Goal: Task Accomplishment & Management: Manage account settings

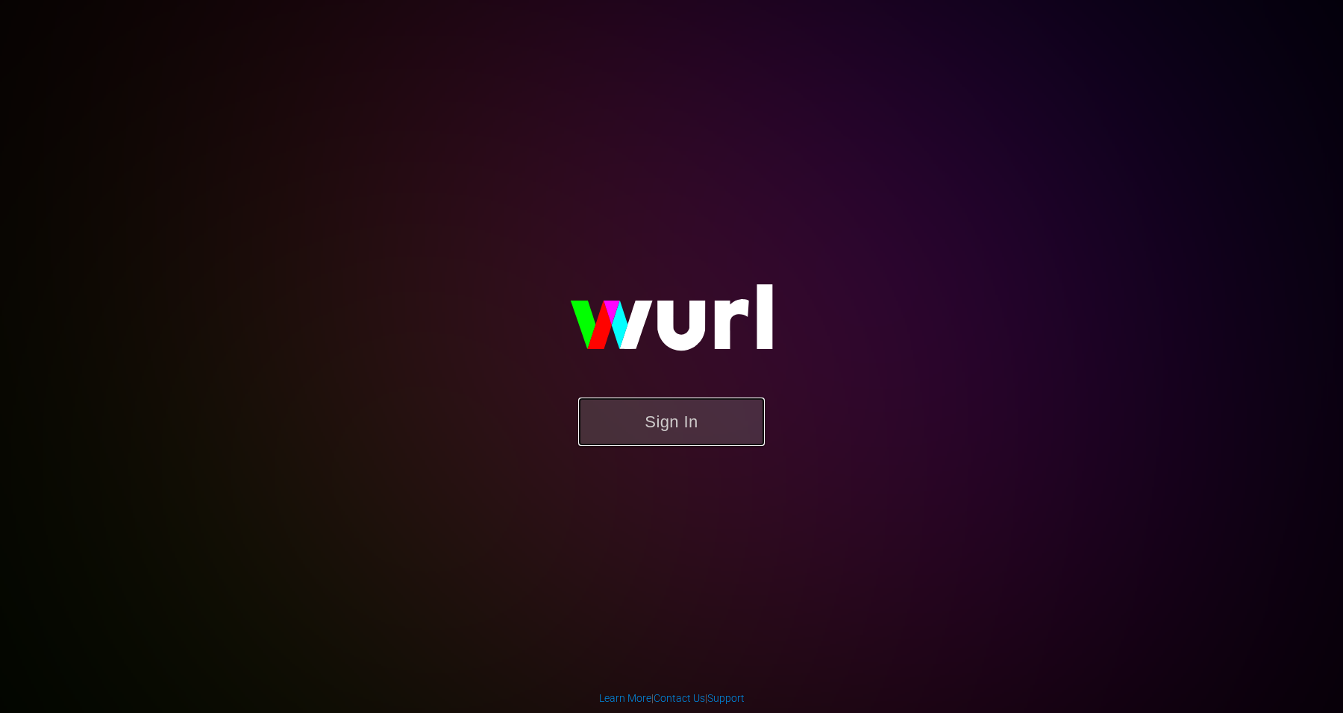
click at [663, 416] on button "Sign In" at bounding box center [671, 422] width 187 height 49
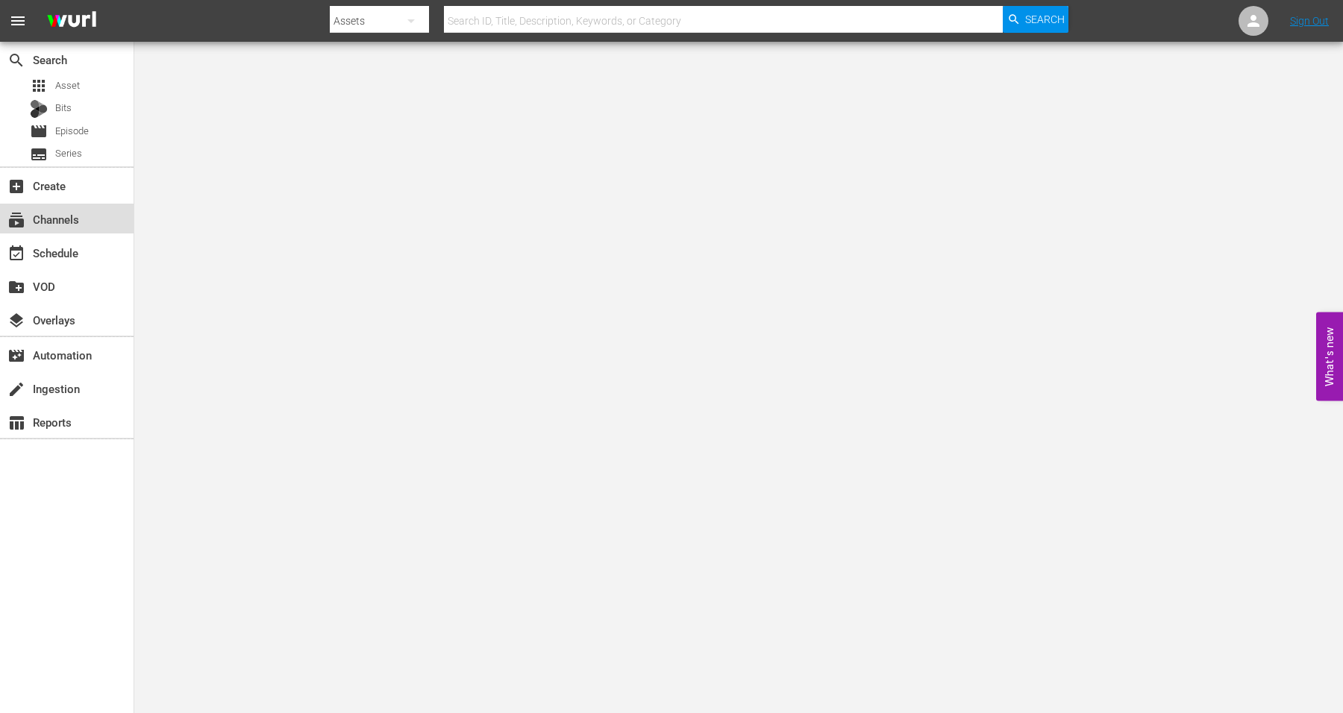
click at [54, 222] on div "subscriptions Channels" at bounding box center [42, 216] width 84 height 13
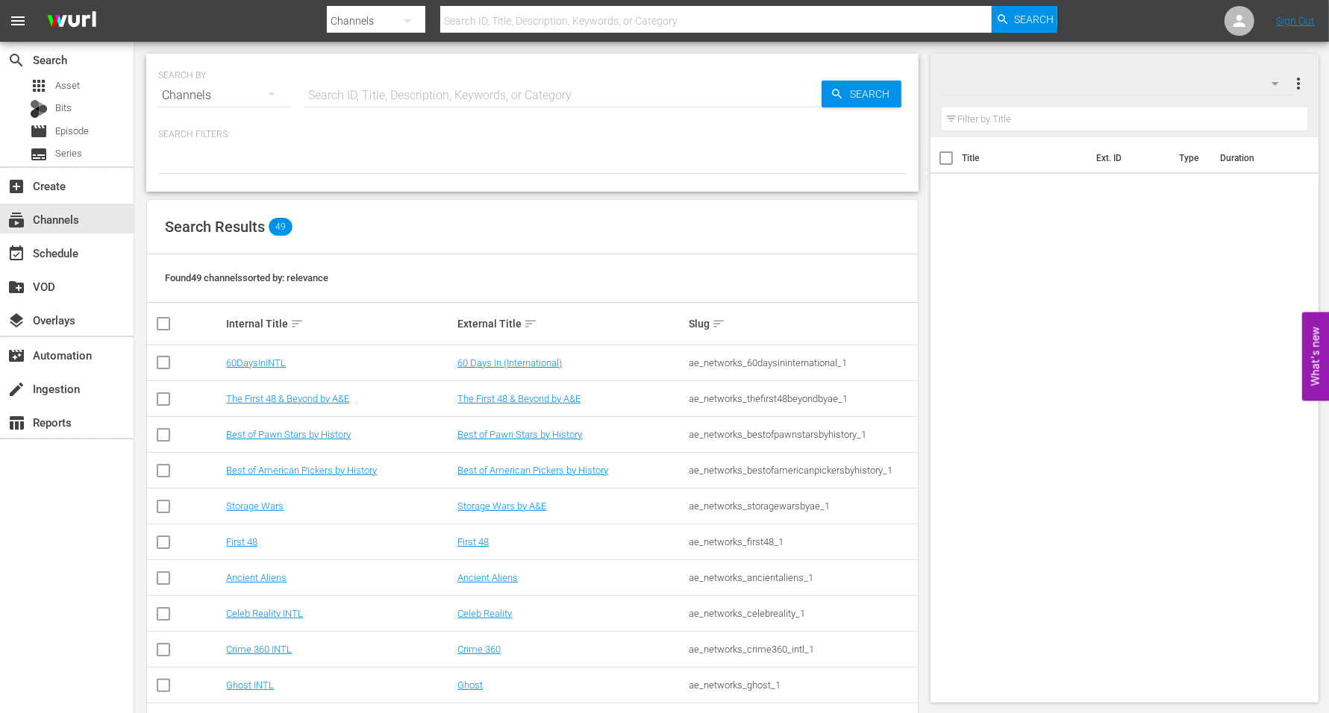
click at [295, 632] on td "Crime 360 INTL" at bounding box center [339, 650] width 231 height 36
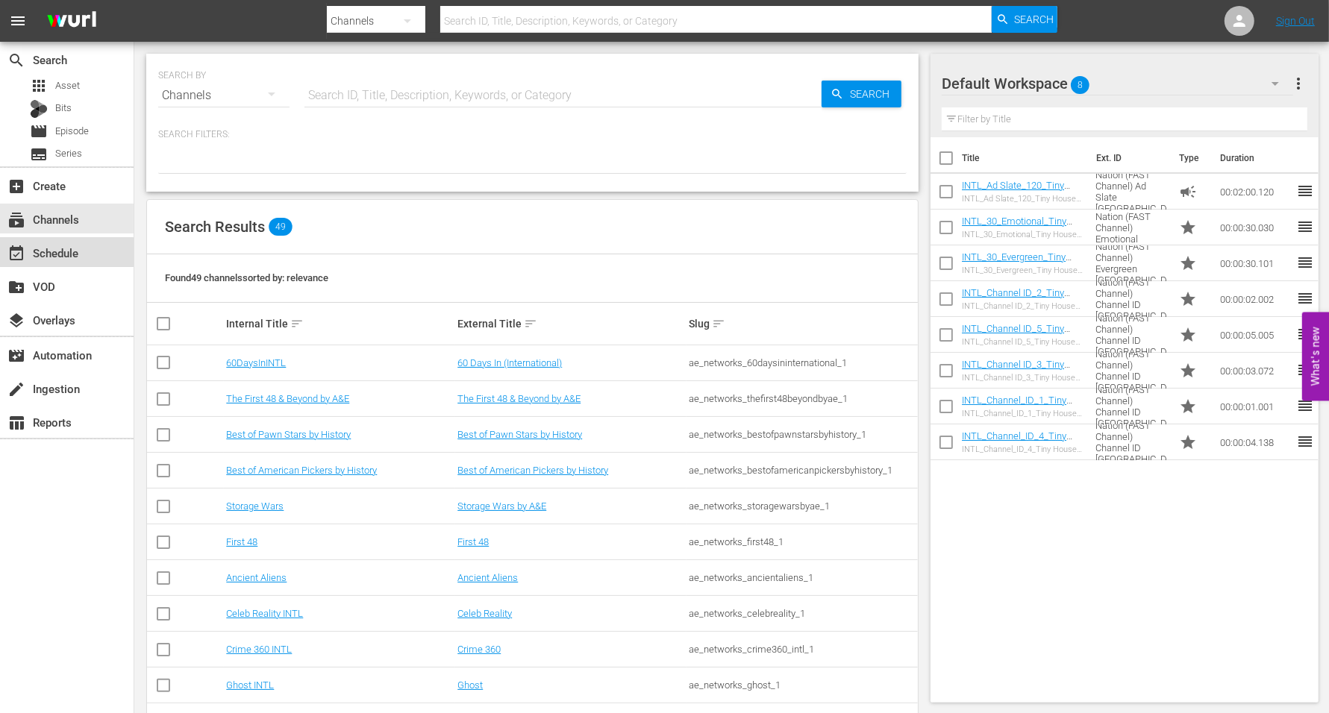
click at [60, 253] on div "event_available Schedule" at bounding box center [42, 250] width 84 height 13
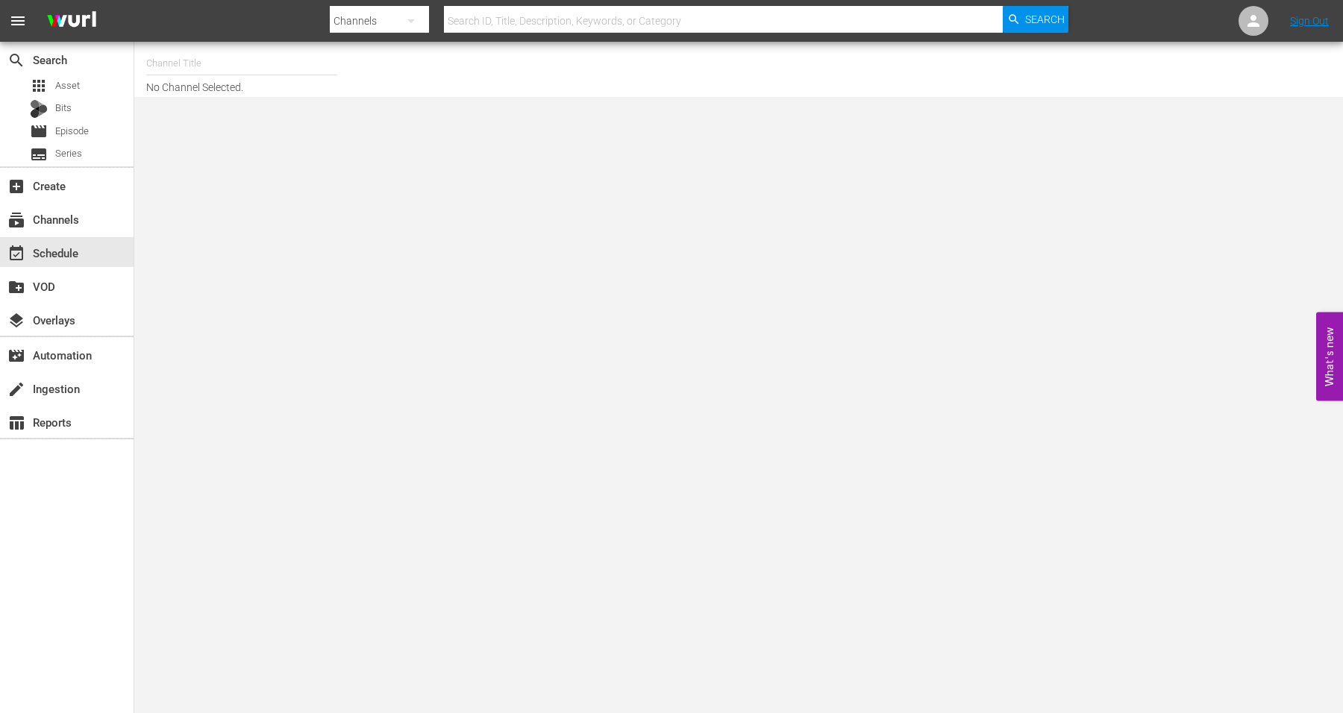
click at [62, 254] on div "event_available Schedule" at bounding box center [42, 250] width 84 height 13
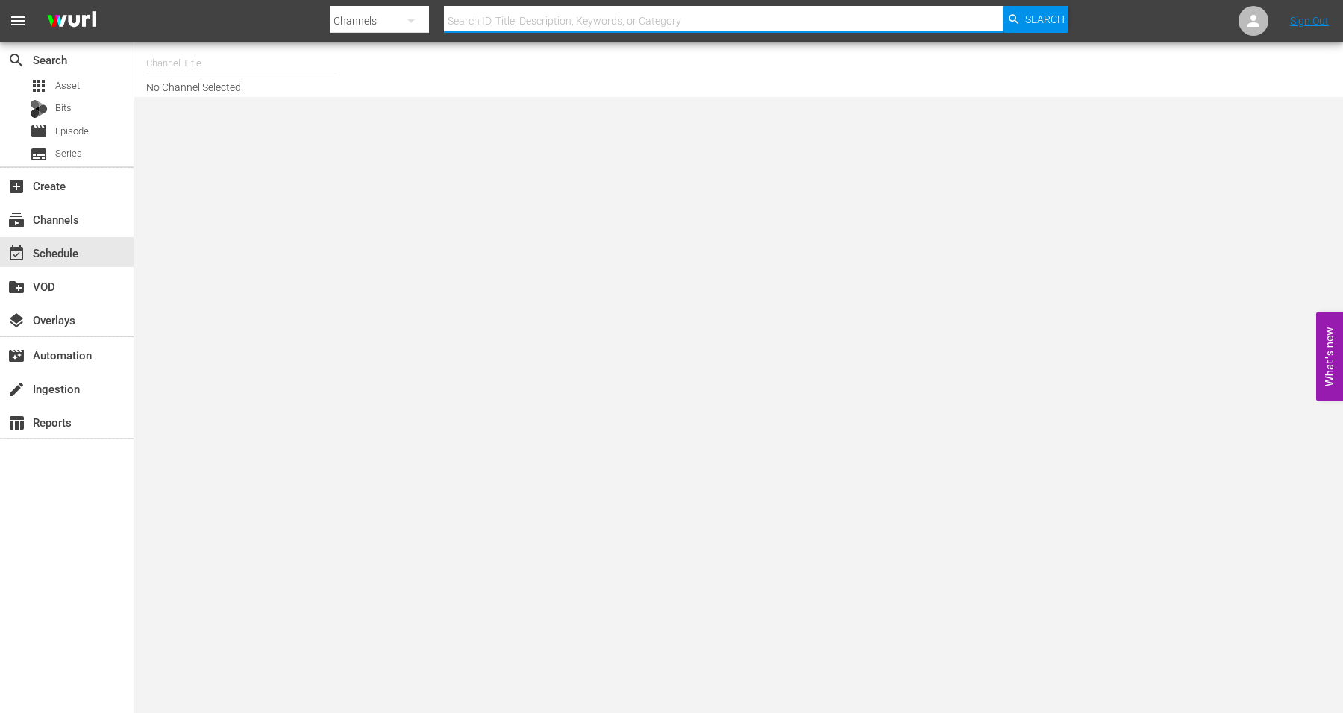
click at [502, 27] on input "text" at bounding box center [723, 21] width 559 height 36
type input "Crime Cults Killers"
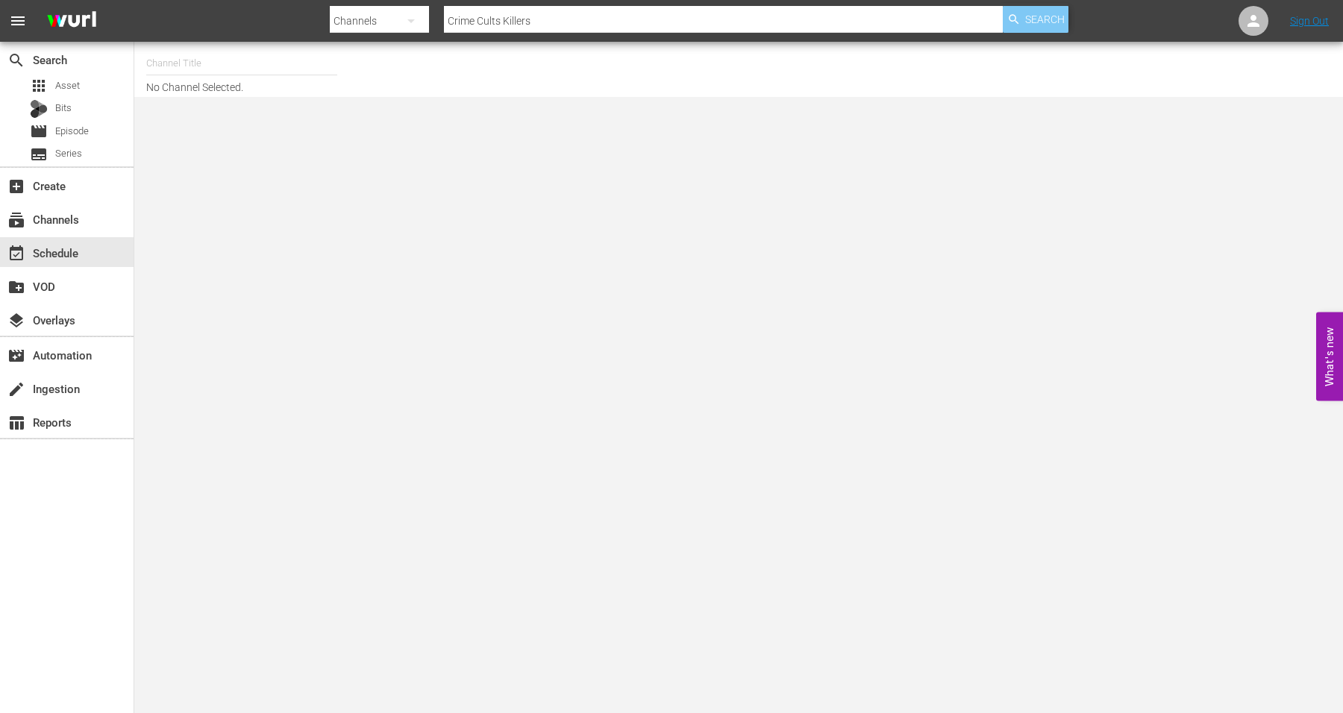
click at [1018, 22] on icon "button" at bounding box center [1013, 19] width 13 height 13
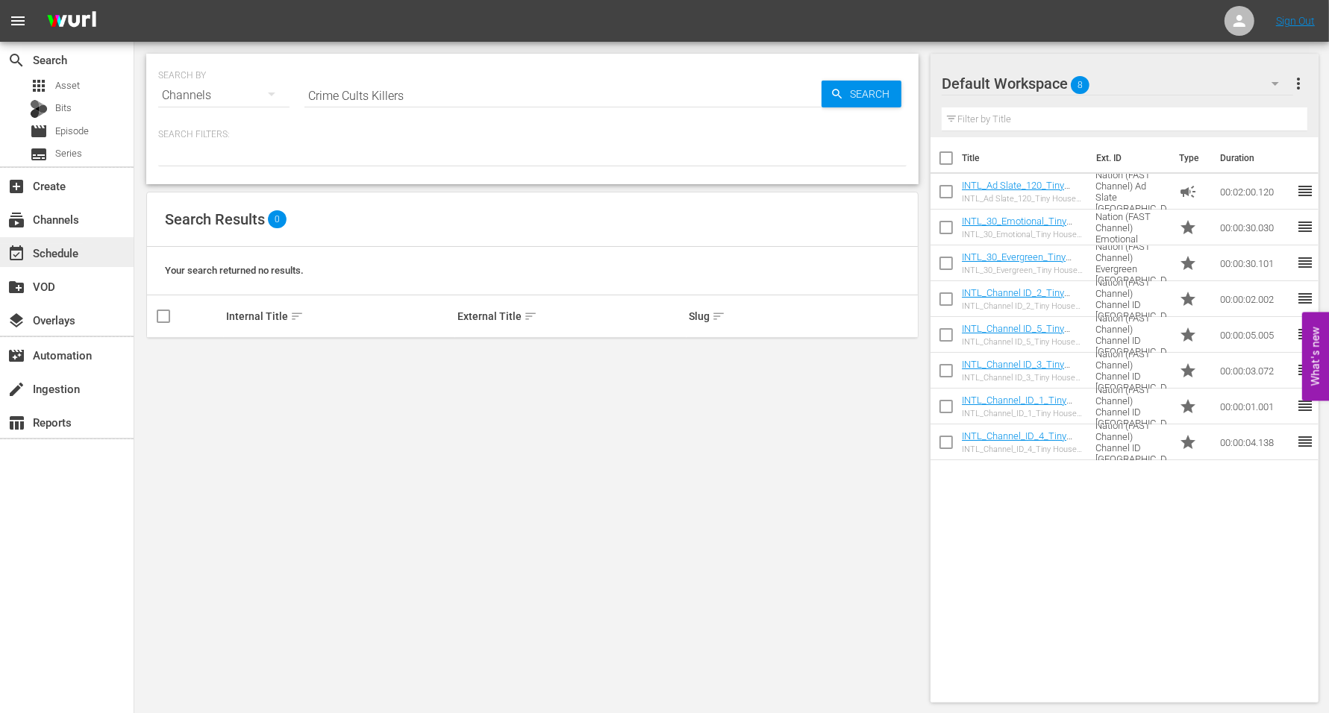
click at [44, 252] on div "event_available Schedule" at bounding box center [42, 250] width 84 height 13
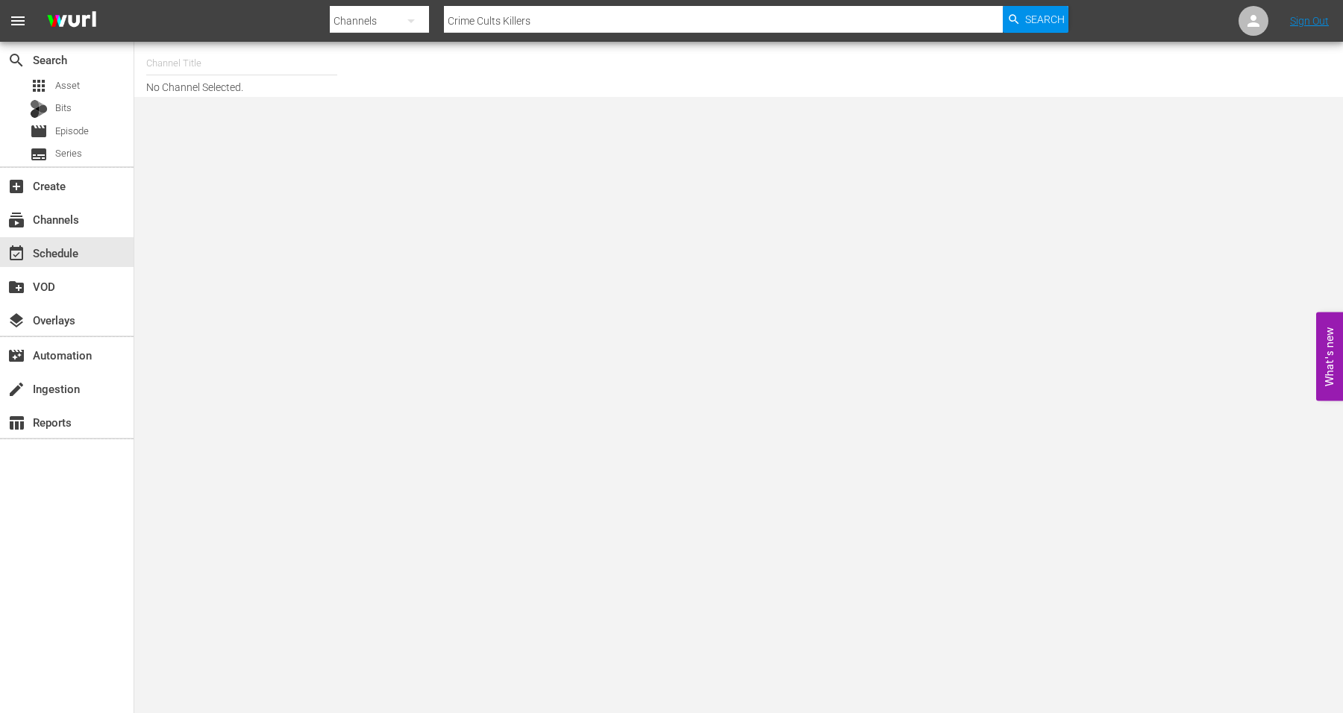
click at [184, 66] on input "text" at bounding box center [241, 64] width 191 height 36
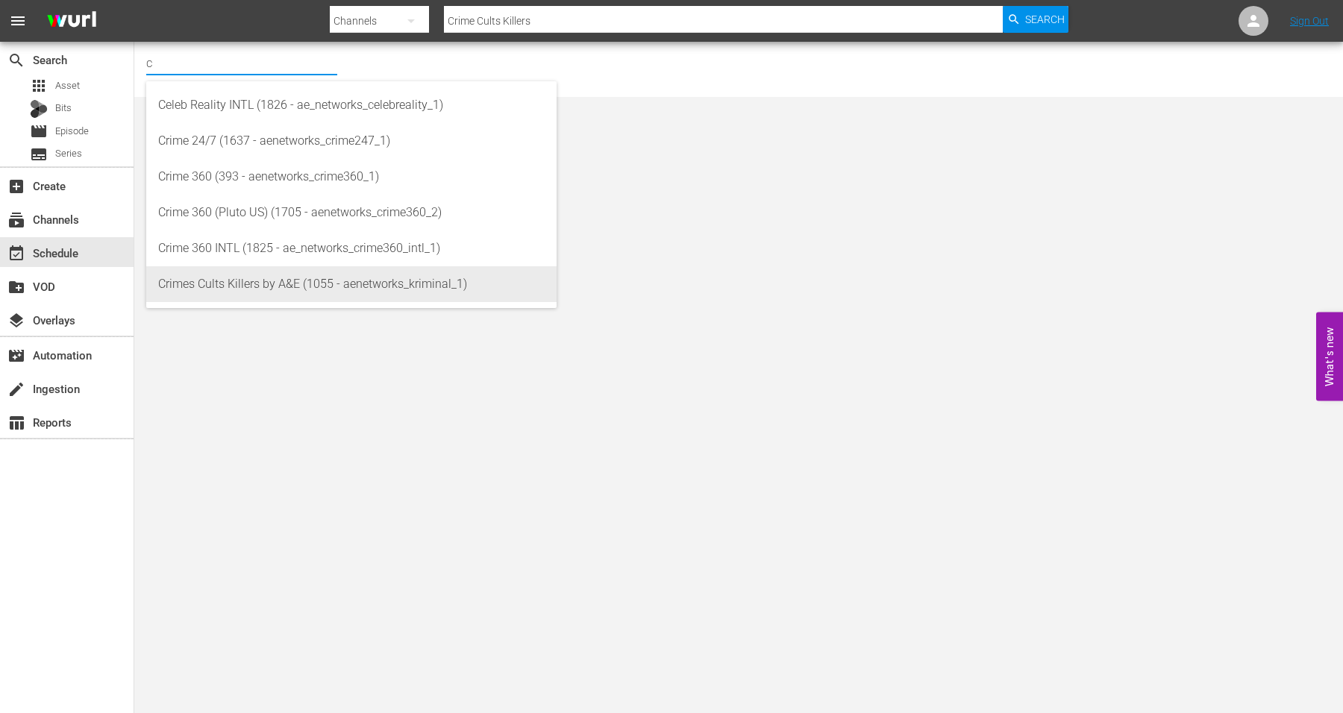
click at [231, 284] on div "Crimes Cults Killers by A&E (1055 - aenetworks_kriminal_1)" at bounding box center [351, 284] width 387 height 36
type input "Crimes Cults Killers by A&E (1055 - aenetworks_kriminal_1)"
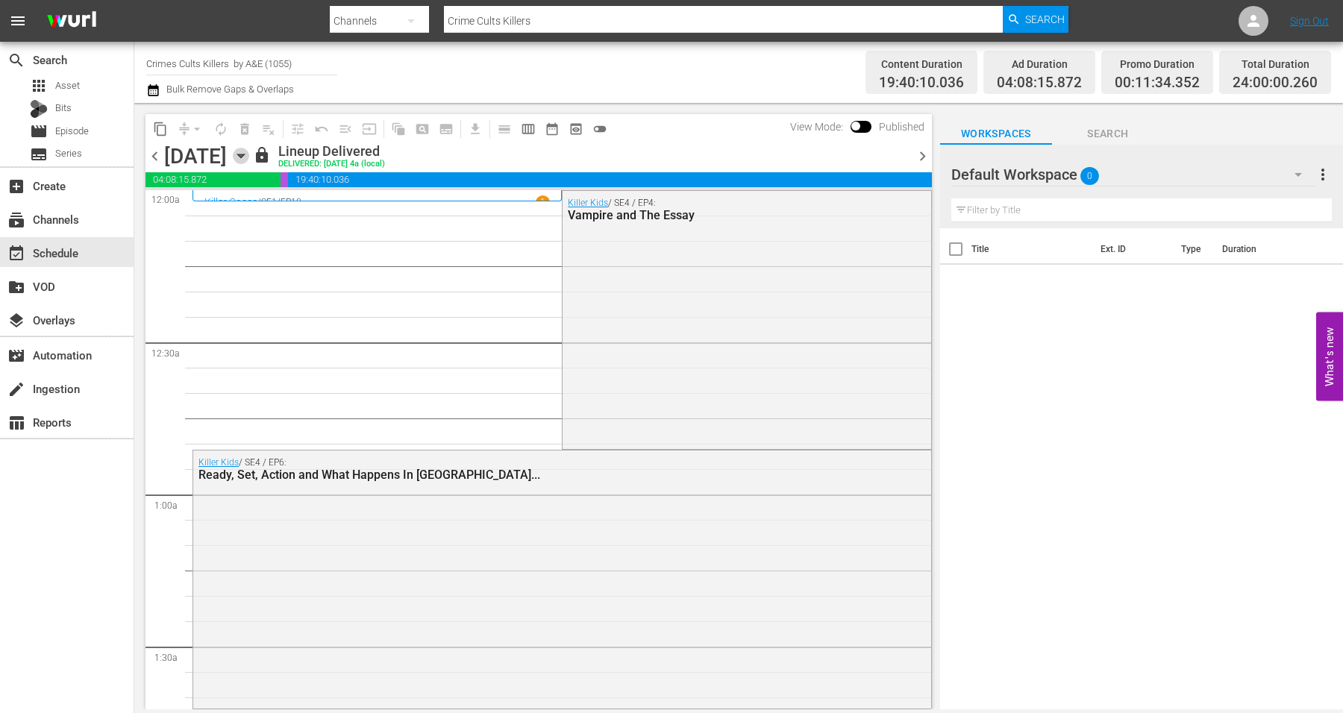
click at [249, 151] on icon "button" at bounding box center [241, 156] width 16 height 16
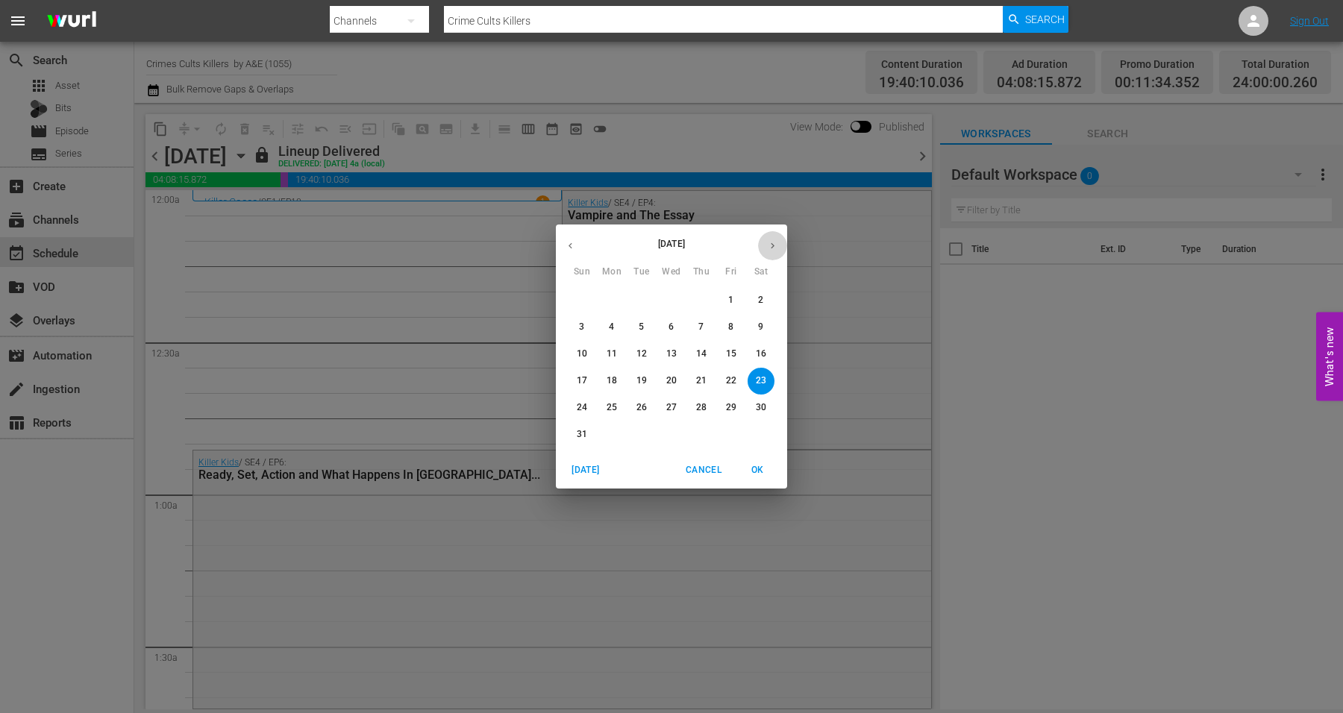
click at [772, 243] on icon "button" at bounding box center [773, 246] width 4 height 6
click at [613, 326] on p "8" at bounding box center [611, 327] width 5 height 13
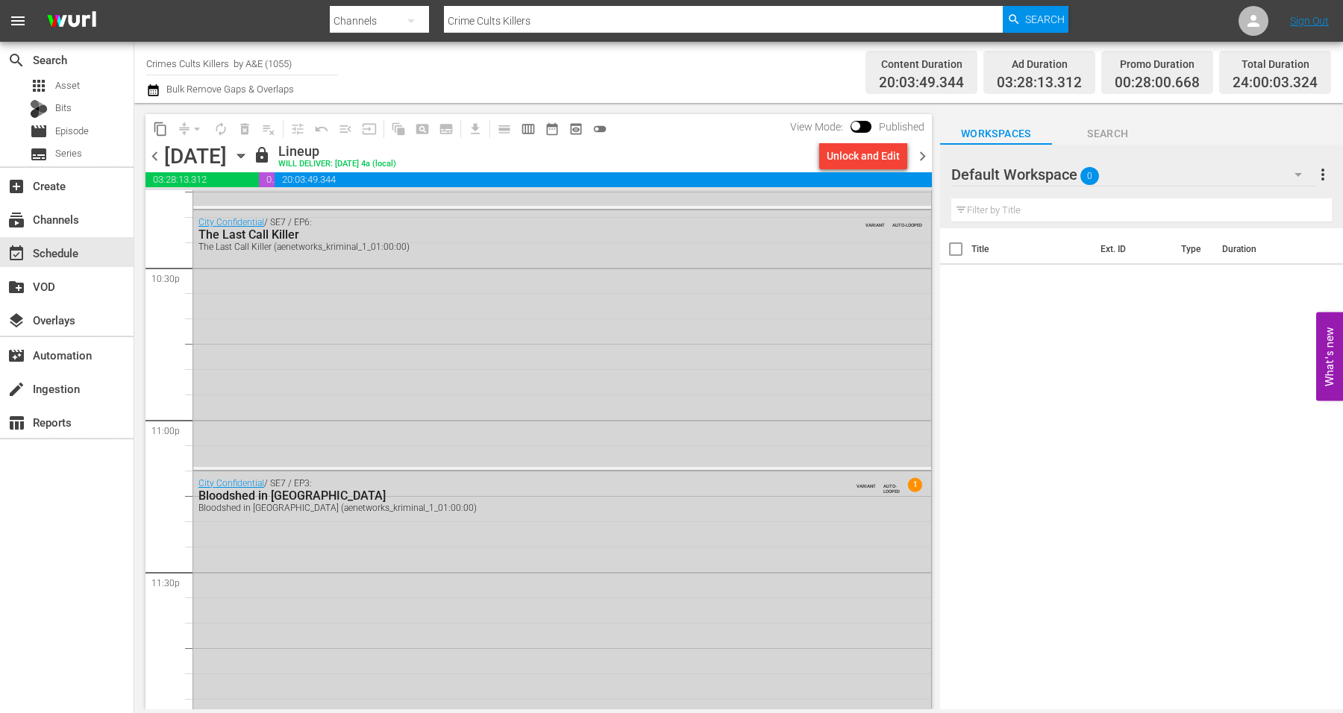
scroll to position [371, 0]
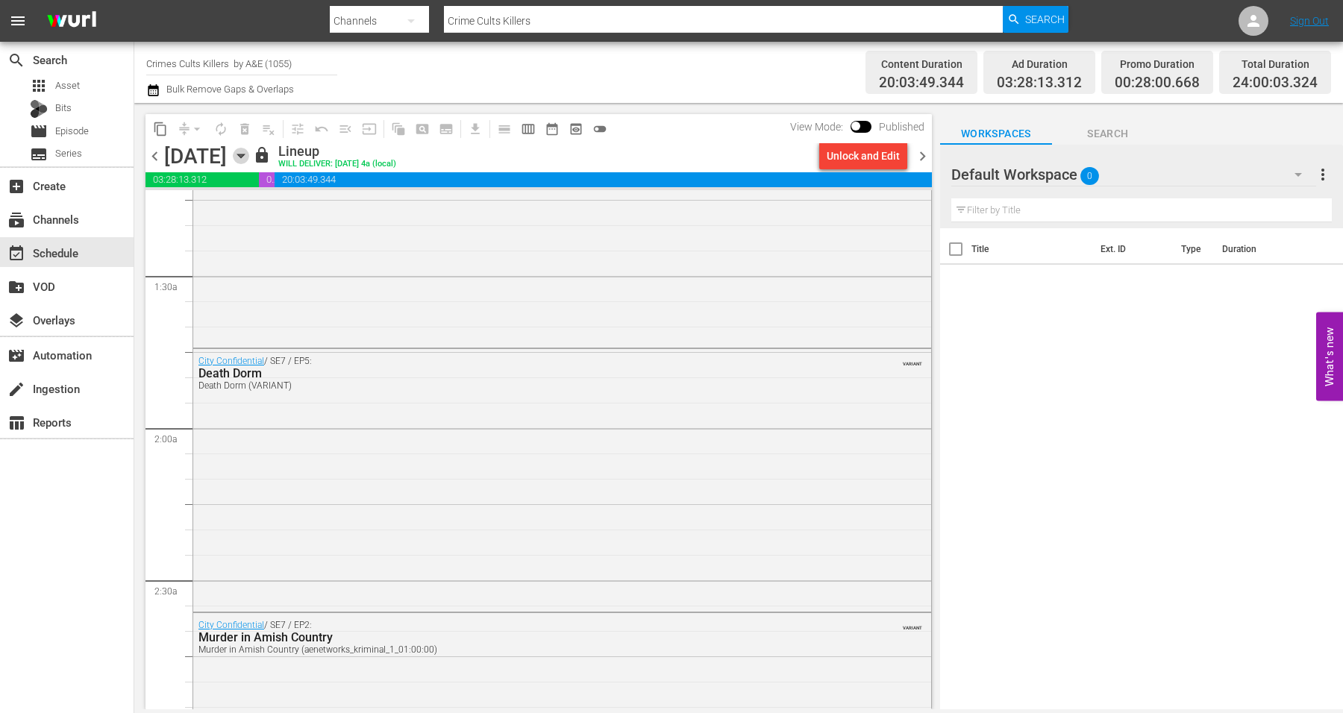
click at [249, 157] on icon "button" at bounding box center [241, 156] width 16 height 16
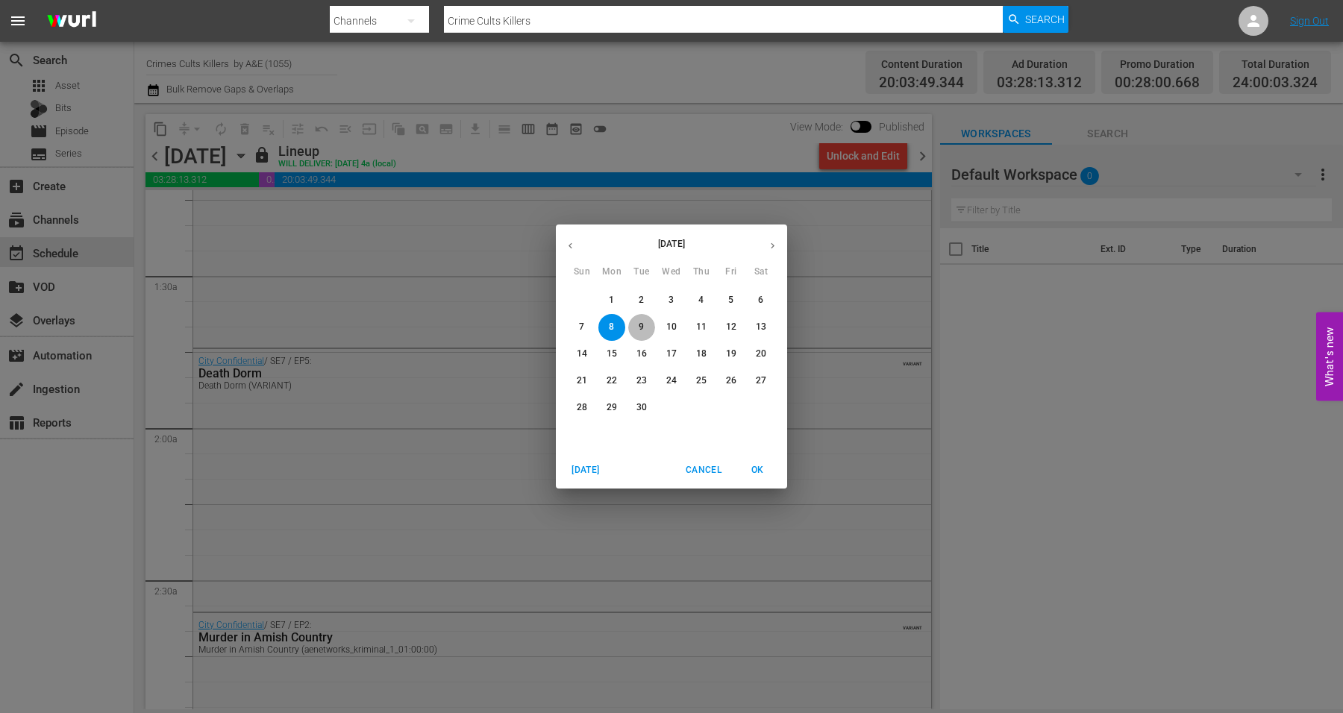
click at [633, 323] on span "9" at bounding box center [641, 327] width 27 height 13
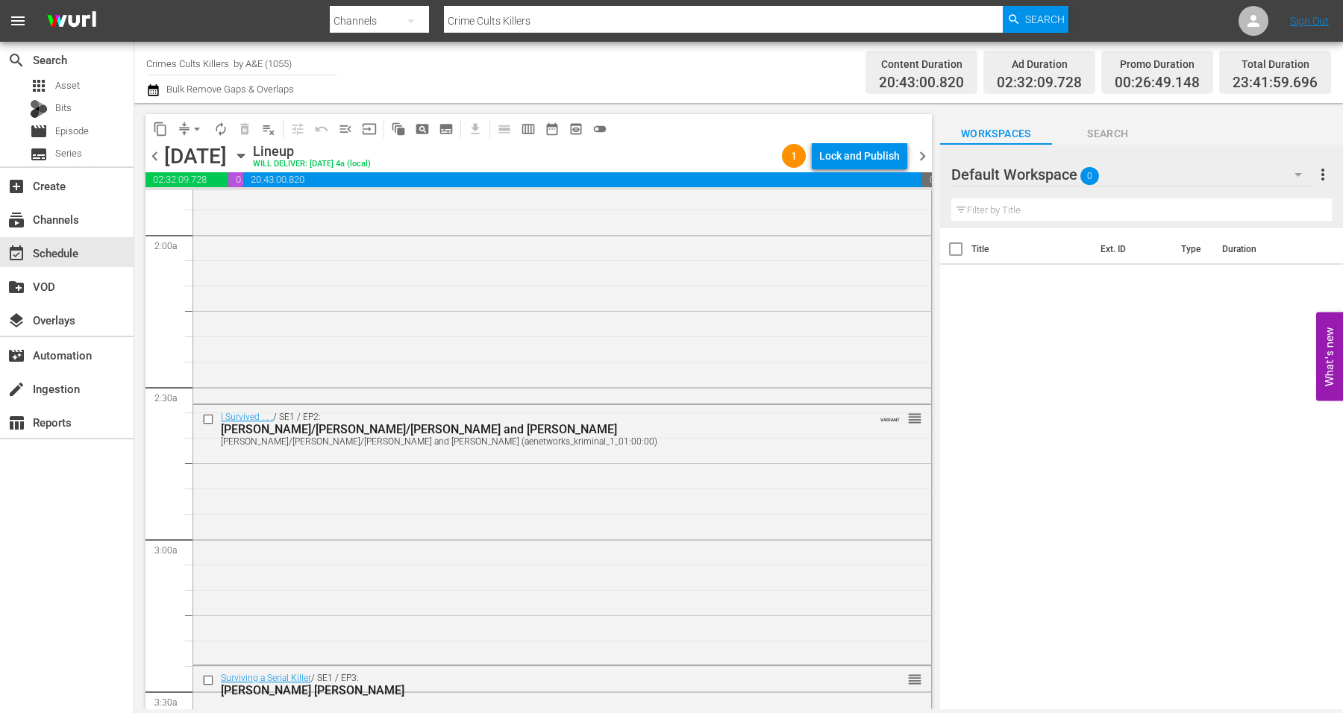
scroll to position [516, 0]
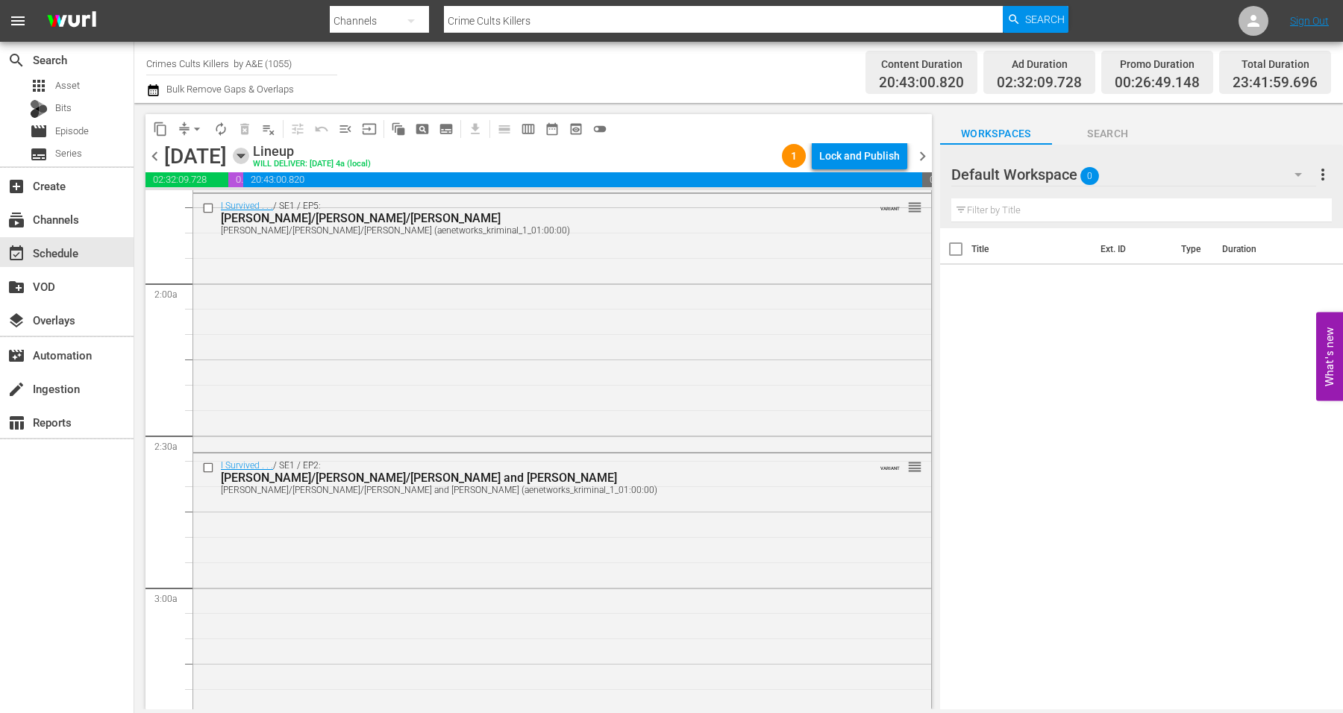
click at [249, 157] on icon "button" at bounding box center [241, 156] width 16 height 16
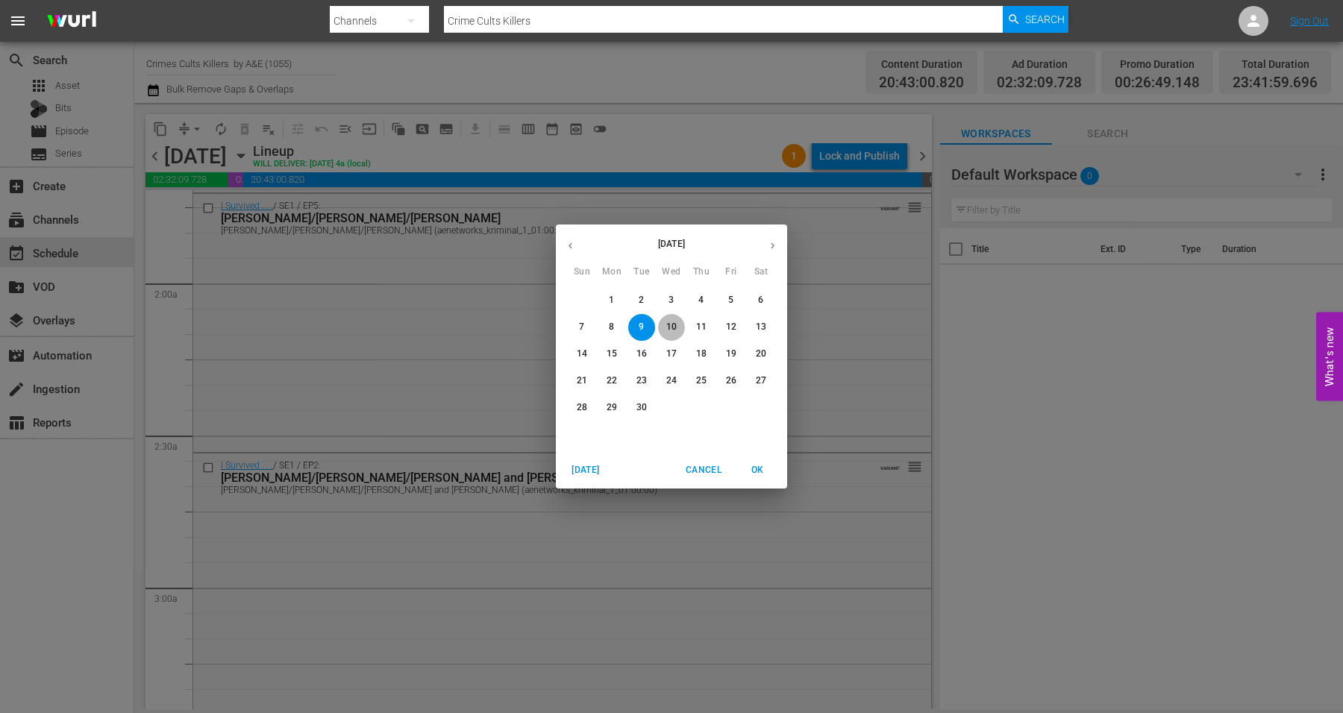
click at [668, 320] on button "10" at bounding box center [671, 327] width 27 height 27
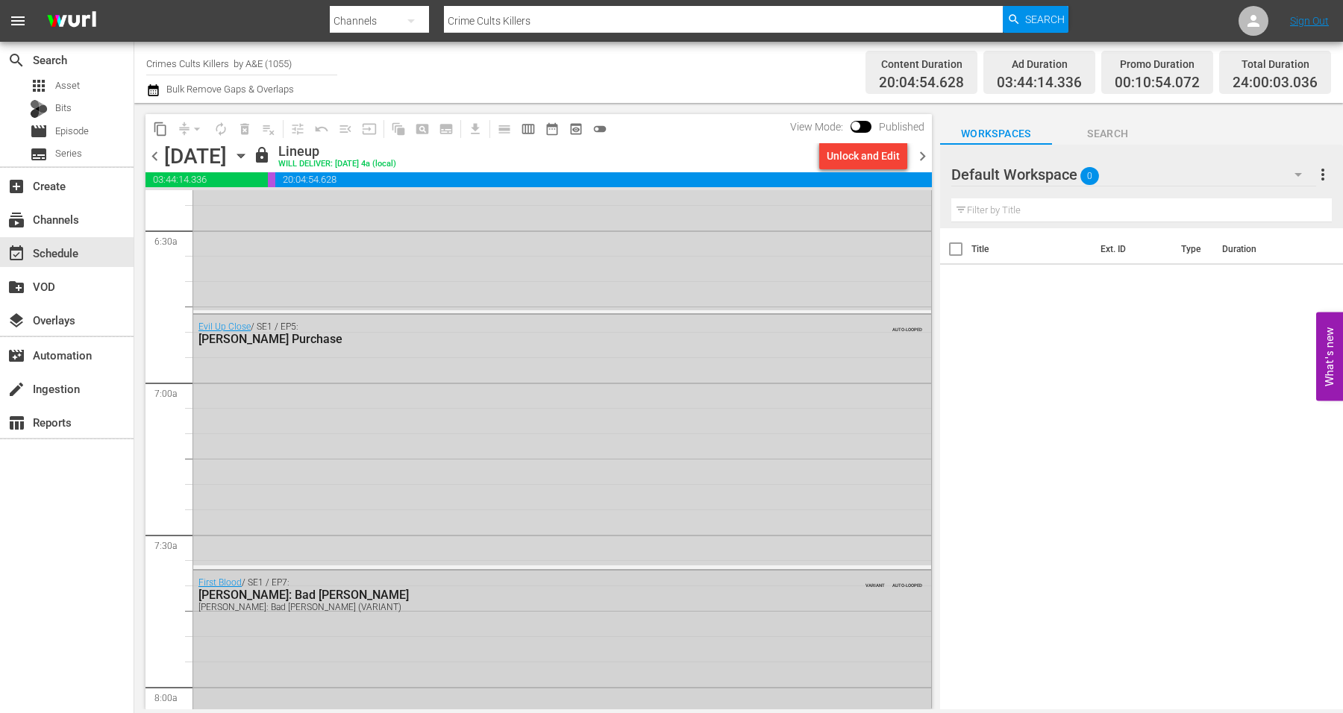
scroll to position [1915, 0]
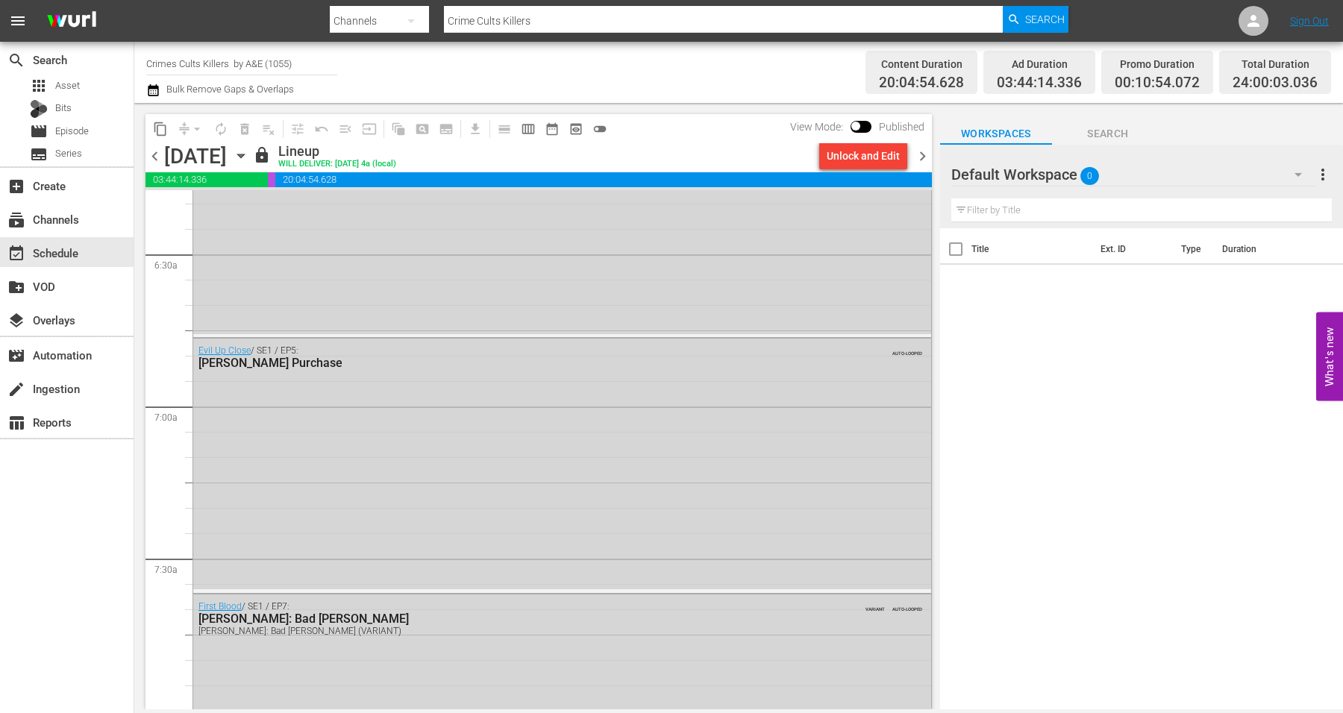
click at [249, 156] on icon "button" at bounding box center [241, 156] width 16 height 16
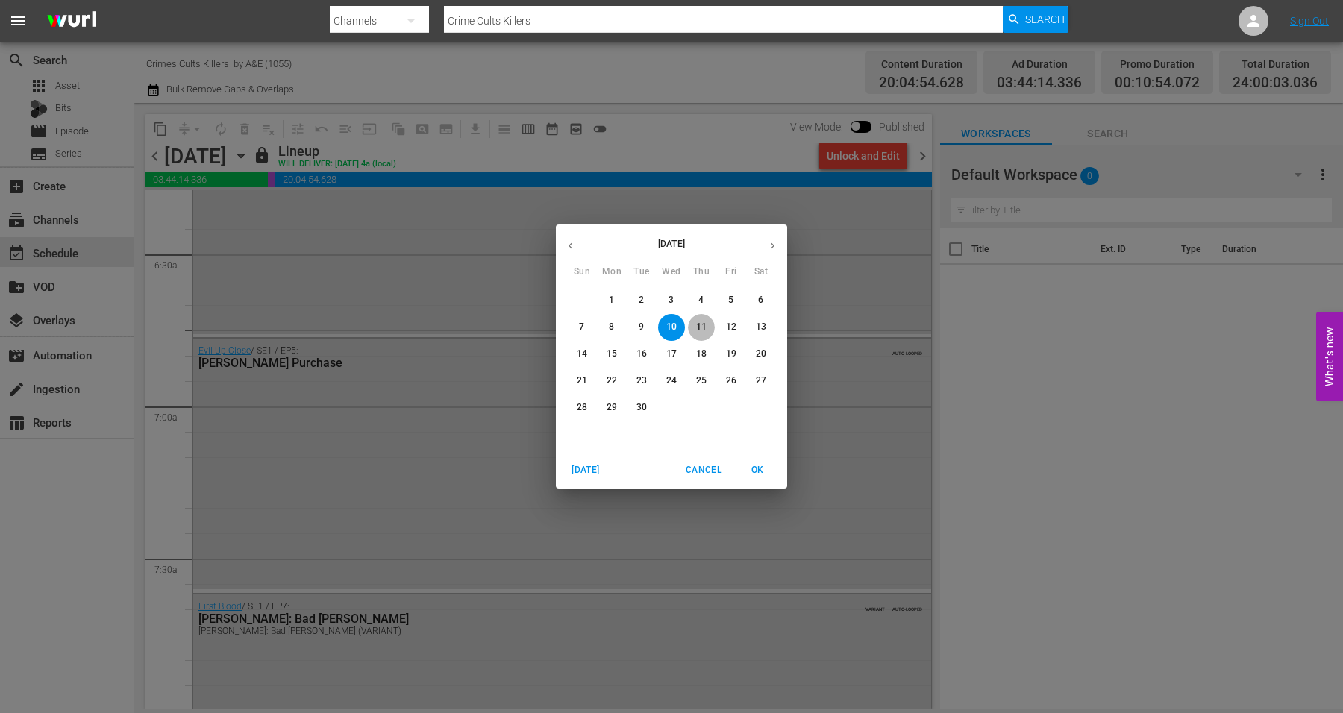
click at [698, 323] on p "11" at bounding box center [701, 327] width 10 height 13
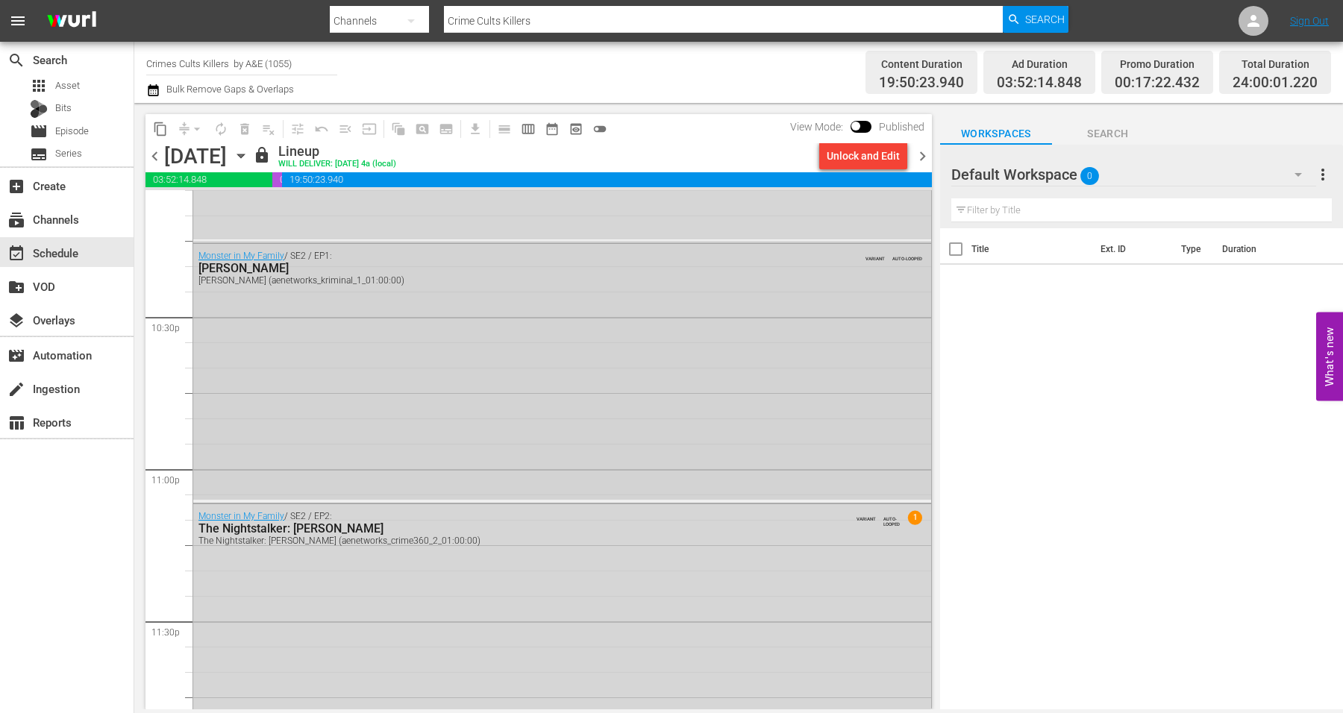
scroll to position [6786, 0]
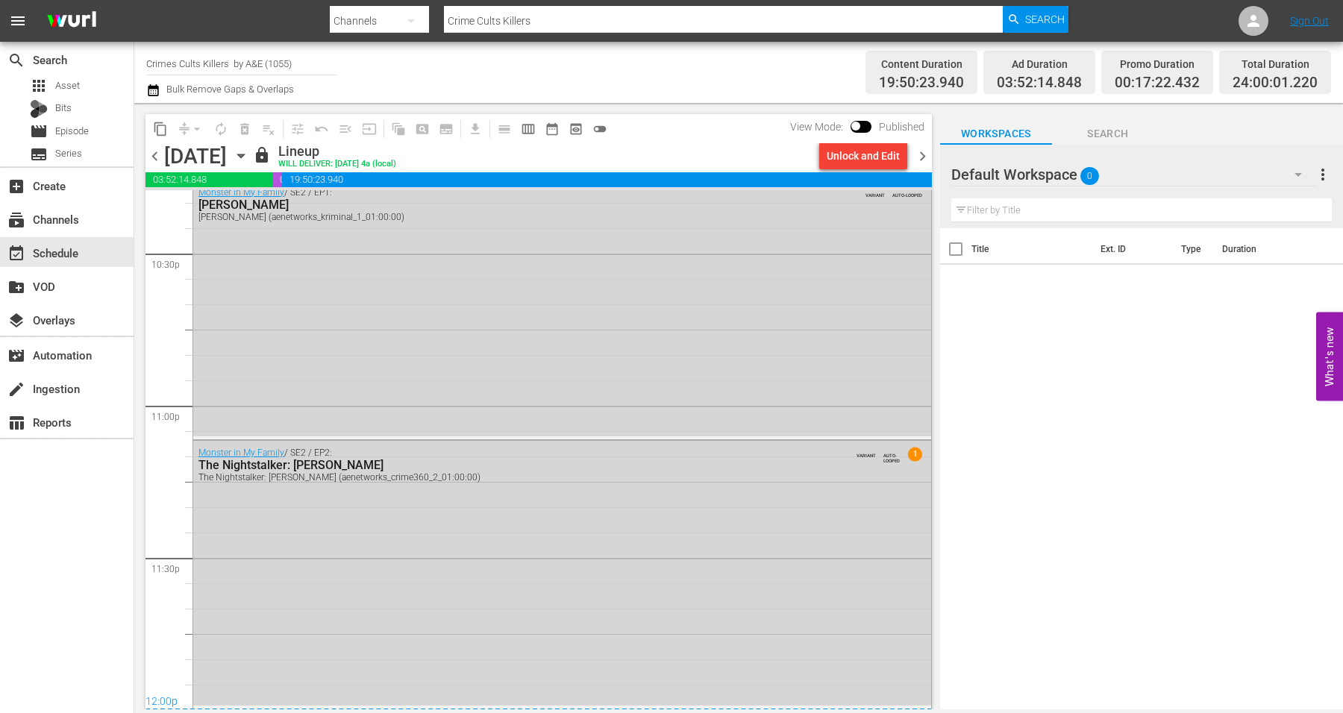
click at [244, 157] on icon "button" at bounding box center [240, 156] width 7 height 4
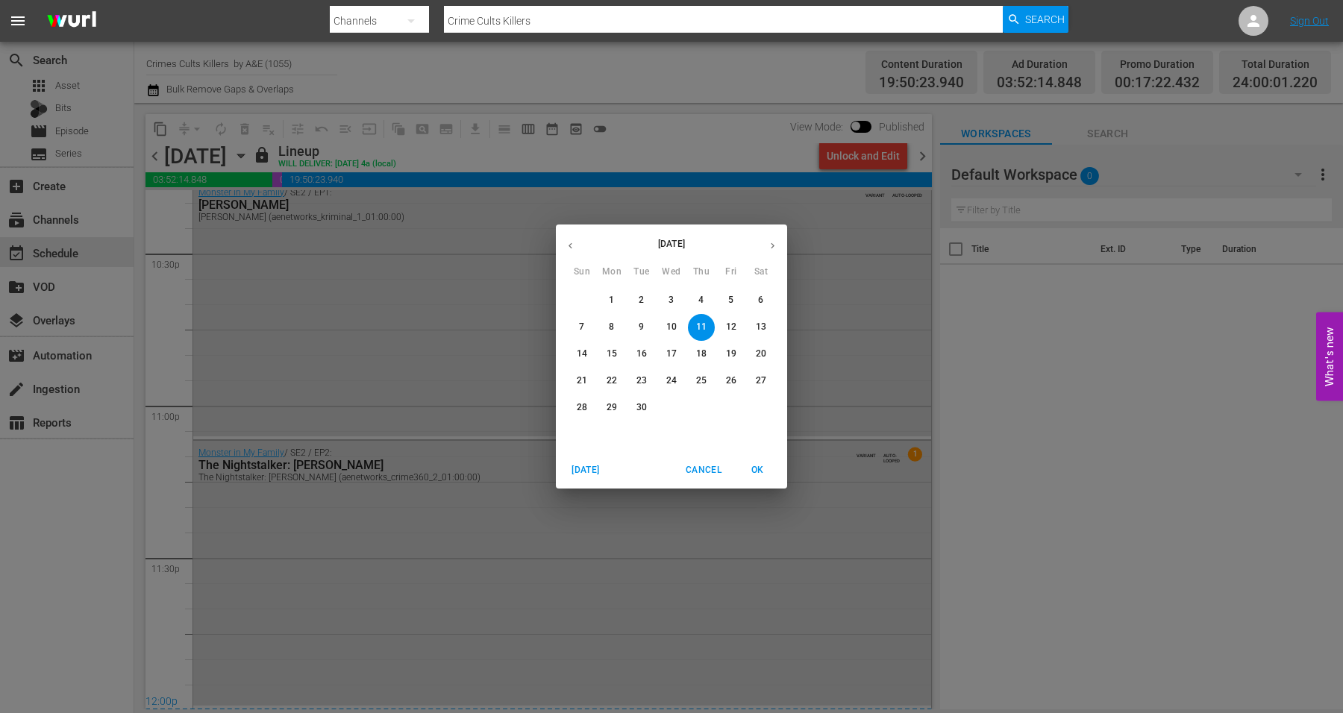
click at [726, 321] on p "12" at bounding box center [731, 327] width 10 height 13
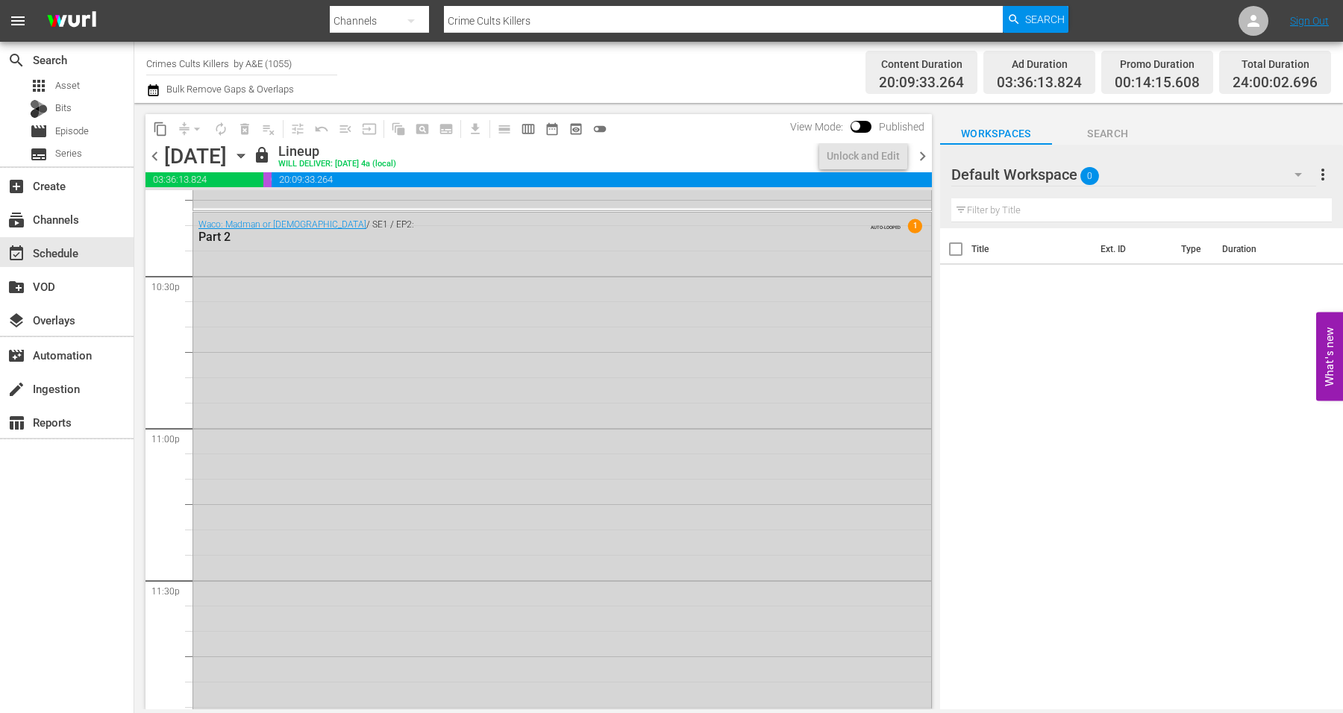
scroll to position [6786, 0]
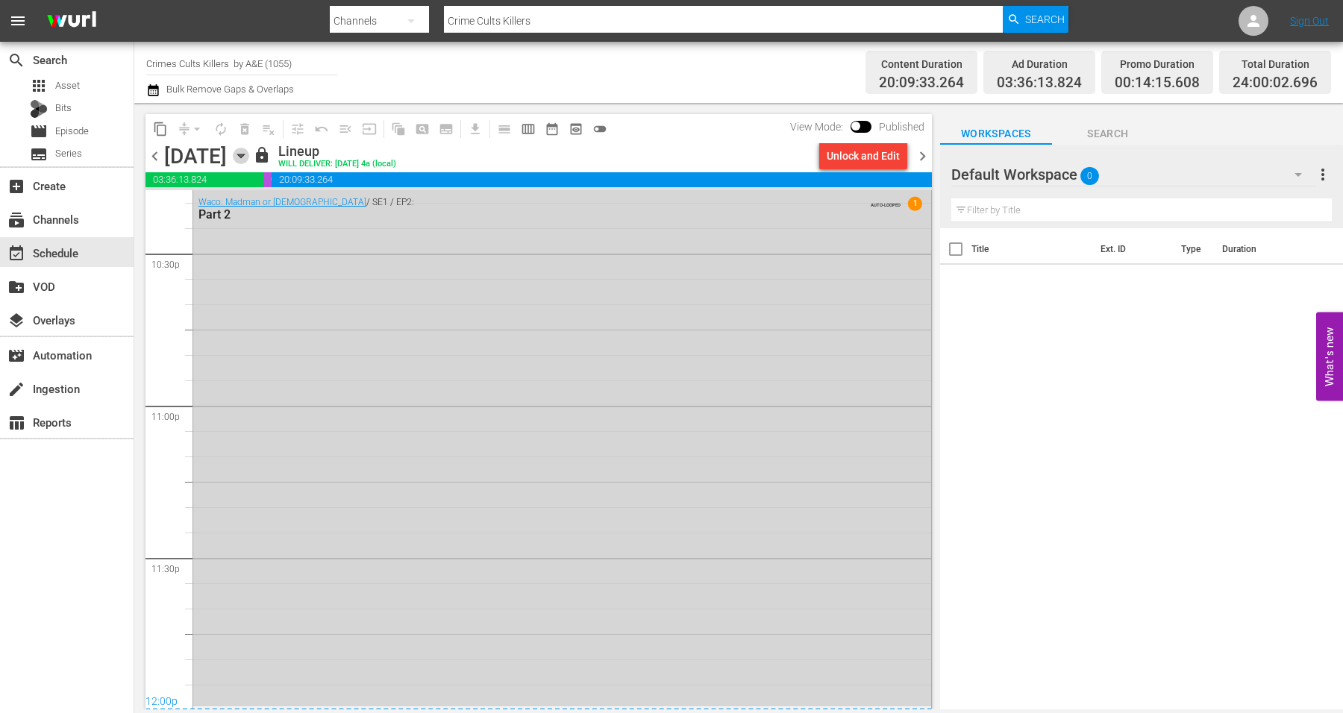
click at [249, 155] on icon "button" at bounding box center [241, 156] width 16 height 16
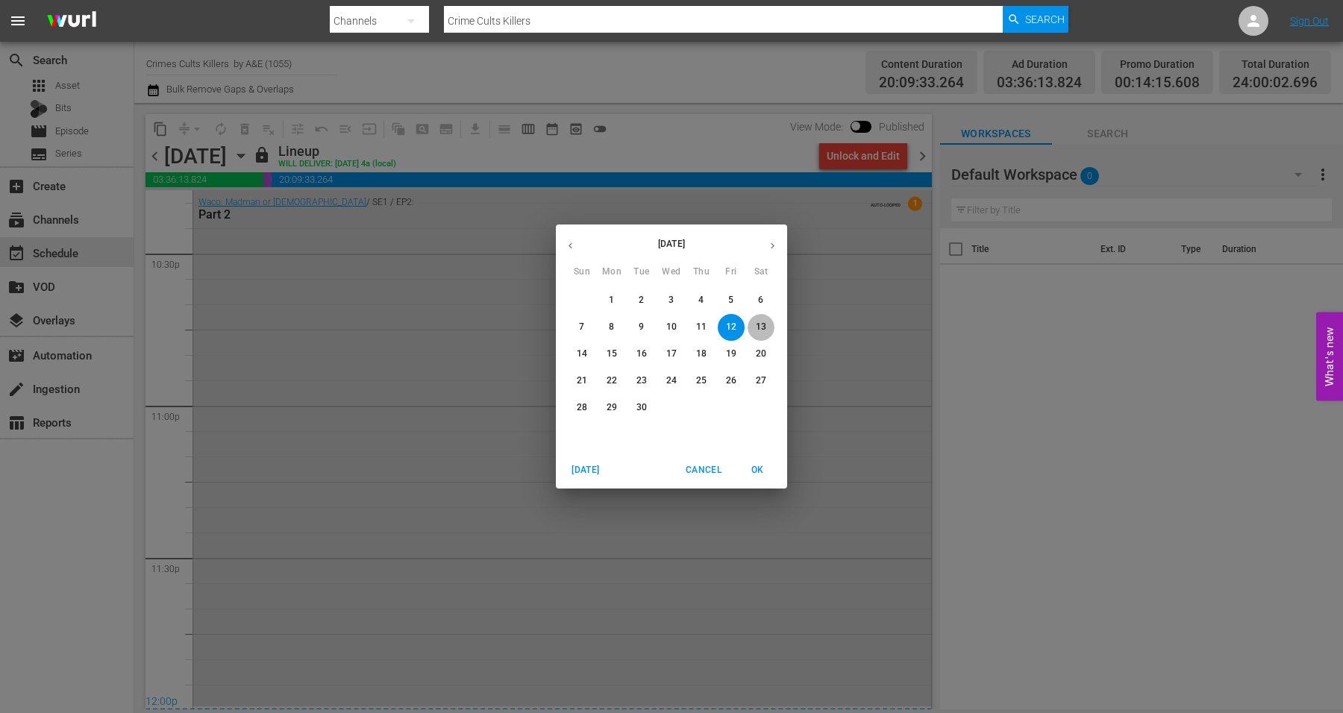
click at [757, 327] on p "13" at bounding box center [761, 327] width 10 height 13
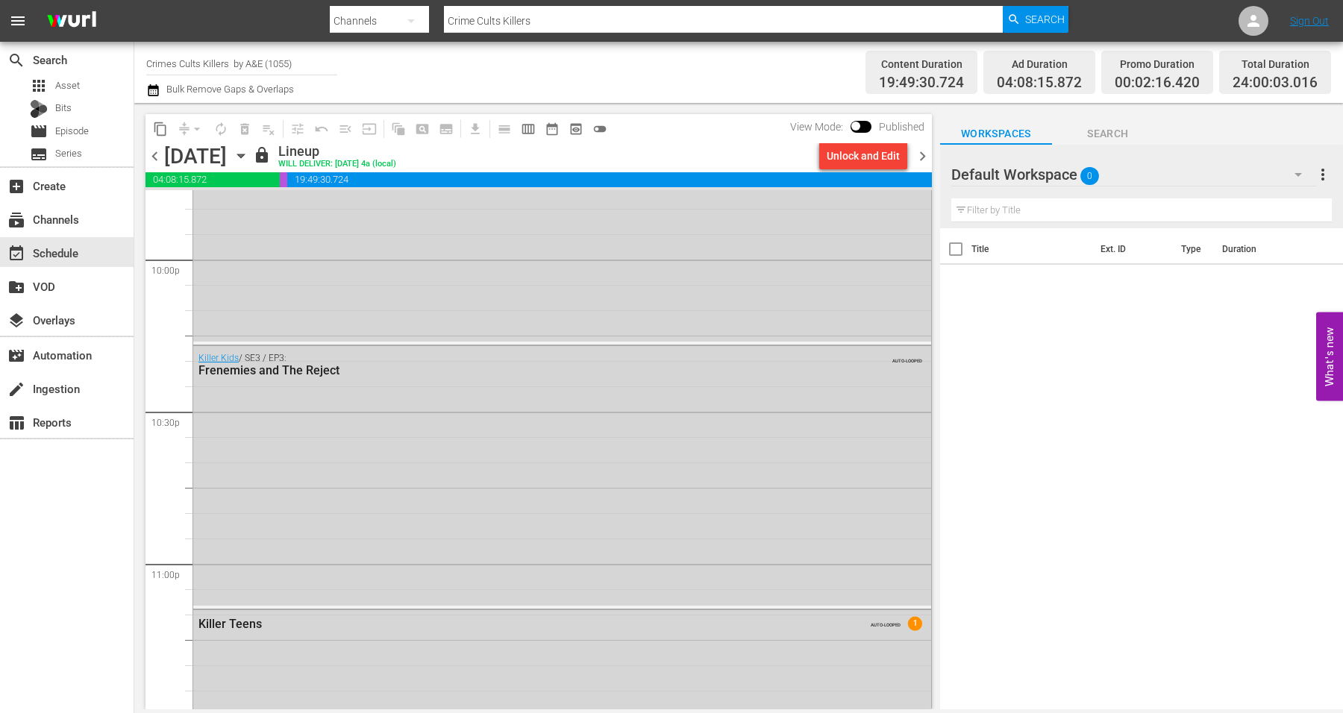
scroll to position [6786, 0]
click at [249, 155] on icon "button" at bounding box center [241, 156] width 16 height 16
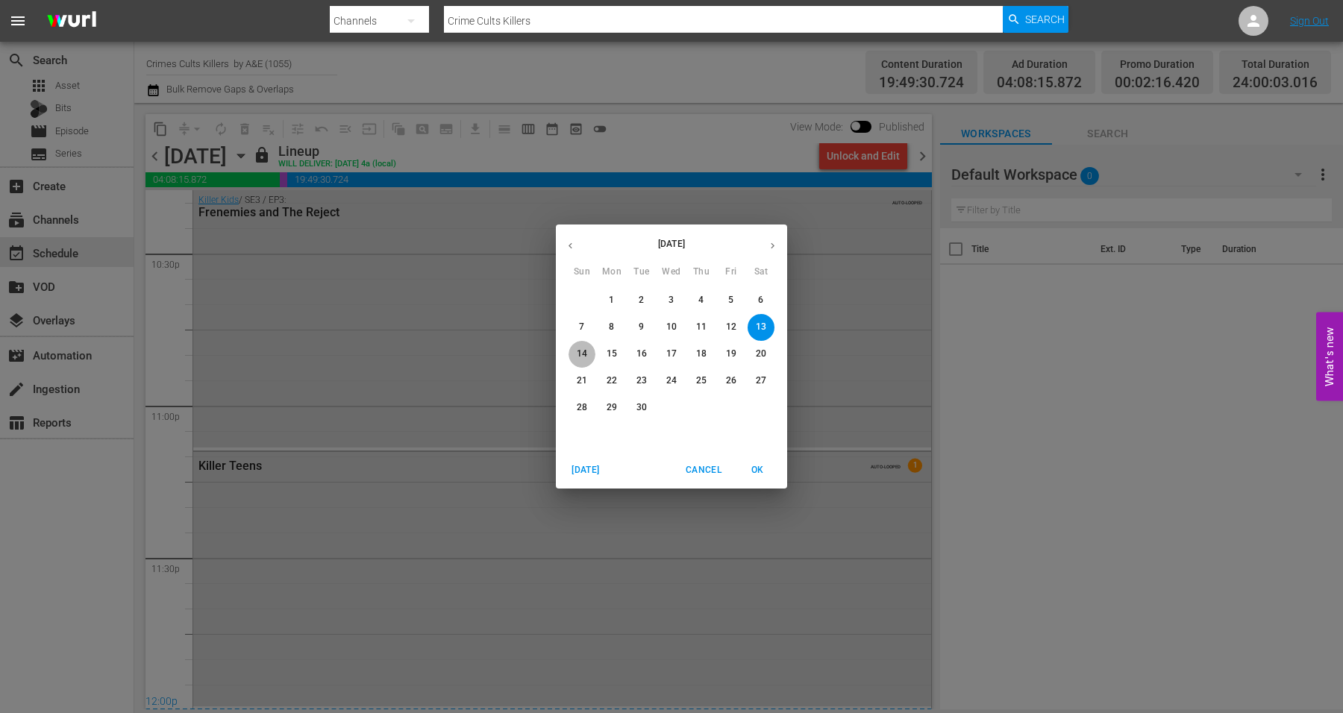
click at [580, 352] on p "14" at bounding box center [582, 354] width 10 height 13
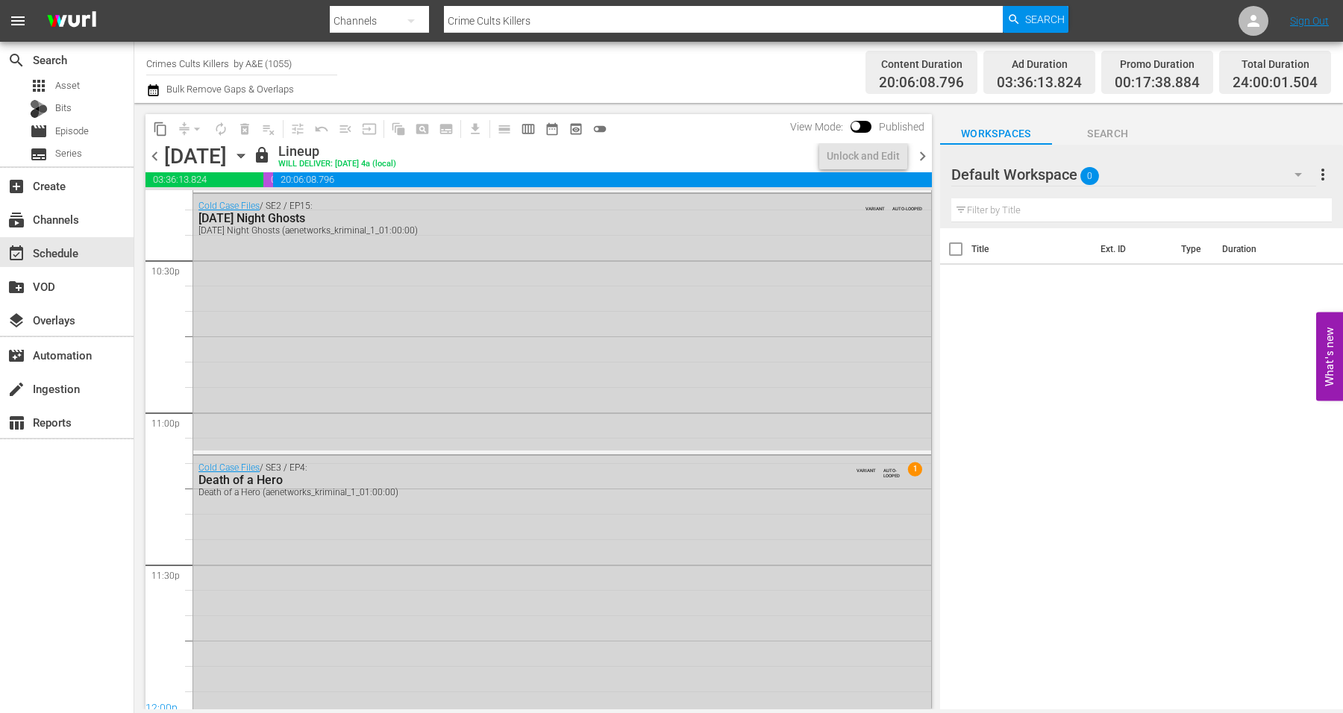
scroll to position [6786, 0]
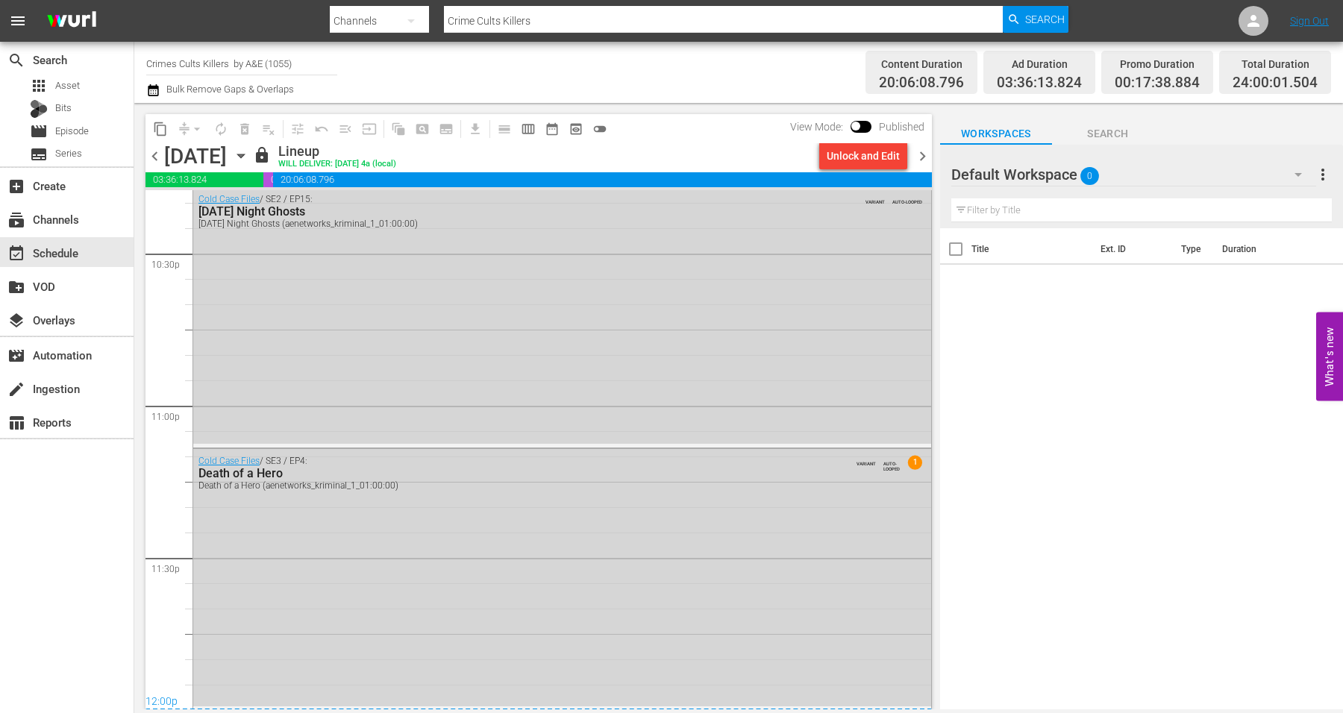
click at [249, 157] on icon "button" at bounding box center [241, 156] width 16 height 16
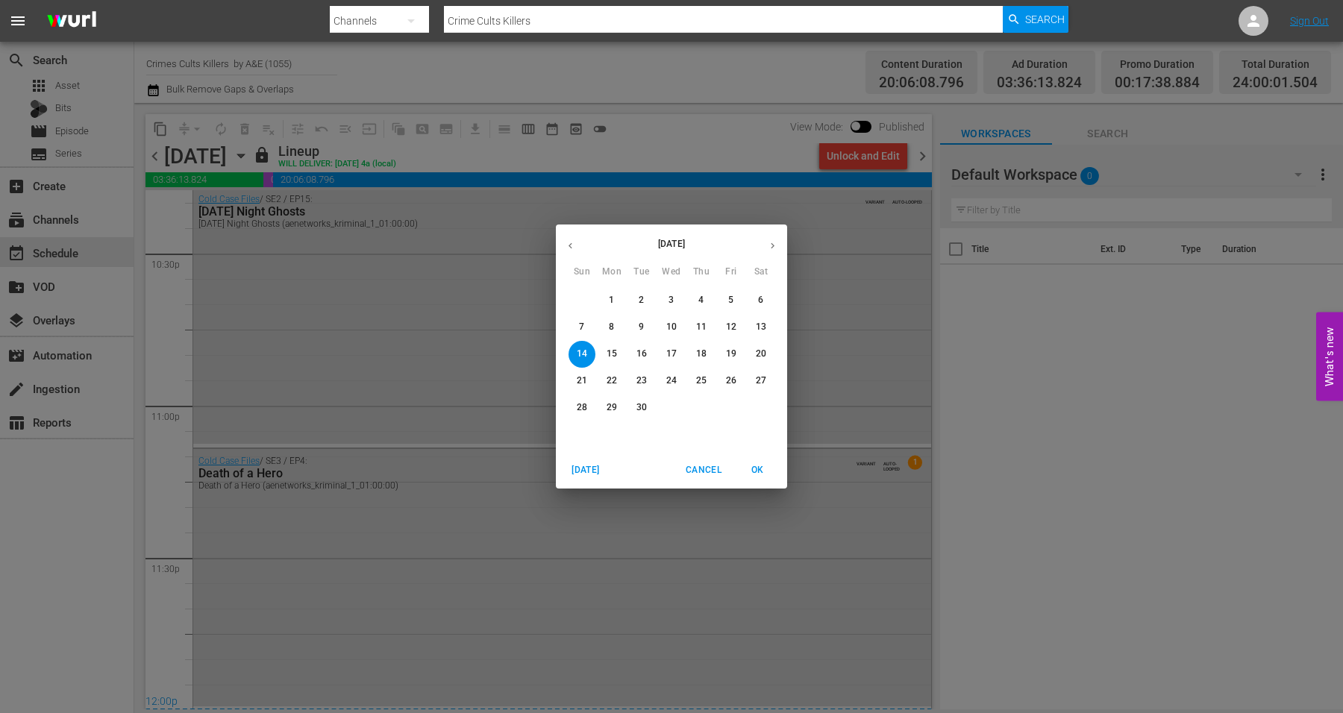
click at [610, 298] on p "1" at bounding box center [611, 300] width 5 height 13
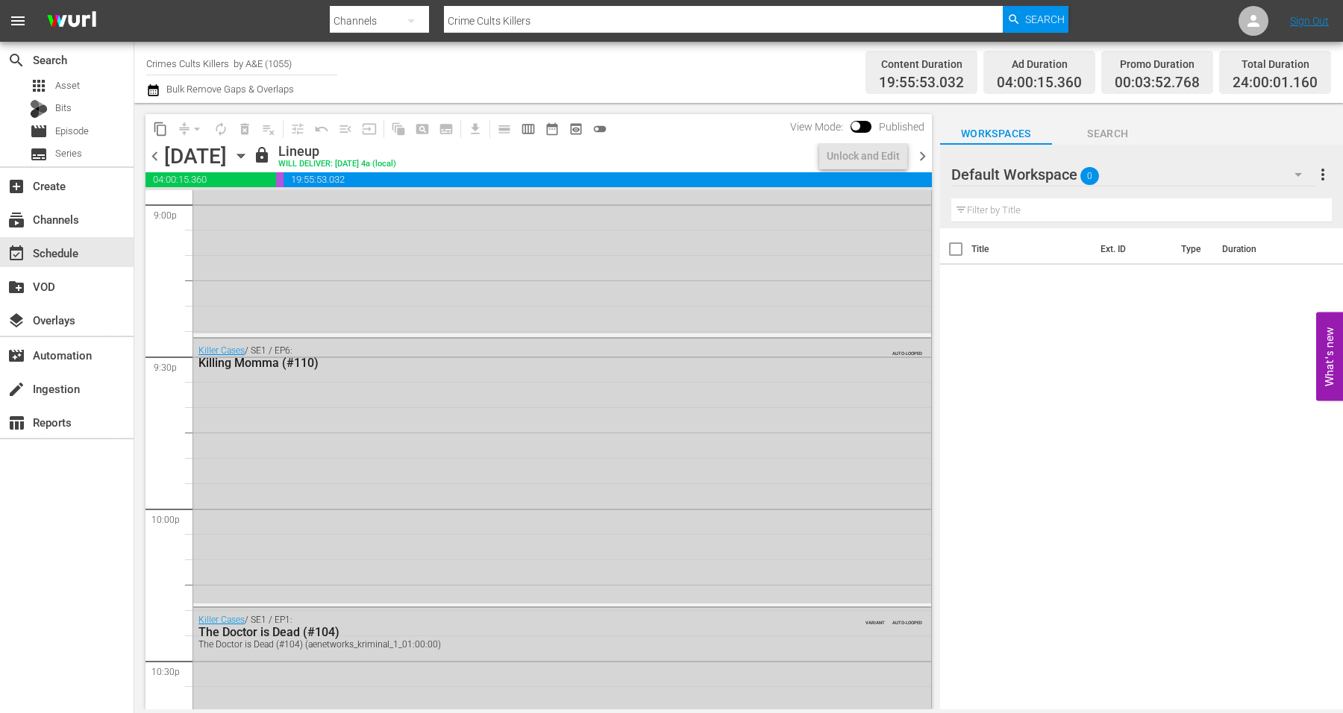
scroll to position [6786, 0]
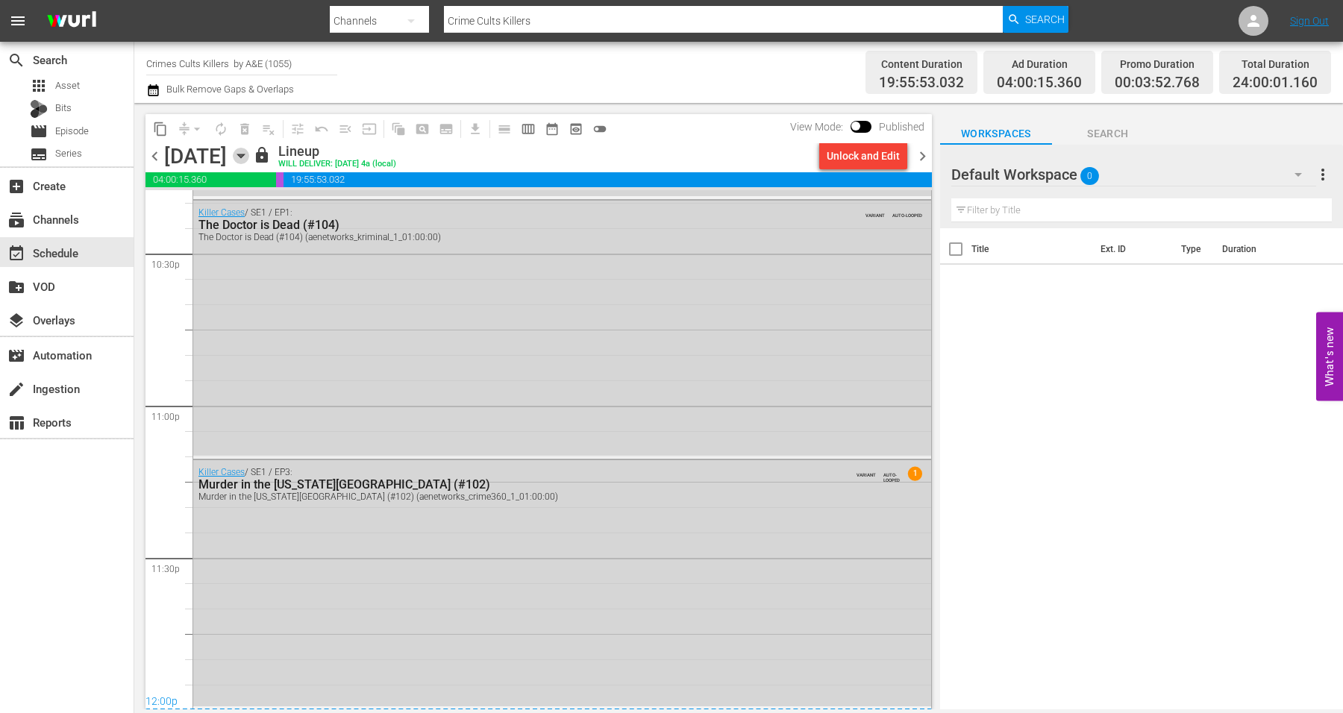
click at [249, 157] on icon "button" at bounding box center [241, 156] width 16 height 16
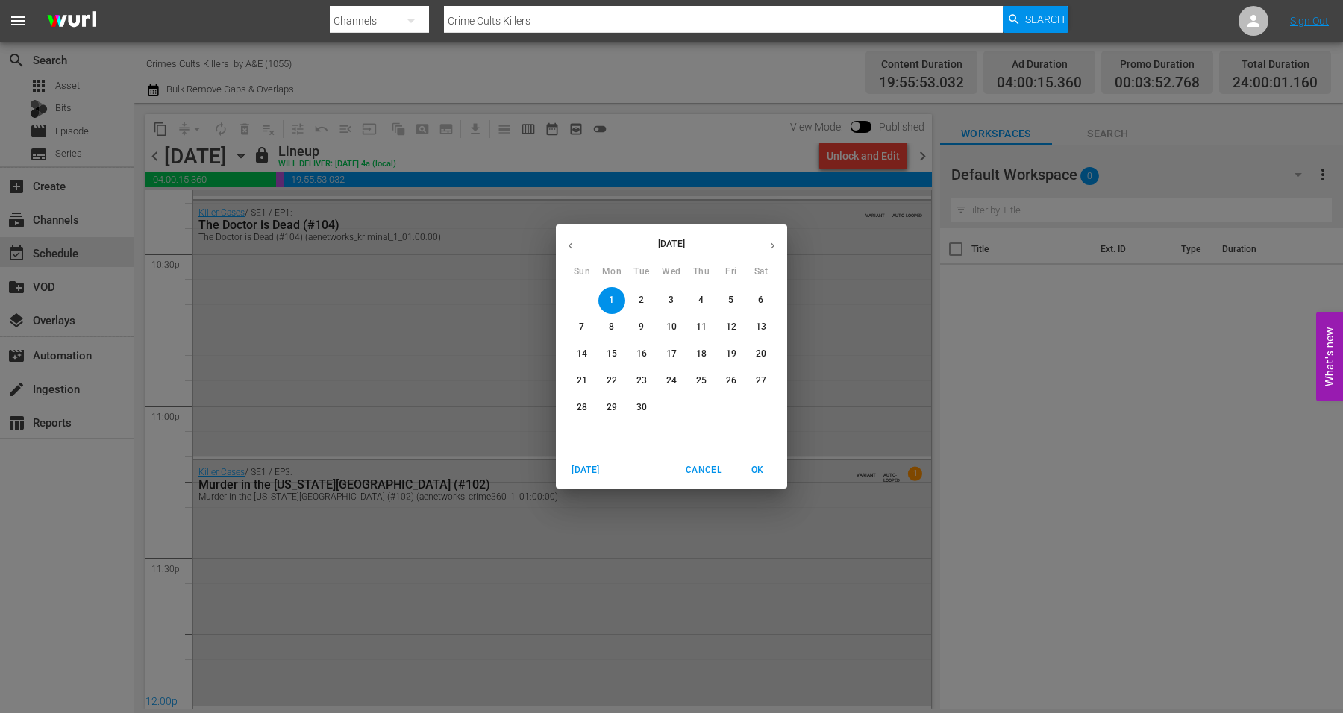
click at [642, 293] on button "2" at bounding box center [641, 300] width 27 height 27
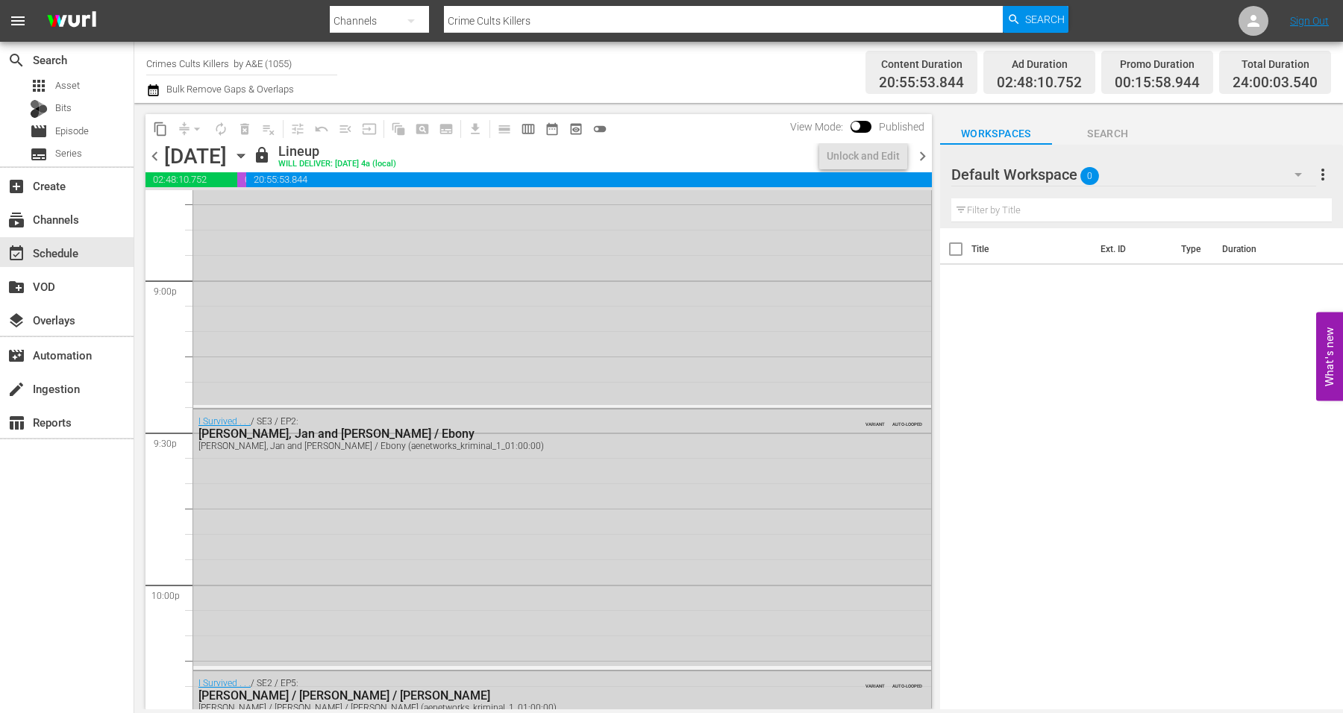
scroll to position [6786, 0]
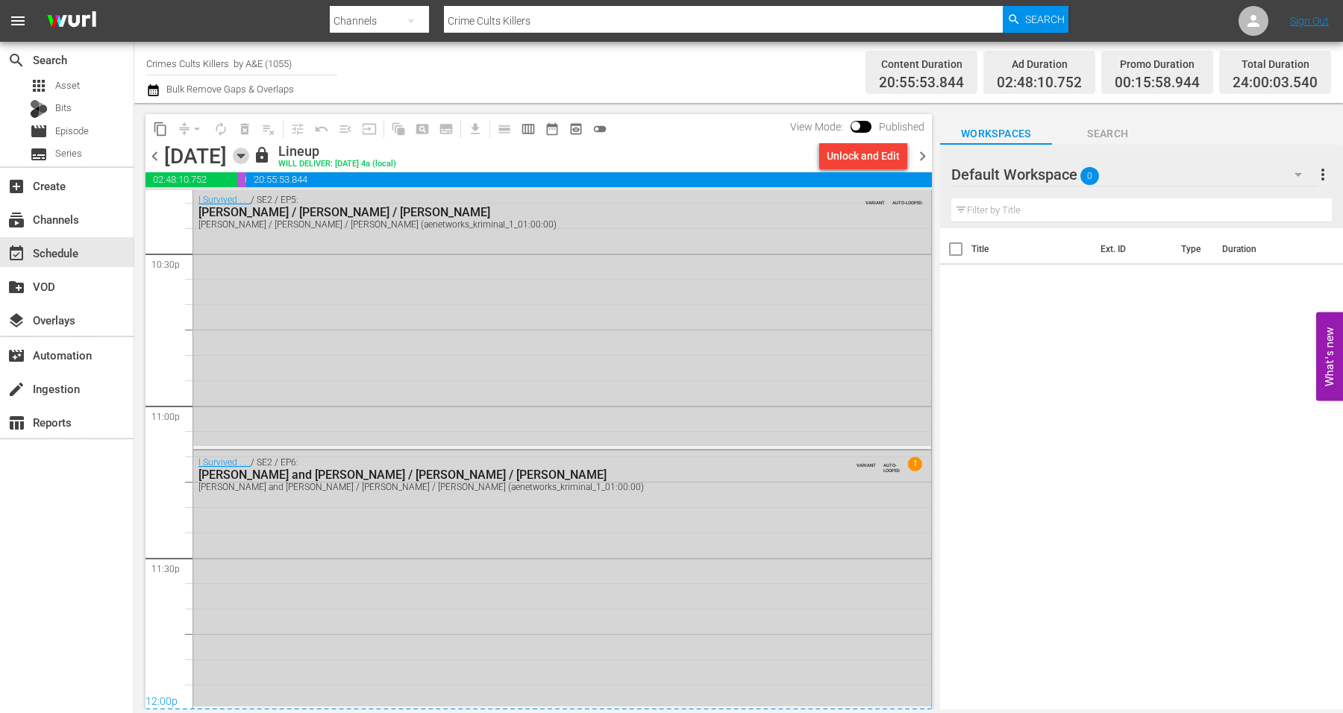
click at [249, 159] on icon "button" at bounding box center [241, 156] width 16 height 16
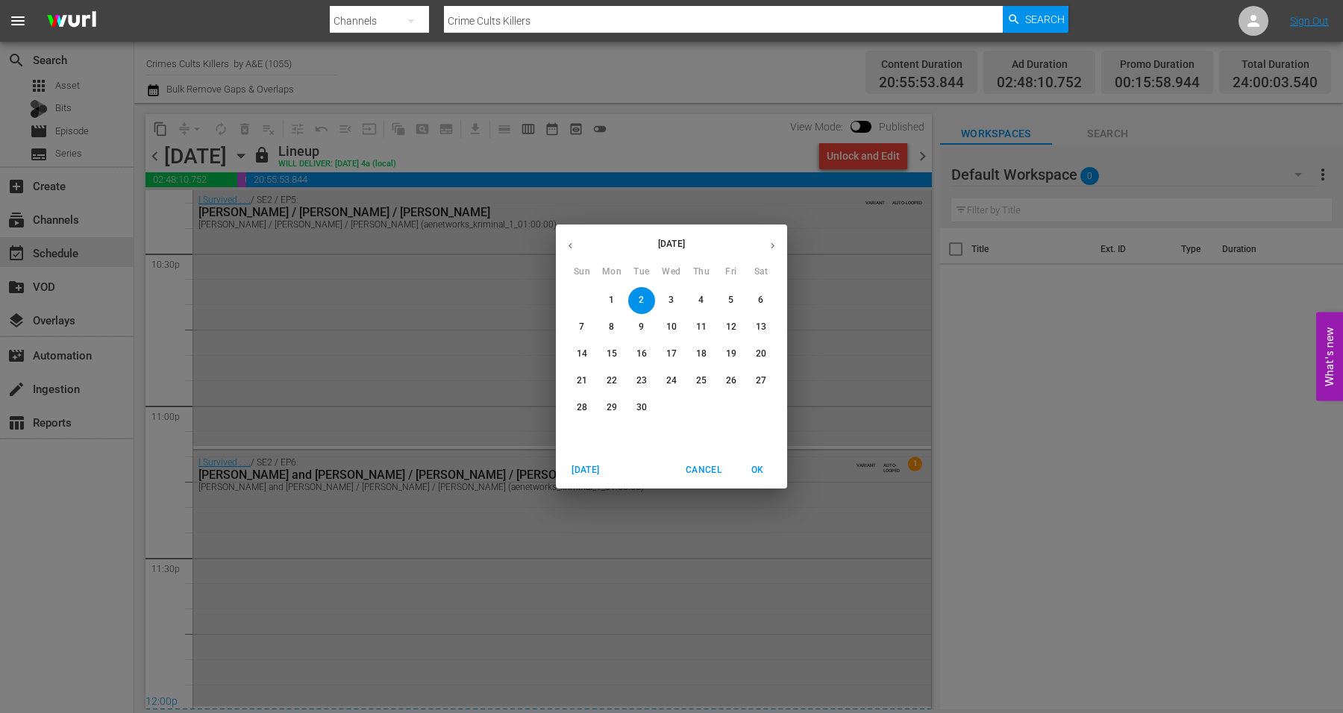
click at [666, 295] on span "3" at bounding box center [671, 300] width 27 height 13
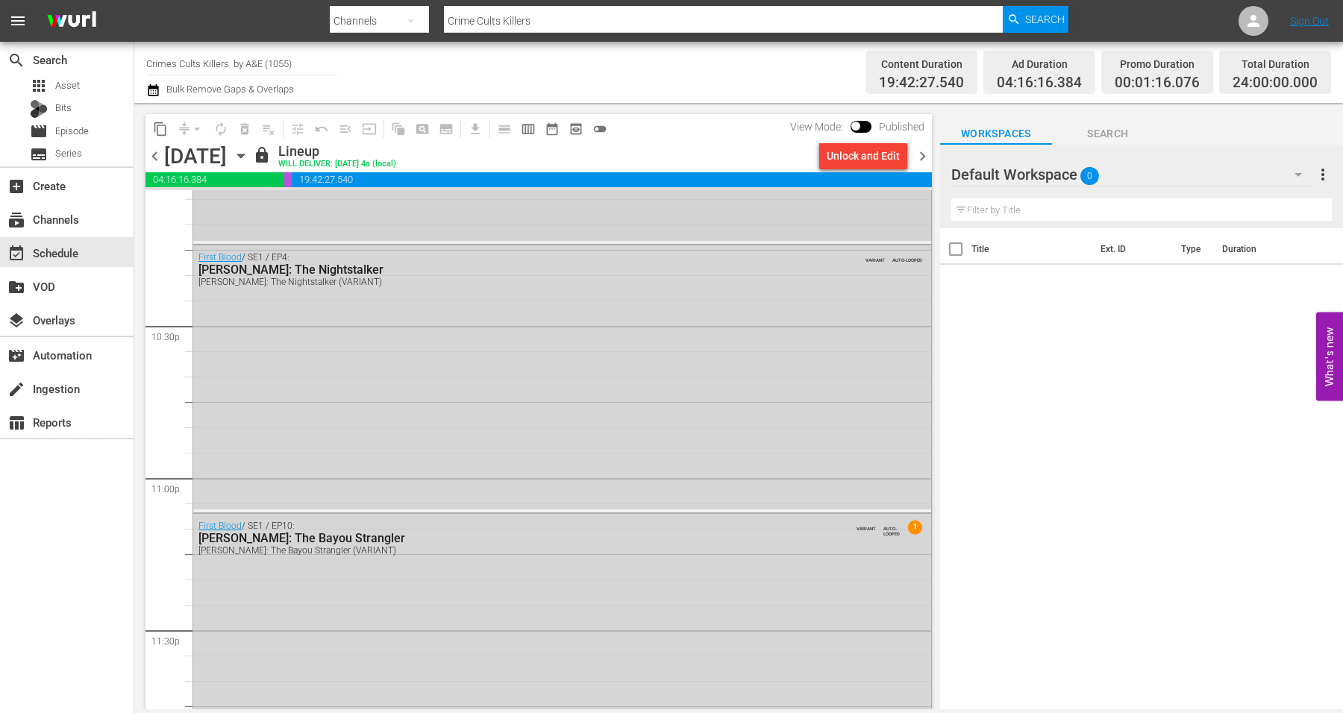
scroll to position [6786, 0]
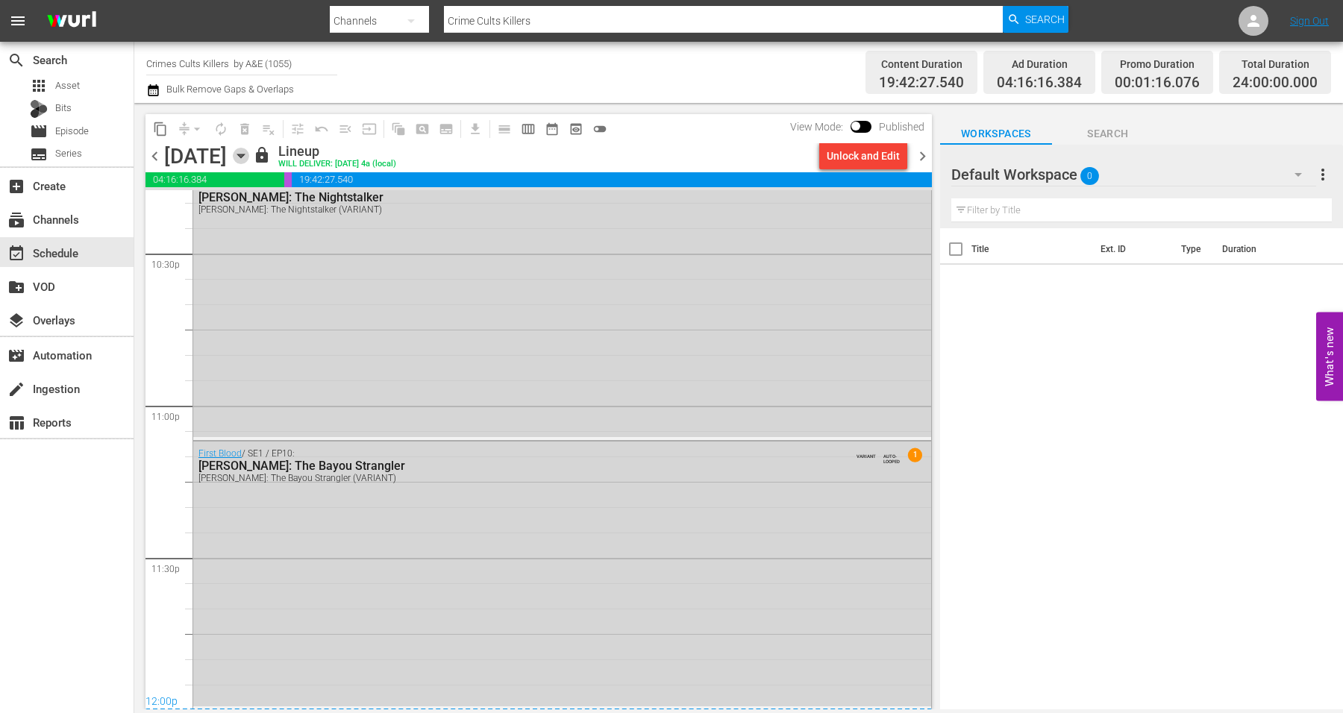
click at [249, 153] on icon "button" at bounding box center [241, 156] width 16 height 16
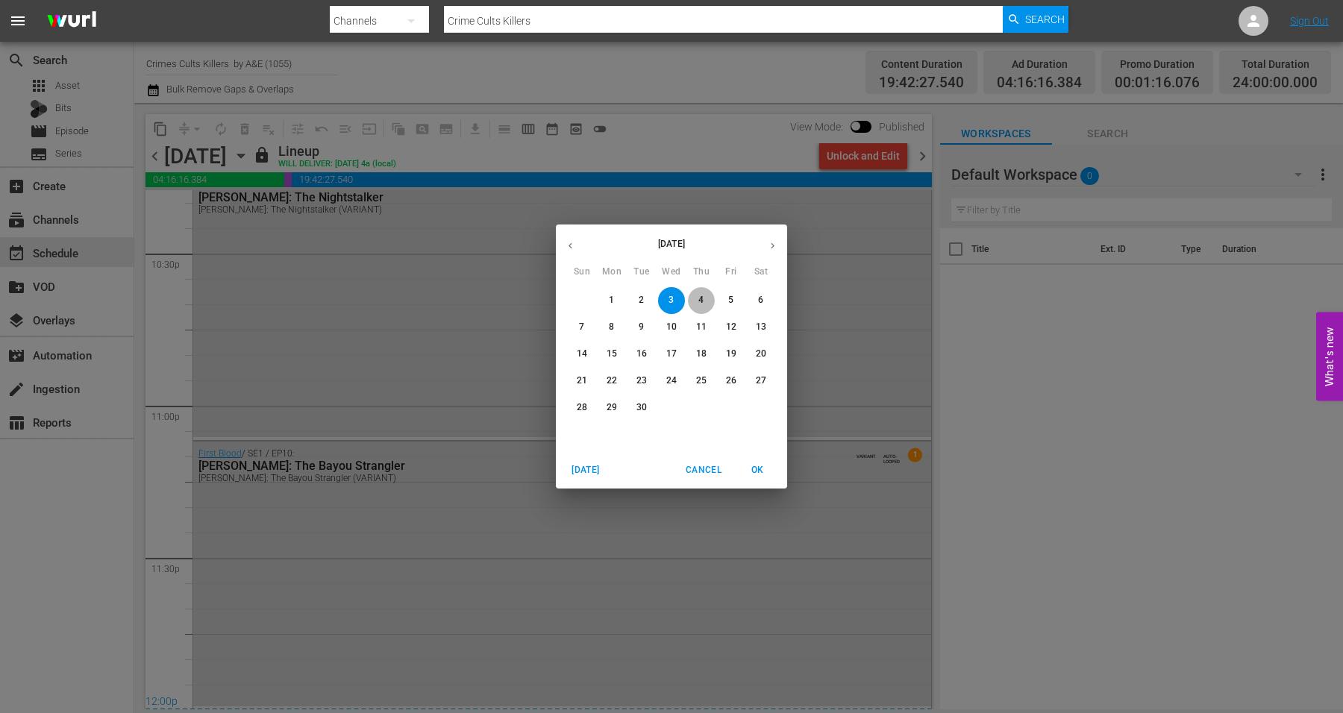
click at [701, 299] on p "4" at bounding box center [700, 300] width 5 height 13
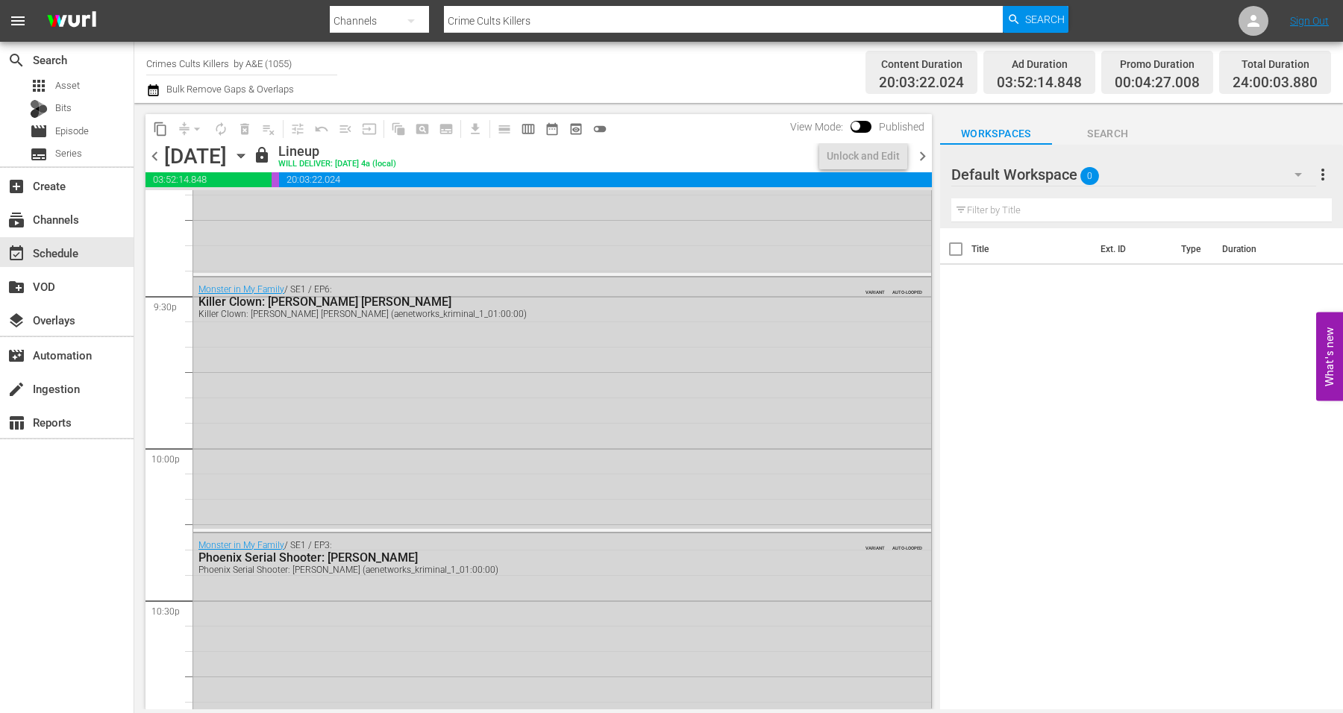
scroll to position [6786, 0]
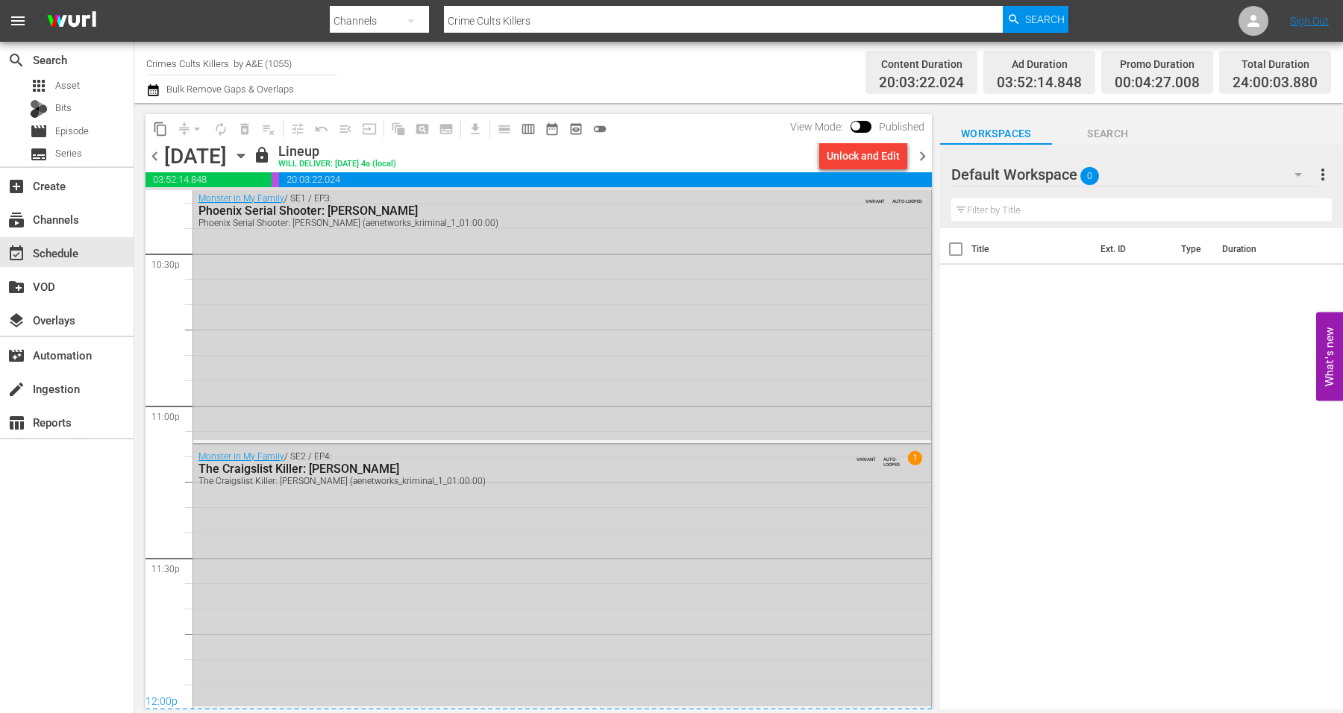
click at [249, 158] on icon "button" at bounding box center [241, 156] width 16 height 16
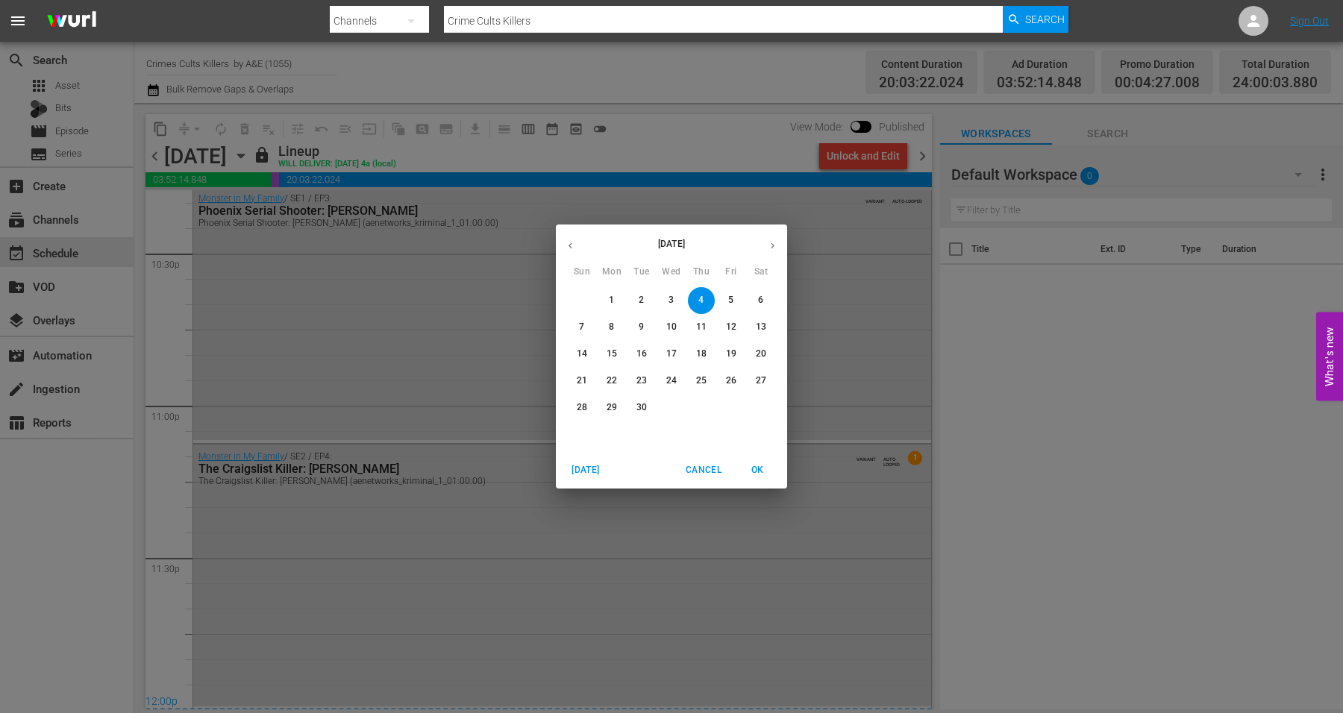
click at [730, 292] on button "5" at bounding box center [731, 300] width 27 height 27
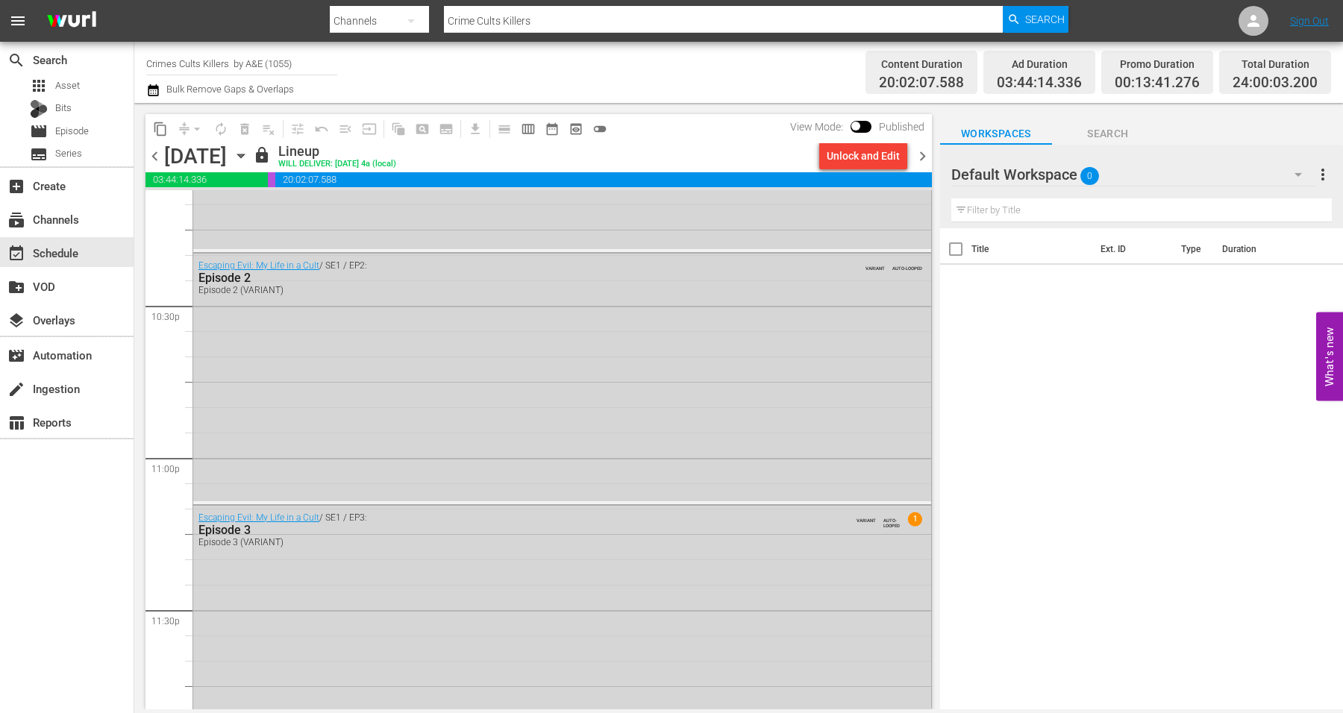
scroll to position [6786, 0]
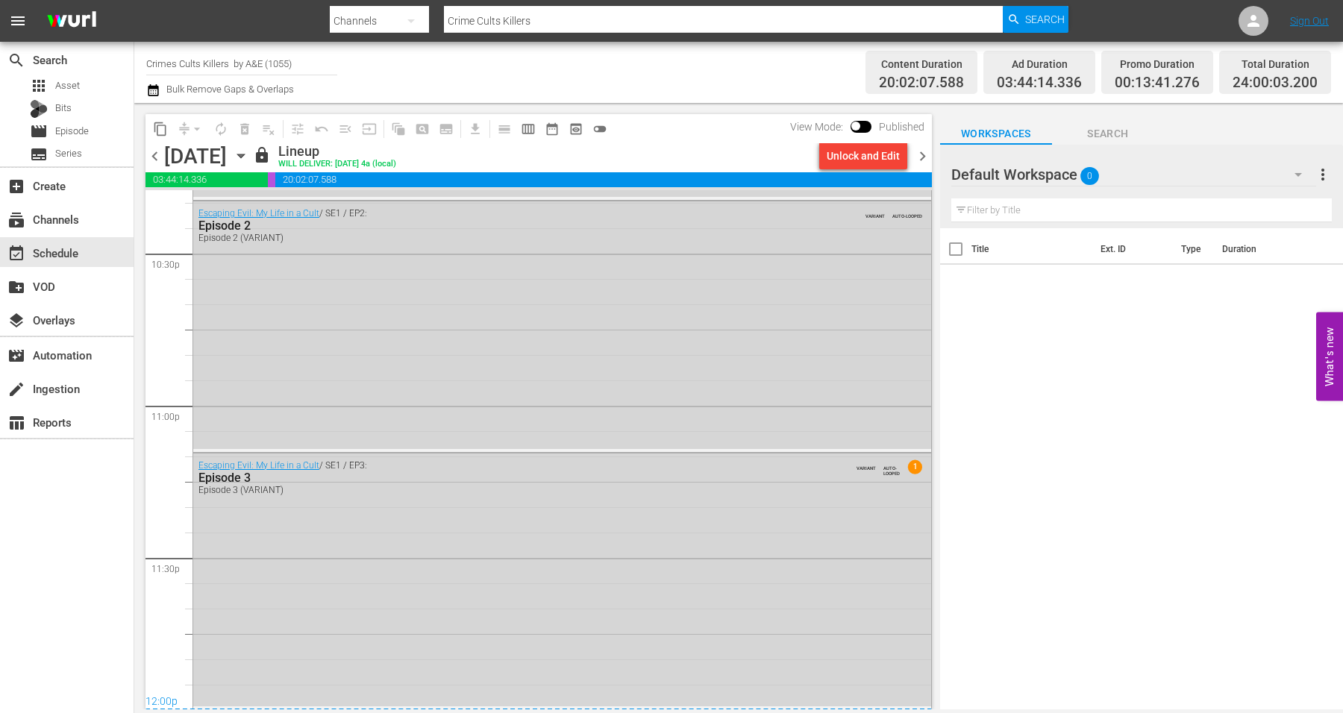
click at [249, 153] on icon "button" at bounding box center [241, 156] width 16 height 16
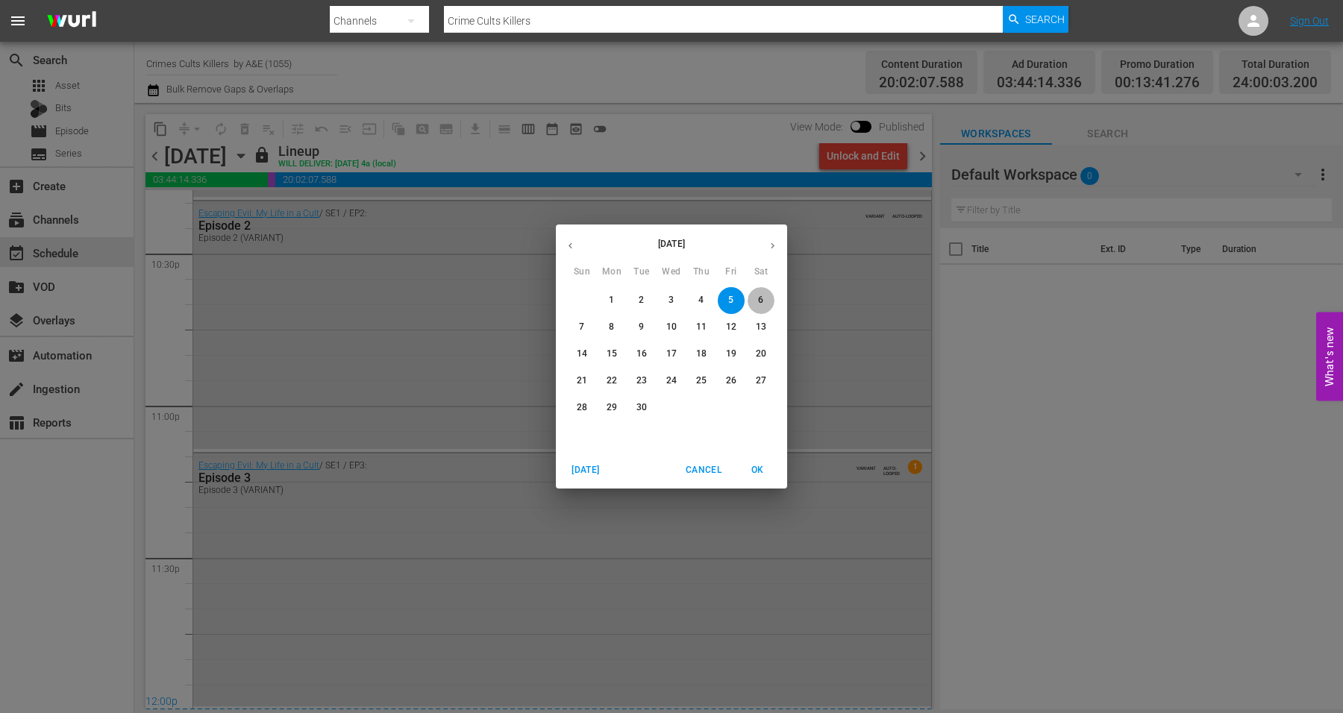
click at [761, 298] on p "6" at bounding box center [760, 300] width 5 height 13
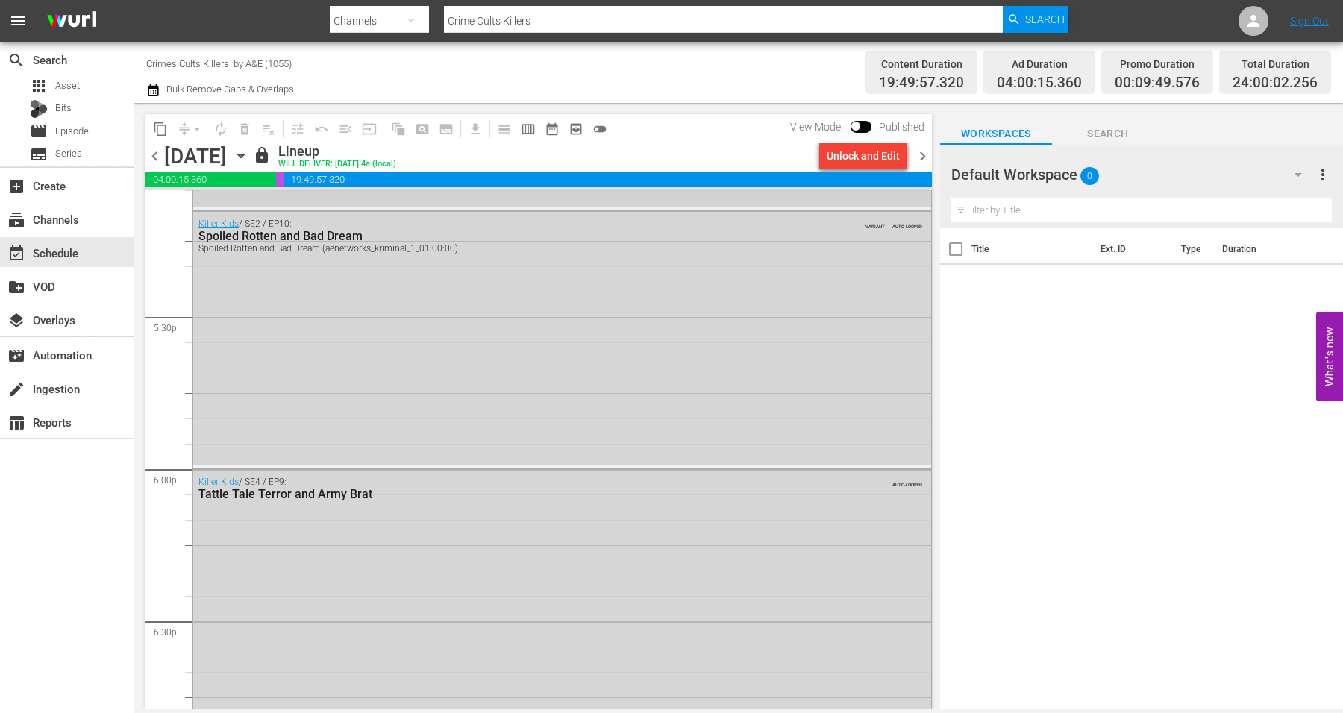
scroll to position [4921, 0]
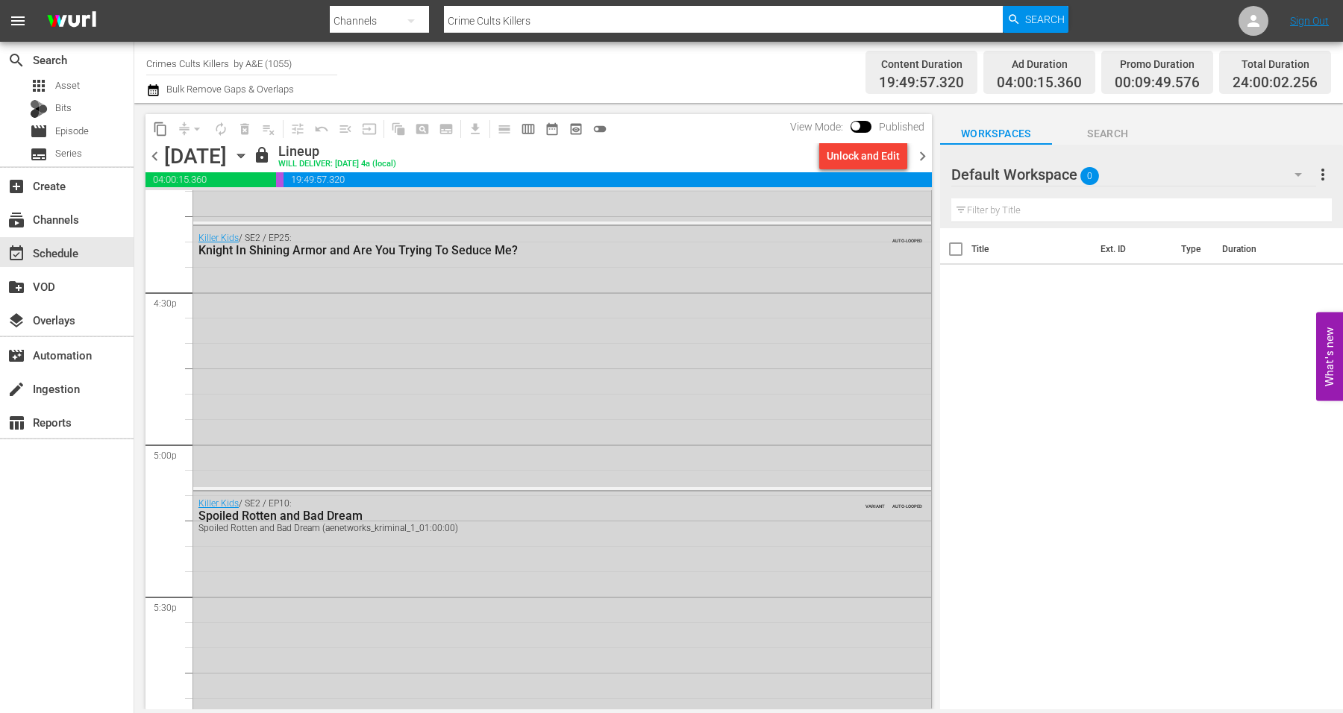
click at [244, 155] on icon "button" at bounding box center [240, 156] width 7 height 4
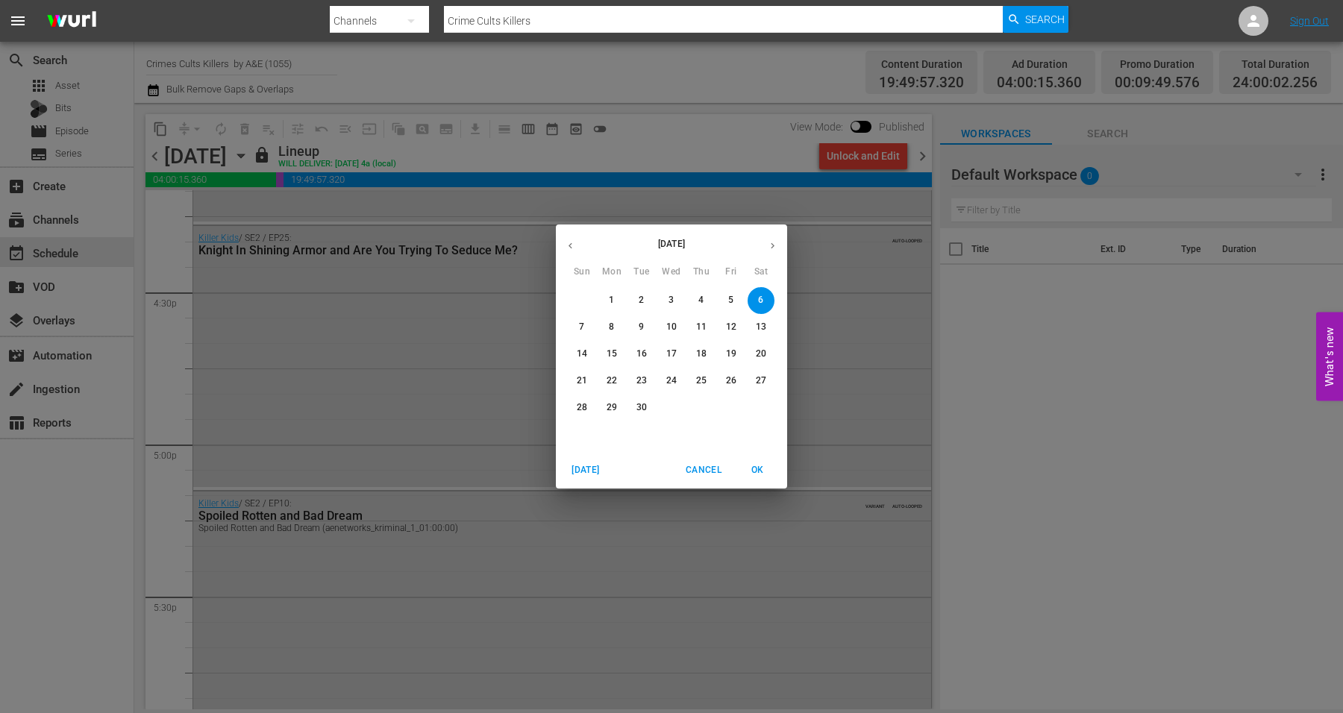
click at [578, 319] on button "7" at bounding box center [582, 327] width 27 height 27
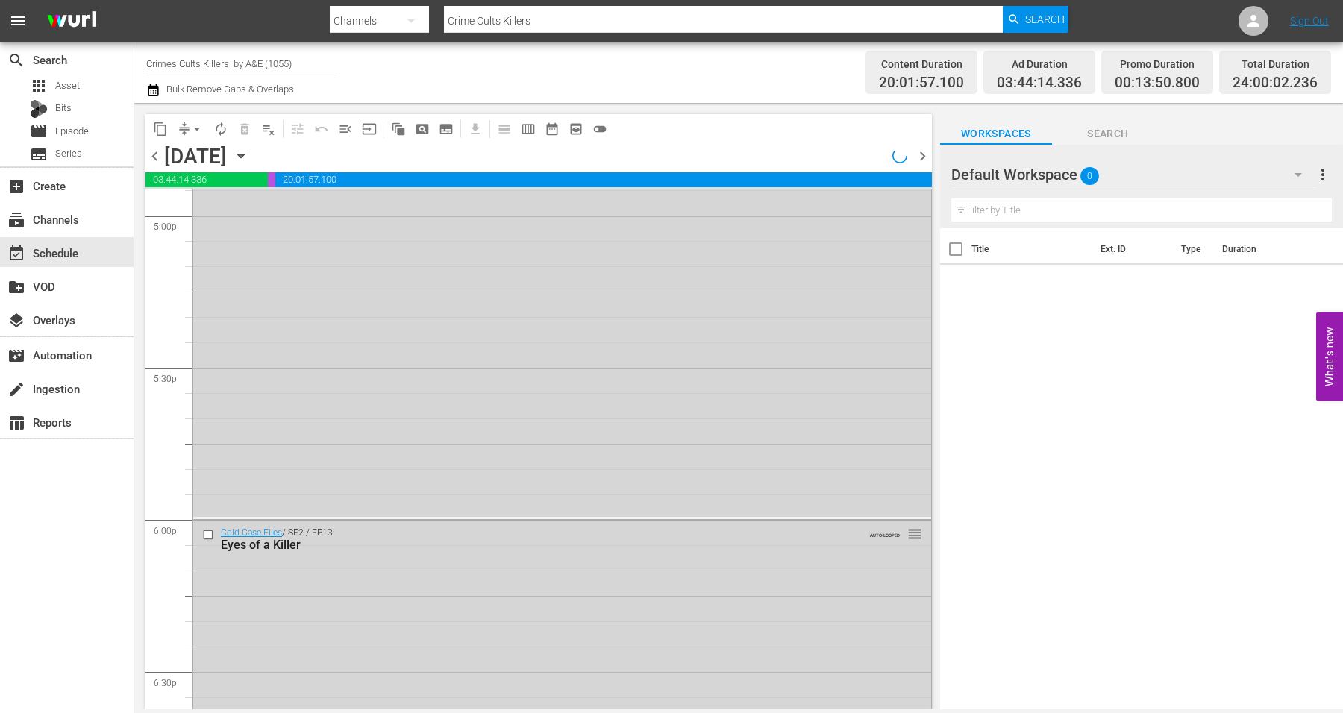
scroll to position [4921, 0]
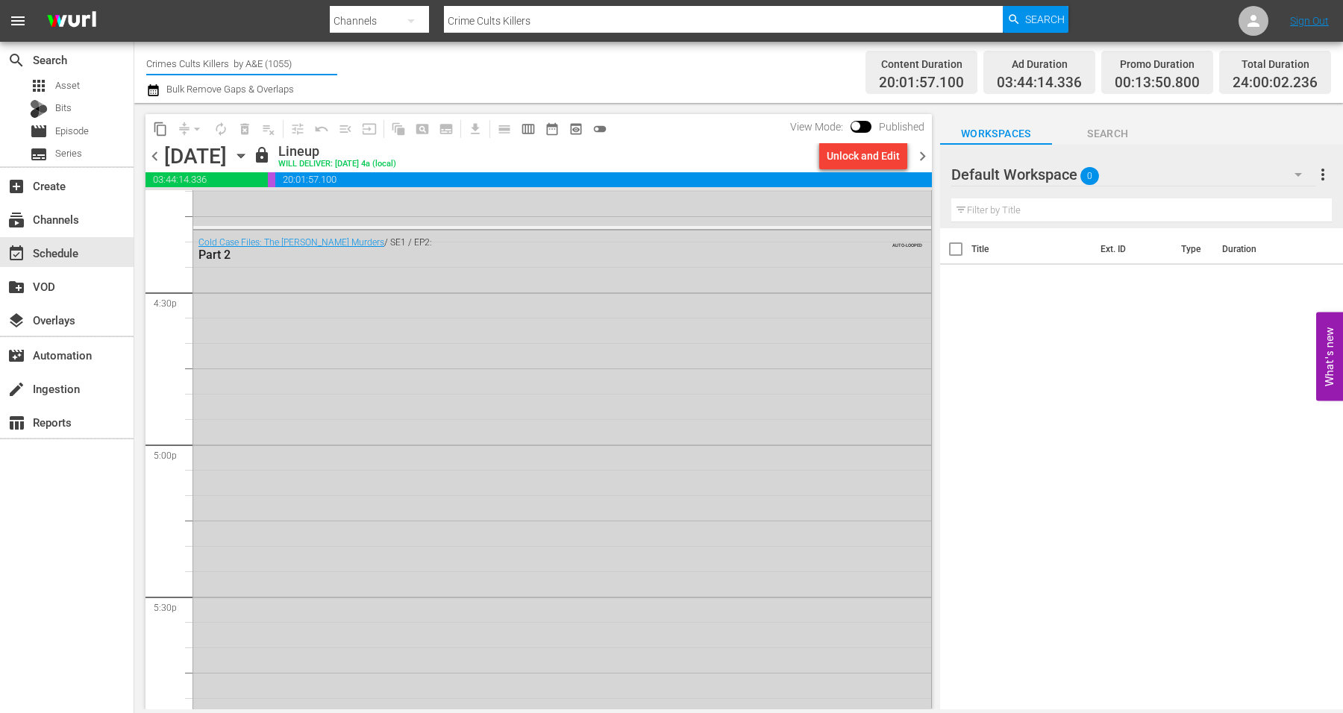
drag, startPoint x: 148, startPoint y: 63, endPoint x: 282, endPoint y: 78, distance: 135.2
click at [282, 78] on input "Crimes Cults Killers by A&E (1055)" at bounding box center [241, 64] width 191 height 36
type input ")"
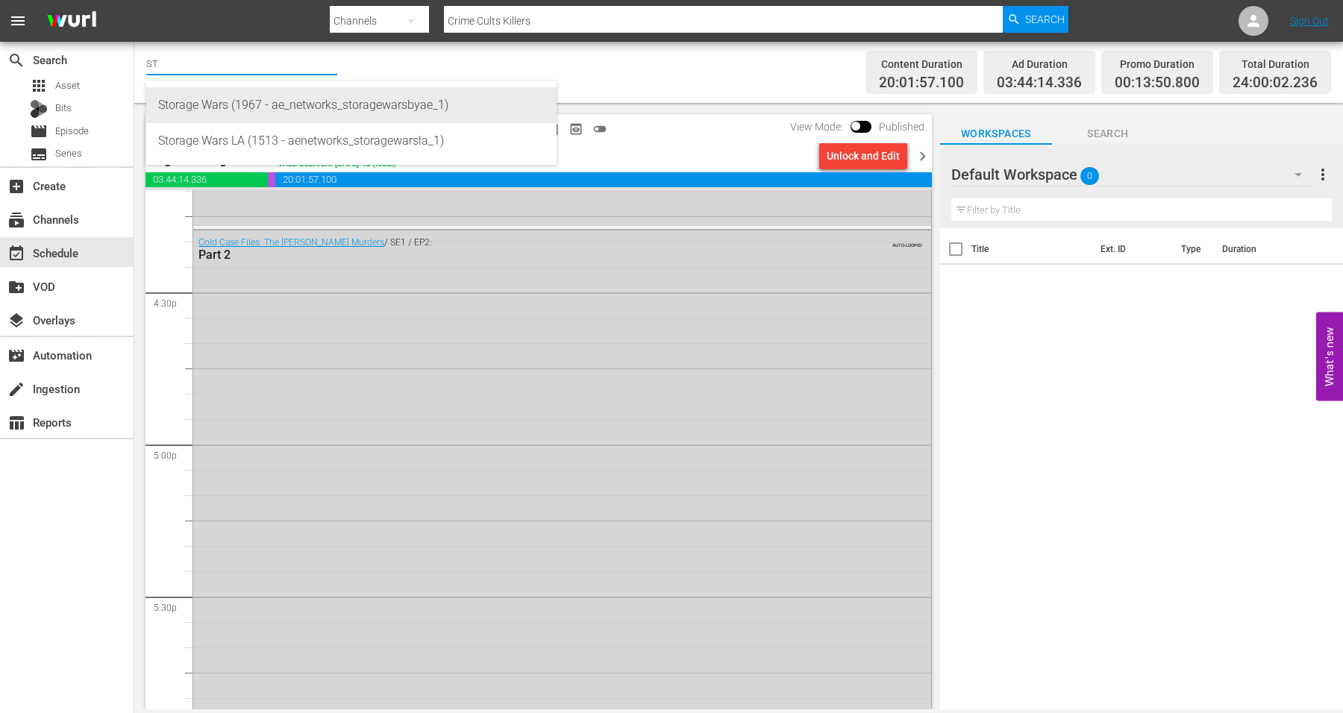
click at [207, 108] on div "Storage Wars (1967 - ae_networks_storagewarsbyae_1)" at bounding box center [351, 105] width 387 height 36
type input "Storage Wars (1967 - ae_networks_storagewarsbyae_1)"
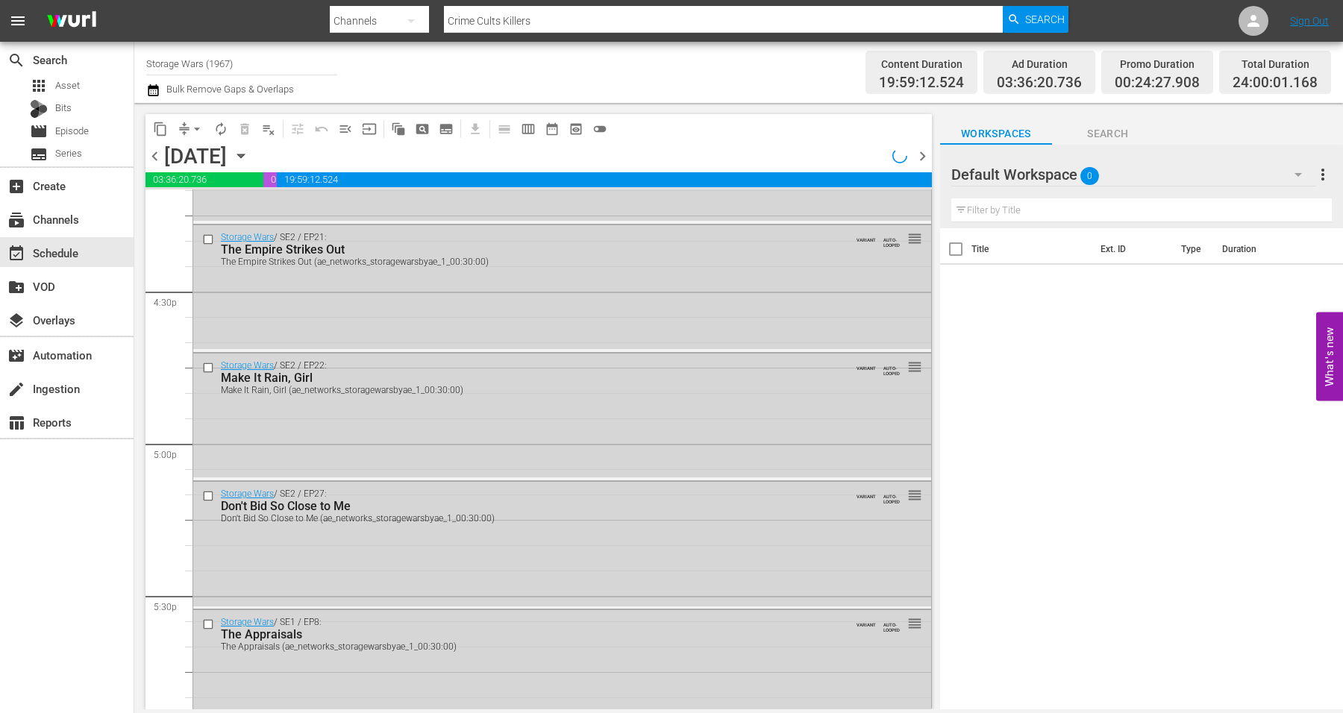
scroll to position [4540, 0]
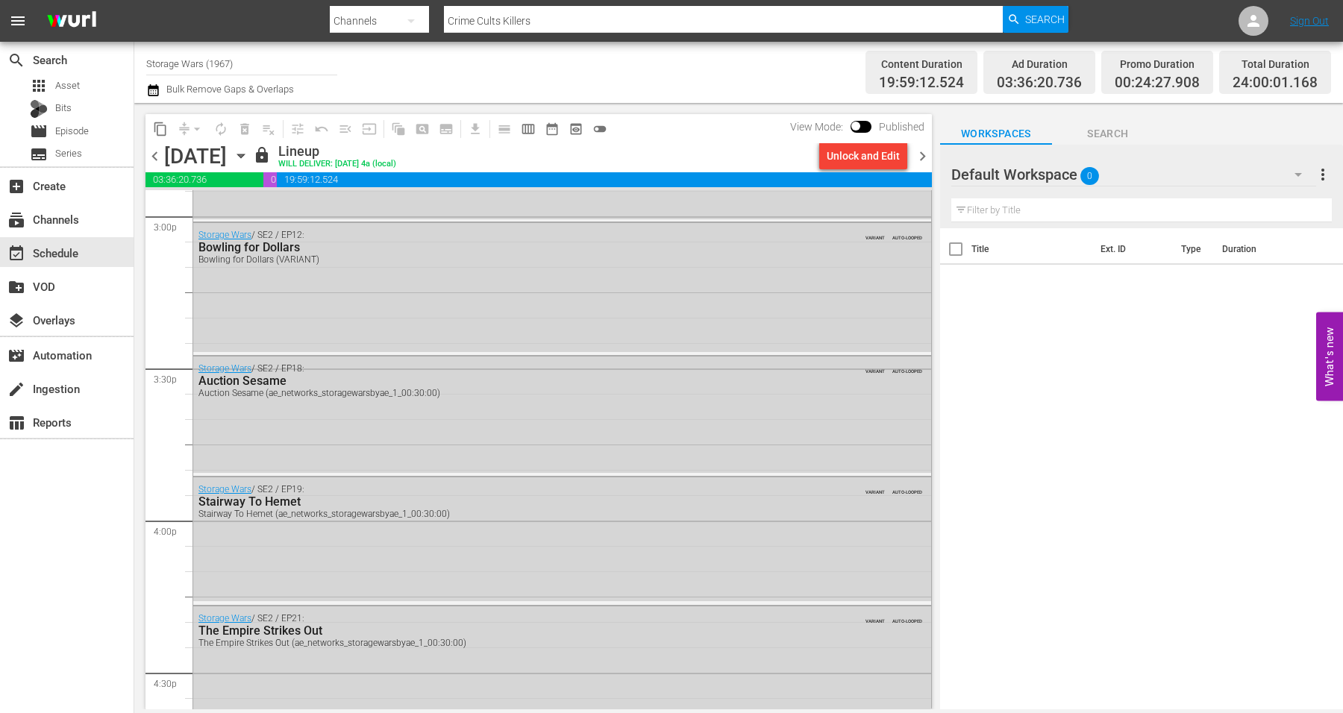
click at [249, 154] on icon "button" at bounding box center [241, 156] width 16 height 16
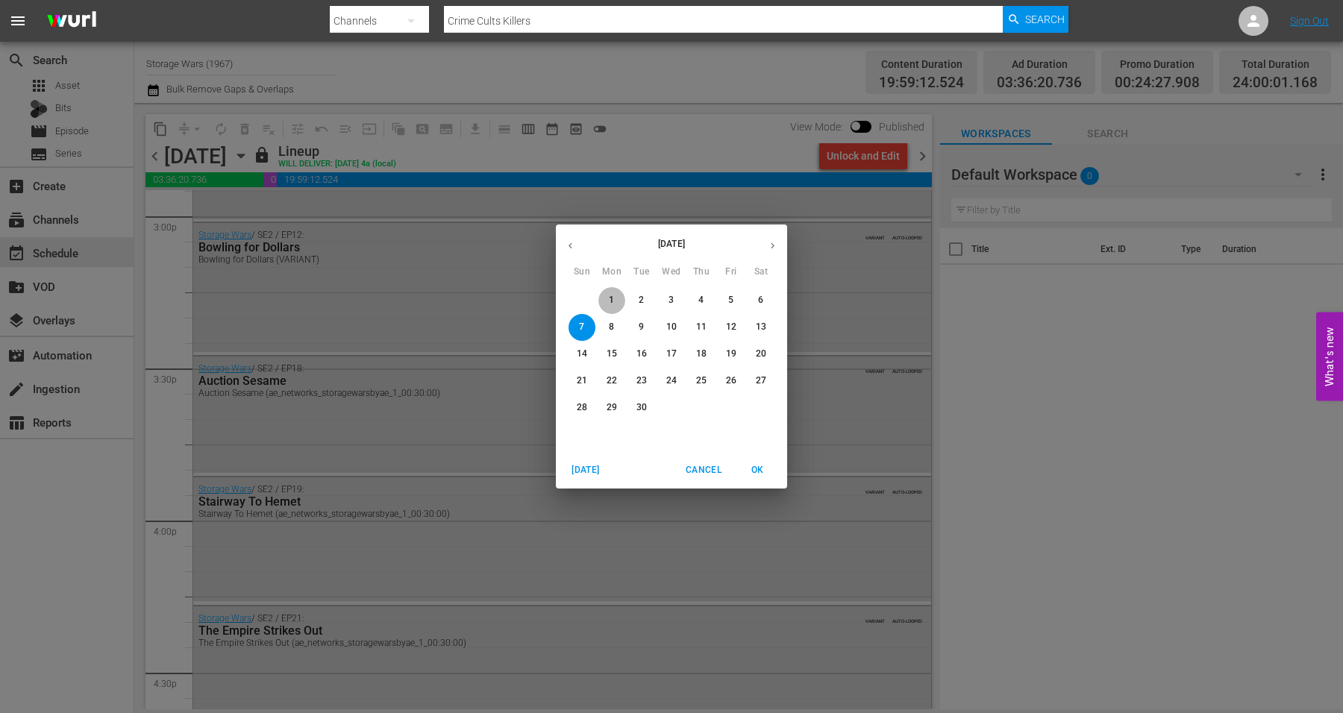
click at [616, 295] on span "1" at bounding box center [611, 300] width 27 height 13
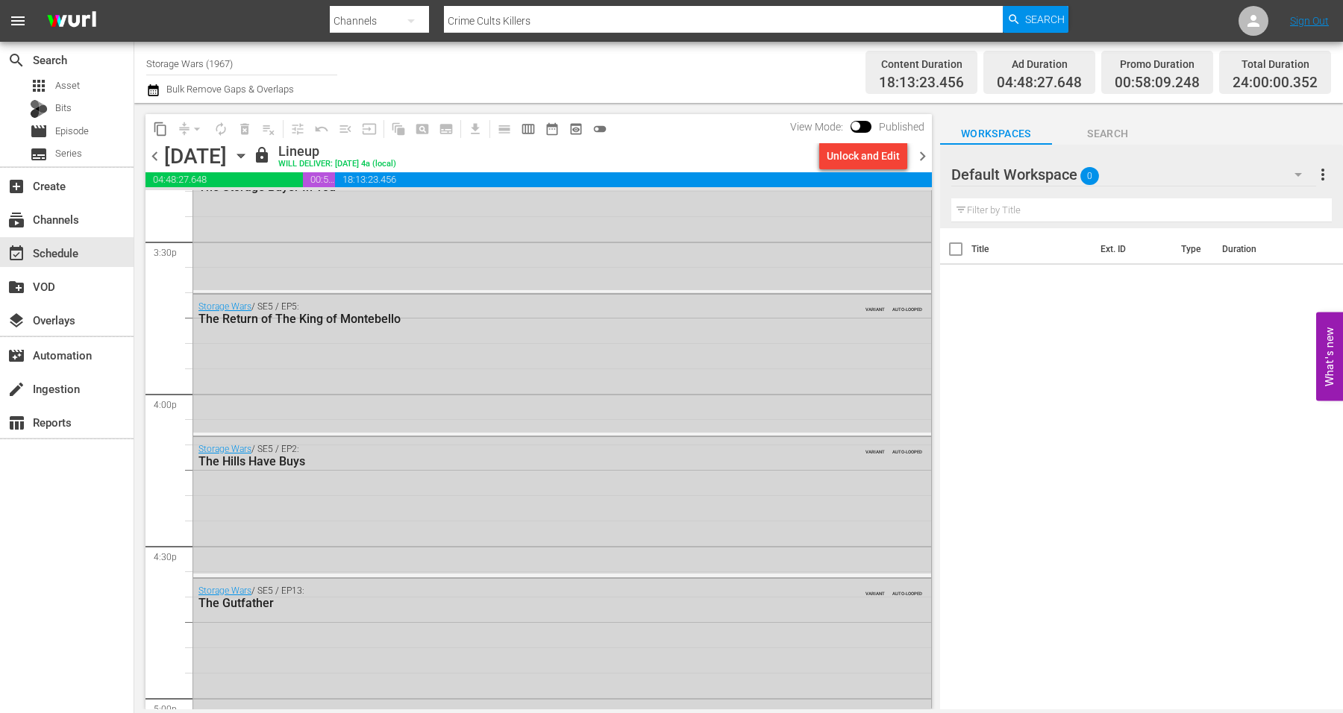
scroll to position [6786, 0]
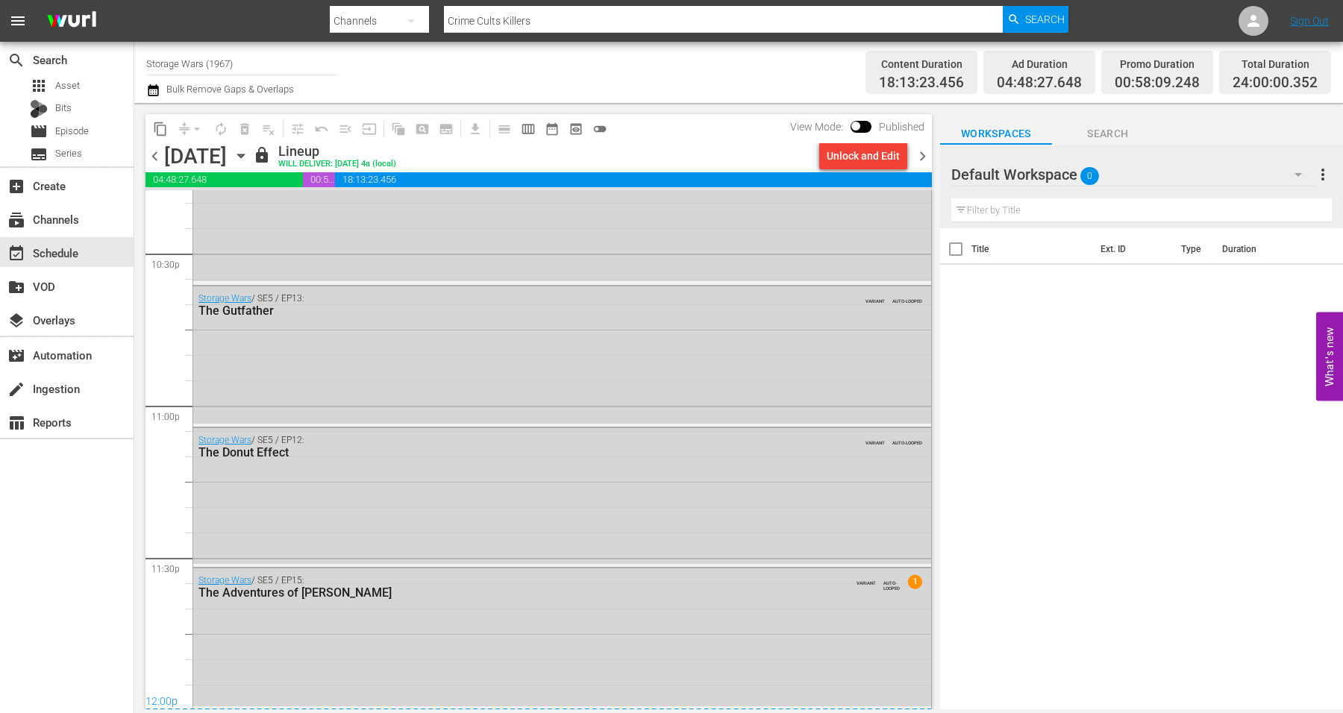
click at [249, 156] on icon "button" at bounding box center [241, 156] width 16 height 16
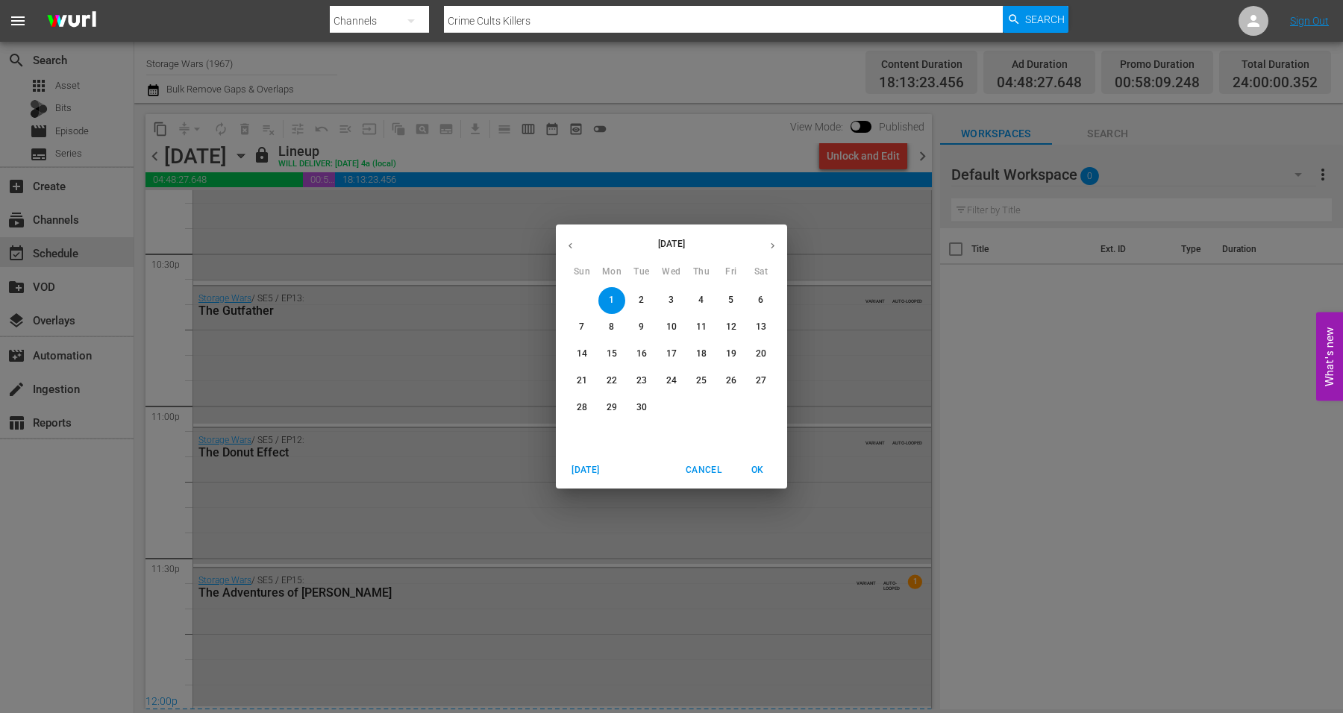
click at [638, 292] on button "2" at bounding box center [641, 300] width 27 height 27
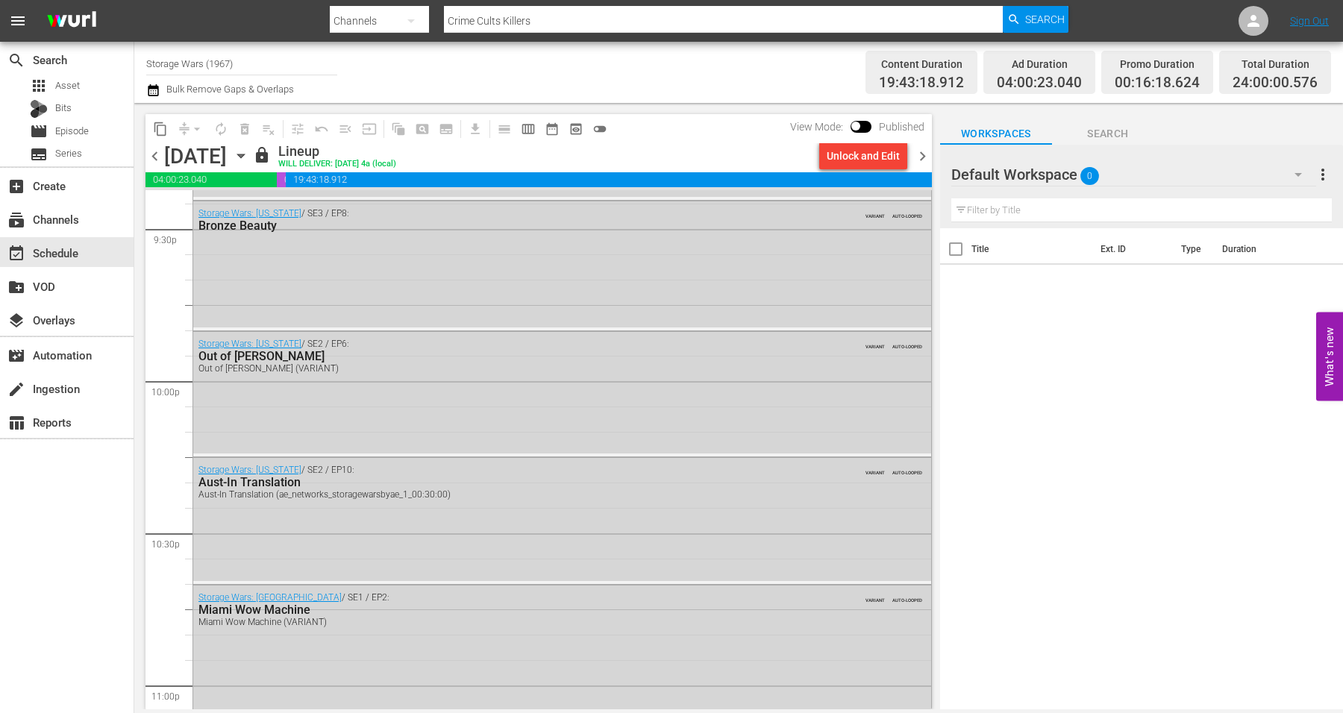
scroll to position [6786, 0]
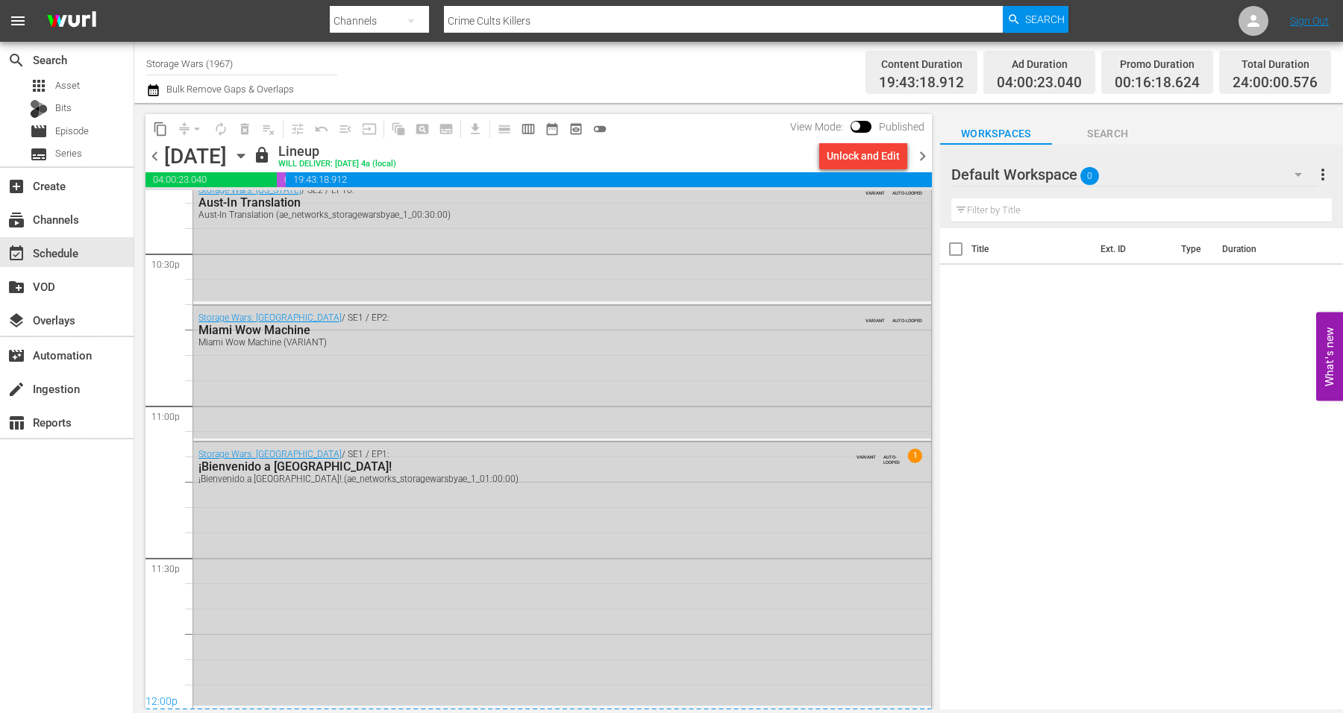
click at [244, 155] on icon "button" at bounding box center [240, 156] width 7 height 4
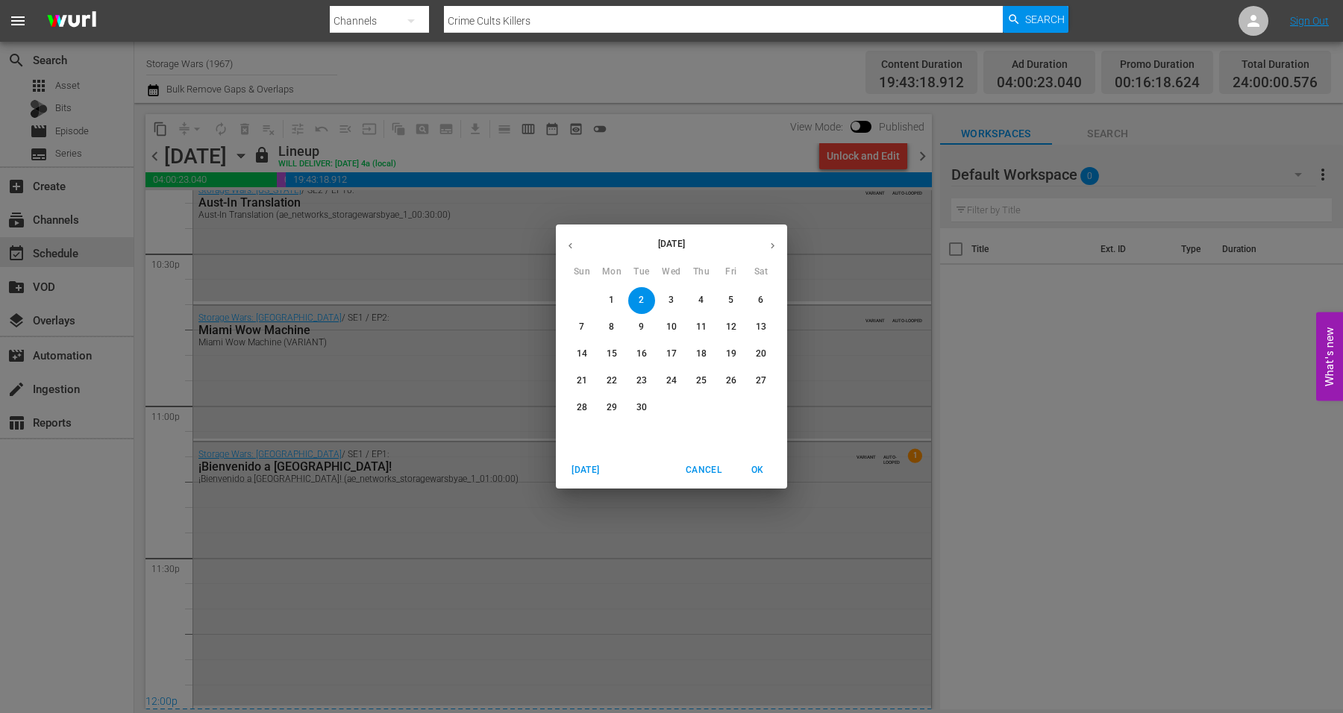
click at [663, 298] on span "3" at bounding box center [671, 300] width 27 height 13
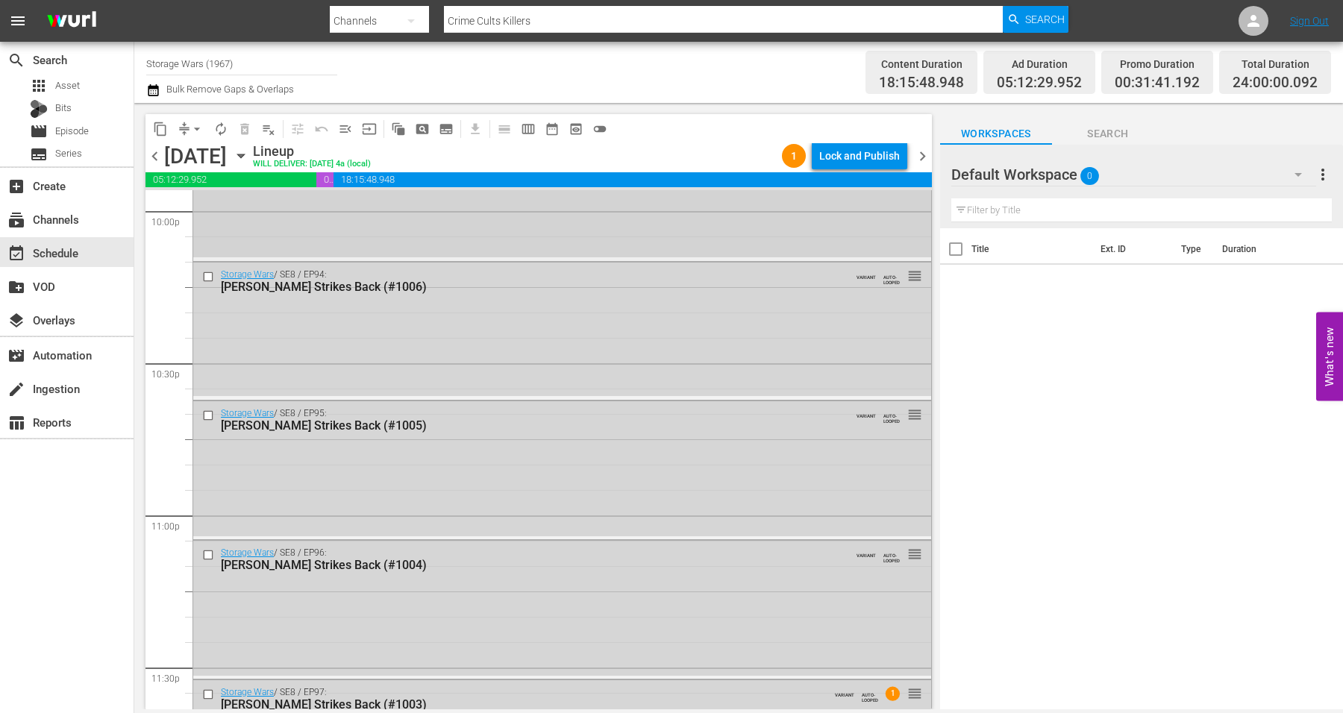
scroll to position [6786, 0]
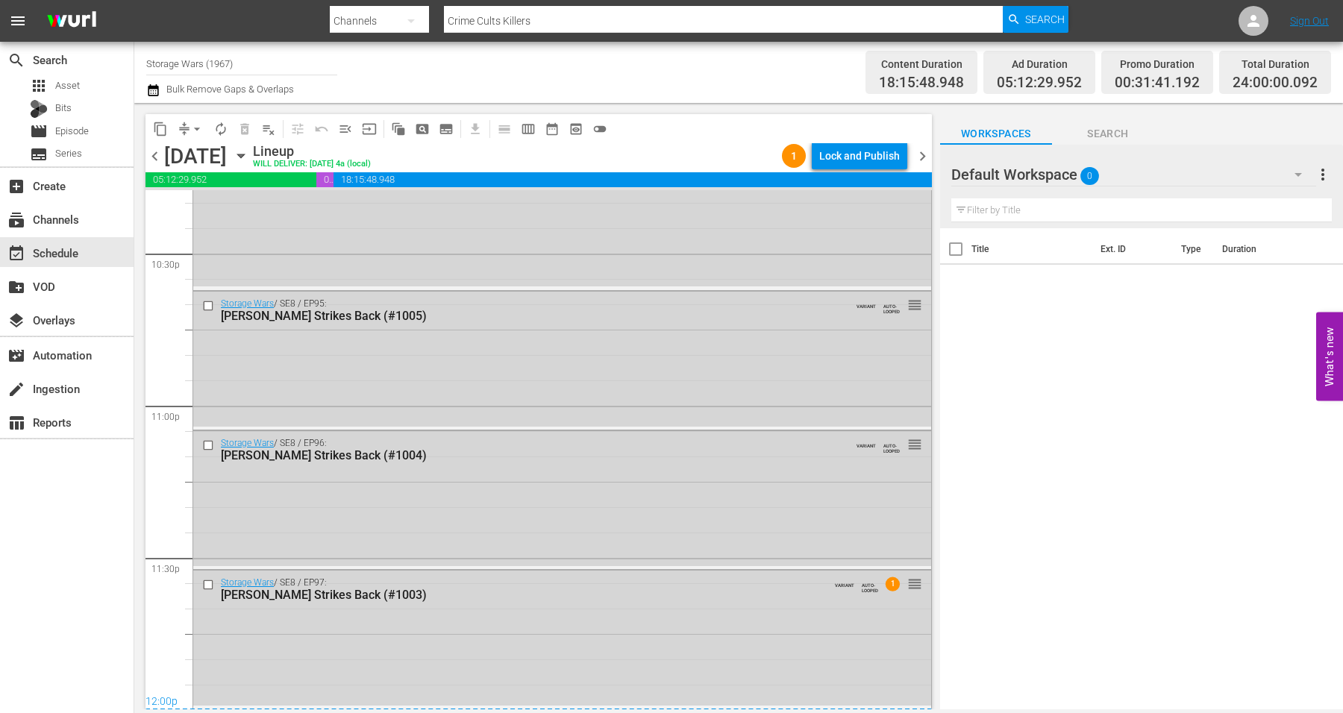
click at [249, 154] on icon "button" at bounding box center [241, 156] width 16 height 16
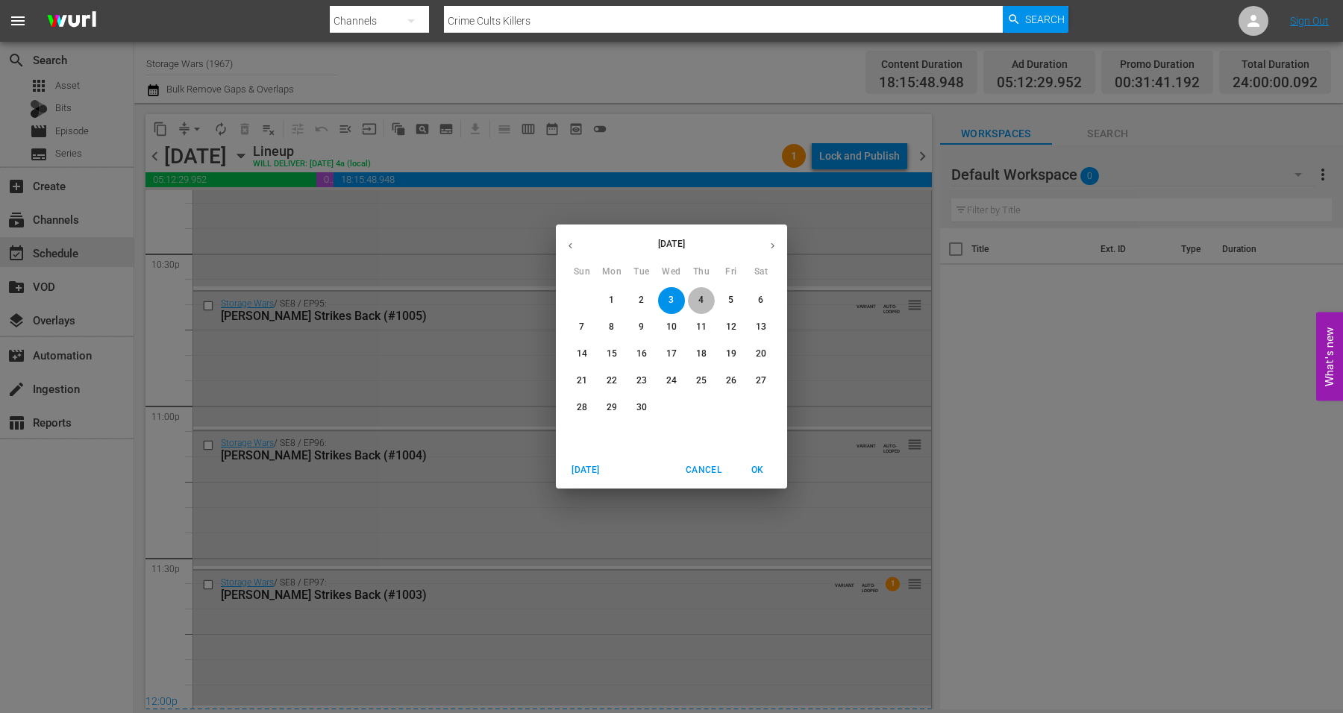
click at [698, 293] on button "4" at bounding box center [701, 300] width 27 height 27
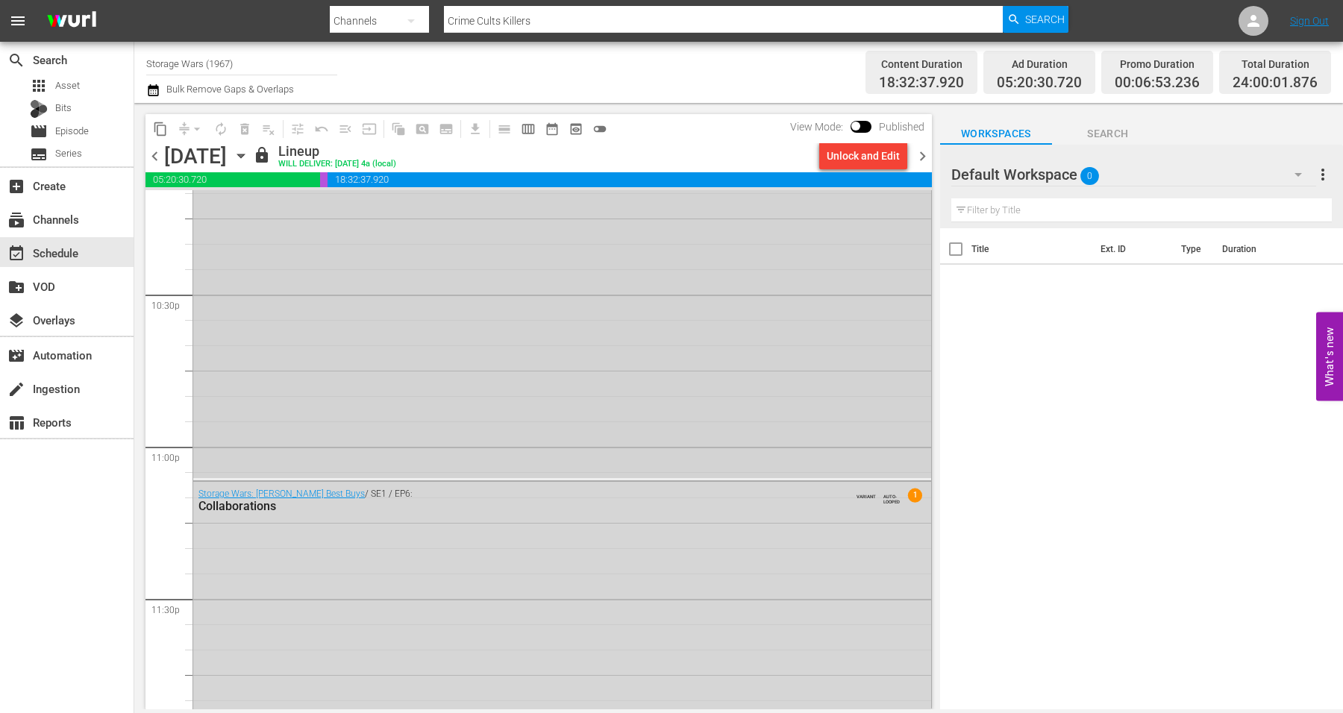
scroll to position [6786, 0]
click at [244, 154] on icon "button" at bounding box center [240, 156] width 7 height 4
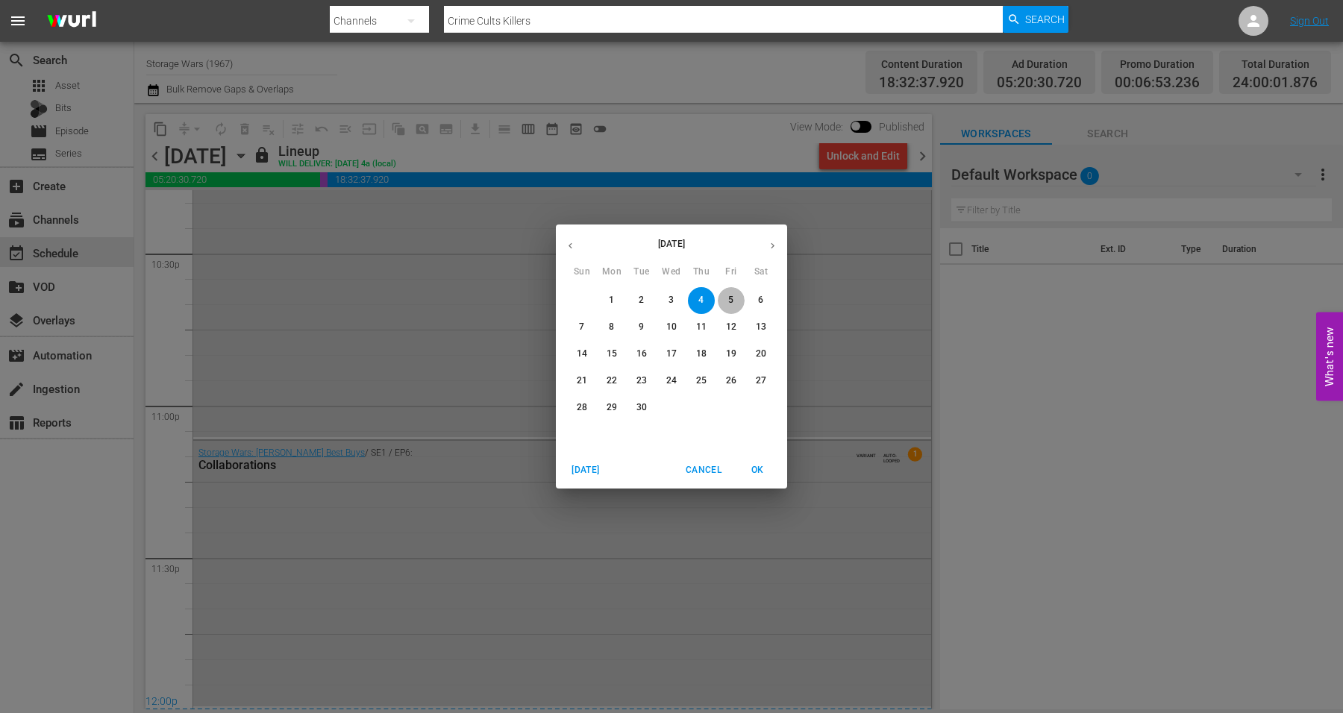
click at [726, 288] on button "5" at bounding box center [731, 300] width 27 height 27
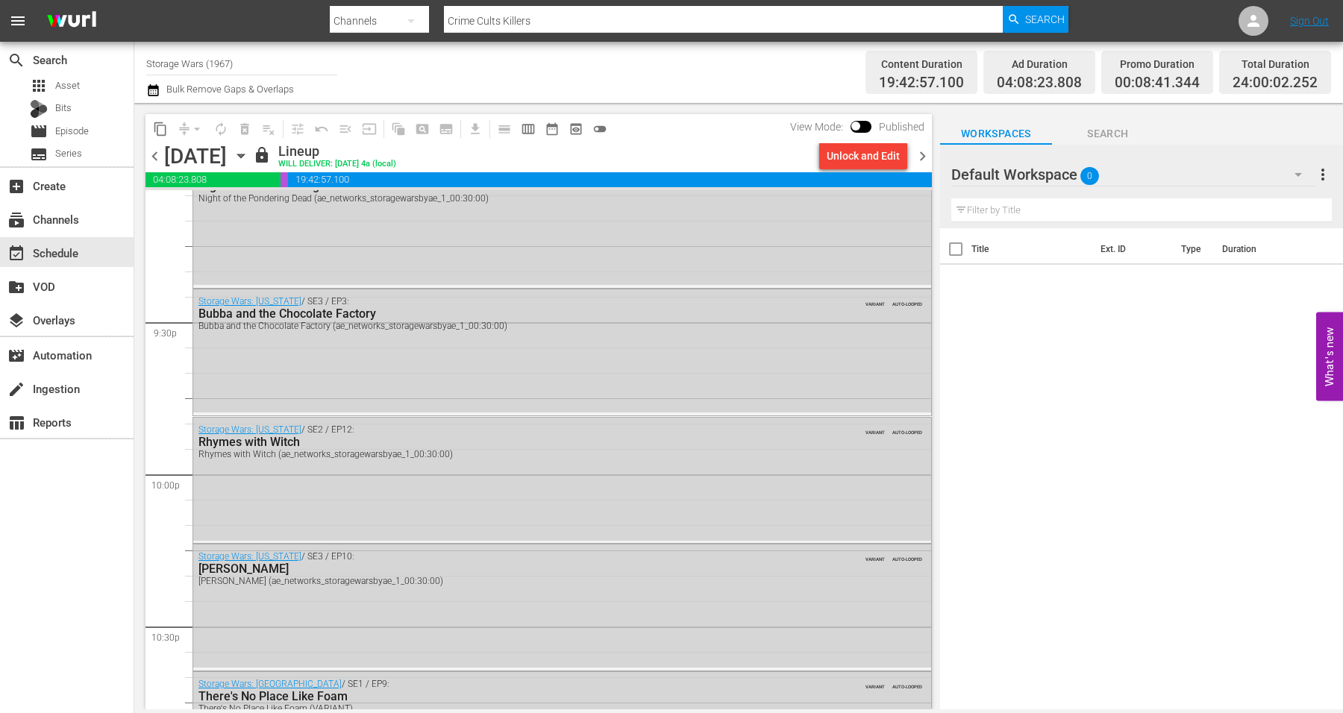
scroll to position [6040, 0]
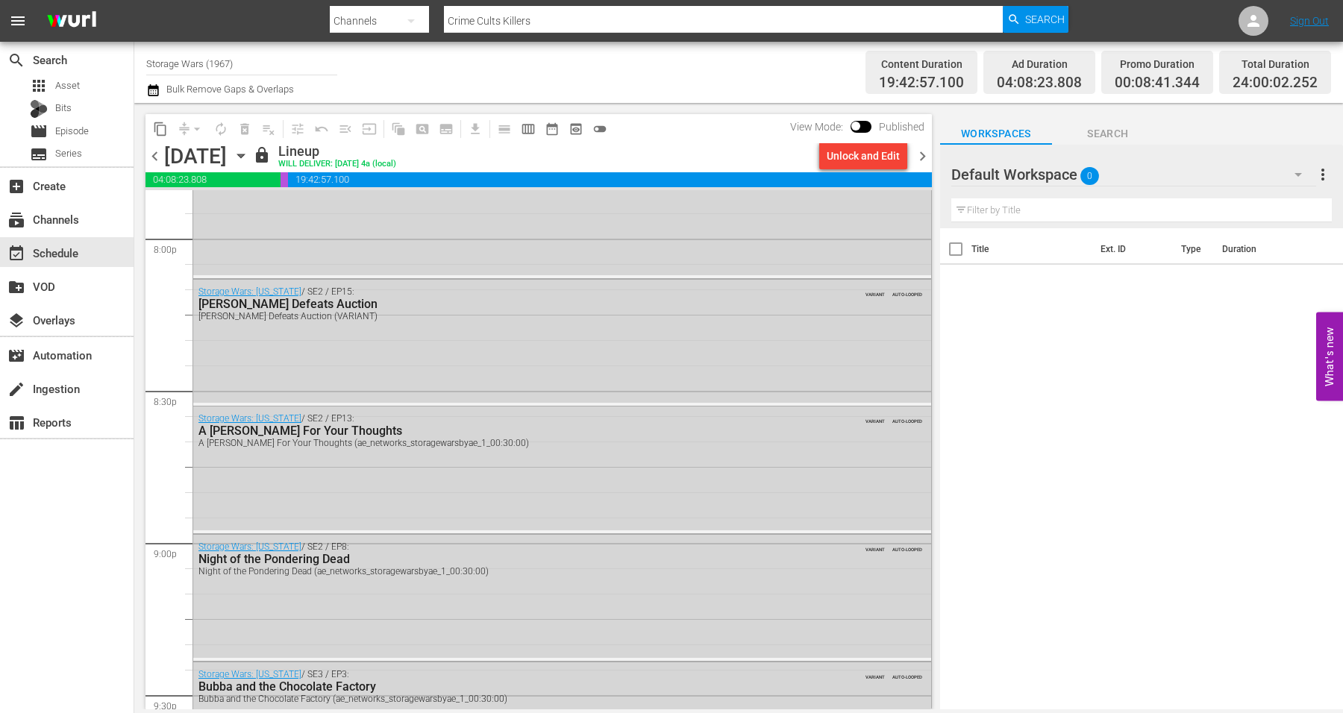
click at [249, 153] on icon "button" at bounding box center [241, 156] width 16 height 16
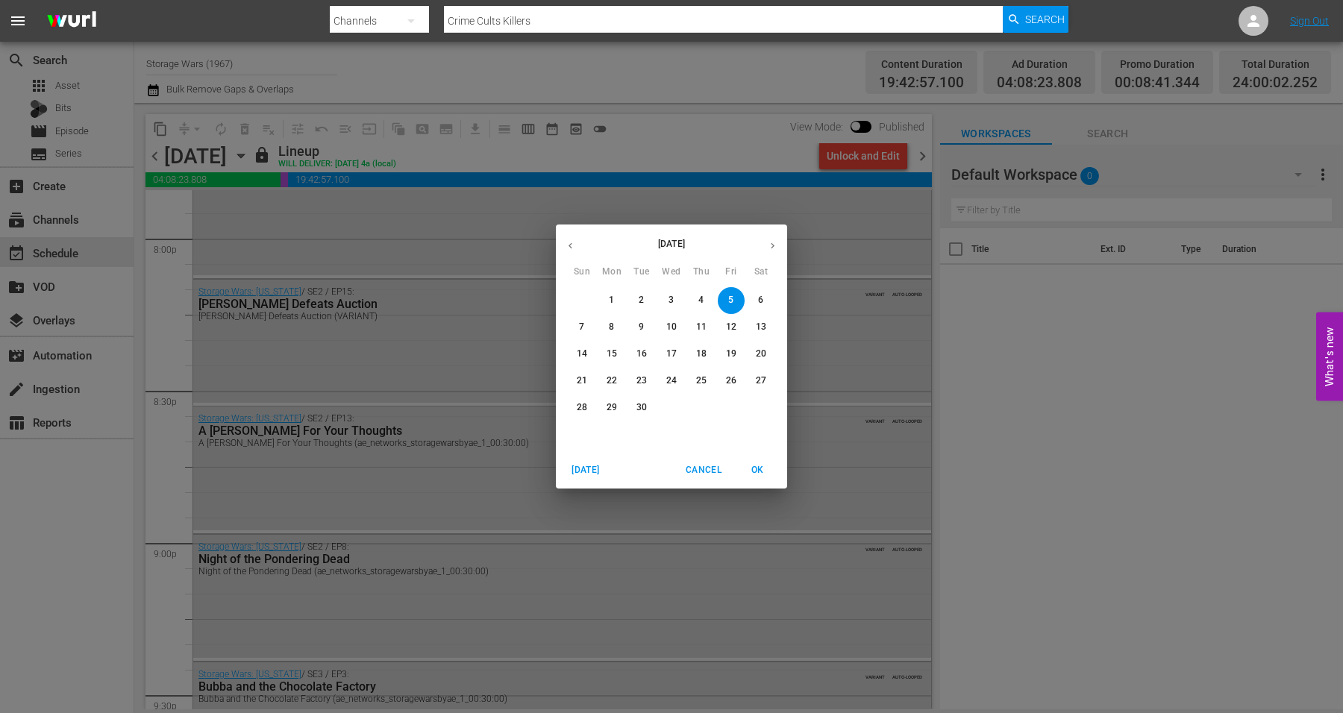
click at [765, 301] on span "6" at bounding box center [761, 300] width 27 height 13
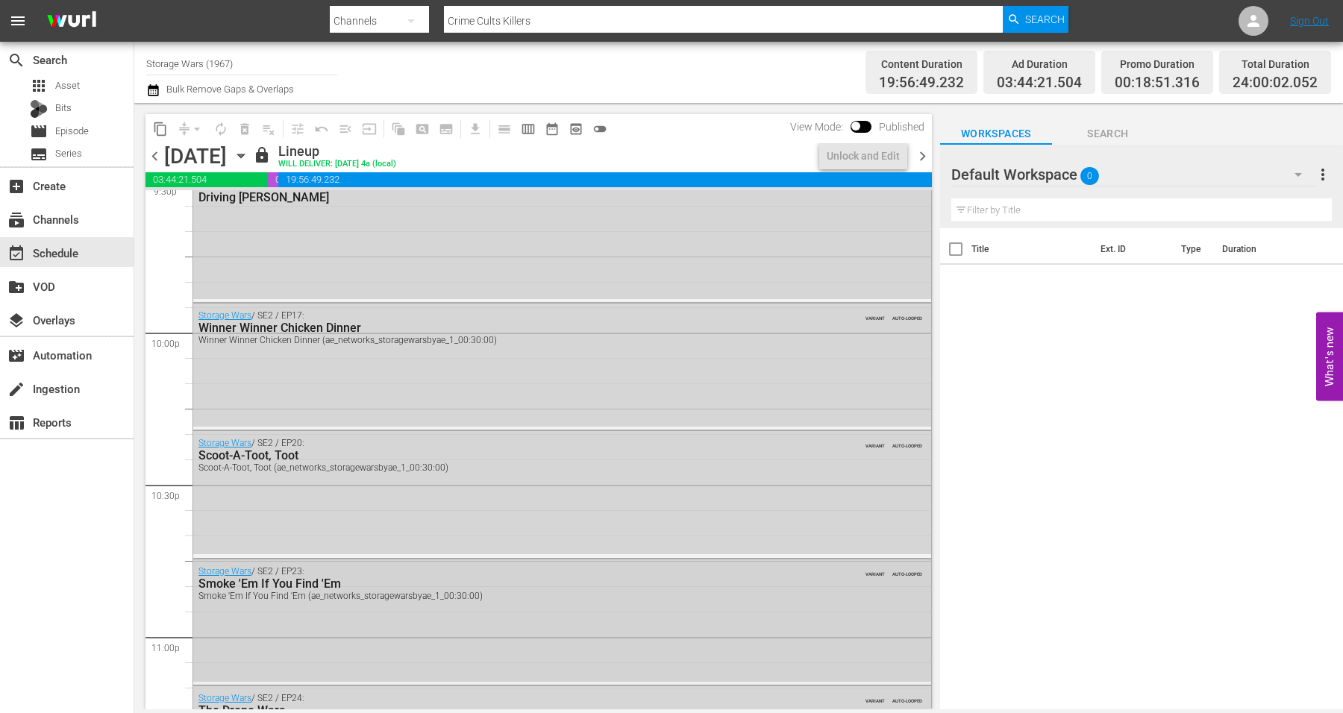
scroll to position [6786, 0]
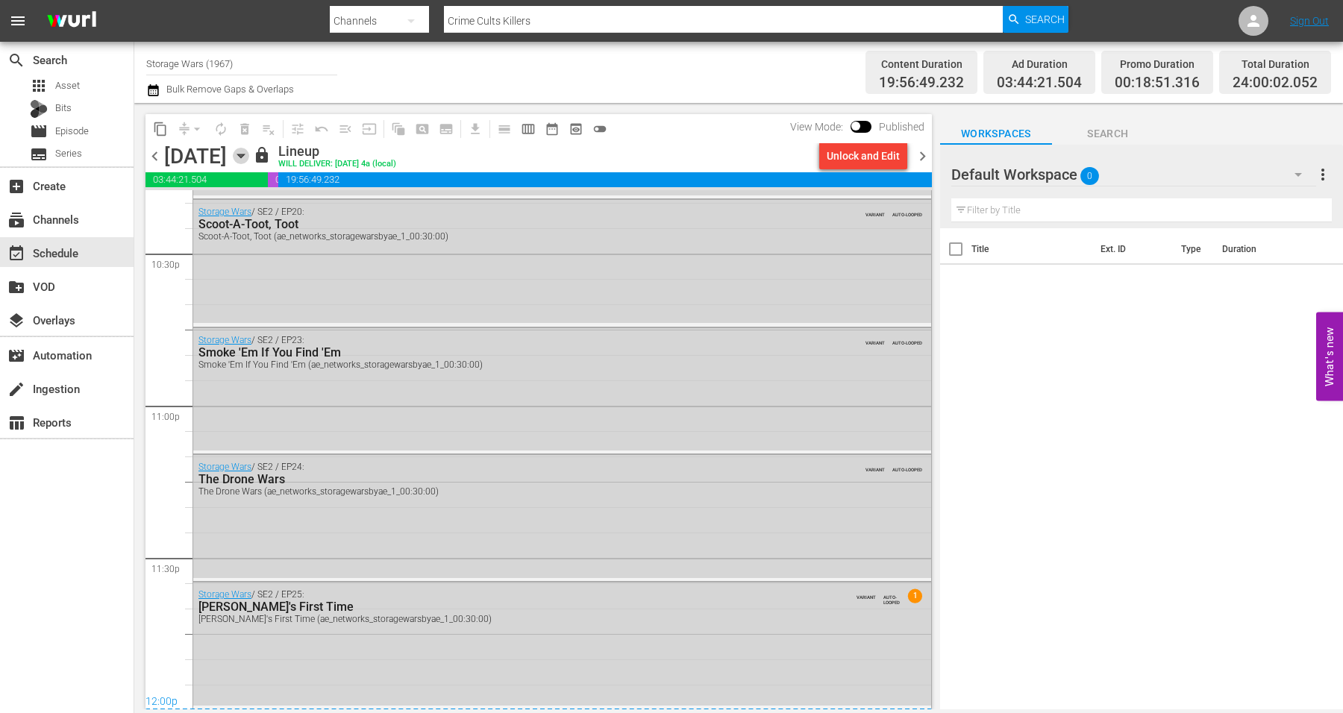
click at [244, 158] on icon "button" at bounding box center [240, 156] width 7 height 4
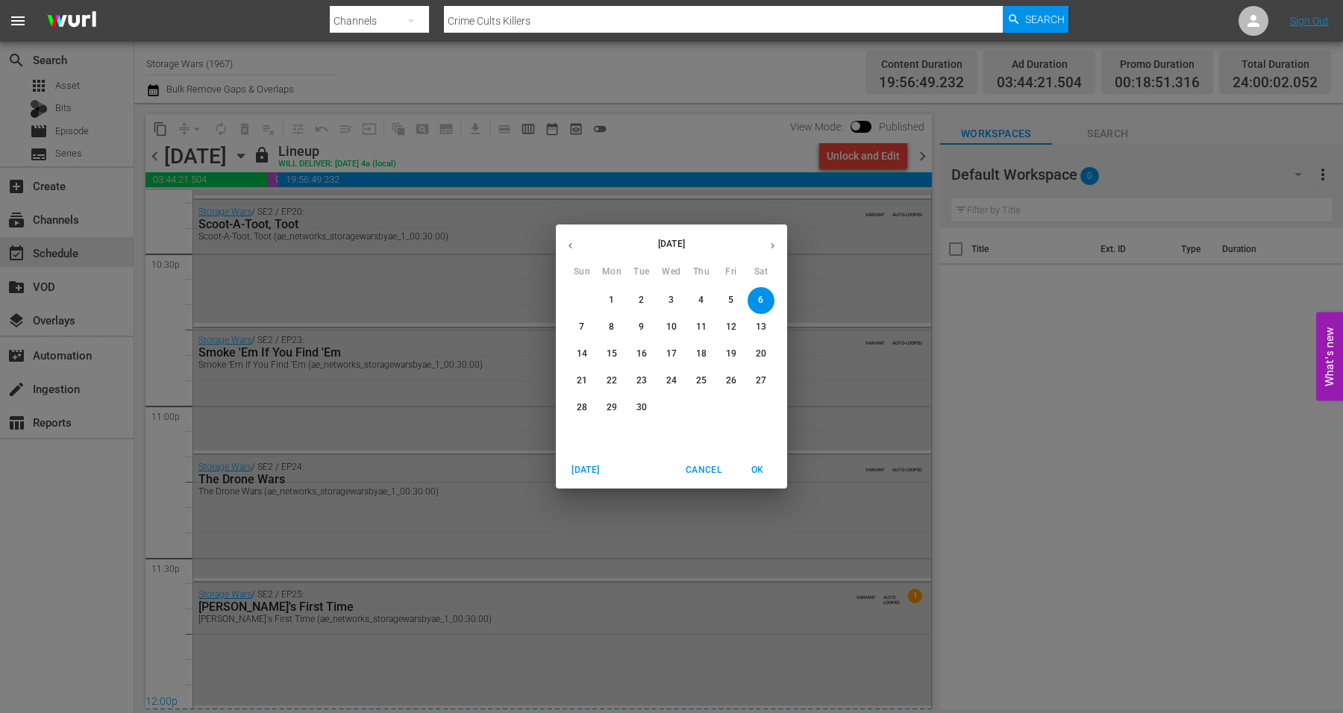
click at [582, 327] on p "7" at bounding box center [581, 327] width 5 height 13
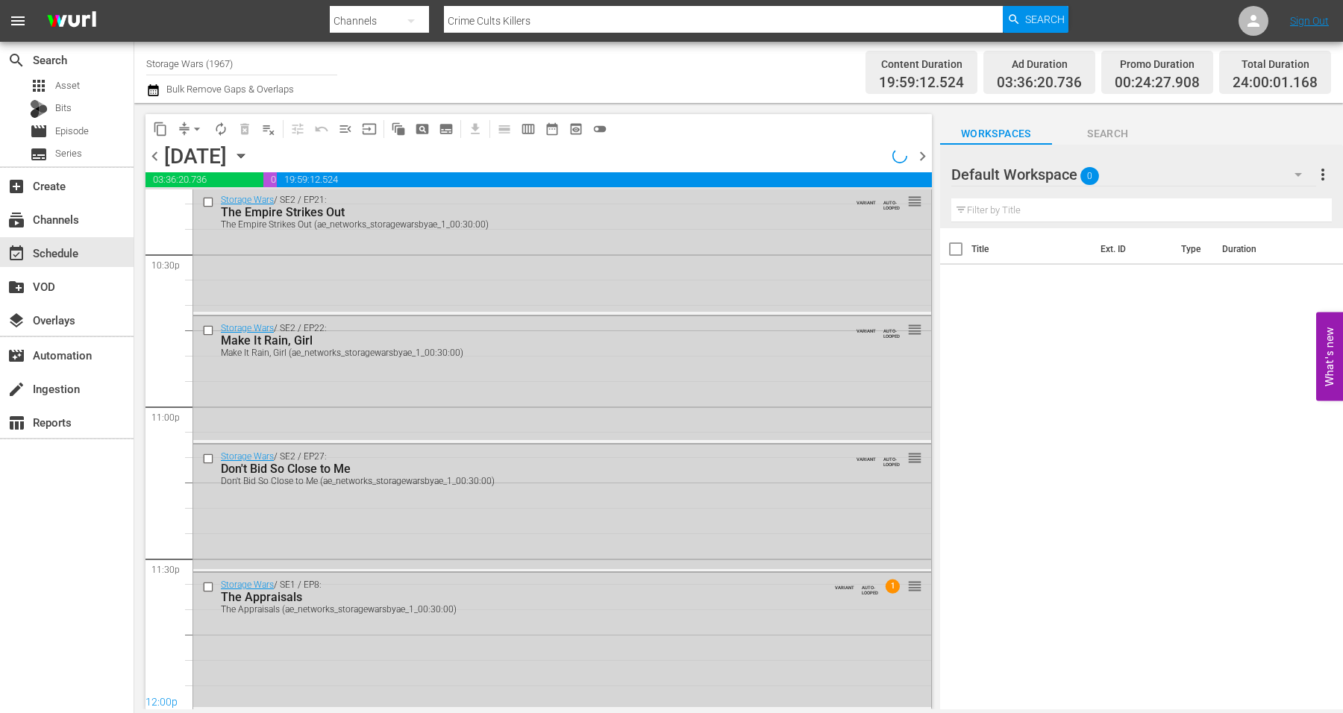
scroll to position [6786, 0]
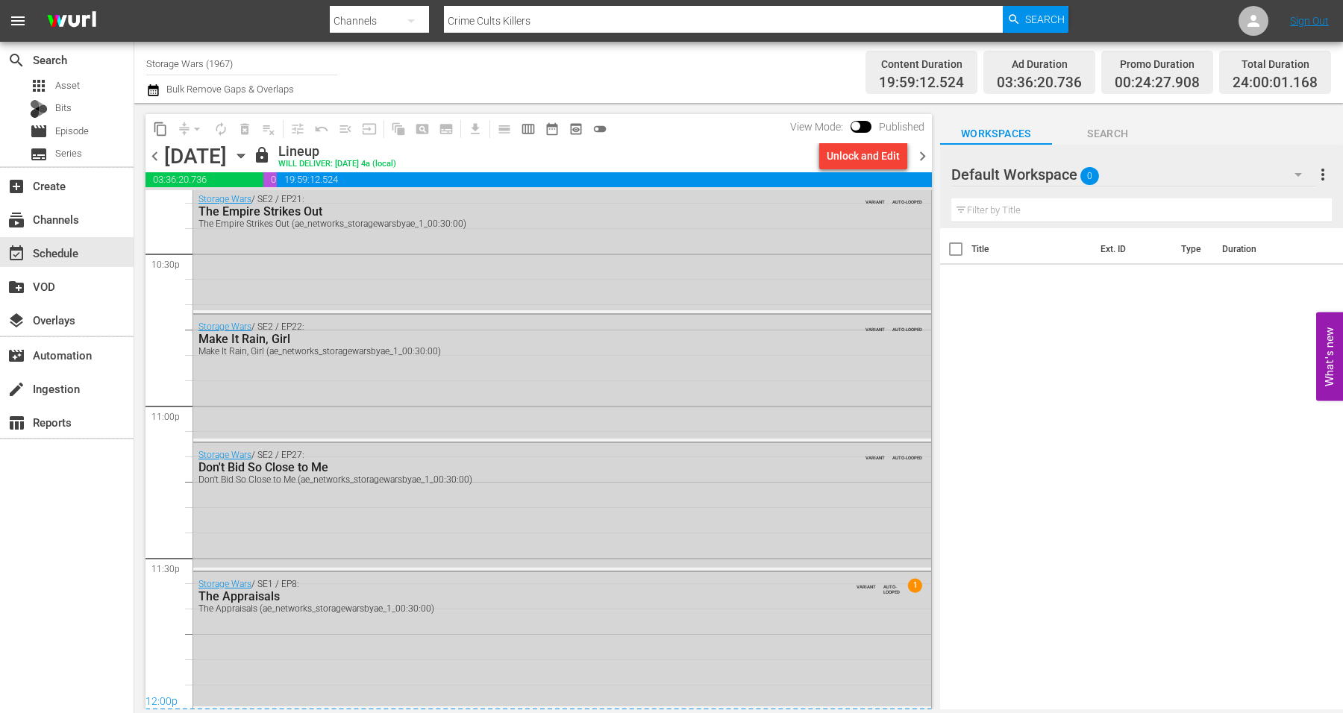
click at [249, 154] on icon "button" at bounding box center [241, 156] width 16 height 16
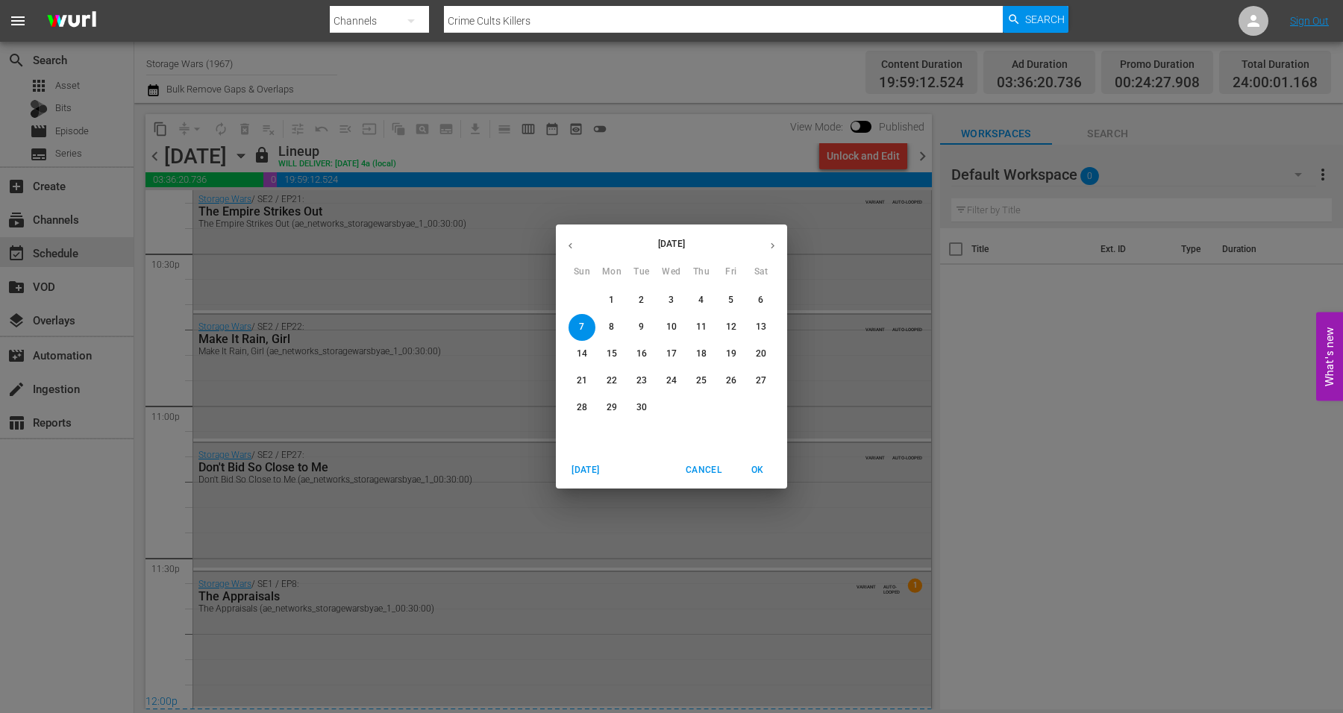
click at [607, 322] on span "8" at bounding box center [611, 327] width 27 height 13
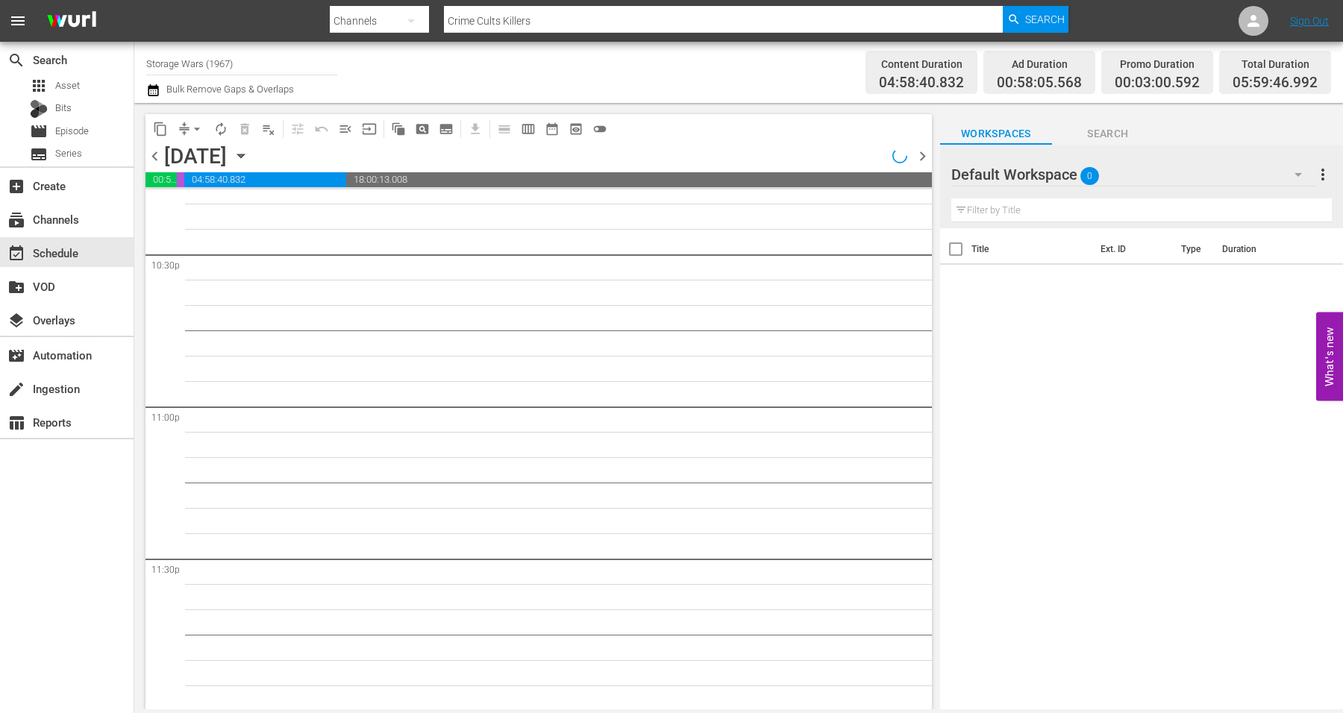
scroll to position [6786, 0]
click at [1301, 176] on icon "button" at bounding box center [1298, 175] width 18 height 18
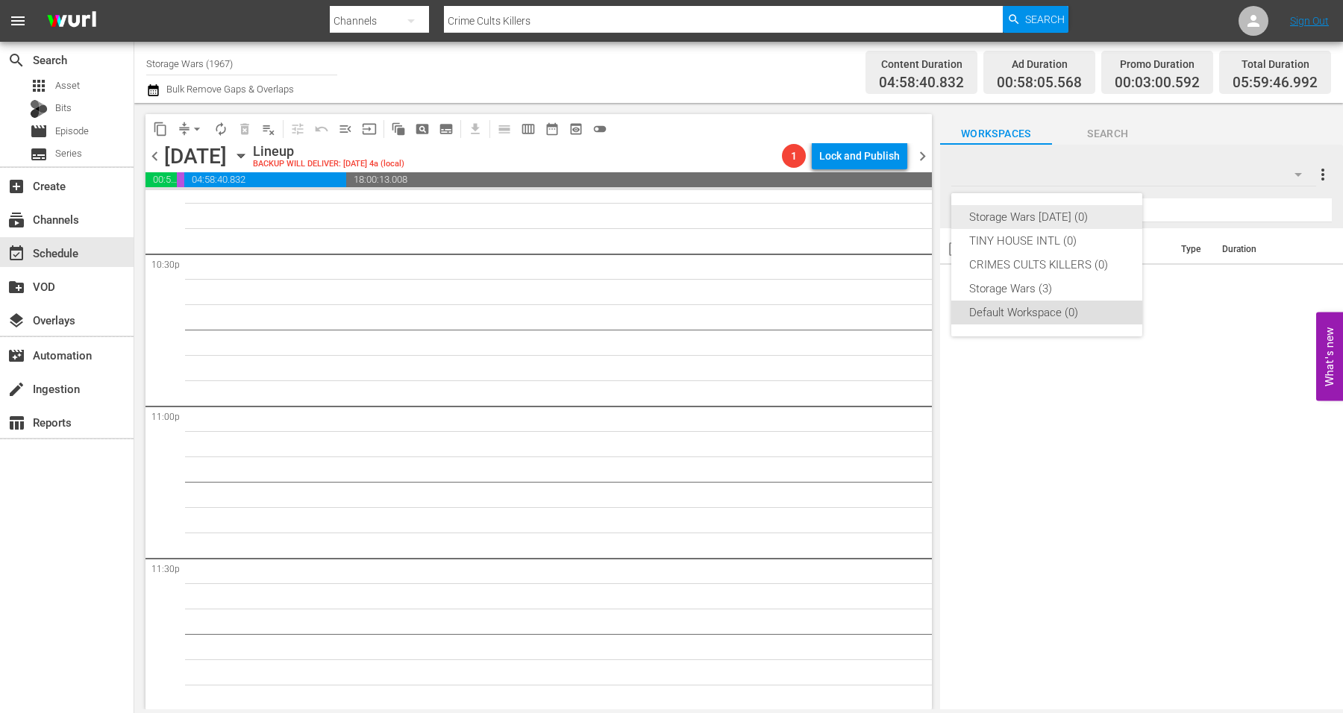
click at [1000, 213] on div "Storage Wars Wed Aug 20 (0)" at bounding box center [1046, 217] width 155 height 24
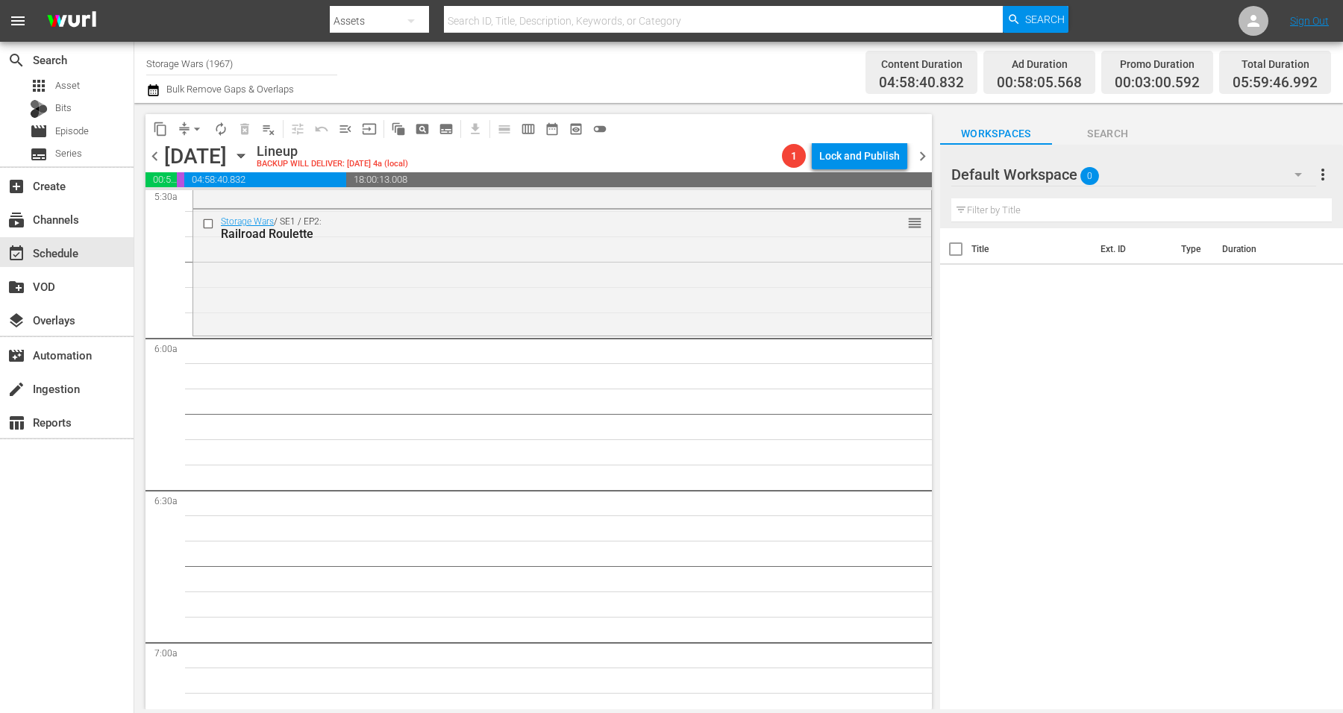
scroll to position [1399, 0]
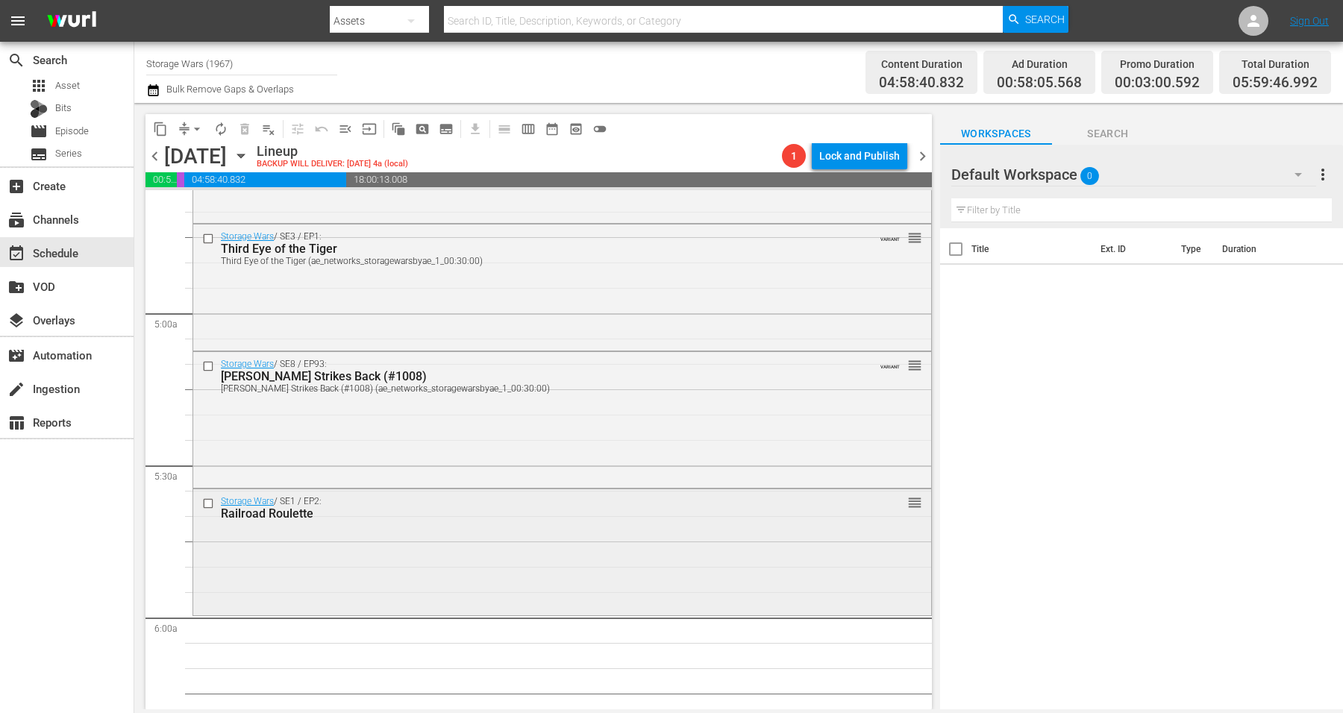
click at [393, 563] on div "Storage Wars / SE1 / EP2: Railroad Roulette reorder" at bounding box center [562, 550] width 738 height 122
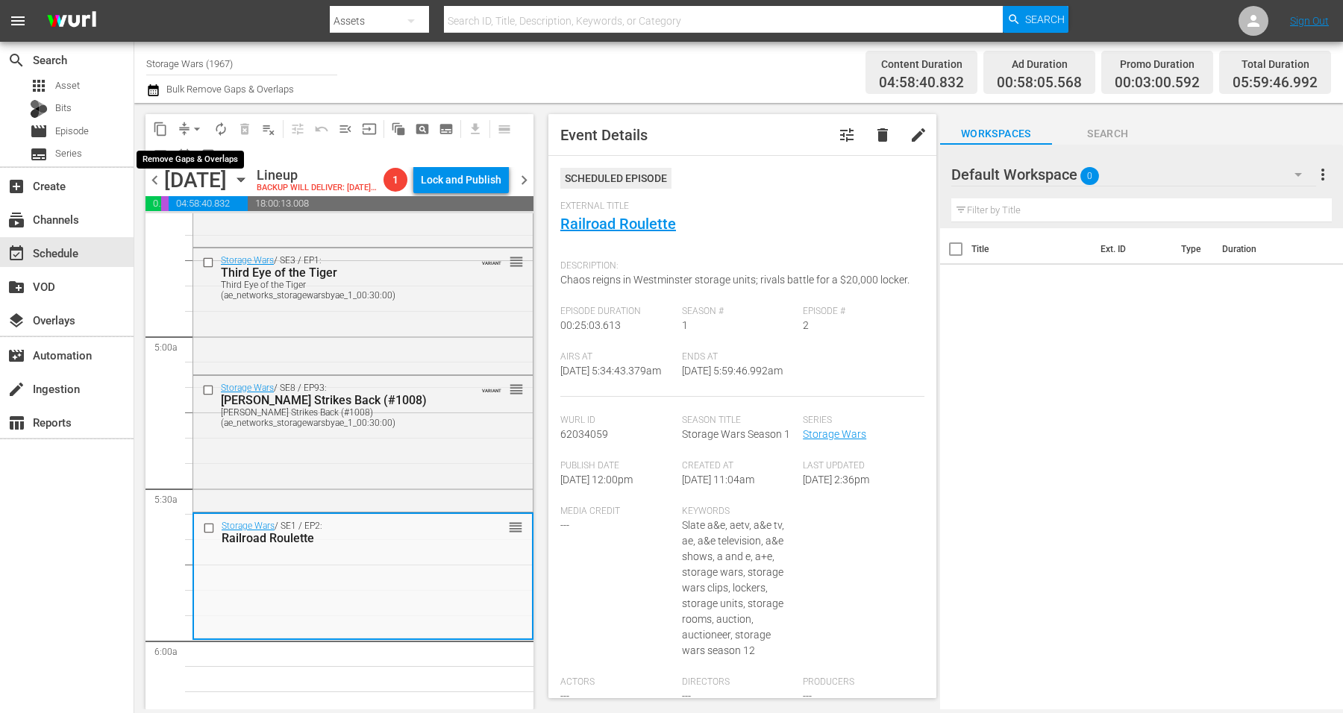
click at [194, 128] on span "arrow_drop_down" at bounding box center [197, 129] width 15 height 15
click at [194, 154] on li "Align to Midnight" at bounding box center [197, 158] width 157 height 25
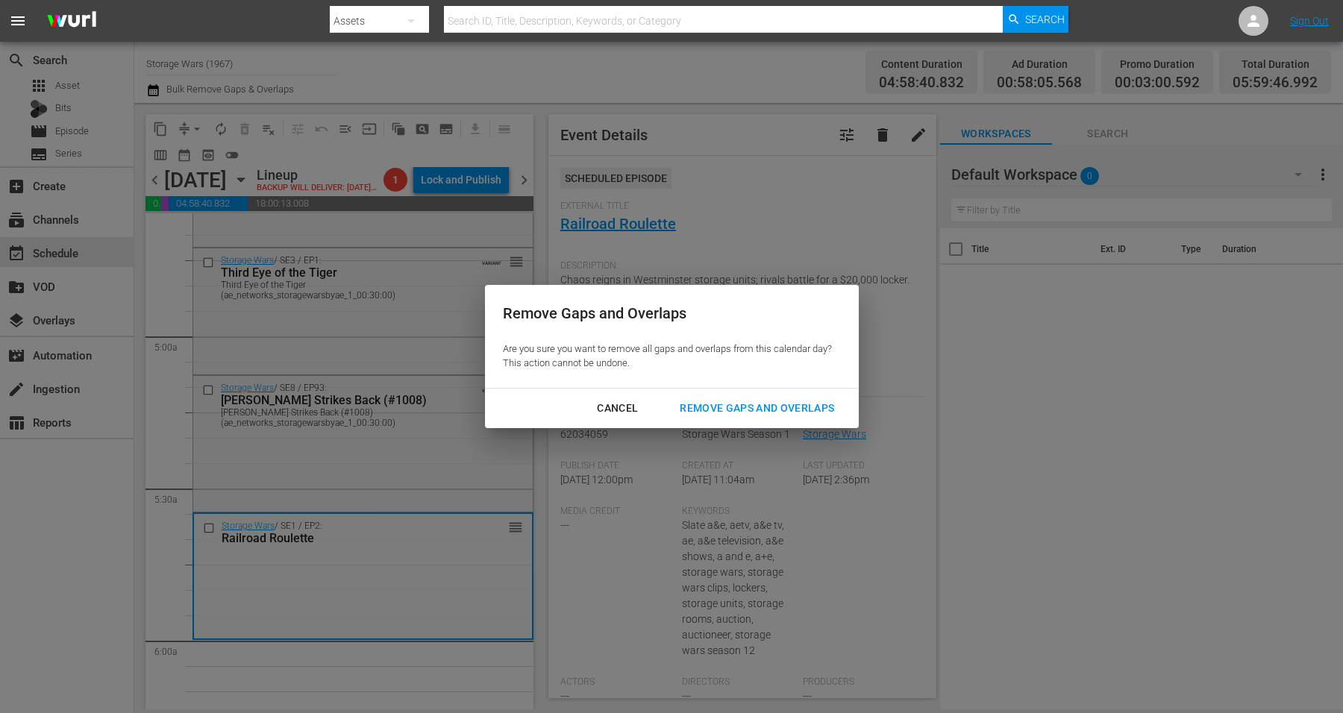
click at [741, 409] on div "Remove Gaps and Overlaps" at bounding box center [757, 408] width 178 height 19
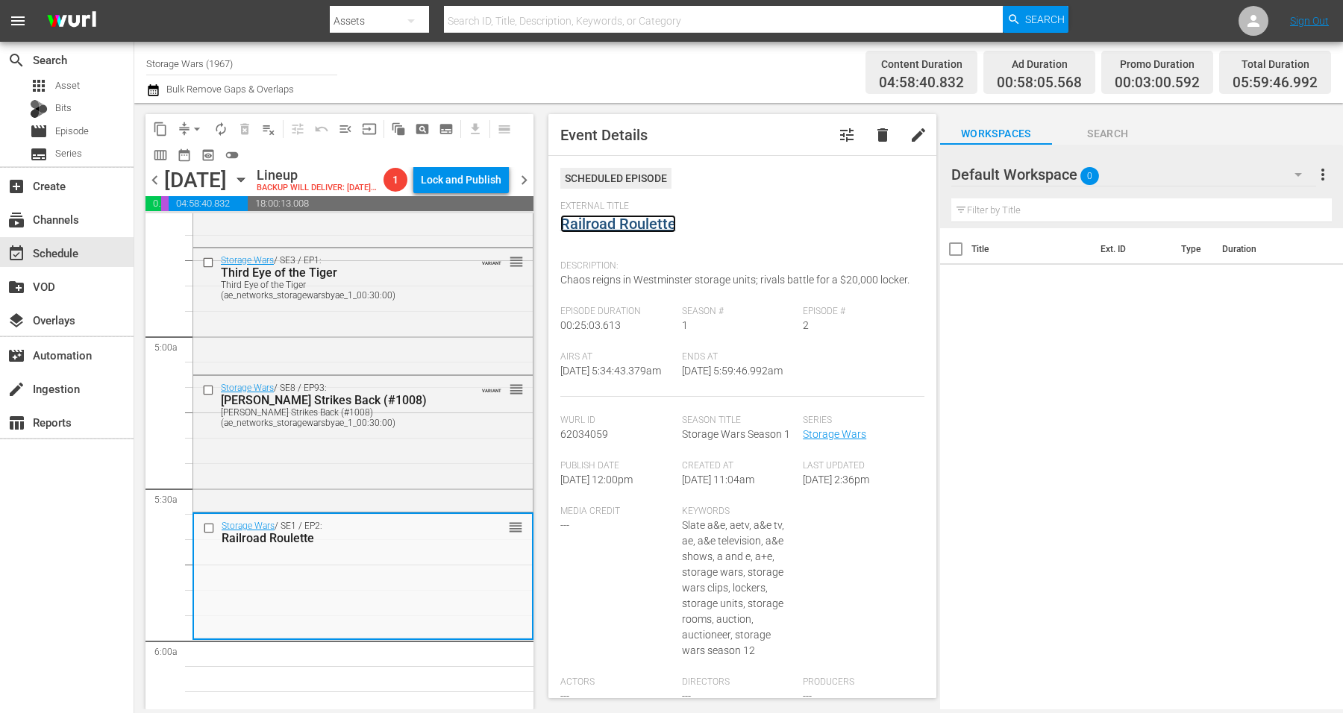
scroll to position [0, 0]
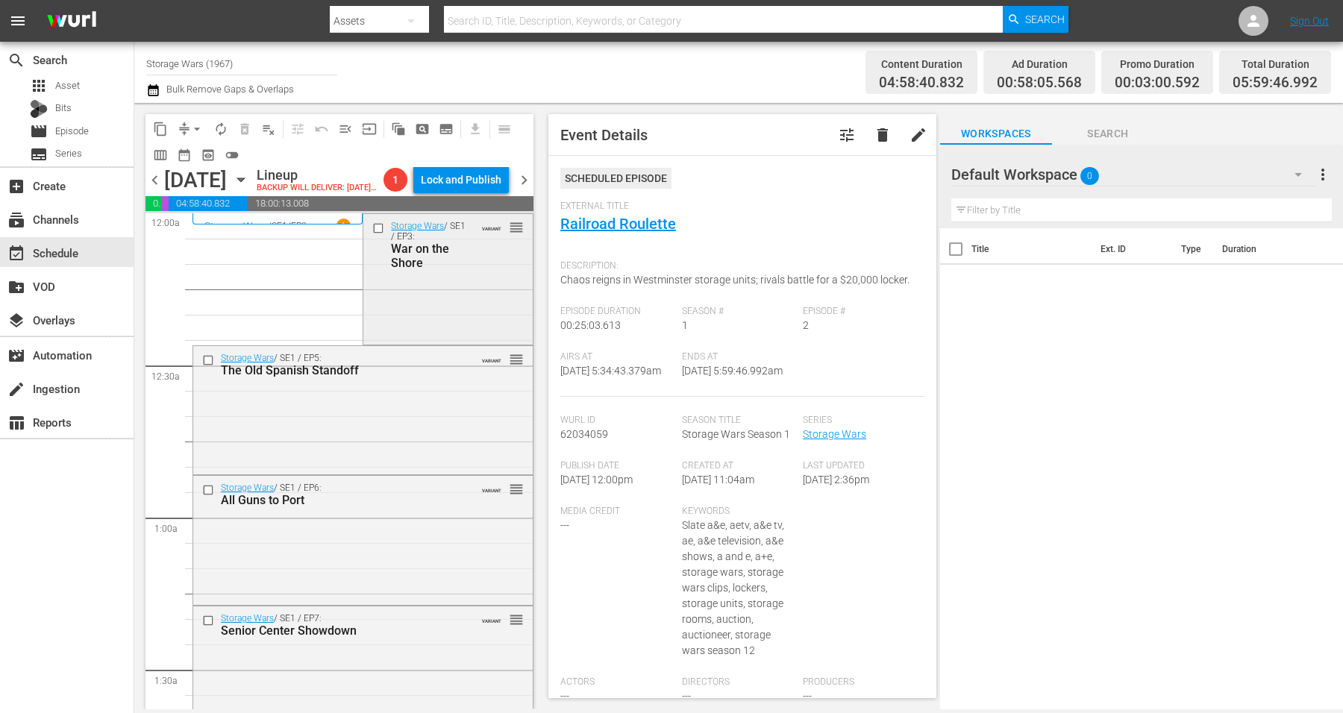
click at [454, 320] on div "Storage Wars / SE1 / EP3: War on the Shore VARIANT reorder" at bounding box center [447, 277] width 169 height 127
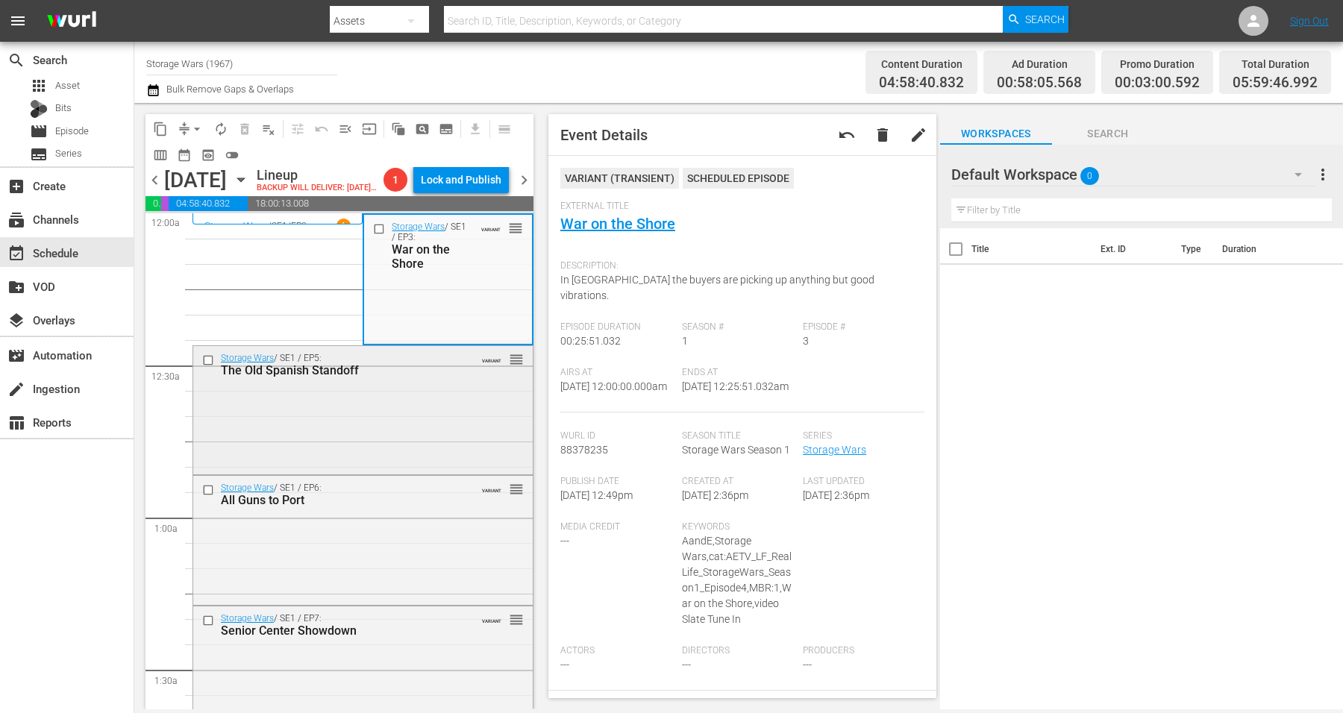
click at [407, 432] on div "Storage Wars / SE1 / EP5: The Old Spanish Standoff VARIANT reorder" at bounding box center [363, 409] width 340 height 126
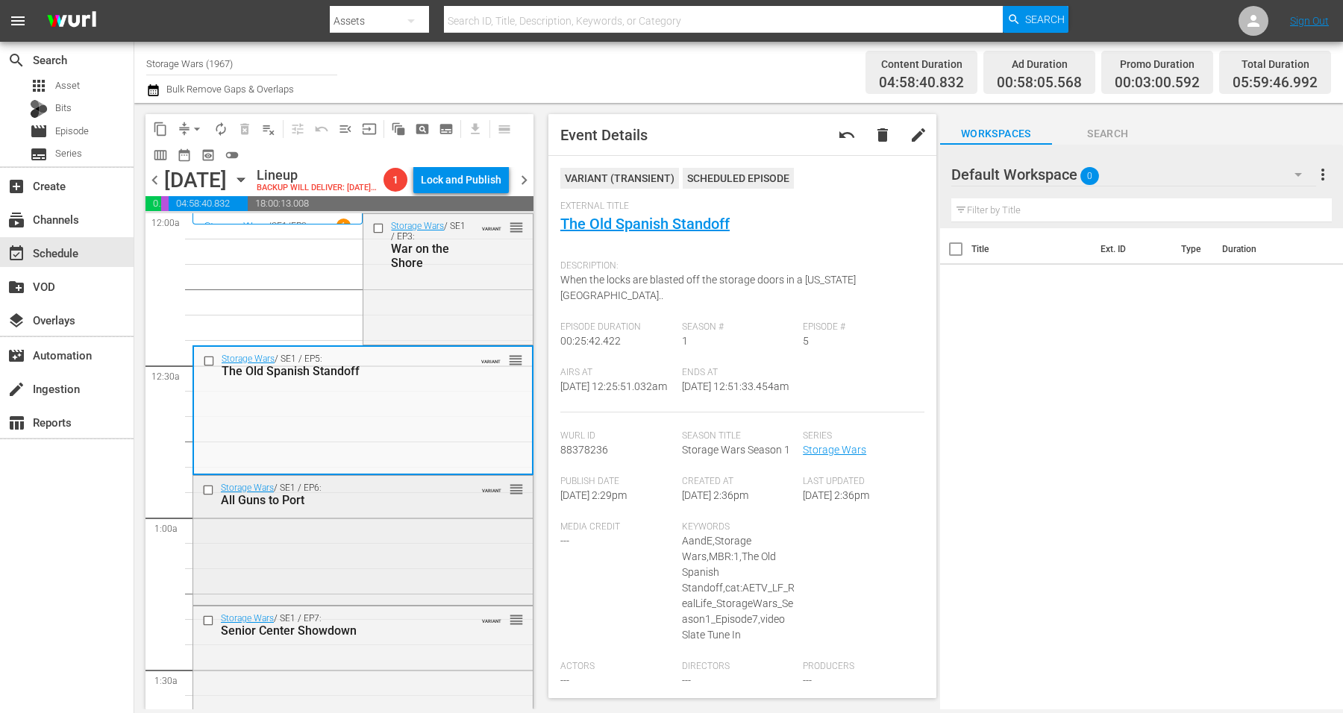
click at [390, 560] on div "Storage Wars / SE1 / EP6: All Guns to Port VARIANT reorder" at bounding box center [363, 539] width 340 height 126
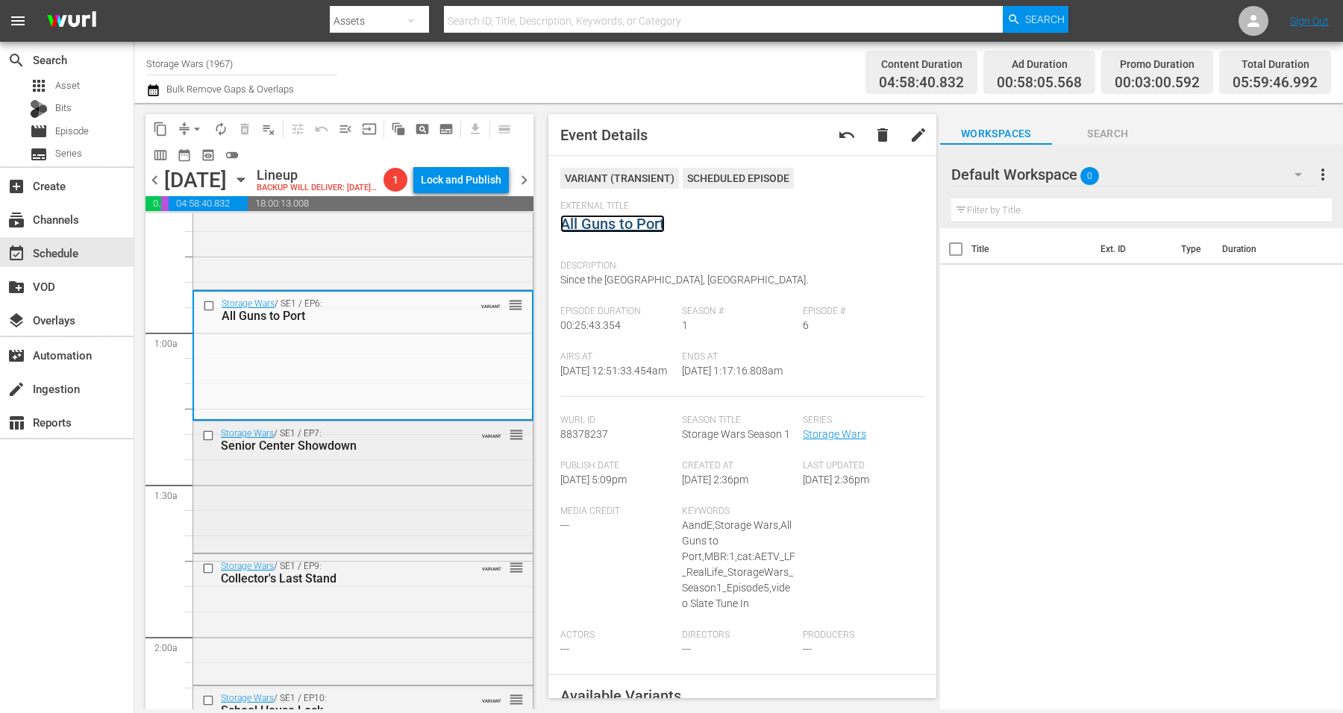
scroll to position [187, 0]
click at [398, 492] on div "Storage Wars / SE1 / EP7: Senior Center Showdown VARIANT reorder" at bounding box center [363, 484] width 340 height 128
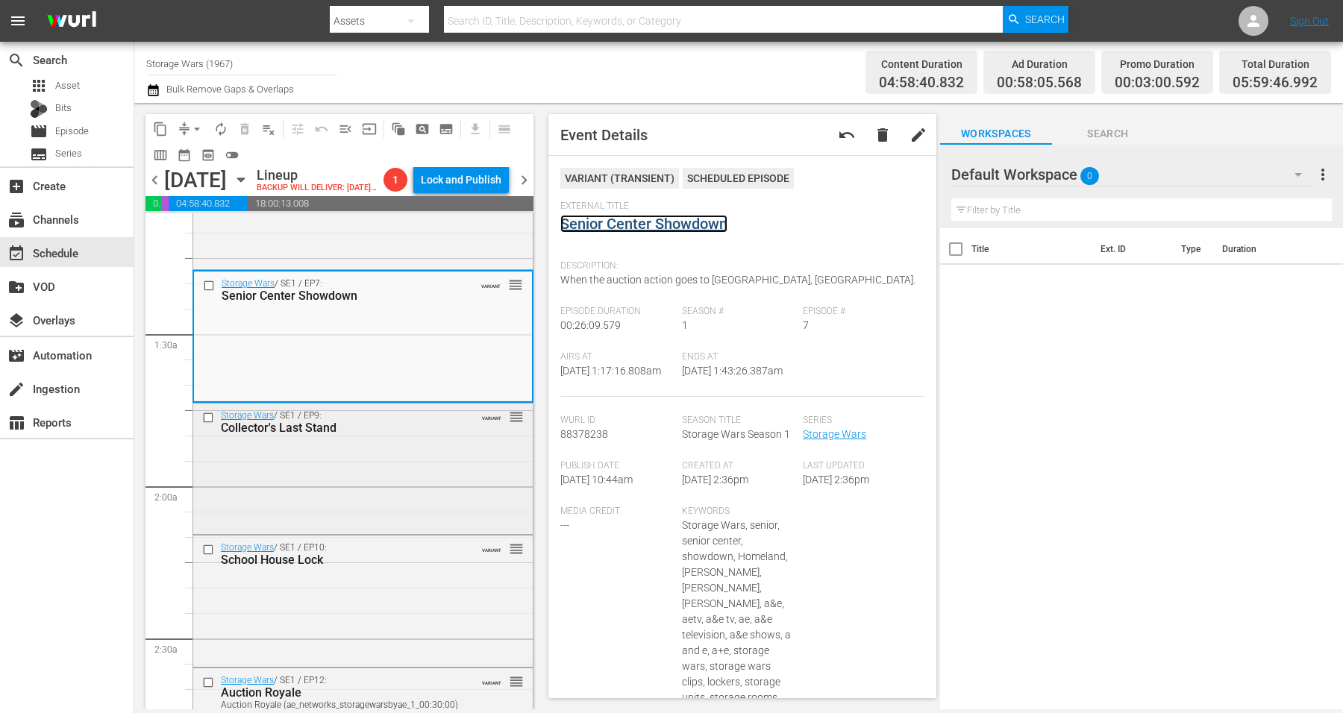
scroll to position [373, 0]
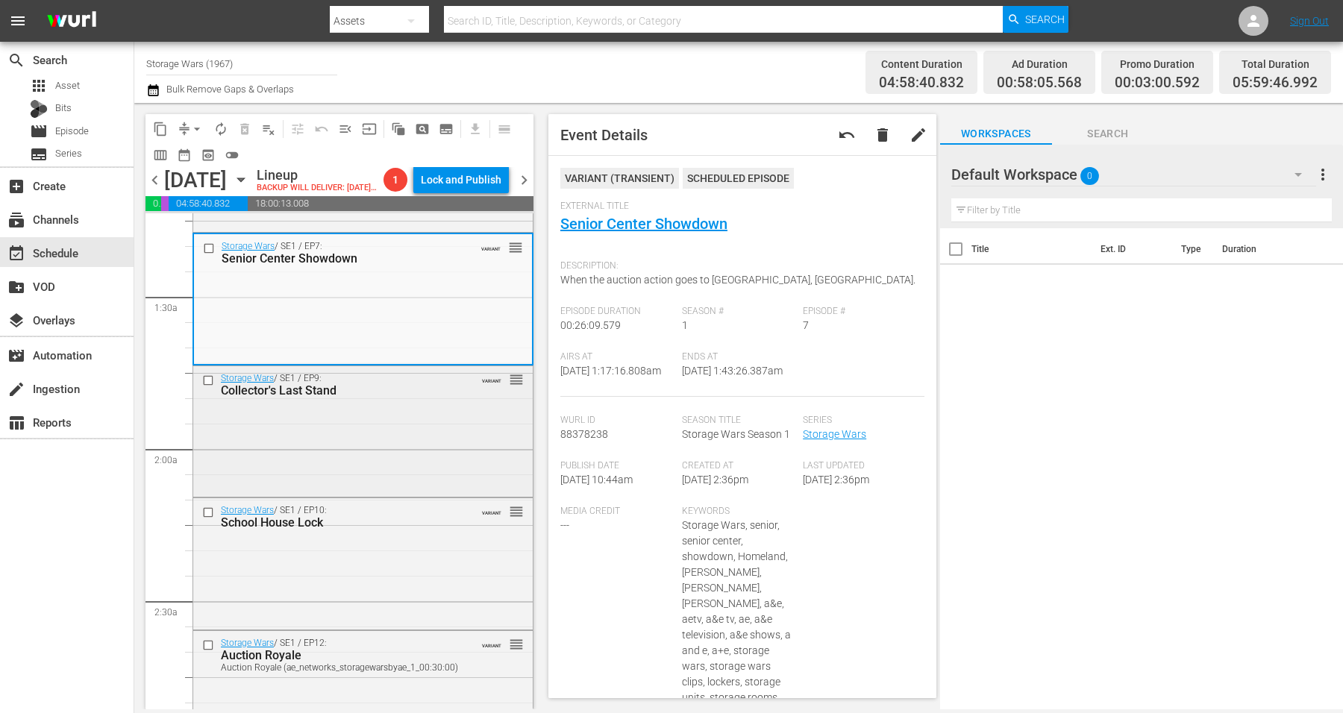
click at [334, 451] on div "Storage Wars / SE1 / EP9: Collector's Last Stand VARIANT reorder" at bounding box center [363, 430] width 340 height 128
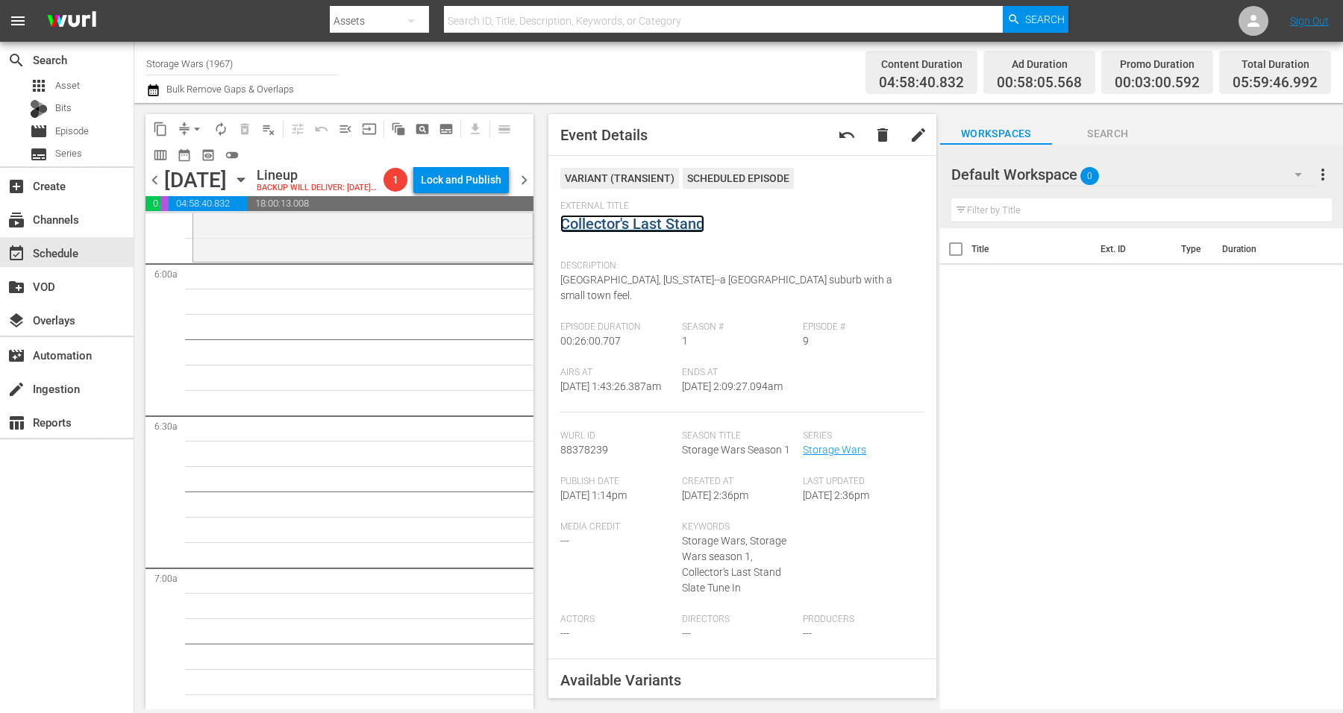
scroll to position [1679, 0]
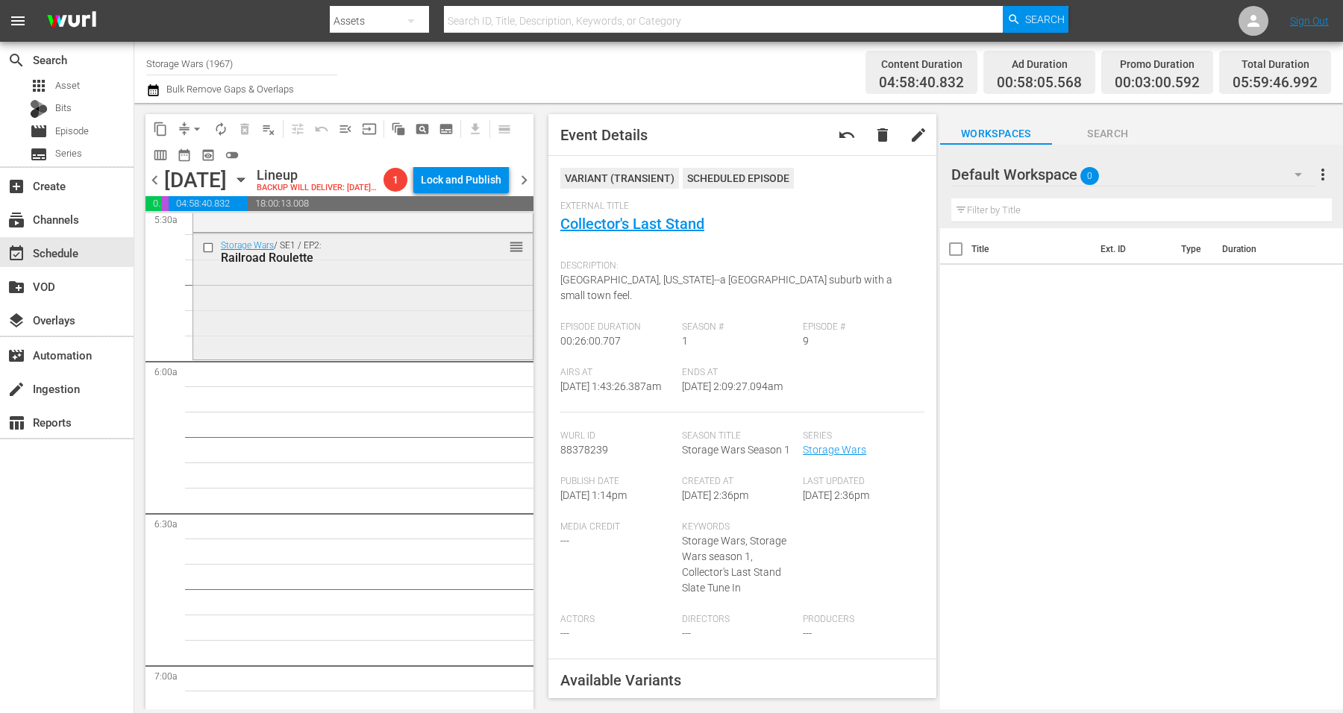
click at [290, 325] on div "Storage Wars / SE1 / EP2: Railroad Roulette reorder" at bounding box center [363, 295] width 340 height 122
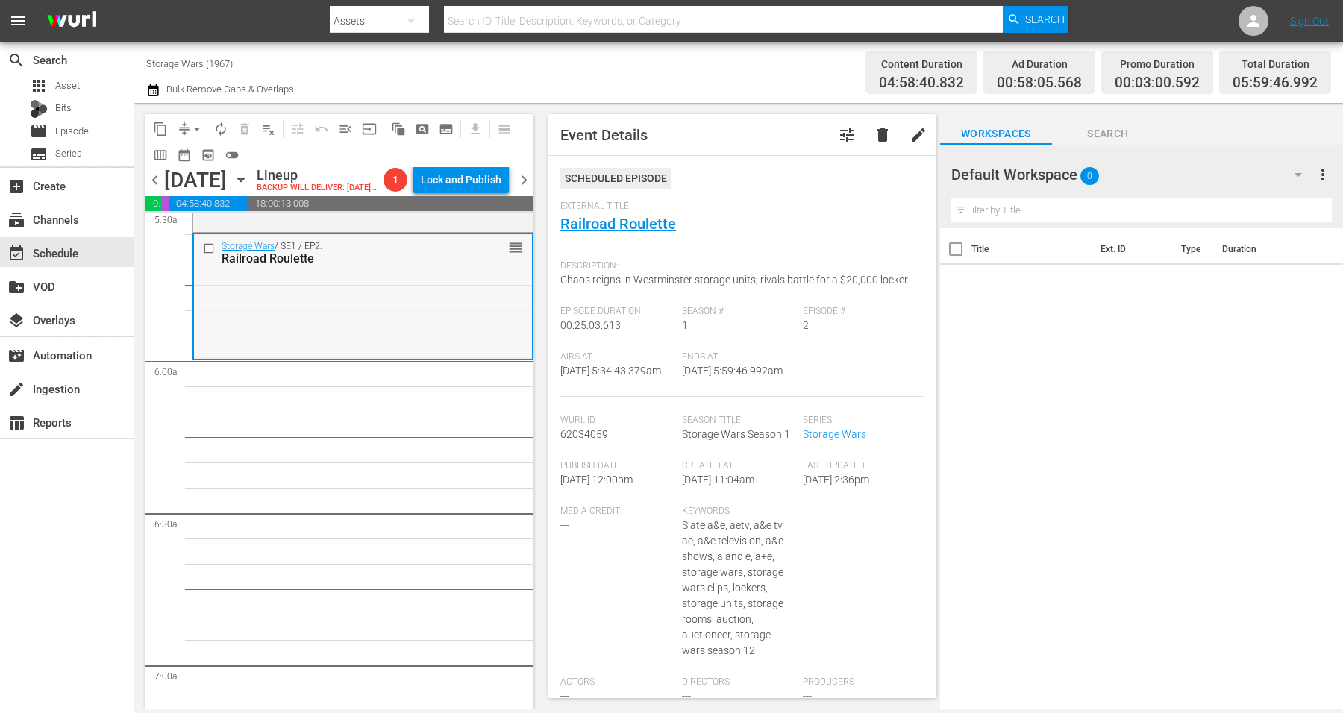
click at [308, 304] on div "Storage Wars / SE1 / EP2: Railroad Roulette reorder" at bounding box center [363, 295] width 338 height 122
click at [201, 125] on span "arrow_drop_down" at bounding box center [197, 129] width 15 height 15
click at [204, 158] on li "Align to Midnight" at bounding box center [197, 158] width 157 height 25
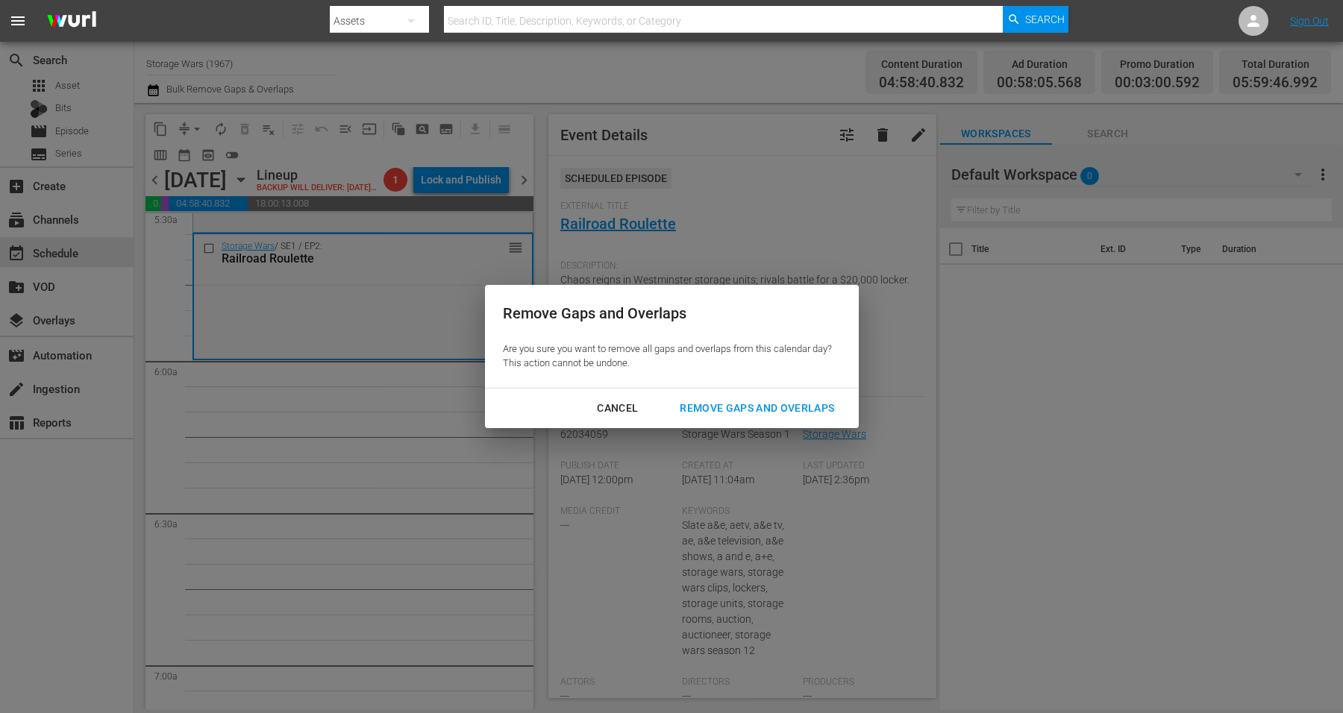
click at [743, 408] on div "Remove Gaps and Overlaps" at bounding box center [757, 408] width 178 height 19
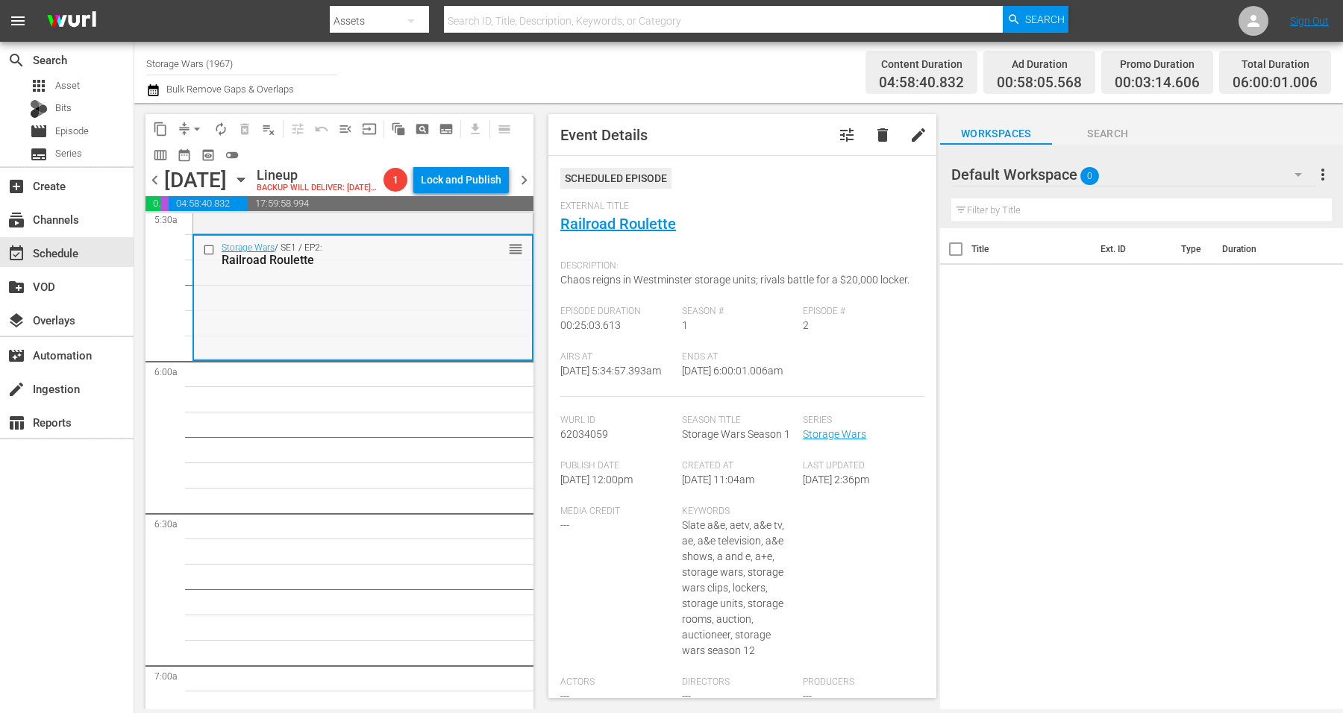
click at [419, 340] on div "Storage Wars / SE1 / EP2: Railroad Roulette reorder" at bounding box center [363, 297] width 338 height 122
click at [197, 126] on span "arrow_drop_down" at bounding box center [197, 129] width 15 height 15
click at [201, 154] on li "Align to Midnight" at bounding box center [197, 158] width 157 height 25
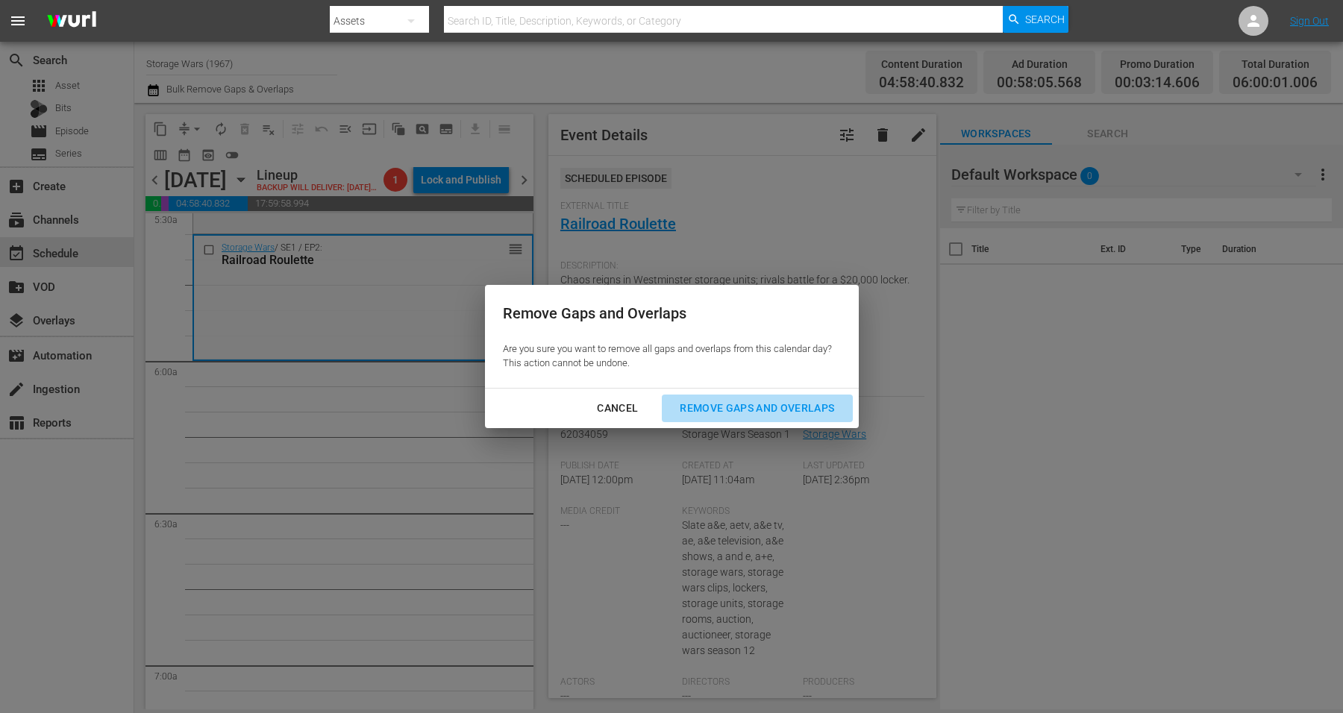
click at [766, 407] on div "Remove Gaps and Overlaps" at bounding box center [757, 408] width 178 height 19
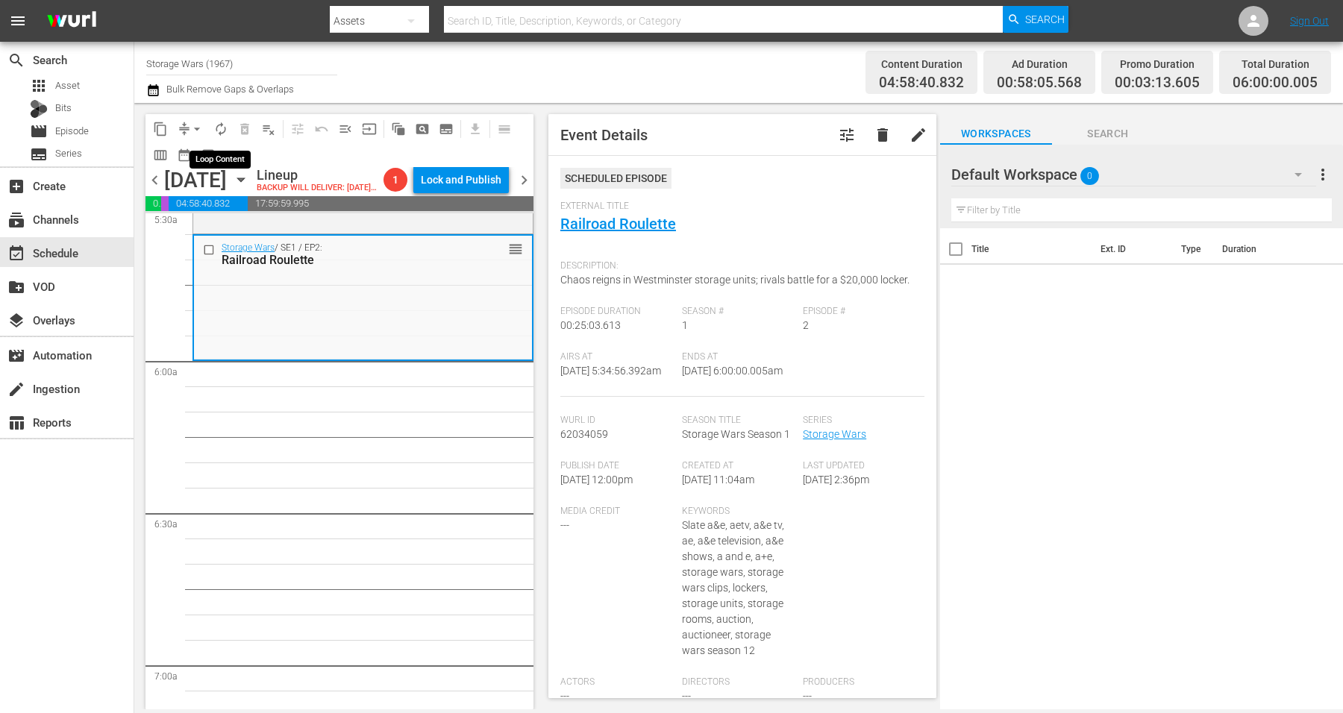
click at [216, 126] on span "autorenew_outlined" at bounding box center [220, 129] width 15 height 15
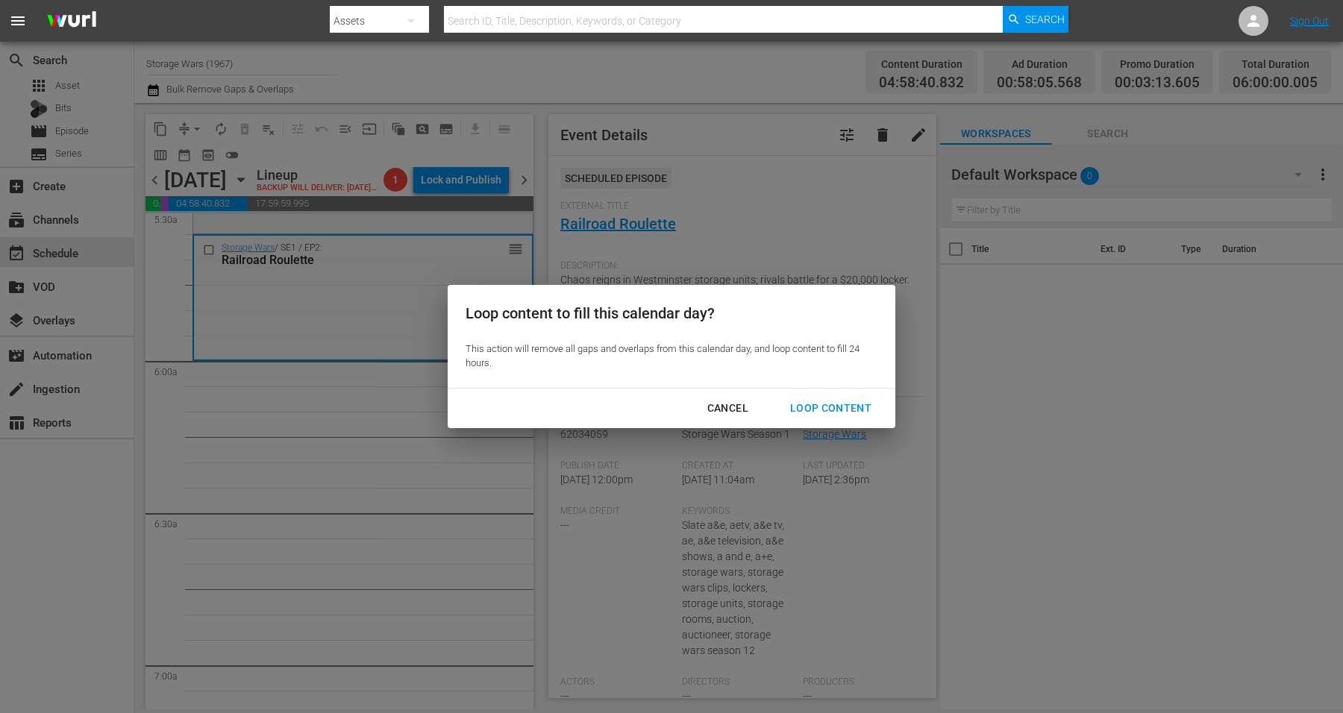
click at [816, 403] on div "Loop Content" at bounding box center [830, 408] width 105 height 19
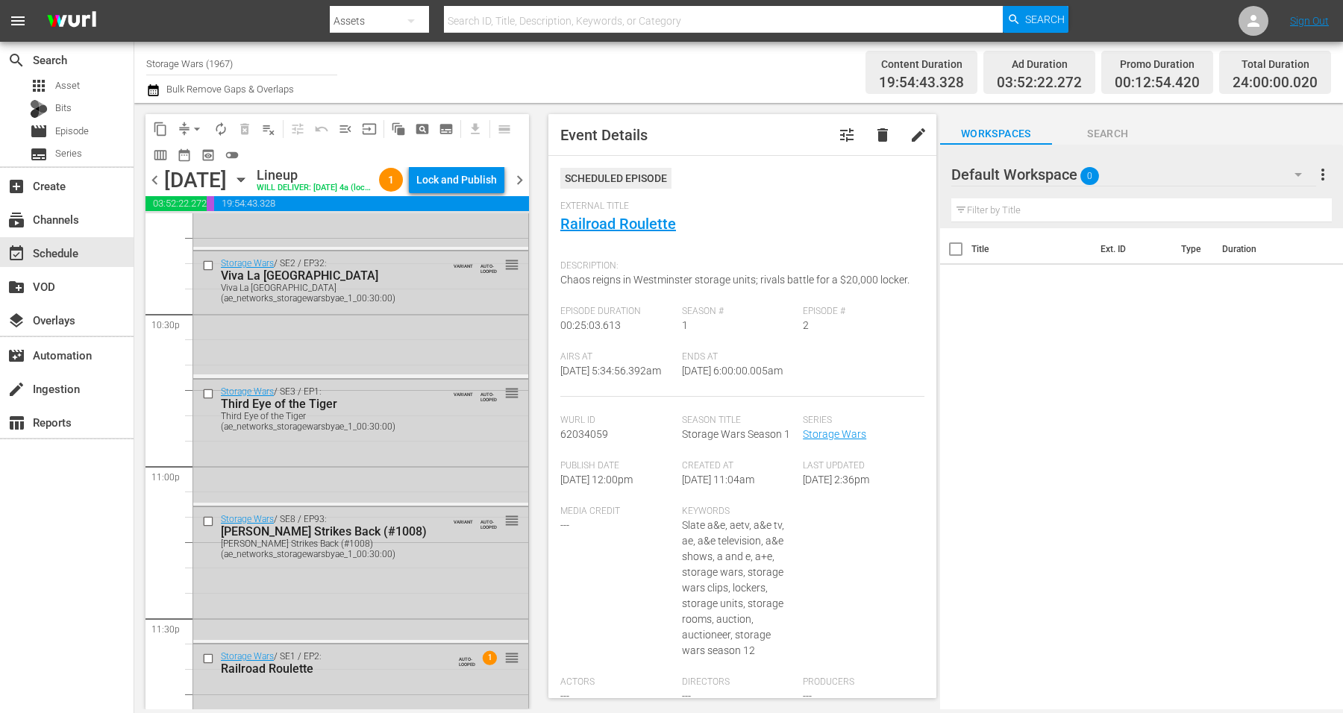
scroll to position [6835, 0]
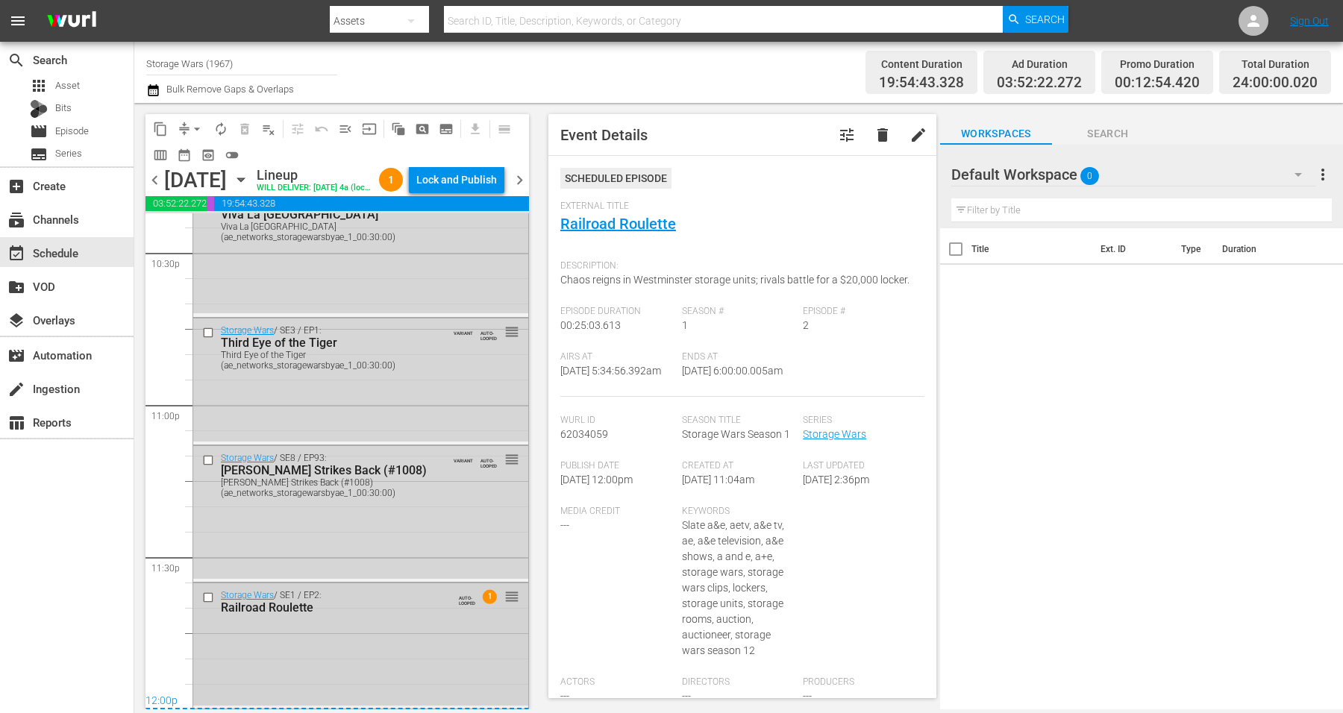
click at [427, 636] on div "Storage Wars / SE1 / EP2: Railroad Roulette AUTO-LOOPED 1 reorder" at bounding box center [360, 645] width 335 height 122
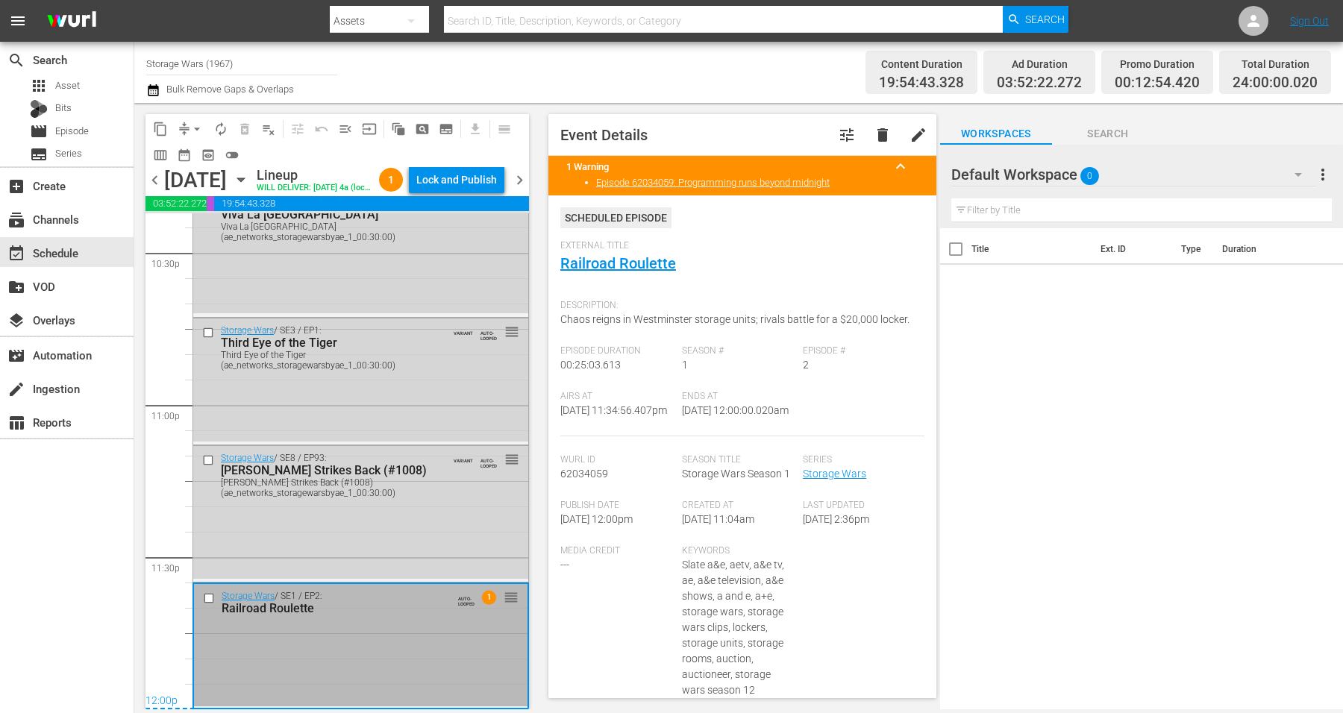
click at [249, 188] on icon "button" at bounding box center [241, 180] width 16 height 16
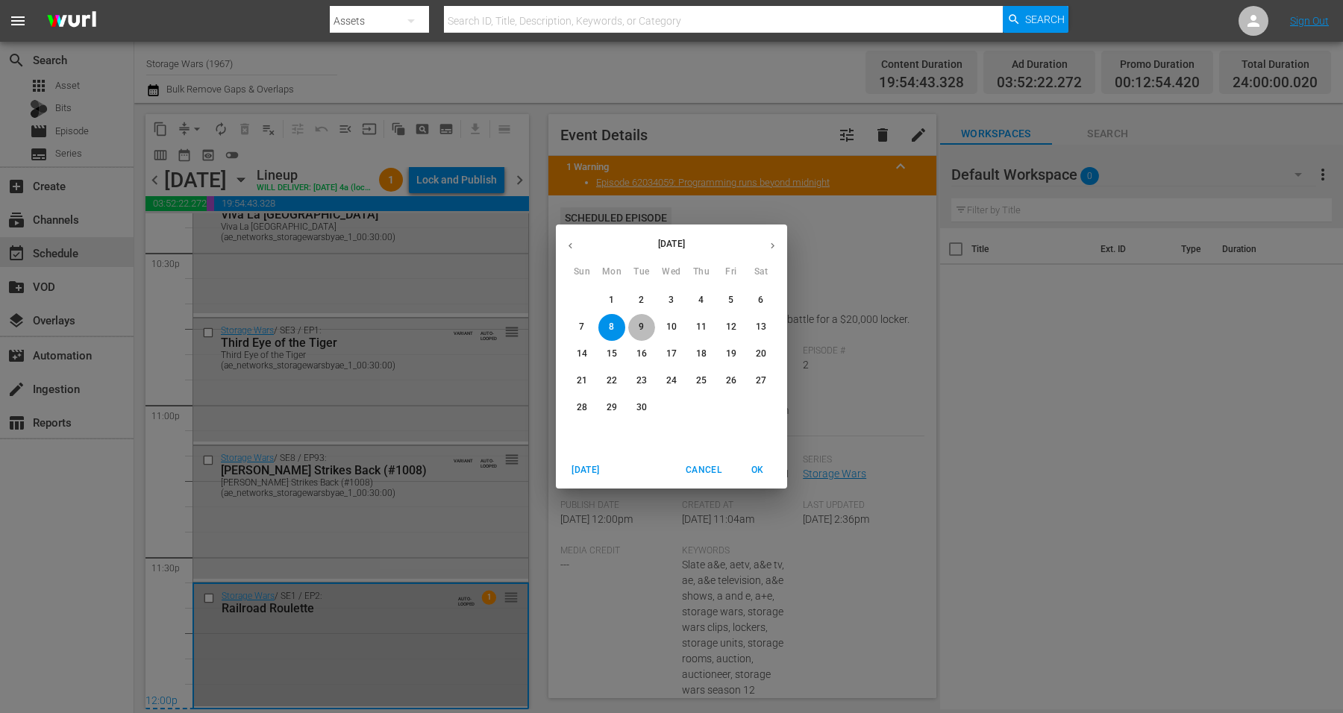
click at [642, 321] on p "9" at bounding box center [641, 327] width 5 height 13
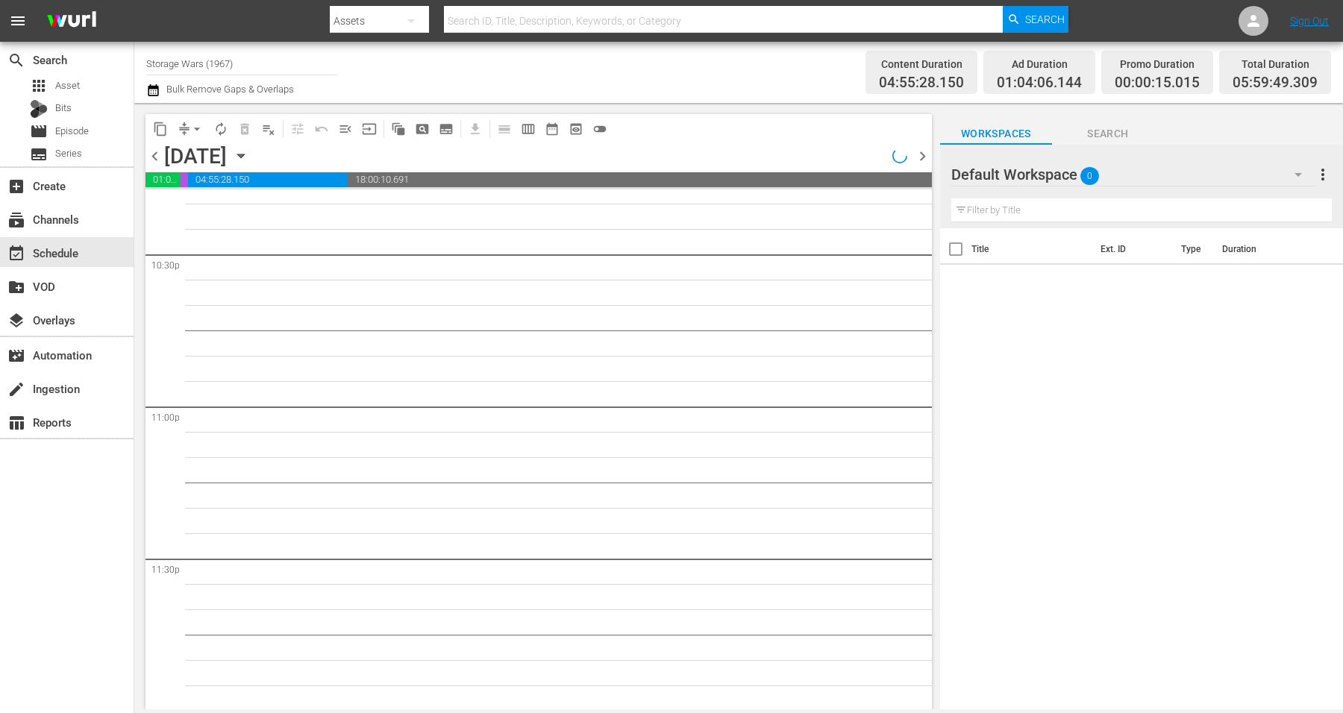
scroll to position [6786, 0]
click at [249, 154] on icon "button" at bounding box center [241, 156] width 16 height 16
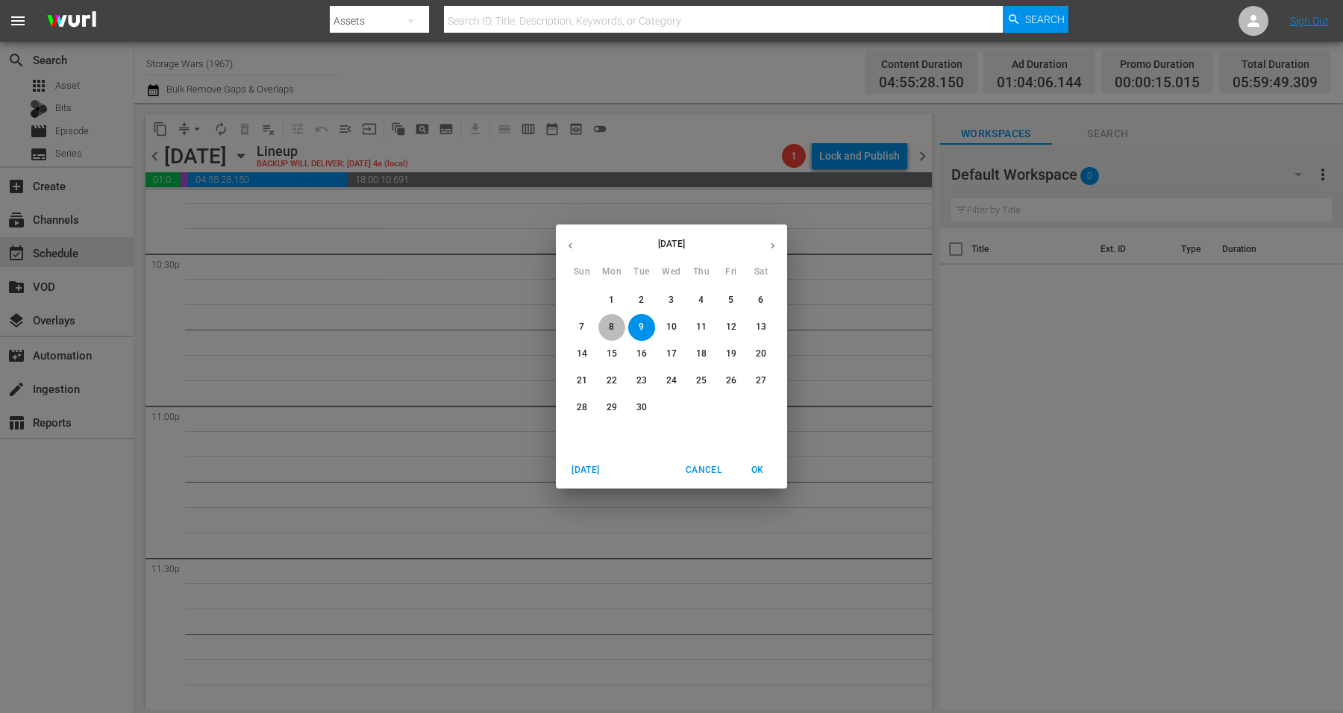
click at [607, 328] on span "8" at bounding box center [611, 327] width 27 height 13
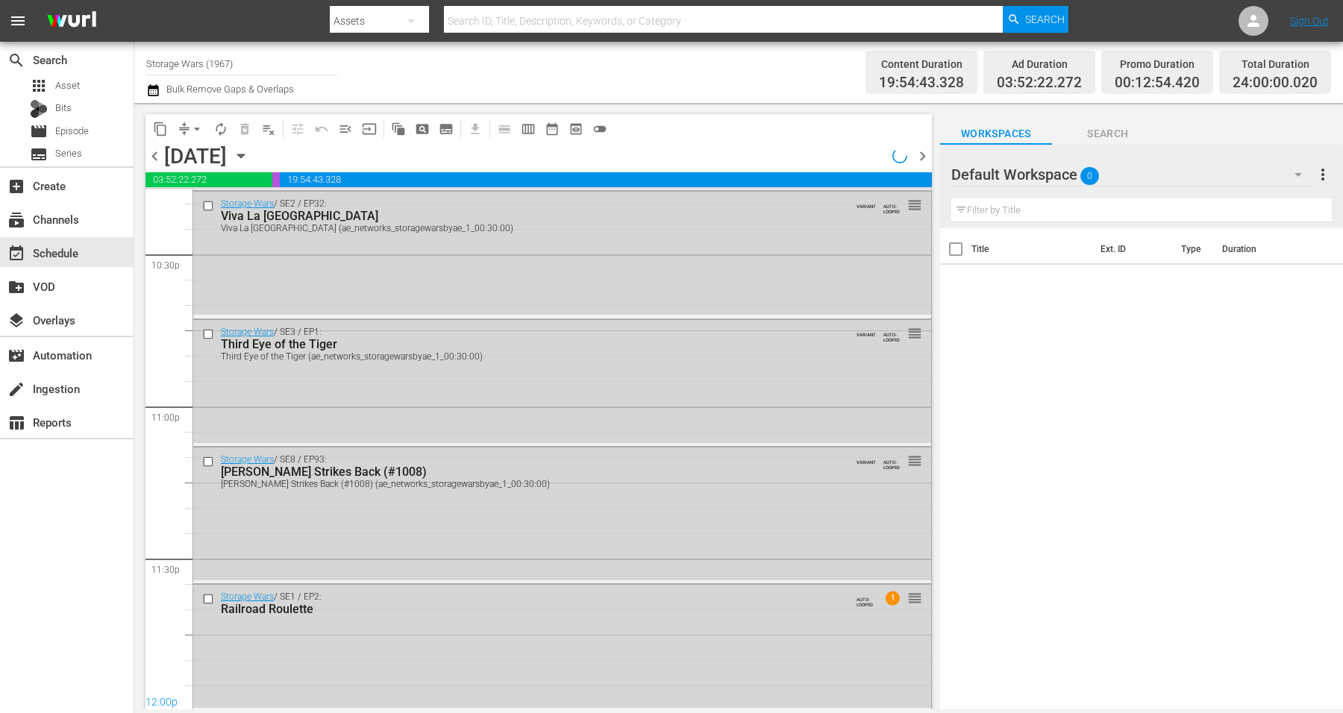
scroll to position [6786, 0]
click at [843, 148] on div "Lock and Publish" at bounding box center [859, 156] width 81 height 27
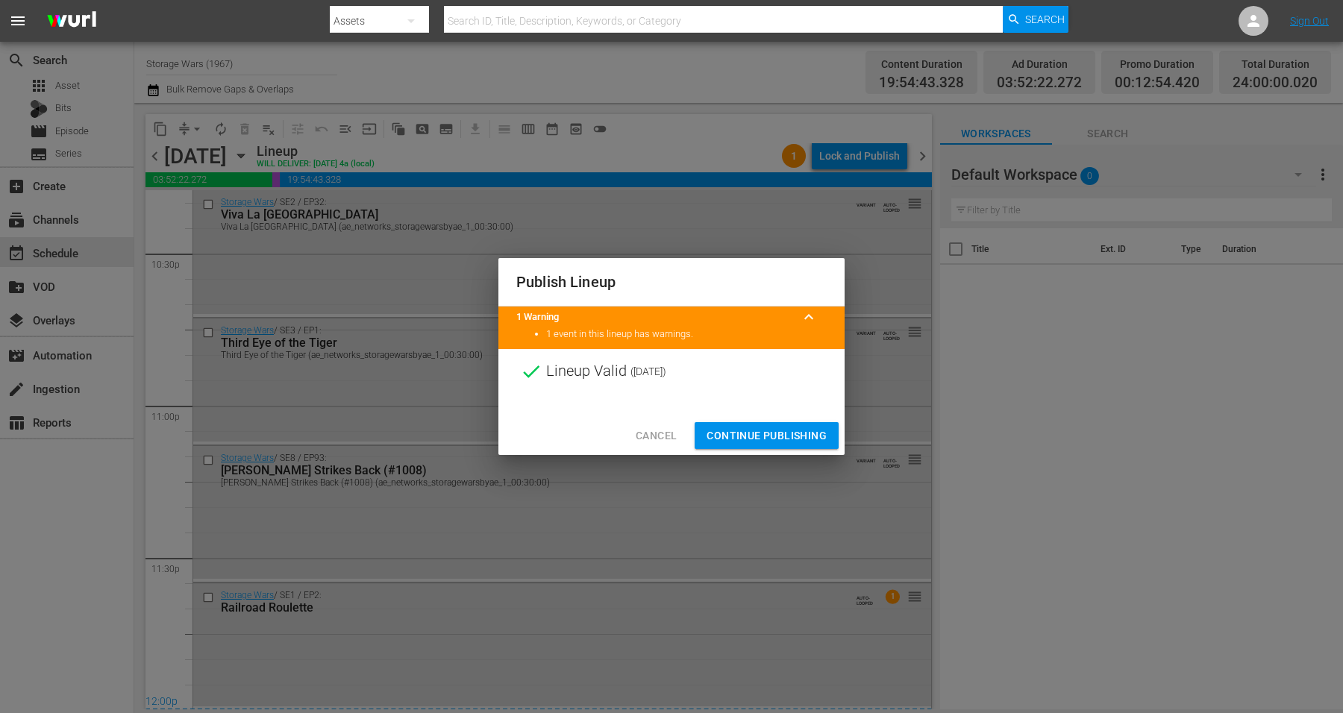
click at [769, 433] on span "Continue Publishing" at bounding box center [767, 436] width 120 height 19
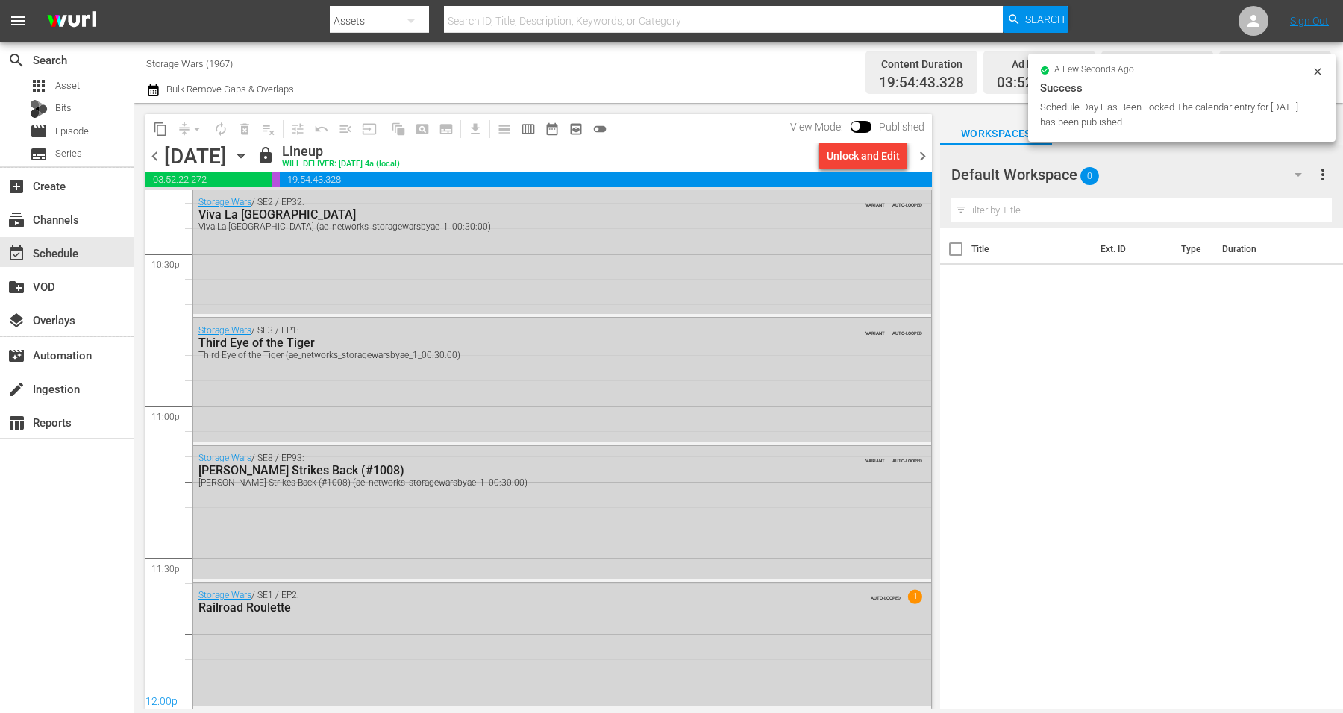
click at [249, 153] on icon "button" at bounding box center [241, 156] width 16 height 16
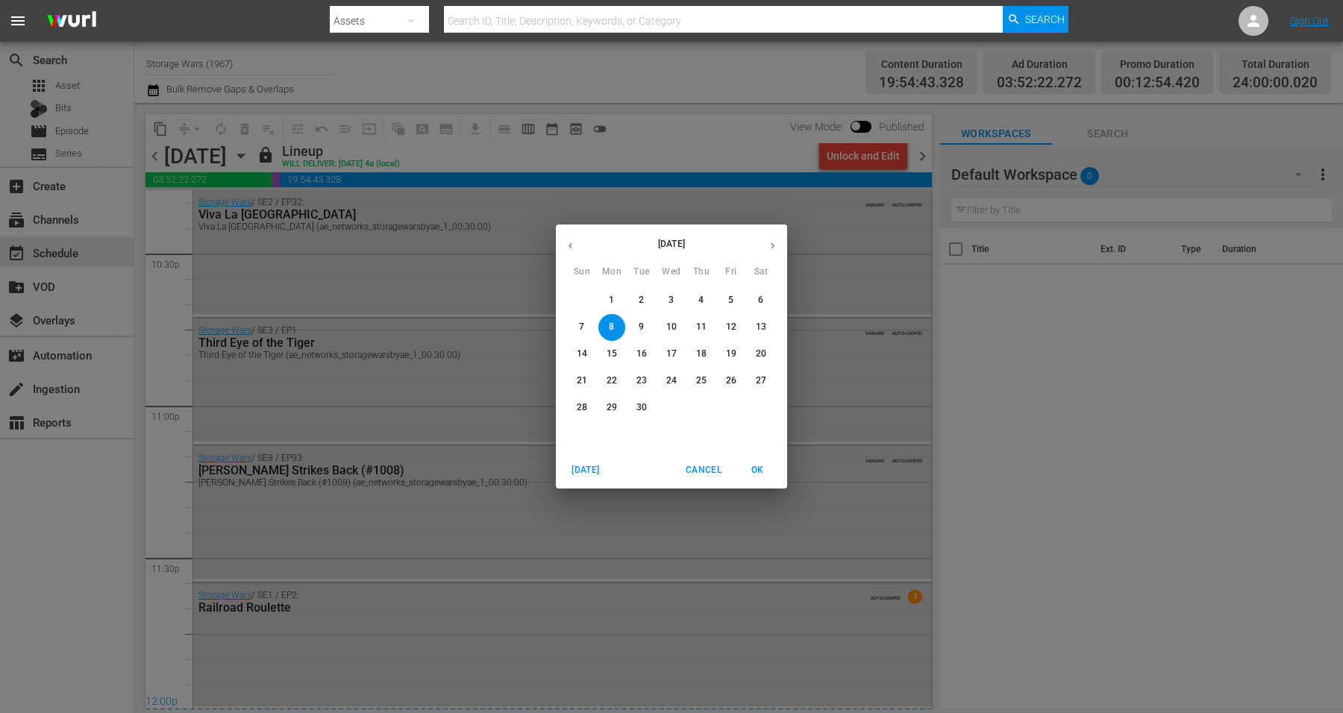
click at [642, 328] on p "9" at bounding box center [641, 327] width 5 height 13
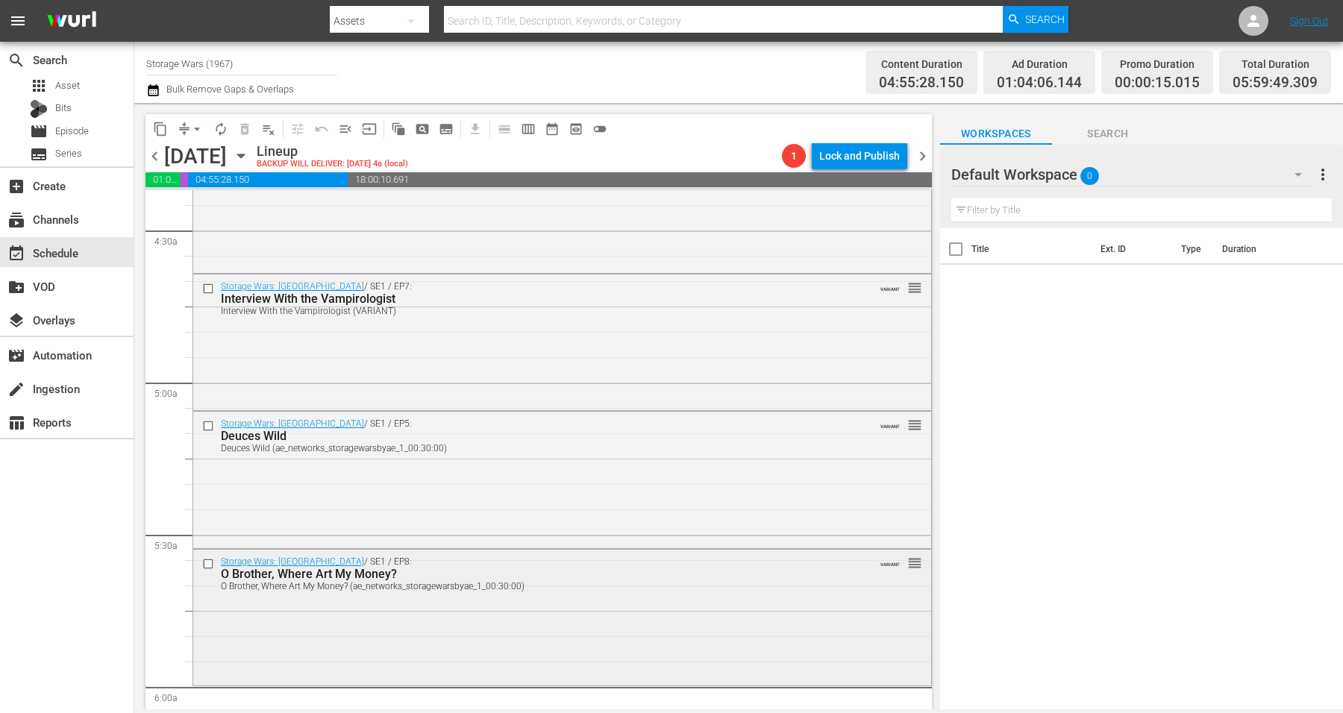
scroll to position [1399, 0]
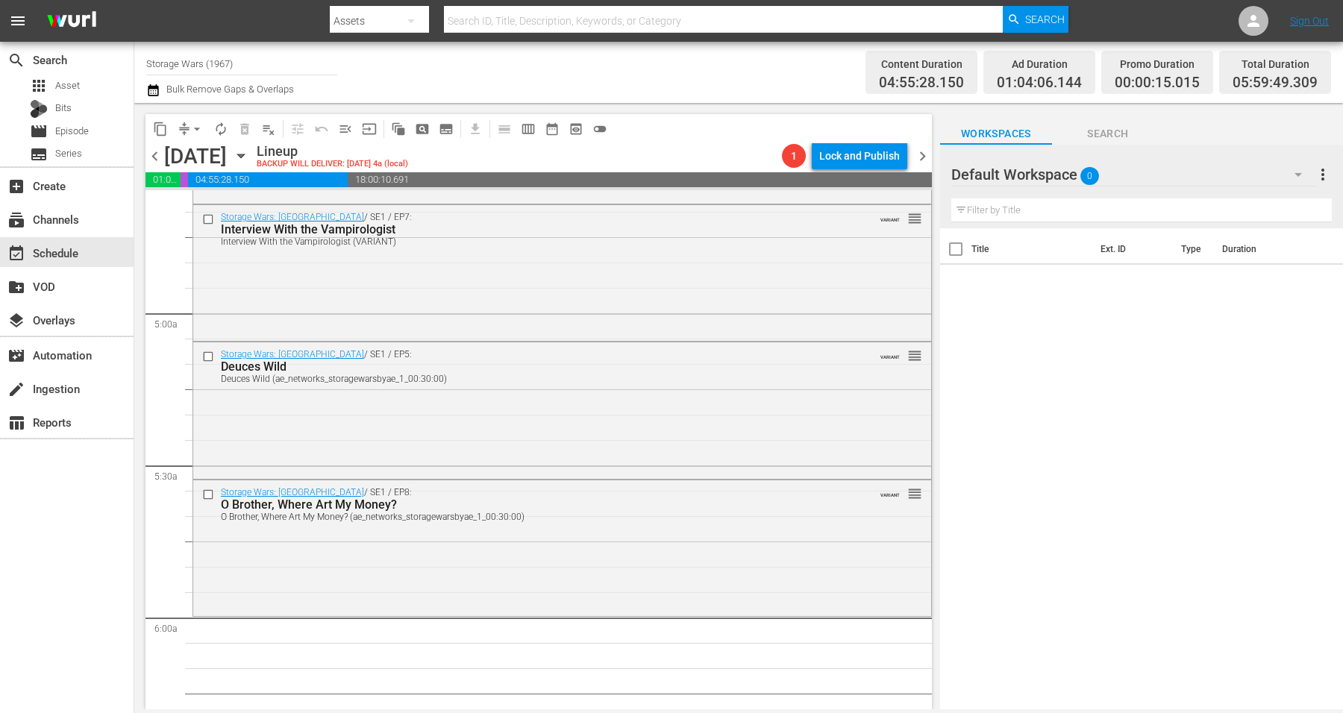
click at [609, 547] on div "Storage Wars: Miami / SE1 / EP8: O Brother, Where Art My Money? O Brother, Wher…" at bounding box center [562, 547] width 738 height 133
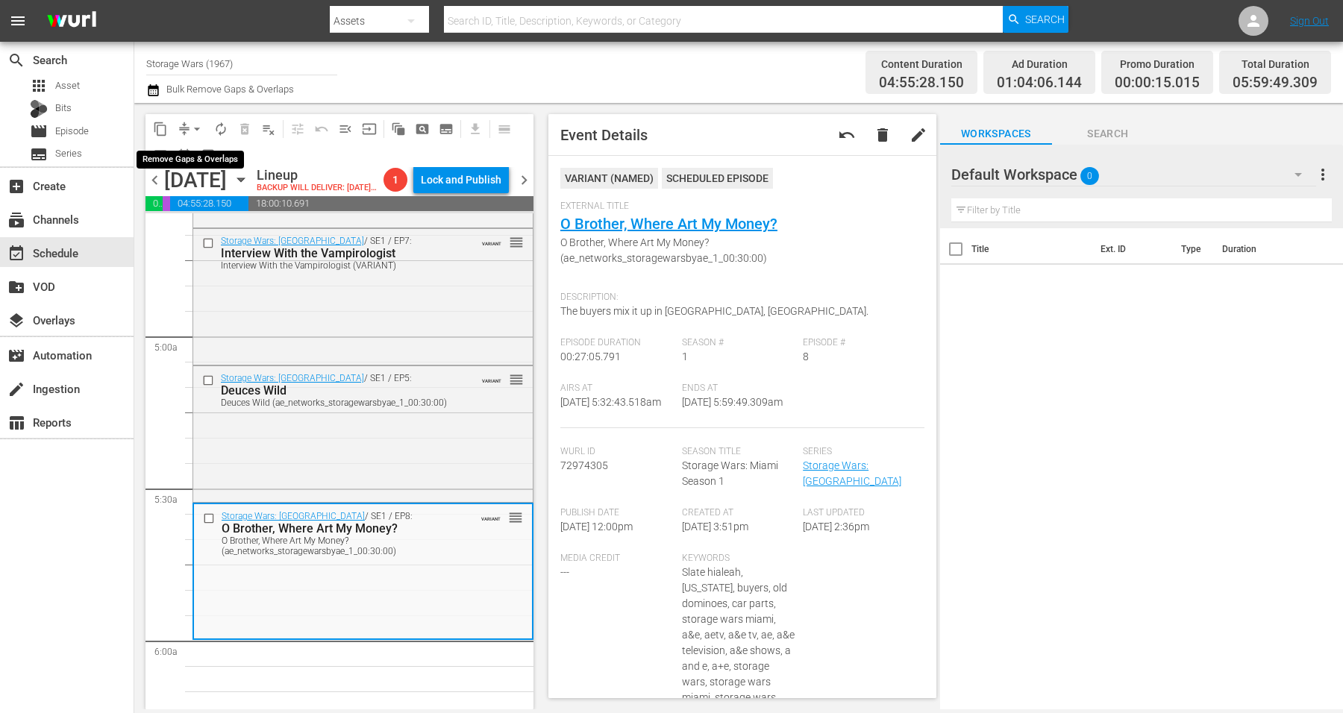
click at [198, 128] on span "arrow_drop_down" at bounding box center [197, 129] width 15 height 15
click at [204, 157] on li "Align to Midnight" at bounding box center [197, 158] width 157 height 25
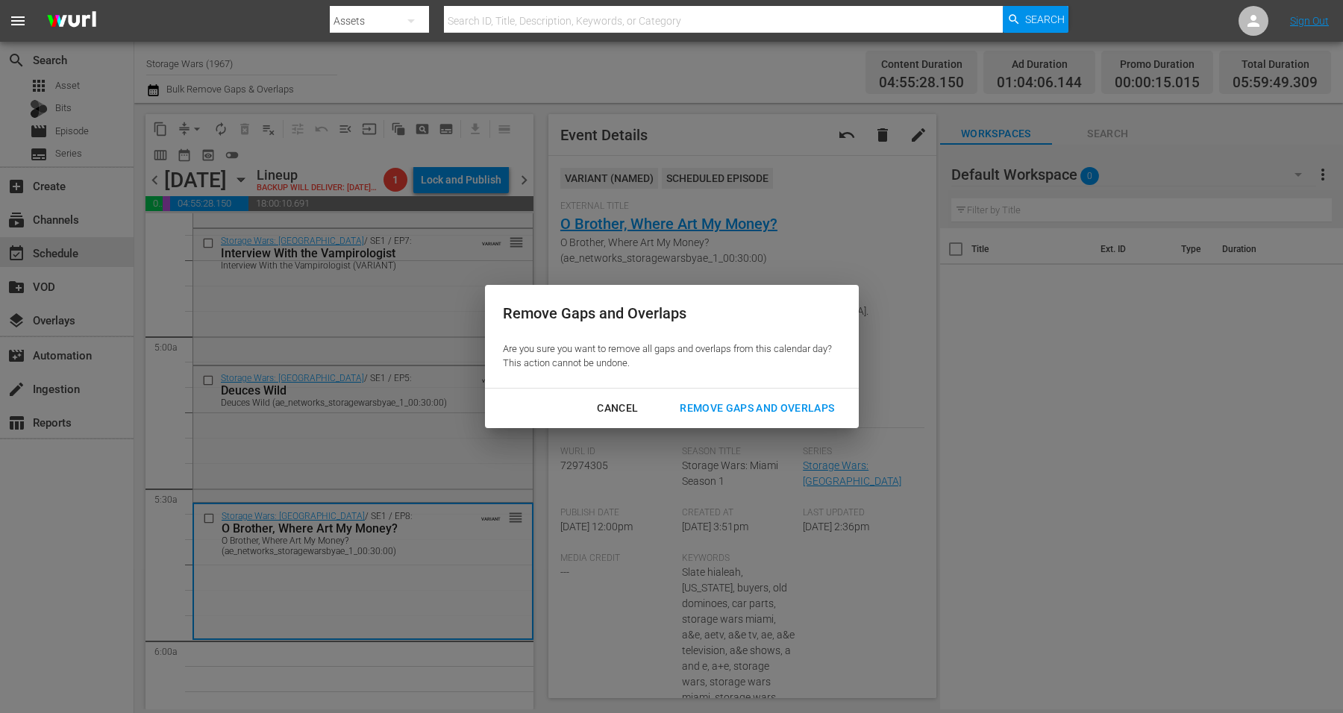
click at [790, 407] on div "Remove Gaps and Overlaps" at bounding box center [757, 408] width 178 height 19
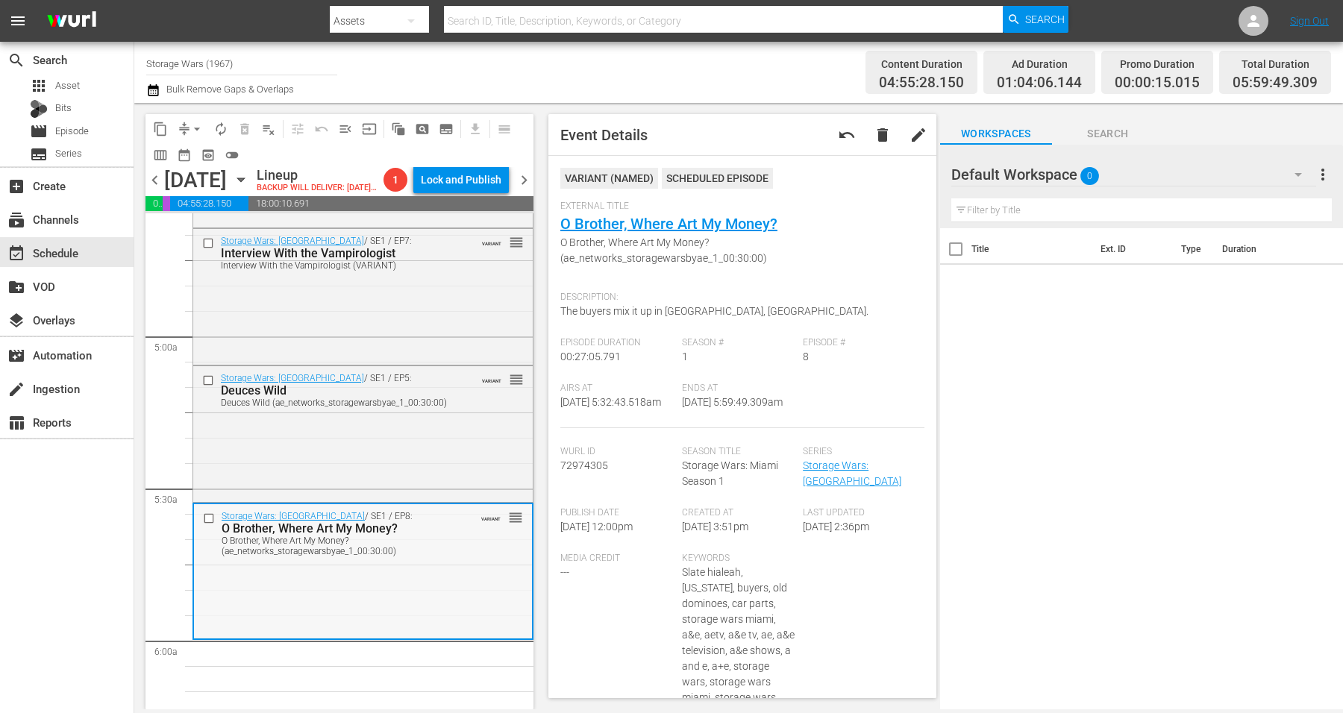
click at [439, 595] on div "Storage Wars: Miami / SE1 / EP8: O Brother, Where Art My Money? O Brother, Wher…" at bounding box center [363, 570] width 338 height 133
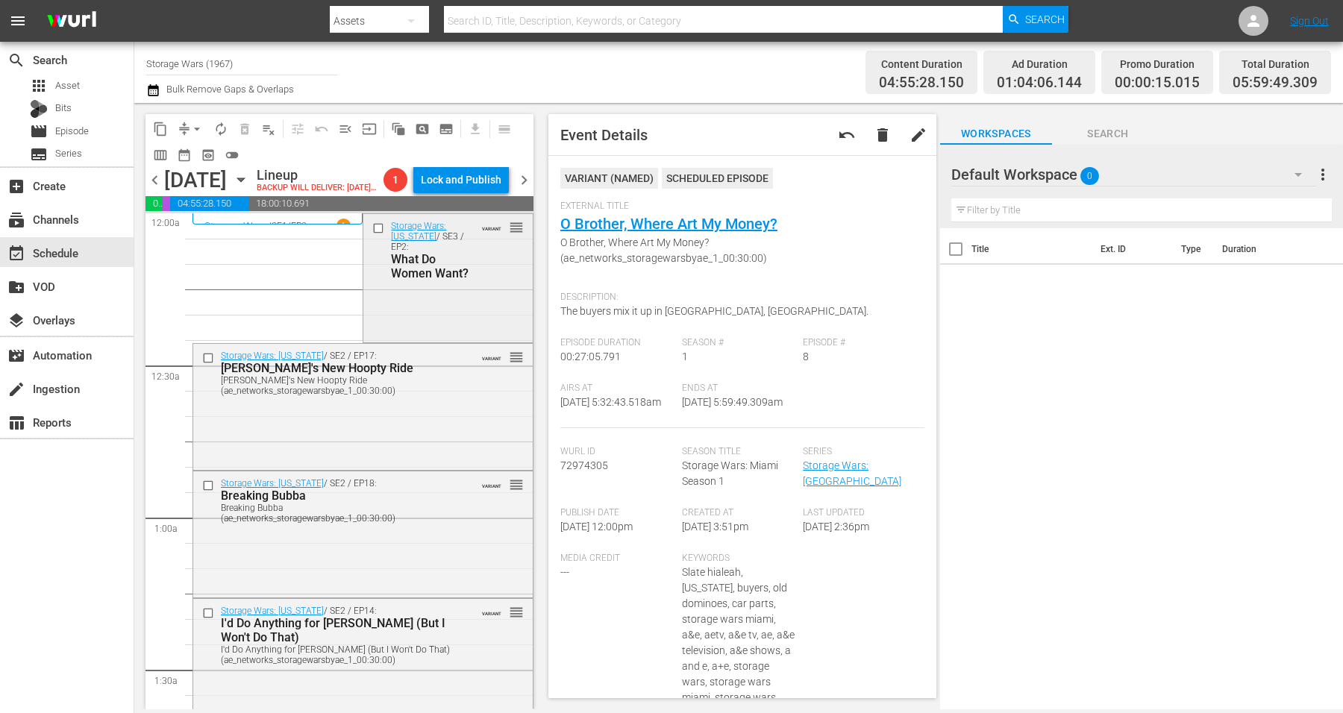
click at [472, 286] on div "Storage Wars: Texas / SE3 / EP2: What Do Women Want? VARIANT reorder" at bounding box center [447, 250] width 169 height 72
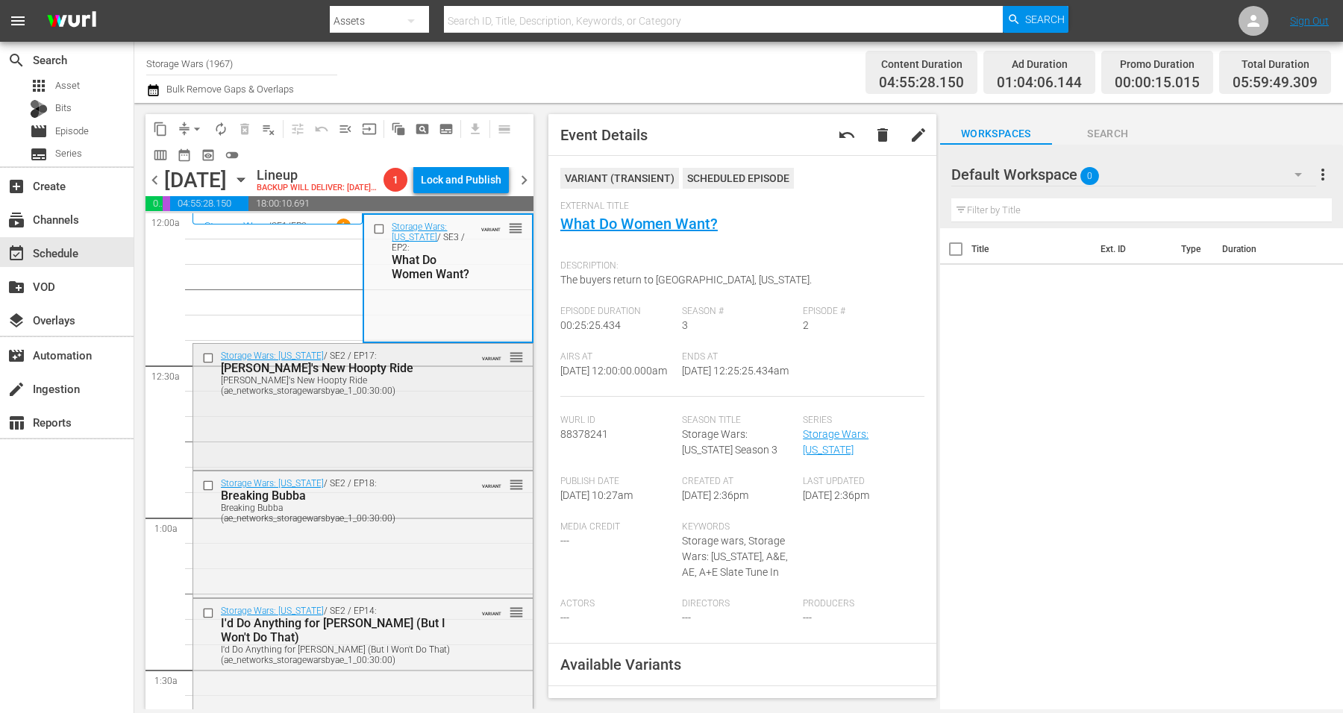
click at [413, 458] on div "Storage Wars: Texas / SE2 / EP17: Mary's New Hoopty Ride Mary's New Hoopty Ride…" at bounding box center [363, 405] width 340 height 123
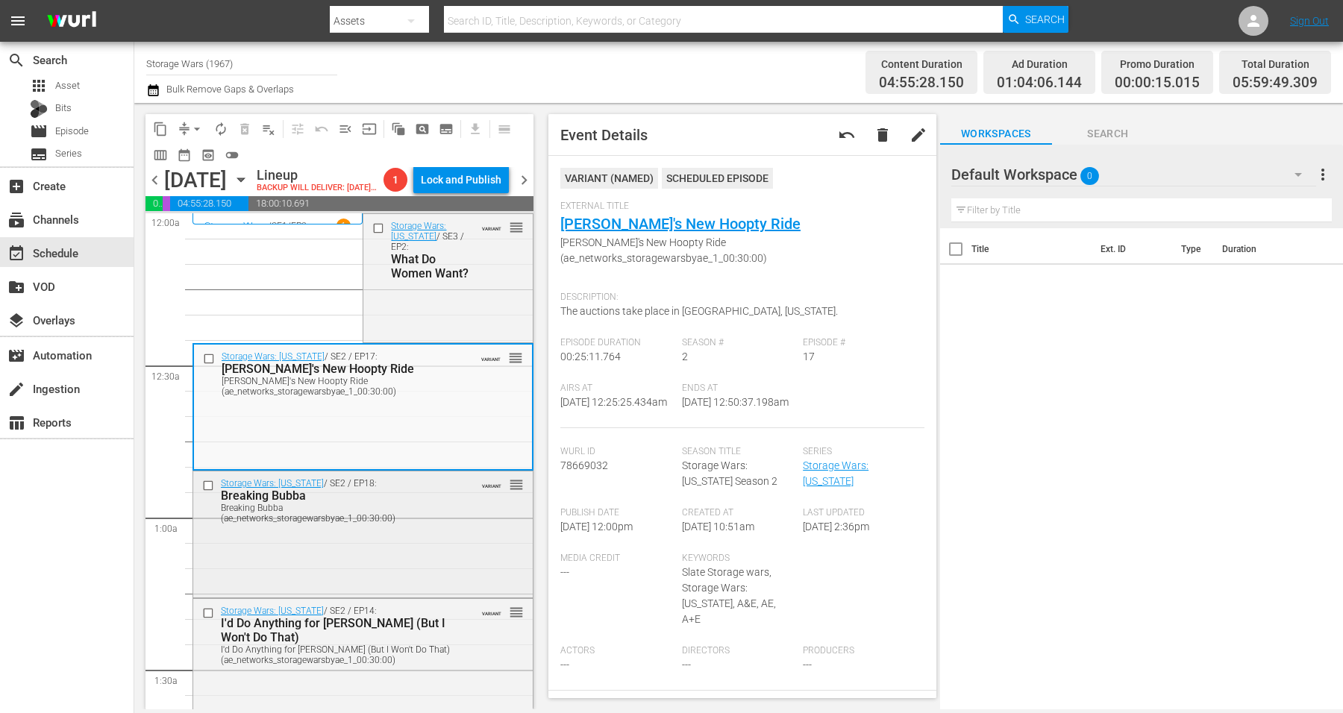
click at [428, 571] on div "Storage Wars: Texas / SE2 / EP18: Breaking Bubba Breaking Bubba (ae_networks_st…" at bounding box center [363, 533] width 340 height 123
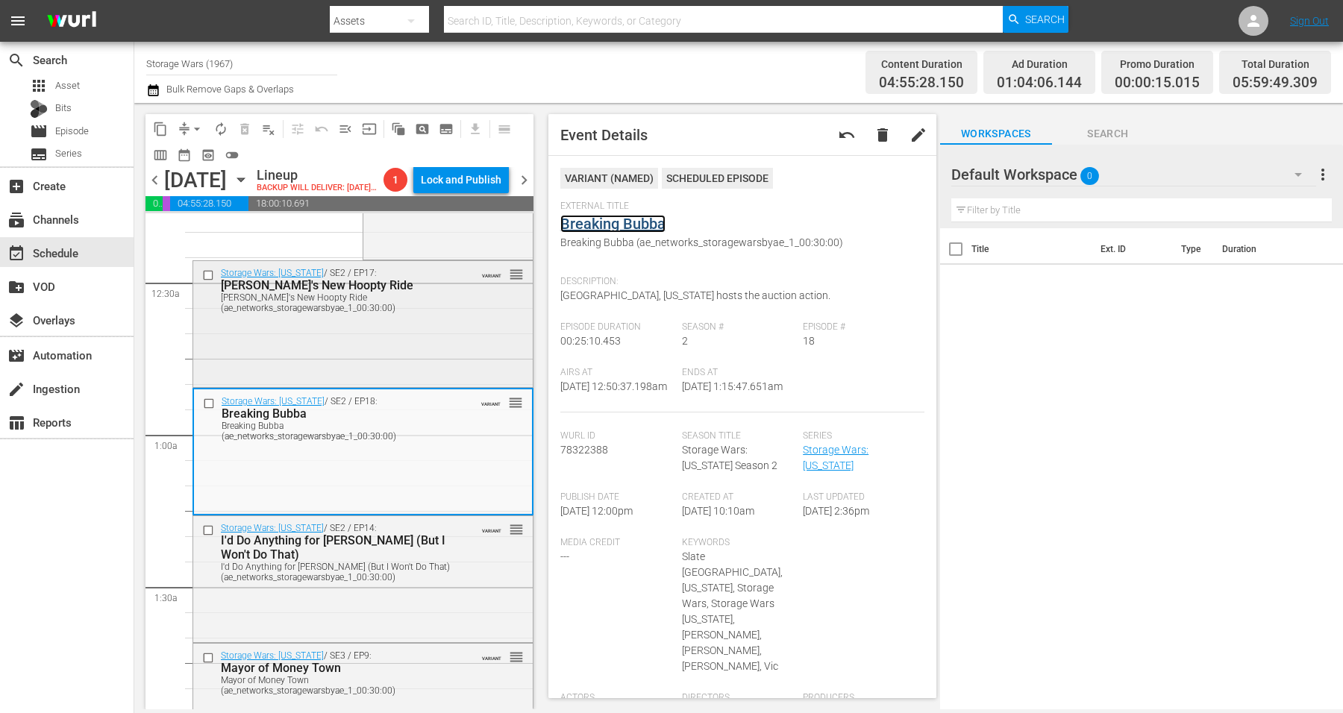
scroll to position [187, 0]
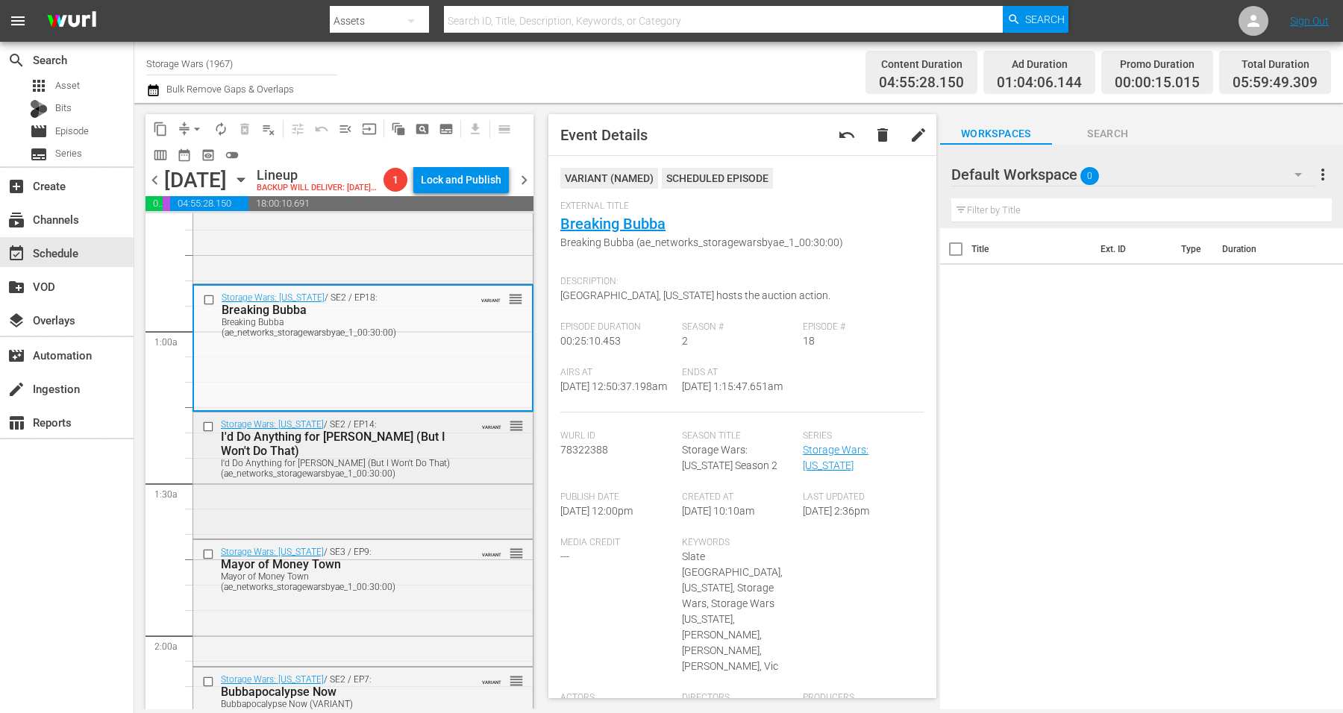
click at [476, 484] on div "Storage Wars: Texas / SE2 / EP14: I'd Do Anything for Lesa (But I Won't Do That…" at bounding box center [363, 449] width 340 height 72
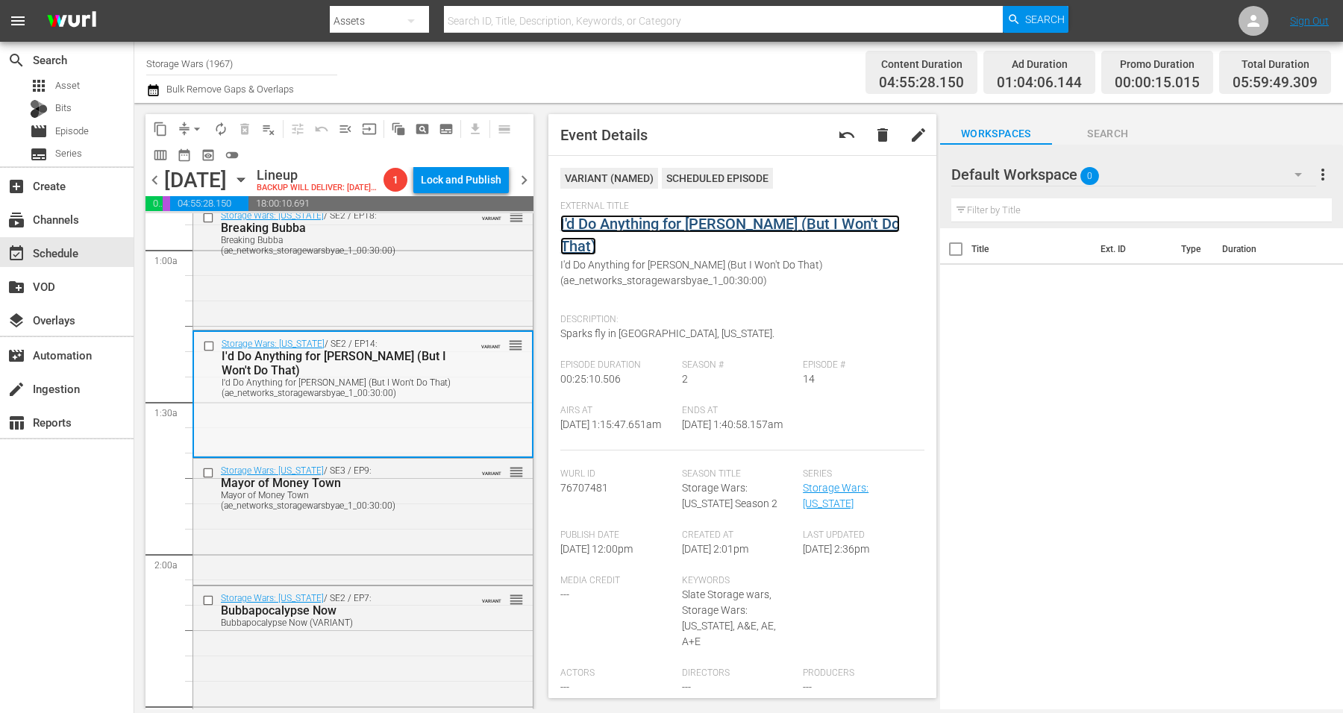
scroll to position [280, 0]
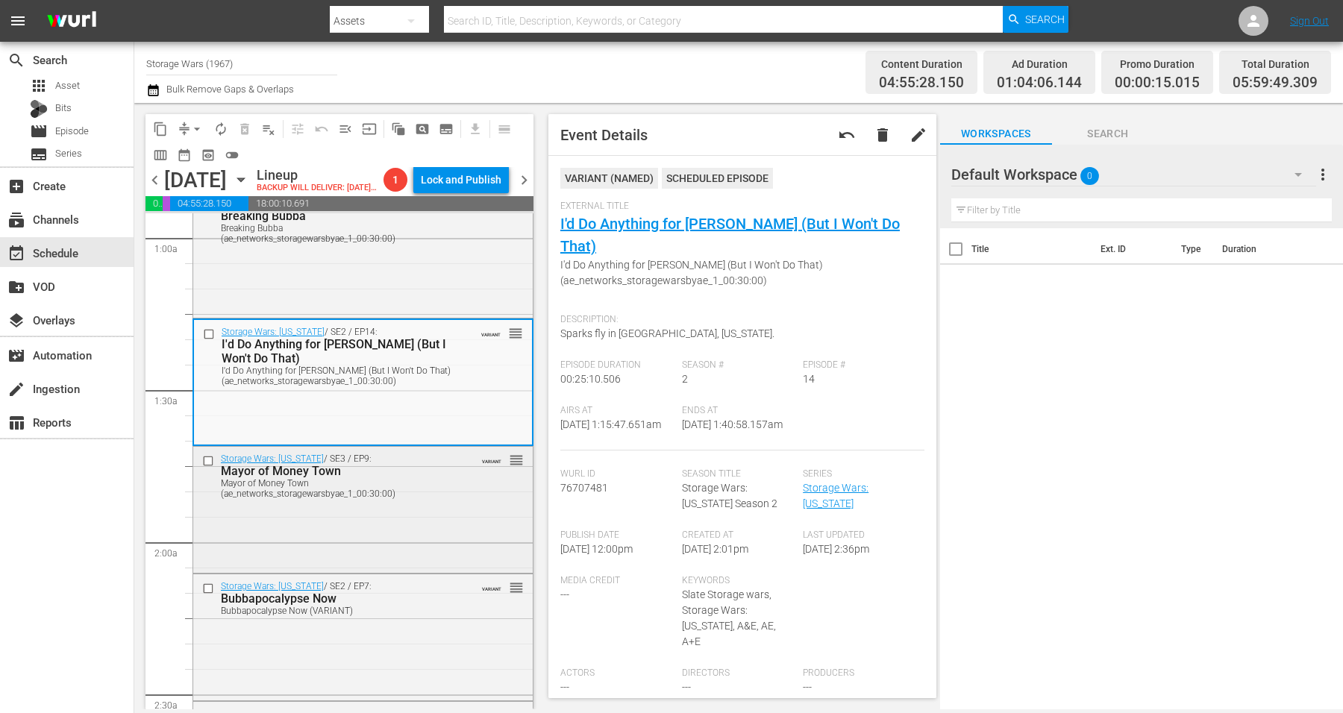
click at [446, 504] on div "Storage Wars: Texas / SE3 / EP9: Mayor of Money Town Mayor of Money Town (ae_ne…" at bounding box center [363, 475] width 340 height 57
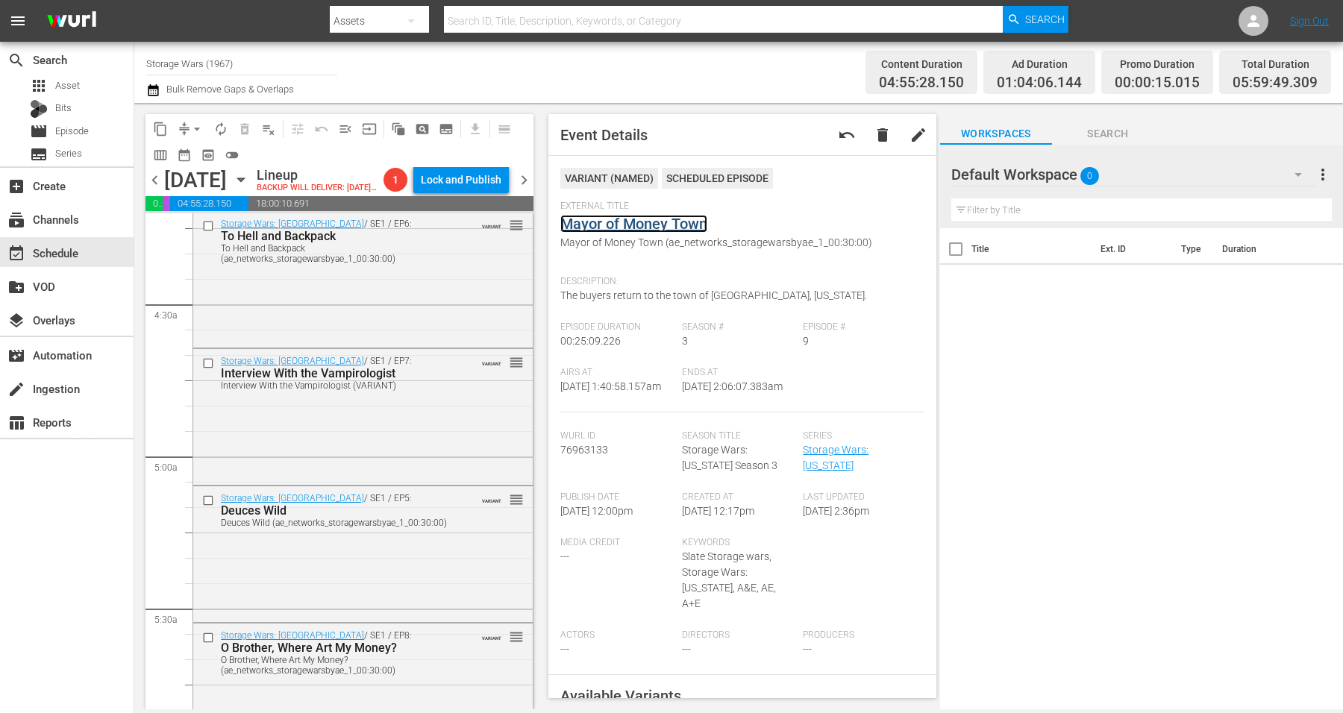
scroll to position [1399, 0]
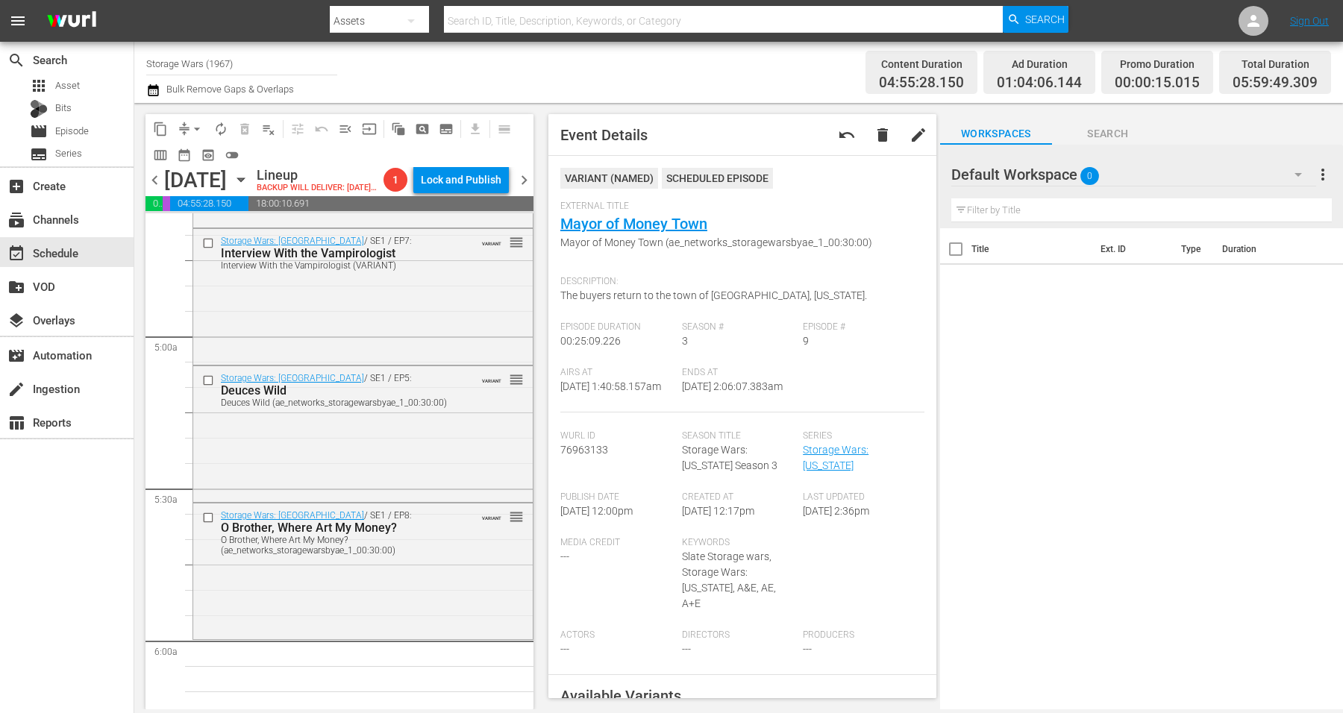
click at [454, 591] on div "Storage Wars: Miami / SE1 / EP8: O Brother, Where Art My Money? O Brother, Wher…" at bounding box center [363, 570] width 340 height 133
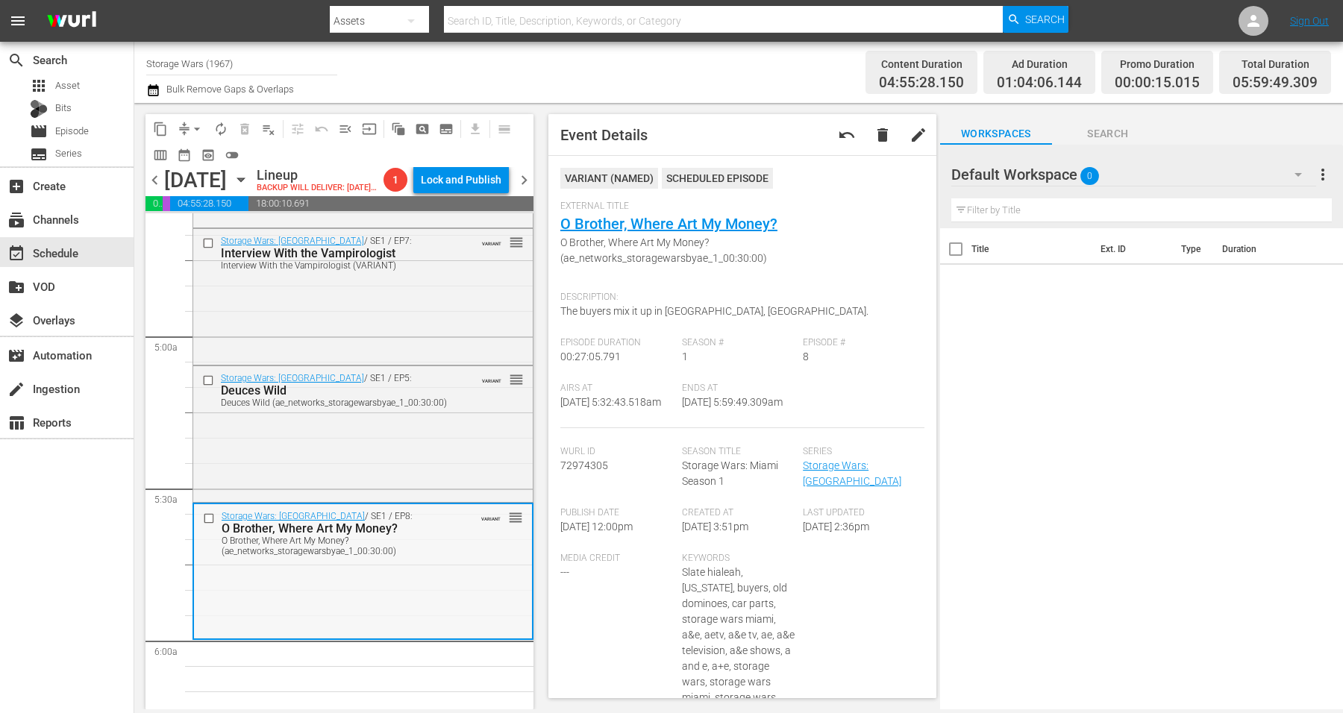
click at [455, 562] on div "Storage Wars: Miami / SE1 / EP8: O Brother, Where Art My Money? O Brother, Wher…" at bounding box center [363, 532] width 338 height 57
click at [193, 124] on span "arrow_drop_down" at bounding box center [197, 129] width 15 height 15
click at [207, 156] on li "Align to Midnight" at bounding box center [197, 158] width 157 height 25
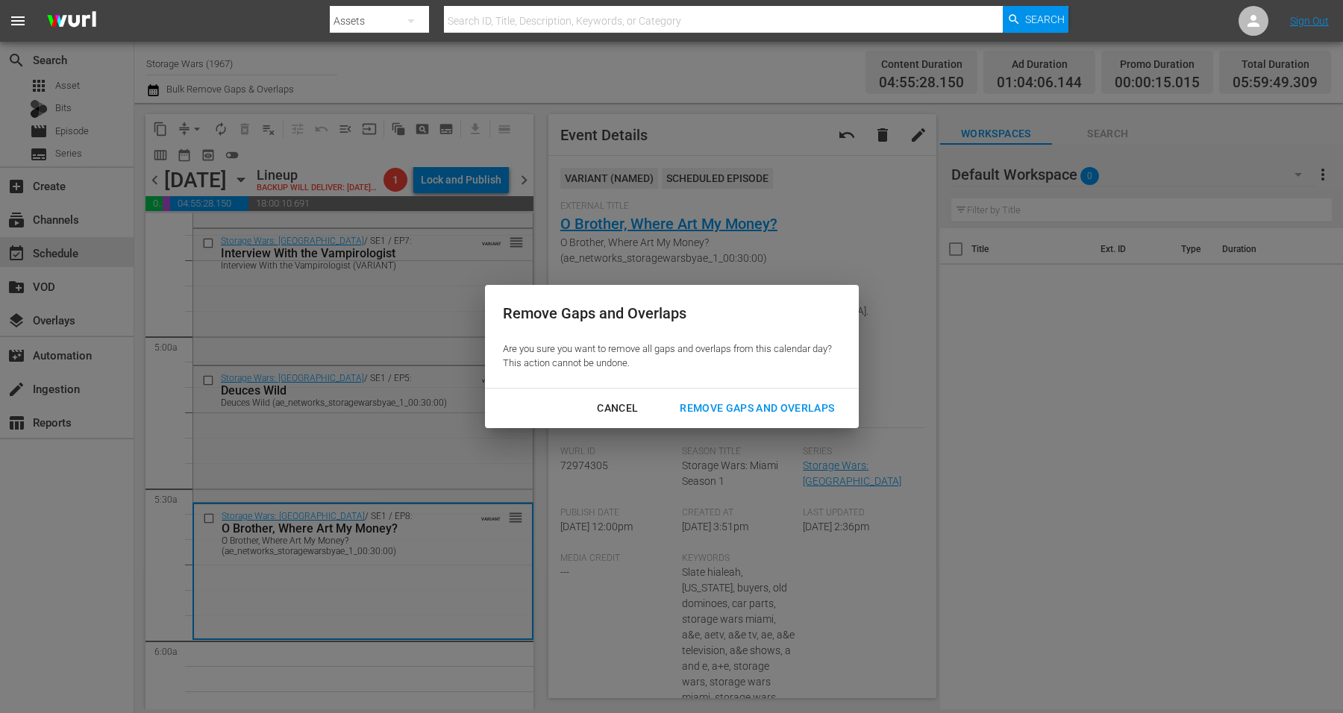
click at [775, 409] on div "Remove Gaps and Overlaps" at bounding box center [757, 408] width 178 height 19
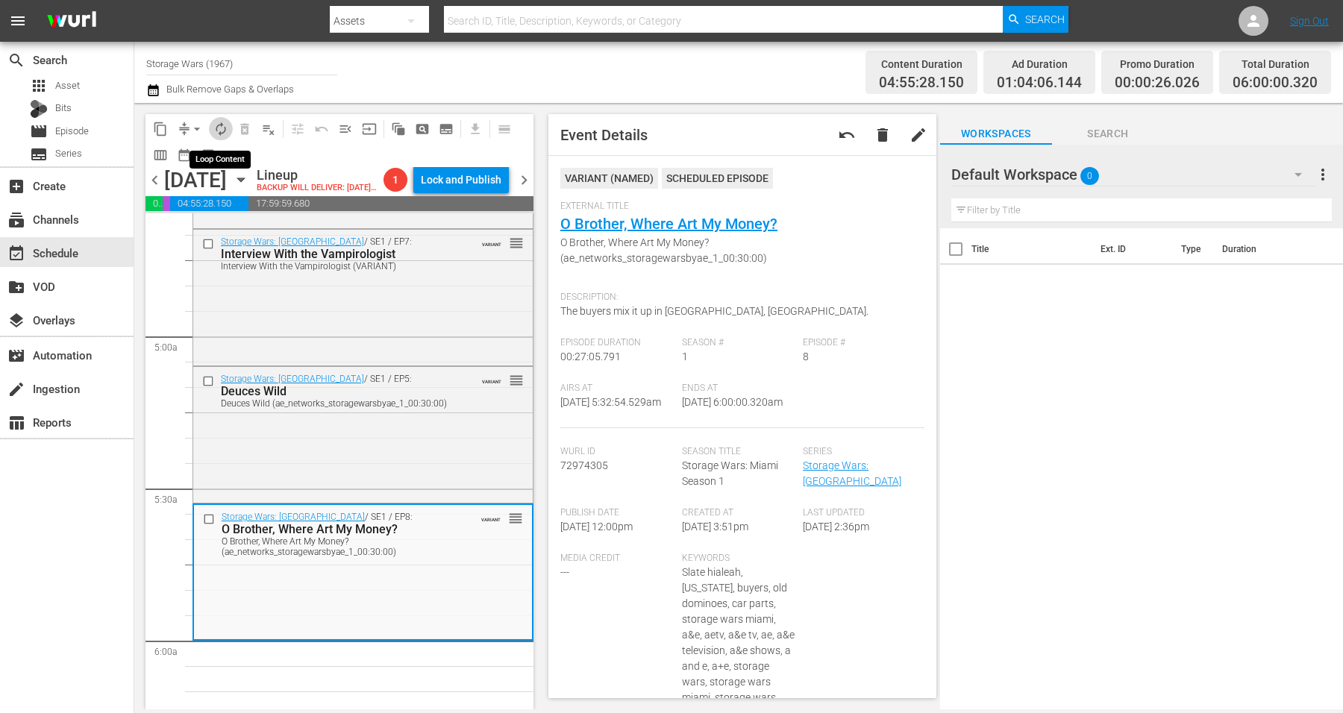
click at [221, 126] on span "autorenew_outlined" at bounding box center [220, 129] width 15 height 15
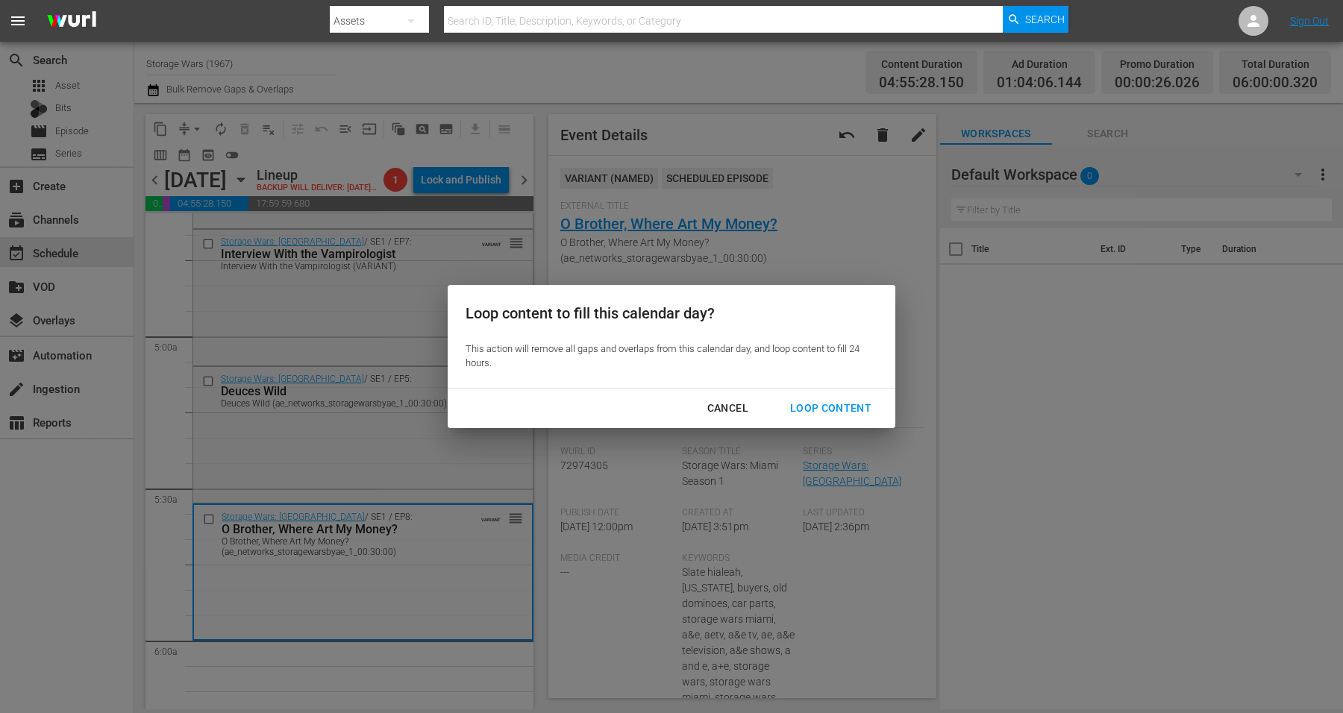
click at [821, 401] on div "Loop Content" at bounding box center [830, 408] width 105 height 19
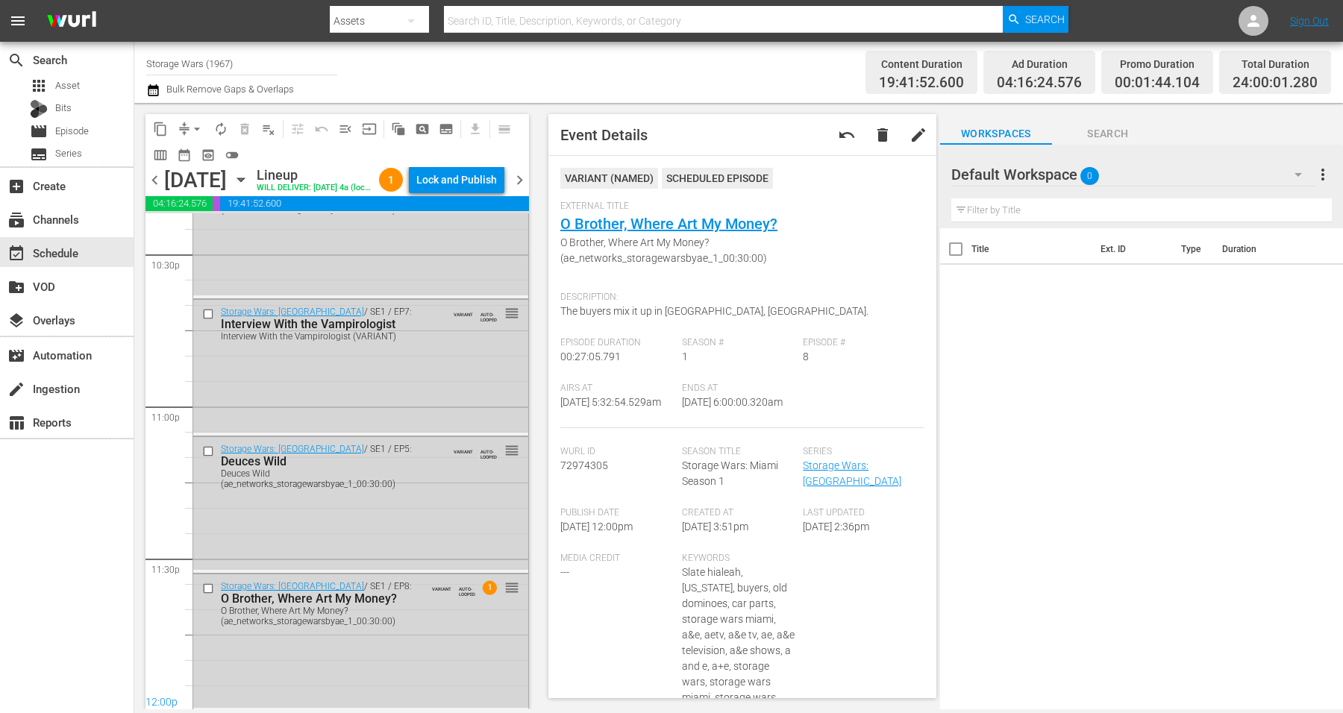
scroll to position [6835, 0]
click at [383, 646] on div "Storage Wars: Miami / SE1 / EP8: O Brother, Where Art My Money? O Brother, Wher…" at bounding box center [360, 639] width 335 height 133
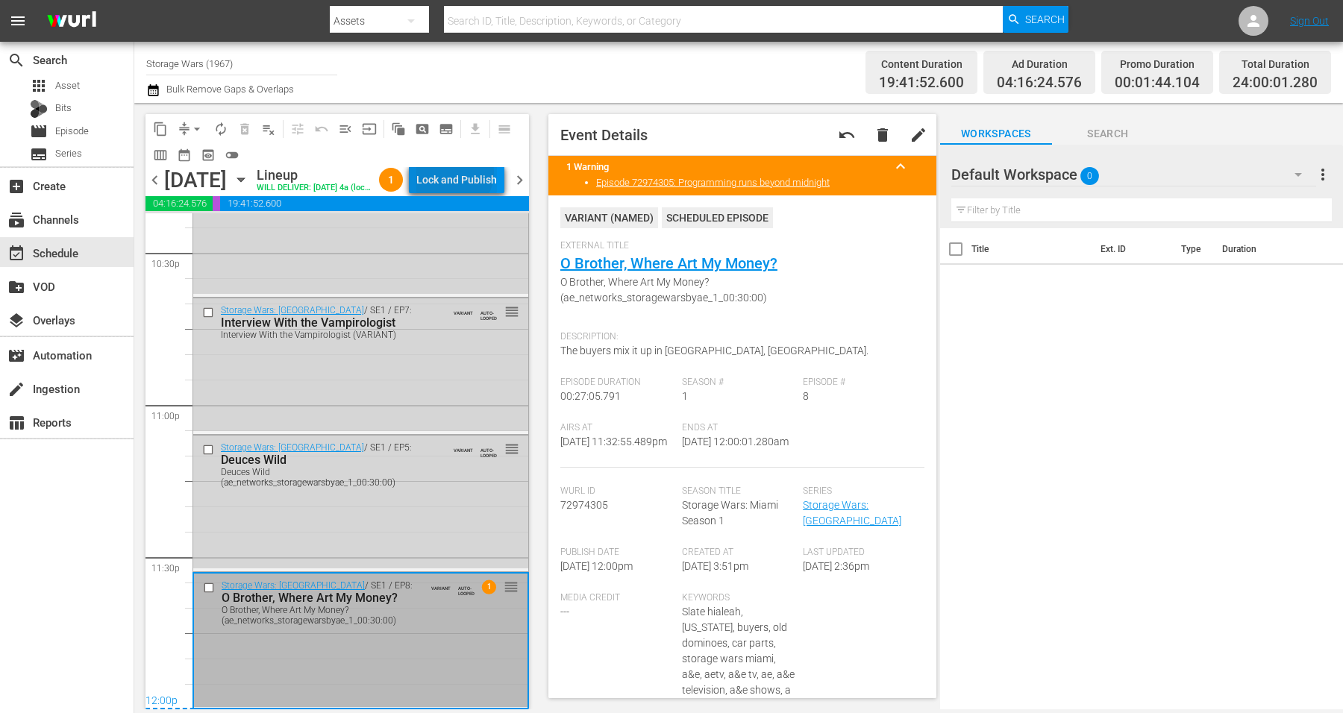
click at [476, 175] on div "Lock and Publish" at bounding box center [456, 179] width 81 height 27
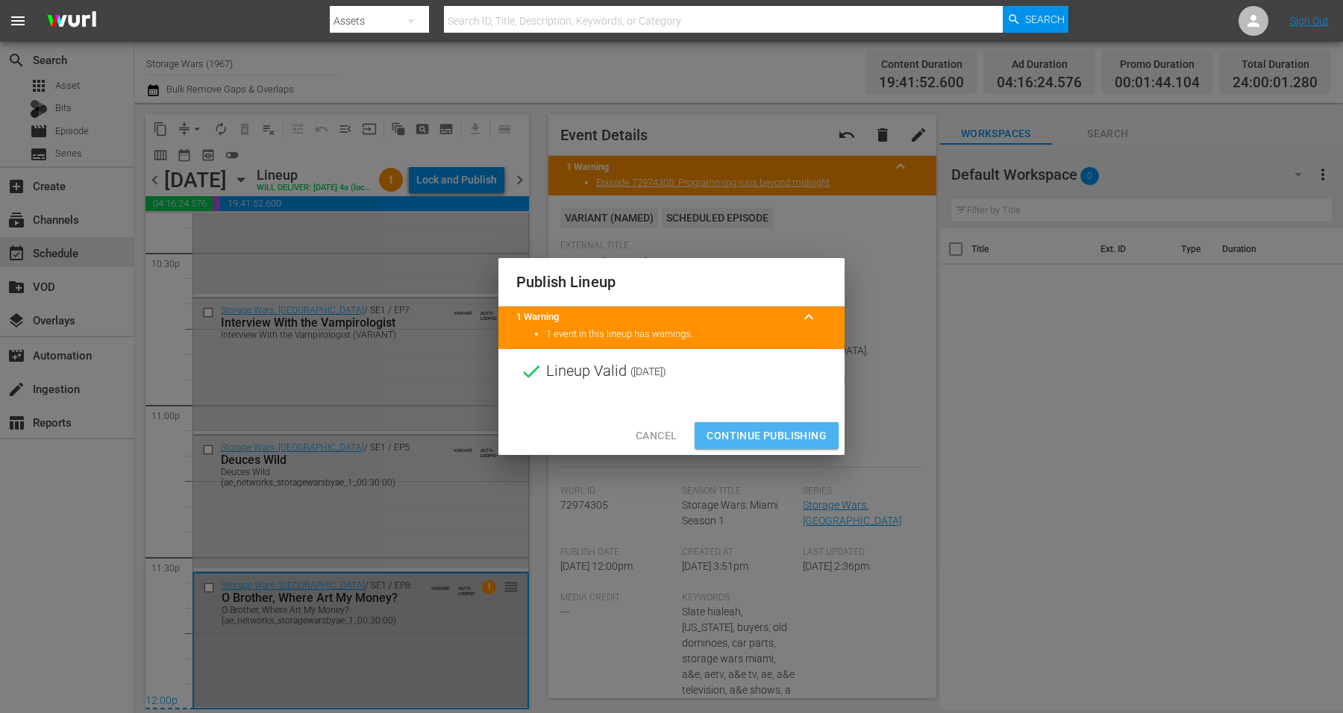
click at [761, 433] on span "Continue Publishing" at bounding box center [767, 436] width 120 height 19
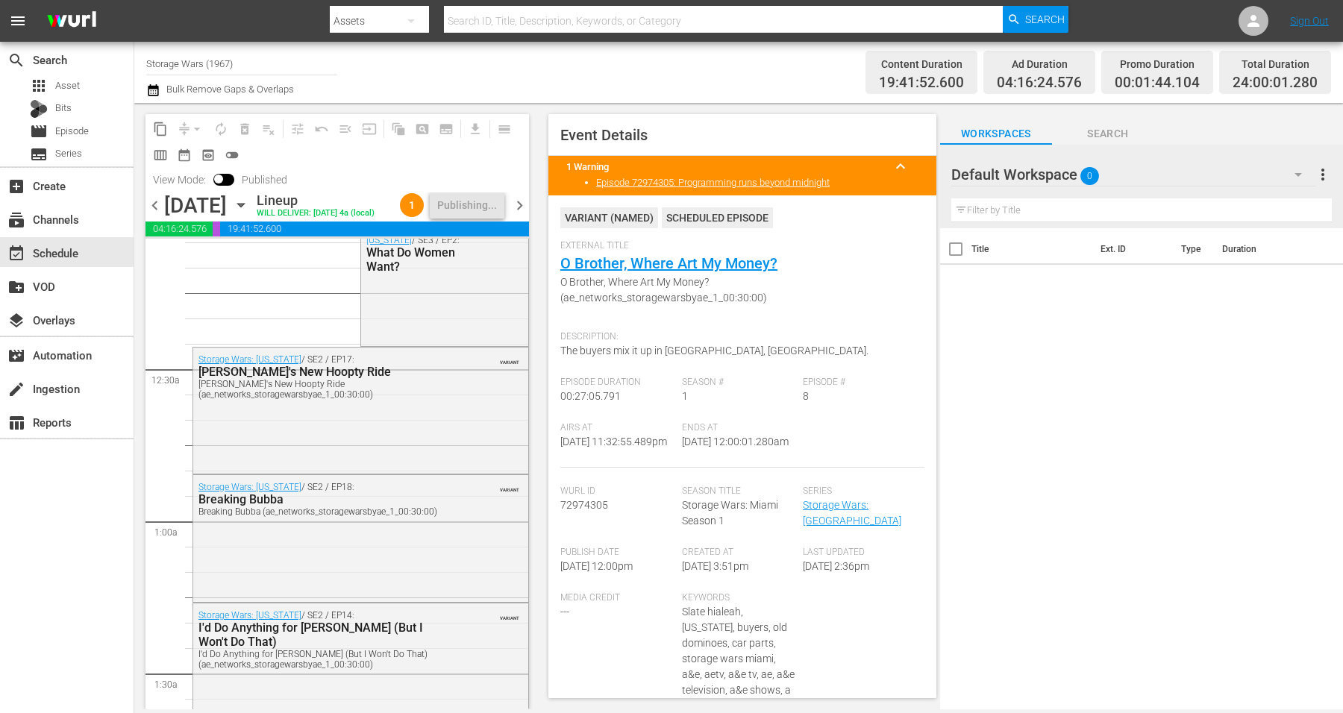
scroll to position [0, 0]
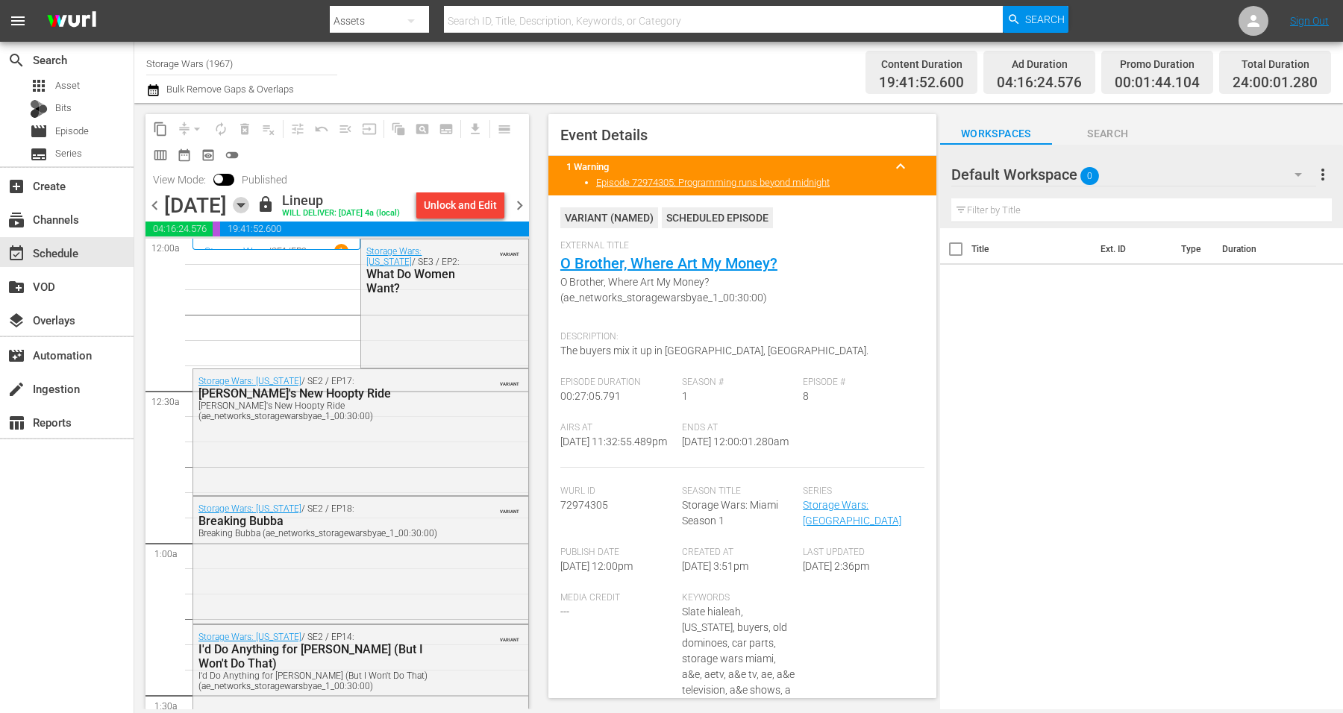
click at [249, 213] on icon "button" at bounding box center [241, 205] width 16 height 16
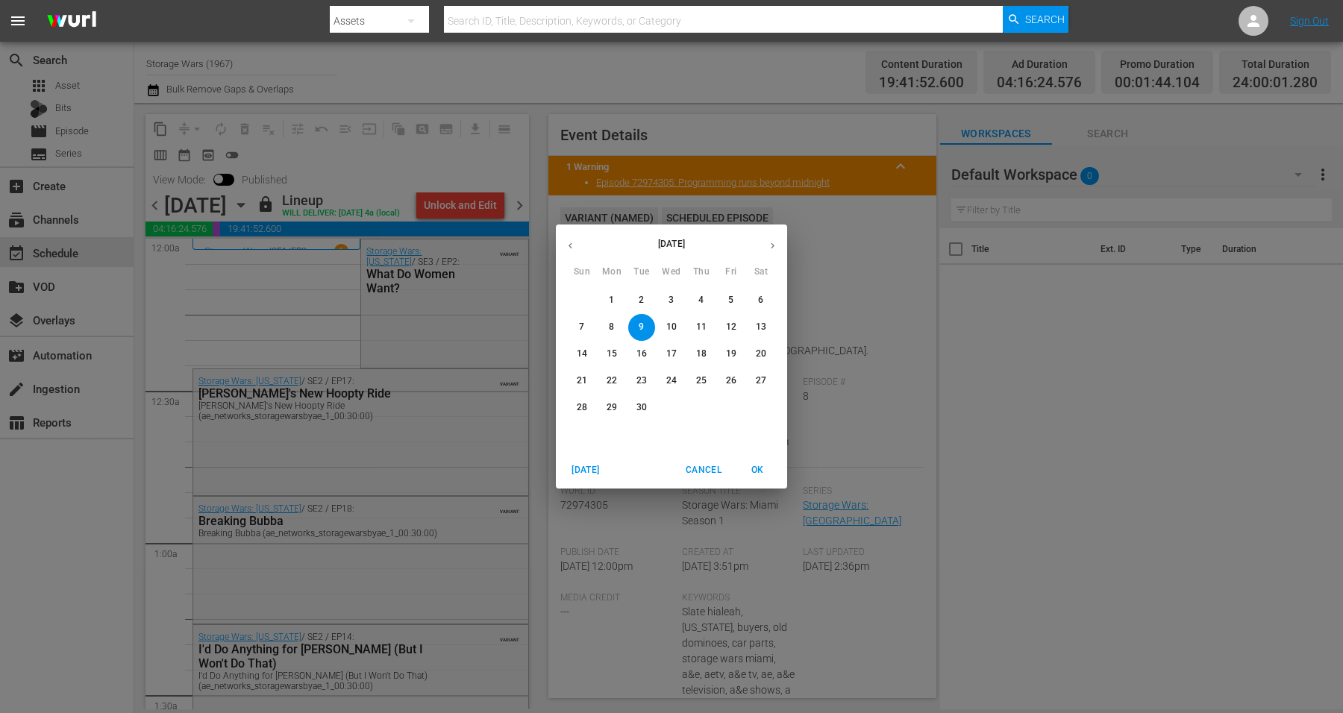
click at [667, 322] on p "10" at bounding box center [671, 327] width 10 height 13
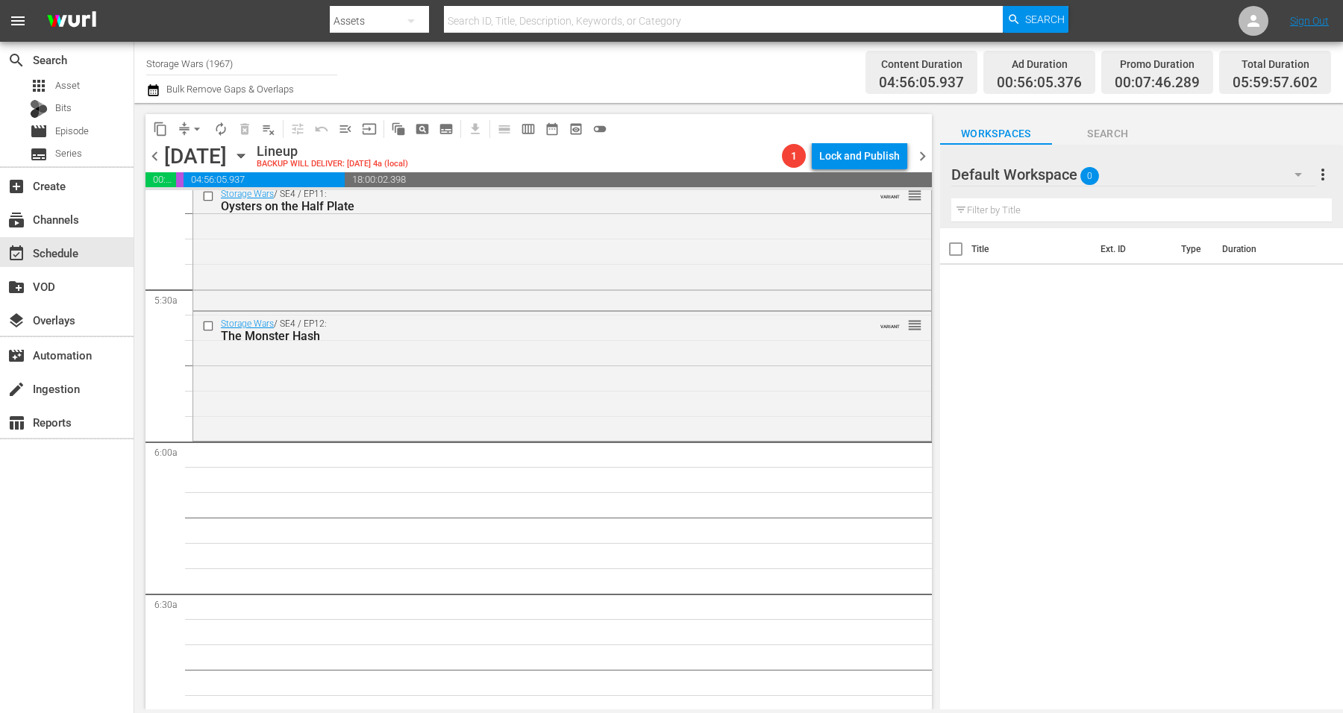
scroll to position [1679, 0]
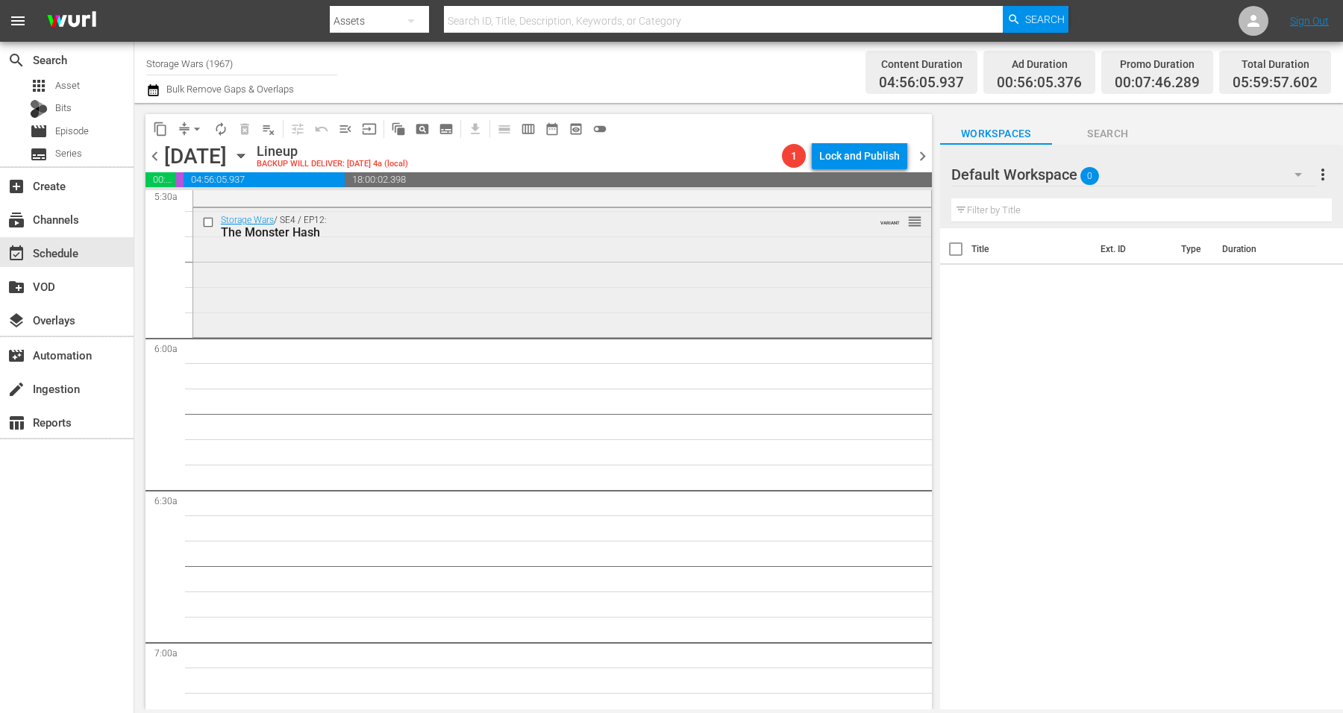
click at [250, 271] on div "Storage Wars / SE4 / EP12: The Monster Hash VARIANT reorder" at bounding box center [562, 270] width 738 height 125
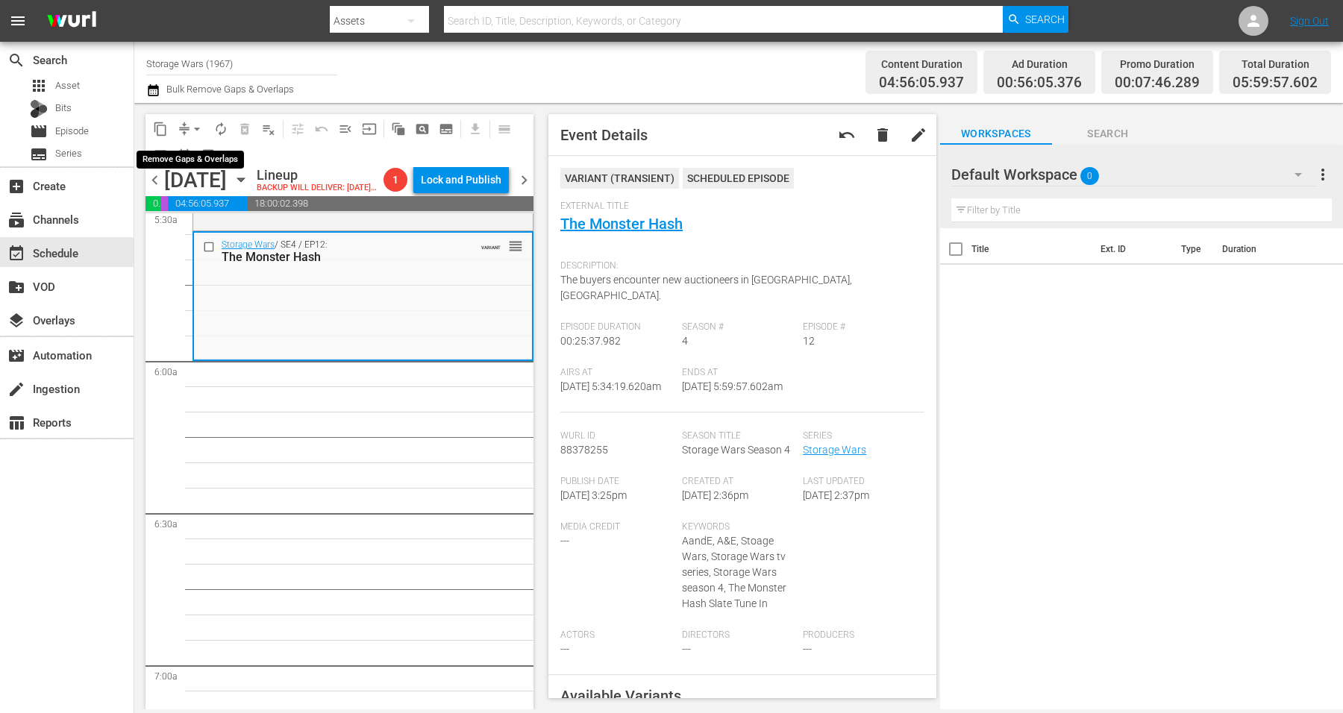
click at [194, 124] on span "arrow_drop_down" at bounding box center [197, 129] width 15 height 15
click at [196, 157] on li "Align to Midnight" at bounding box center [197, 158] width 157 height 25
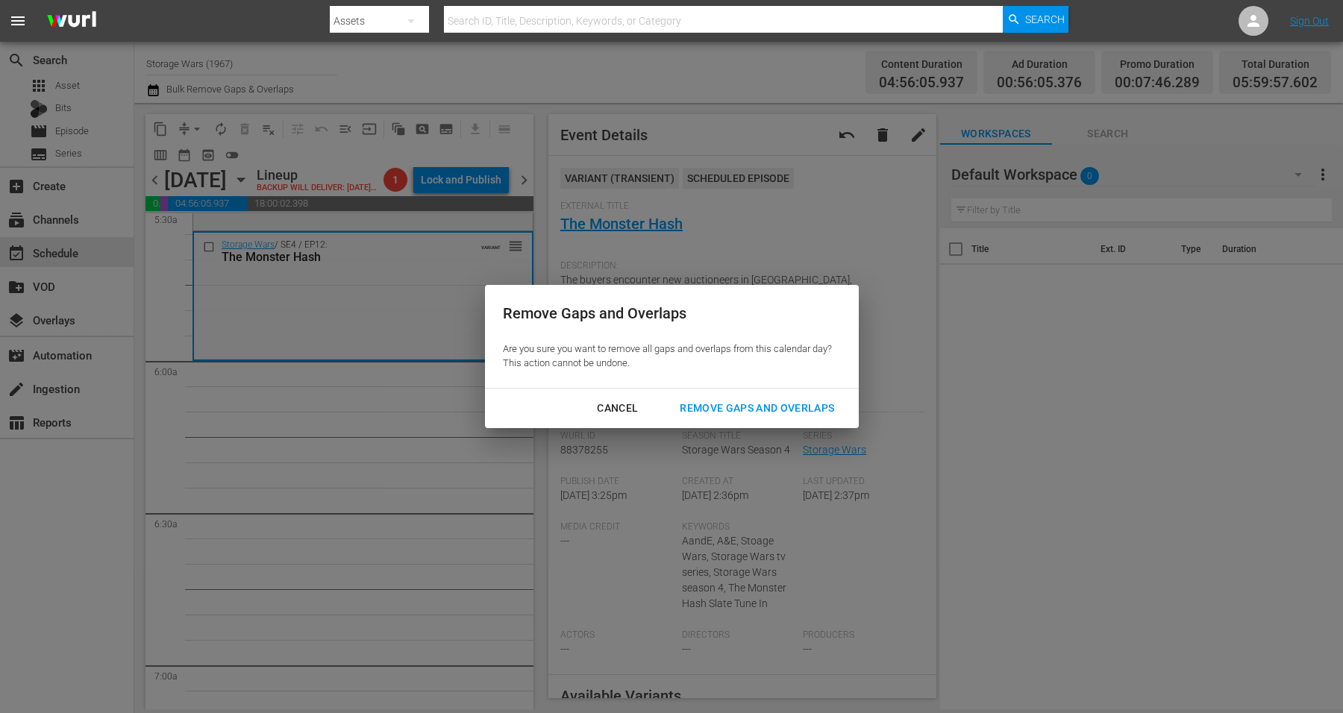
click at [716, 407] on div "Remove Gaps and Overlaps" at bounding box center [757, 408] width 178 height 19
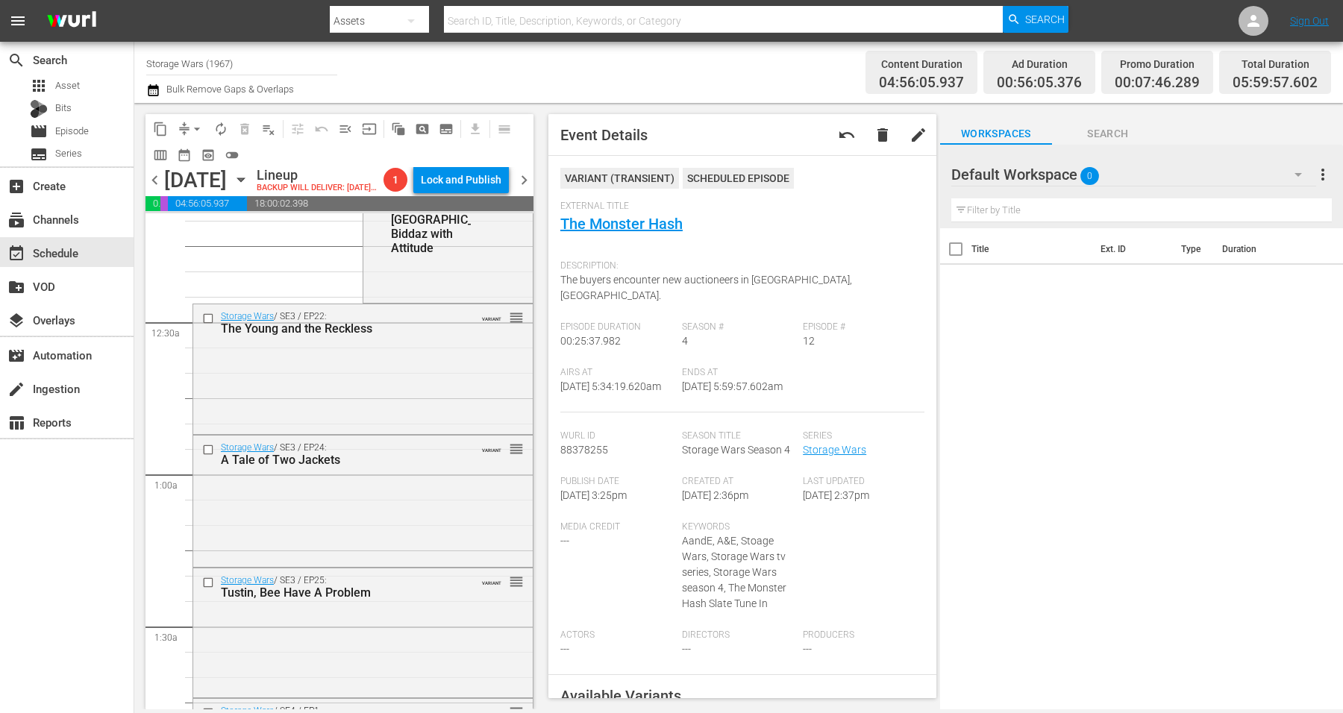
scroll to position [0, 0]
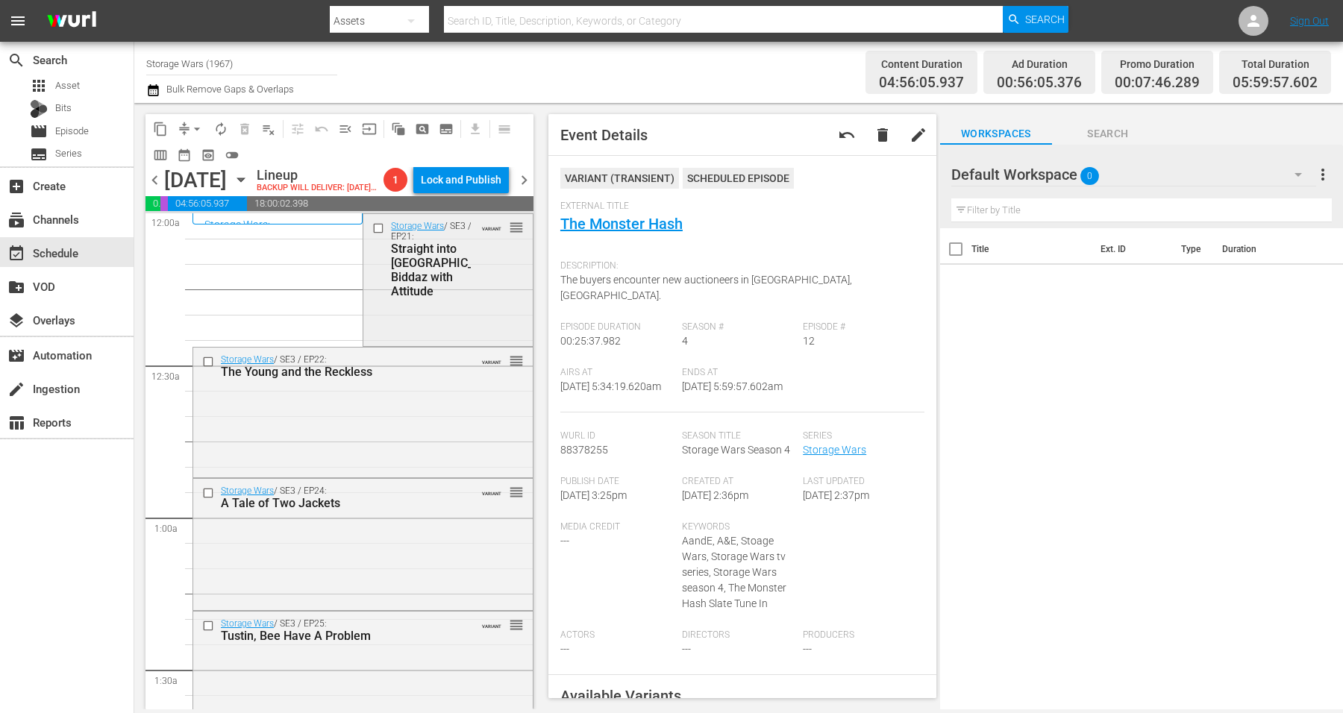
click at [452, 334] on div "Storage Wars / SE3 / EP21: Straight into Compton: Biddaz with Attitude VARIANT …" at bounding box center [447, 278] width 169 height 128
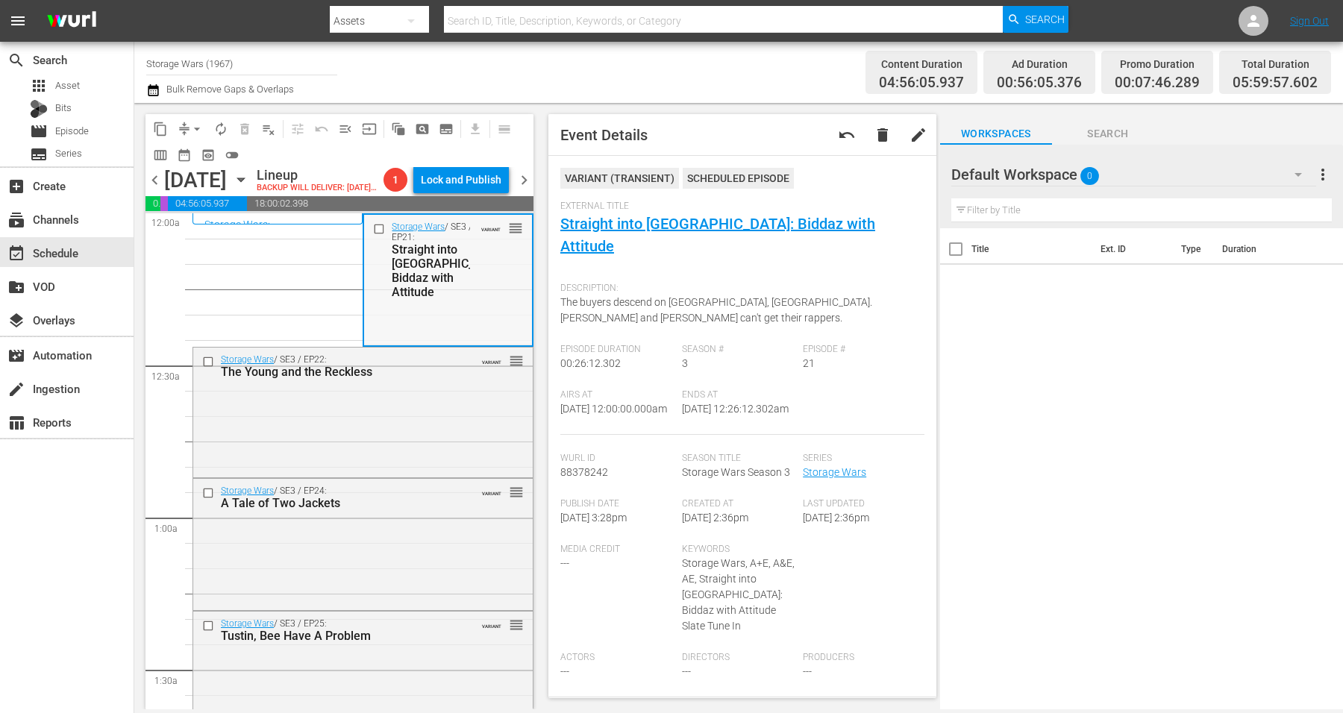
click at [401, 304] on div "Storage Wars / SE3 / EP21: Straight into Compton: Biddaz with Attitude VARIANT …" at bounding box center [447, 260] width 167 height 90
click at [357, 428] on div "Storage Wars / SE3 / EP22: The Young and the Reckless VARIANT reorder" at bounding box center [363, 412] width 340 height 128
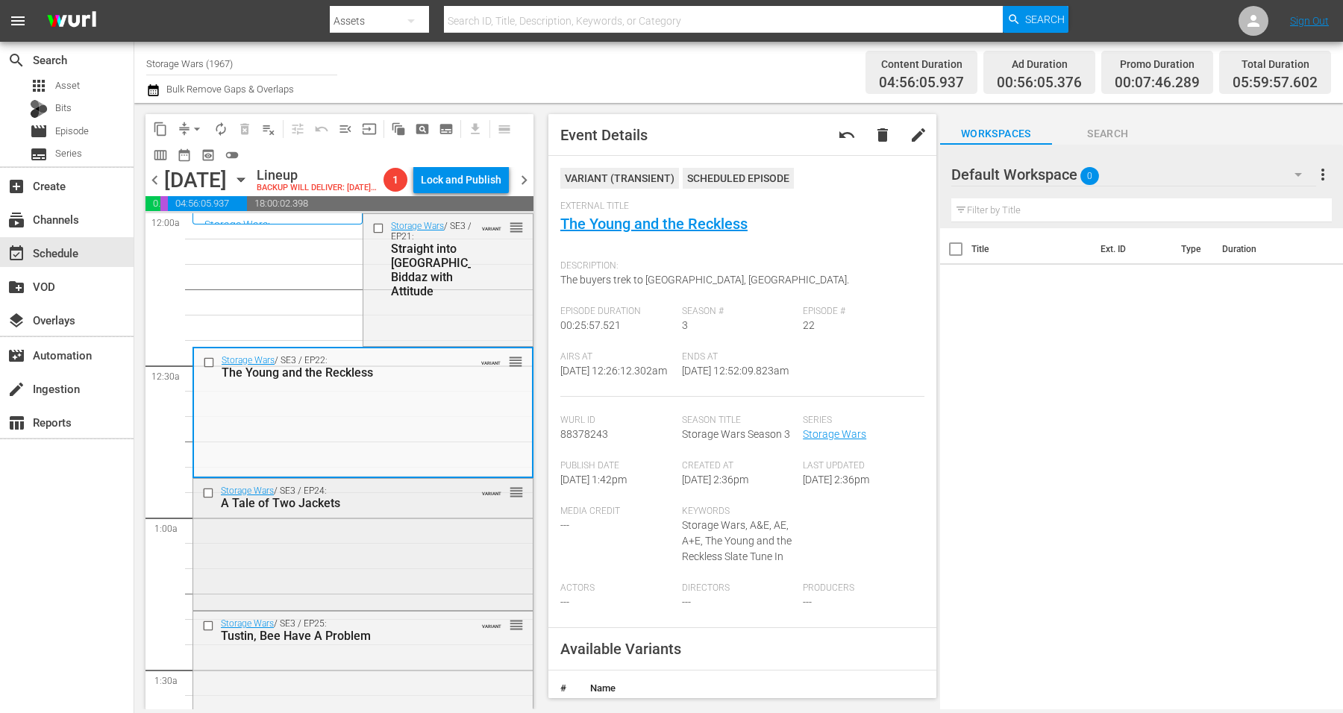
click at [366, 573] on div "Storage Wars / SE3 / EP24: A Tale of Two Jackets VARIANT reorder" at bounding box center [363, 543] width 340 height 128
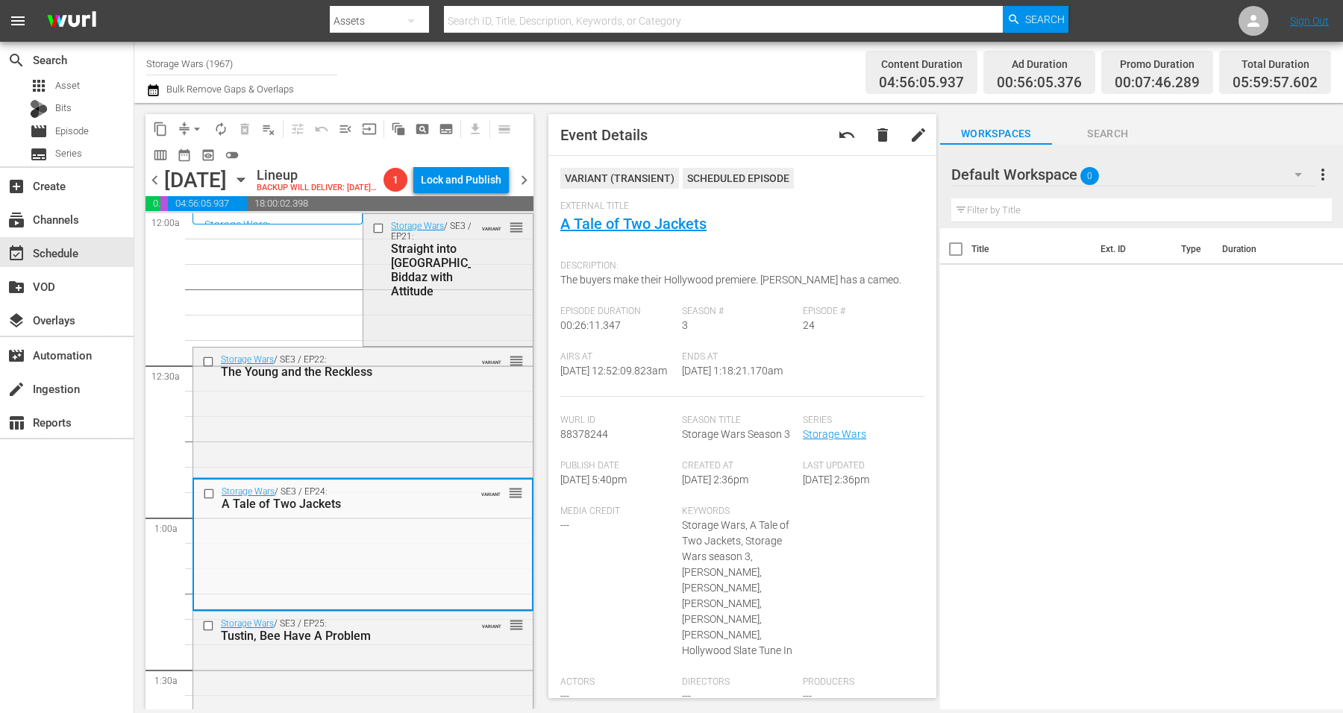
click at [480, 304] on div "Storage Wars / SE3 / EP21: Straight into Compton: Biddaz with Attitude VARIANT …" at bounding box center [447, 259] width 169 height 90
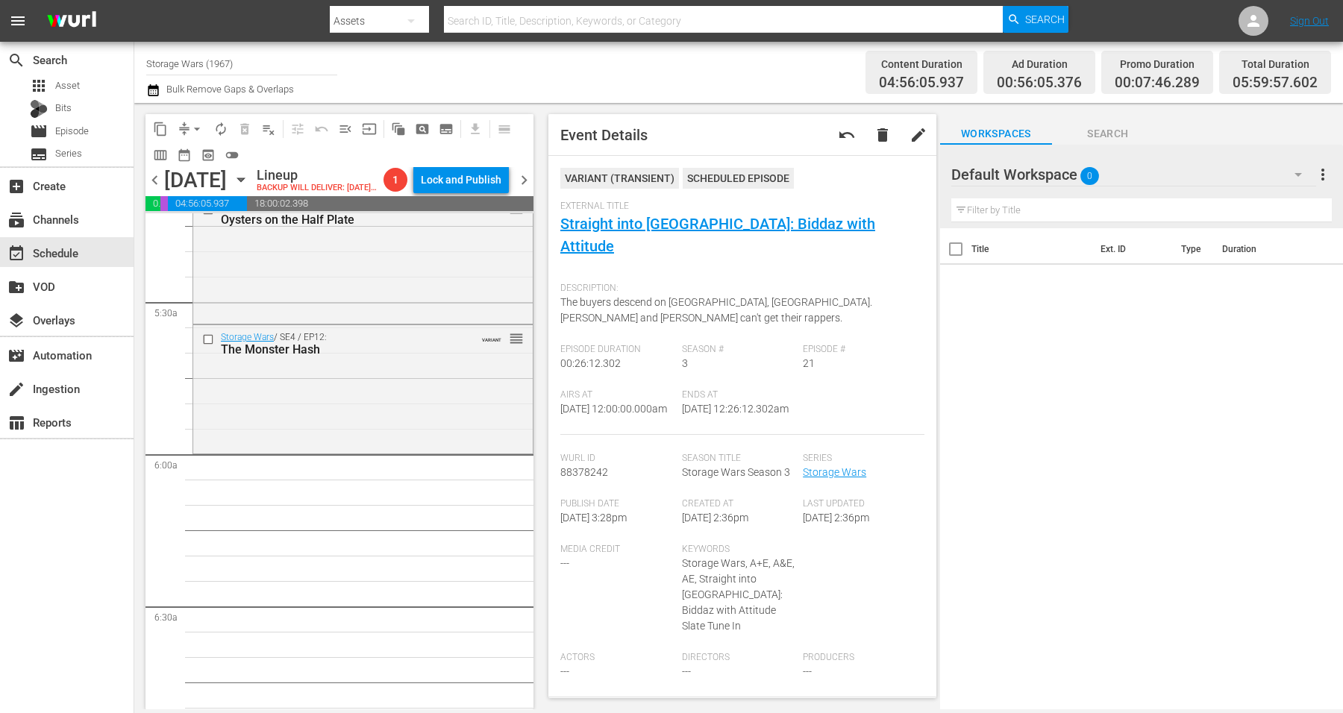
scroll to position [1679, 0]
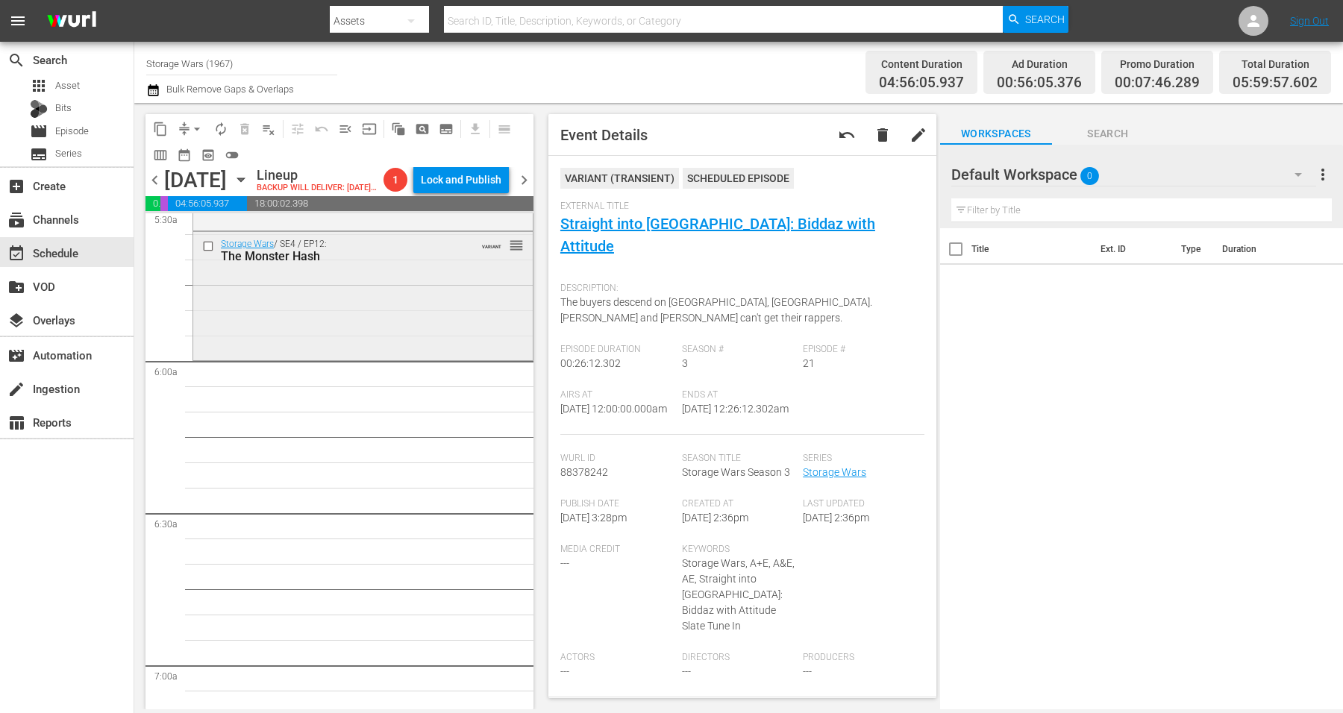
click at [395, 329] on div "Storage Wars / SE4 / EP12: The Monster Hash VARIANT reorder" at bounding box center [363, 294] width 340 height 125
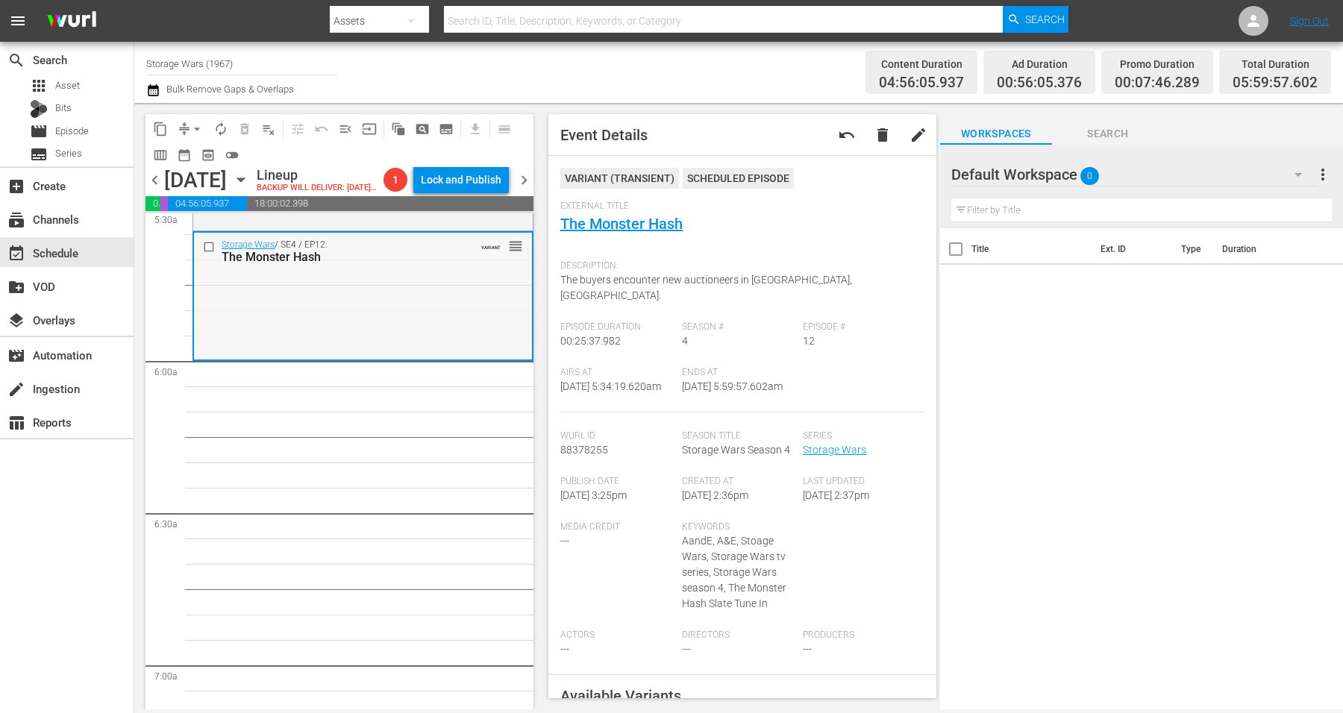
click at [325, 336] on div "Storage Wars / SE4 / EP12: The Monster Hash VARIANT reorder" at bounding box center [363, 295] width 338 height 125
click at [196, 130] on span "arrow_drop_down" at bounding box center [197, 129] width 15 height 15
click at [208, 160] on li "Align to Midnight" at bounding box center [197, 158] width 157 height 25
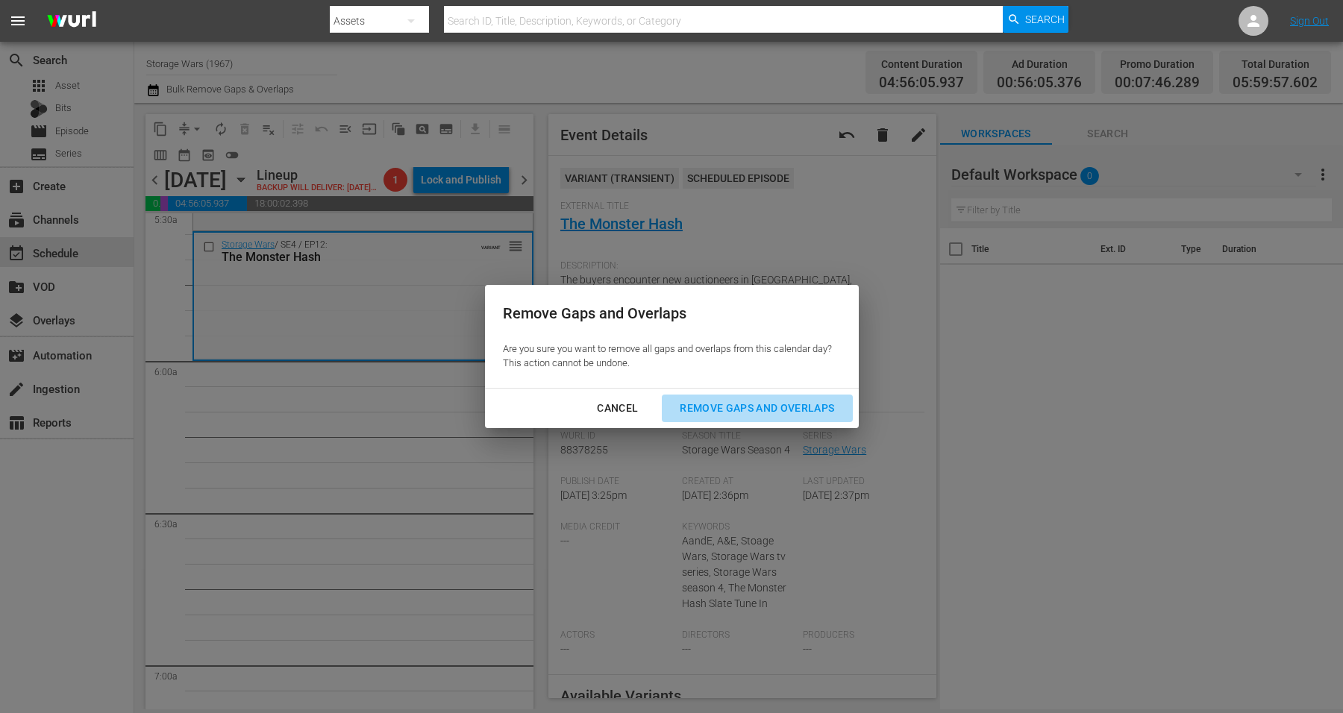
click at [782, 407] on div "Remove Gaps and Overlaps" at bounding box center [757, 408] width 178 height 19
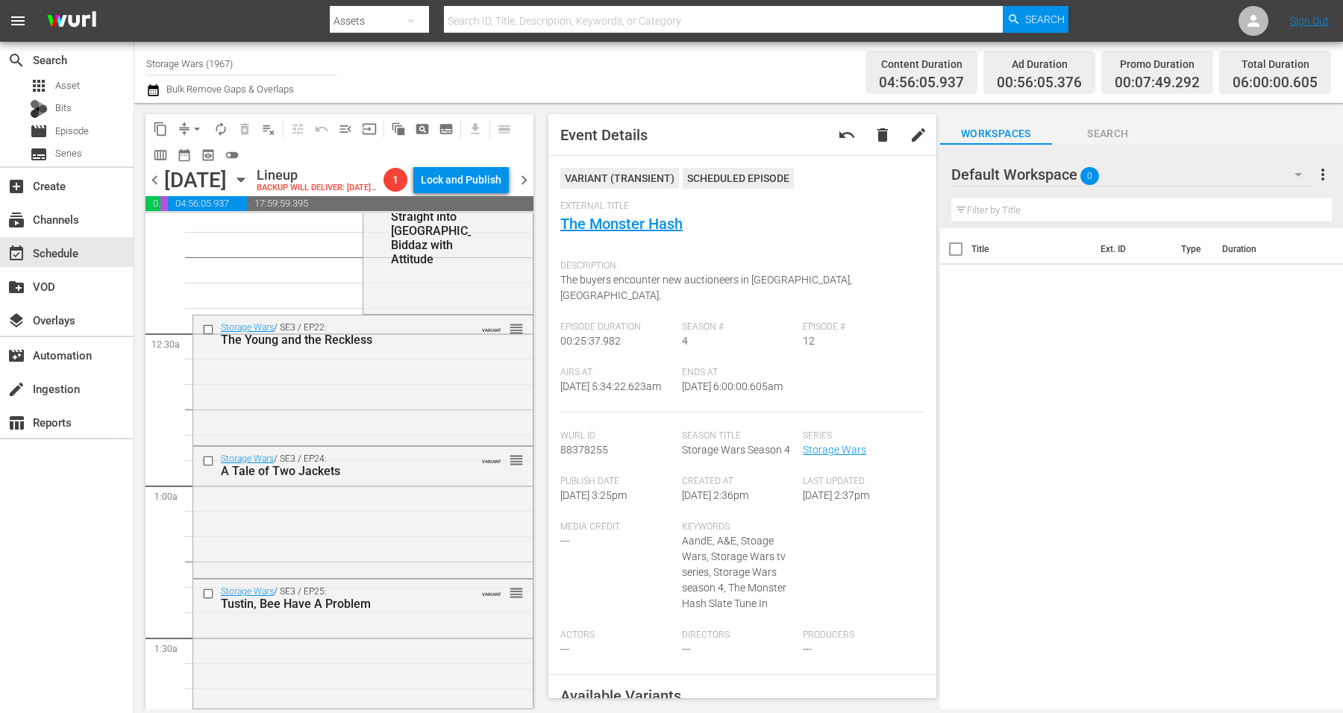
scroll to position [0, 0]
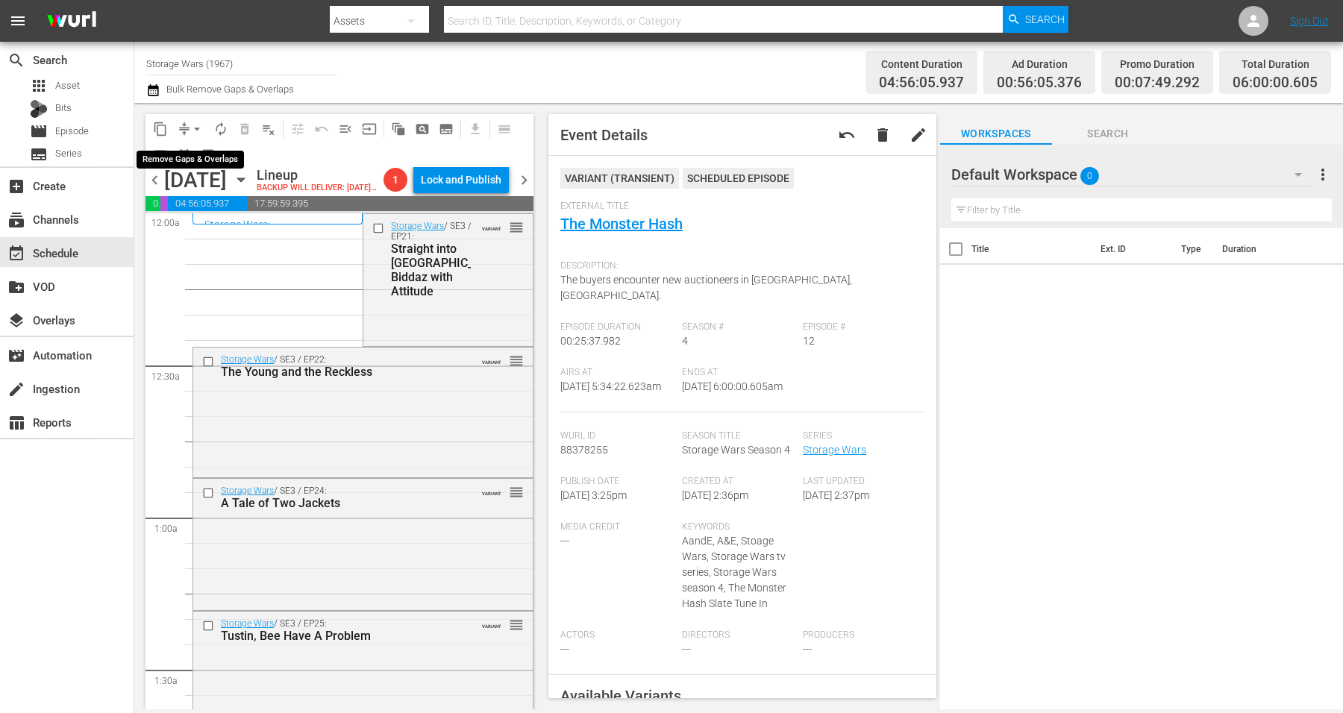
click at [200, 127] on span "arrow_drop_down" at bounding box center [197, 129] width 15 height 15
click at [338, 165] on div "content_copy compress arrow_drop_down autorenew_outlined delete_forever_outline…" at bounding box center [340, 140] width 388 height 53
click at [220, 131] on span "autorenew_outlined" at bounding box center [220, 129] width 15 height 15
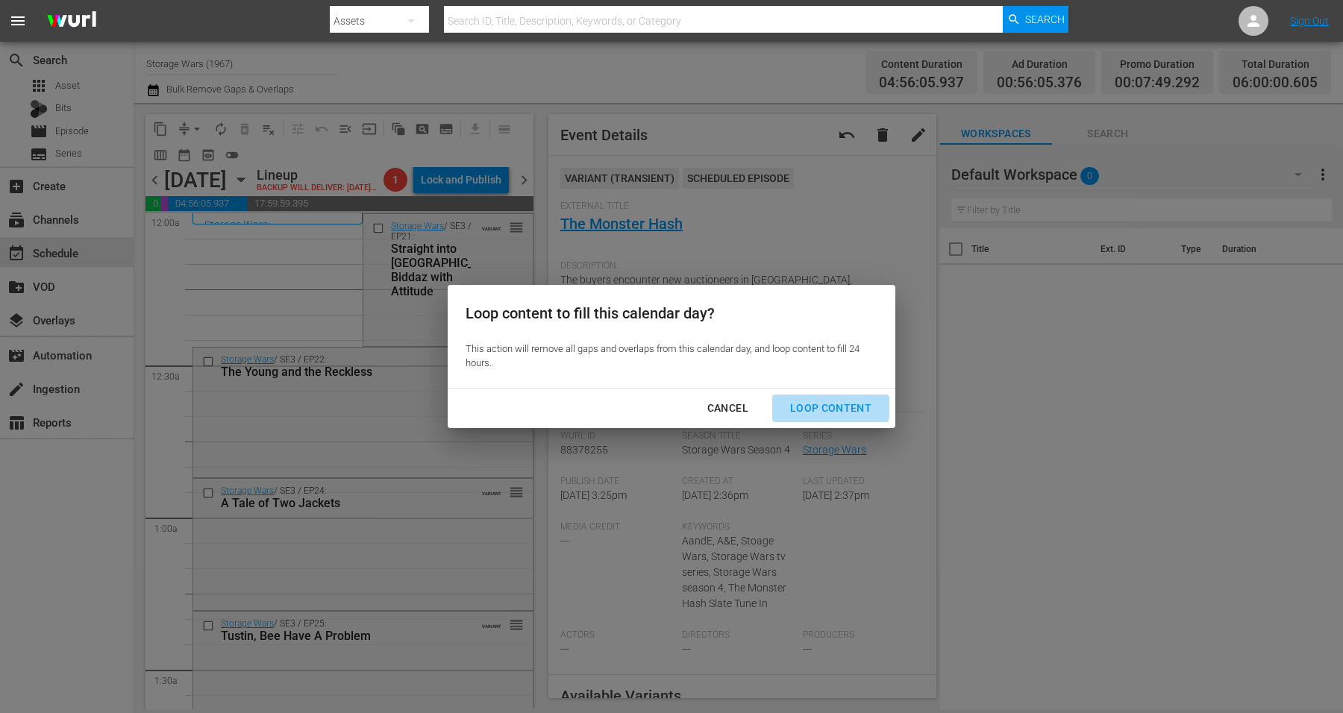
click at [800, 400] on div "Loop Content" at bounding box center [830, 408] width 105 height 19
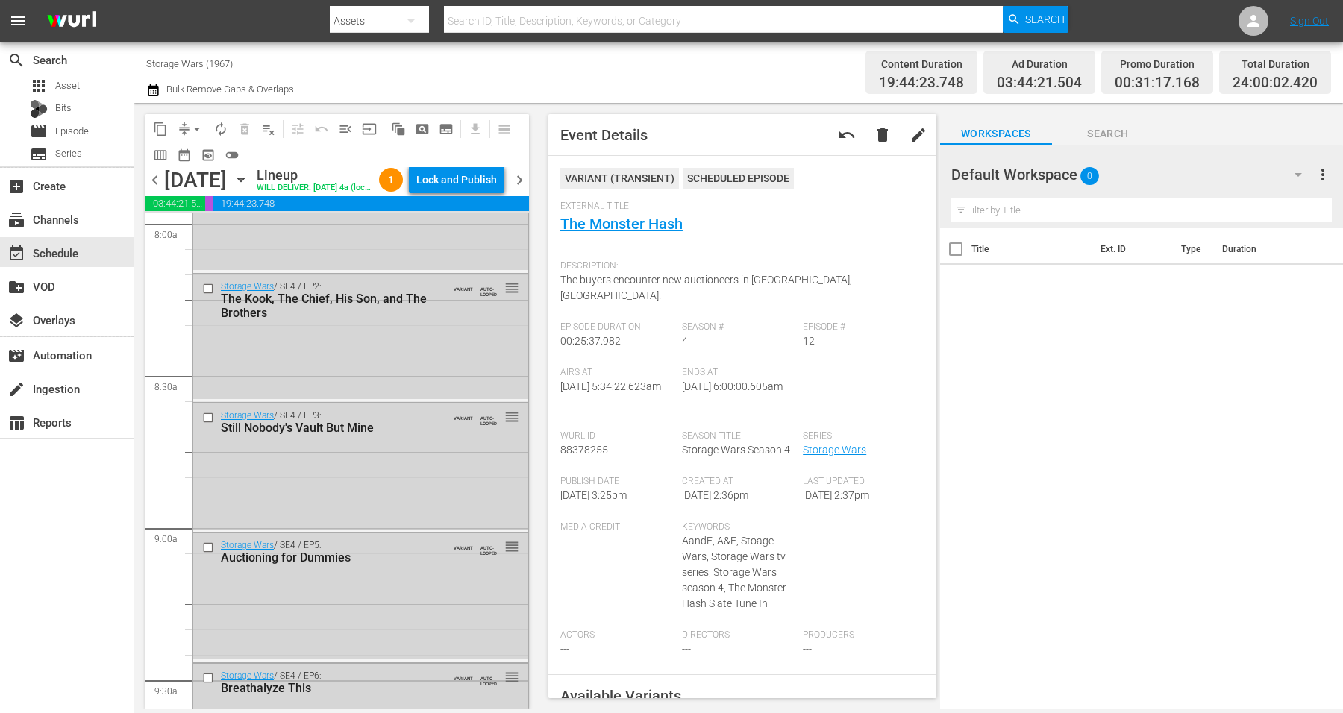
scroll to position [6835, 0]
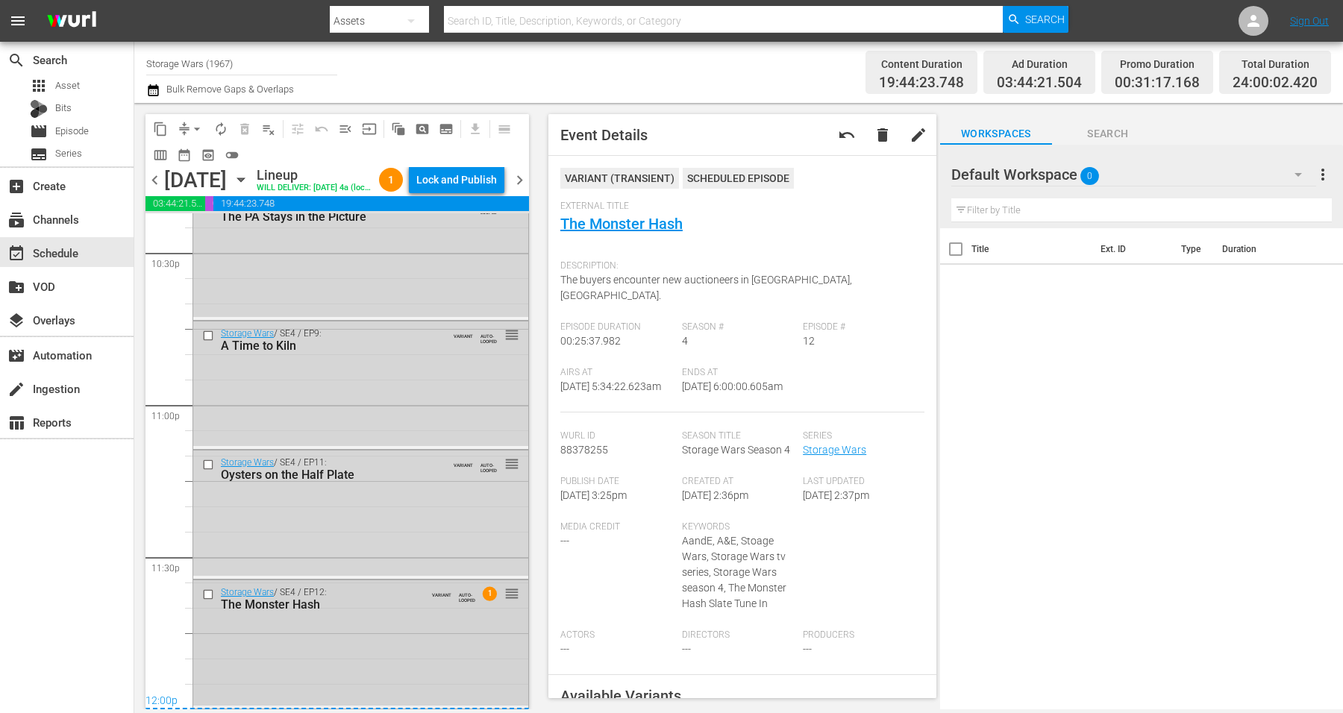
click at [391, 664] on div "Storage Wars / SE4 / EP12: The Monster Hash VARIANT AUTO-LOOPED 1 reorder" at bounding box center [360, 643] width 335 height 125
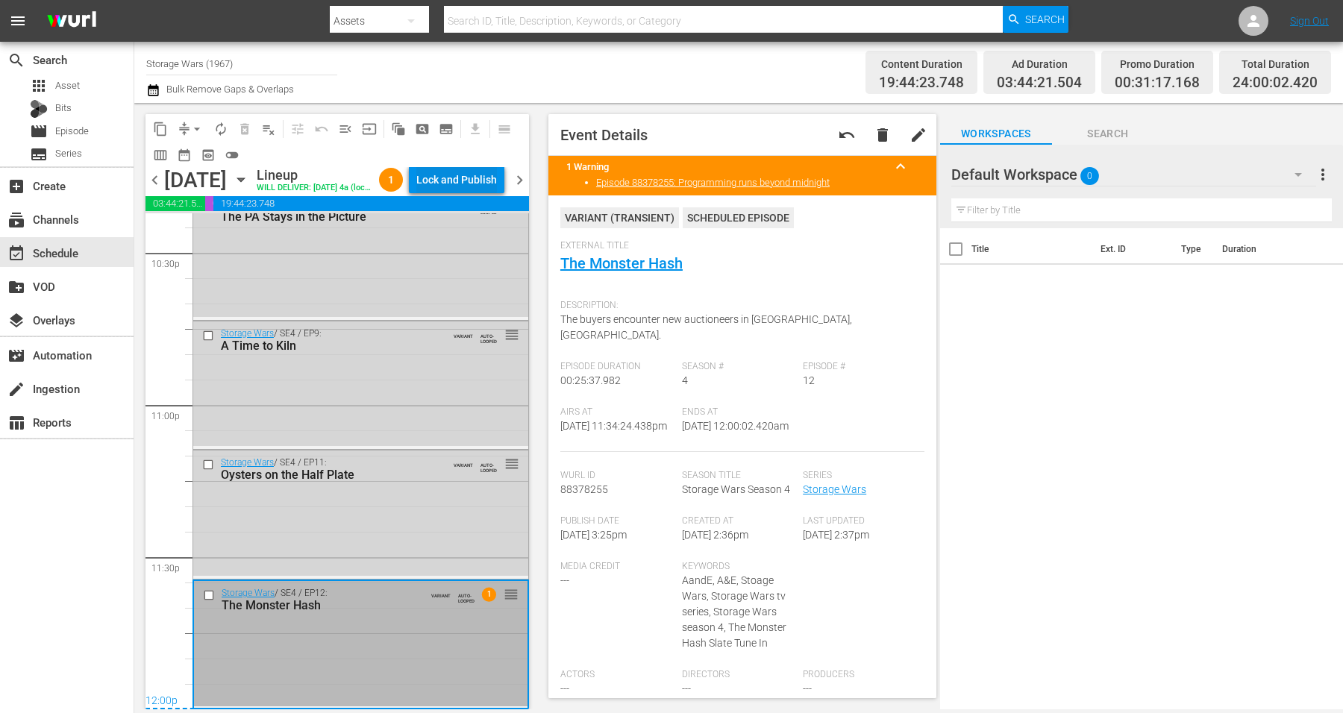
click at [463, 187] on div "Lock and Publish" at bounding box center [456, 179] width 81 height 27
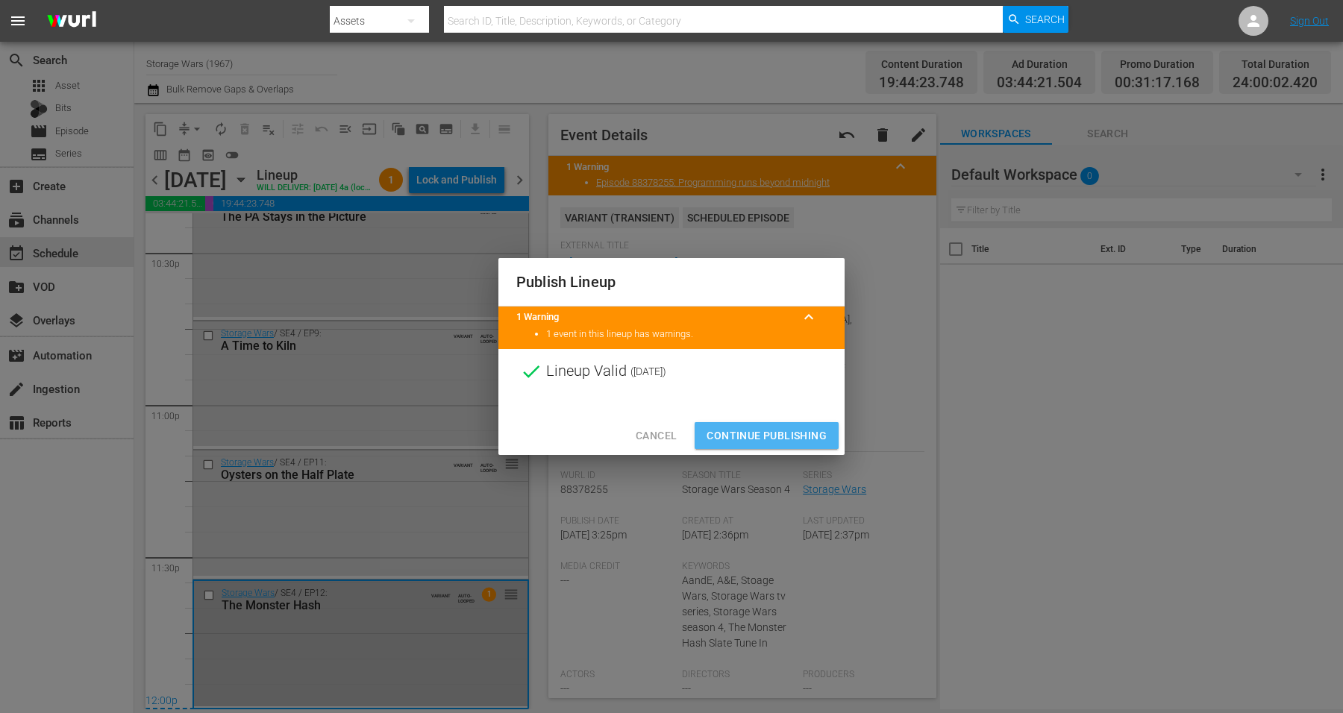
click at [756, 425] on button "Continue Publishing" at bounding box center [767, 436] width 144 height 28
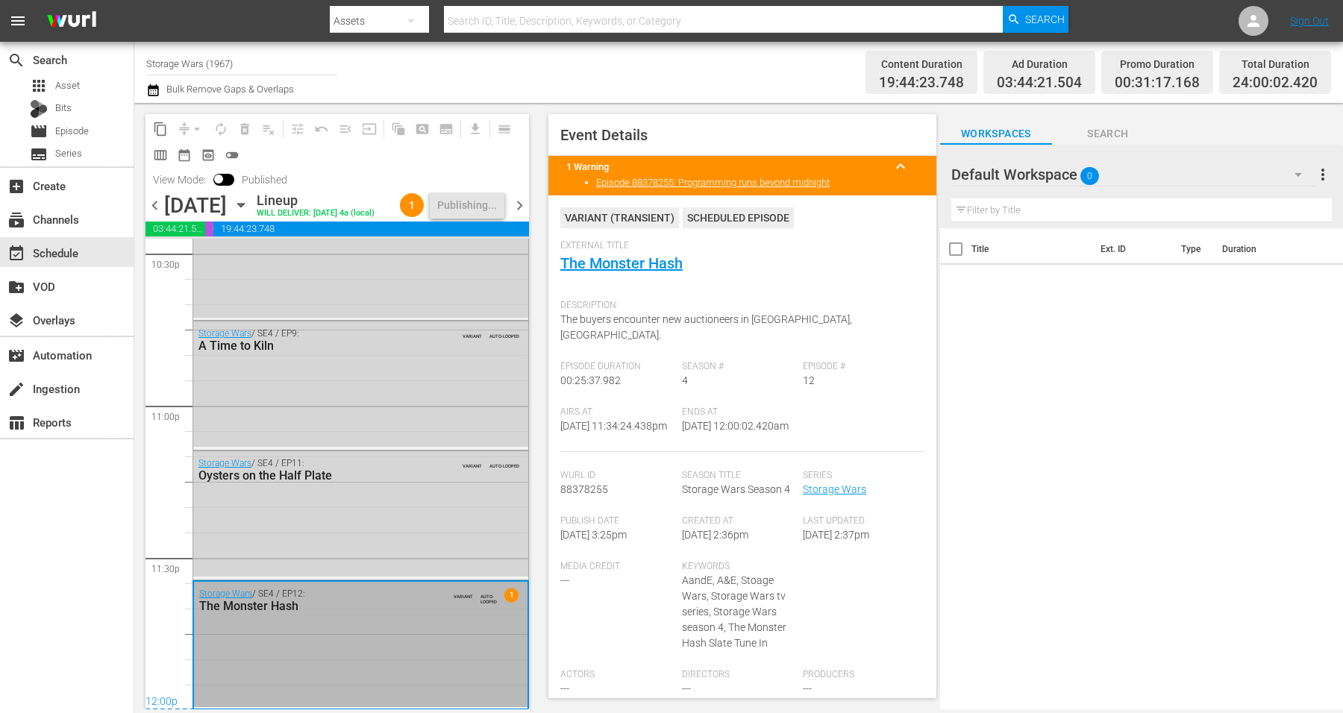
click at [249, 213] on icon "button" at bounding box center [241, 205] width 16 height 16
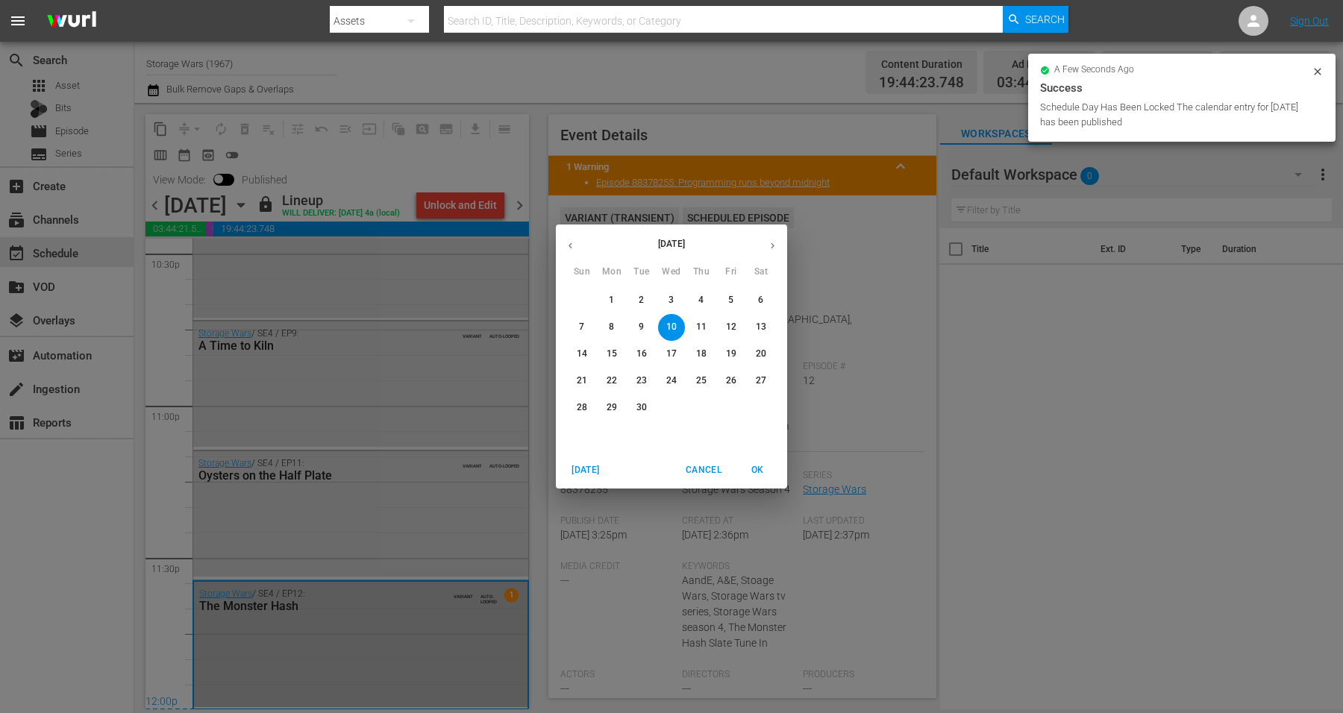
click at [700, 325] on p "11" at bounding box center [701, 327] width 10 height 13
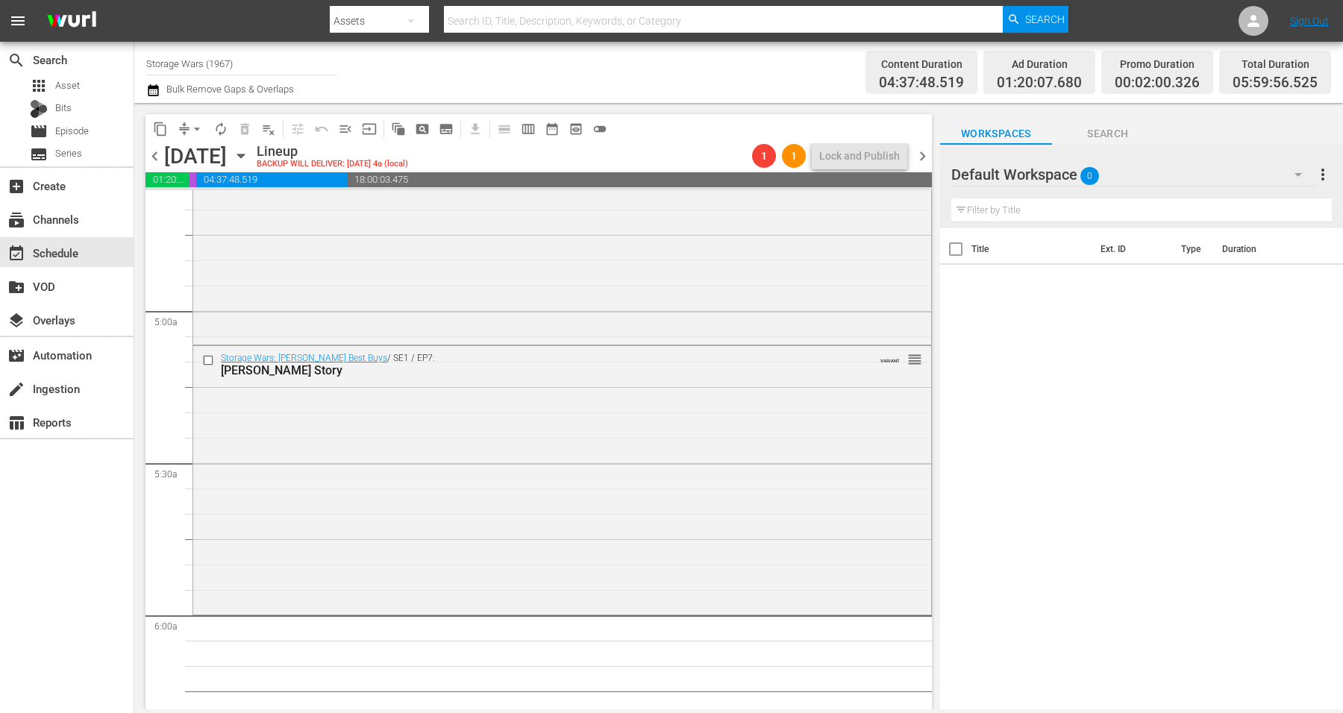
scroll to position [1399, 0]
click at [293, 531] on div "Storage Wars: Barry's Best Buys / SE1 / EP7: Barry's Story VARIANT reorder" at bounding box center [562, 480] width 738 height 265
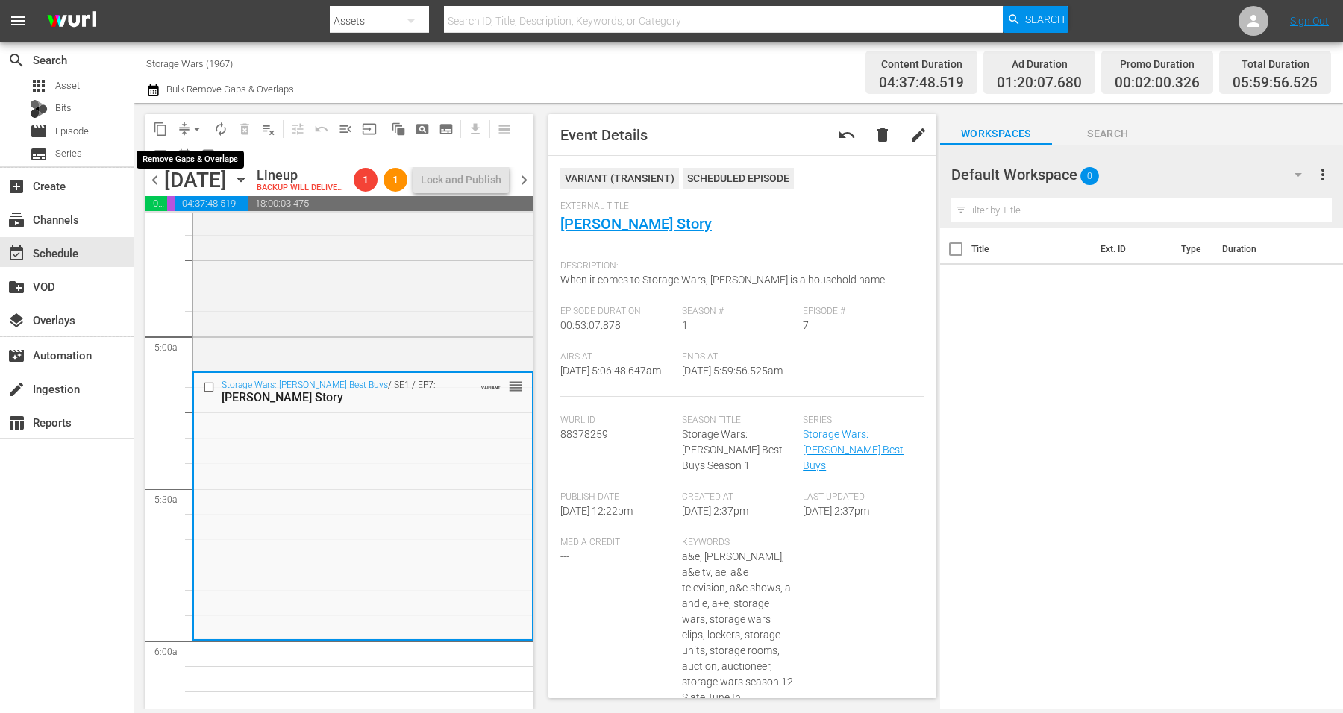
click at [193, 126] on span "arrow_drop_down" at bounding box center [197, 129] width 15 height 15
click at [191, 158] on li "Align to Midnight" at bounding box center [197, 158] width 157 height 25
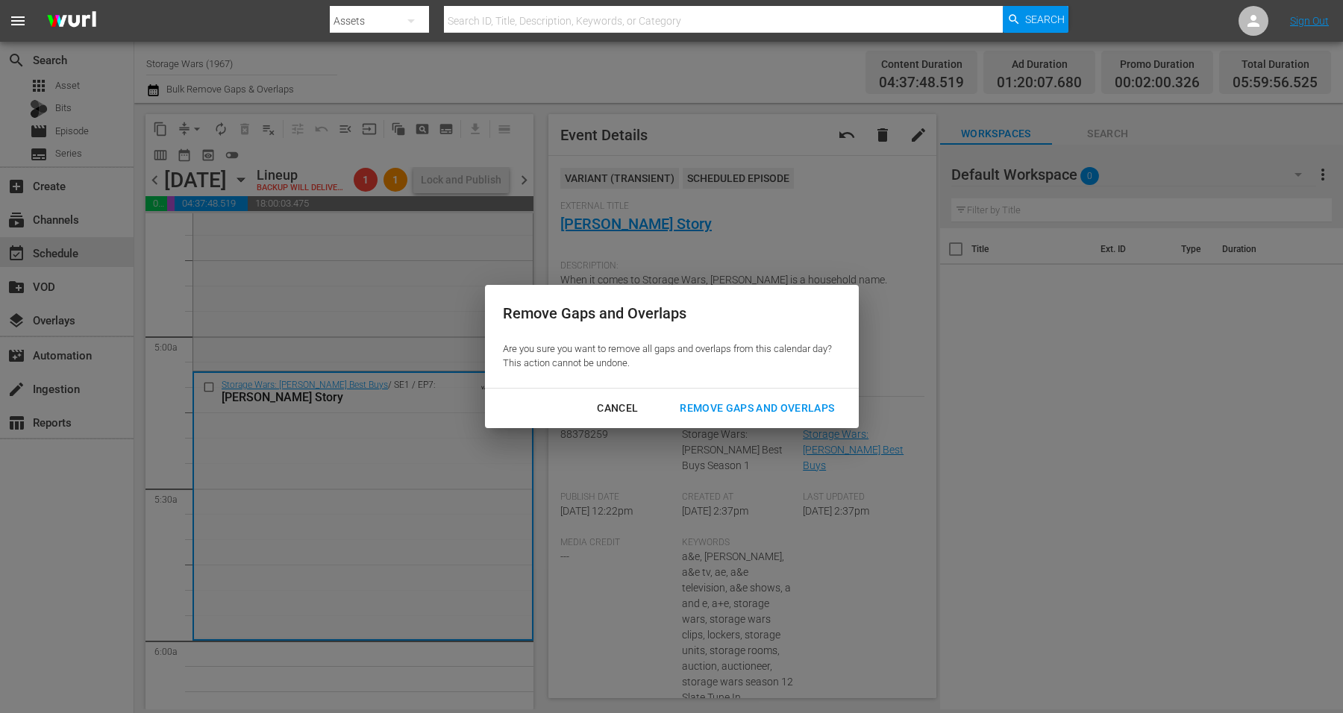
click at [710, 402] on div "Remove Gaps and Overlaps" at bounding box center [757, 408] width 178 height 19
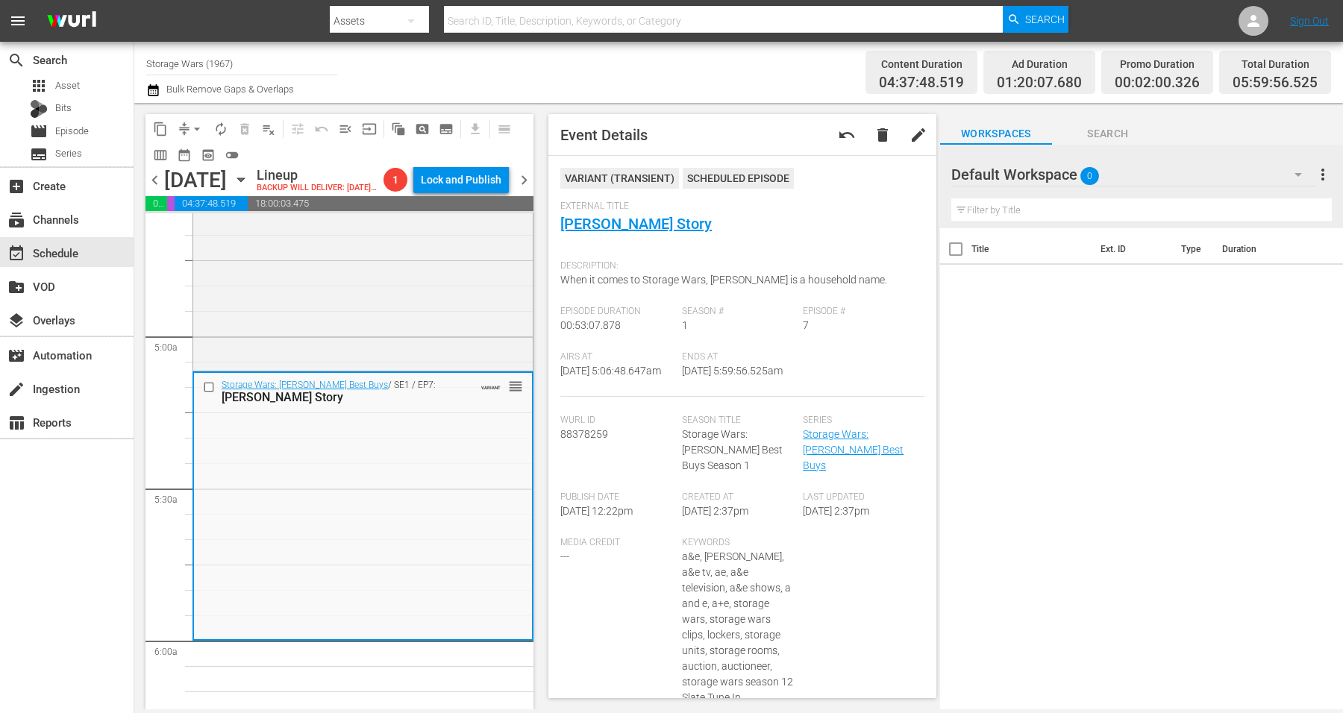
scroll to position [0, 0]
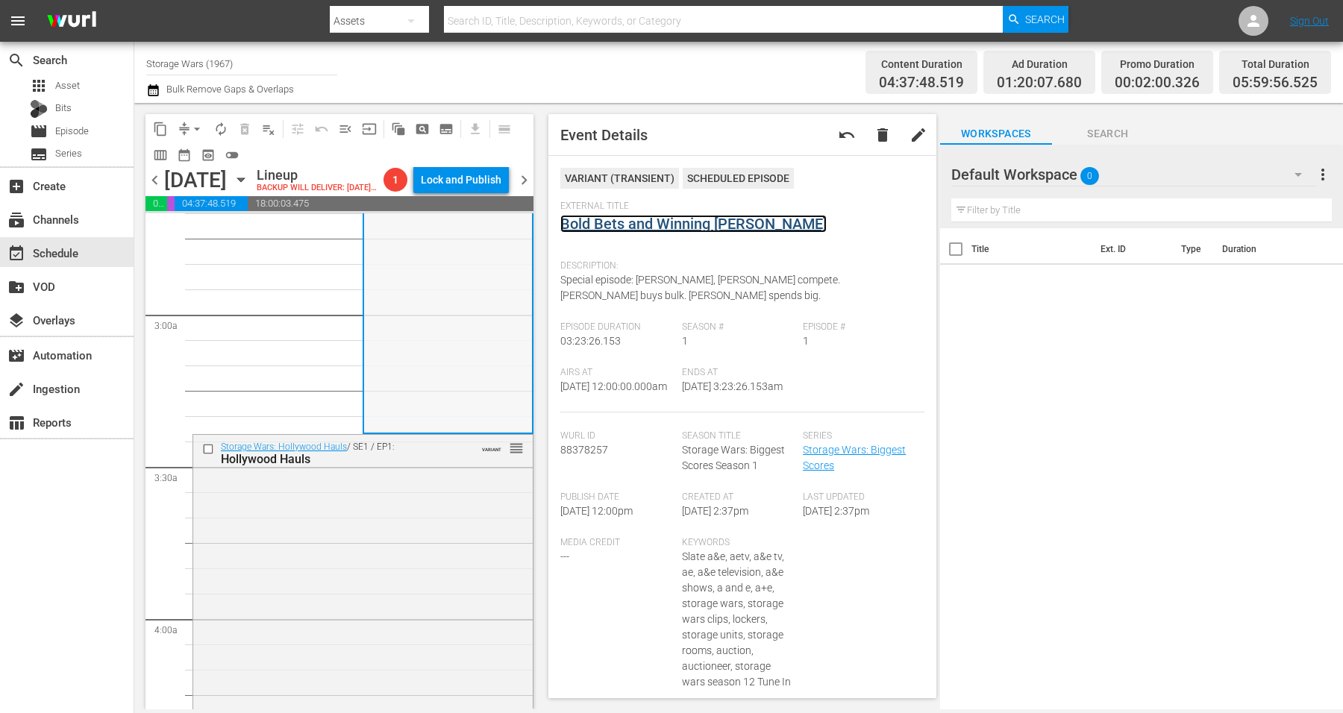
scroll to position [839, 0]
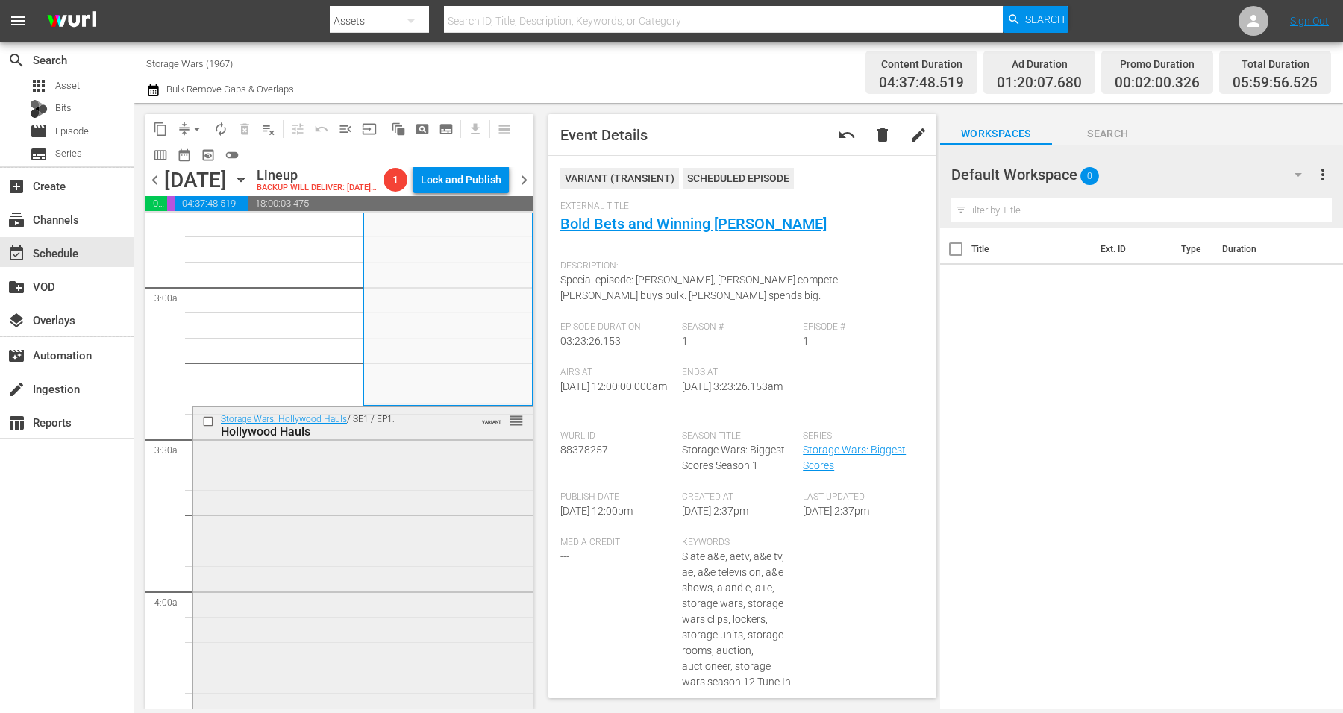
click at [375, 504] on div "Storage Wars: Hollywood Hauls / SE1 / EP1: Hollywood Hauls VARIANT reorder" at bounding box center [363, 667] width 340 height 520
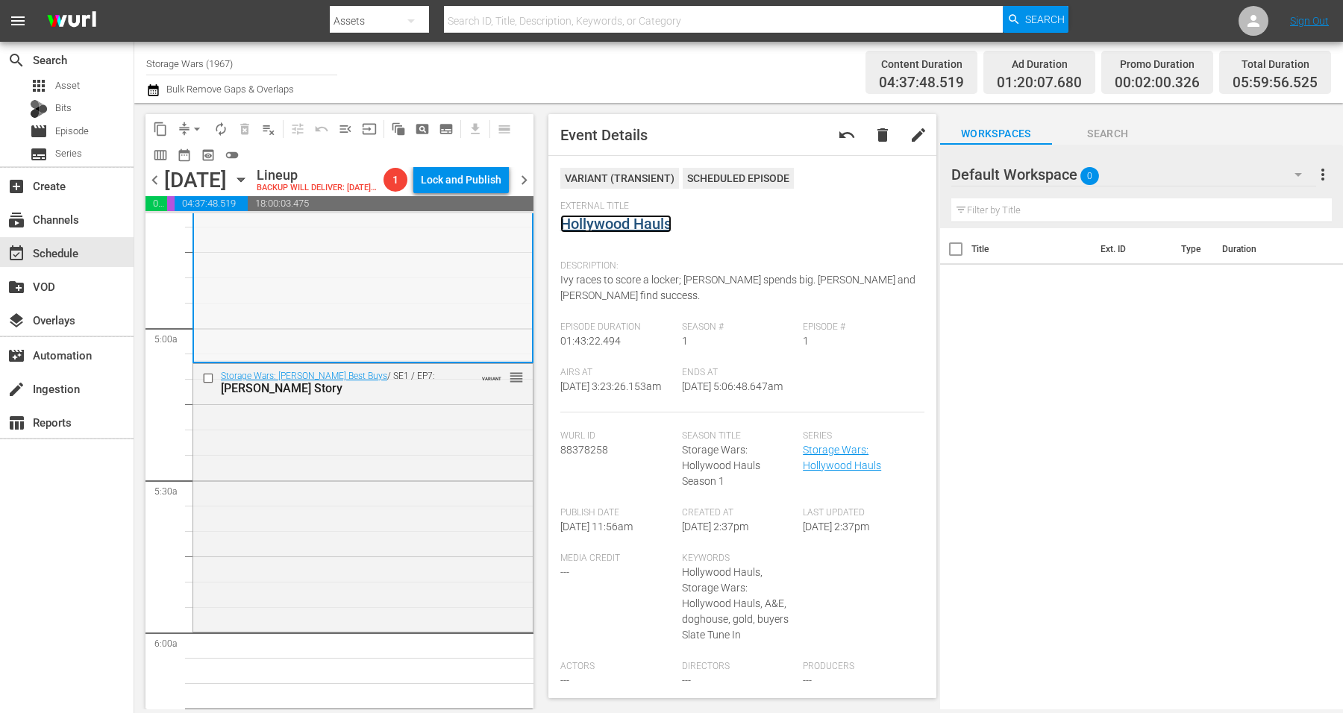
scroll to position [1492, 0]
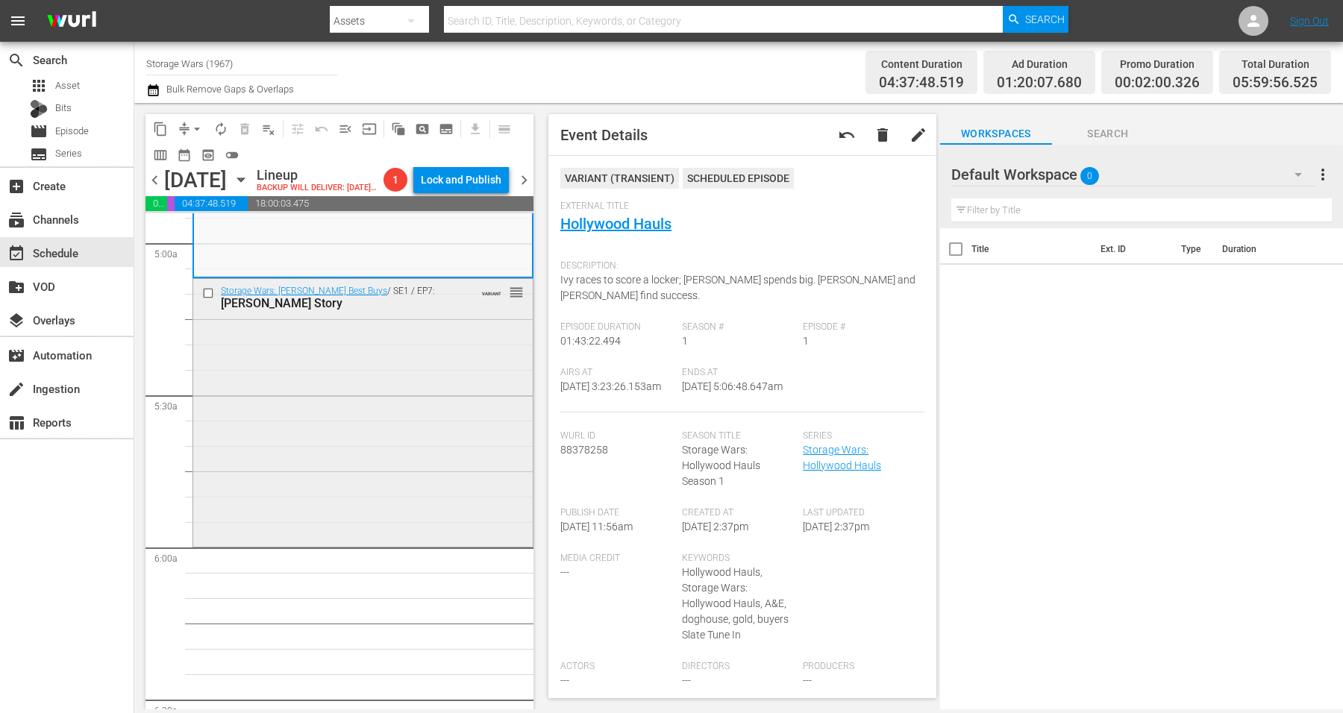
click at [401, 410] on div "Storage Wars: Barry's Best Buys / SE1 / EP7: Barry's Story VARIANT reorder" at bounding box center [363, 411] width 340 height 265
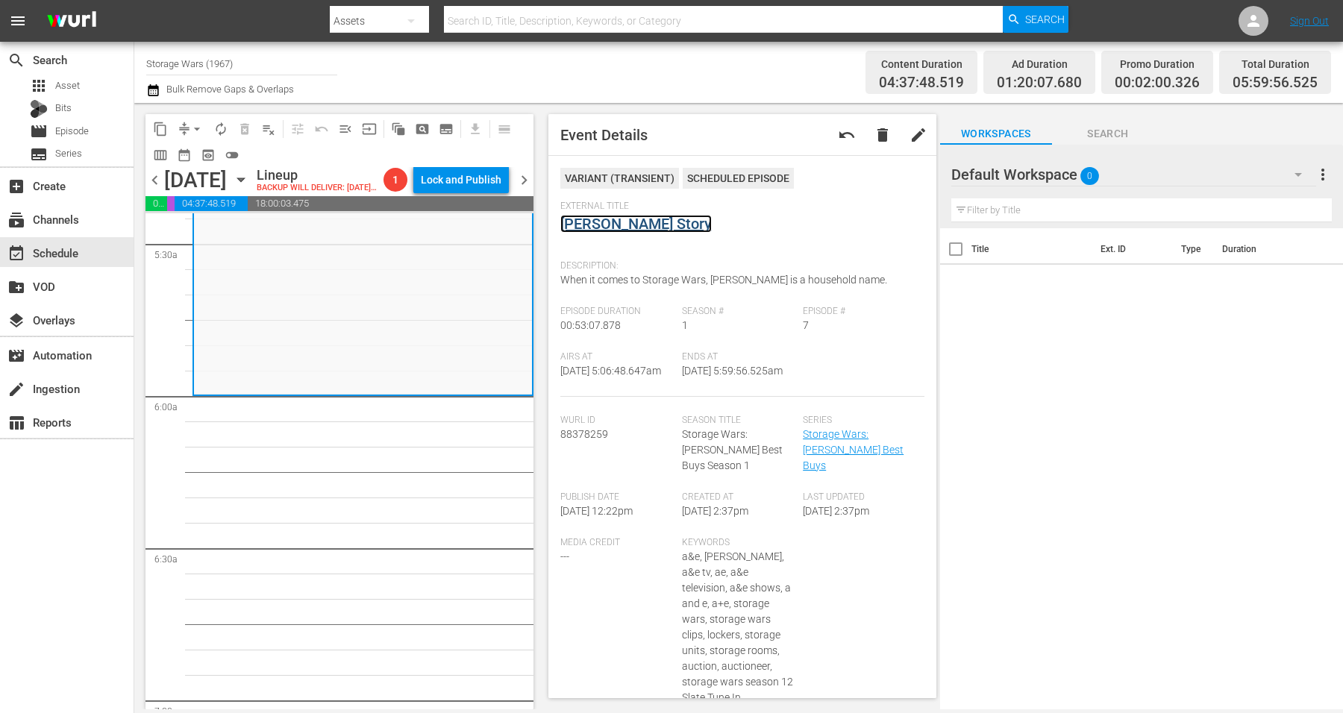
scroll to position [1586, 0]
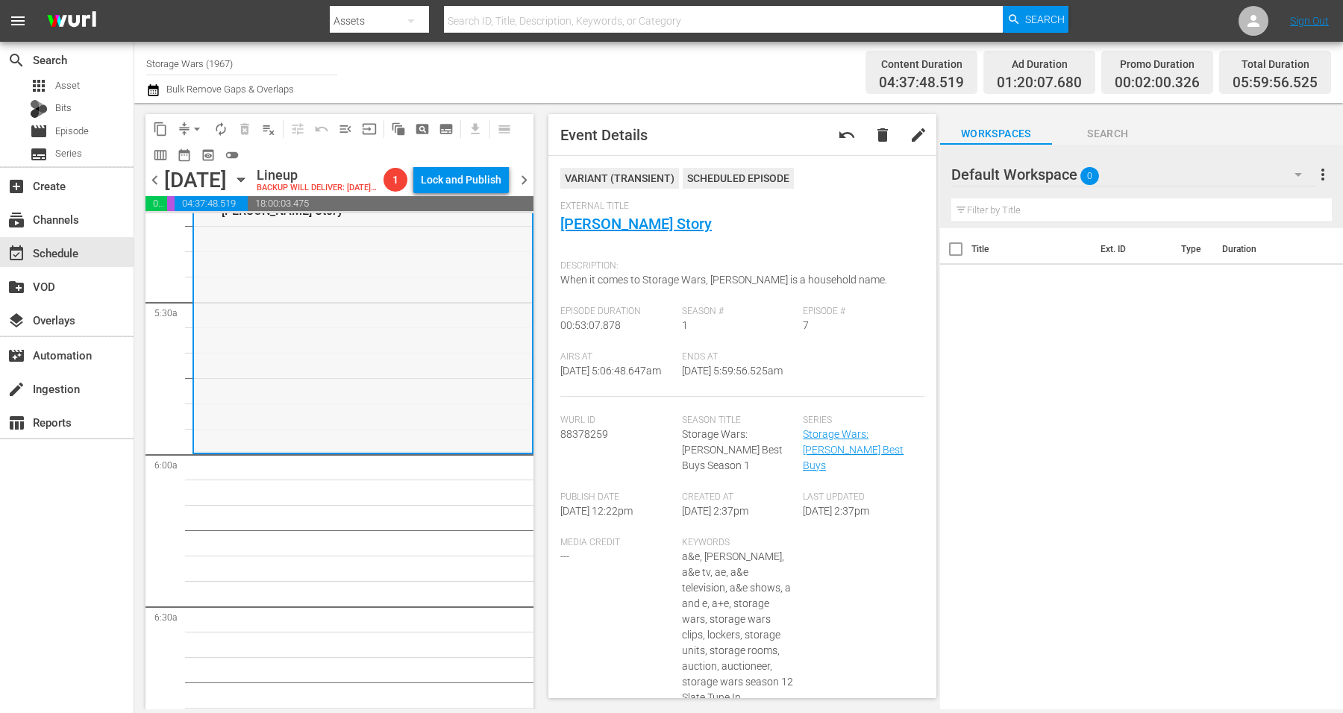
click at [392, 372] on div "Storage Wars: Barry's Best Buys / SE1 / EP7: Barry's Story VARIANT reorder" at bounding box center [363, 319] width 338 height 265
click at [200, 125] on span "arrow_drop_down" at bounding box center [197, 129] width 15 height 15
click at [195, 154] on li "Align to Midnight" at bounding box center [197, 158] width 157 height 25
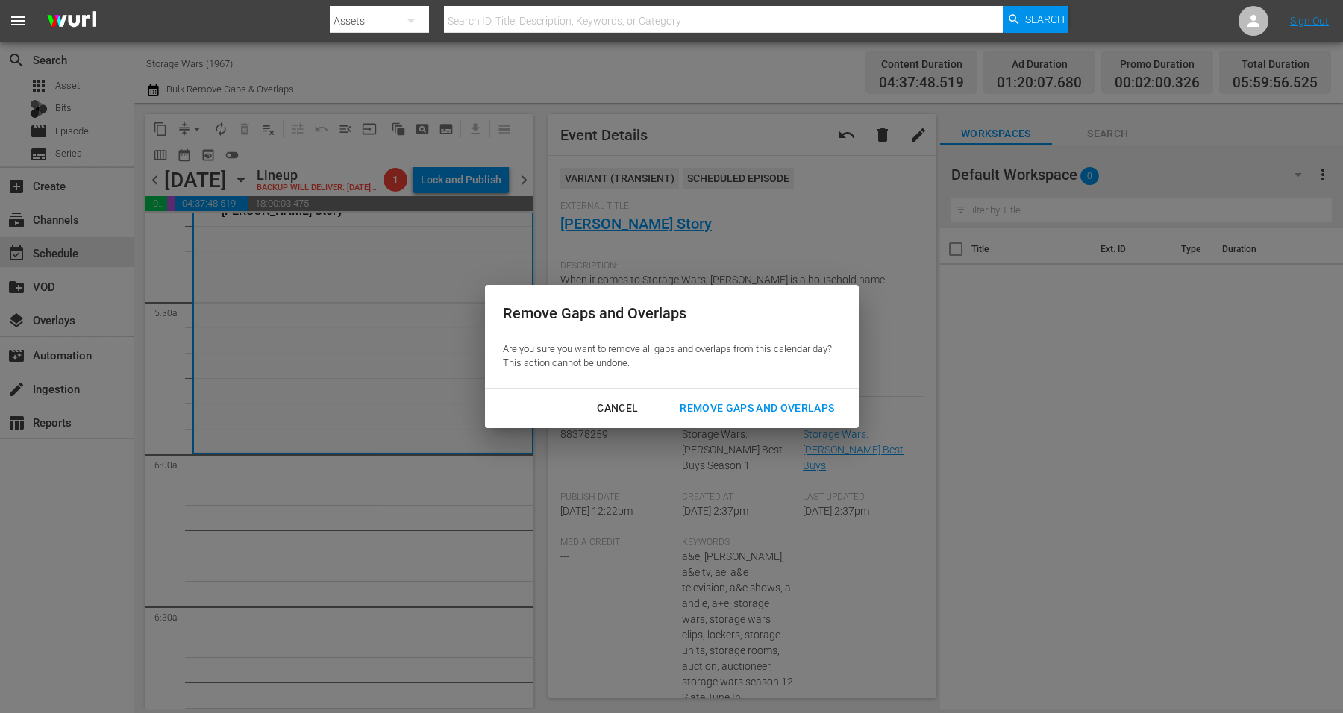
click at [732, 407] on div "Remove Gaps and Overlaps" at bounding box center [757, 408] width 178 height 19
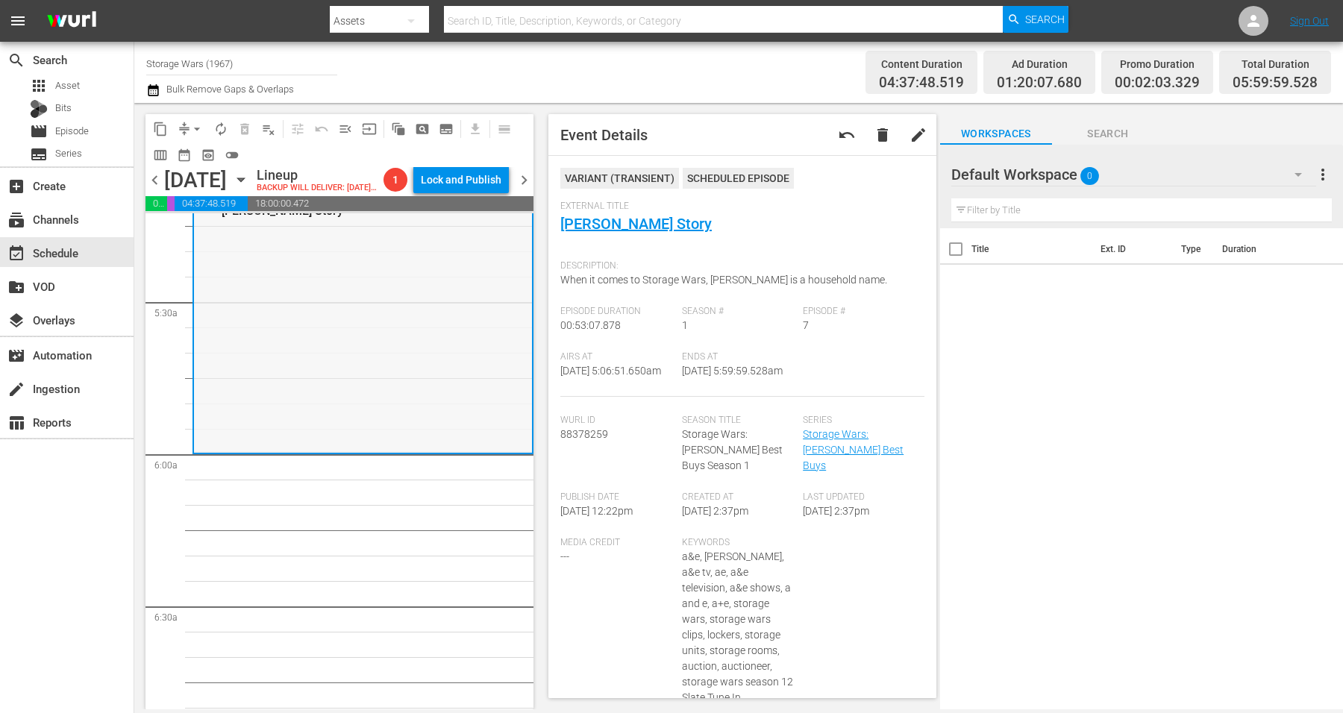
click at [390, 414] on div "Storage Wars: Barry's Best Buys / SE1 / EP7: Barry's Story VARIANT reorder" at bounding box center [363, 319] width 338 height 265
click at [188, 120] on button "arrow_drop_down" at bounding box center [197, 129] width 24 height 24
click at [207, 159] on li "Align to Midnight" at bounding box center [197, 158] width 157 height 25
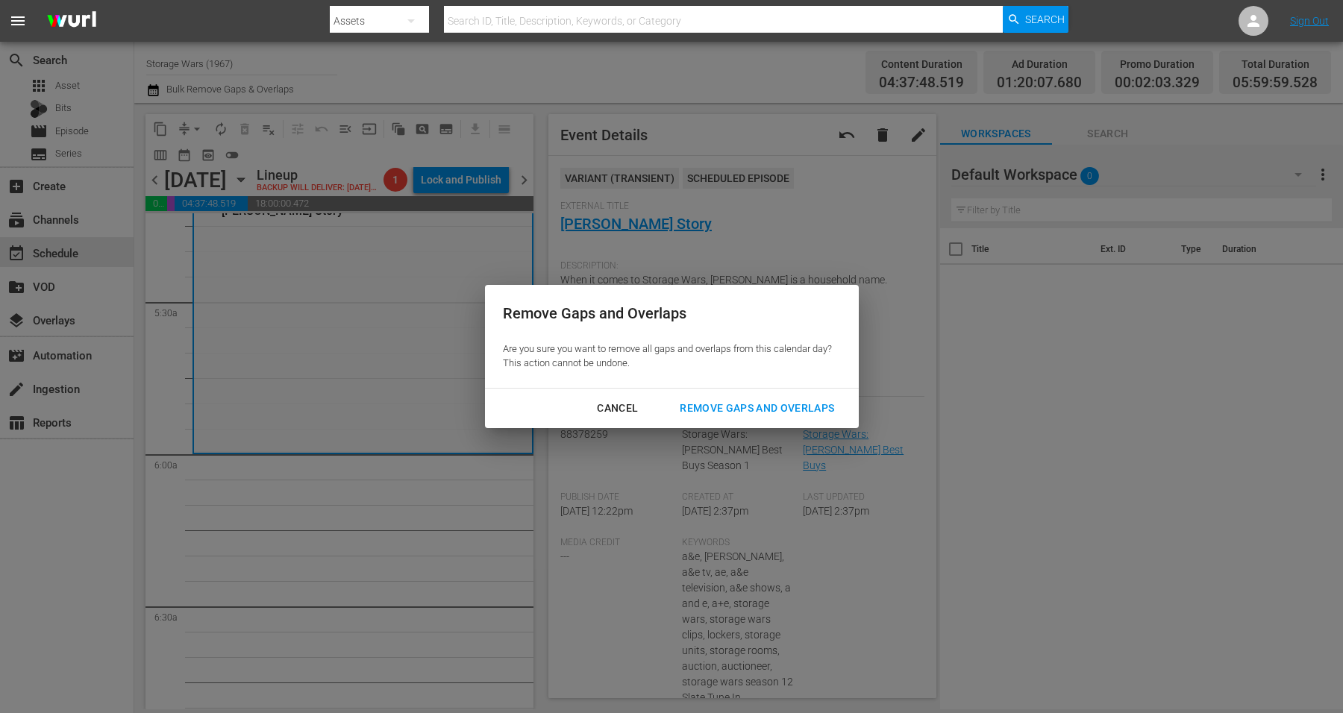
click at [735, 405] on div "Remove Gaps and Overlaps" at bounding box center [757, 408] width 178 height 19
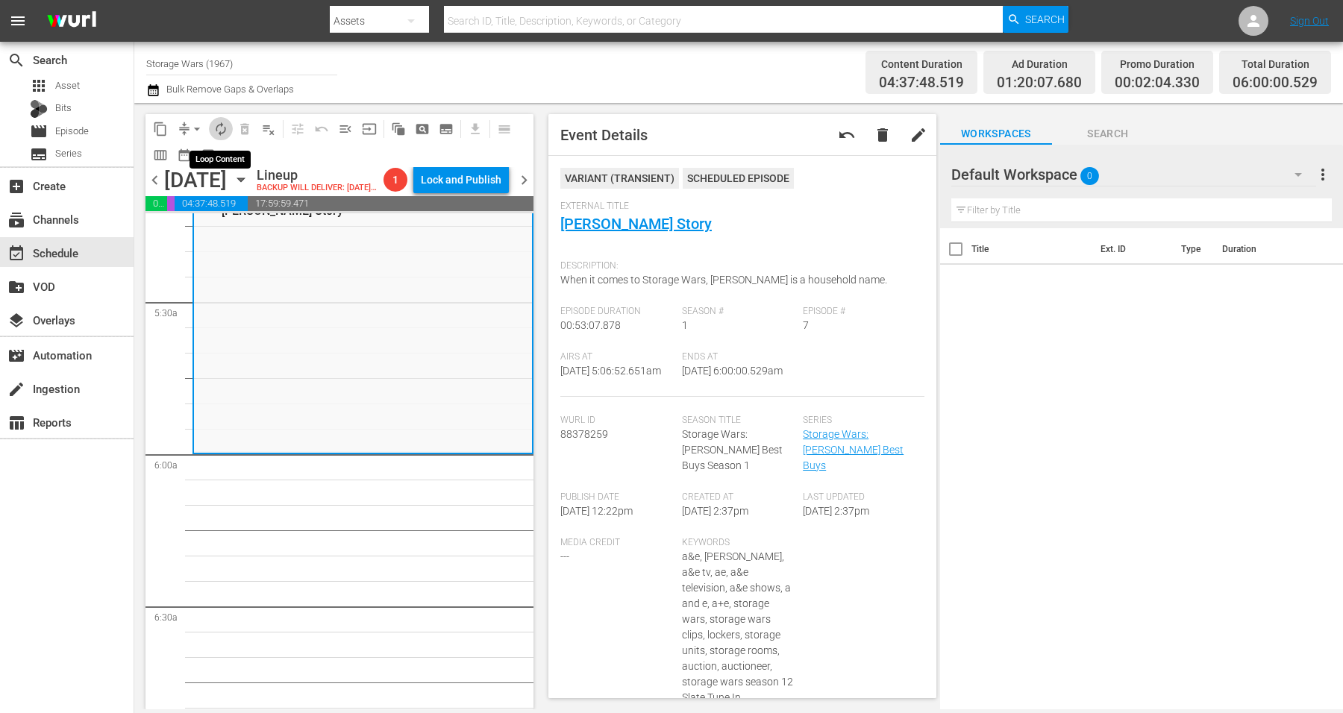
click at [217, 129] on span "autorenew_outlined" at bounding box center [220, 129] width 15 height 15
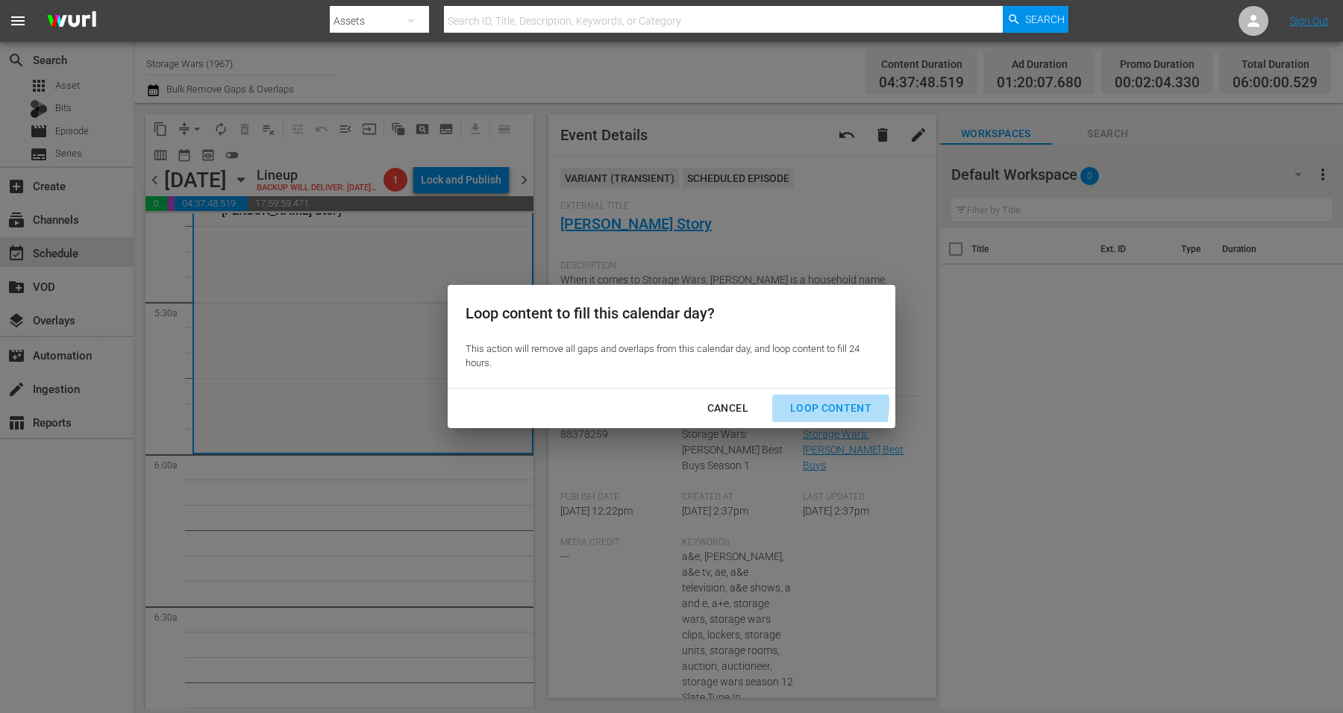
drag, startPoint x: 797, startPoint y: 404, endPoint x: 771, endPoint y: 381, distance: 34.4
click at [797, 404] on div "Loop Content" at bounding box center [830, 408] width 105 height 19
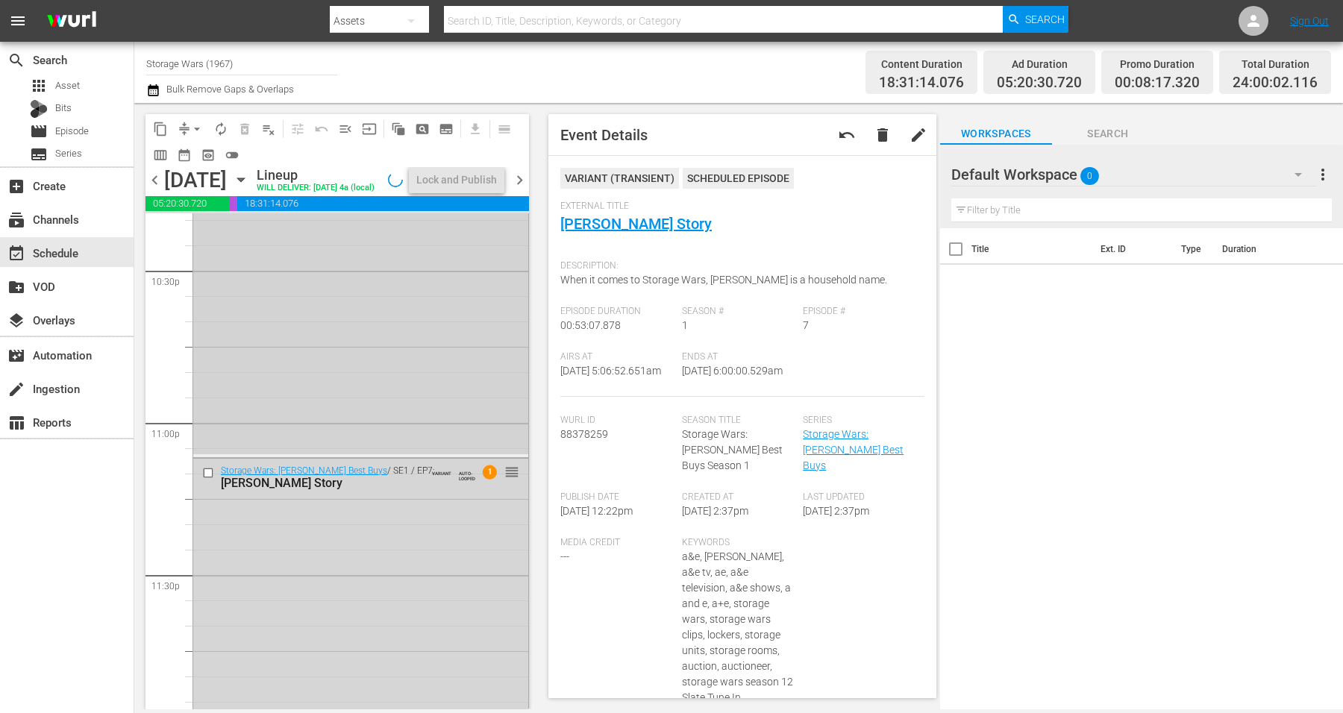
scroll to position [6835, 0]
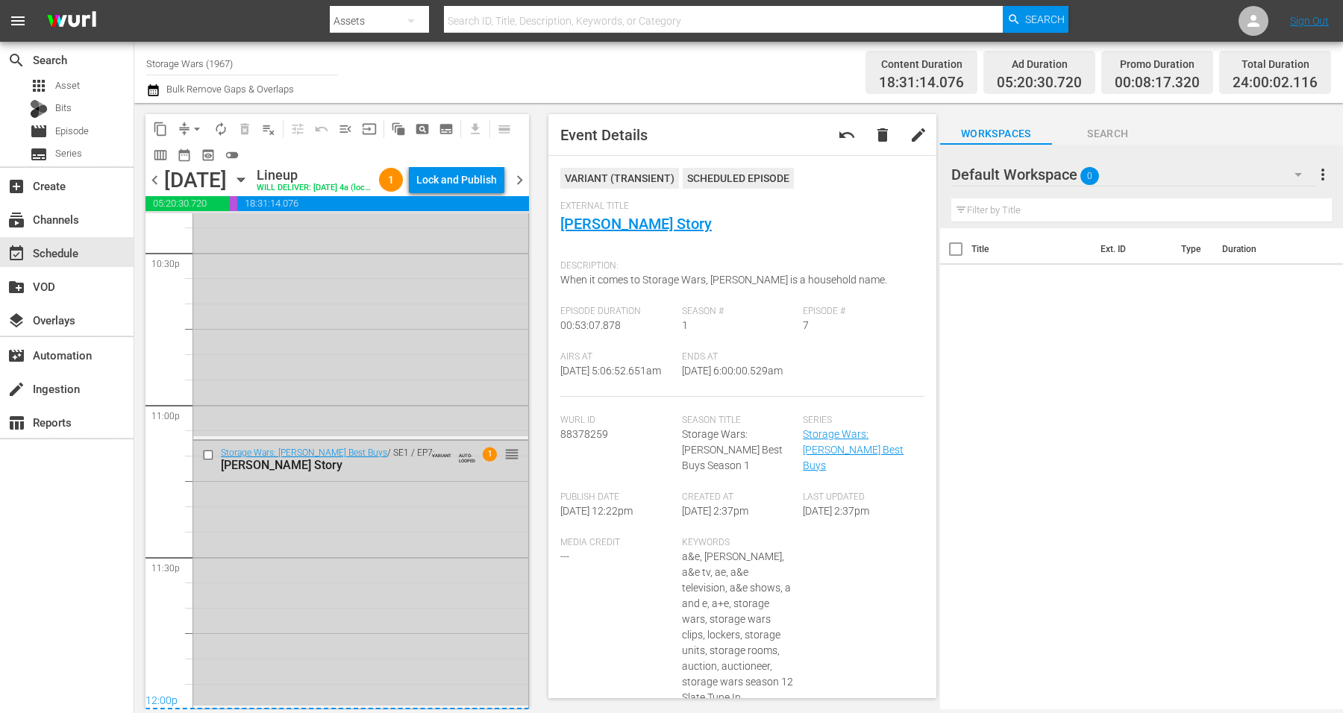
click at [379, 598] on div "Storage Wars: Barry's Best Buys / SE1 / EP7: Barry's Story VARIANT AUTO-LOOPED …" at bounding box center [360, 573] width 335 height 265
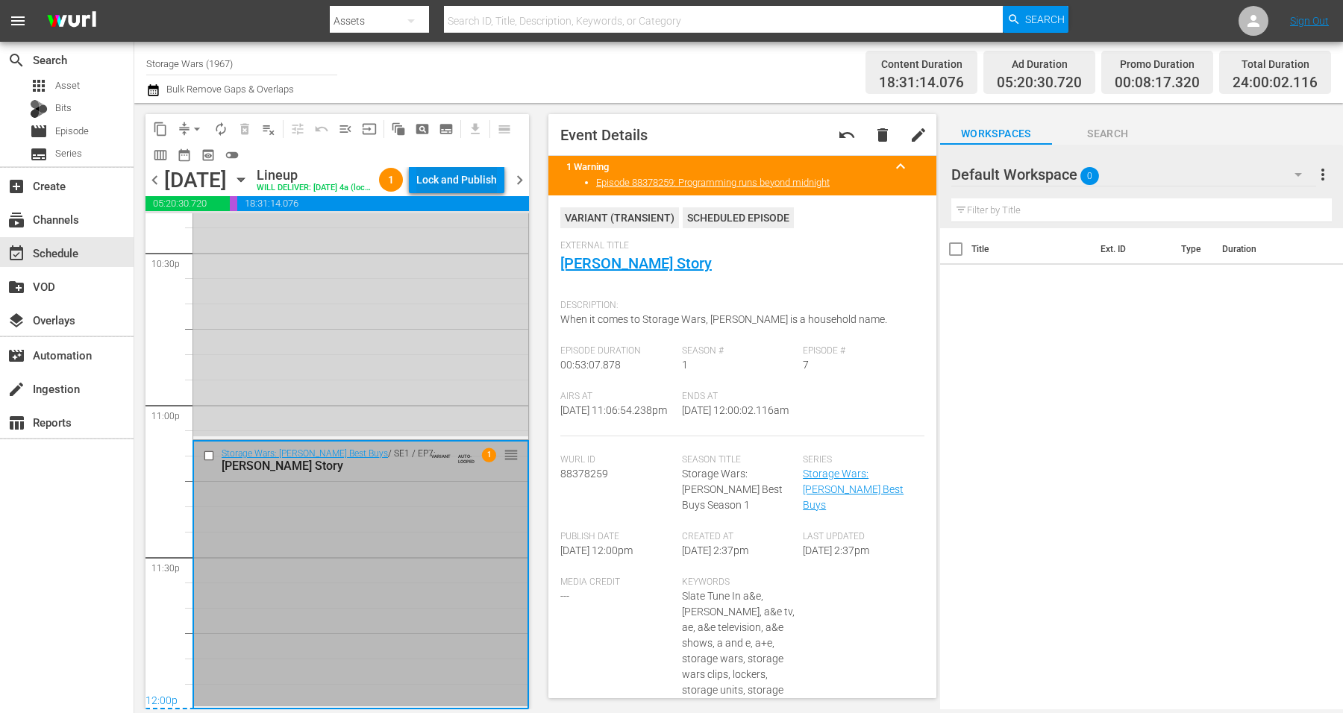
click at [448, 176] on div "Lock and Publish" at bounding box center [456, 179] width 81 height 27
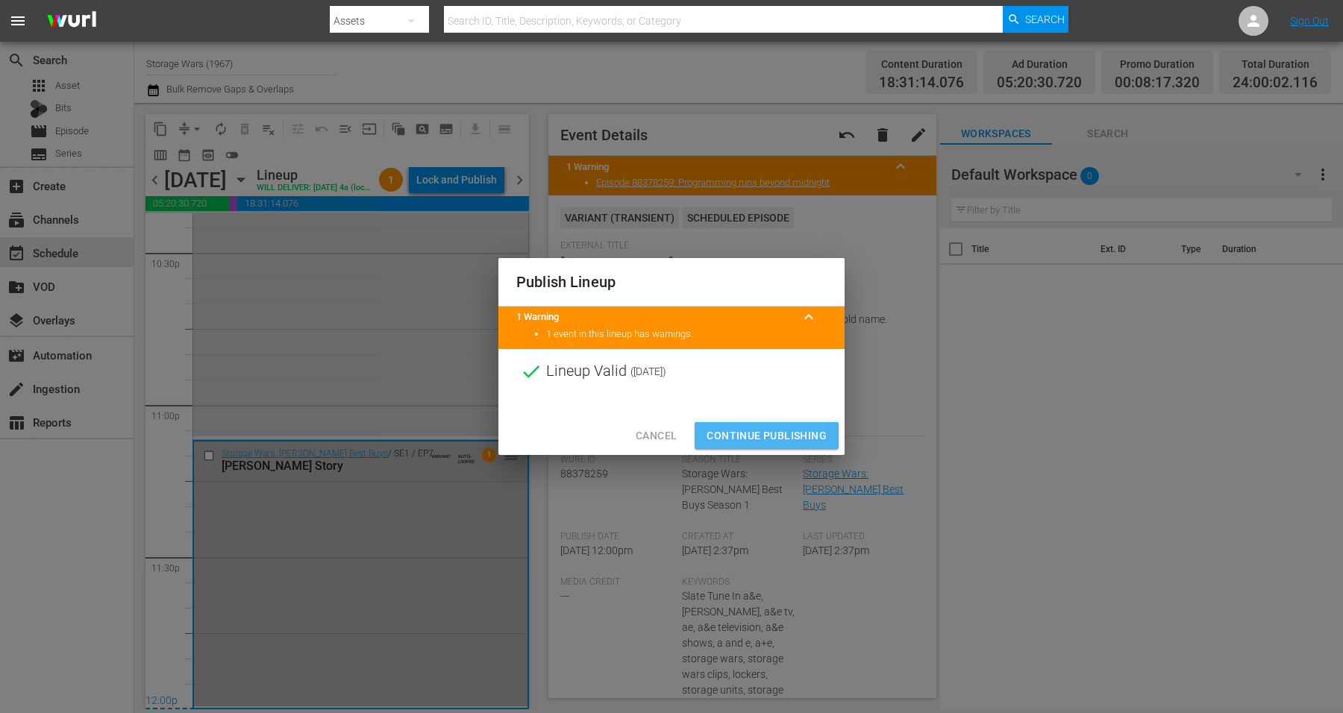
click at [772, 437] on span "Continue Publishing" at bounding box center [767, 436] width 120 height 19
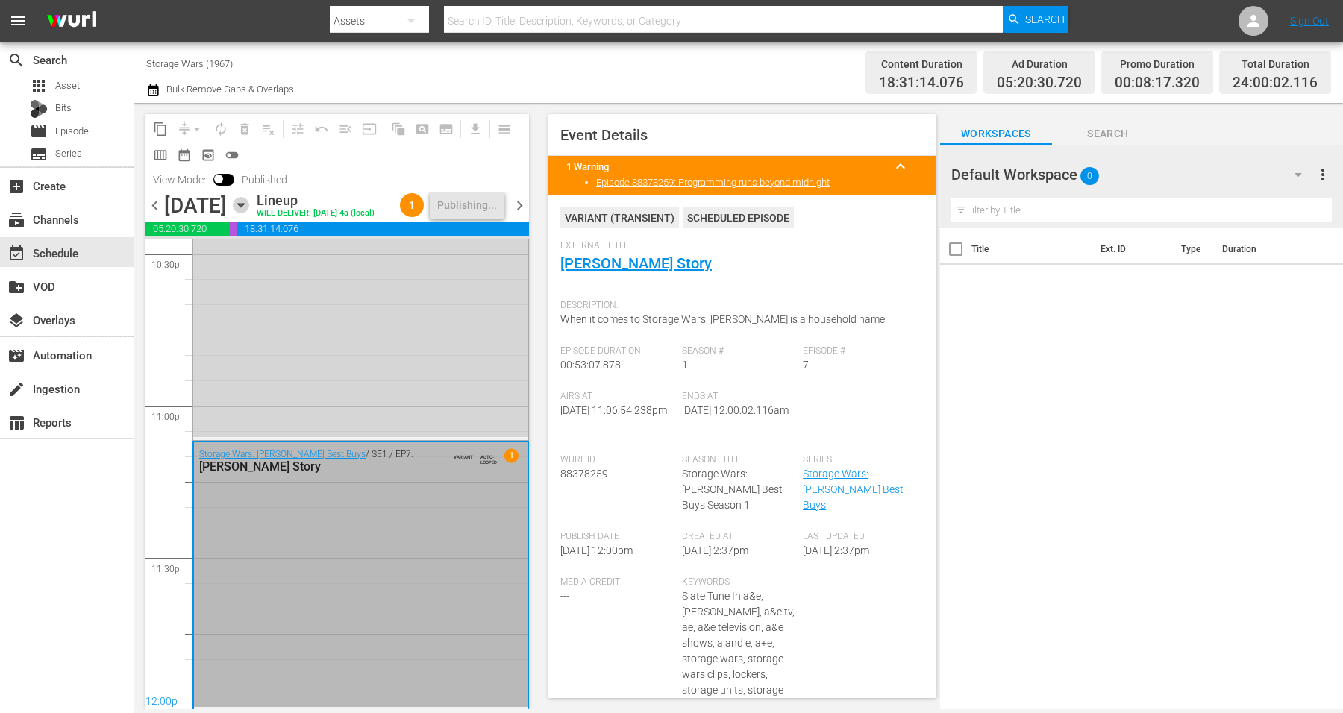
click at [249, 213] on icon "button" at bounding box center [241, 205] width 16 height 16
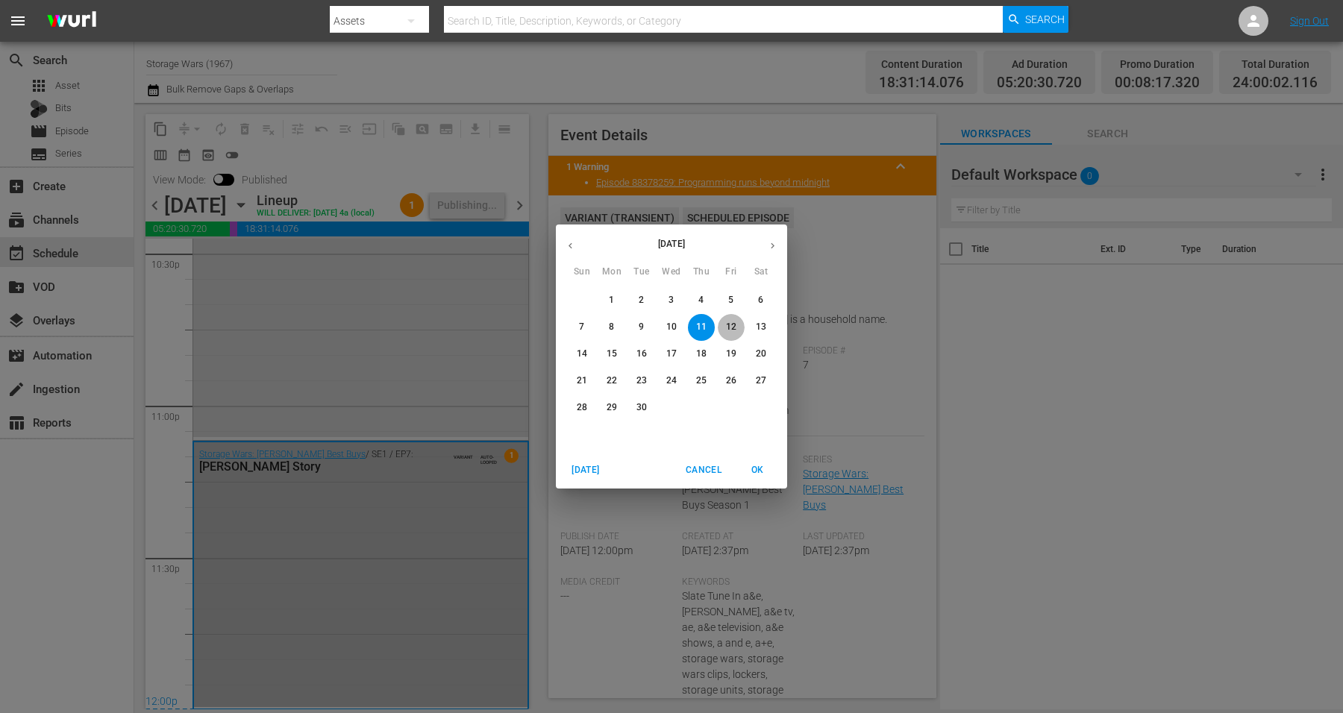
click at [728, 325] on p "12" at bounding box center [731, 327] width 10 height 13
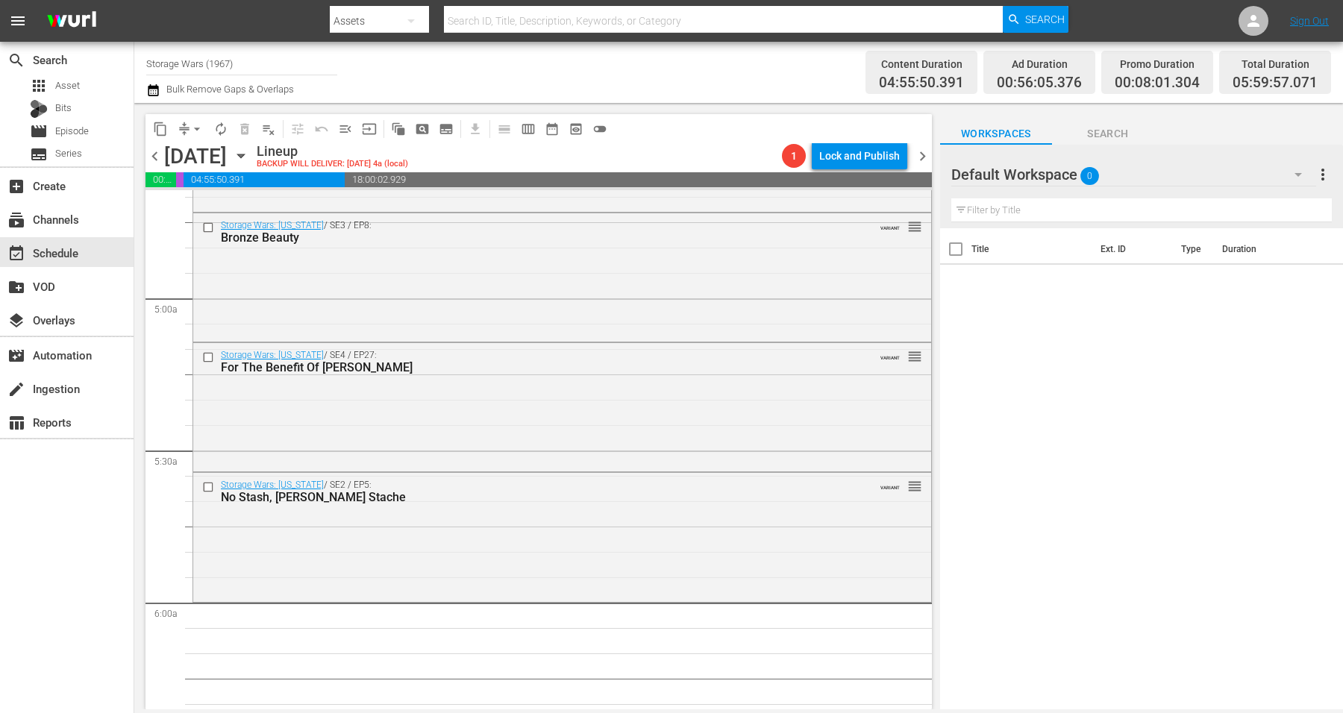
scroll to position [1351, 0]
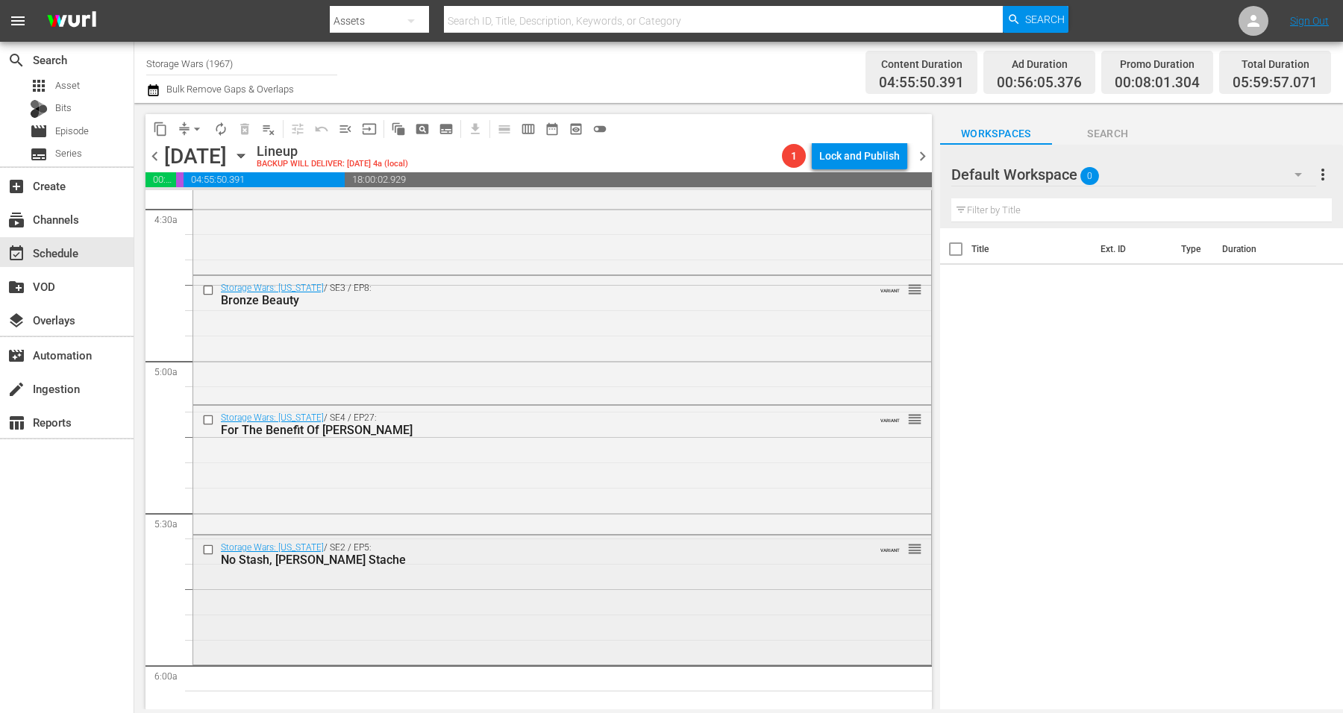
click at [484, 586] on div "Storage Wars: Texas / SE2 / EP5: No Stash, Moe's Stache VARIANT reorder" at bounding box center [562, 598] width 738 height 125
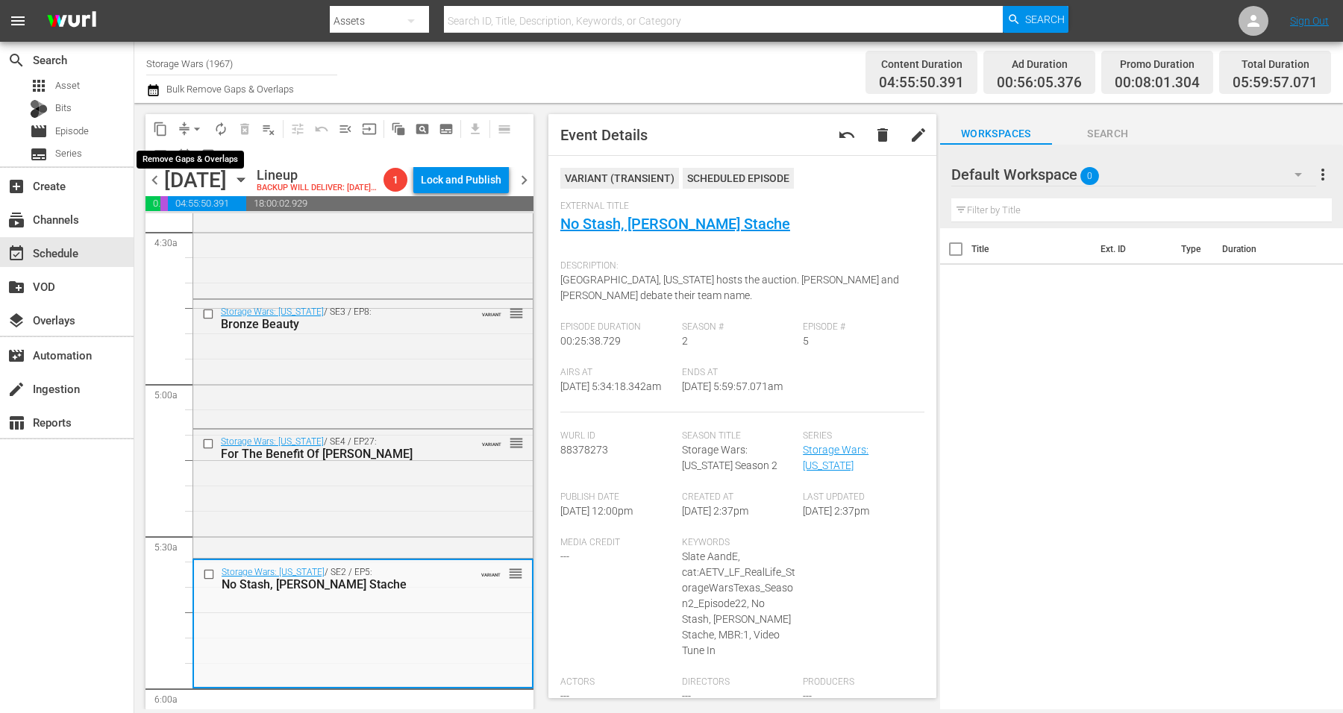
click at [198, 127] on span "arrow_drop_down" at bounding box center [197, 129] width 15 height 15
click at [193, 154] on li "Align to Midnight" at bounding box center [197, 158] width 157 height 25
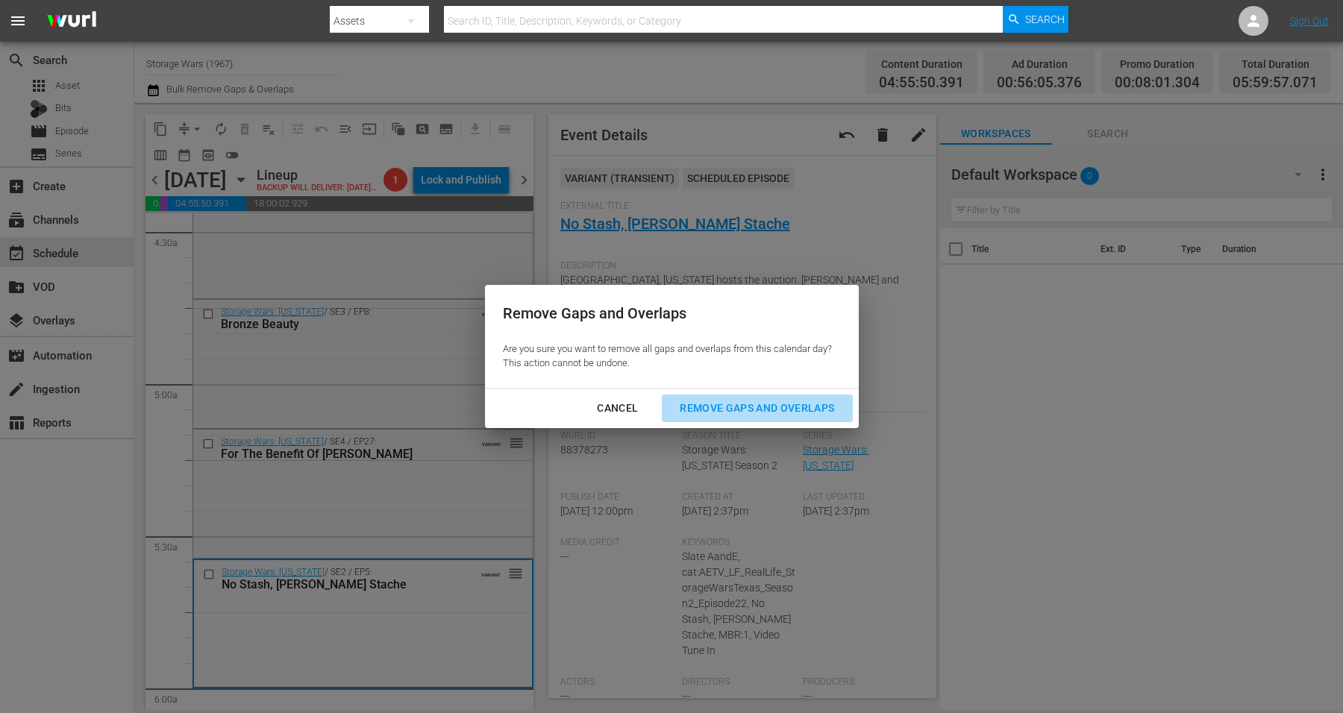
click at [748, 406] on div "Remove Gaps and Overlaps" at bounding box center [757, 408] width 178 height 19
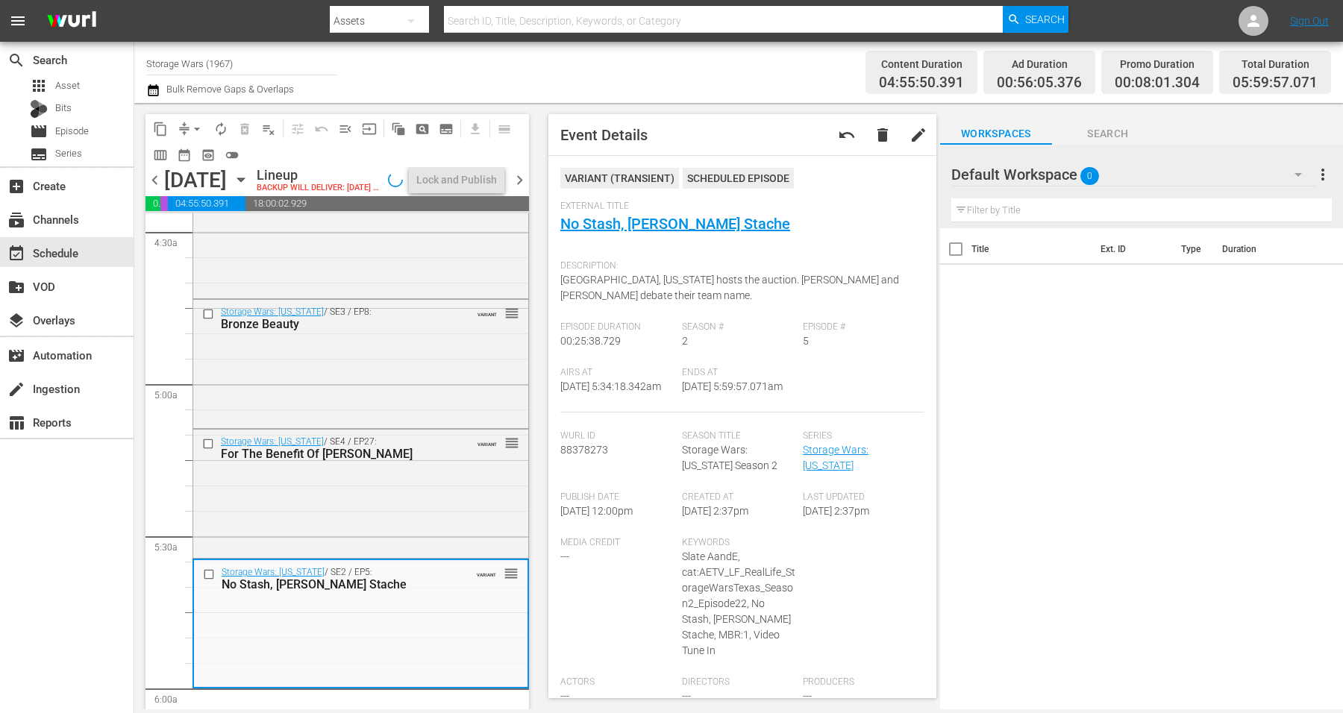
click at [402, 509] on div "Storage Wars: Texas / SE4 / EP27: For The Benefit Of Mr. Charles VARIANT reorder" at bounding box center [360, 492] width 335 height 125
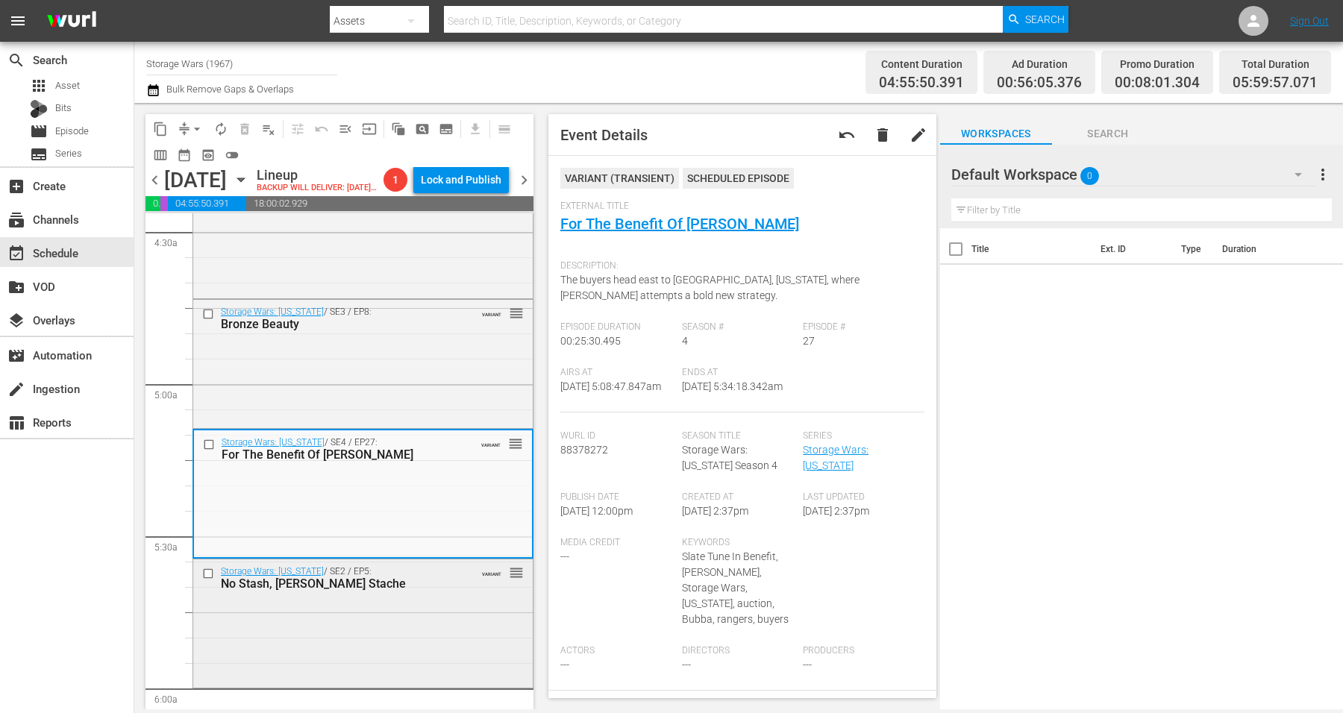
click at [419, 640] on div "Storage Wars: Texas / SE2 / EP5: No Stash, Moe's Stache VARIANT reorder" at bounding box center [363, 622] width 340 height 125
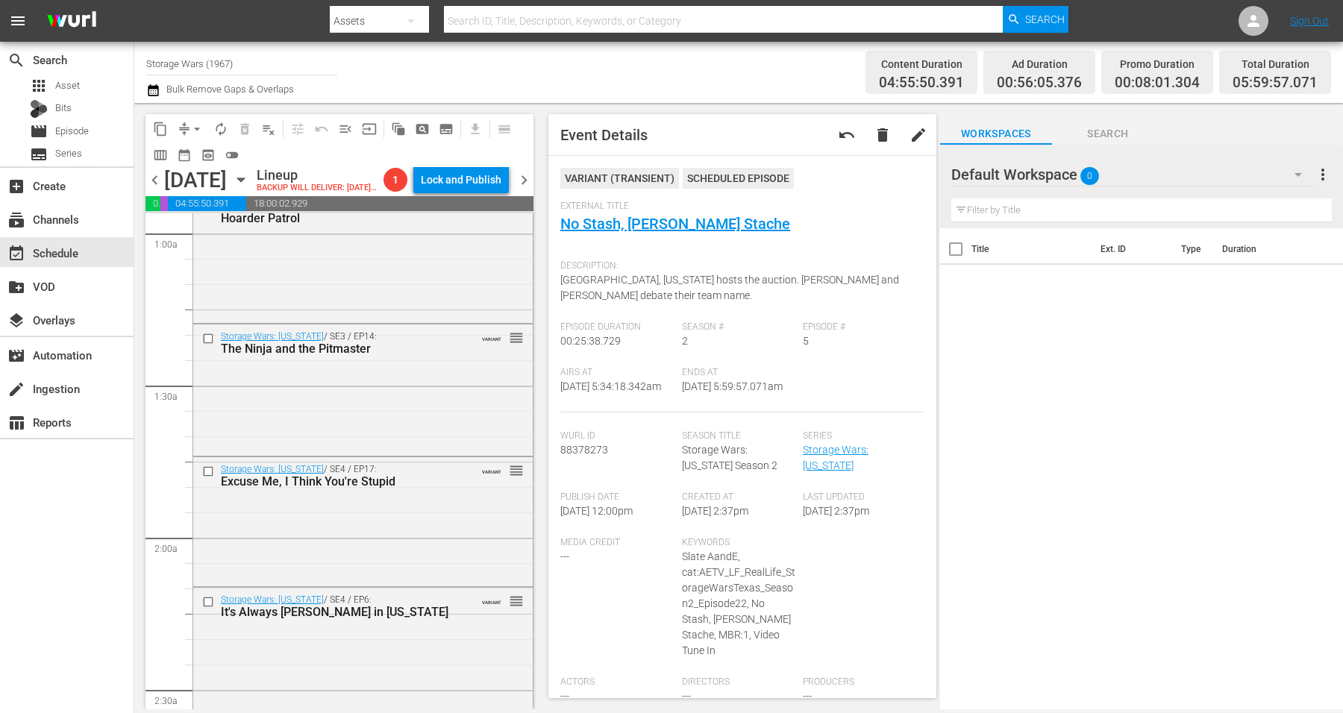
scroll to position [0, 0]
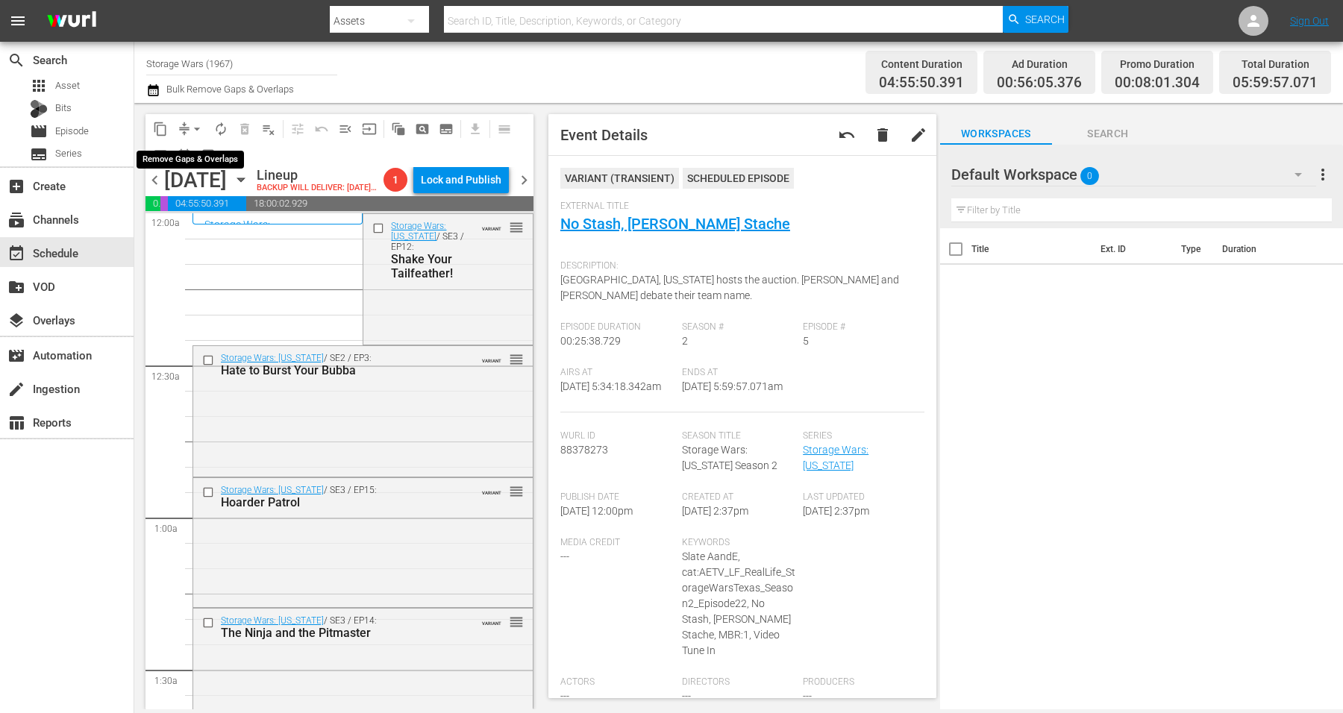
click at [198, 125] on span "arrow_drop_down" at bounding box center [197, 129] width 15 height 15
click at [433, 81] on div "Channel Title Storage Wars (1967) Bulk Remove Gaps & Overlaps" at bounding box center [469, 73] width 646 height 54
drag, startPoint x: 589, startPoint y: 219, endPoint x: 373, endPoint y: 74, distance: 260.1
click at [373, 74] on div "Channel Title Storage Wars (1967) Bulk Remove Gaps & Overlaps" at bounding box center [469, 73] width 646 height 54
click at [469, 286] on div "Storage Wars: Texas / SE3 / EP12: Shake Your Tailfeather! VARIANT reorder" at bounding box center [447, 250] width 169 height 72
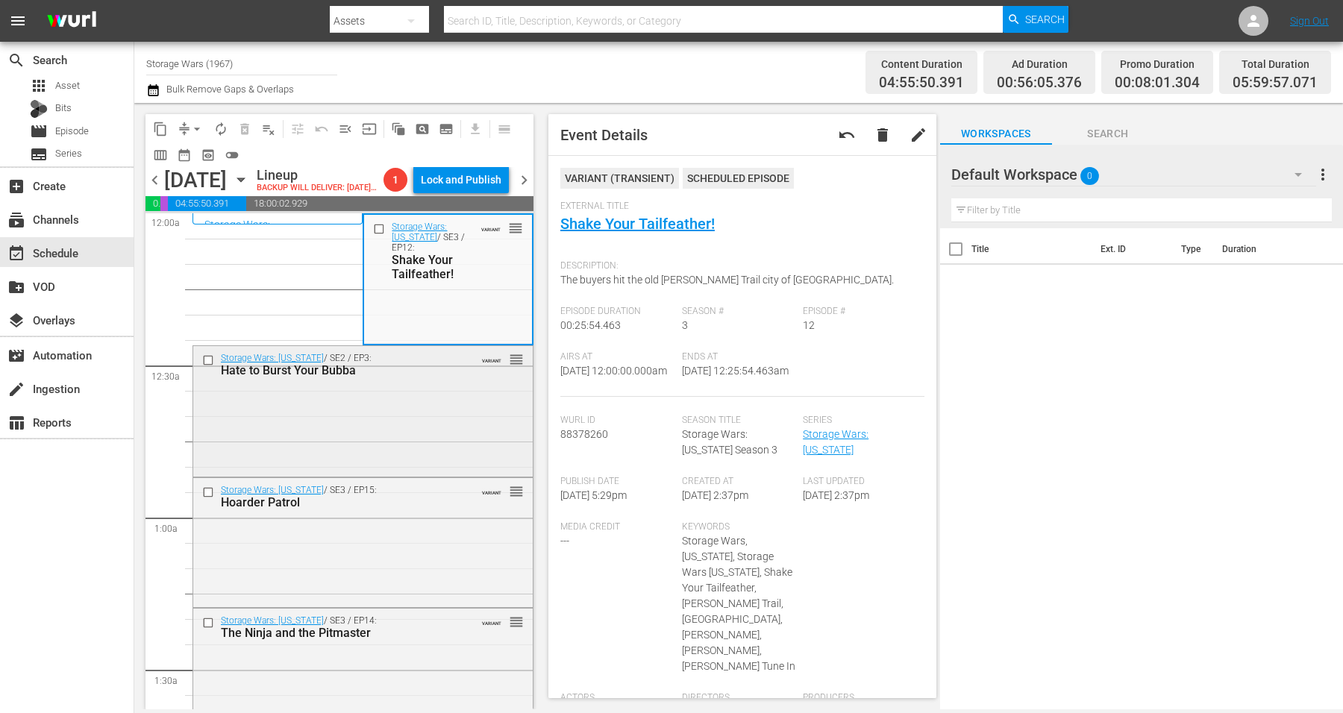
click at [381, 445] on div "Storage Wars: Texas / SE2 / EP3: Hate to Burst Your Bubba VARIANT reorder" at bounding box center [363, 410] width 340 height 128
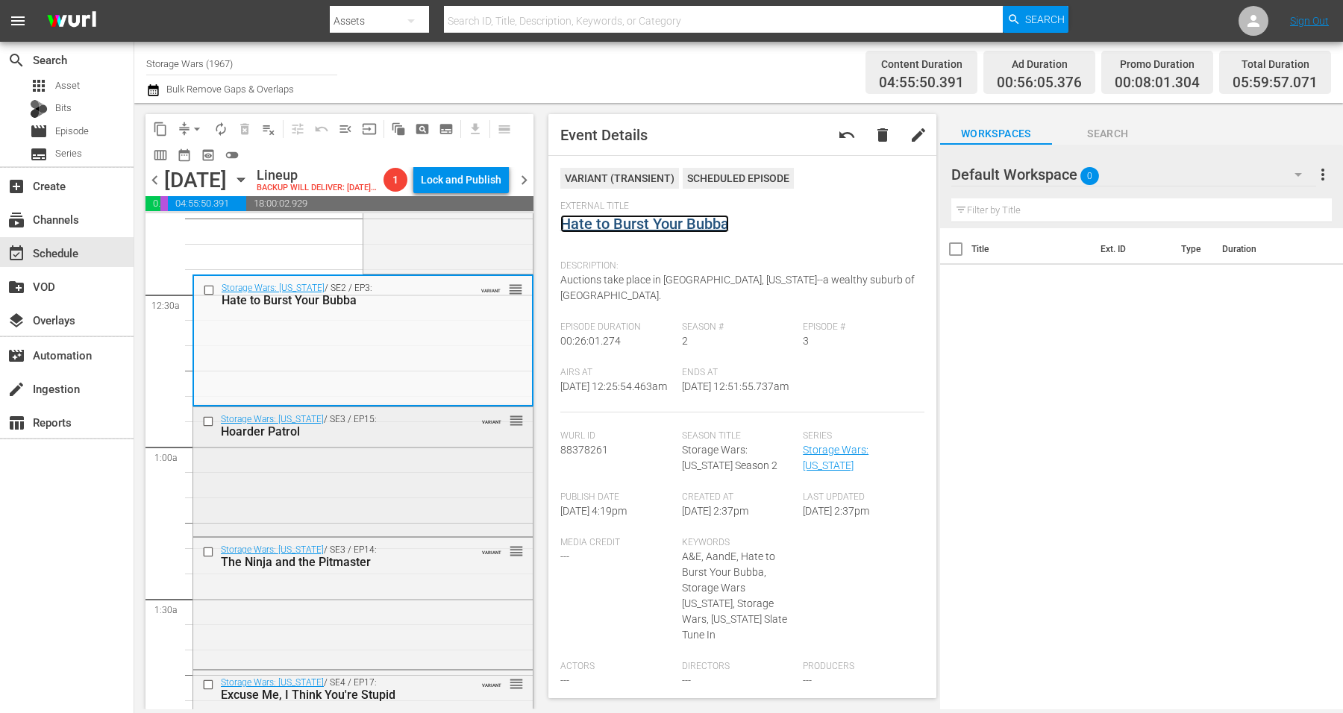
scroll to position [93, 0]
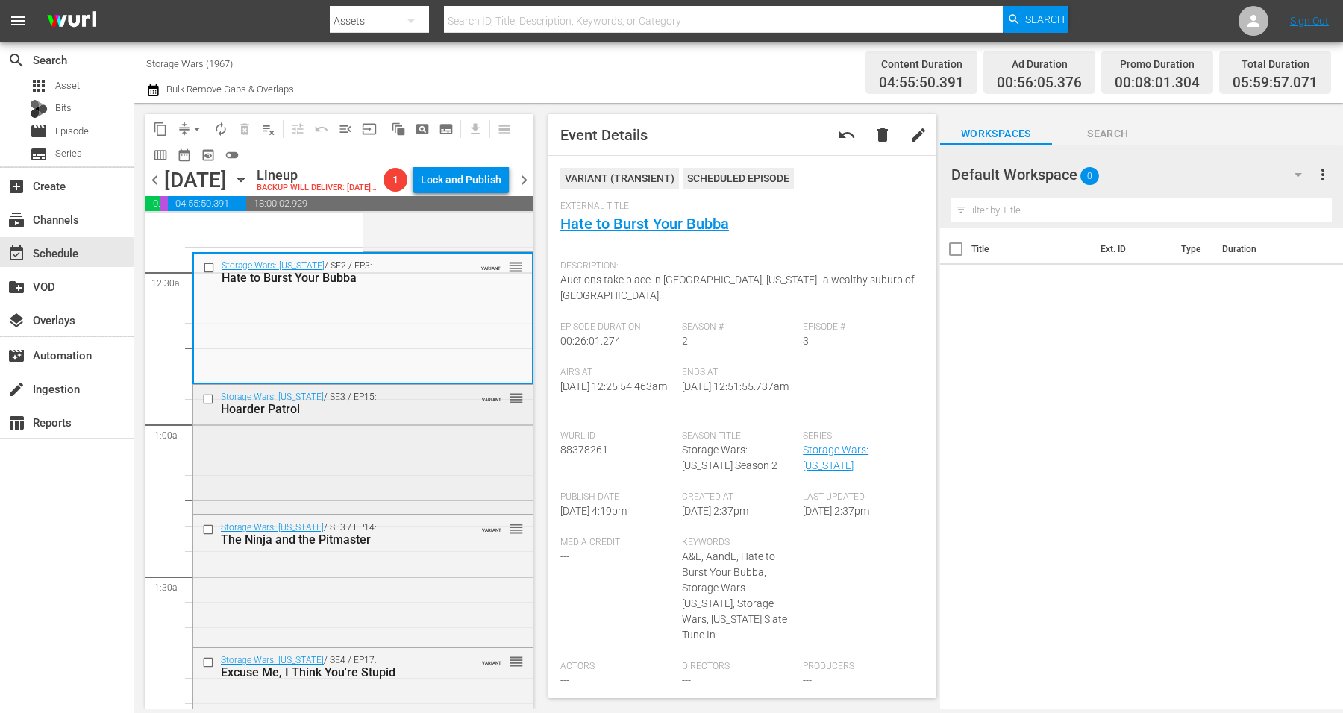
click at [400, 463] on div "Storage Wars: Texas / SE3 / EP15: Hoarder Patrol VARIANT reorder" at bounding box center [363, 448] width 340 height 127
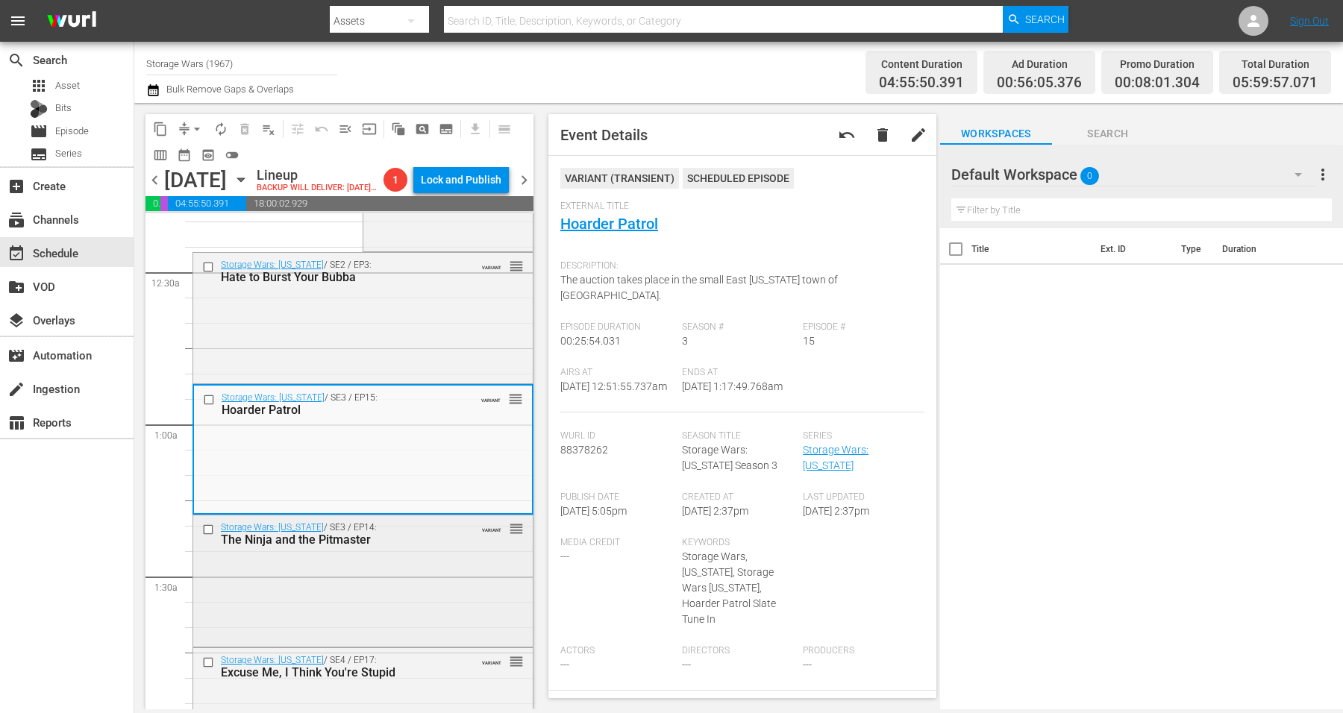
click at [388, 616] on div "Storage Wars: Texas / SE3 / EP14: The Ninja and the Pitmaster VARIANT reorder" at bounding box center [363, 580] width 340 height 128
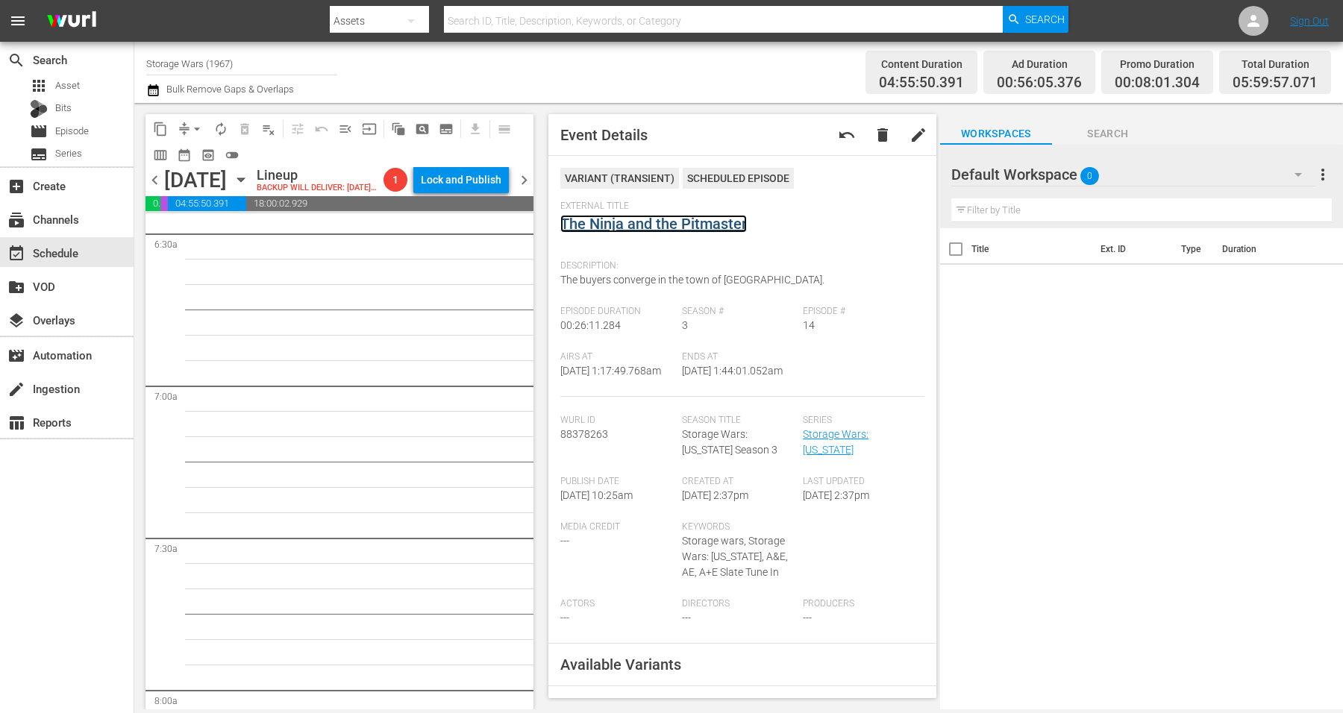
scroll to position [1679, 0]
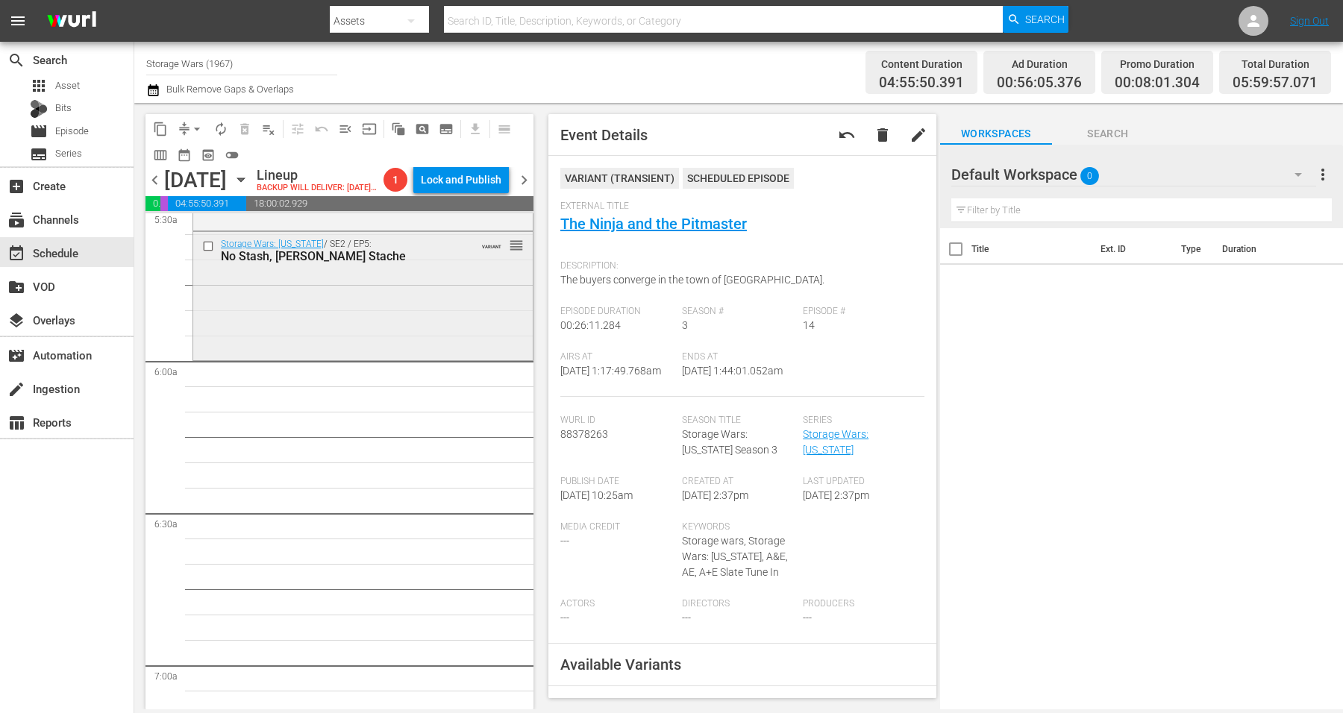
click at [363, 344] on div "Storage Wars: Texas / SE2 / EP5: No Stash, Moe's Stache VARIANT reorder" at bounding box center [363, 294] width 340 height 125
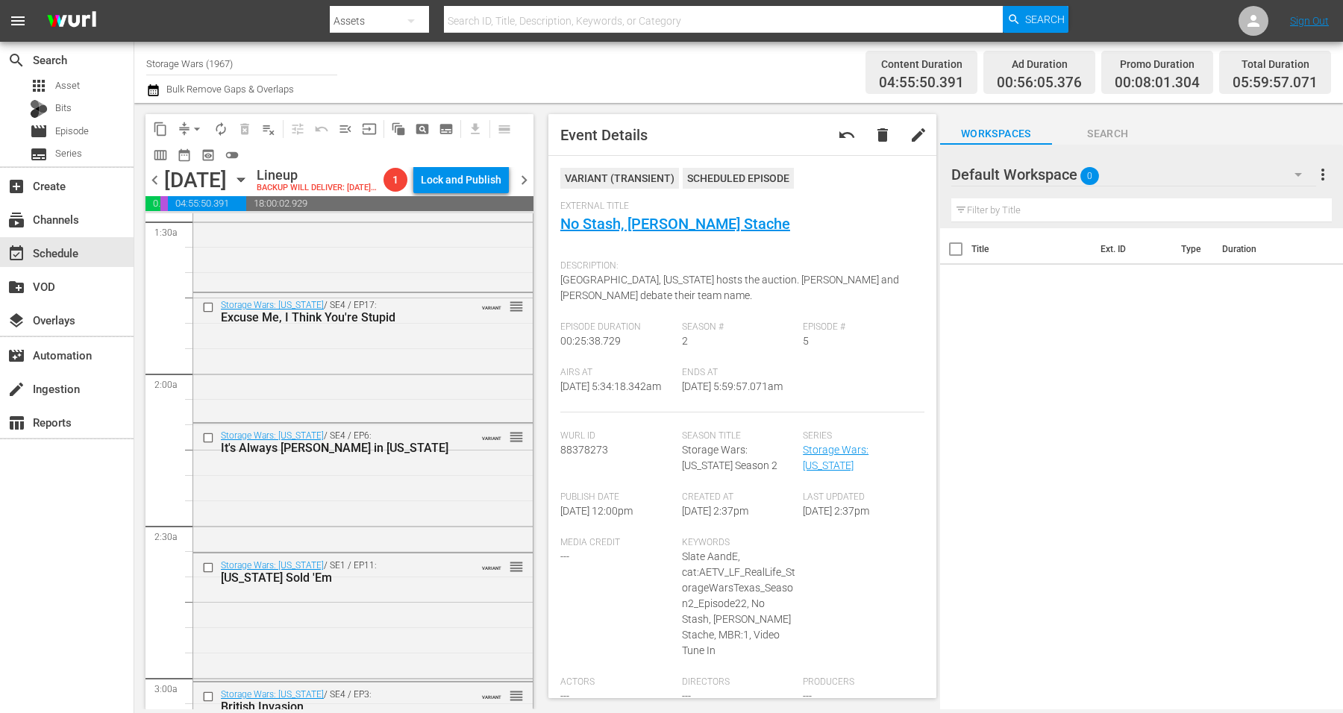
scroll to position [0, 0]
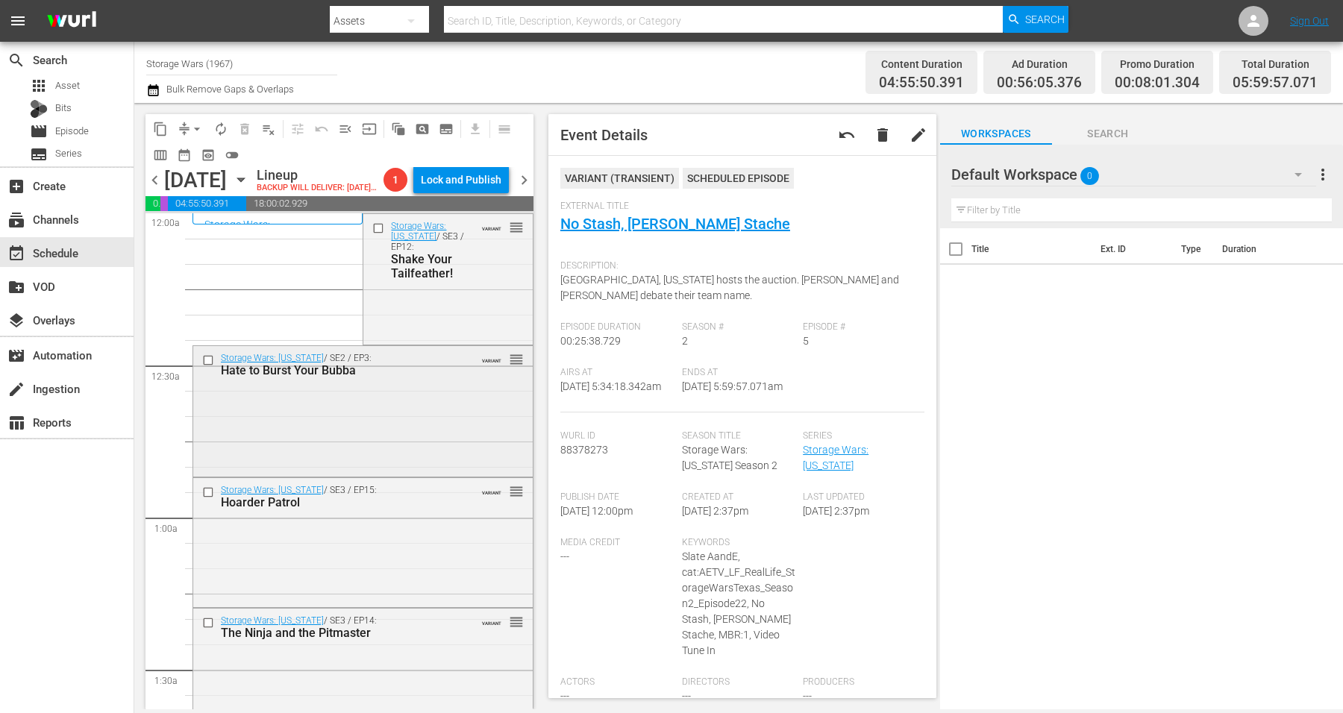
click at [384, 420] on div "Storage Wars: Texas / SE2 / EP3: Hate to Burst Your Bubba VARIANT reorder" at bounding box center [363, 410] width 340 height 128
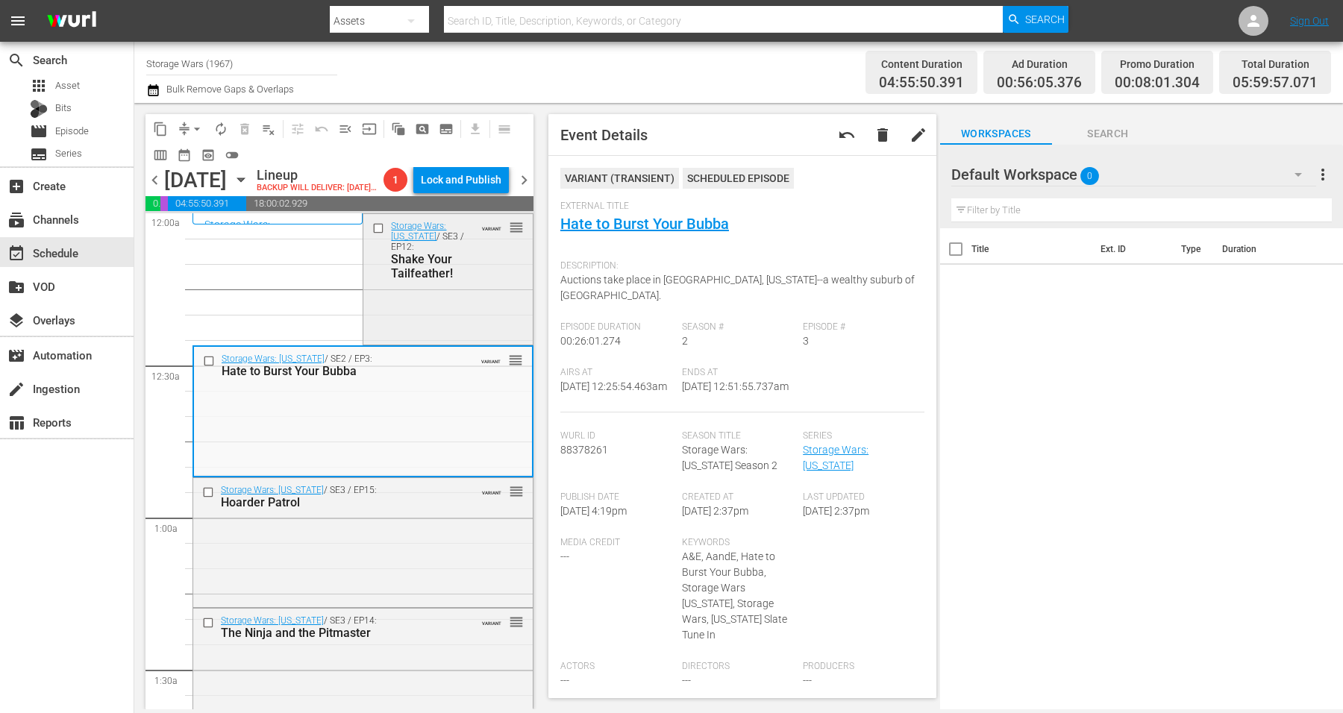
click at [381, 322] on div "Storage Wars: Texas / SE3 / EP12: Shake Your Tailfeather! VARIANT reorder" at bounding box center [447, 277] width 169 height 127
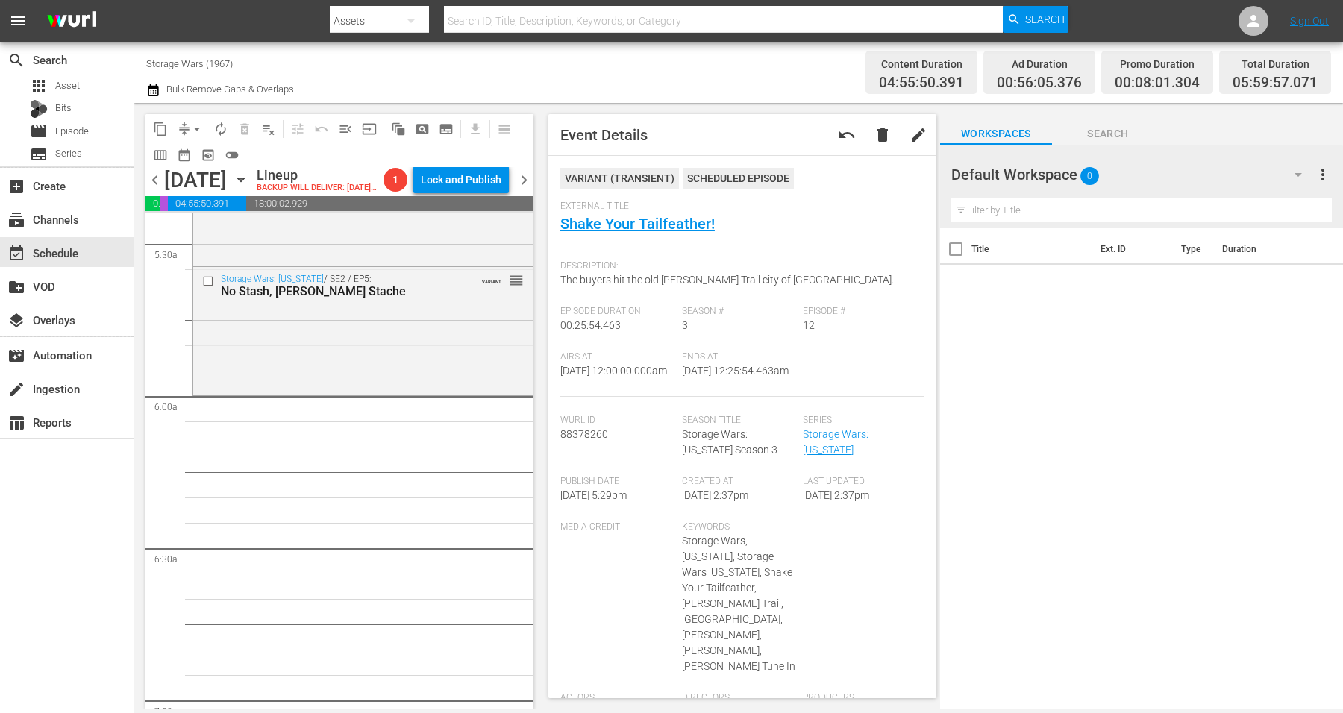
scroll to position [1586, 0]
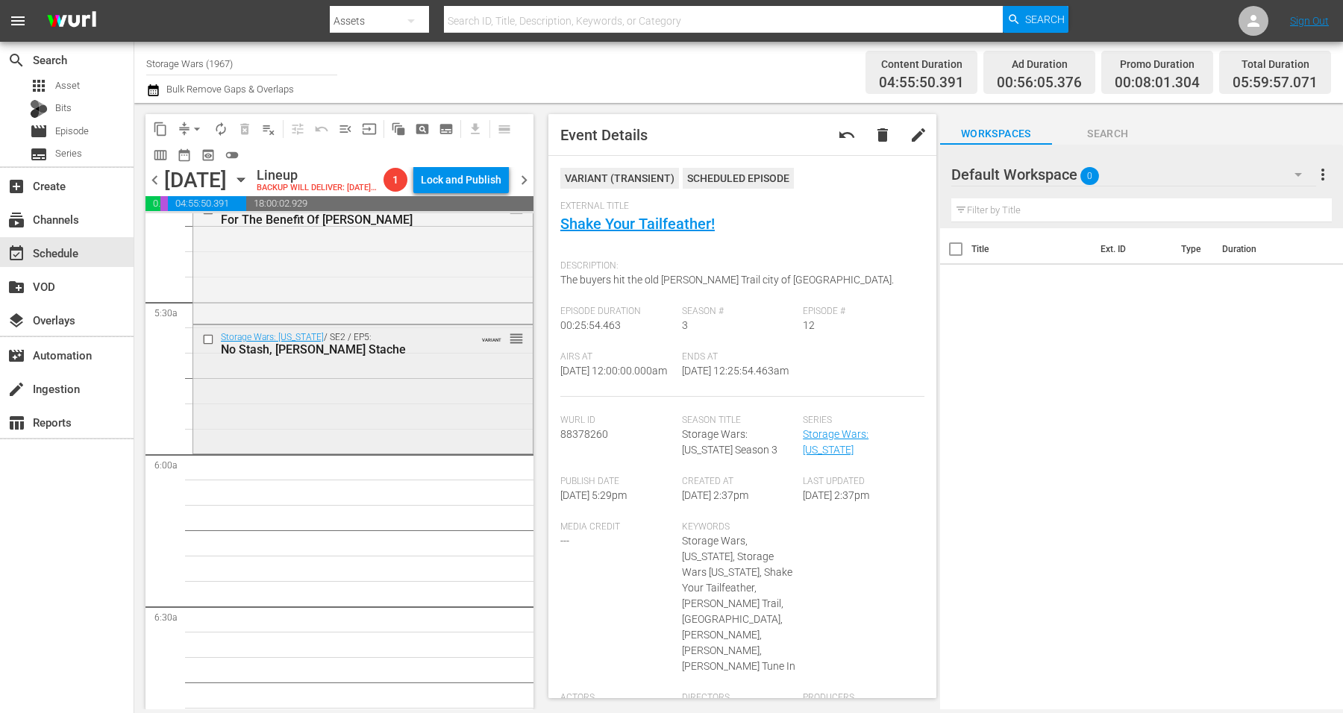
click at [357, 439] on div "Storage Wars: Texas / SE2 / EP5: No Stash, Moe's Stache VARIANT reorder" at bounding box center [363, 387] width 340 height 125
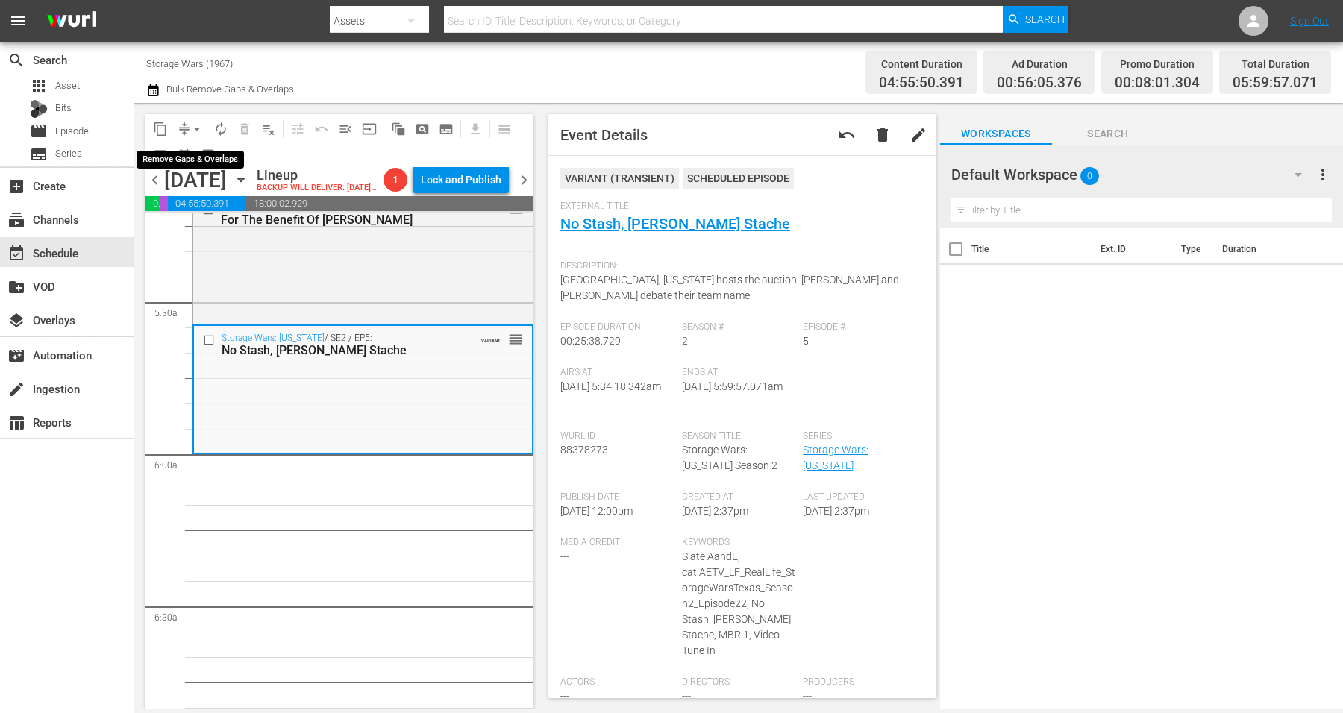
click at [194, 129] on span "arrow_drop_down" at bounding box center [197, 129] width 15 height 15
click at [195, 155] on li "Align to Midnight" at bounding box center [197, 158] width 157 height 25
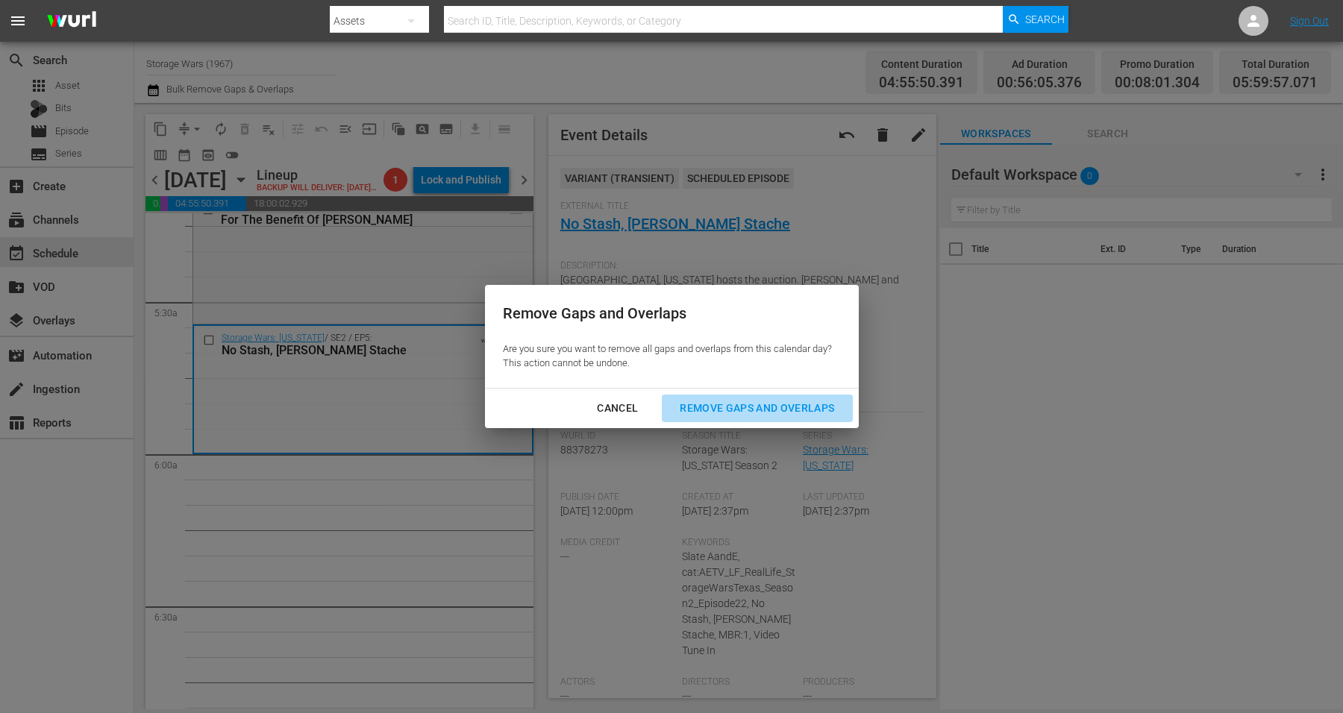
click at [727, 411] on div "Remove Gaps and Overlaps" at bounding box center [757, 408] width 178 height 19
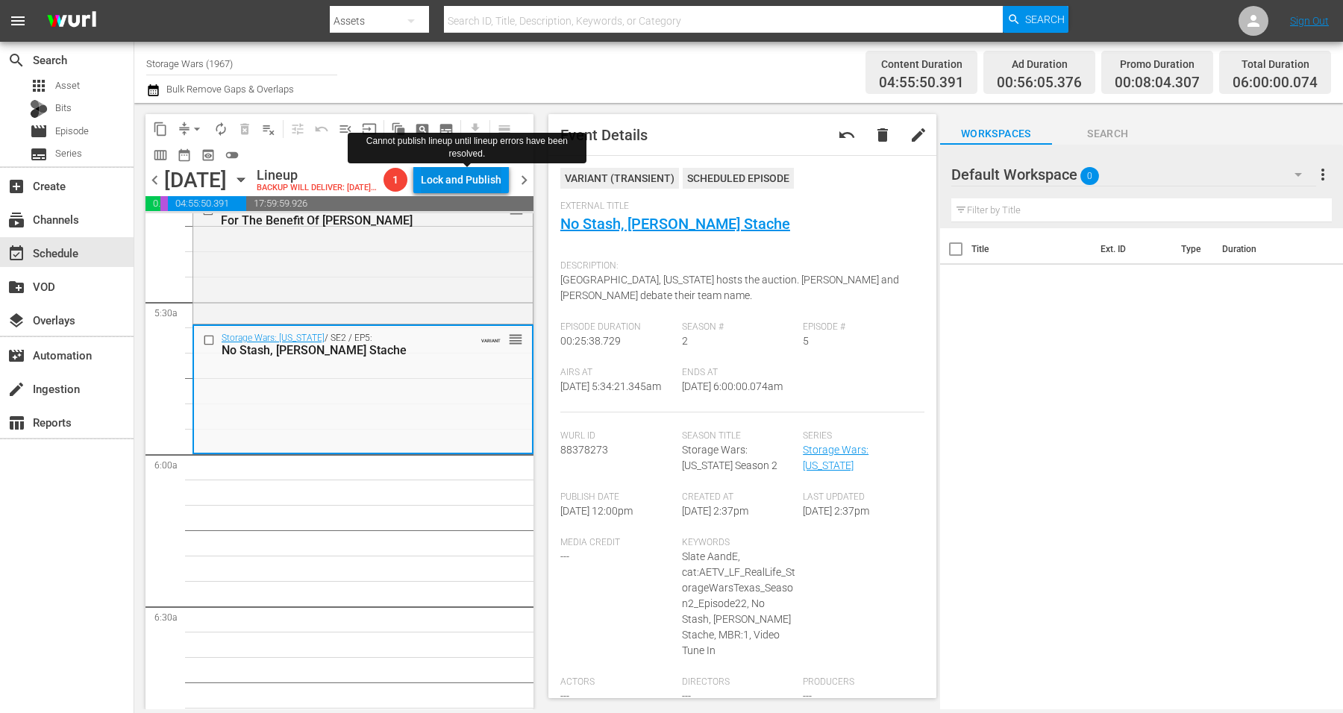
click at [473, 187] on div "Lock and Publish" at bounding box center [461, 179] width 81 height 27
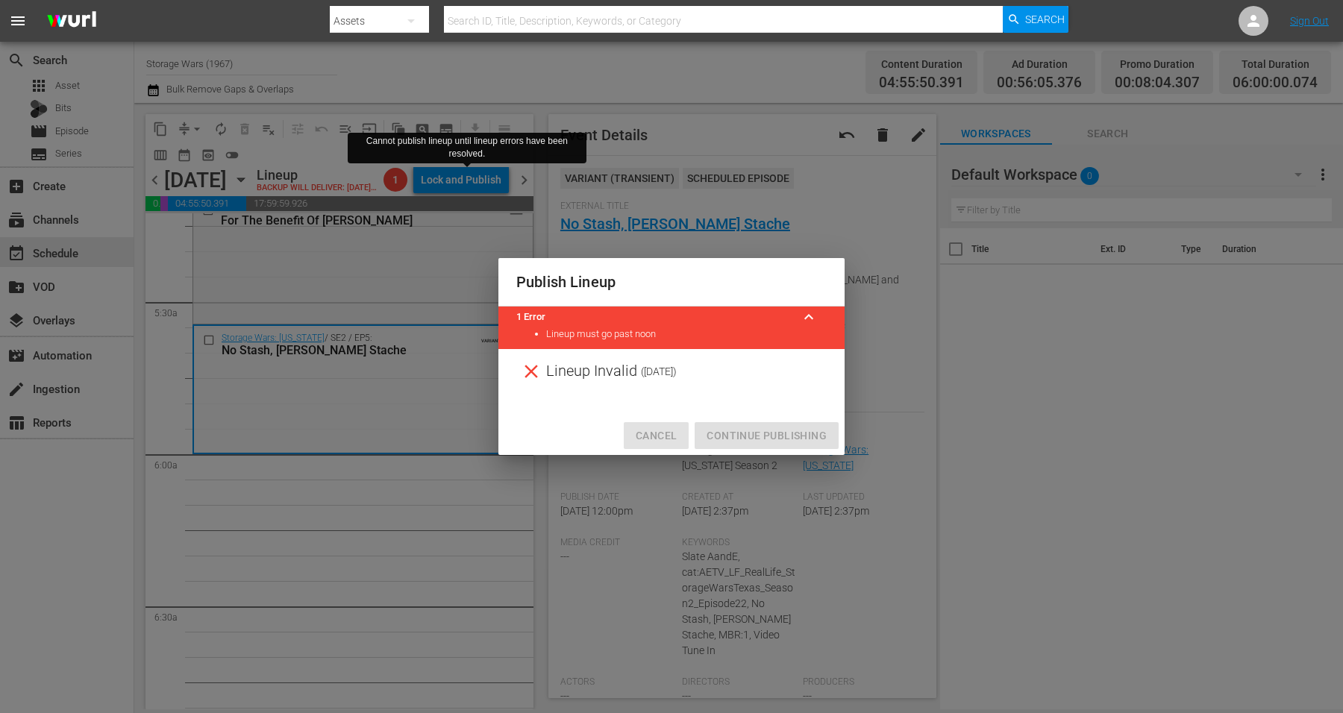
click at [646, 434] on span "Cancel" at bounding box center [656, 436] width 41 height 19
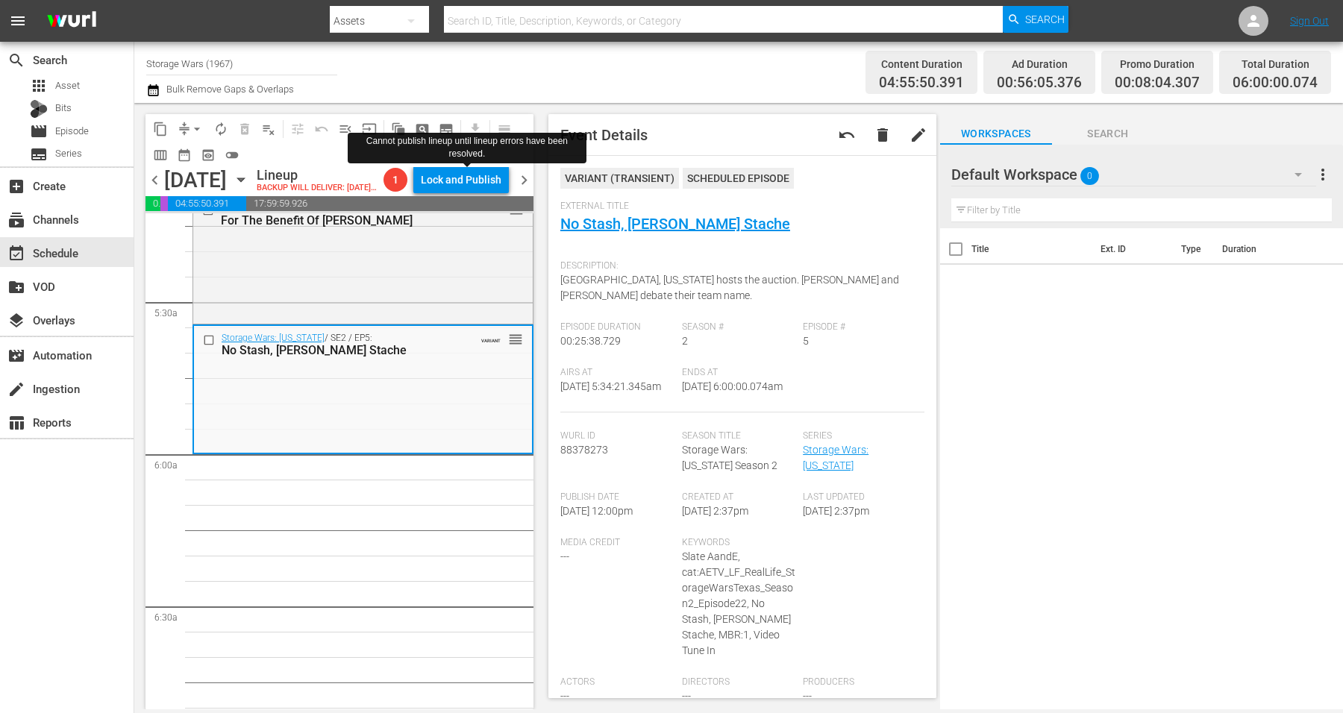
click at [509, 189] on div "1 Lock and Publish" at bounding box center [446, 179] width 137 height 25
click at [519, 190] on span "chevron_right" at bounding box center [524, 180] width 19 height 19
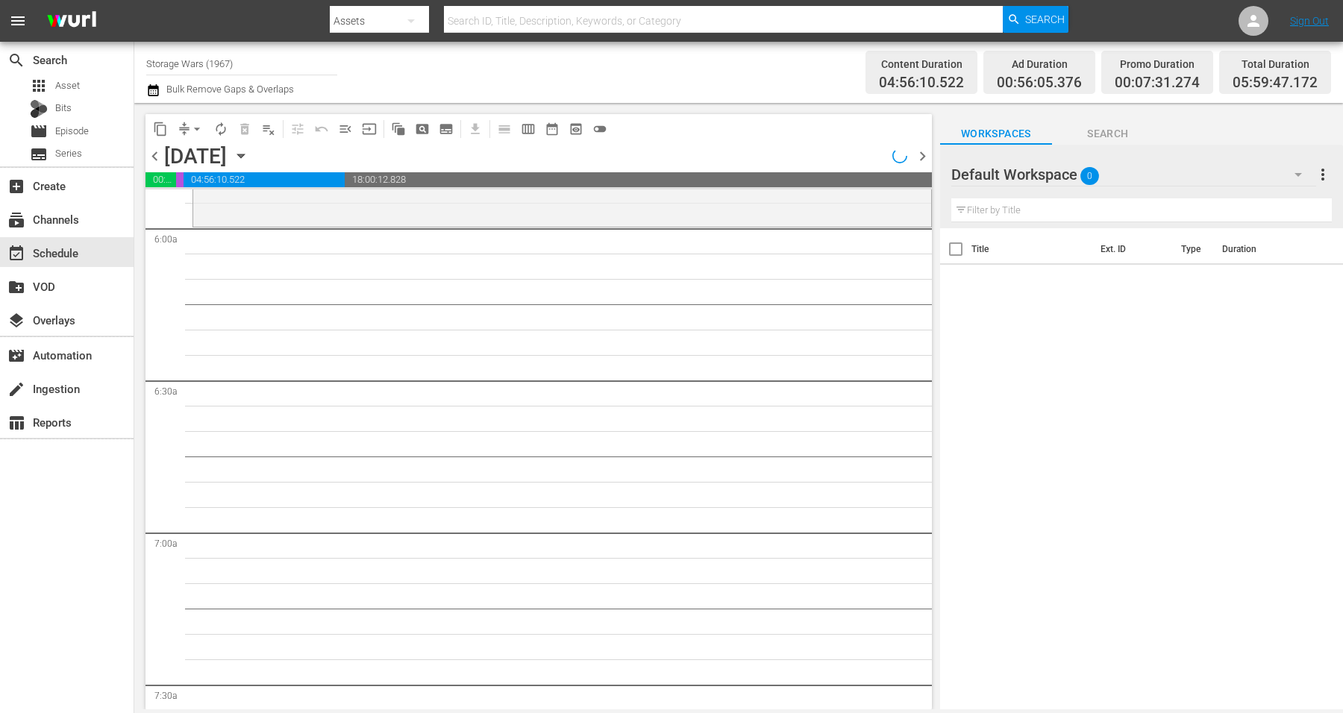
scroll to position [1611, 0]
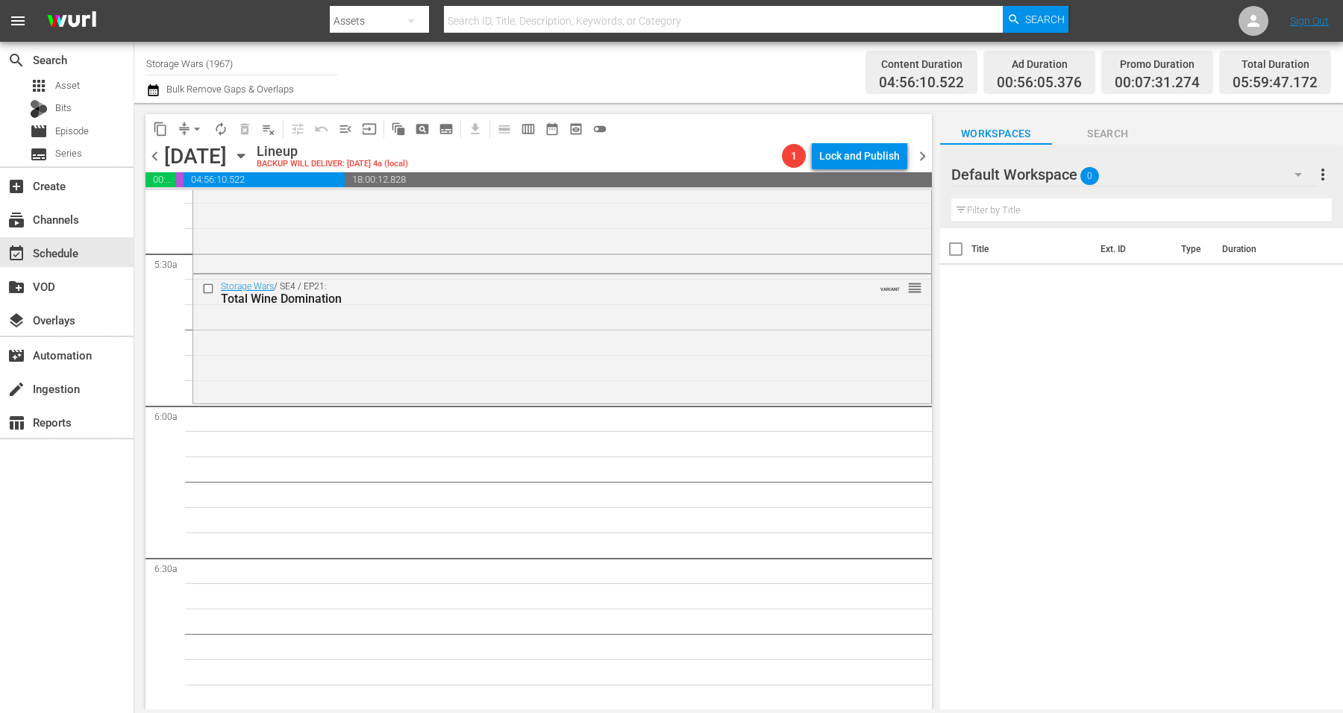
click at [244, 155] on icon "button" at bounding box center [240, 156] width 7 height 4
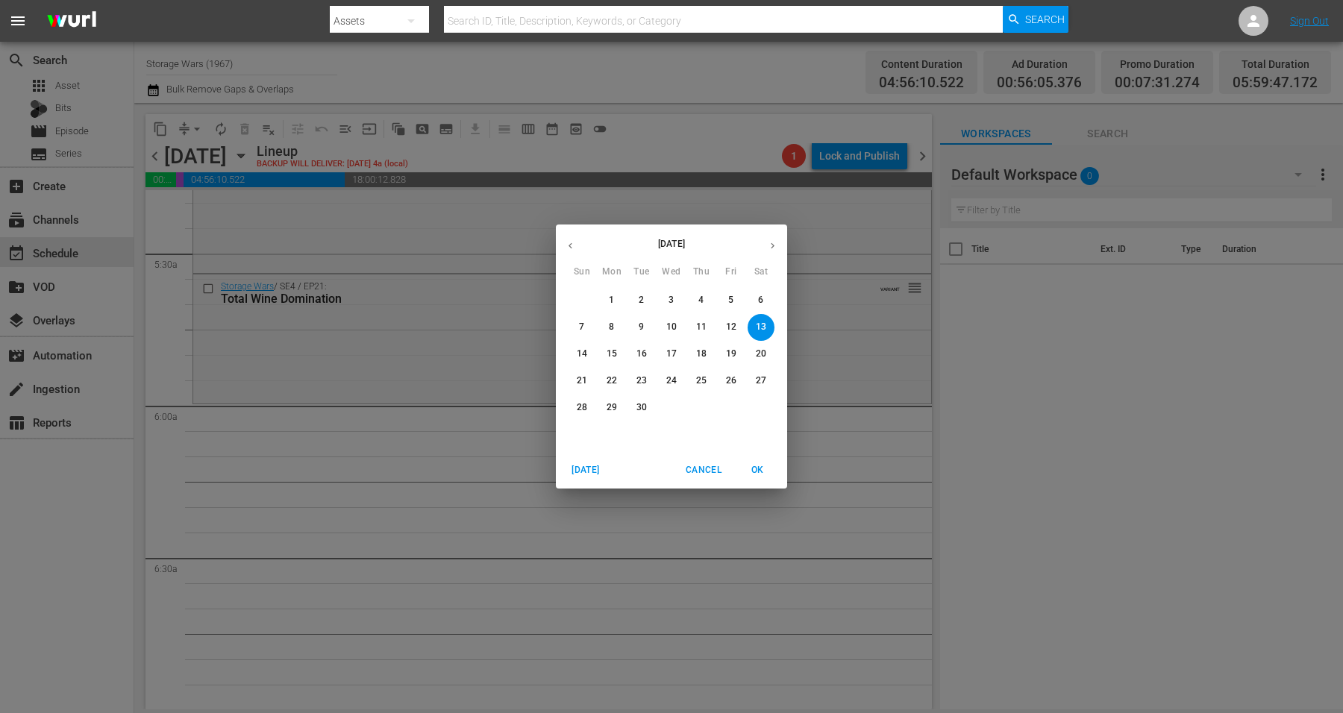
click at [731, 329] on p "12" at bounding box center [731, 327] width 10 height 13
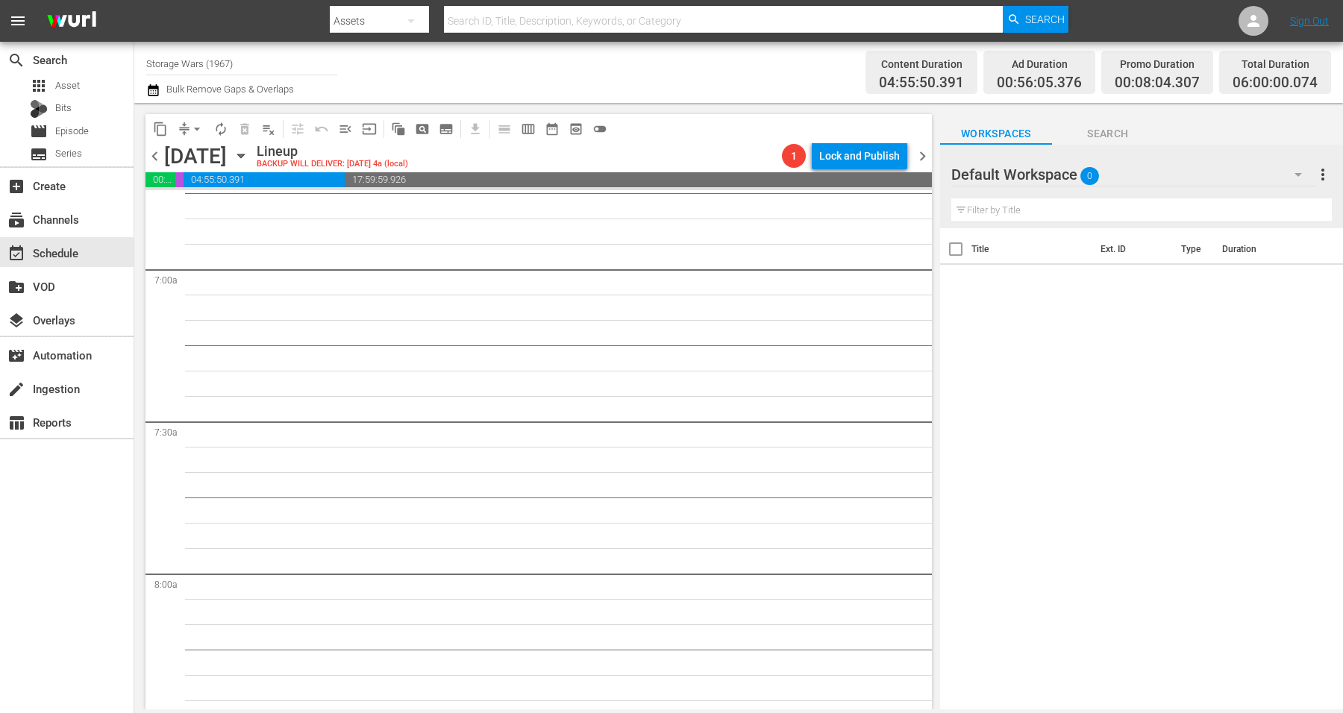
scroll to position [1586, 0]
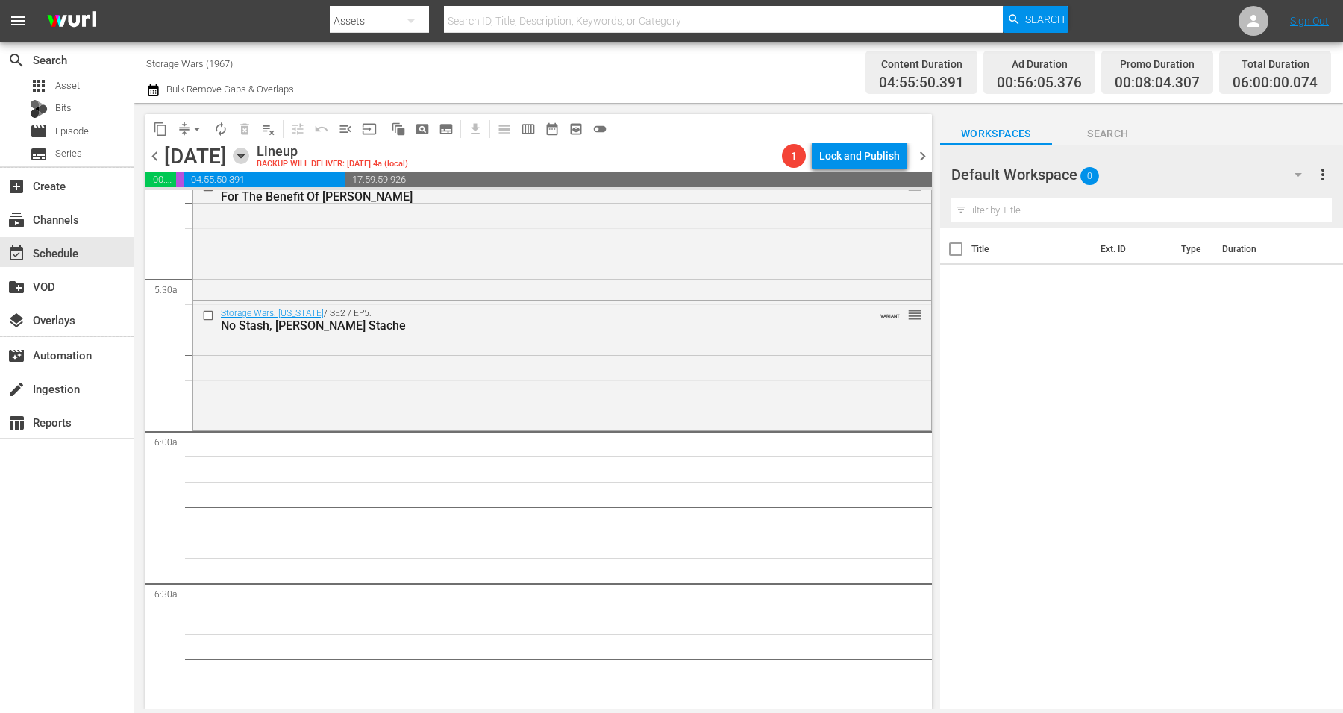
click at [249, 155] on icon "button" at bounding box center [241, 156] width 16 height 16
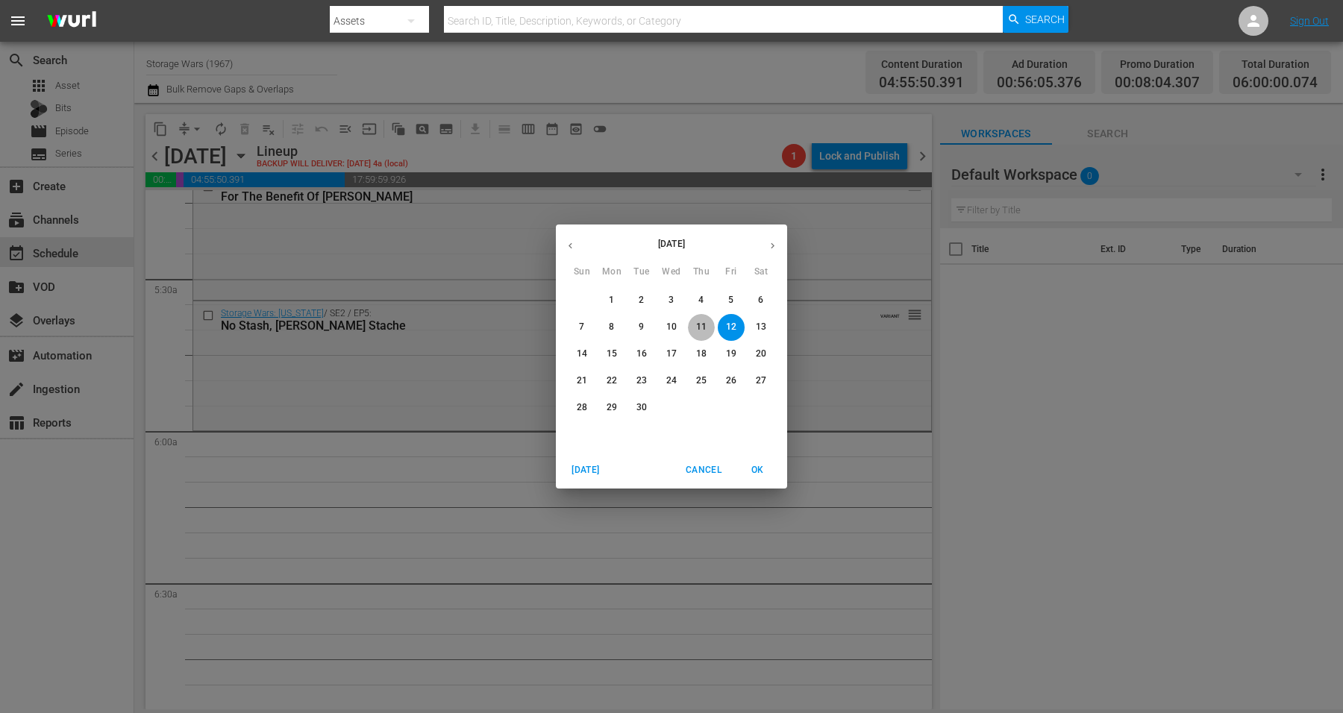
click at [700, 325] on p "11" at bounding box center [701, 327] width 10 height 13
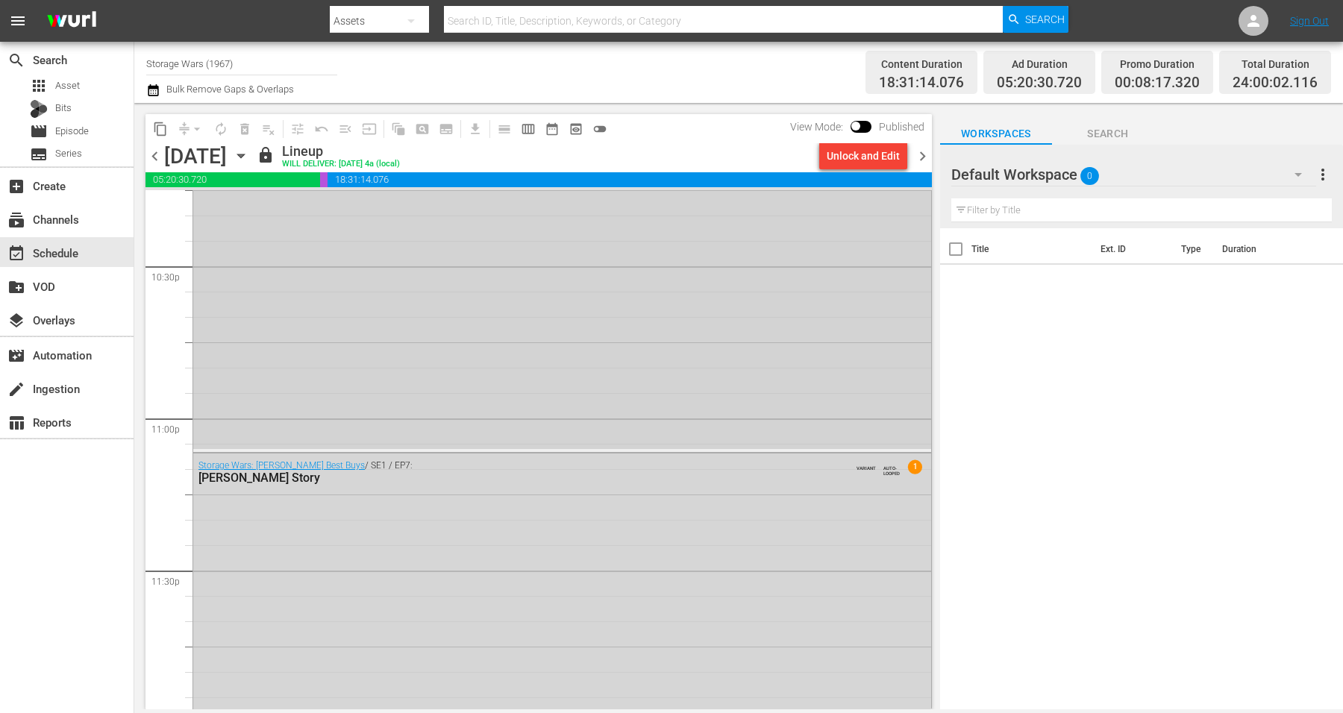
scroll to position [6786, 0]
click at [924, 157] on span "chevron_right" at bounding box center [922, 156] width 19 height 19
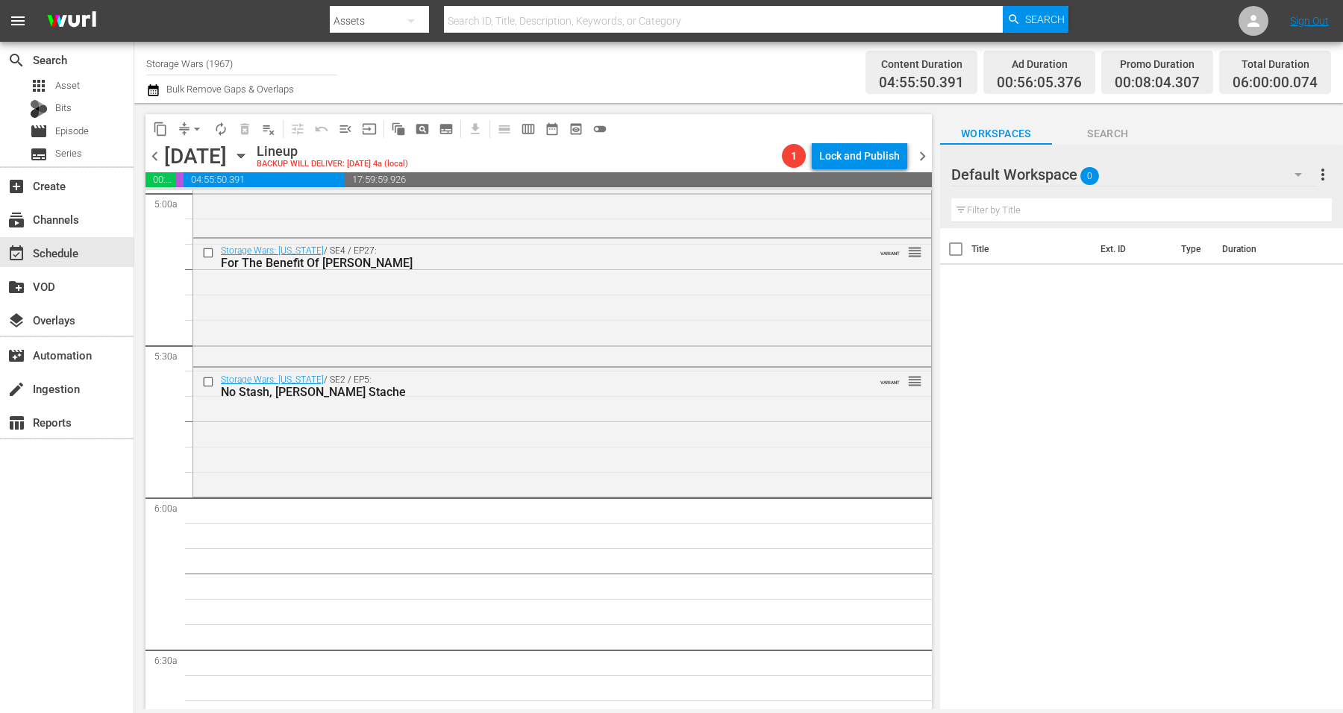
scroll to position [1414, 0]
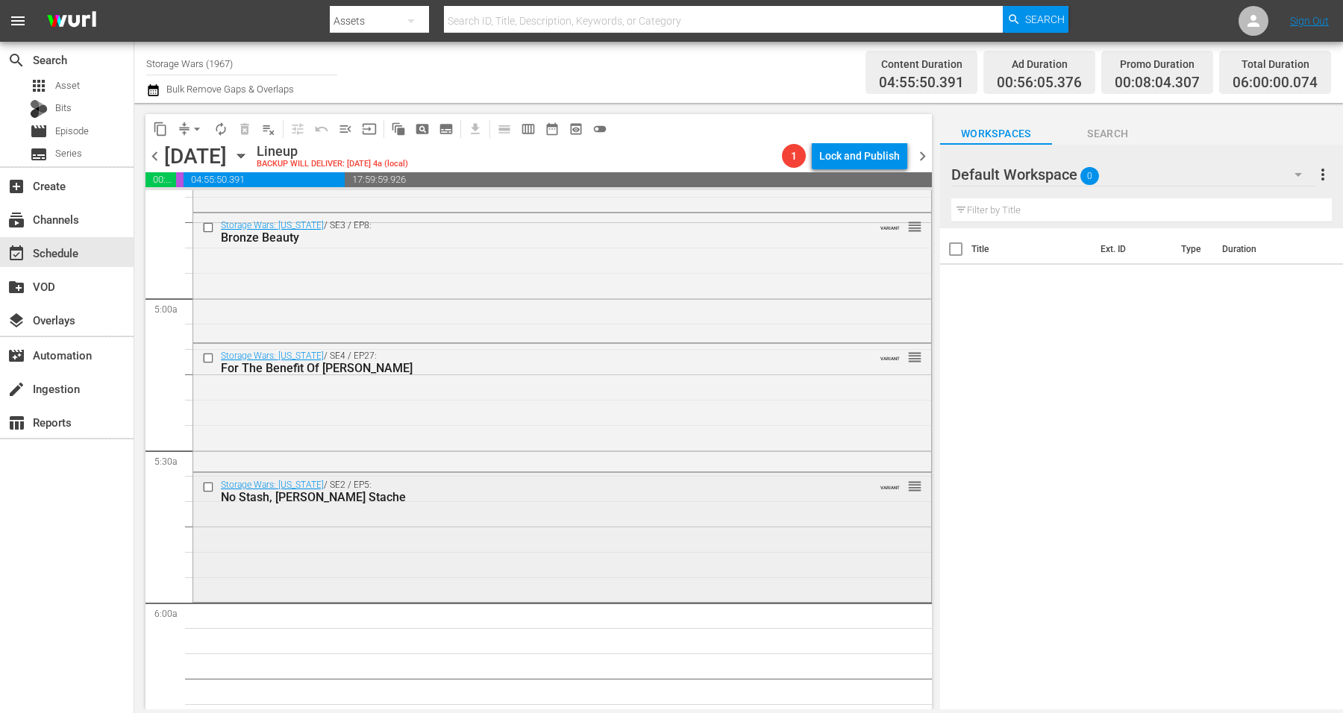
click at [454, 539] on div "Storage Wars: Texas / SE2 / EP5: No Stash, Moe's Stache VARIANT reorder" at bounding box center [562, 535] width 738 height 125
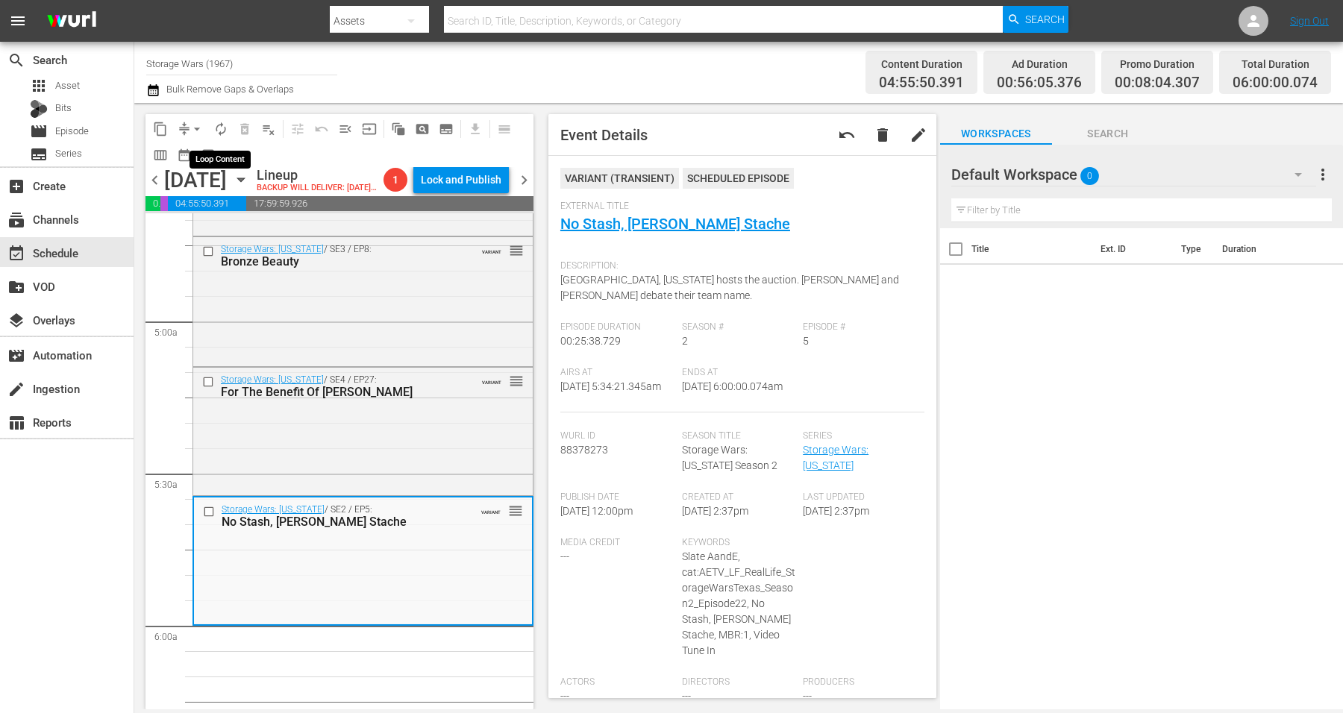
click at [224, 129] on span "autorenew_outlined" at bounding box center [220, 129] width 15 height 15
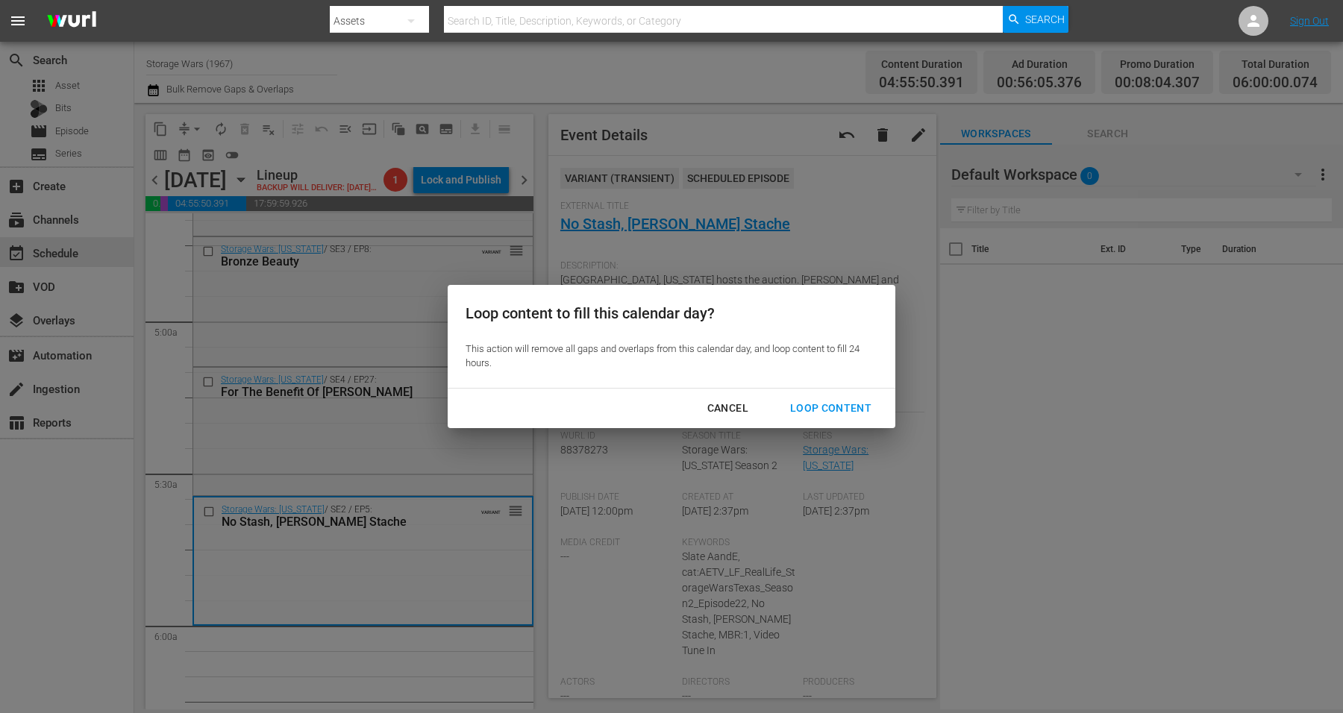
click at [843, 402] on div "Loop Content" at bounding box center [830, 408] width 105 height 19
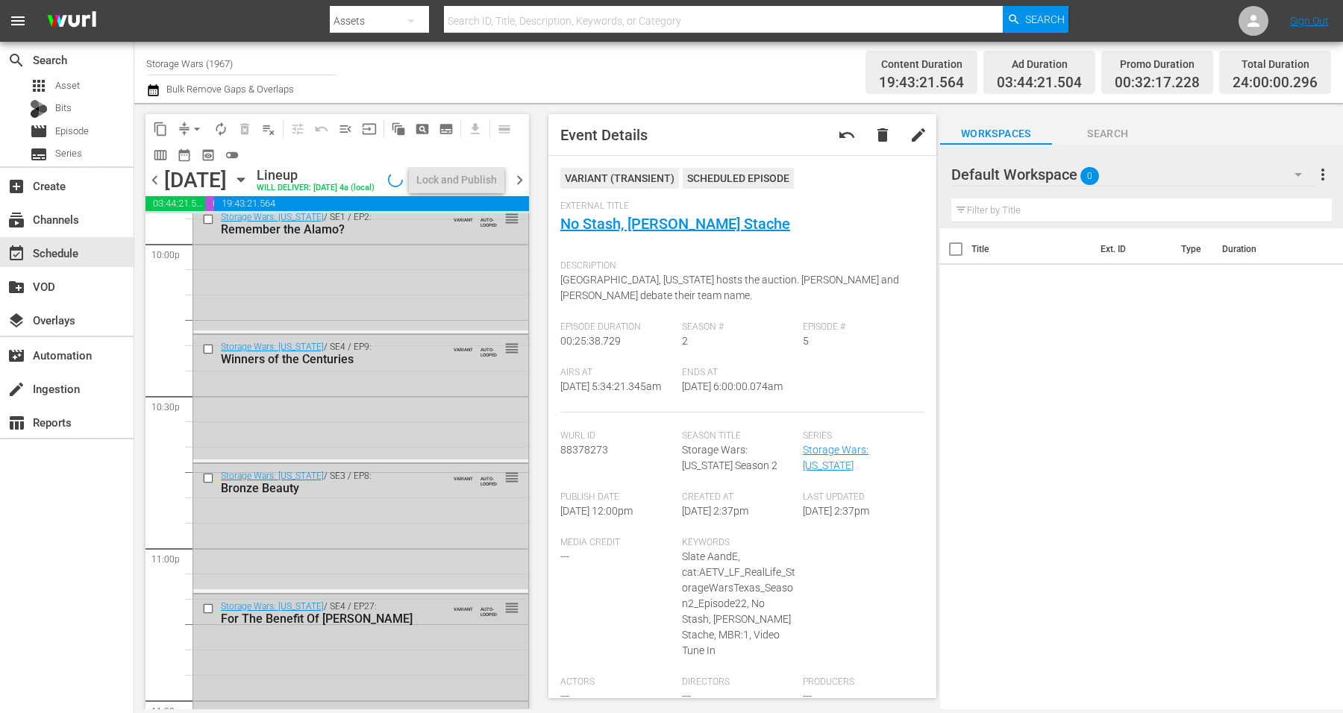
scroll to position [6835, 0]
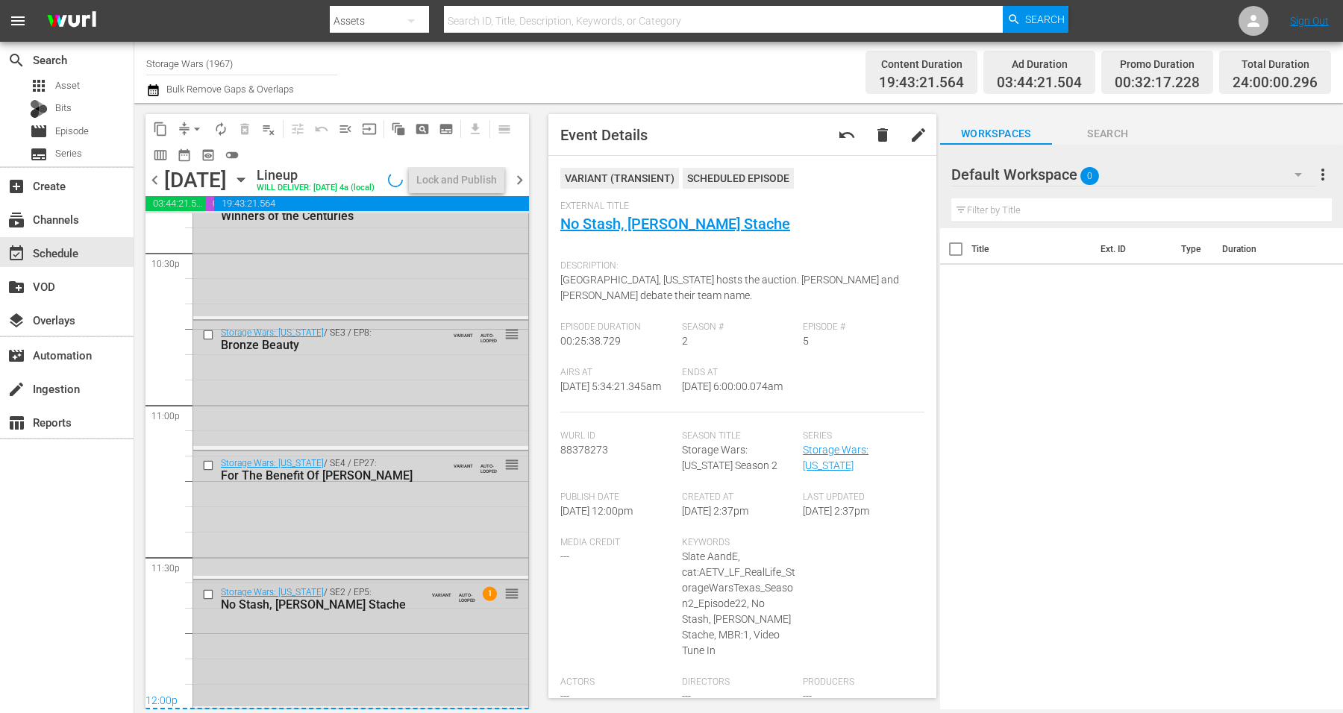
click at [395, 631] on div "Storage Wars: Texas / SE2 / EP5: No Stash, Moe's Stache VARIANT AUTO-LOOPED 1 r…" at bounding box center [360, 643] width 335 height 125
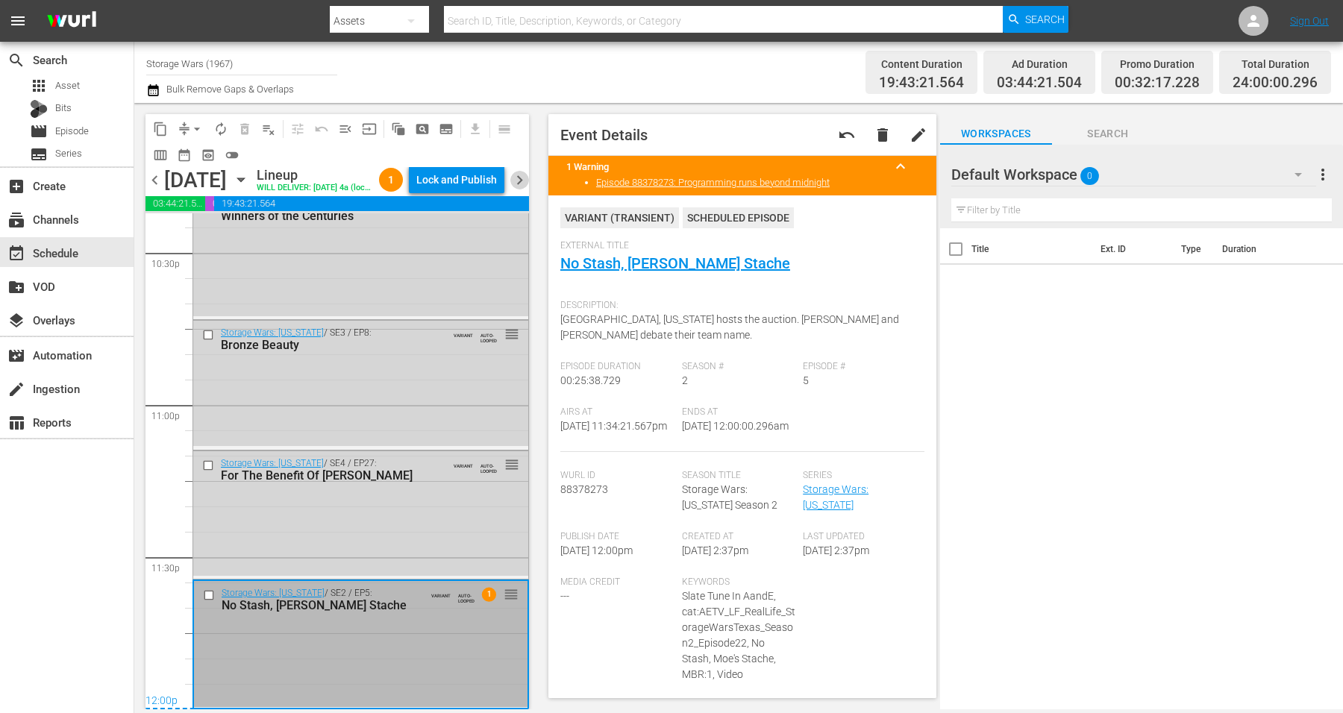
click at [518, 190] on span "chevron_right" at bounding box center [519, 180] width 19 height 19
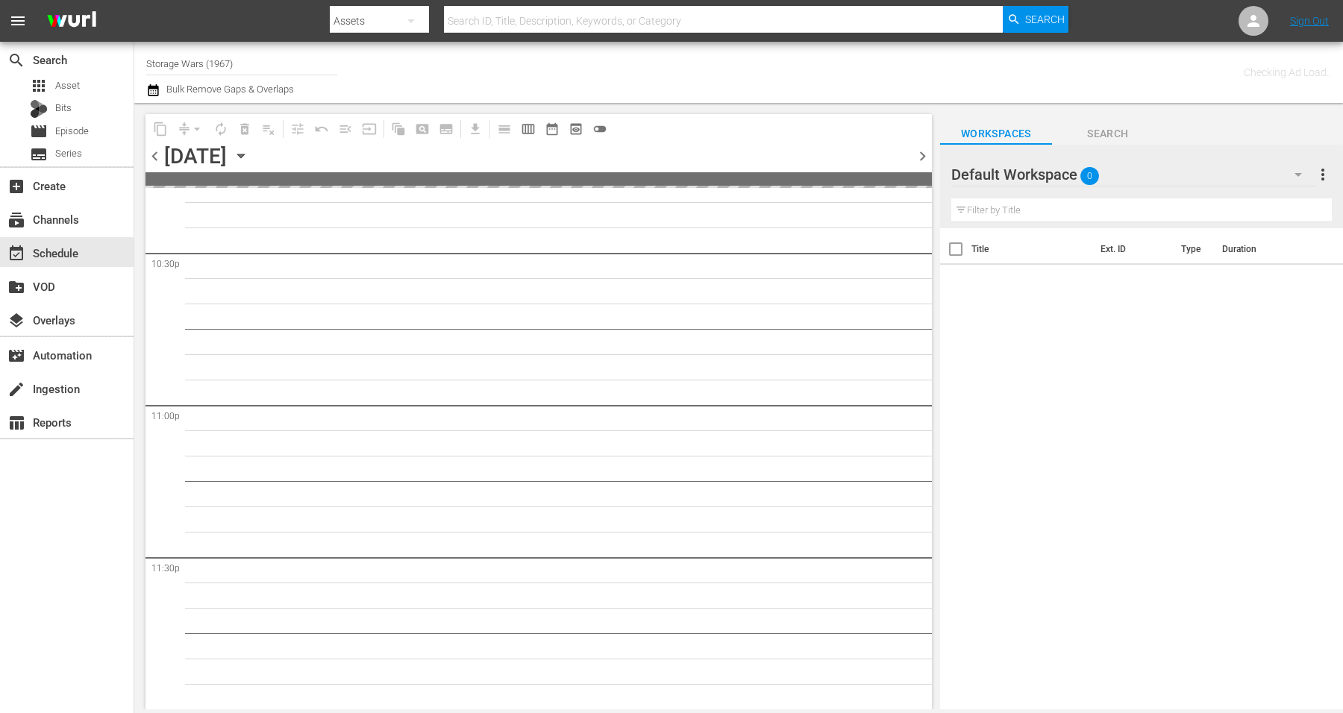
scroll to position [6785, 0]
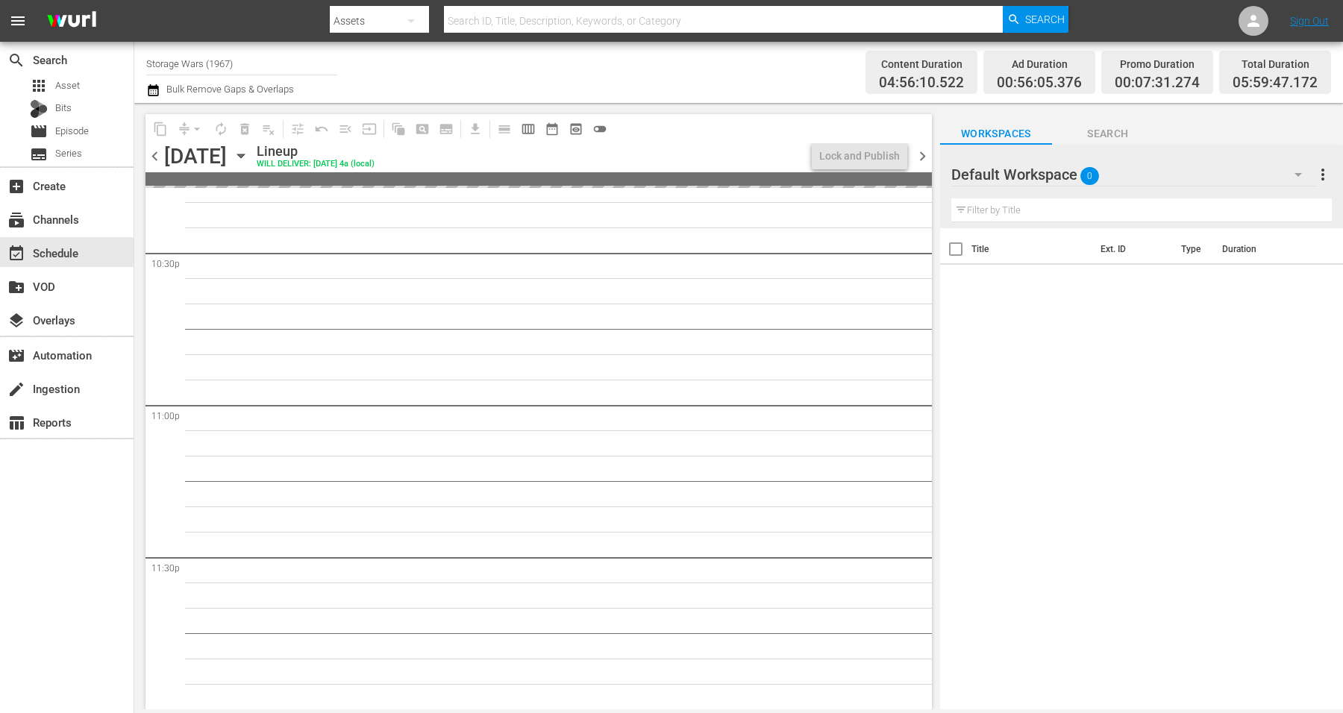
click at [253, 158] on div "Saturday, September 13th September 13th" at bounding box center [208, 156] width 89 height 25
click at [249, 155] on icon "button" at bounding box center [241, 156] width 16 height 16
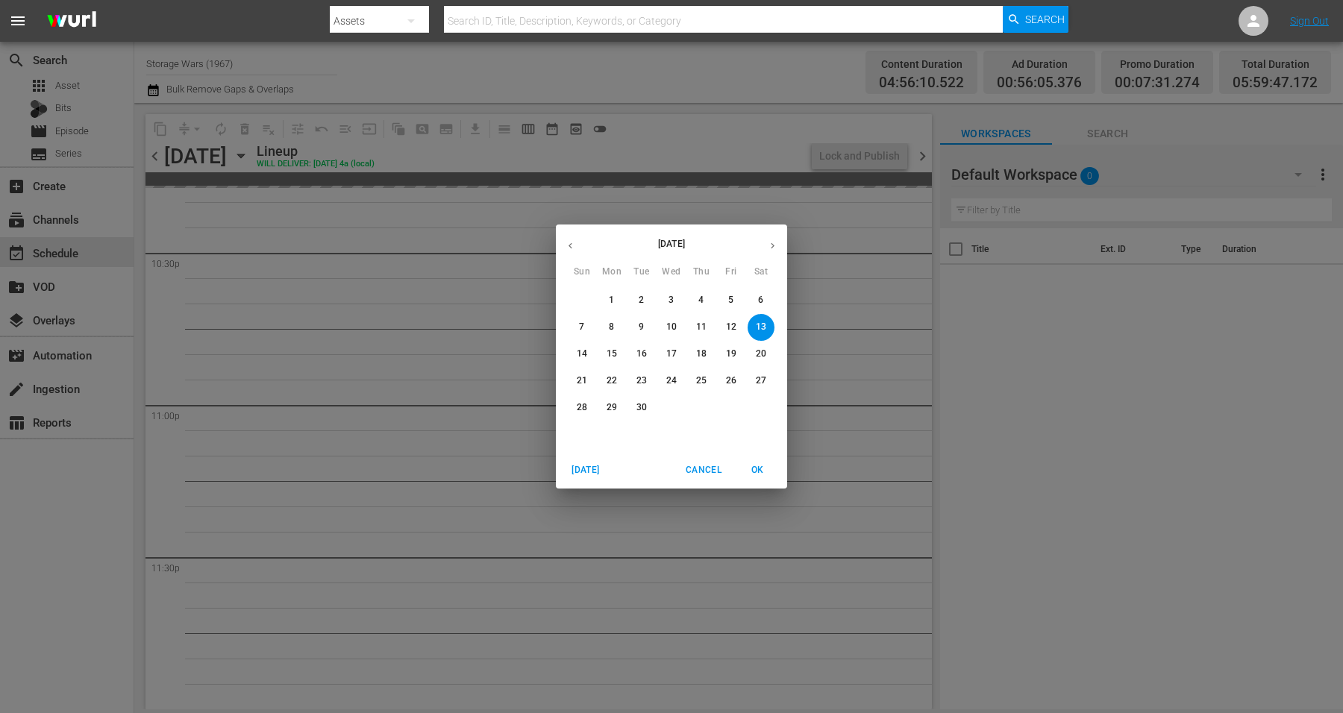
scroll to position [6786, 0]
click at [728, 326] on p "12" at bounding box center [731, 327] width 10 height 13
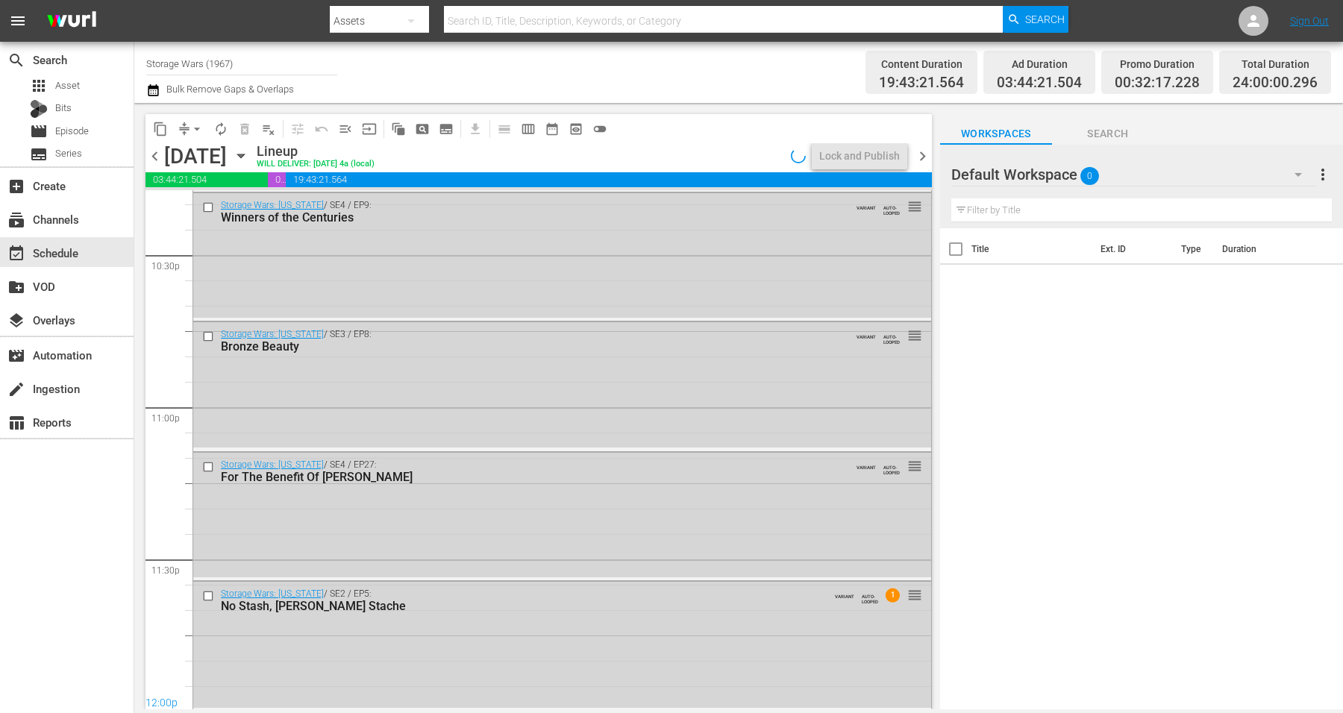
scroll to position [6786, 0]
click at [828, 151] on div "Lock and Publish" at bounding box center [859, 156] width 81 height 27
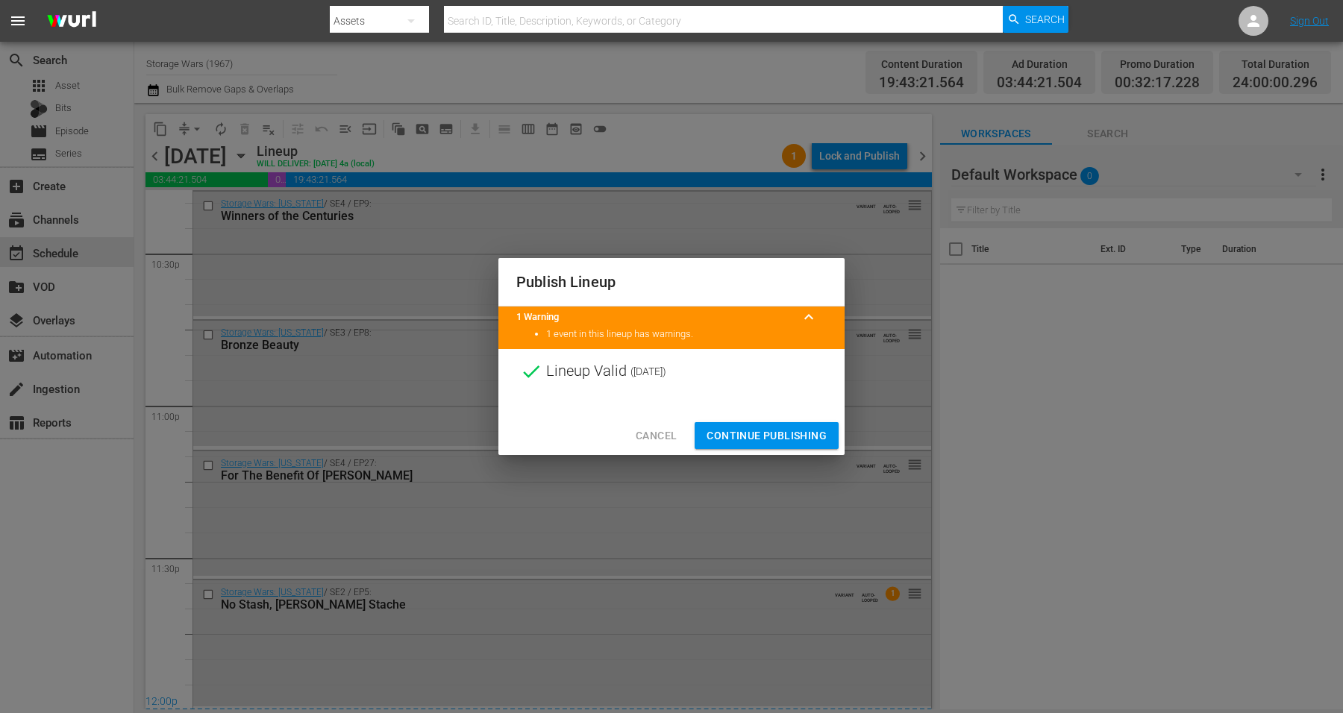
click at [752, 434] on span "Continue Publishing" at bounding box center [767, 436] width 120 height 19
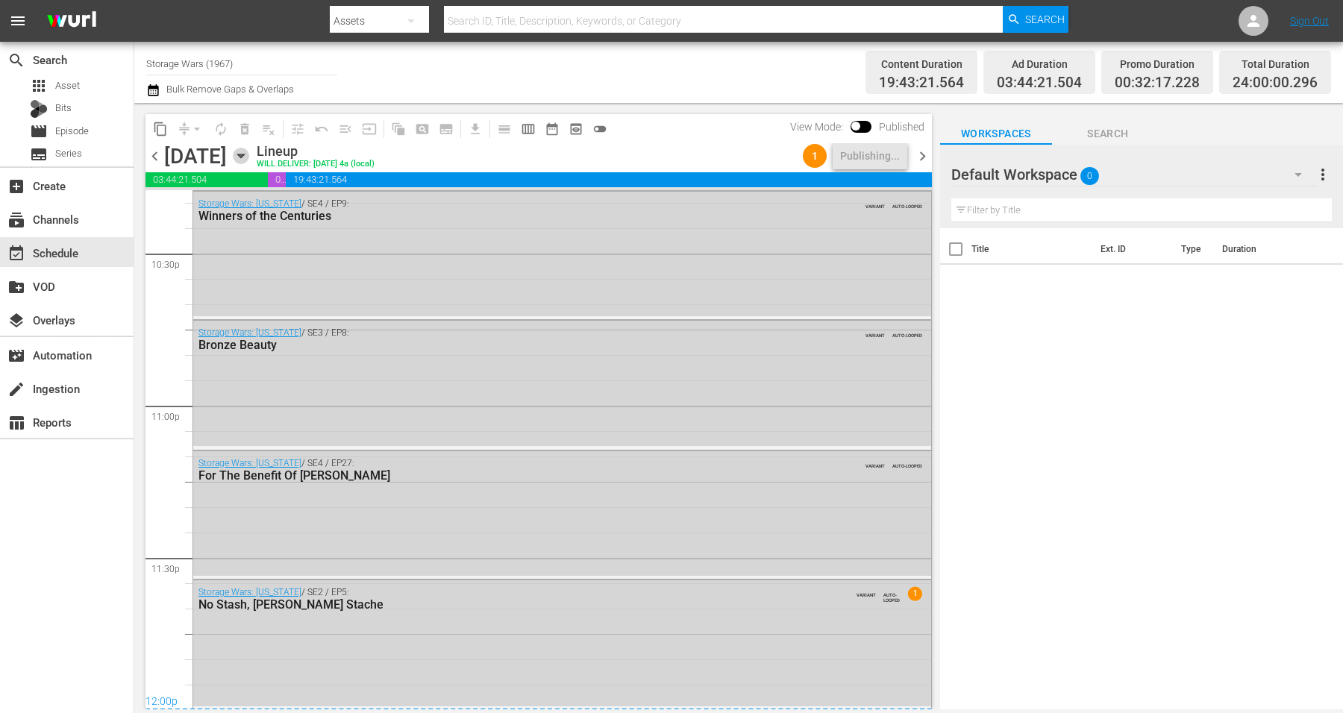
click at [244, 157] on icon "button" at bounding box center [240, 156] width 7 height 4
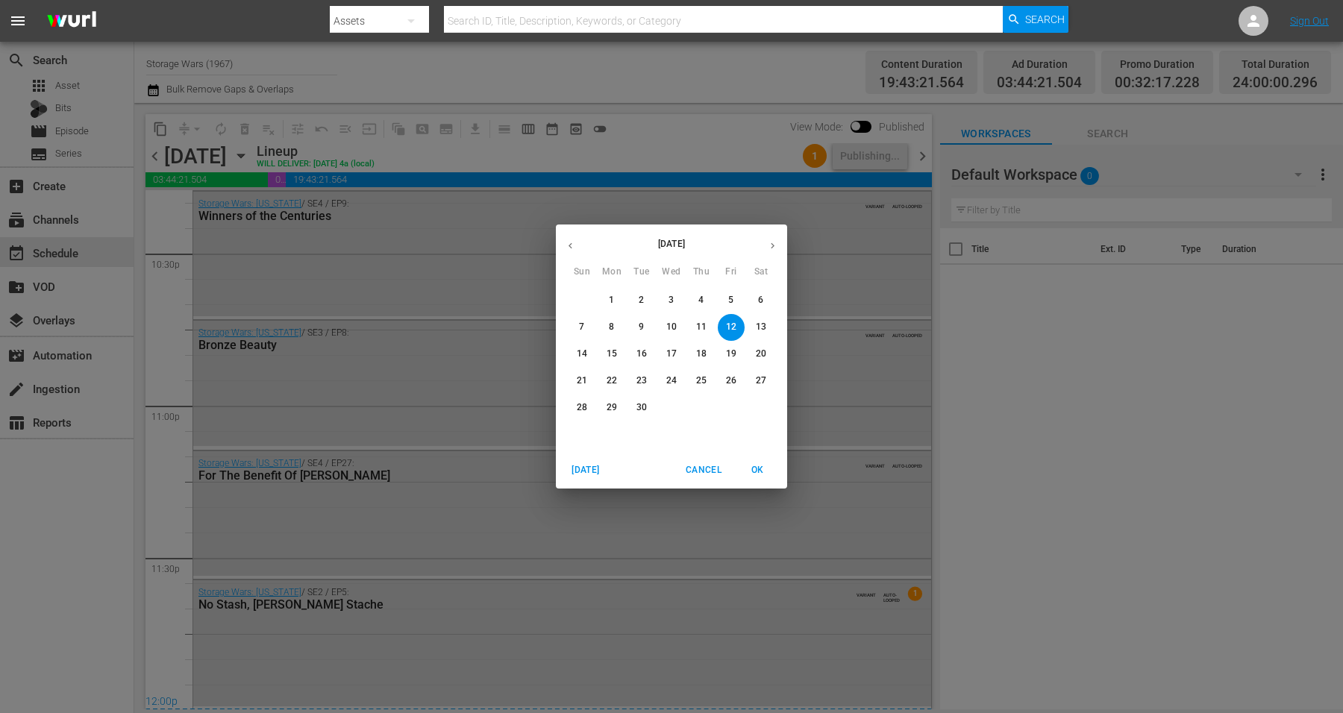
click at [757, 318] on button "13" at bounding box center [761, 327] width 27 height 27
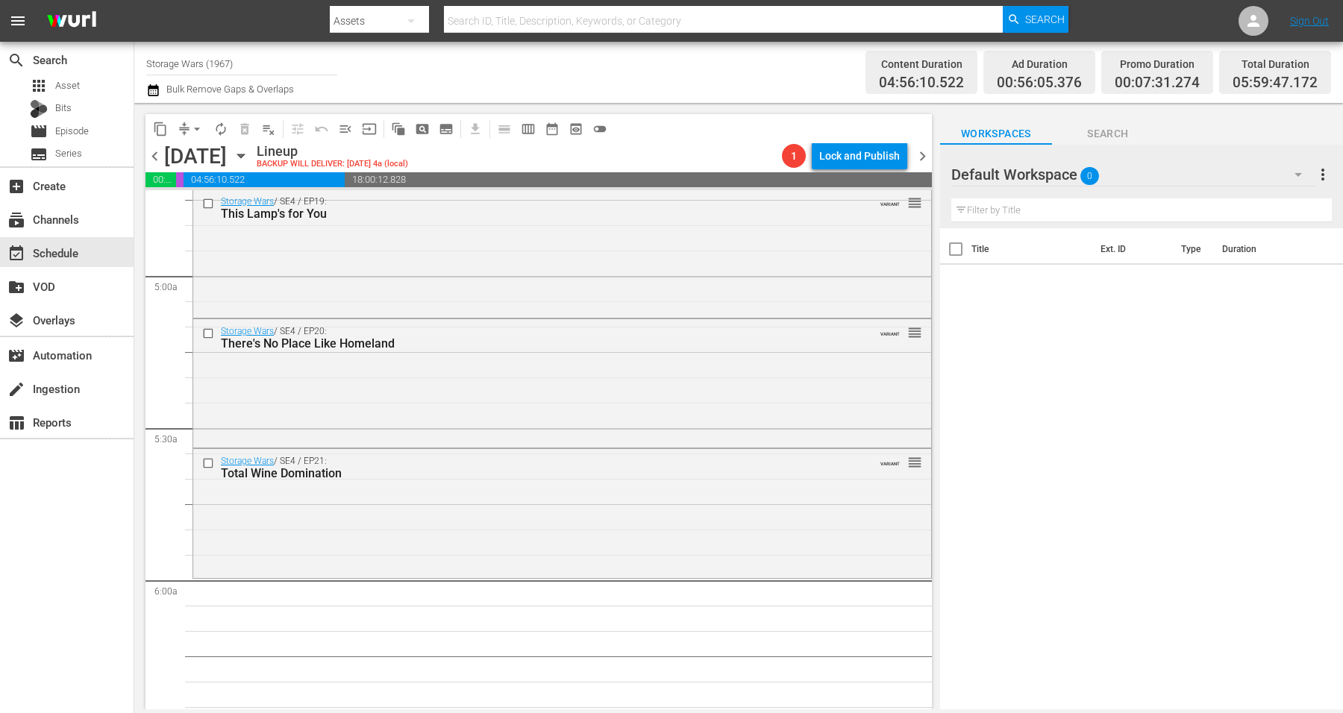
scroll to position [1563, 0]
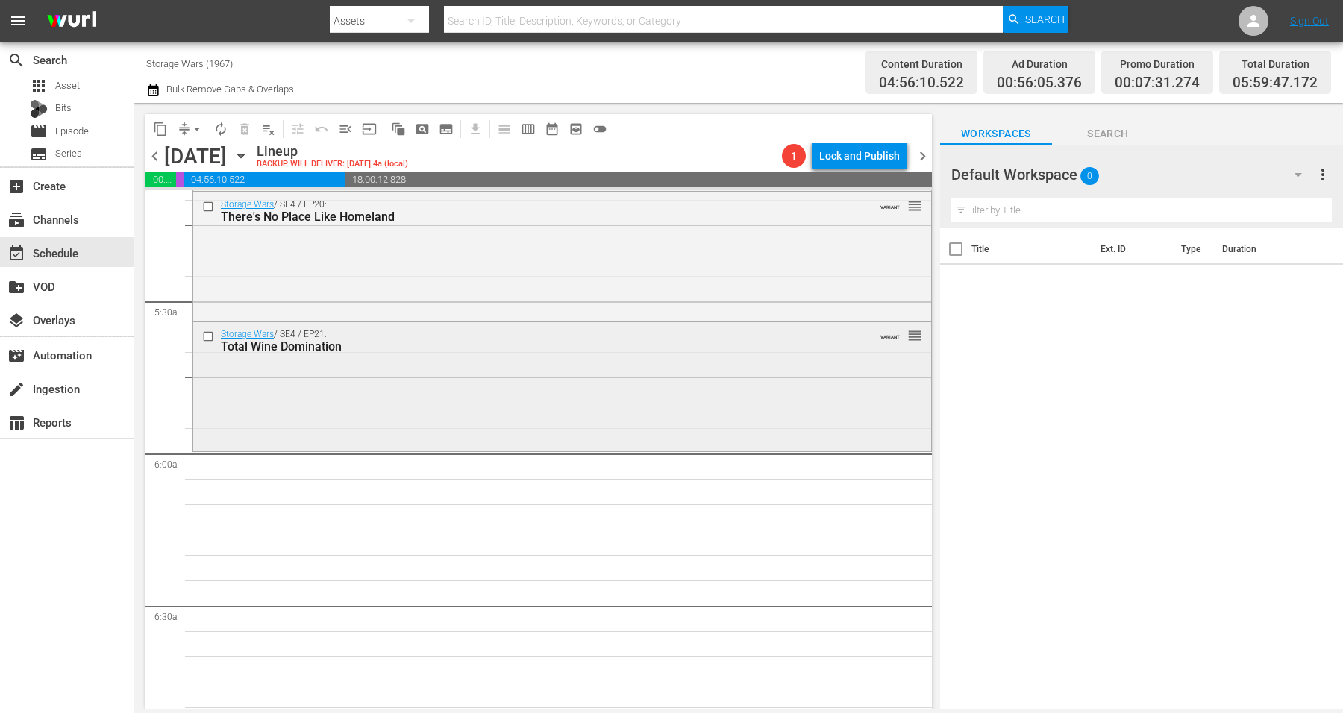
click at [485, 378] on div "Storage Wars / SE4 / EP21: Total Wine Domination VARIANT reorder" at bounding box center [562, 384] width 738 height 125
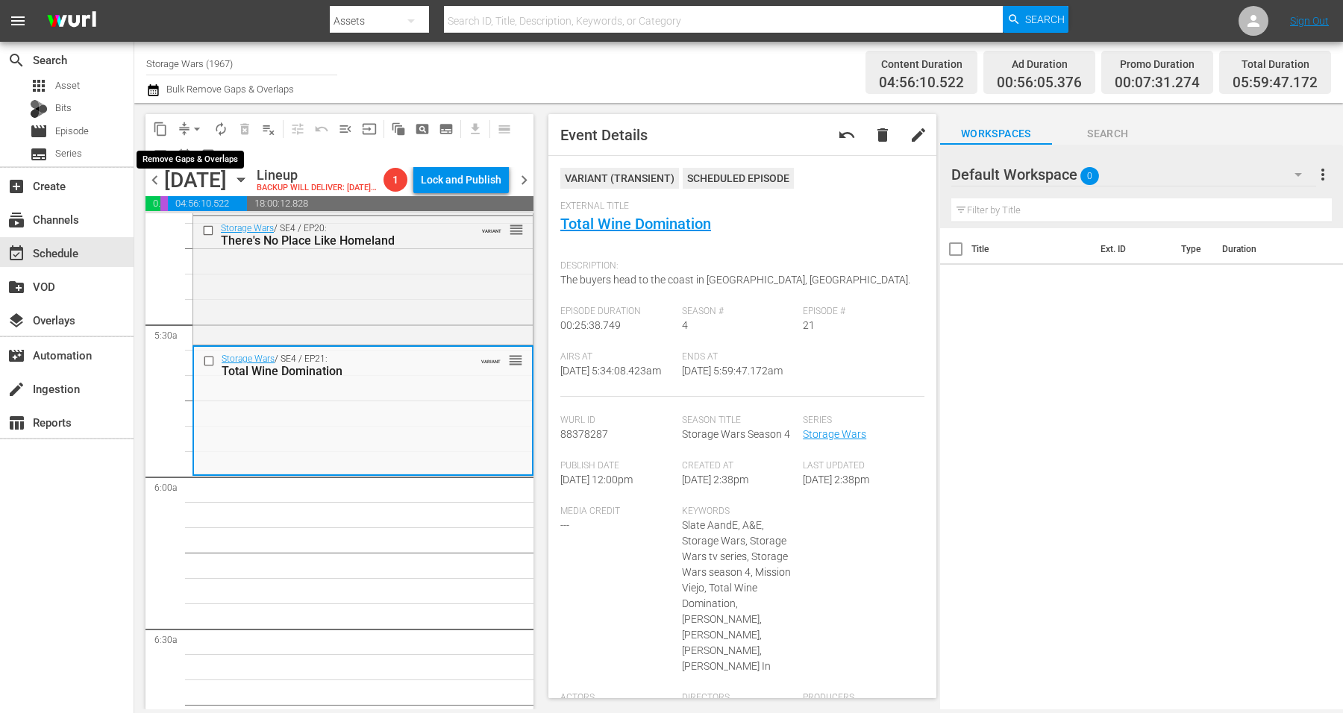
click at [187, 125] on button "arrow_drop_down" at bounding box center [197, 129] width 24 height 24
click at [179, 157] on li "Align to Midnight" at bounding box center [197, 158] width 157 height 25
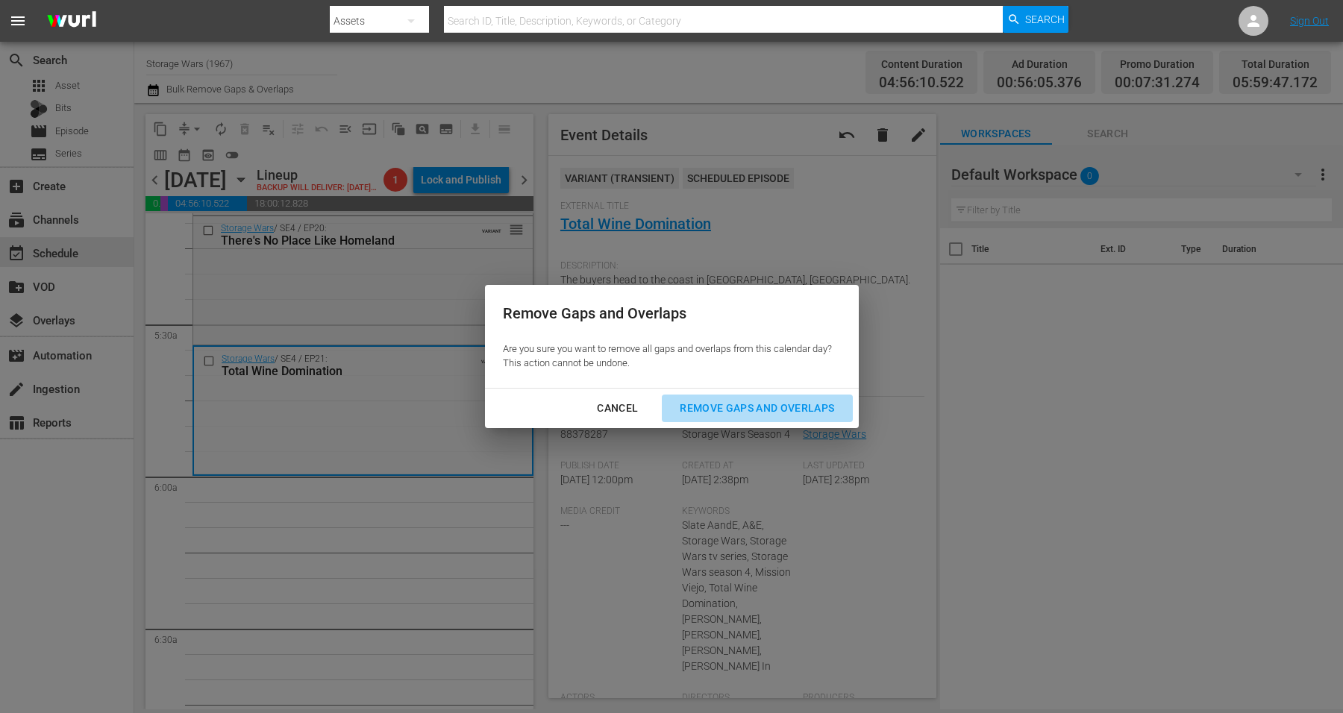
click at [819, 404] on div "Remove Gaps and Overlaps" at bounding box center [757, 408] width 178 height 19
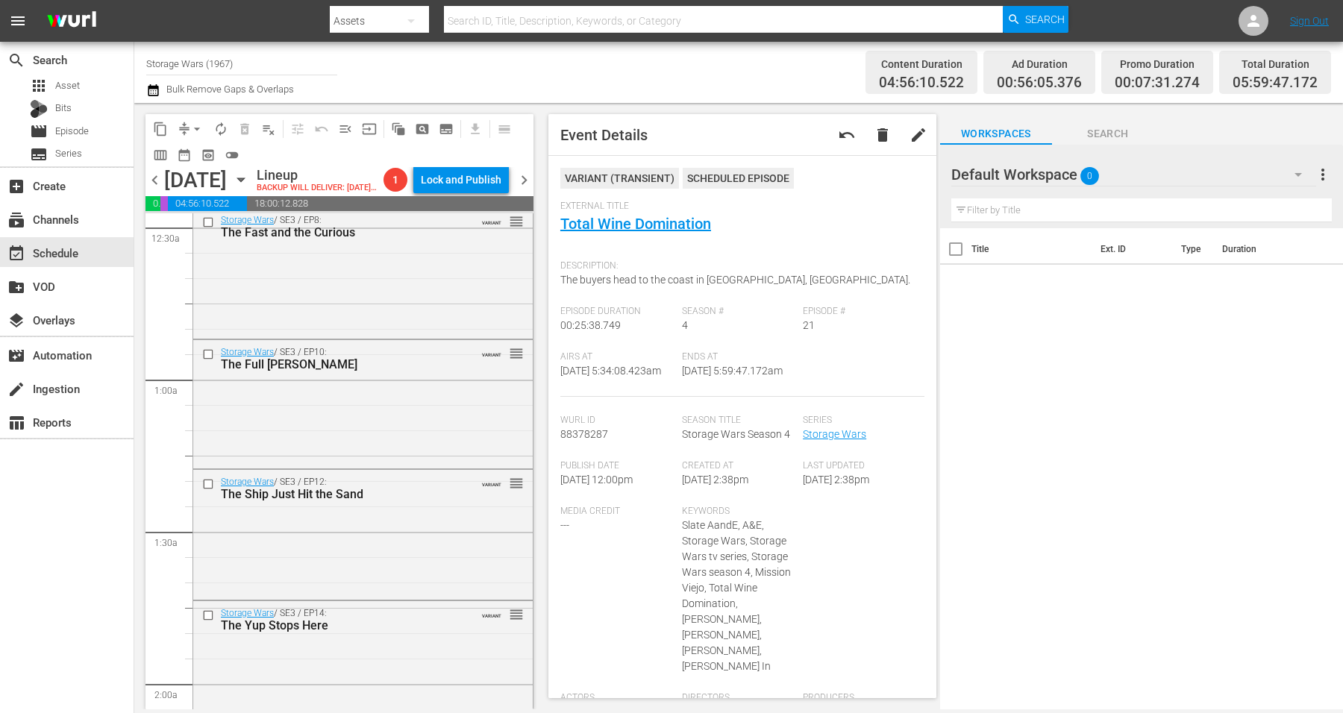
scroll to position [0, 0]
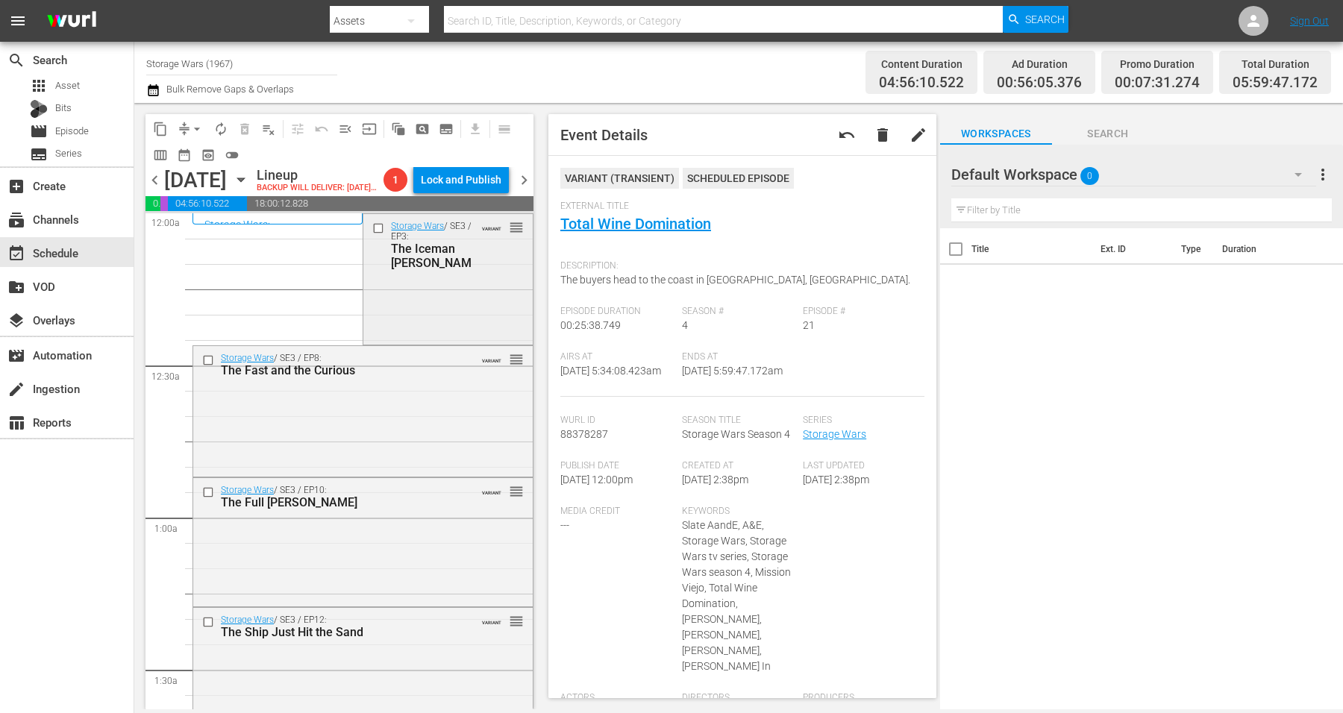
click at [428, 308] on div "Storage Wars / SE3 / EP3: The Iceman Carveth VARIANT reorder" at bounding box center [447, 277] width 169 height 127
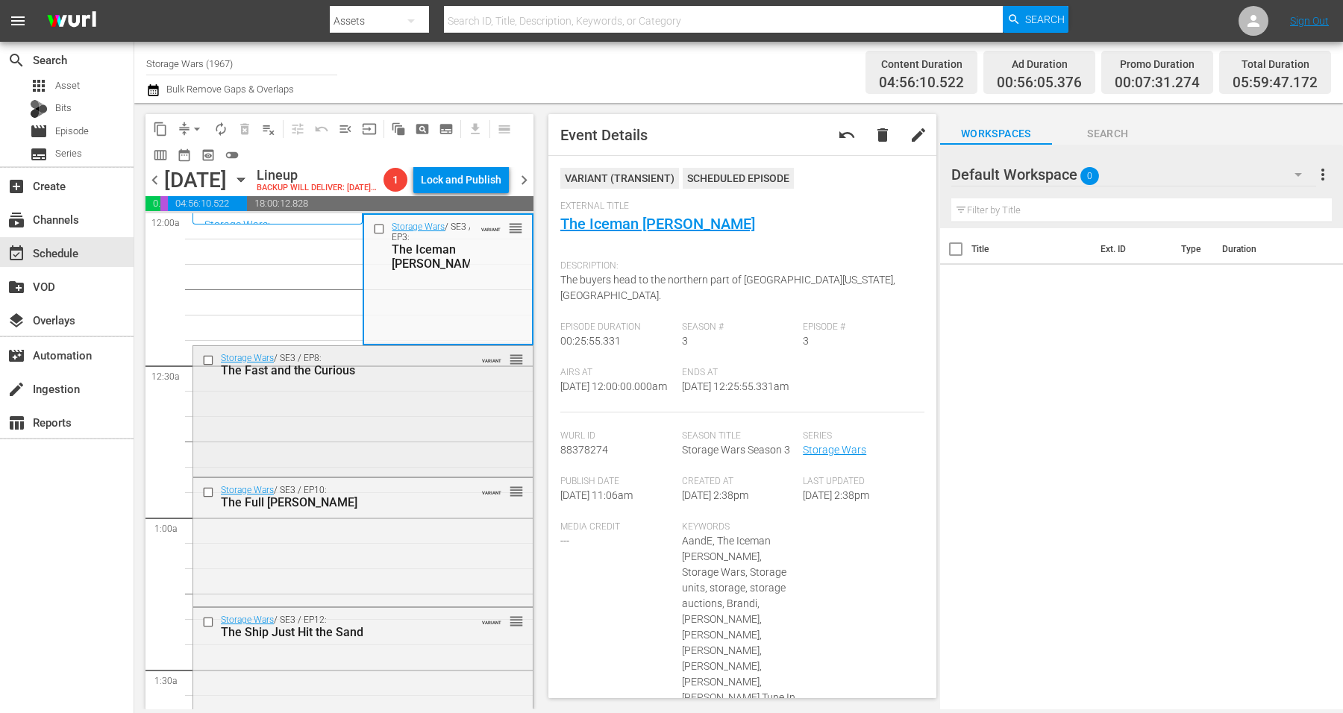
click at [416, 437] on div "Storage Wars / SE3 / EP8: The Fast and the Curious VARIANT reorder" at bounding box center [363, 410] width 340 height 128
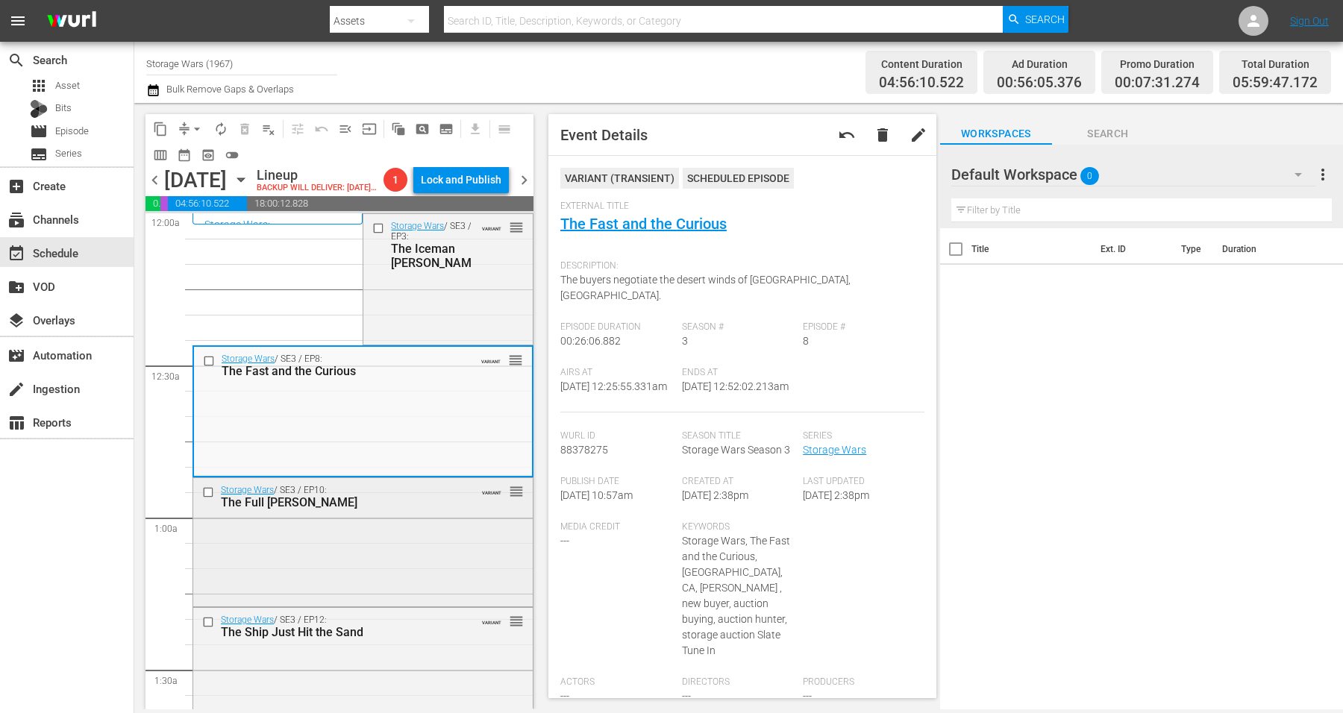
click at [364, 599] on div "Storage Wars / SE3 / EP10: The Full Monty-Bello VARIANT reorder" at bounding box center [363, 540] width 340 height 125
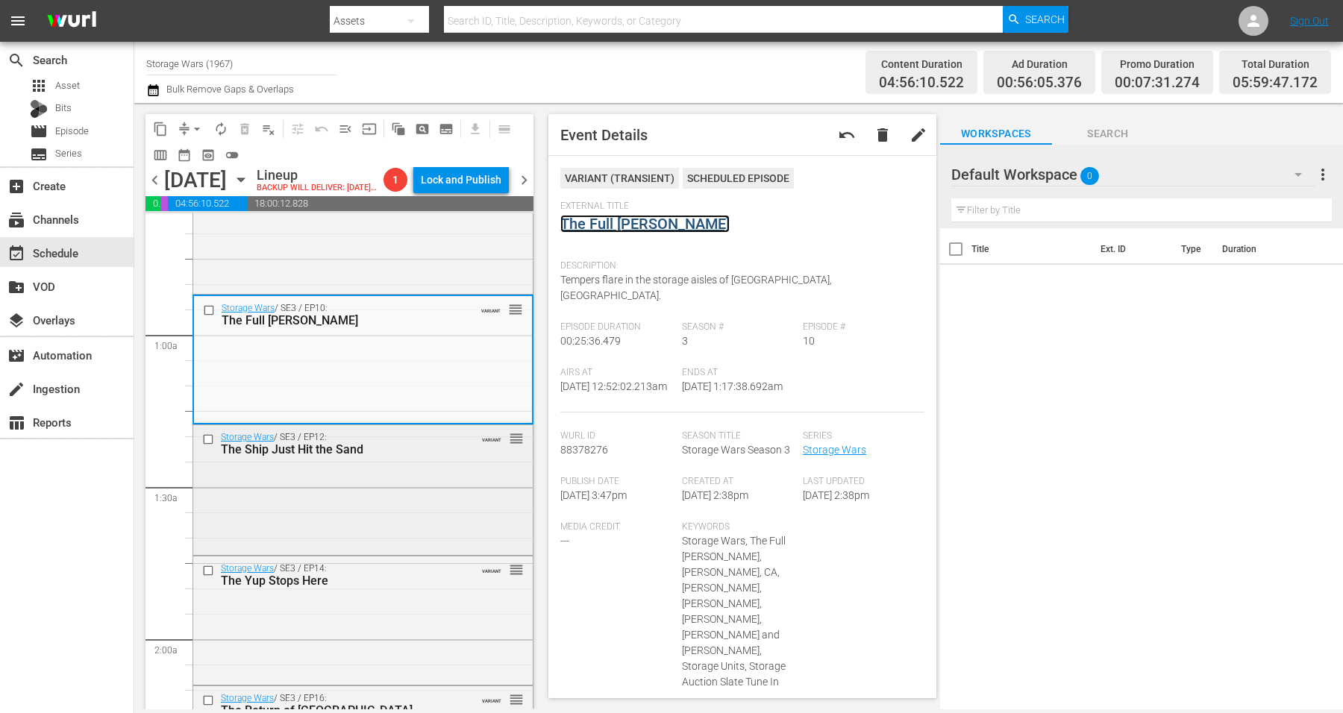
scroll to position [187, 0]
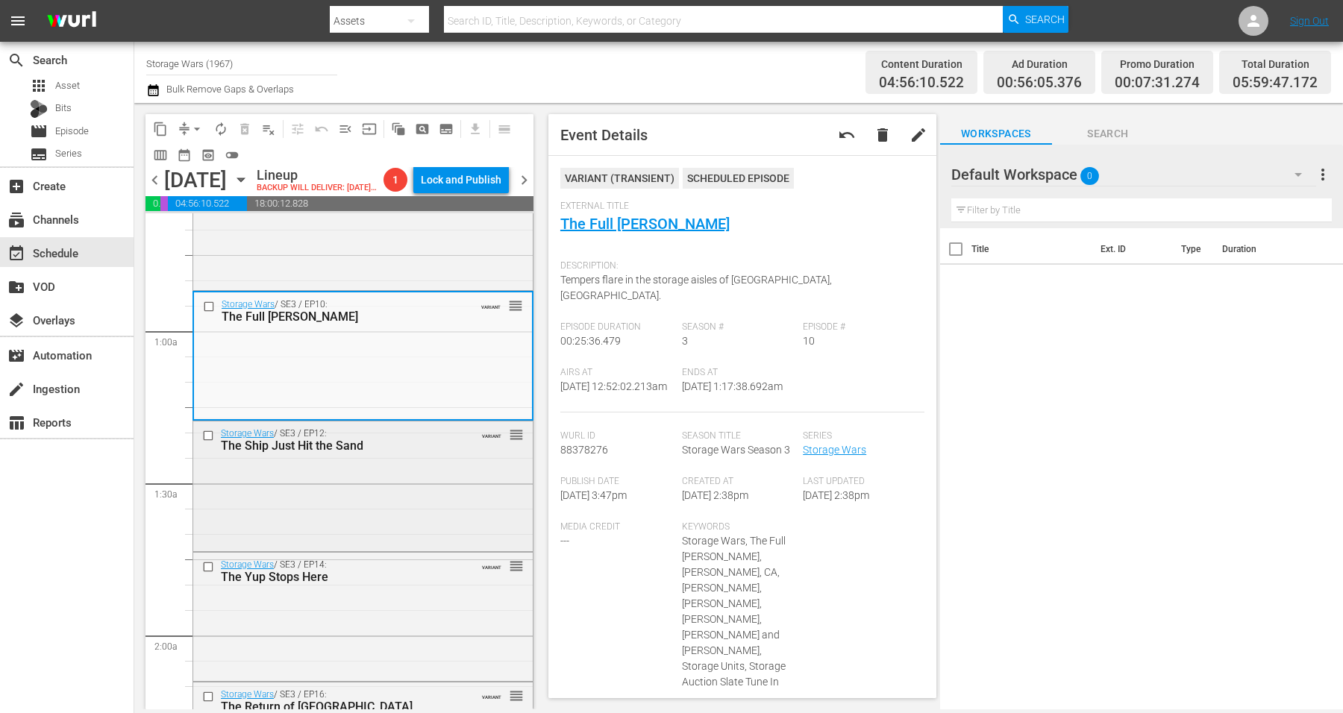
click at [384, 519] on div "Storage Wars / SE3 / EP12: The Ship Just Hit the Sand VARIANT reorder" at bounding box center [363, 485] width 340 height 126
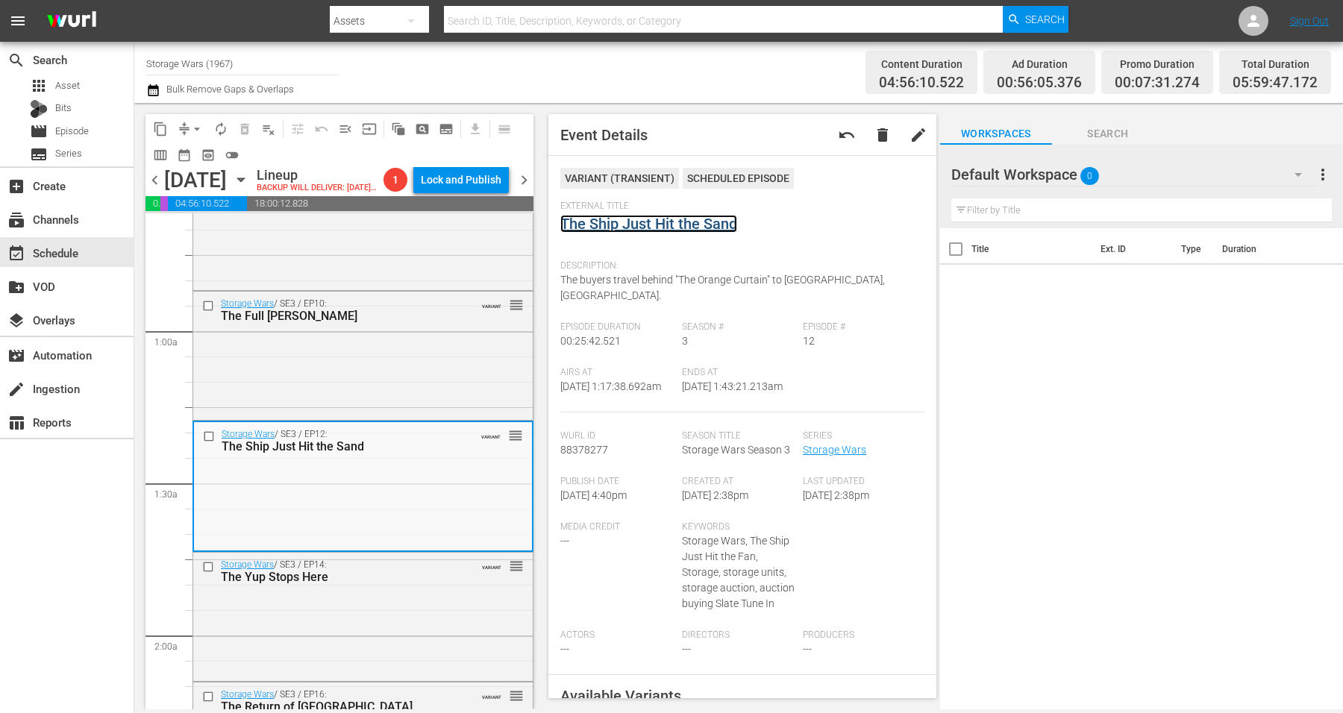
scroll to position [0, 0]
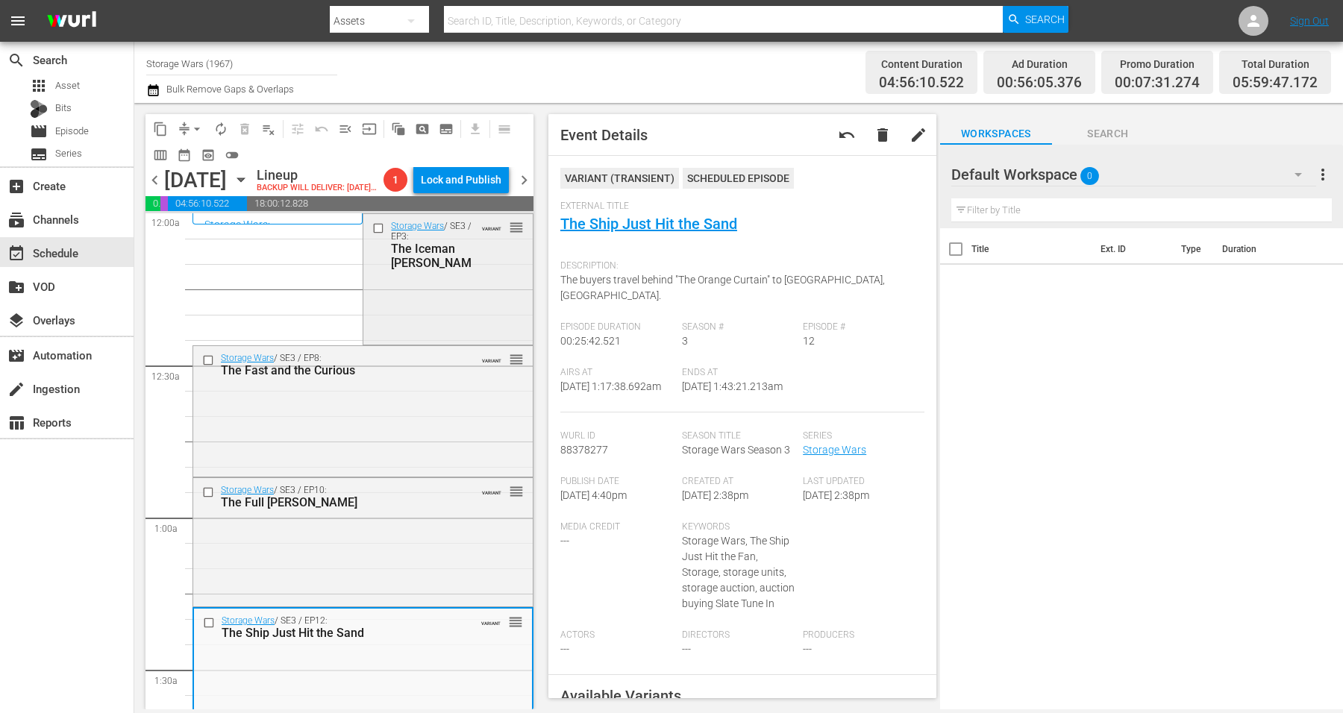
click at [459, 319] on div "Storage Wars / SE3 / EP3: The Iceman Carveth VARIANT reorder" at bounding box center [447, 277] width 169 height 127
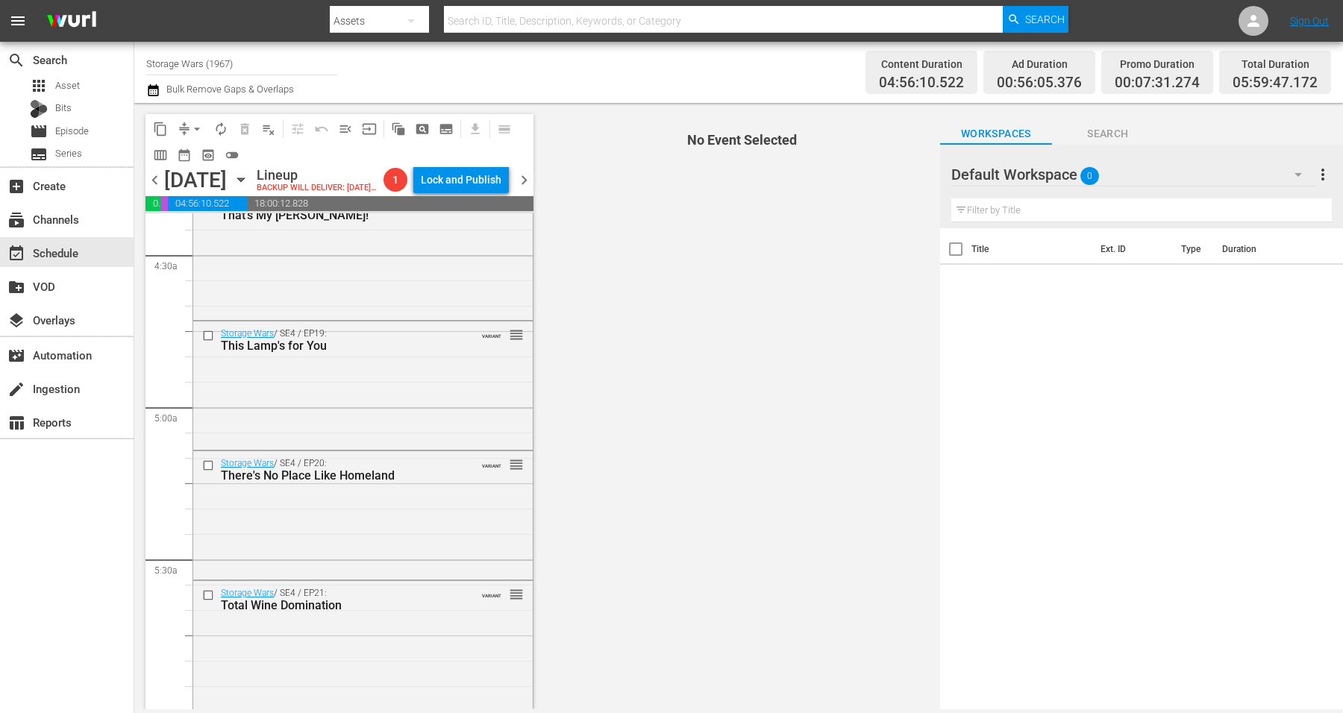
scroll to position [1399, 0]
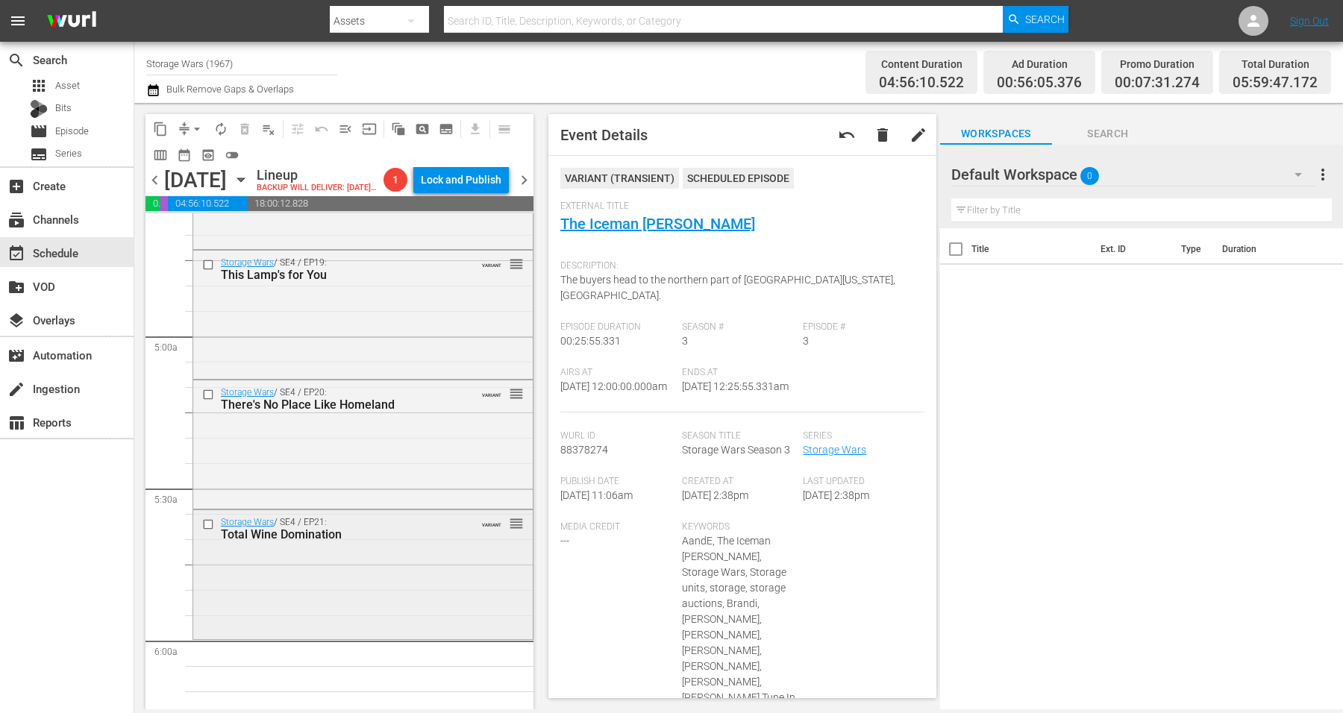
click at [353, 593] on div "Storage Wars / SE4 / EP21: Total Wine Domination VARIANT reorder" at bounding box center [363, 572] width 340 height 125
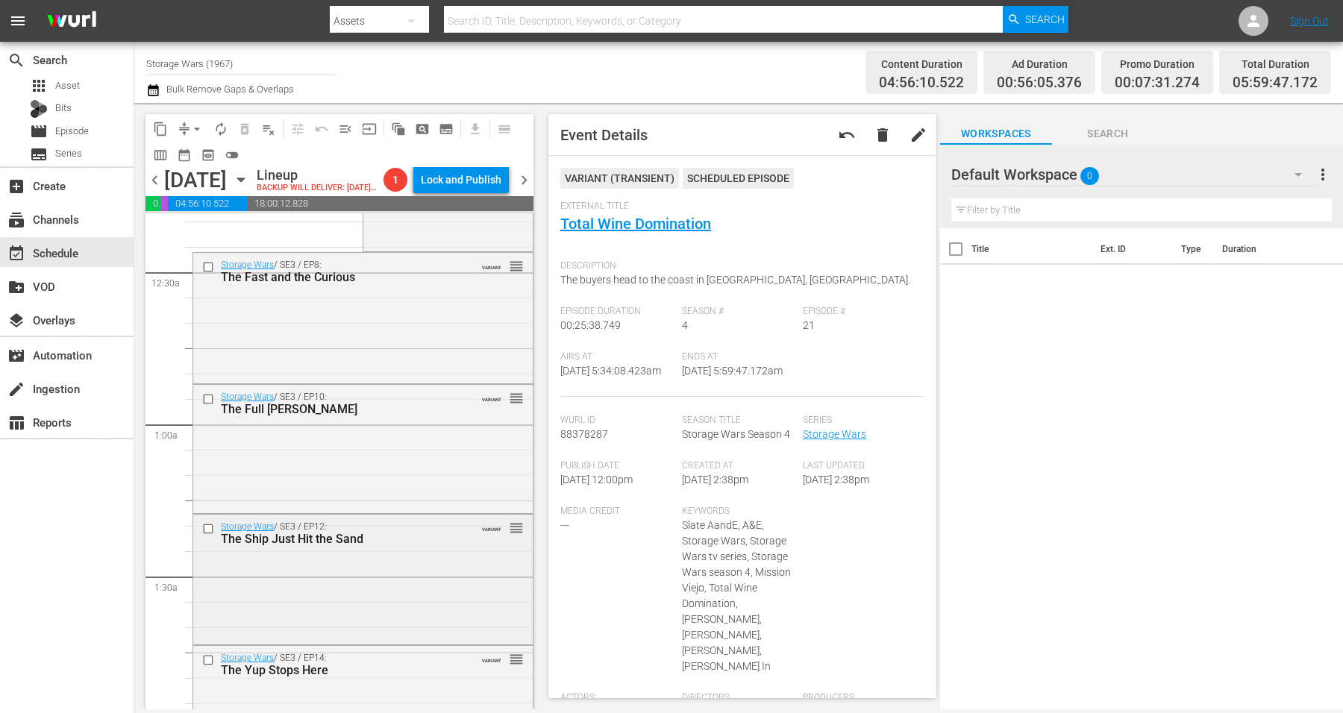
scroll to position [187, 0]
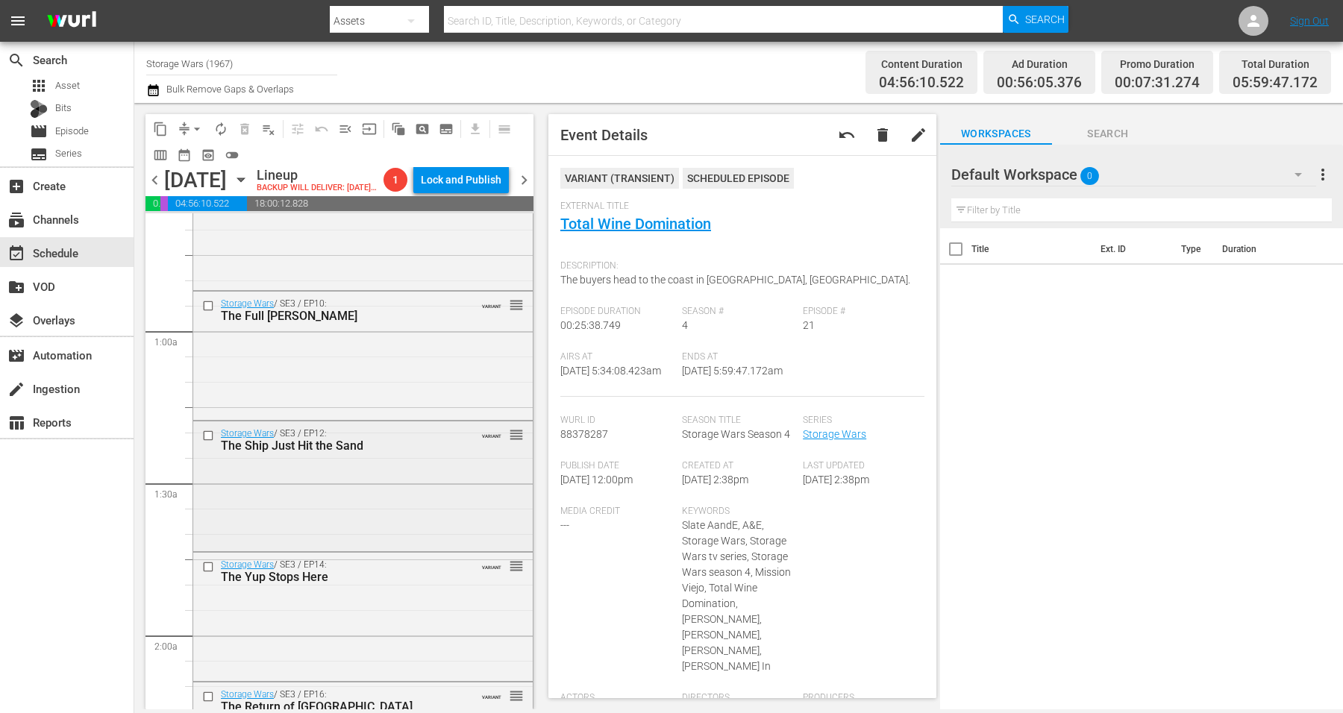
click at [358, 505] on div "Storage Wars / SE3 / EP12: The Ship Just Hit the Sand VARIANT reorder" at bounding box center [363, 485] width 340 height 126
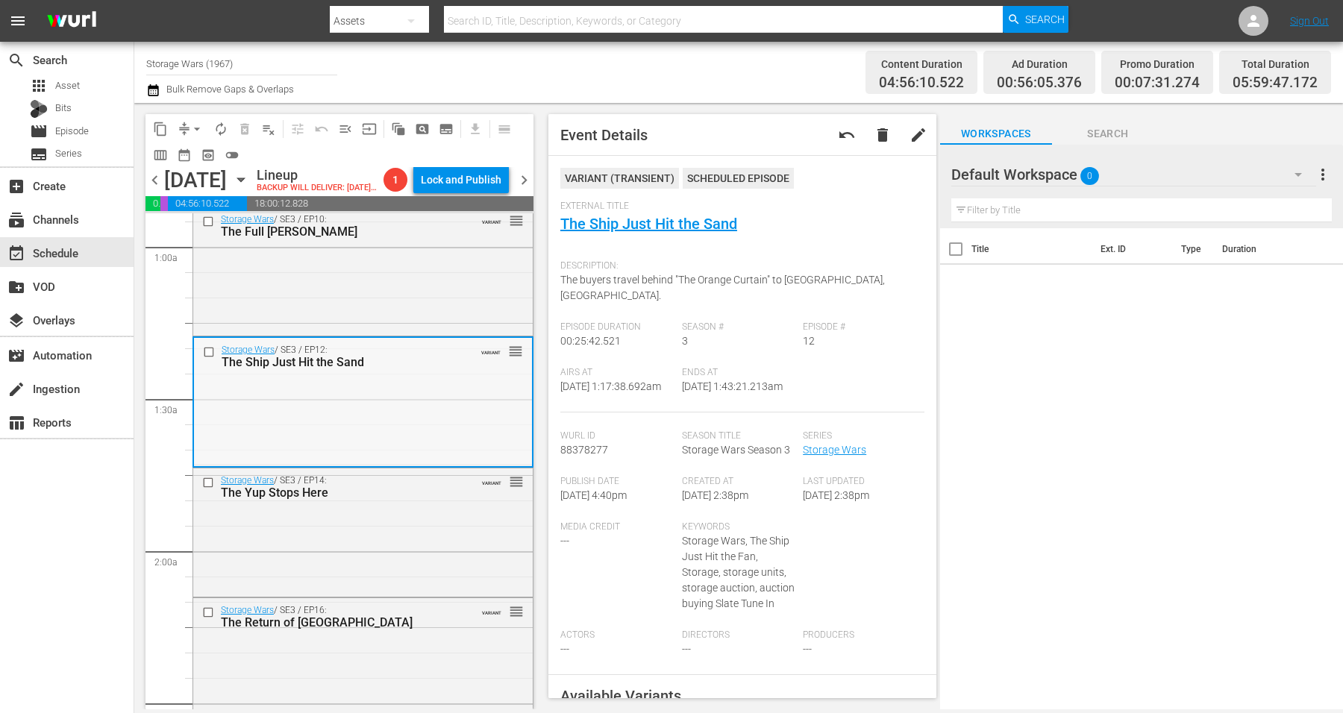
scroll to position [373, 0]
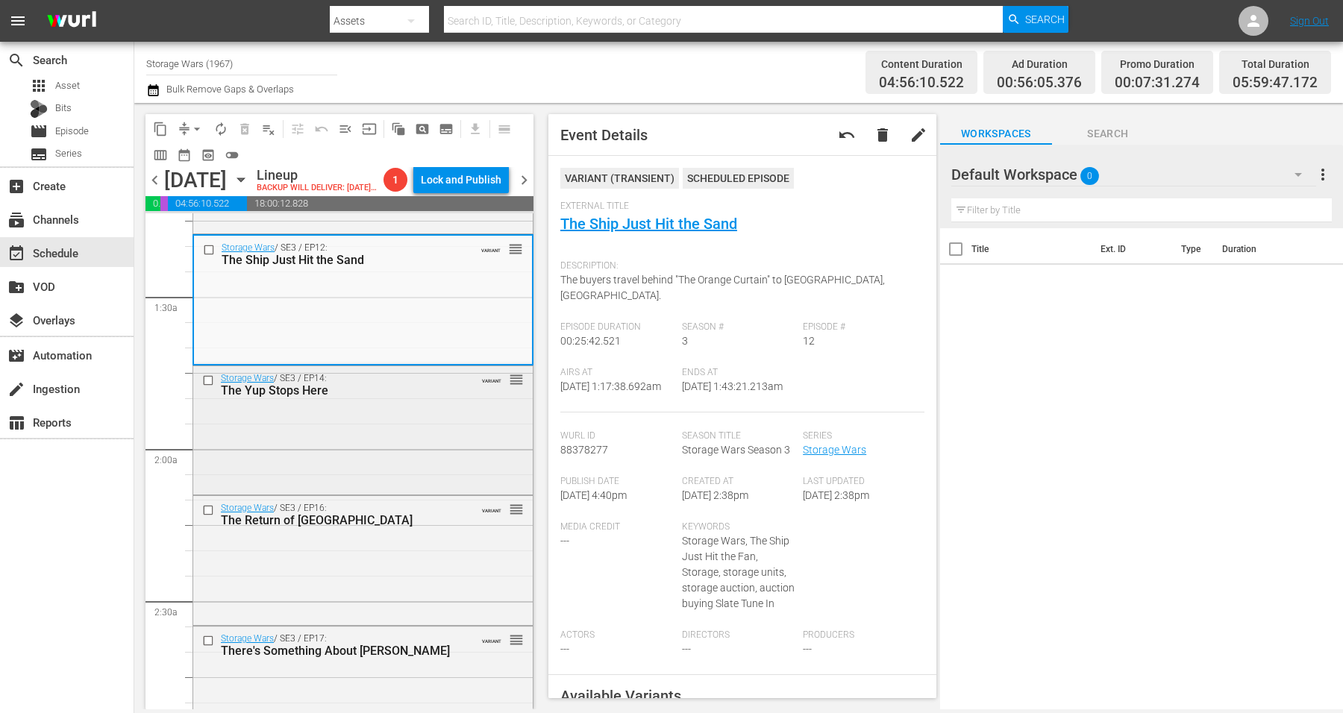
click at [357, 436] on div "Storage Wars / SE3 / EP14: The Yup Stops Here VARIANT reorder" at bounding box center [363, 429] width 340 height 126
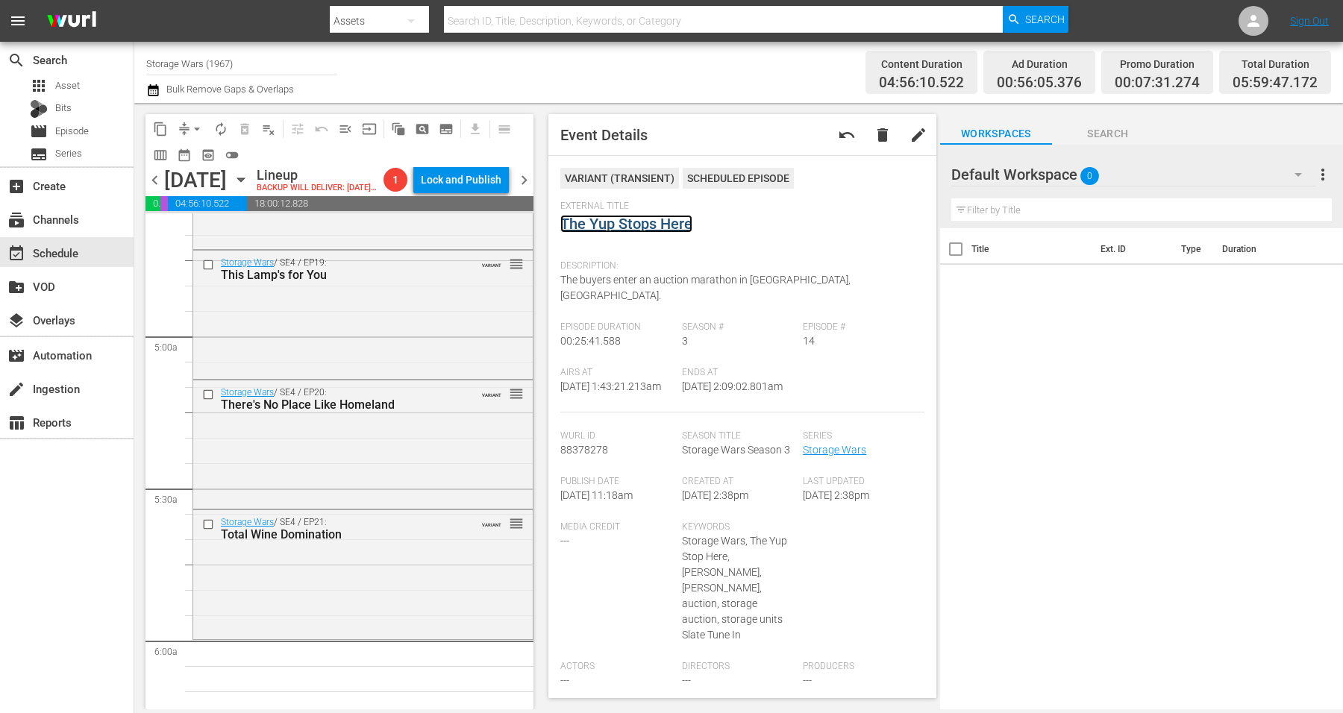
scroll to position [1586, 0]
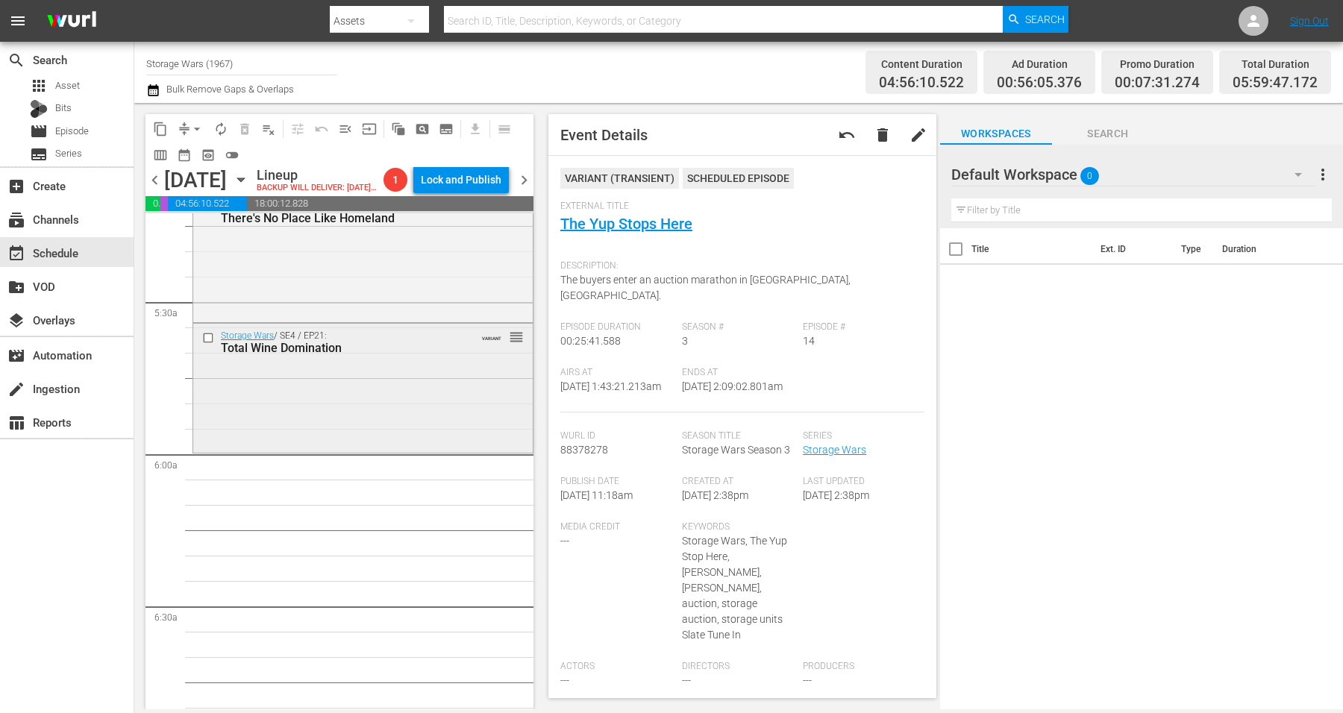
click at [374, 403] on div "Storage Wars / SE4 / EP21: Total Wine Domination VARIANT reorder" at bounding box center [363, 386] width 340 height 125
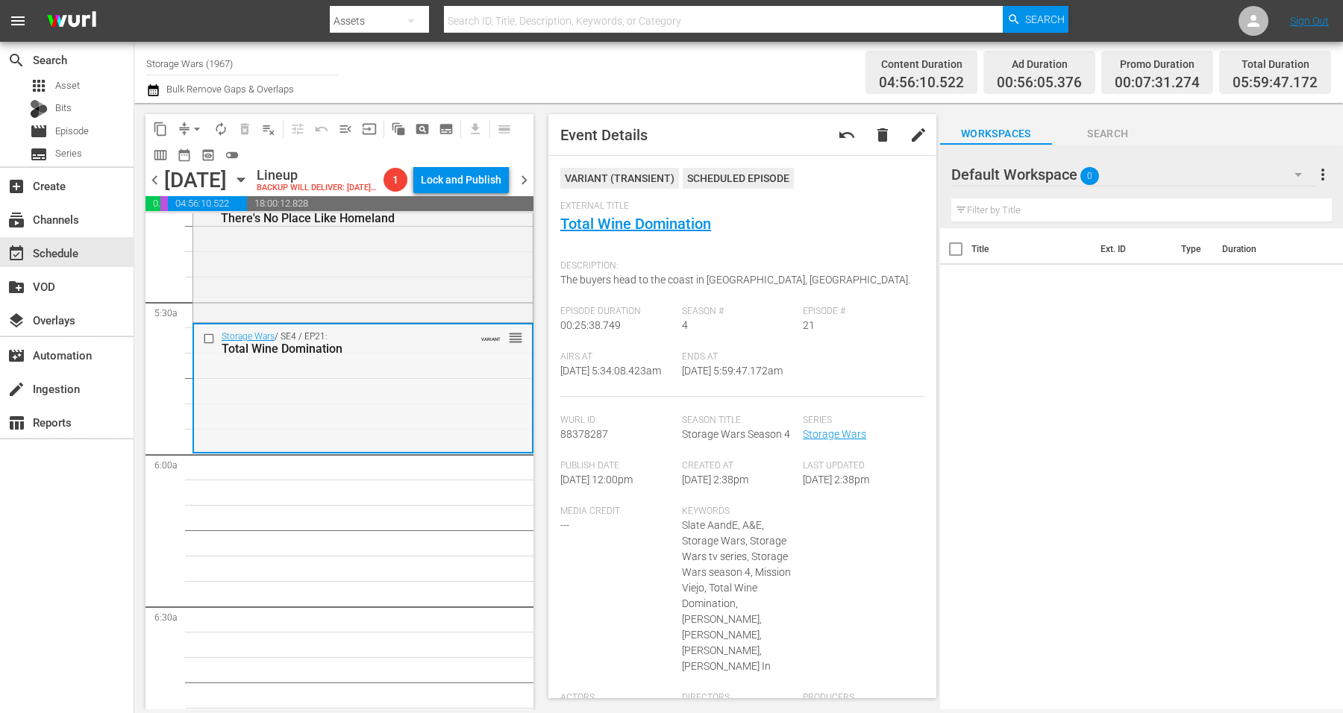
click at [329, 434] on div "Storage Wars / SE4 / EP21: Total Wine Domination VARIANT reorder" at bounding box center [363, 387] width 338 height 125
click at [192, 128] on span "arrow_drop_down" at bounding box center [197, 129] width 15 height 15
click at [202, 160] on li "Align to Midnight" at bounding box center [197, 158] width 157 height 25
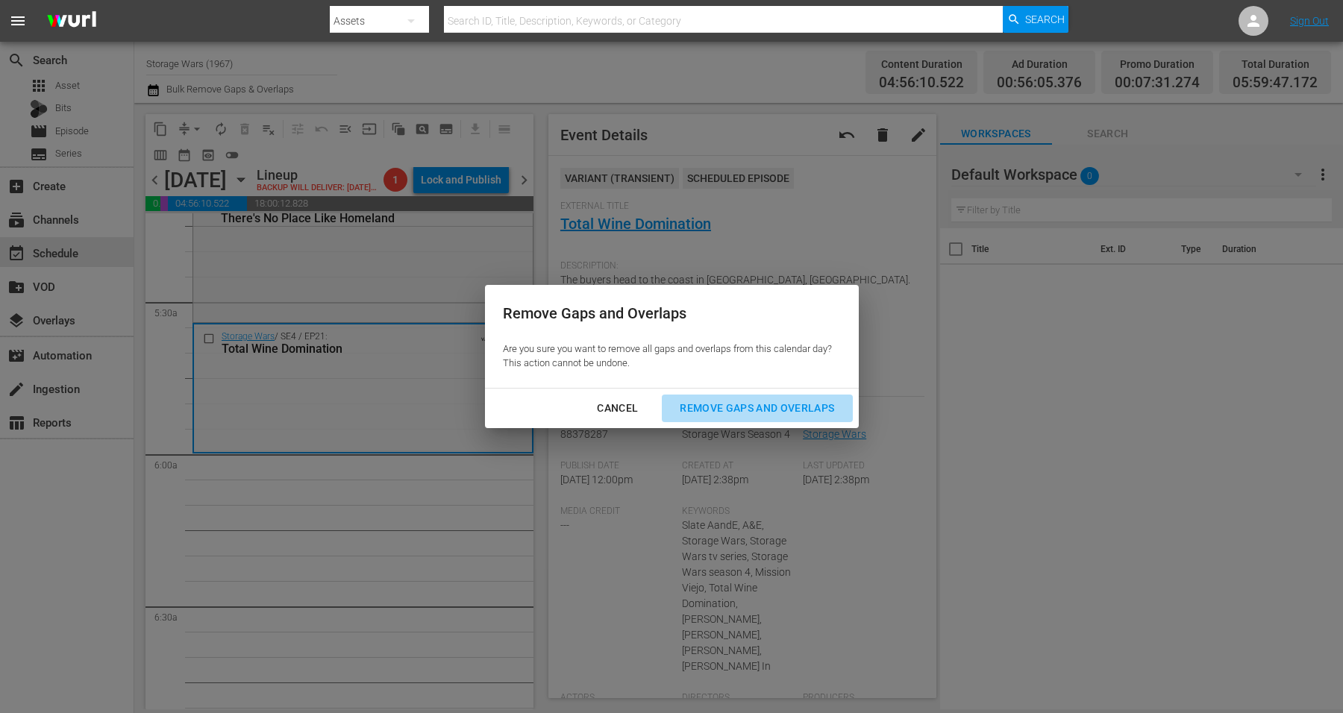
click at [756, 408] on div "Remove Gaps and Overlaps" at bounding box center [757, 408] width 178 height 19
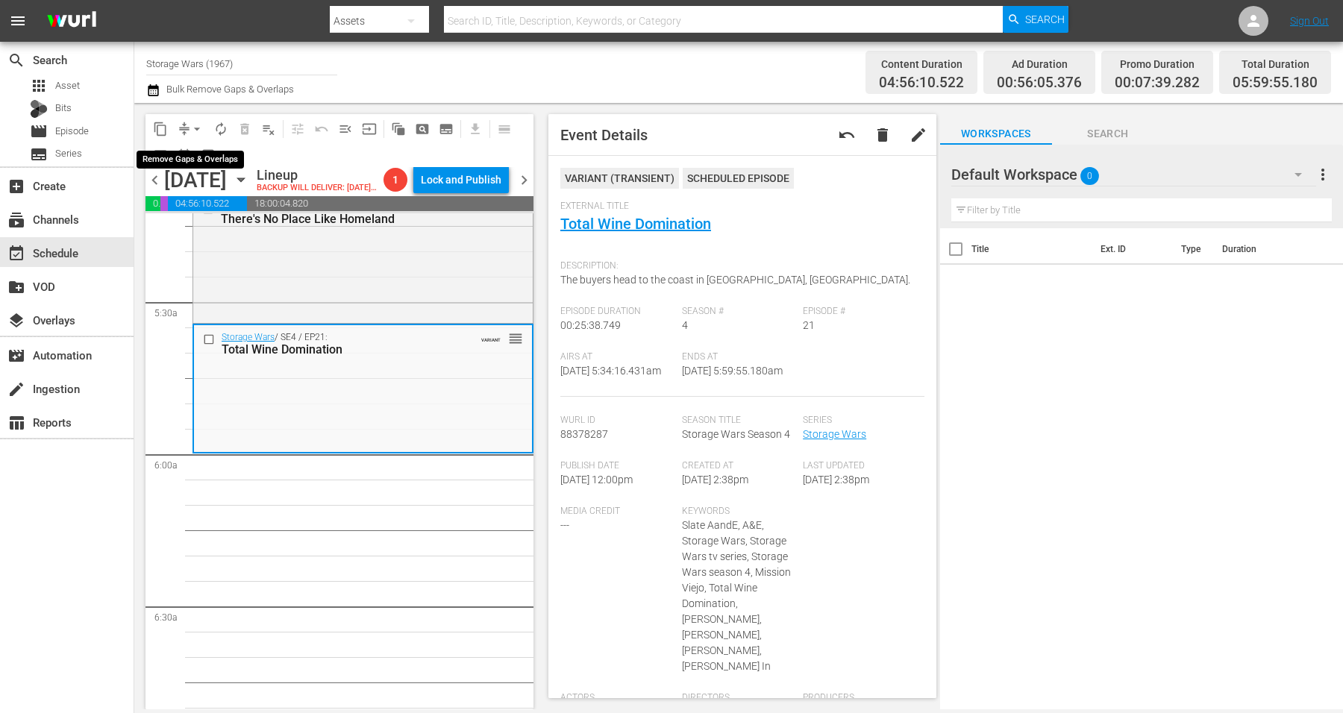
click at [196, 125] on span "arrow_drop_down" at bounding box center [197, 129] width 15 height 15
click at [180, 151] on li "Align to Midnight" at bounding box center [197, 158] width 157 height 25
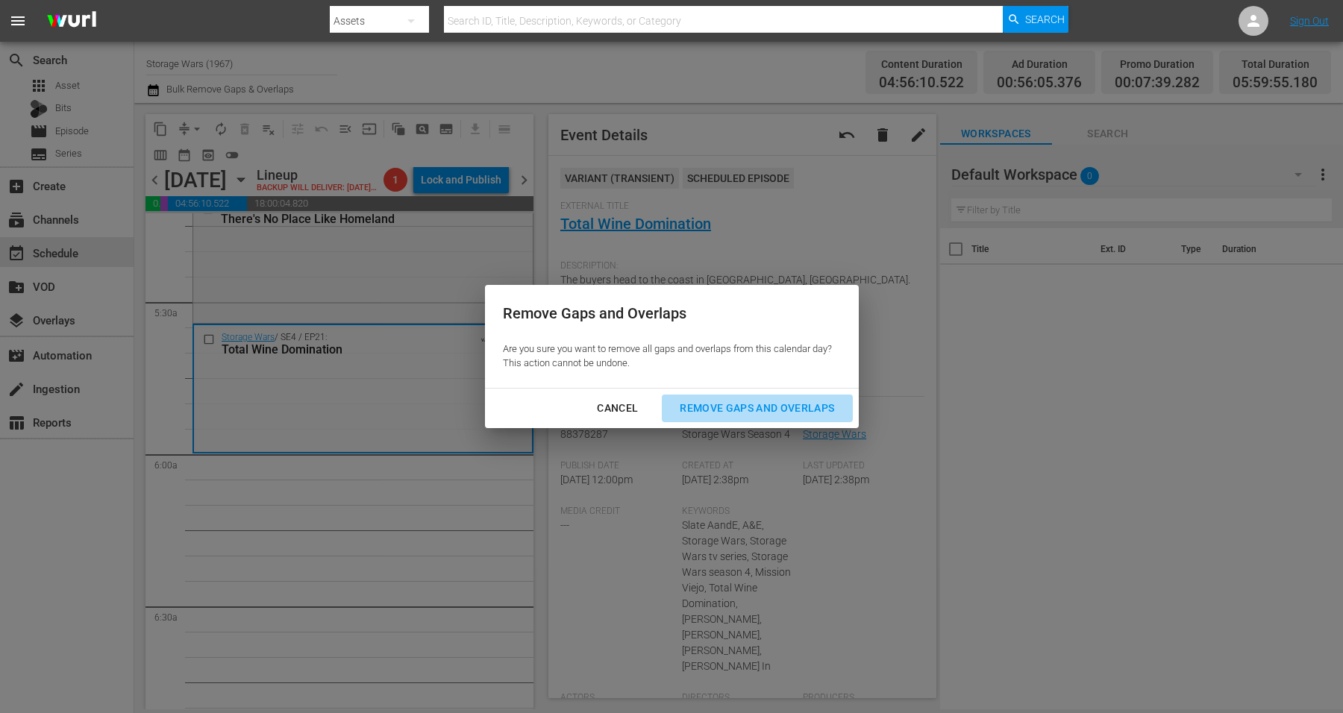
click at [783, 407] on div "Remove Gaps and Overlaps" at bounding box center [757, 408] width 178 height 19
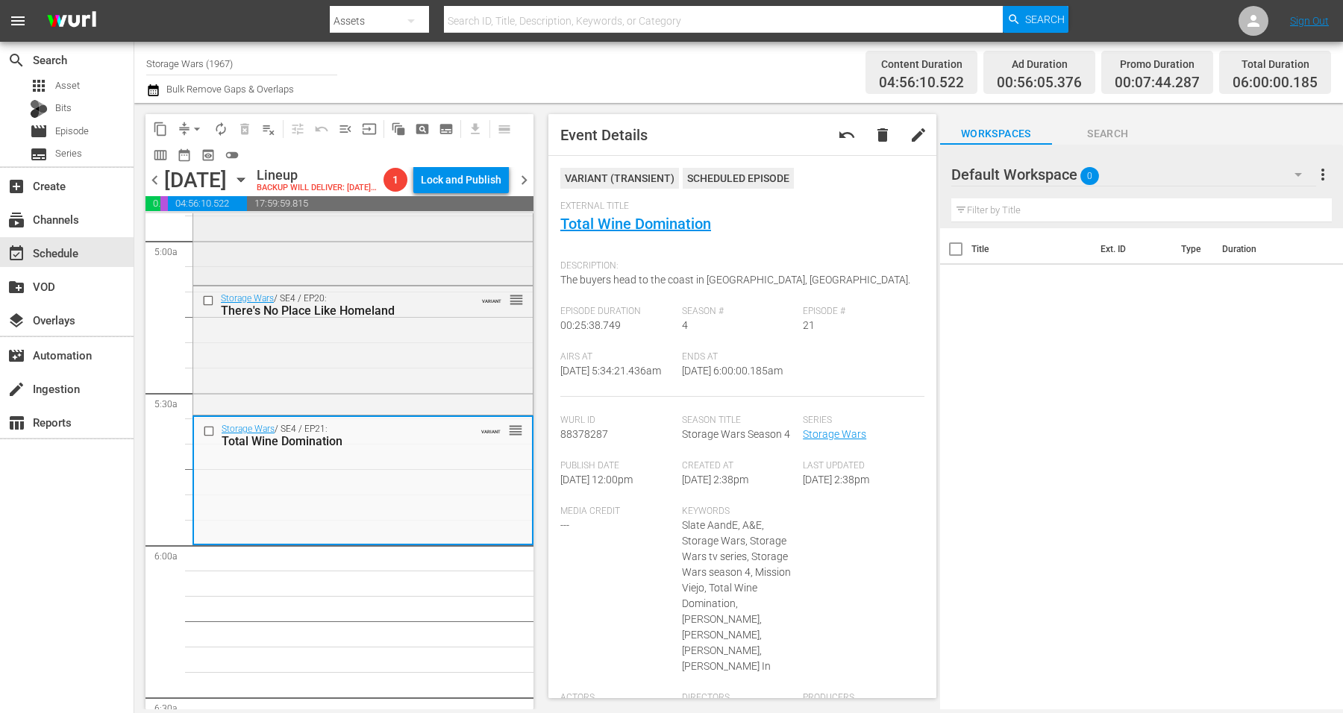
scroll to position [1492, 0]
click at [222, 130] on span "autorenew_outlined" at bounding box center [220, 129] width 15 height 15
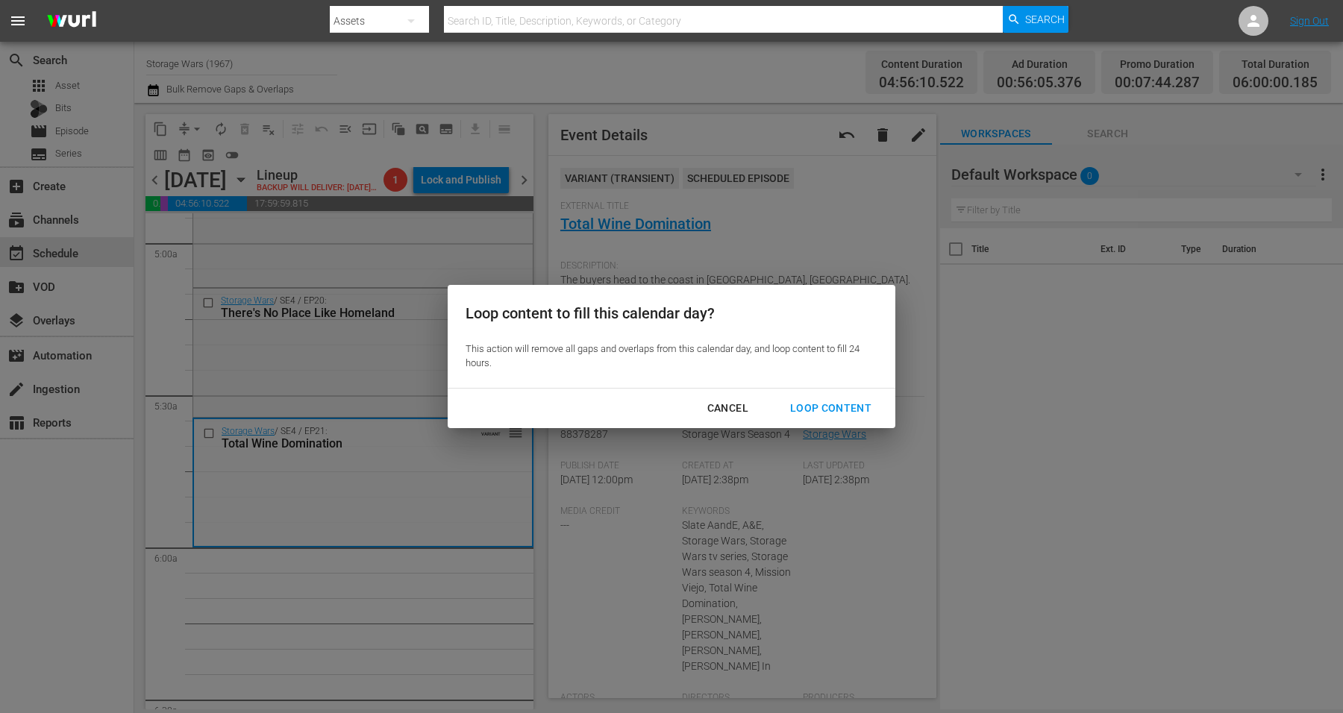
click at [854, 409] on div "Loop Content" at bounding box center [830, 408] width 105 height 19
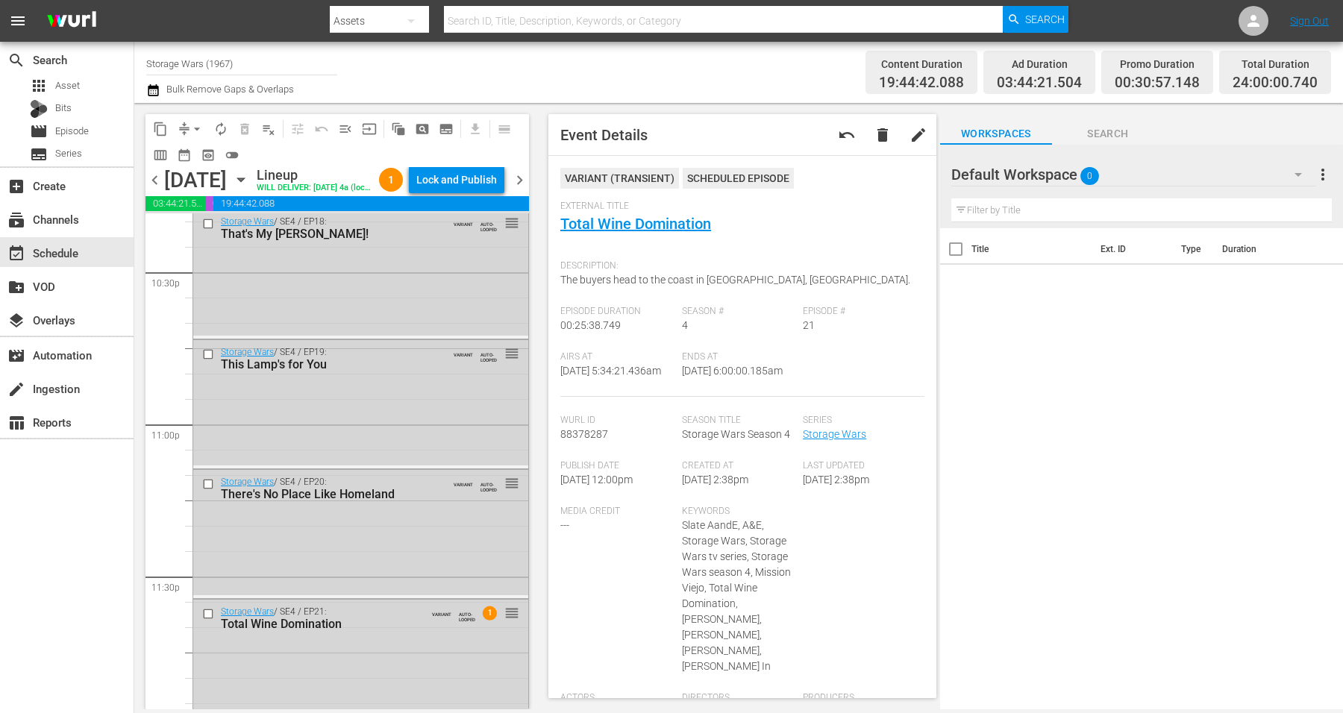
scroll to position [6809, 0]
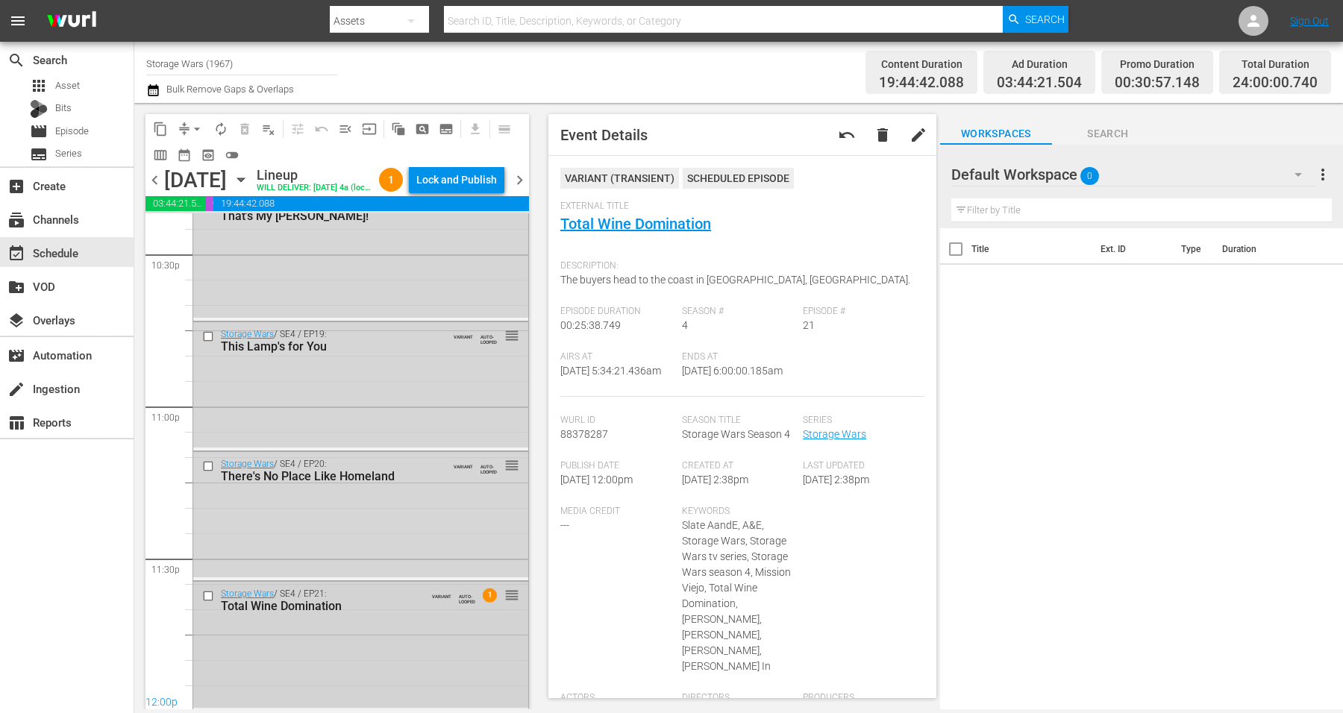
click at [382, 666] on div "Storage Wars / SE4 / EP21: Total Wine Domination VARIANT AUTO-LOOPED 1 reorder" at bounding box center [360, 644] width 335 height 125
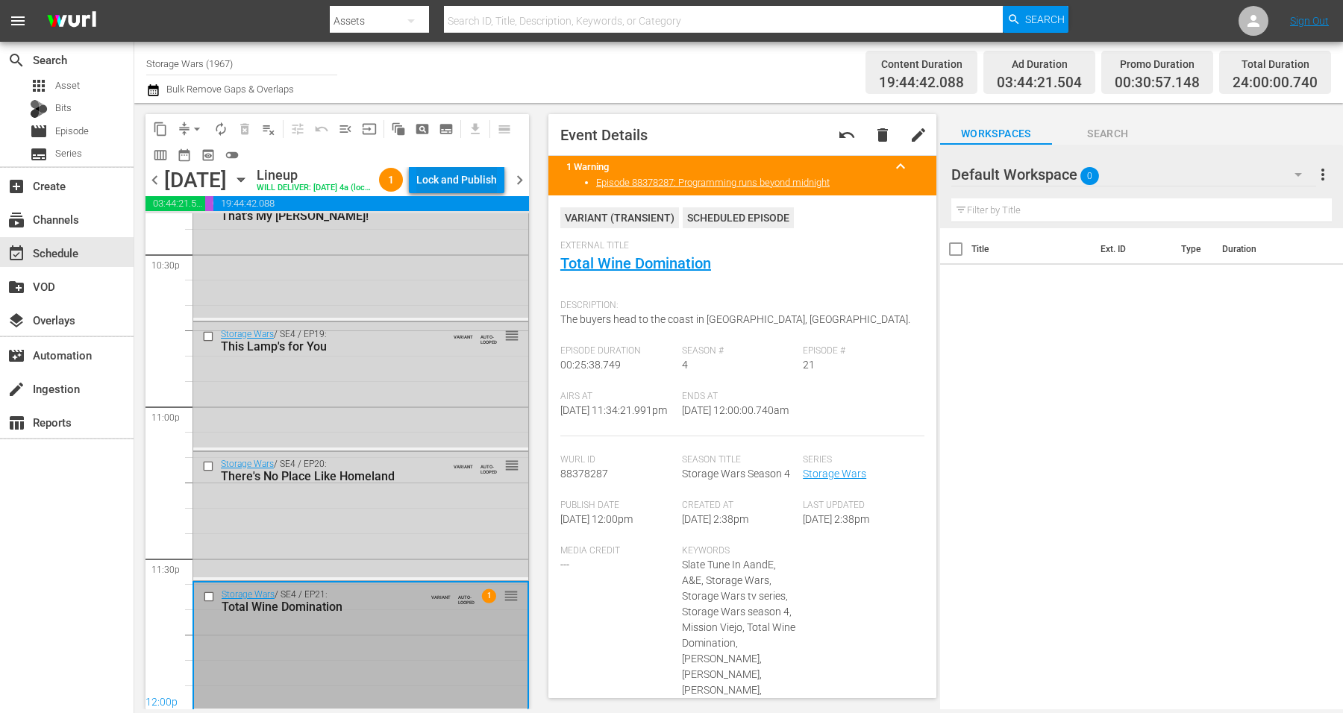
click at [472, 190] on div "Lock and Publish" at bounding box center [456, 179] width 81 height 27
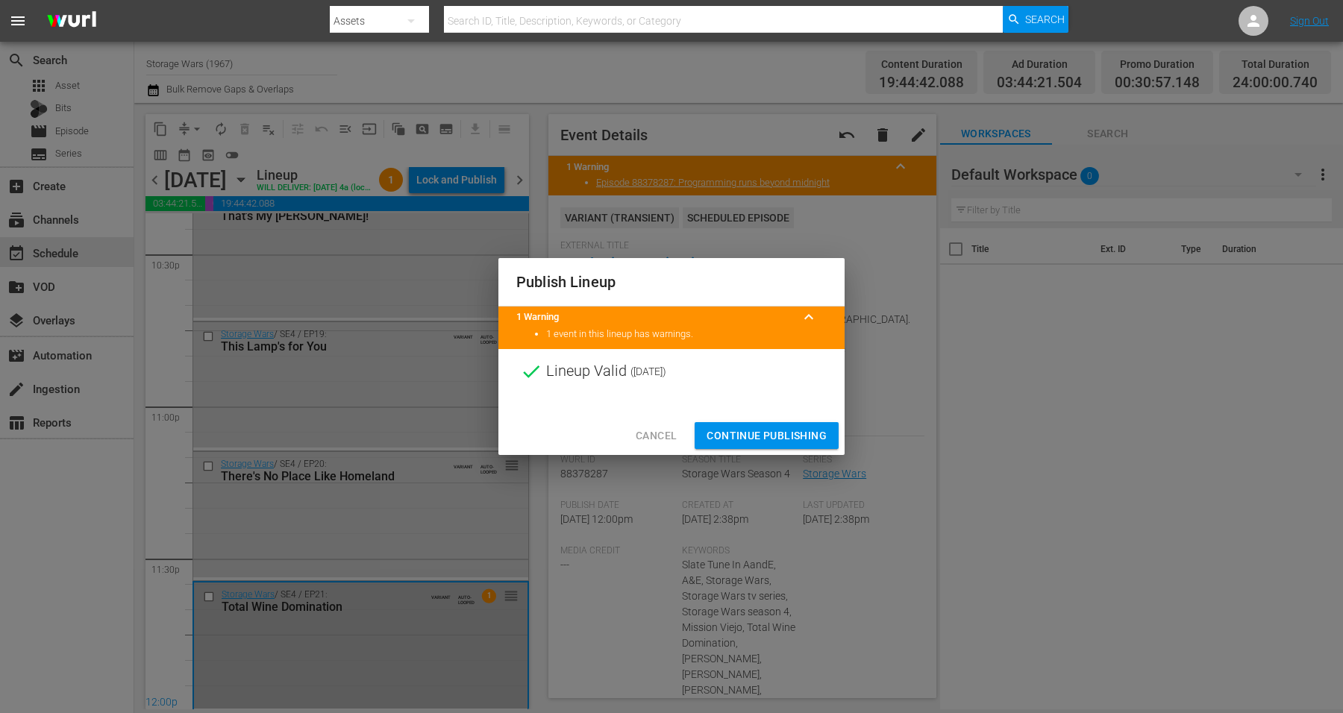
click at [751, 445] on button "Continue Publishing" at bounding box center [767, 436] width 144 height 28
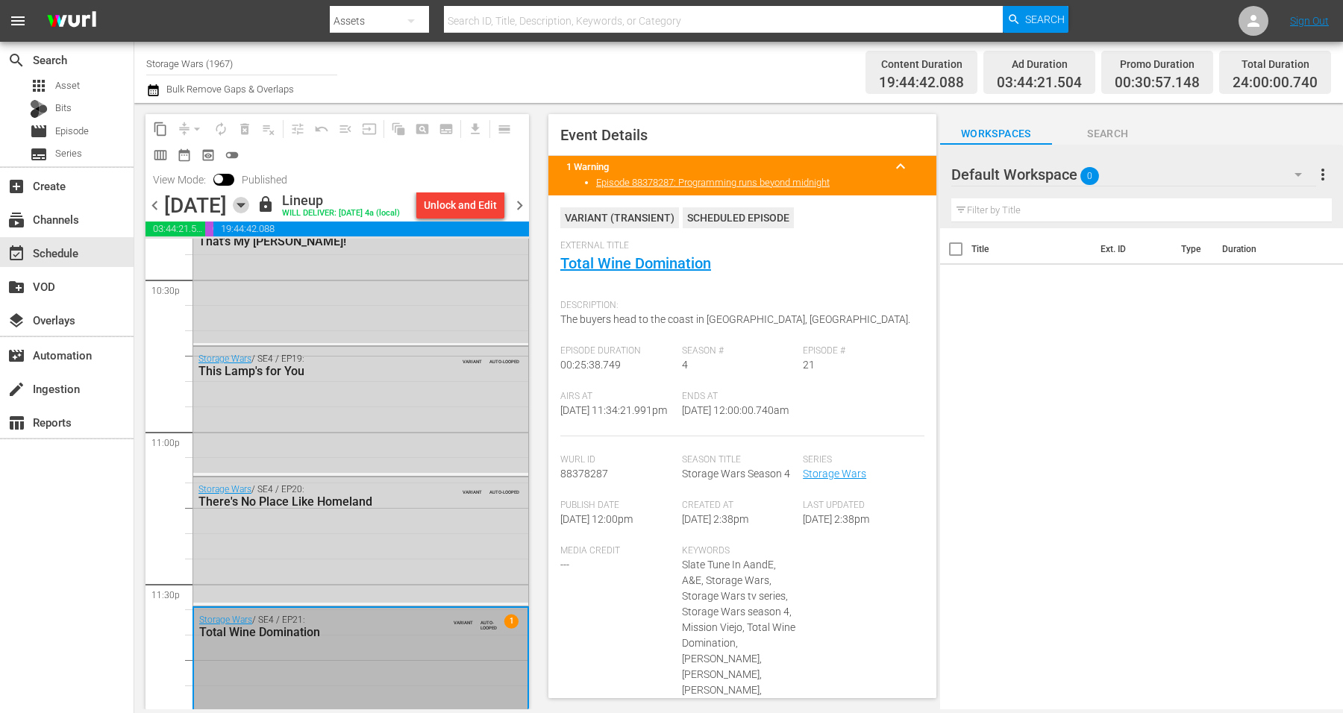
click at [249, 213] on icon "button" at bounding box center [241, 205] width 16 height 16
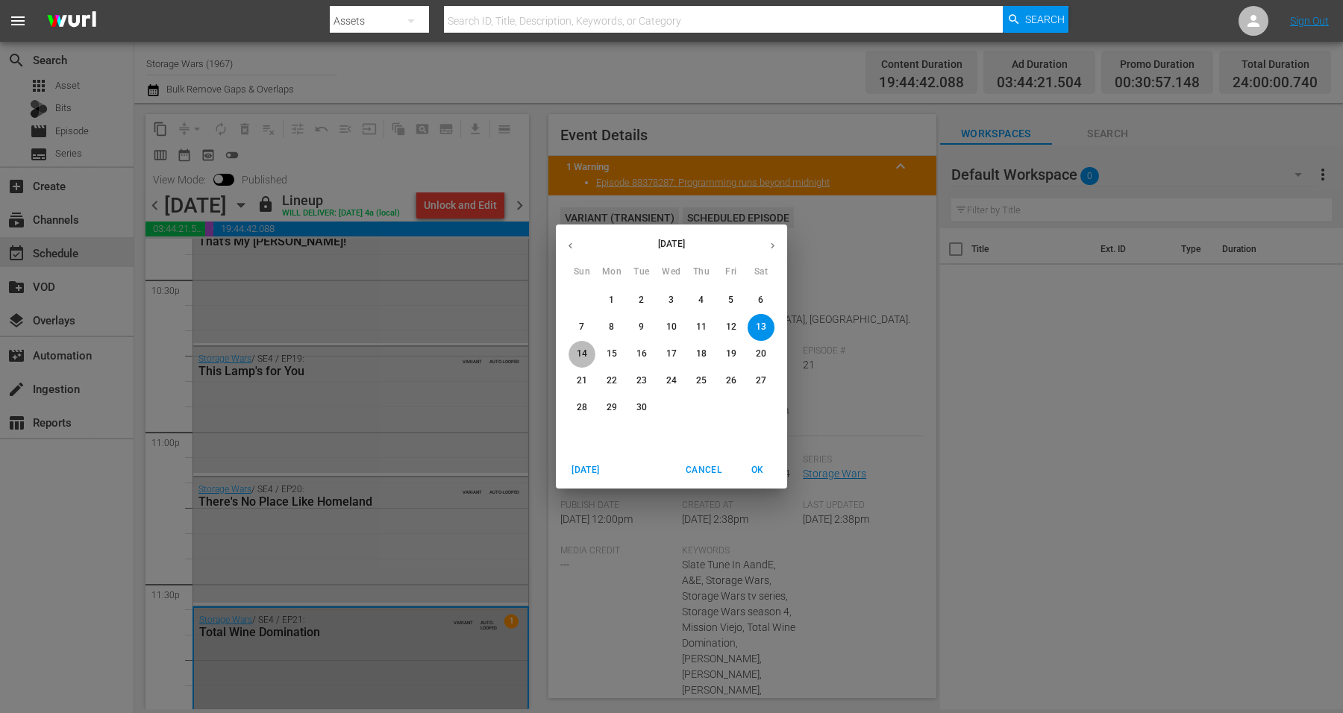
click at [578, 355] on p "14" at bounding box center [582, 354] width 10 height 13
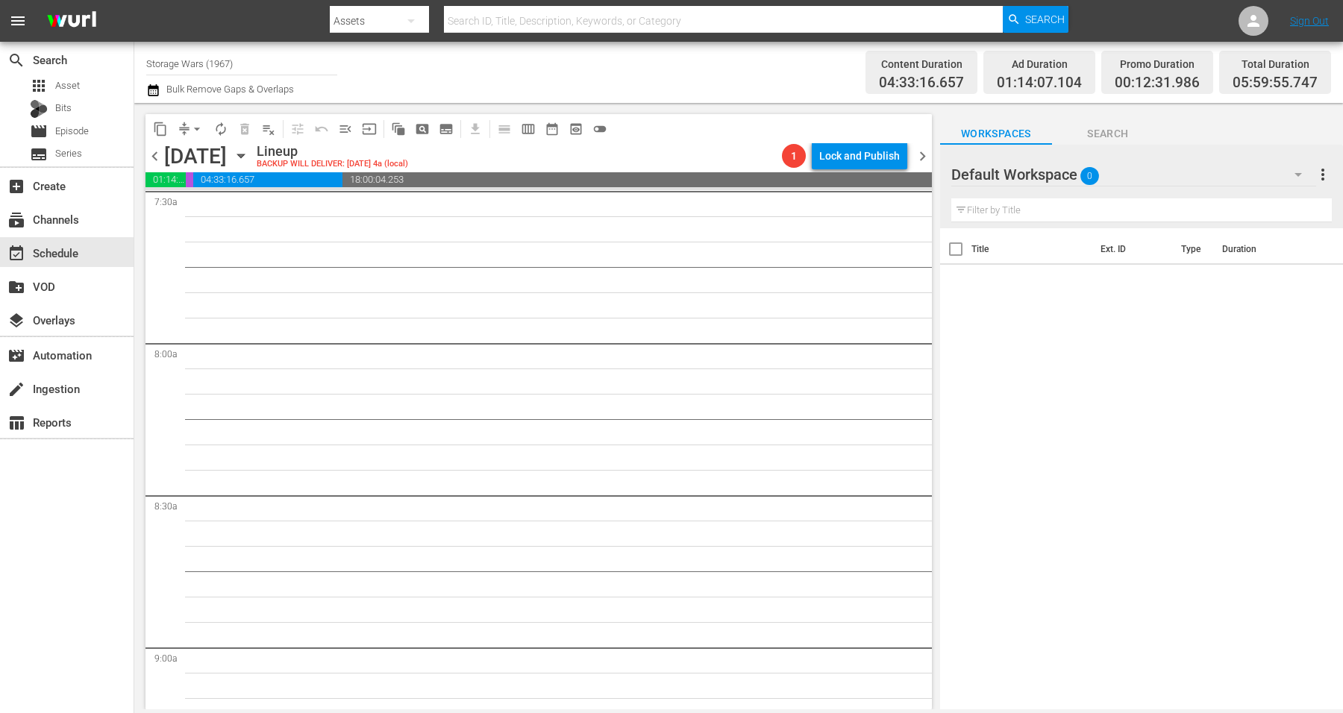
scroll to position [1519, 0]
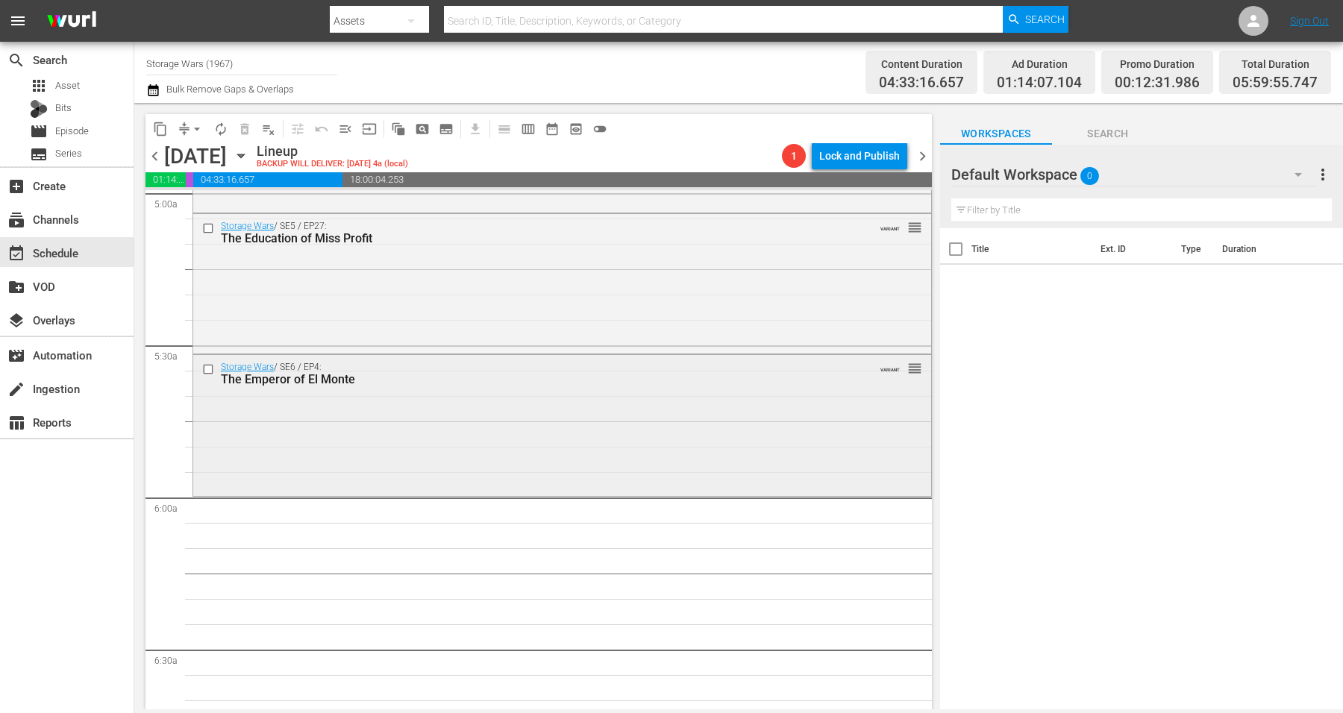
click at [439, 433] on div "Storage Wars / SE6 / EP4: The Emperor of El Monte VARIANT reorder" at bounding box center [562, 424] width 738 height 138
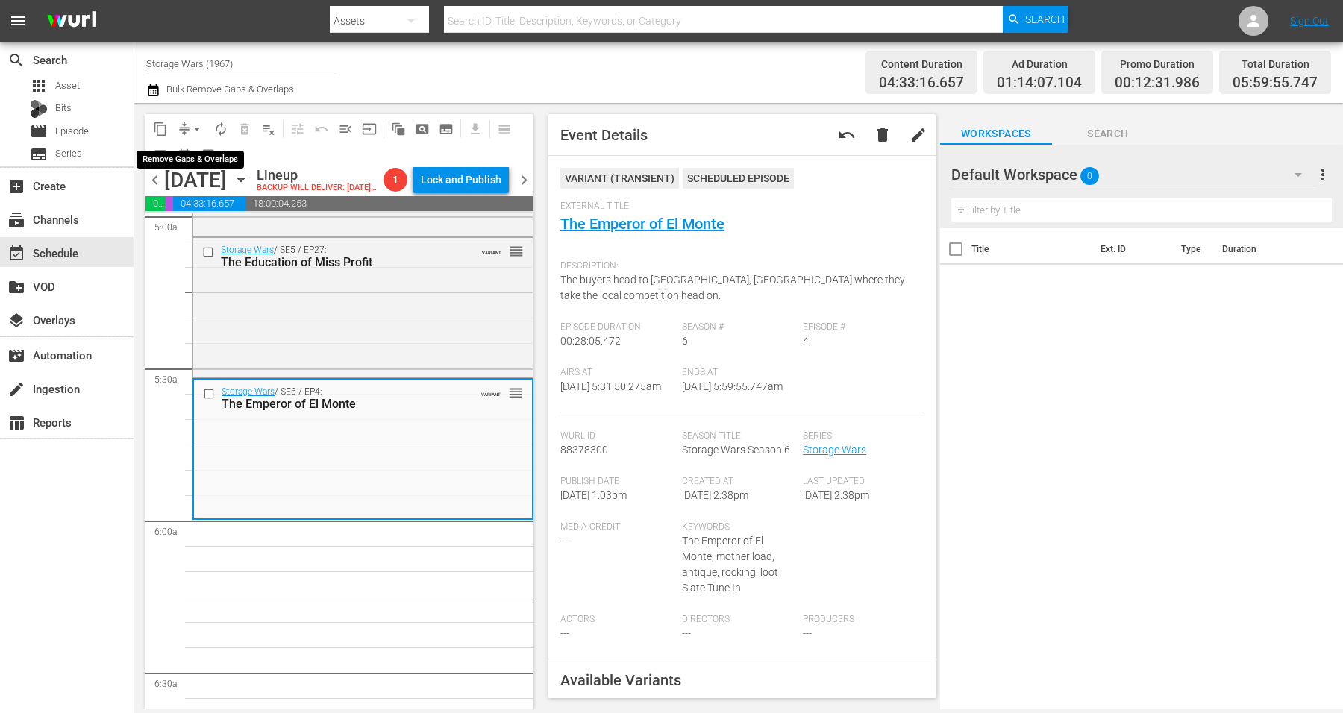
click at [195, 127] on span "arrow_drop_down" at bounding box center [197, 129] width 15 height 15
click at [198, 160] on li "Align to Midnight" at bounding box center [197, 158] width 157 height 25
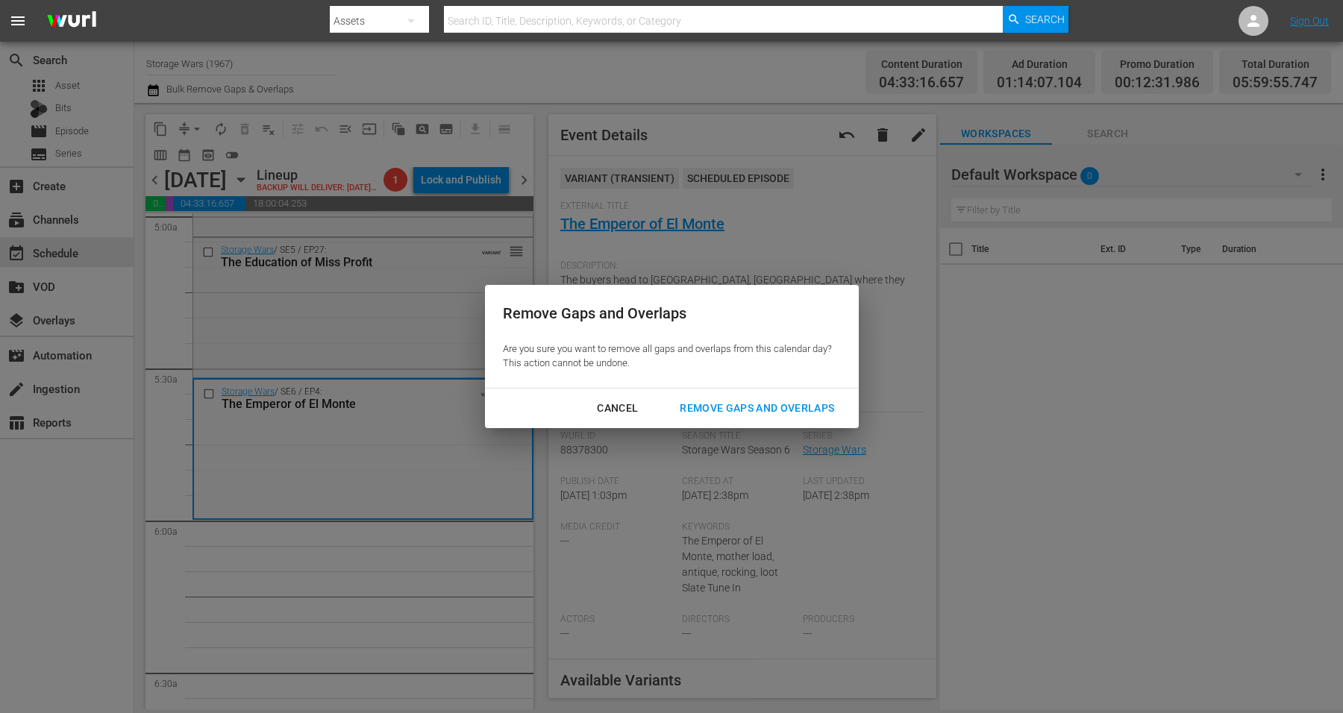
click at [737, 408] on div "Remove Gaps and Overlaps" at bounding box center [757, 408] width 178 height 19
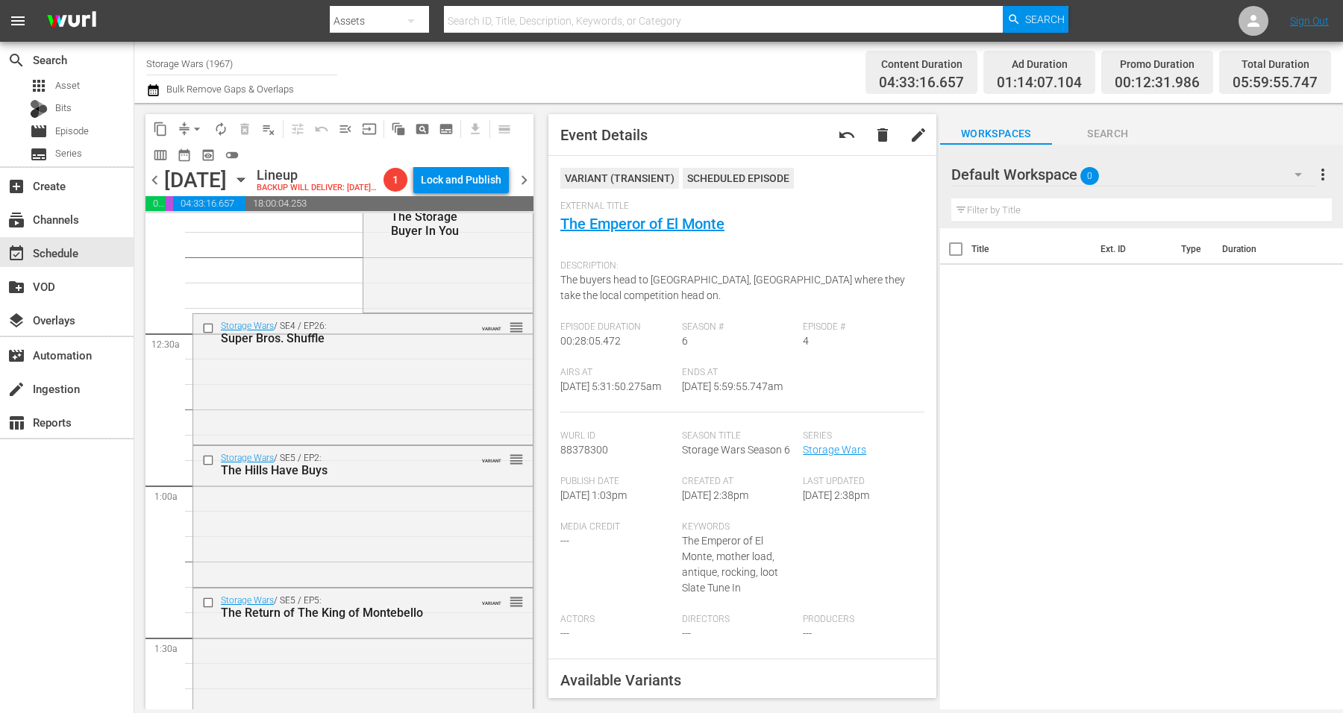
scroll to position [0, 0]
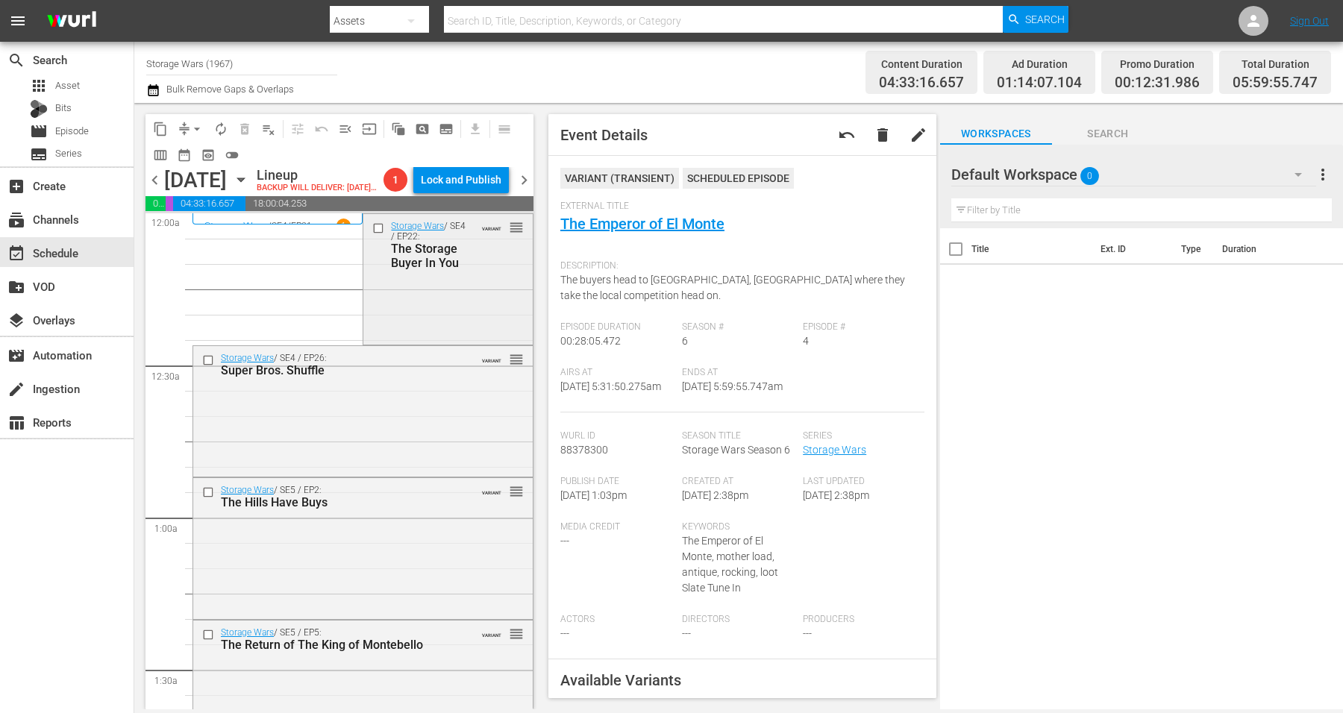
click at [404, 321] on div "Storage Wars / SE4 / EP22: The Storage Buyer In You VARIANT reorder" at bounding box center [447, 277] width 169 height 127
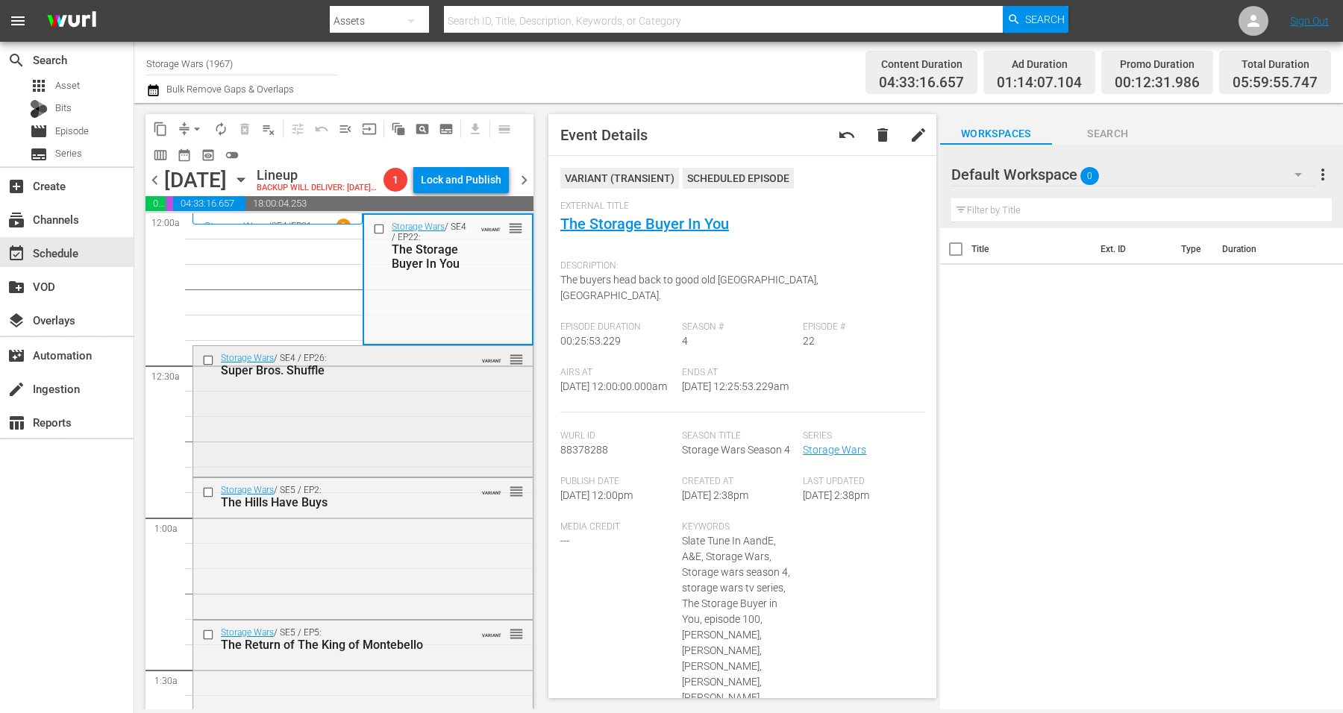
click at [449, 433] on div "Storage Wars / SE4 / EP26: Super Bros. Shuffle VARIANT reorder" at bounding box center [363, 410] width 340 height 128
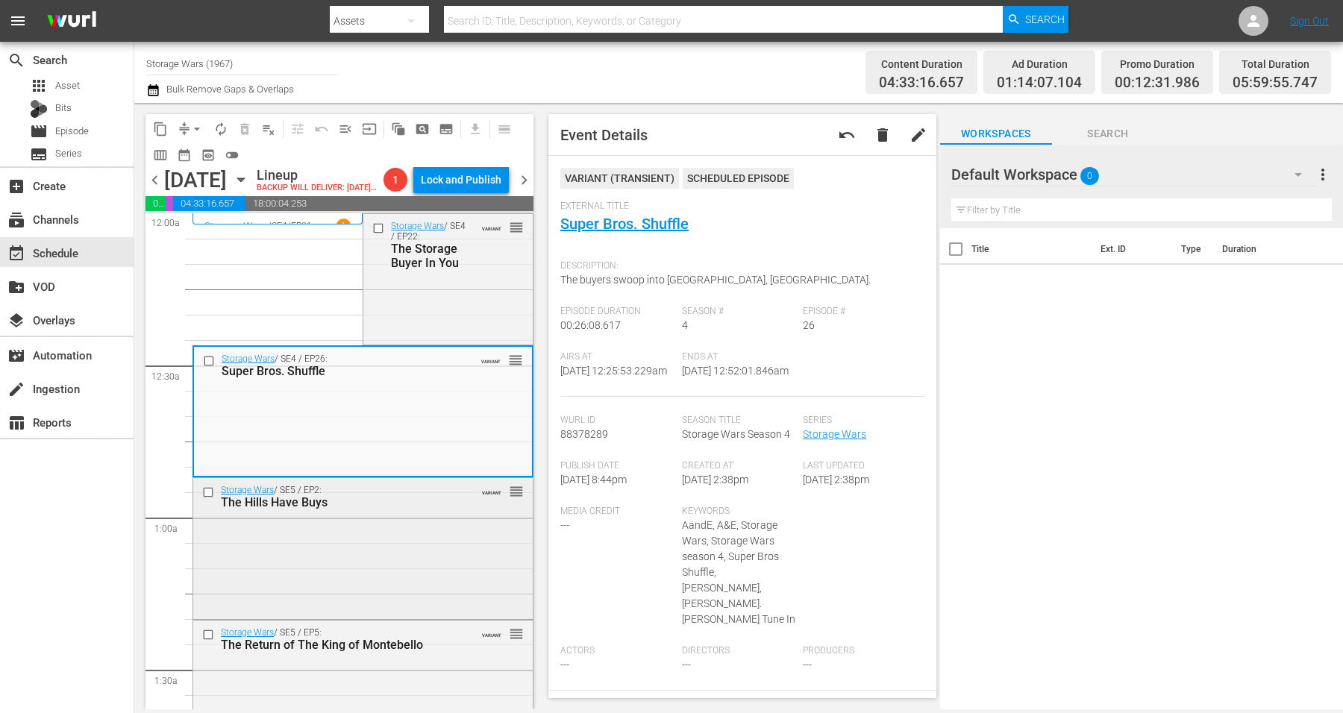
click at [413, 594] on div "Storage Wars / SE5 / EP2: The Hills Have Buys VARIANT reorder" at bounding box center [363, 547] width 340 height 138
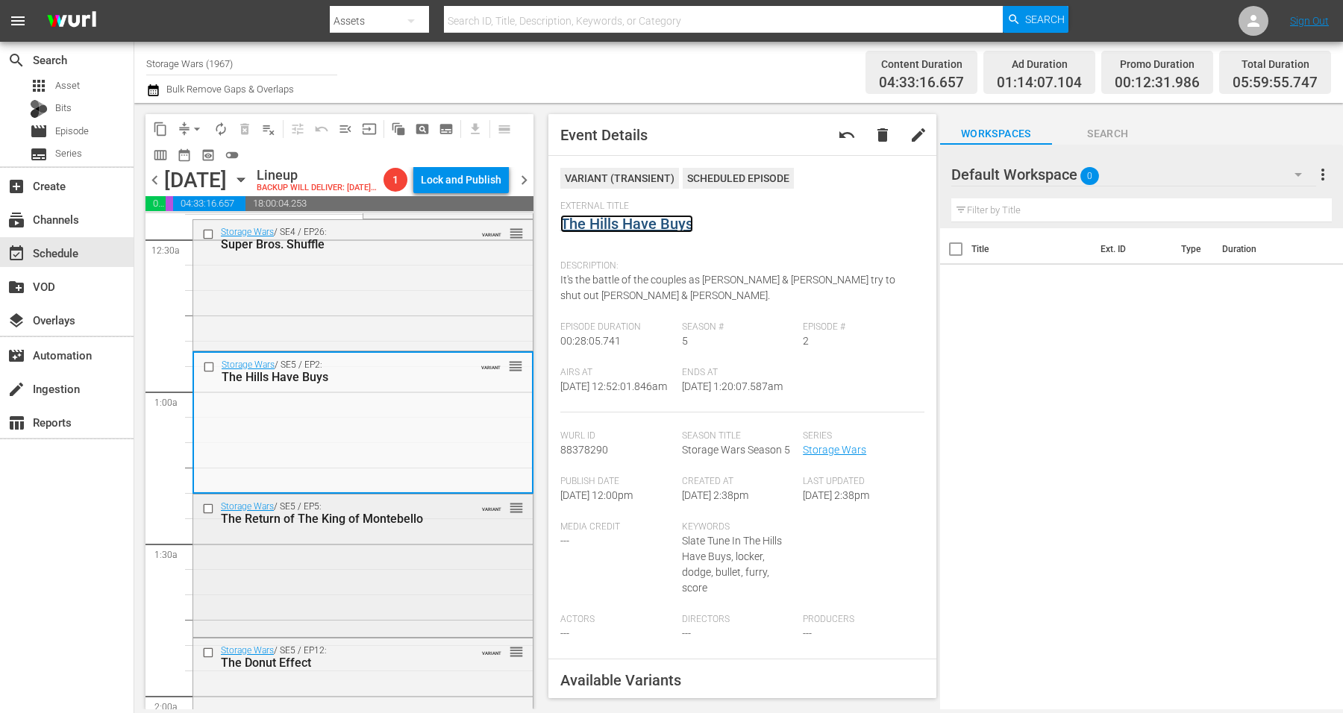
scroll to position [93, 0]
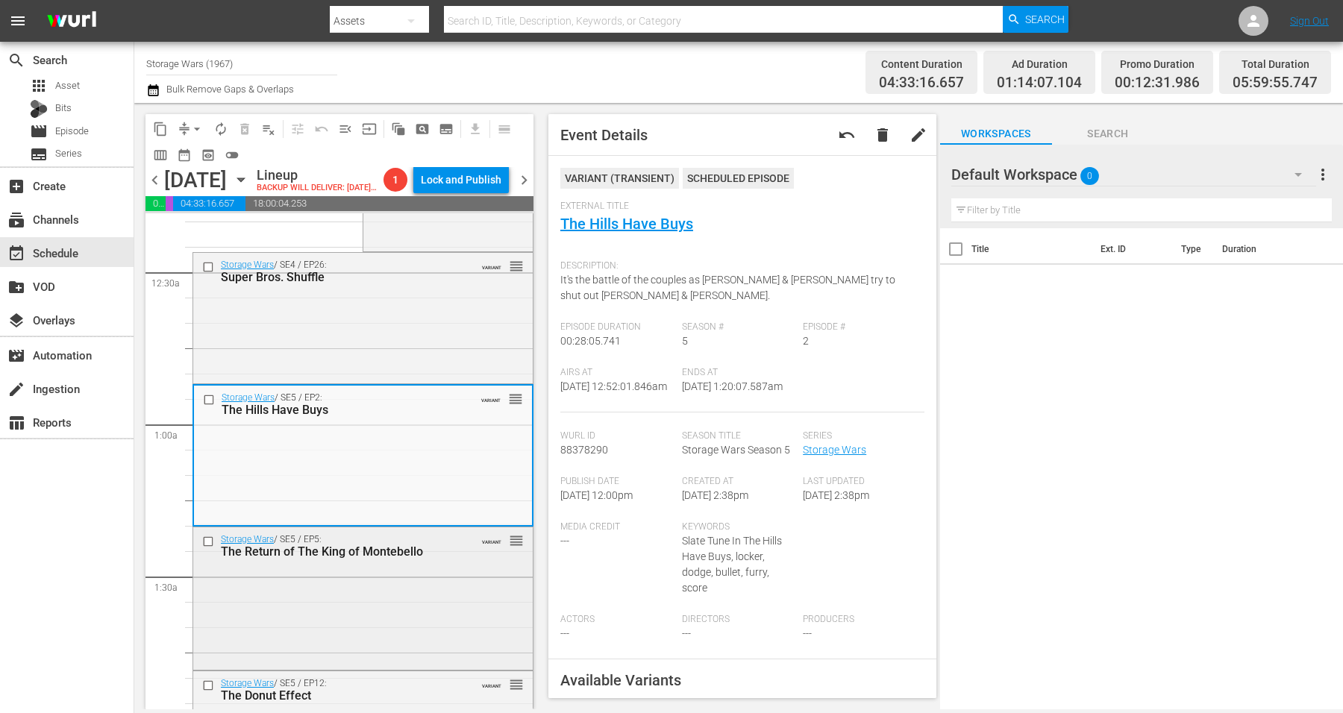
click at [366, 618] on div "Storage Wars / SE5 / EP5: The Return of The King of Montebello VARIANT reorder" at bounding box center [363, 598] width 340 height 140
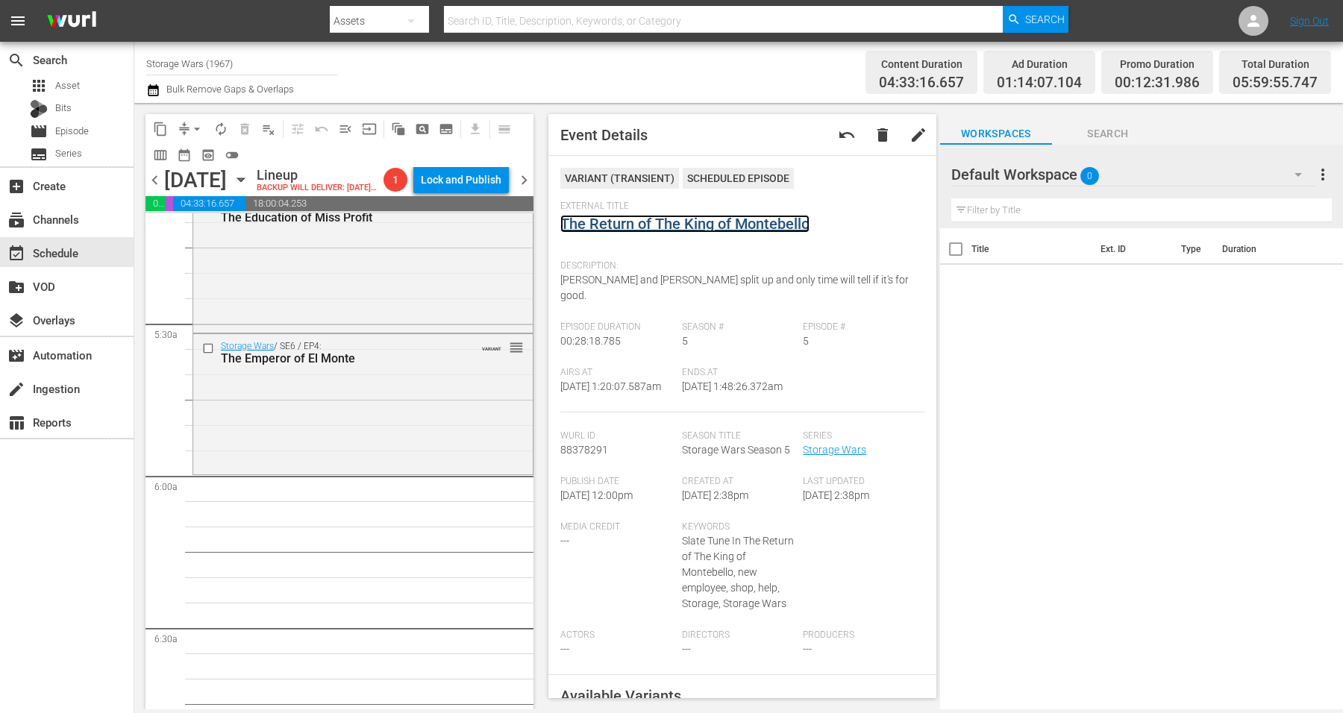
scroll to position [1492, 0]
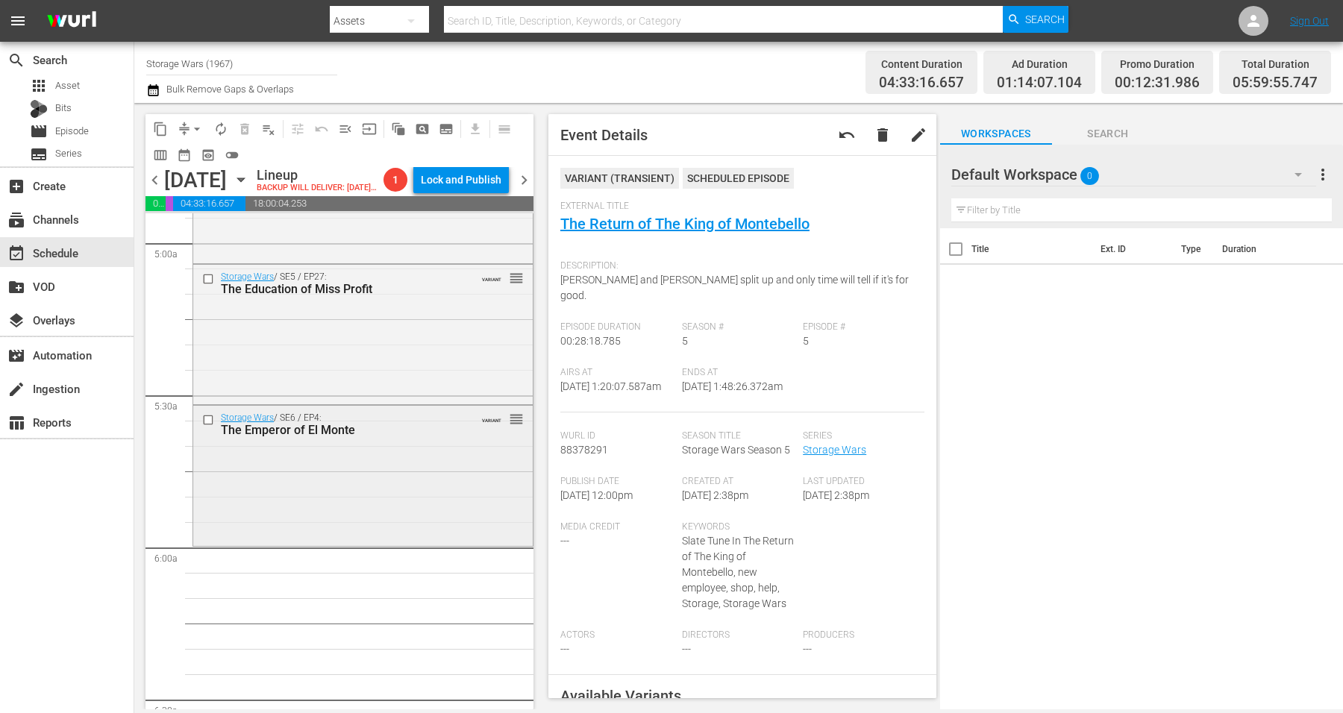
click at [351, 528] on div "Storage Wars / SE6 / EP4: The Emperor of El Monte VARIANT reorder" at bounding box center [363, 475] width 340 height 138
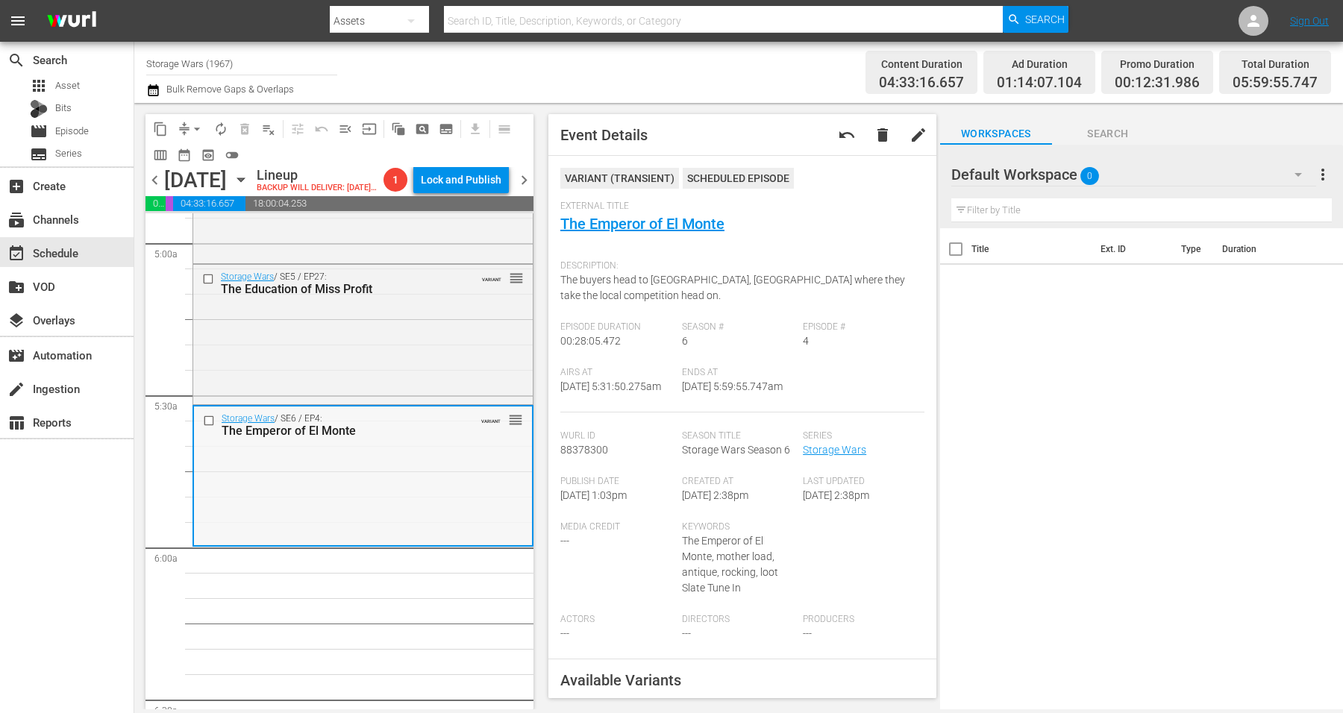
click at [390, 507] on div "Storage Wars / SE6 / EP4: The Emperor of El Monte VARIANT reorder" at bounding box center [363, 476] width 338 height 138
click at [195, 131] on span "arrow_drop_down" at bounding box center [197, 129] width 15 height 15
click at [201, 158] on li "Align to Midnight" at bounding box center [197, 158] width 157 height 25
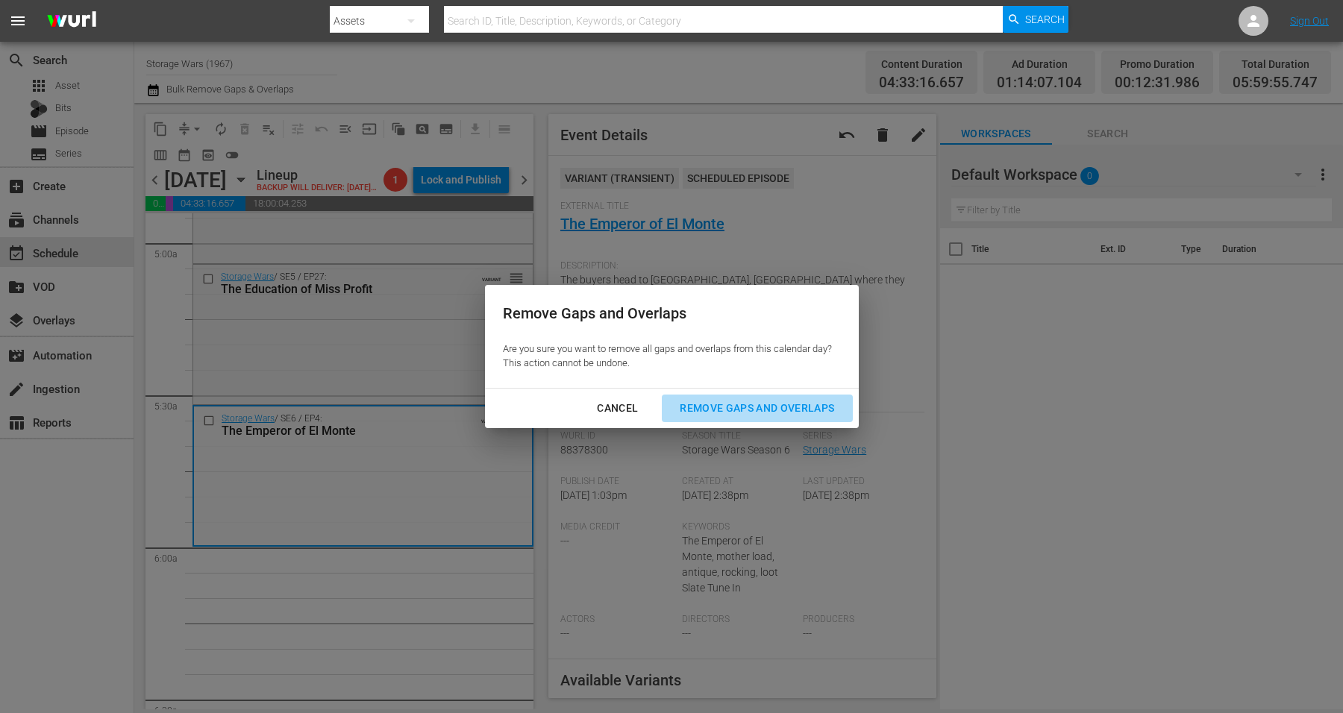
click at [780, 397] on button "Remove Gaps and Overlaps" at bounding box center [757, 409] width 190 height 28
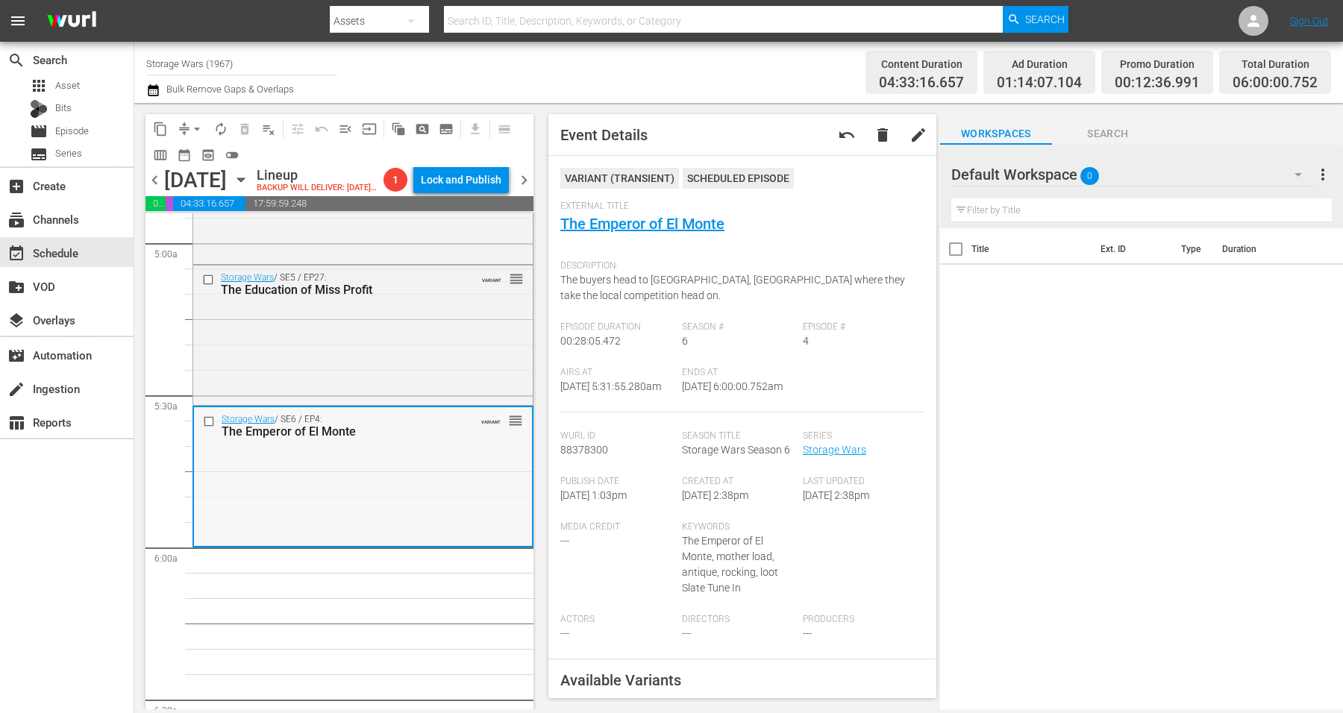
click at [388, 481] on div "Storage Wars / SE6 / EP4: The Emperor of El Monte VARIANT reorder" at bounding box center [363, 476] width 338 height 138
click at [200, 127] on span "arrow_drop_down" at bounding box center [197, 129] width 15 height 15
click at [172, 152] on li "Align to Midnight" at bounding box center [197, 158] width 157 height 25
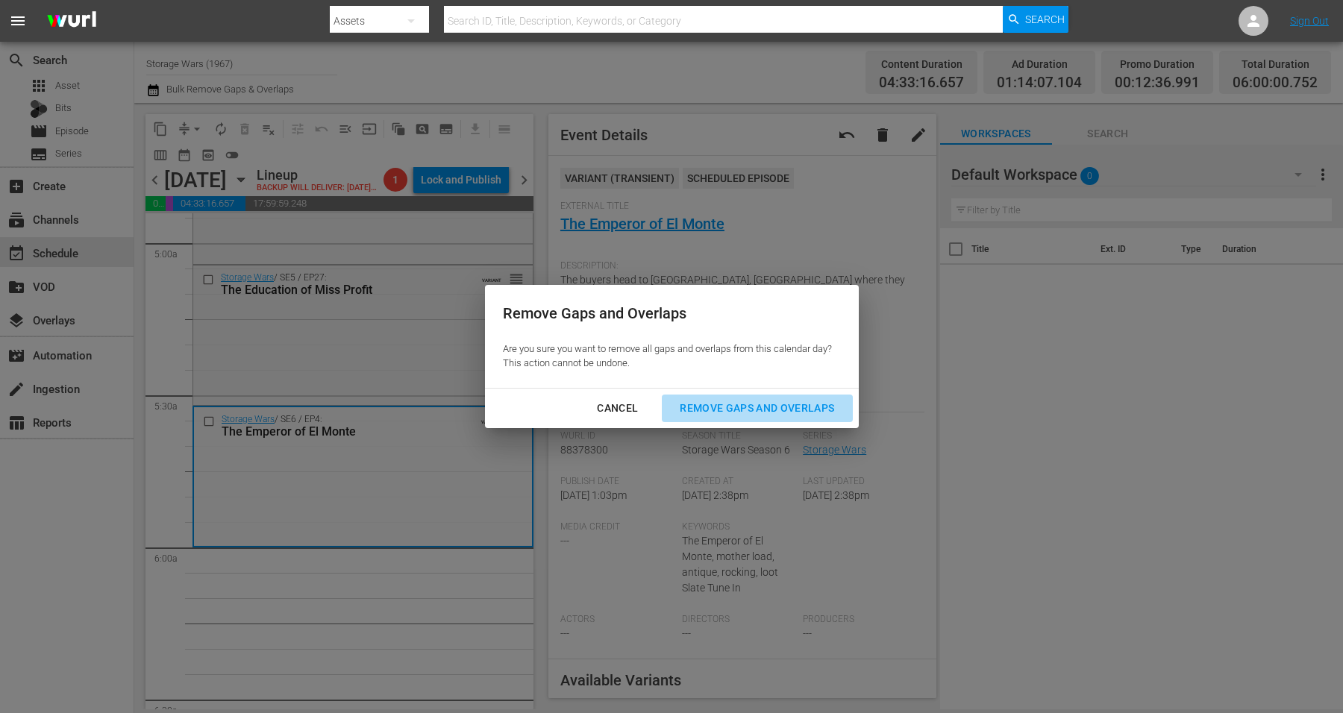
click at [747, 408] on div "Remove Gaps and Overlaps" at bounding box center [757, 408] width 178 height 19
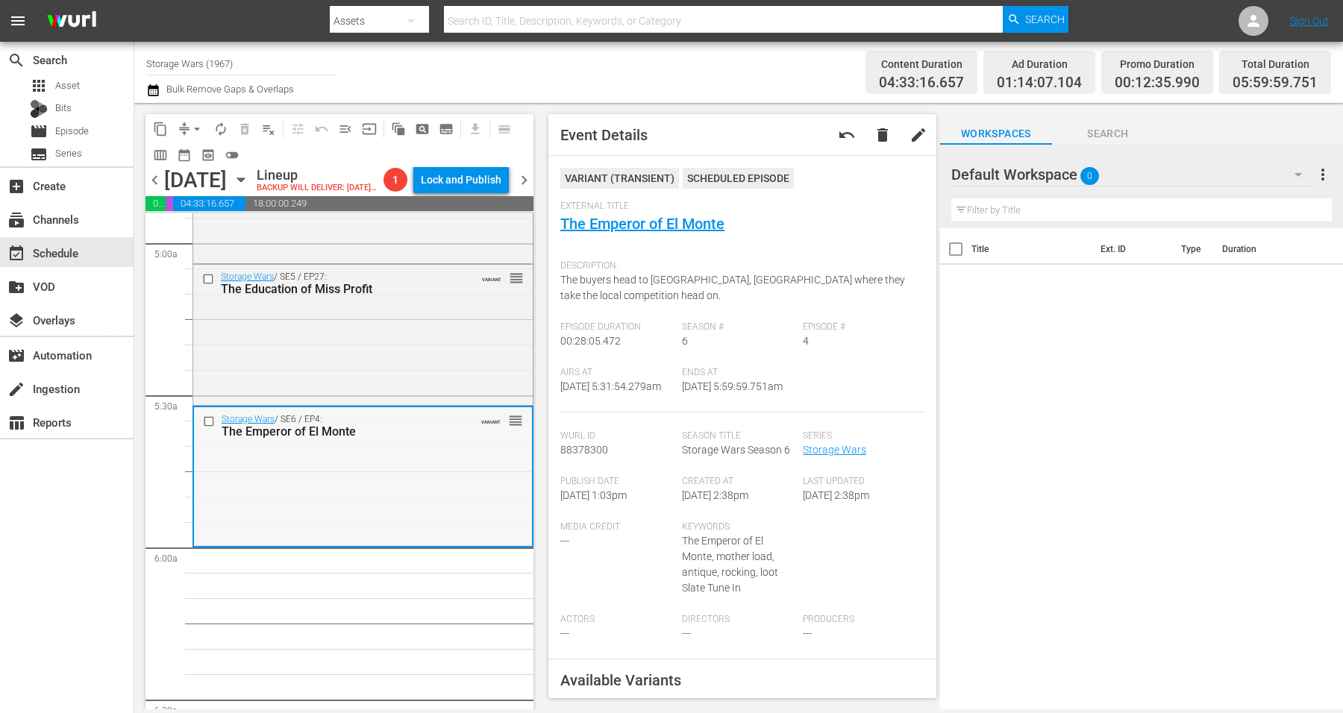
click at [333, 501] on div "Storage Wars / SE6 / EP4: The Emperor of El Monte VARIANT reorder" at bounding box center [363, 476] width 338 height 138
click at [193, 122] on span "arrow_drop_down" at bounding box center [197, 129] width 15 height 15
click at [183, 155] on li "Align to Midnight" at bounding box center [197, 158] width 157 height 25
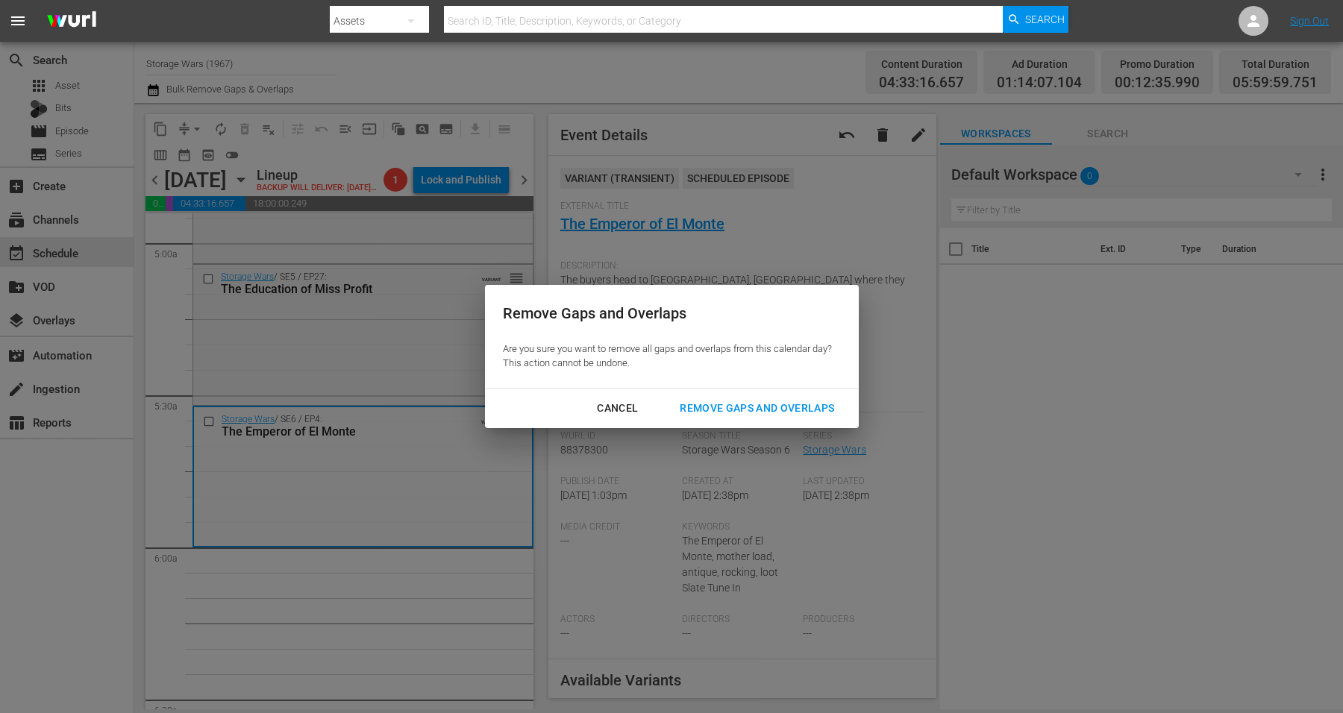
click at [730, 407] on div "Remove Gaps and Overlaps" at bounding box center [757, 408] width 178 height 19
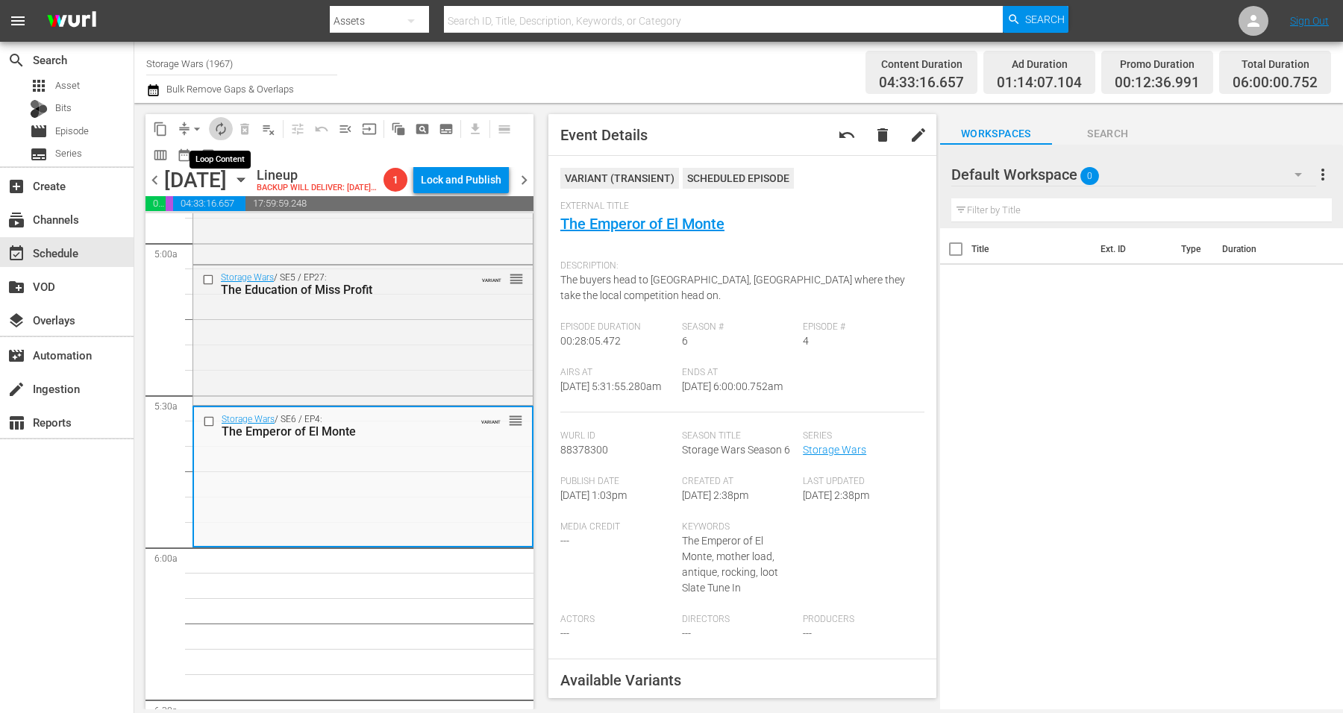
click at [221, 128] on span "autorenew_outlined" at bounding box center [220, 129] width 15 height 15
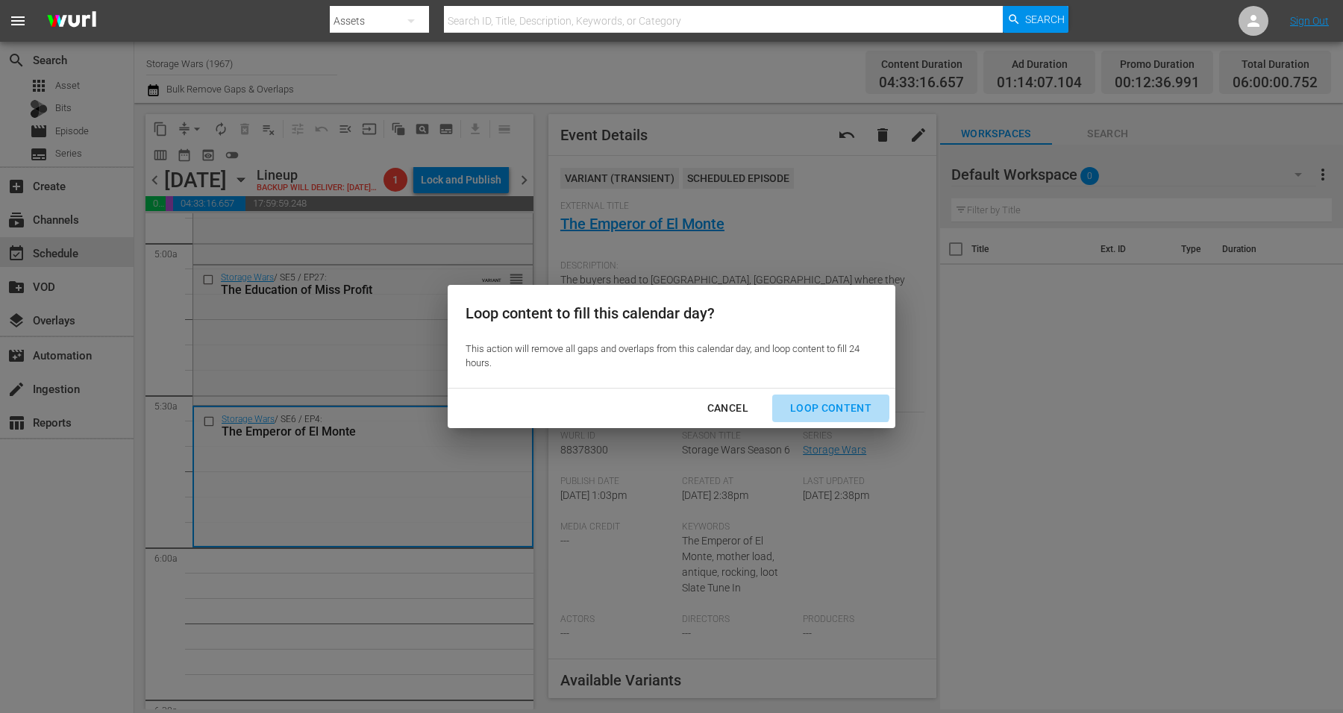
click at [825, 401] on div "Loop Content" at bounding box center [830, 408] width 105 height 19
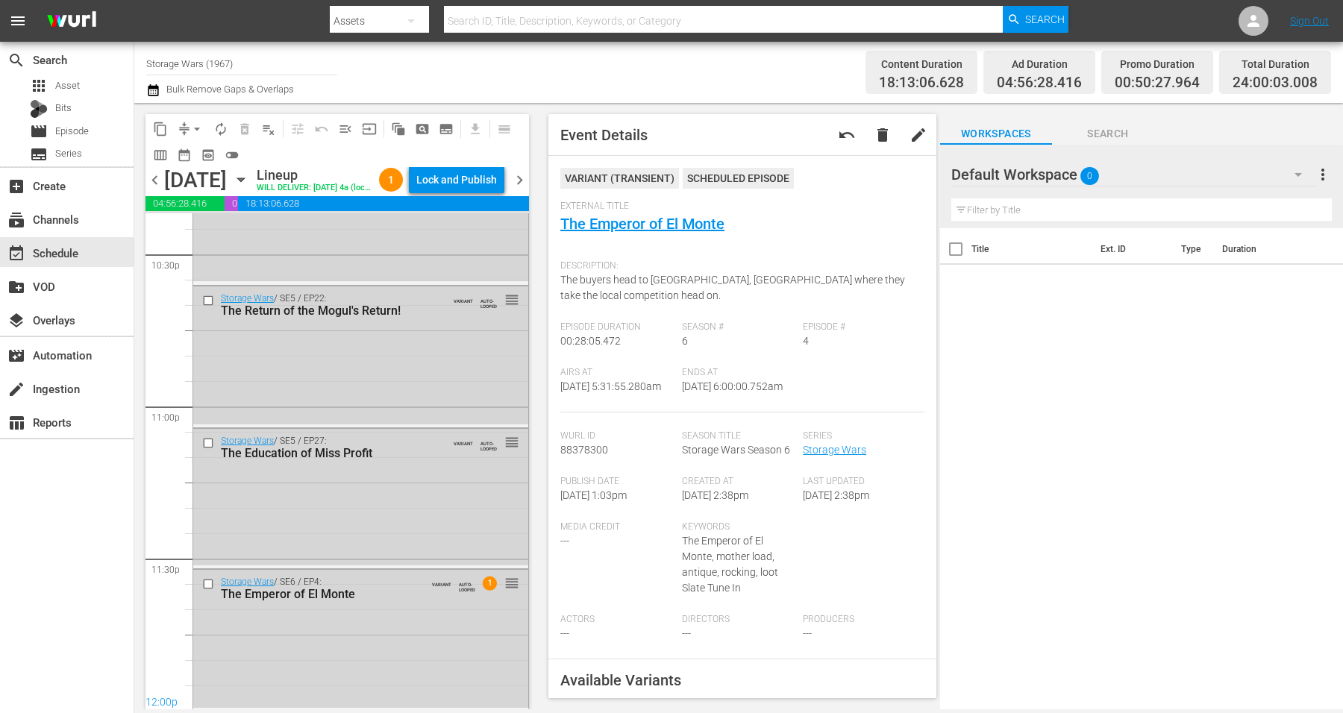
scroll to position [6835, 0]
click at [358, 618] on div "Storage Wars / SE6 / EP4: The Emperor of El Monte VARIANT AUTO-LOOPED 1 reorder" at bounding box center [360, 638] width 335 height 138
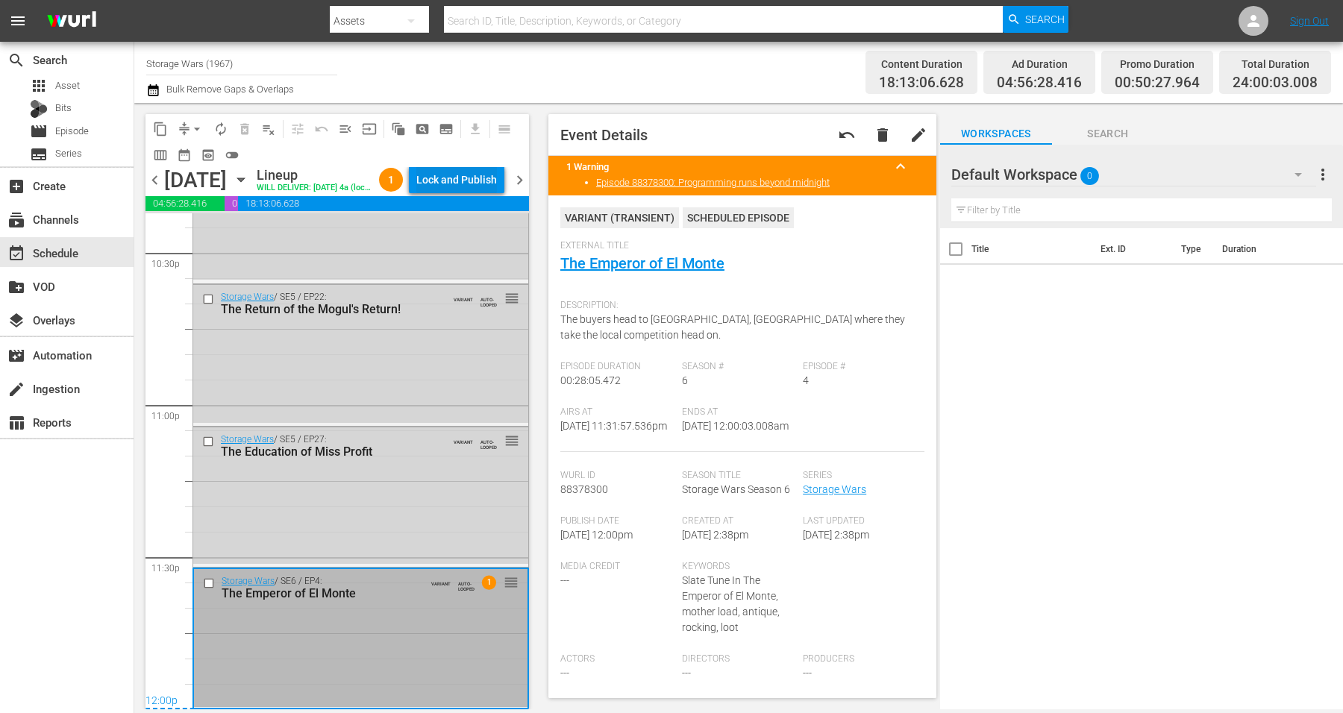
click at [465, 184] on div "Lock and Publish" at bounding box center [456, 179] width 81 height 27
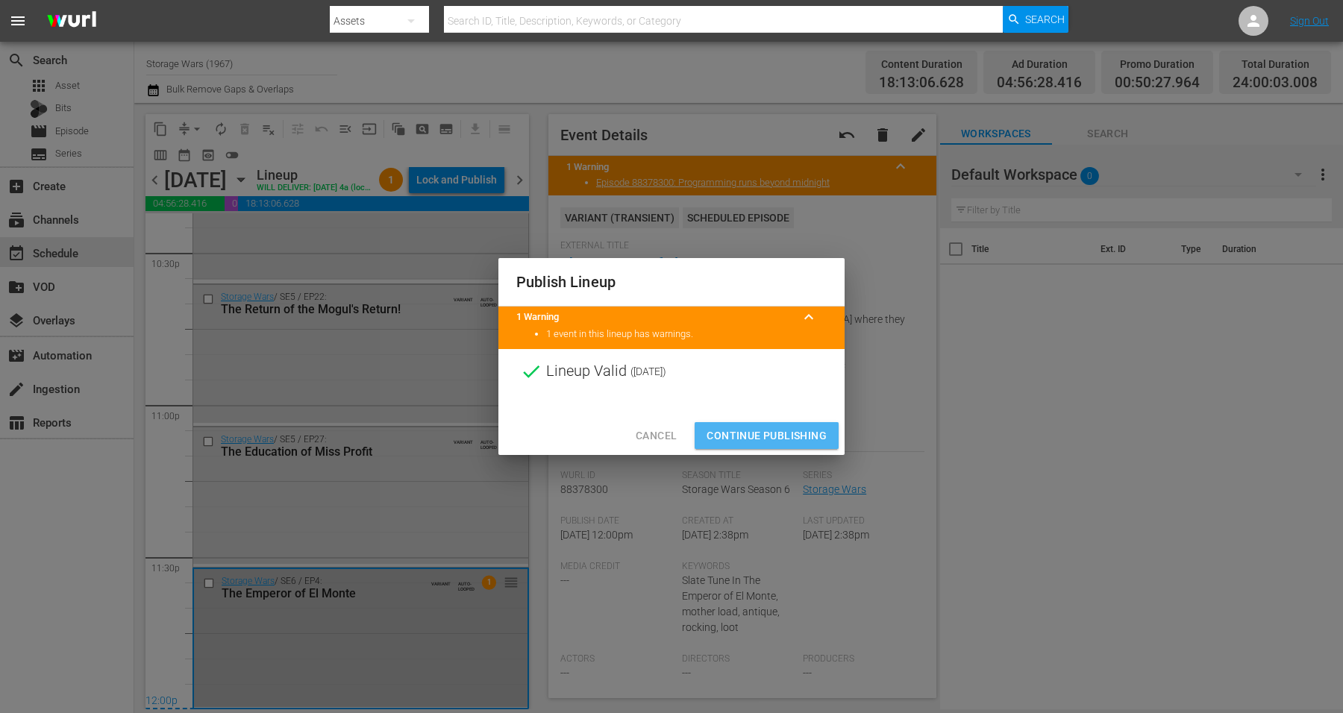
click at [772, 435] on span "Continue Publishing" at bounding box center [767, 436] width 120 height 19
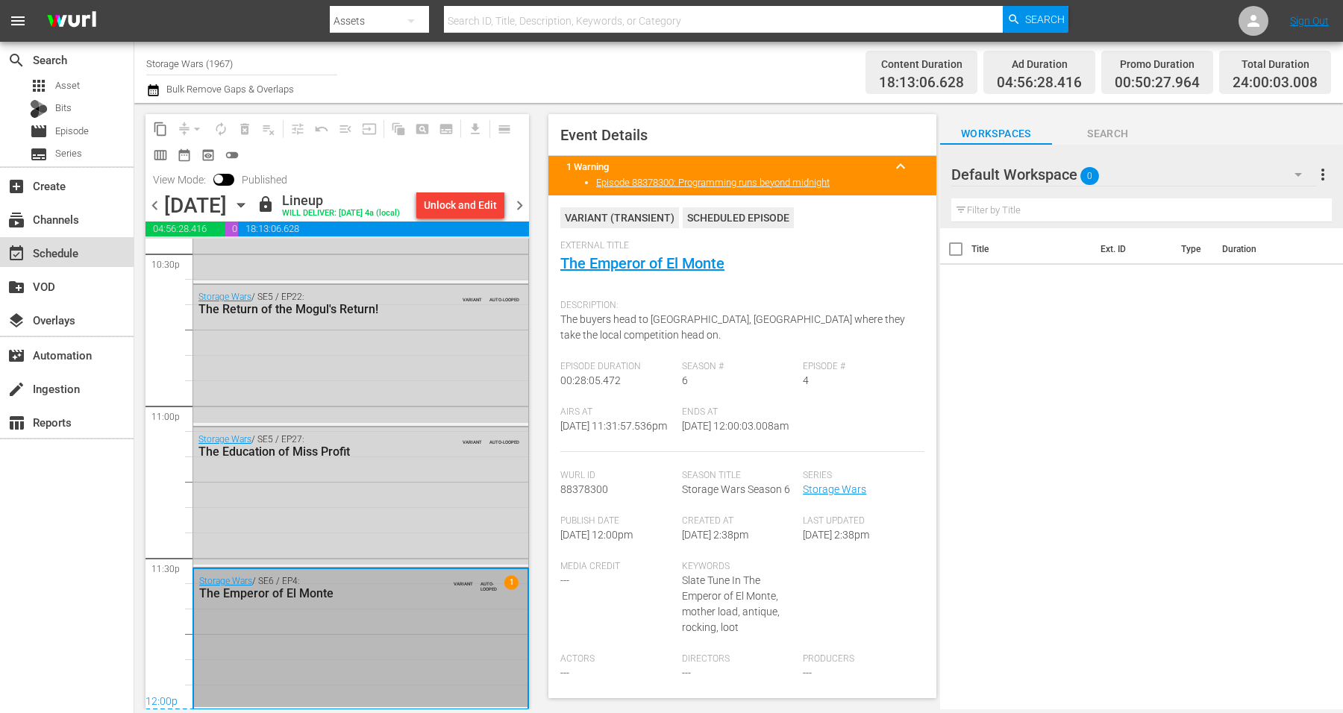
click at [49, 254] on div "event_available Schedule" at bounding box center [42, 250] width 84 height 13
click at [293, 66] on input "Storage Wars (1967)" at bounding box center [241, 64] width 191 height 36
drag, startPoint x: 284, startPoint y: 68, endPoint x: 37, endPoint y: 73, distance: 247.0
click at [134, 0] on div "search Search apps Asset Bits movie Episode subtitles Series add_box Create sub…" at bounding box center [738, 0] width 1209 height 0
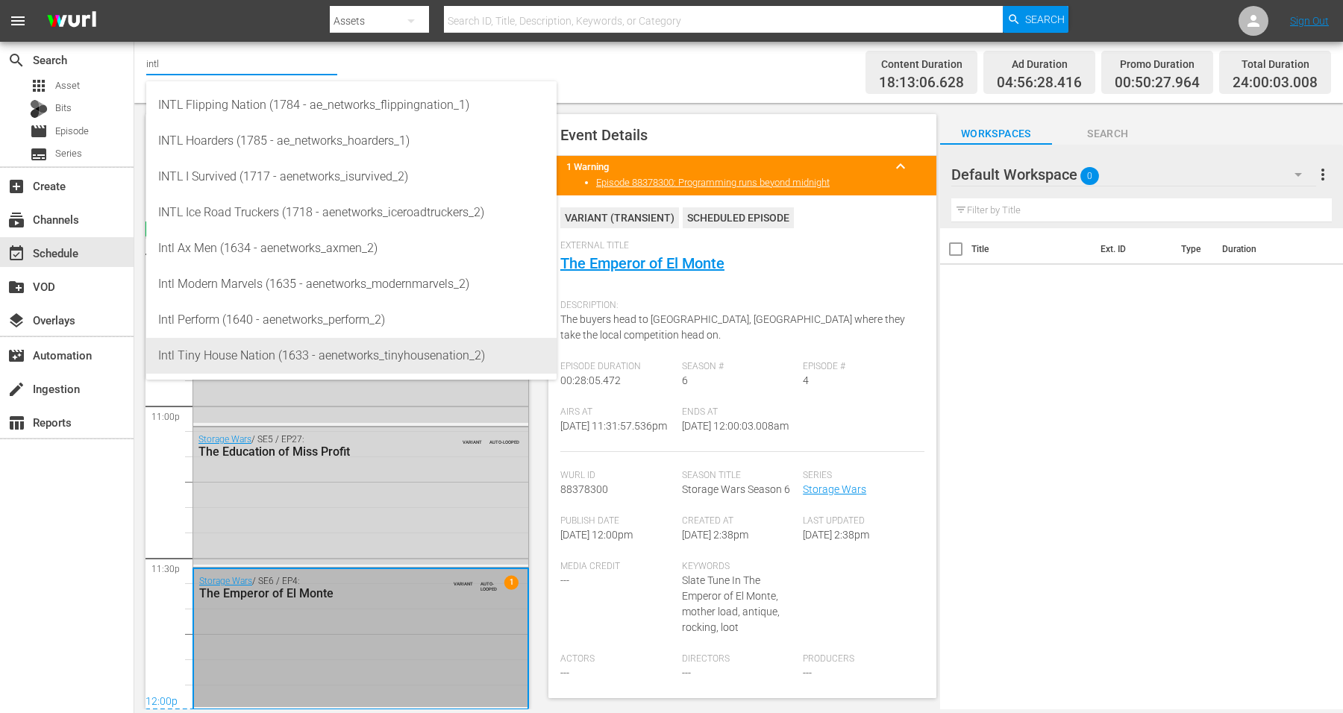
click at [189, 353] on div "Intl Tiny House Nation (1633 - aenetworks_tinyhousenation_2)" at bounding box center [351, 356] width 387 height 36
type input "Intl Tiny House Nation (1633 - aenetworks_tinyhousenation_2)"
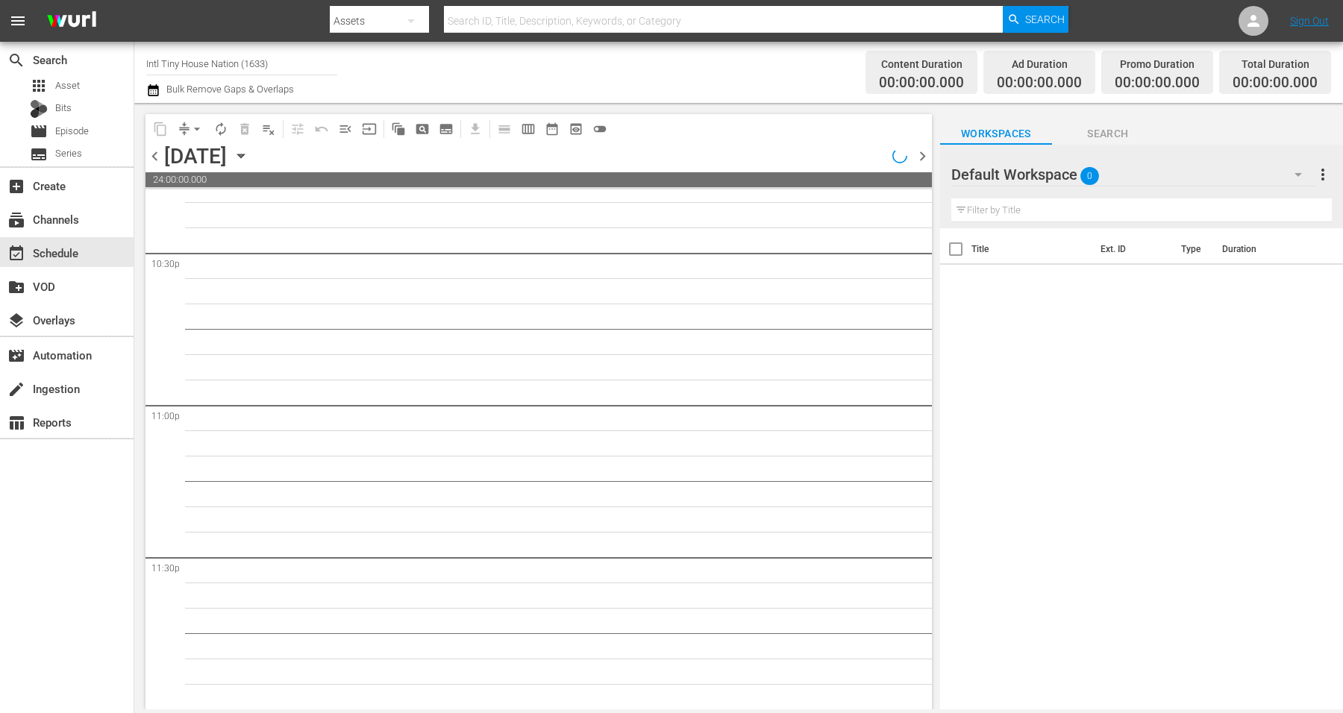
scroll to position [6786, 0]
click at [244, 154] on icon "button" at bounding box center [240, 156] width 7 height 4
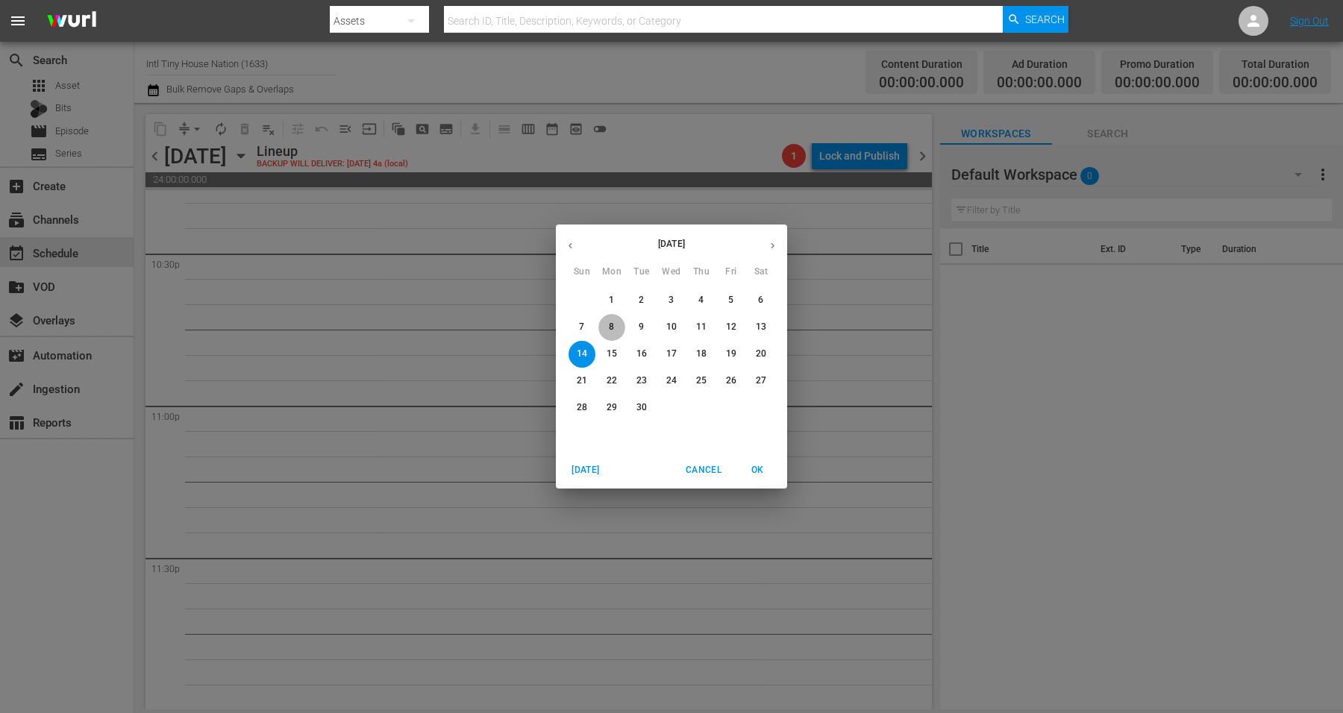
click at [604, 331] on span "8" at bounding box center [611, 327] width 27 height 13
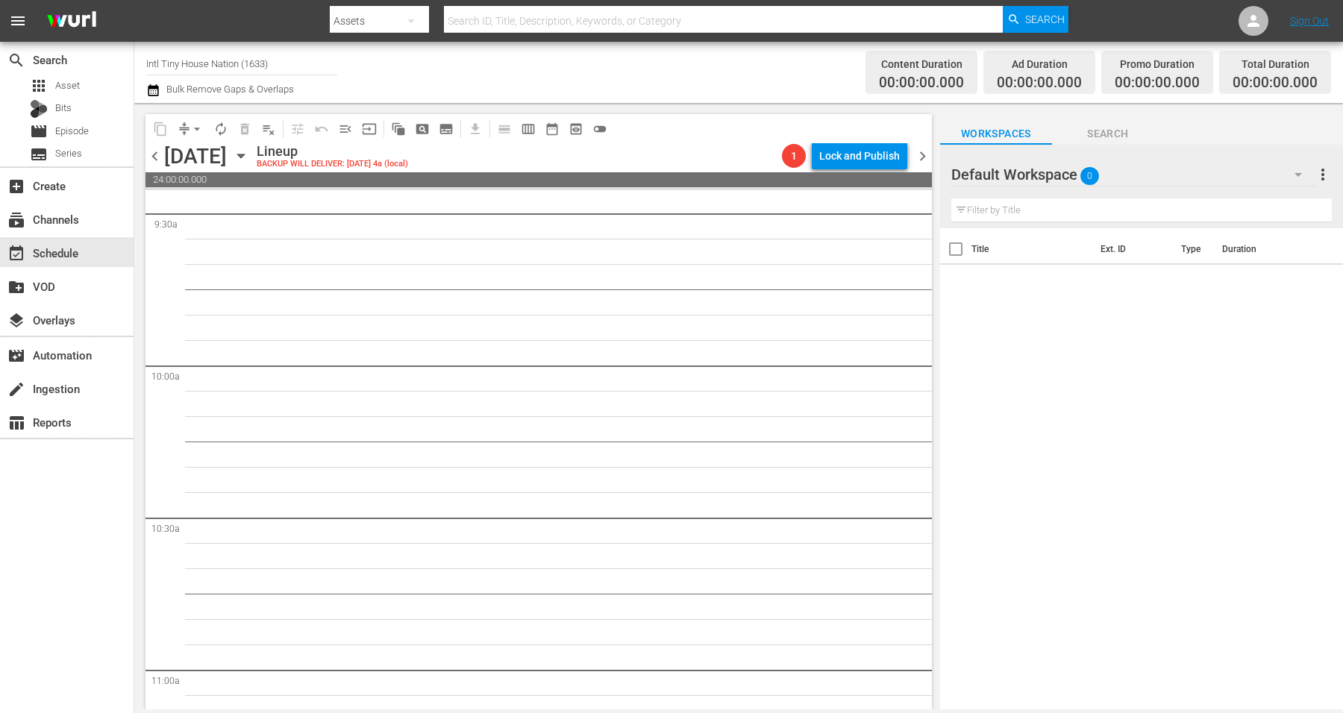
scroll to position [2589, 0]
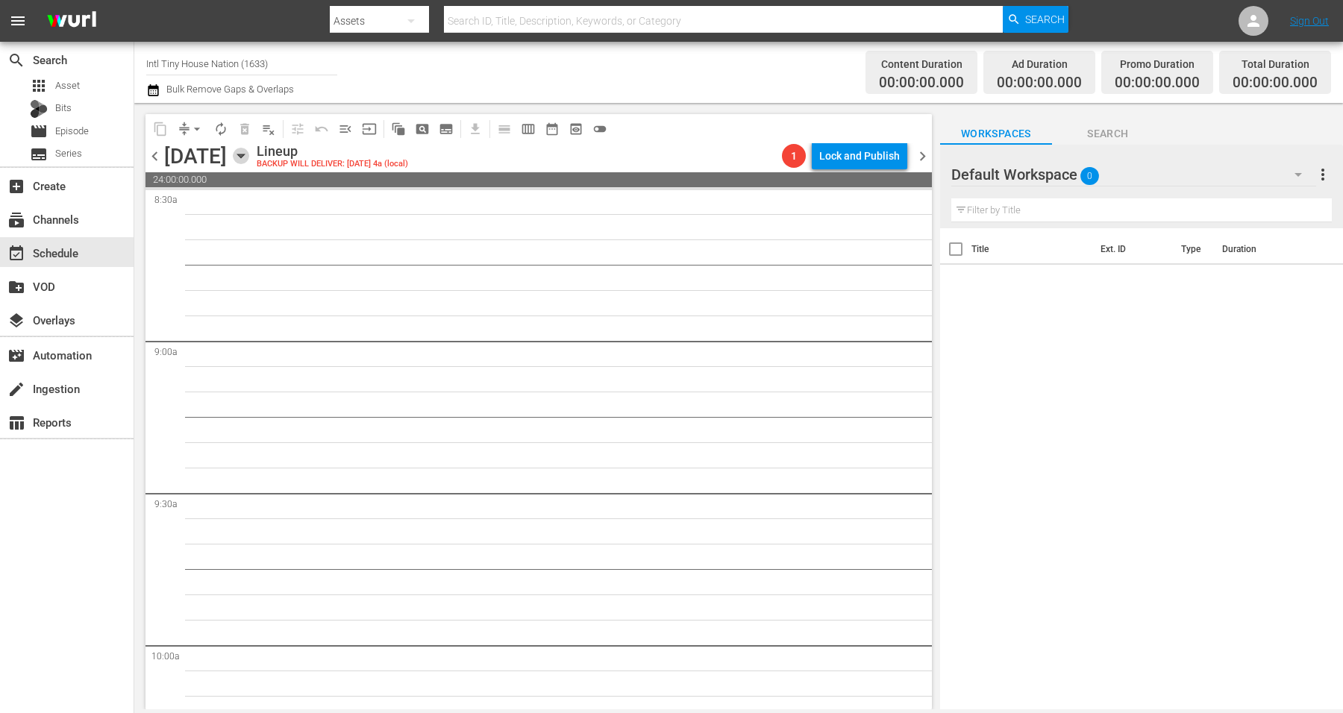
click at [249, 150] on icon "button" at bounding box center [241, 156] width 16 height 16
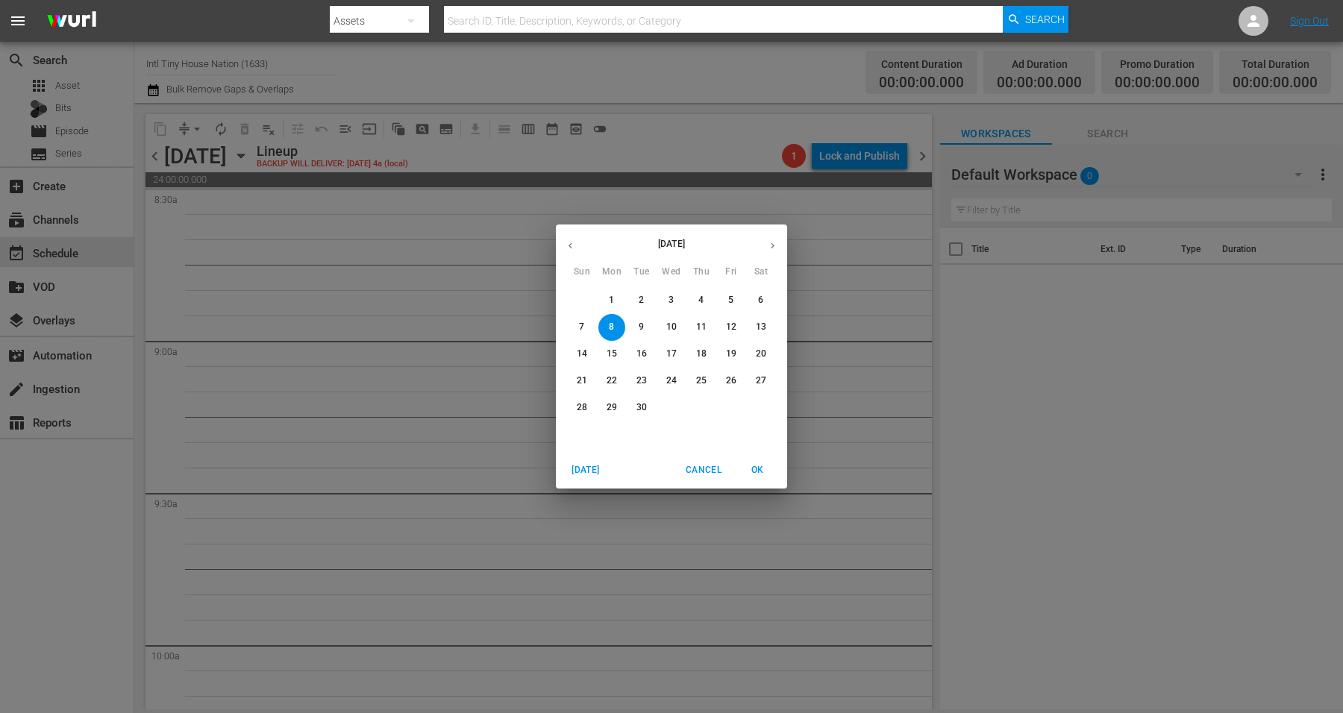
click at [611, 298] on p "1" at bounding box center [611, 300] width 5 height 13
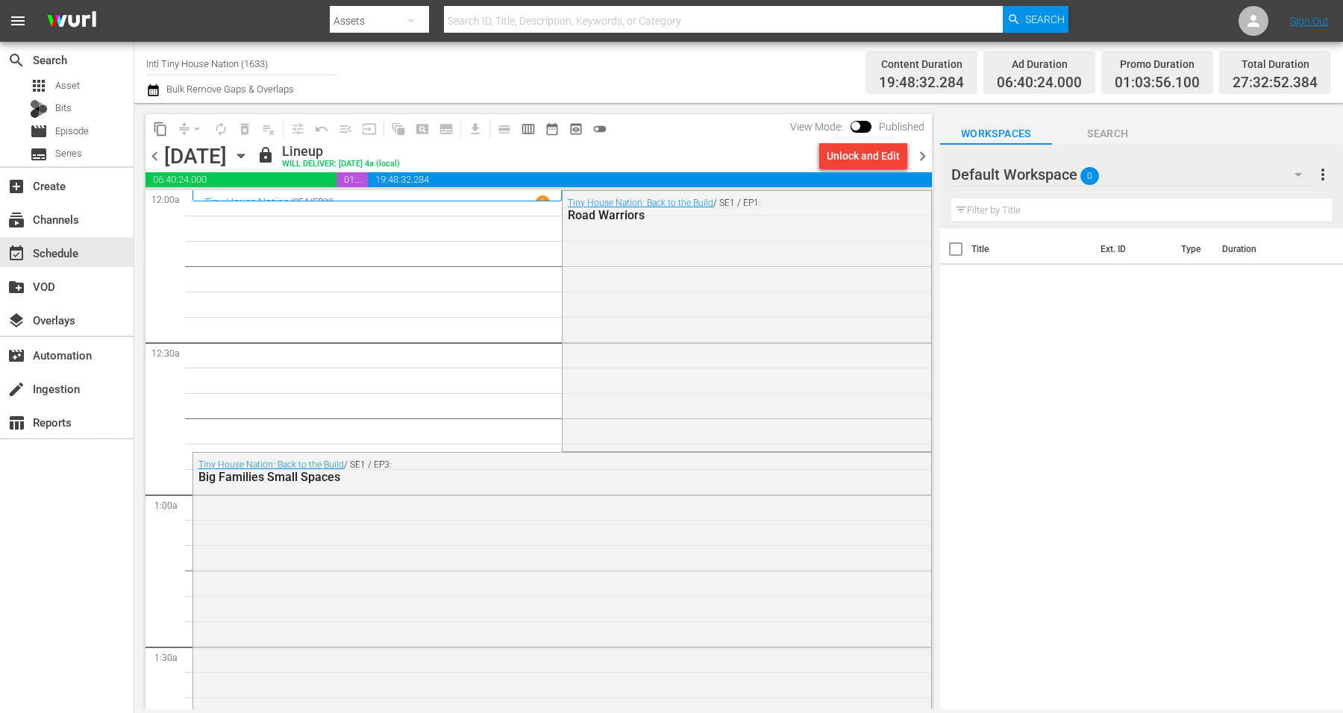
click at [249, 149] on icon "button" at bounding box center [241, 156] width 16 height 16
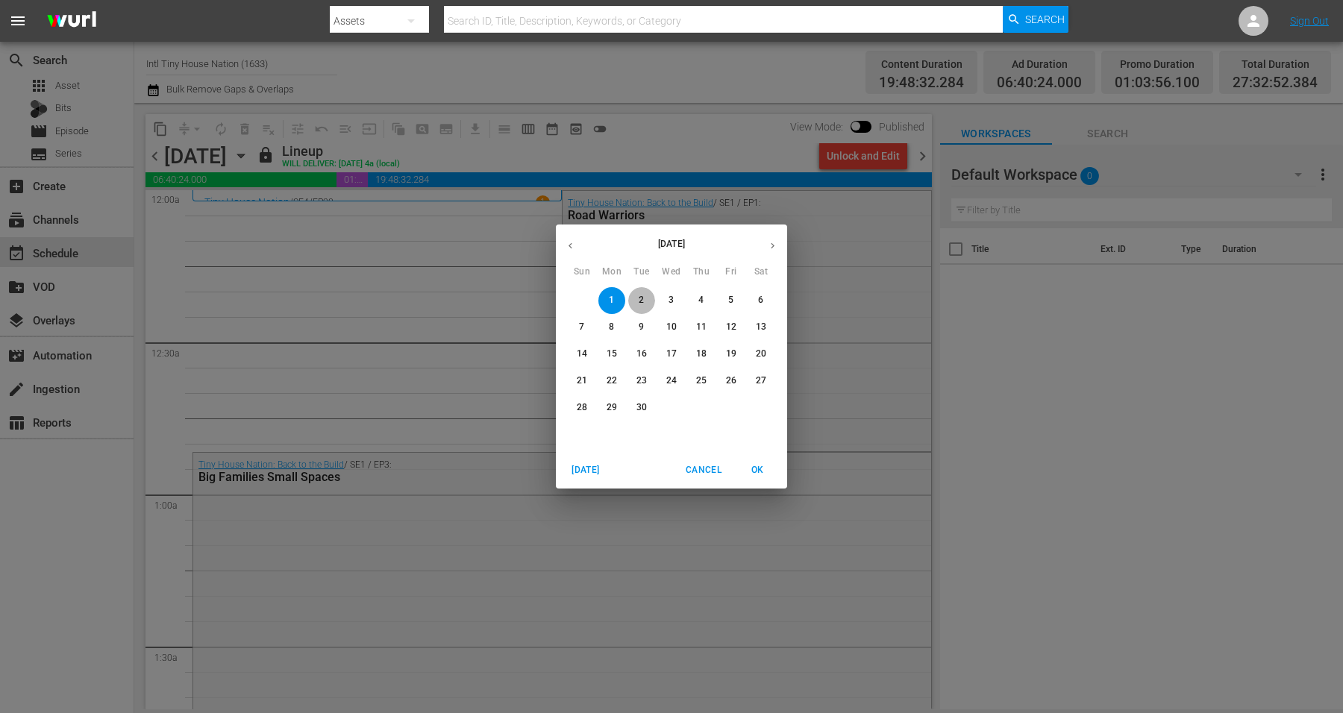
click at [645, 303] on span "2" at bounding box center [641, 300] width 27 height 13
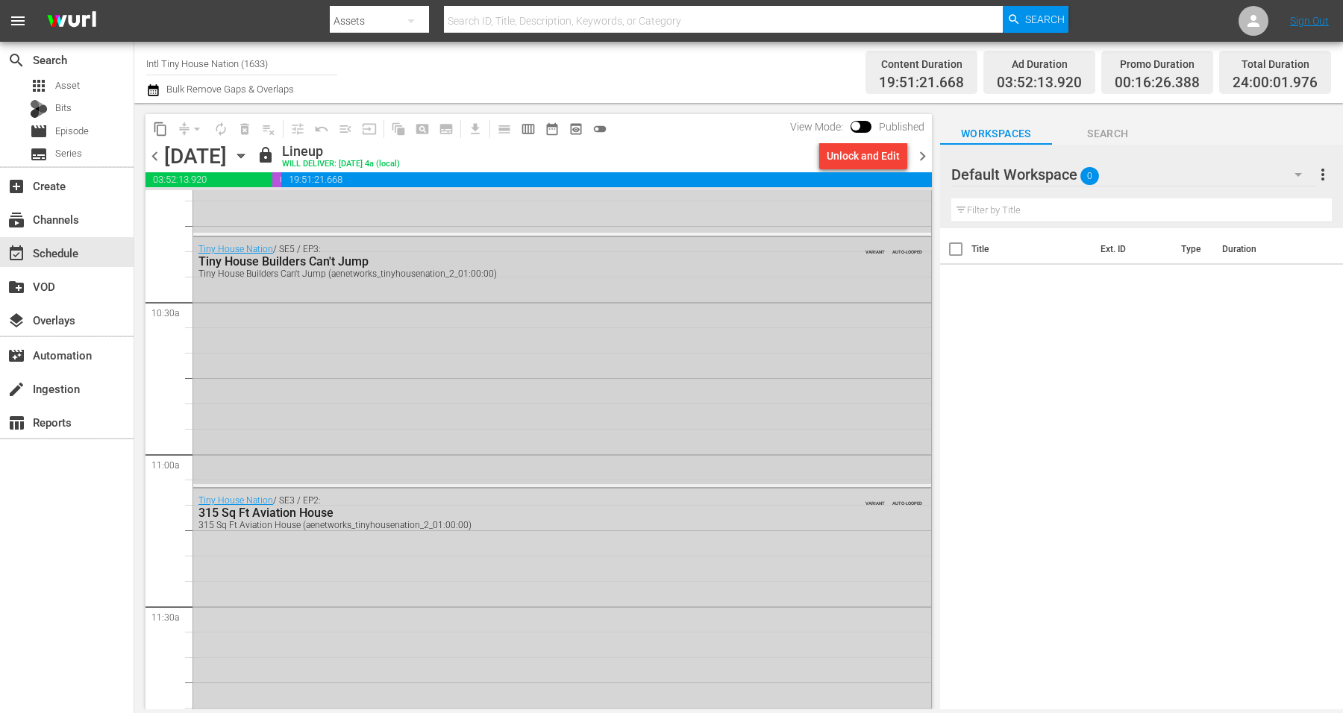
scroll to position [3171, 0]
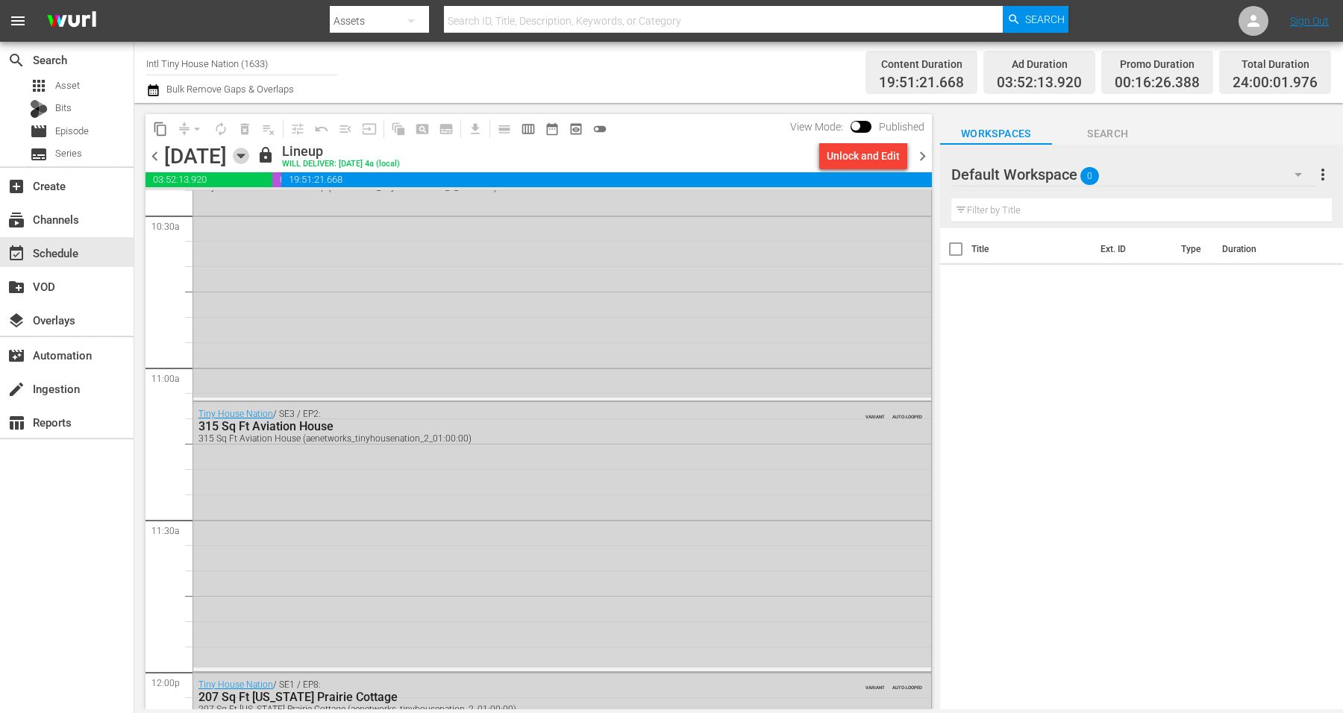
click at [249, 153] on icon "button" at bounding box center [241, 156] width 16 height 16
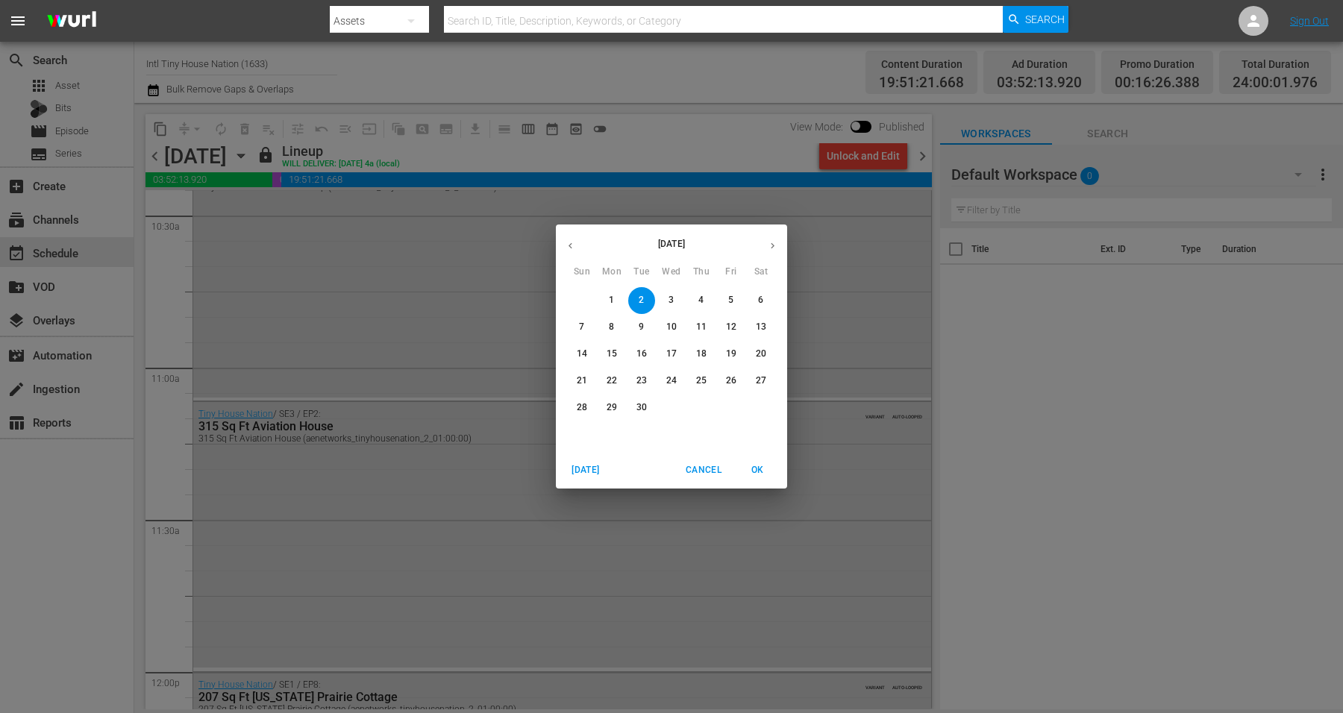
click at [674, 288] on button "3" at bounding box center [671, 300] width 27 height 27
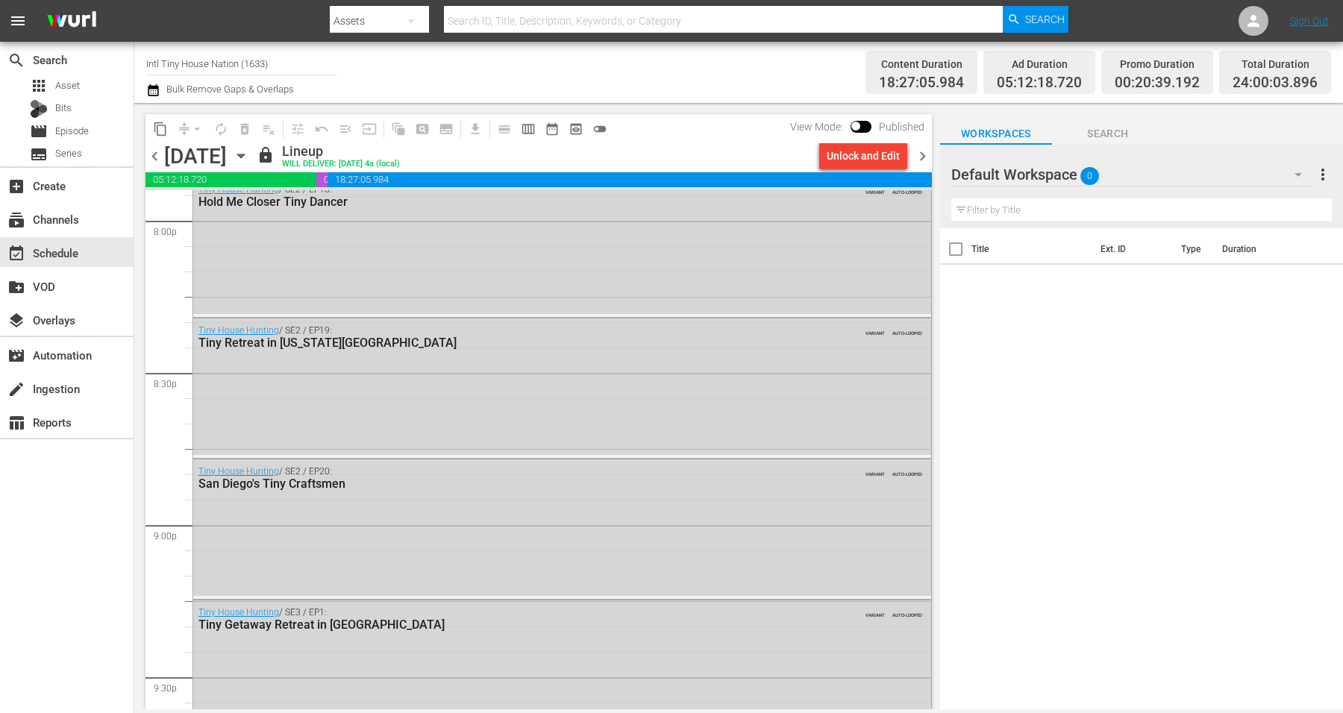
scroll to position [6122, 0]
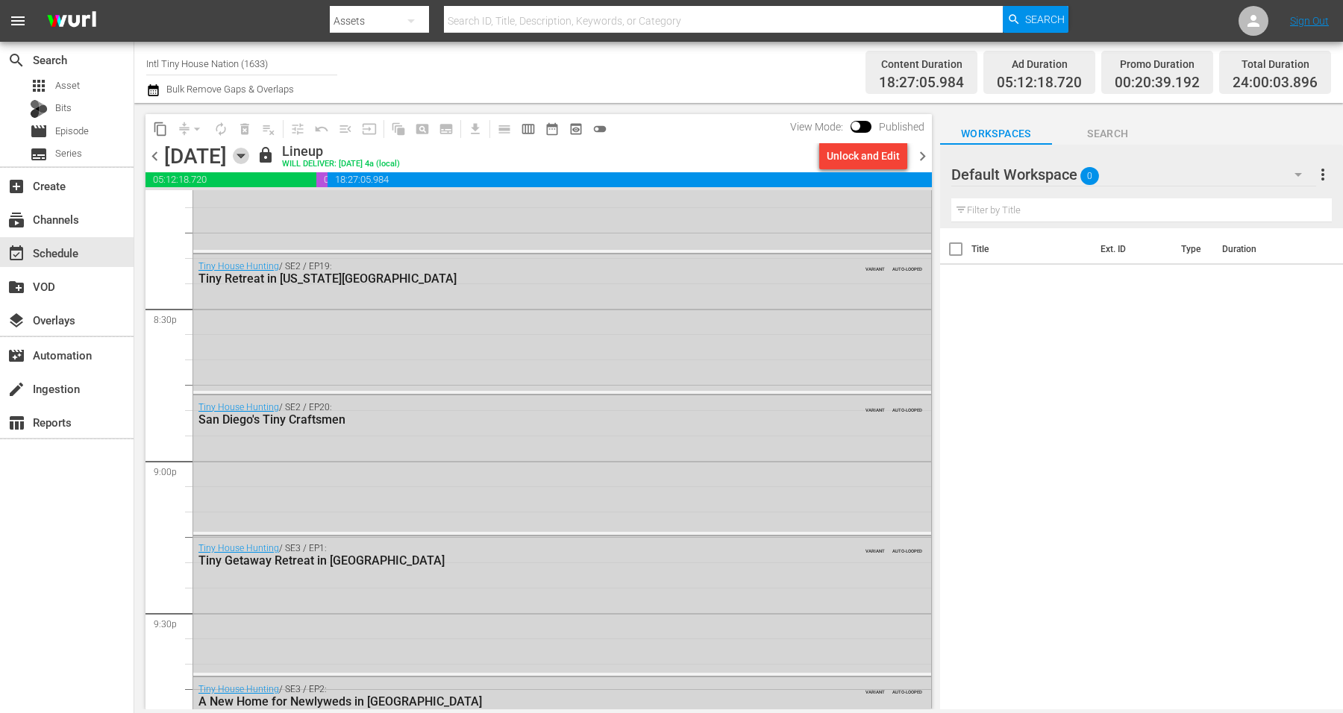
click at [249, 158] on icon "button" at bounding box center [241, 156] width 16 height 16
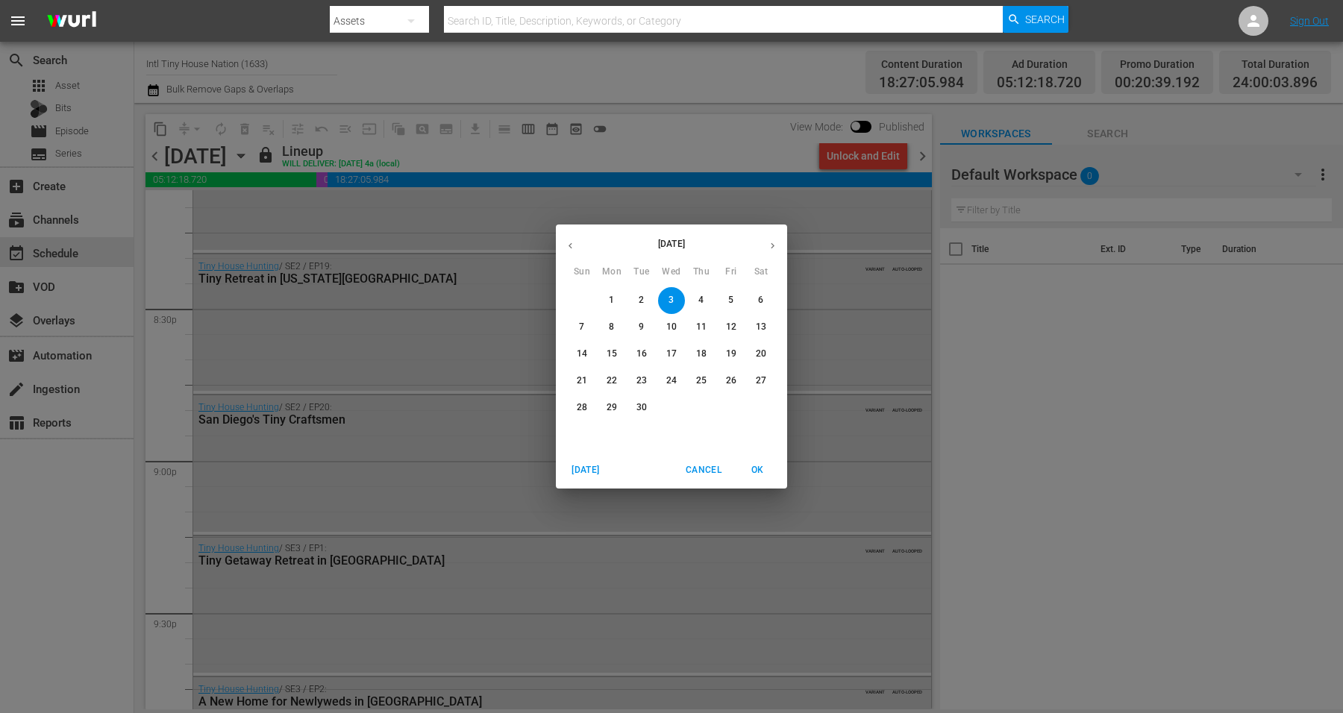
click at [707, 297] on span "4" at bounding box center [701, 300] width 27 height 13
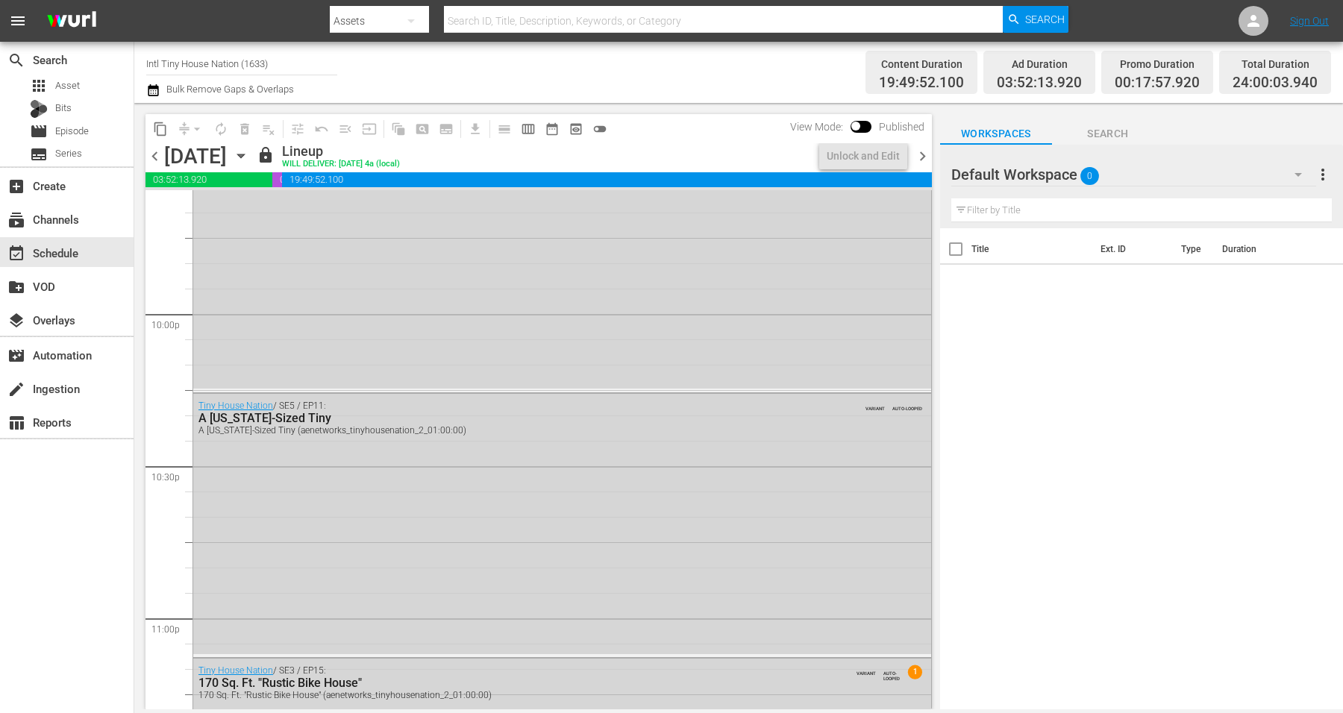
scroll to position [6786, 0]
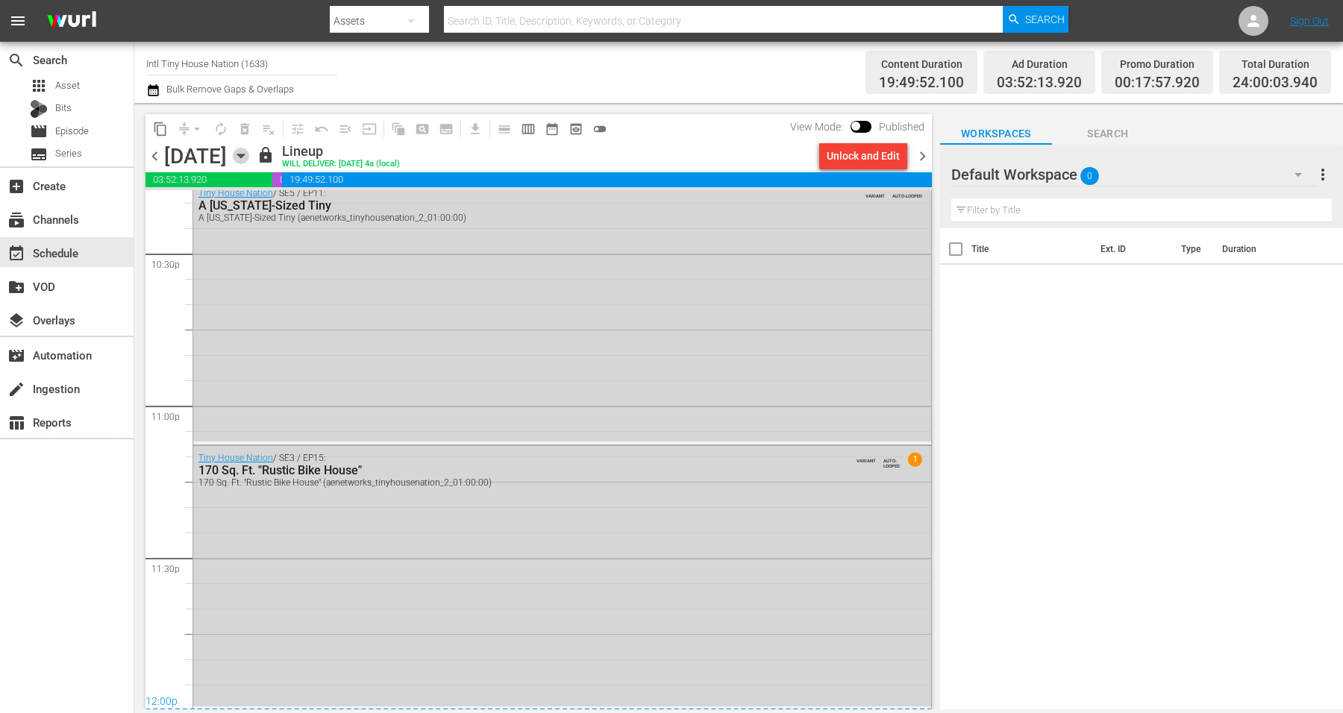
click at [244, 155] on icon "button" at bounding box center [240, 156] width 7 height 4
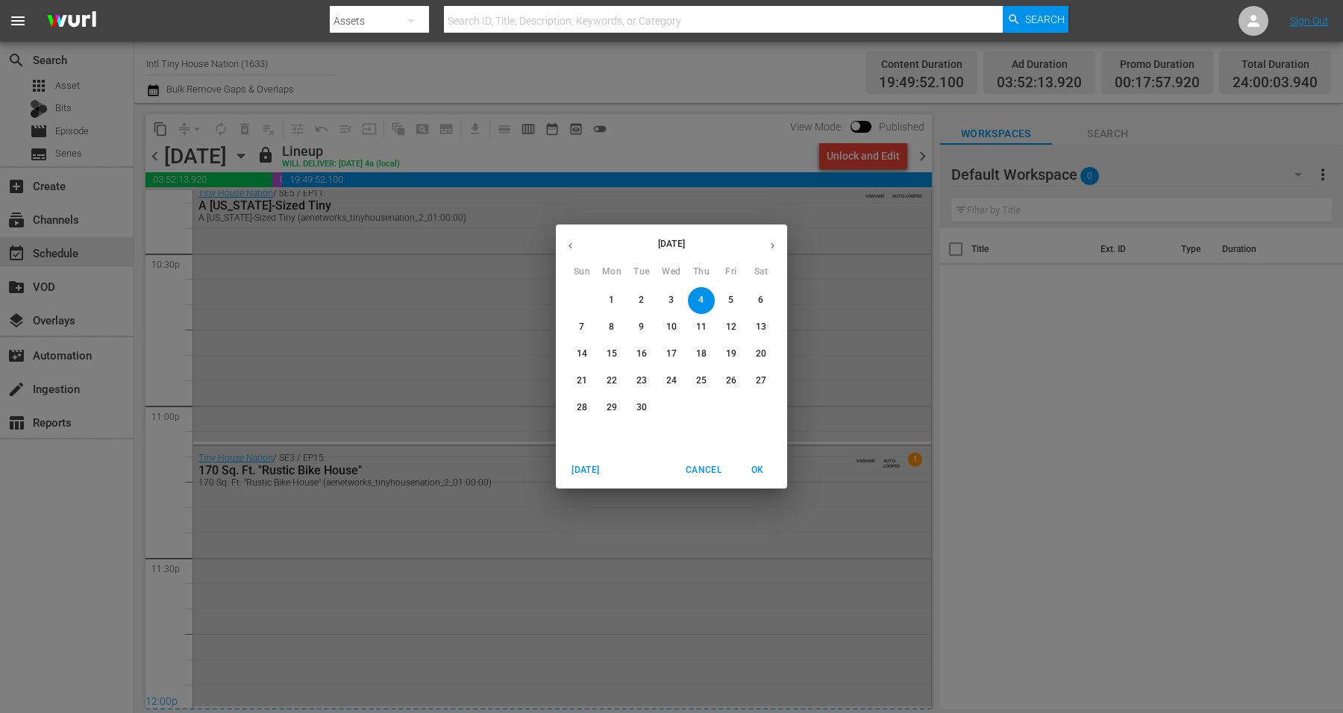
click at [732, 295] on p "5" at bounding box center [730, 300] width 5 height 13
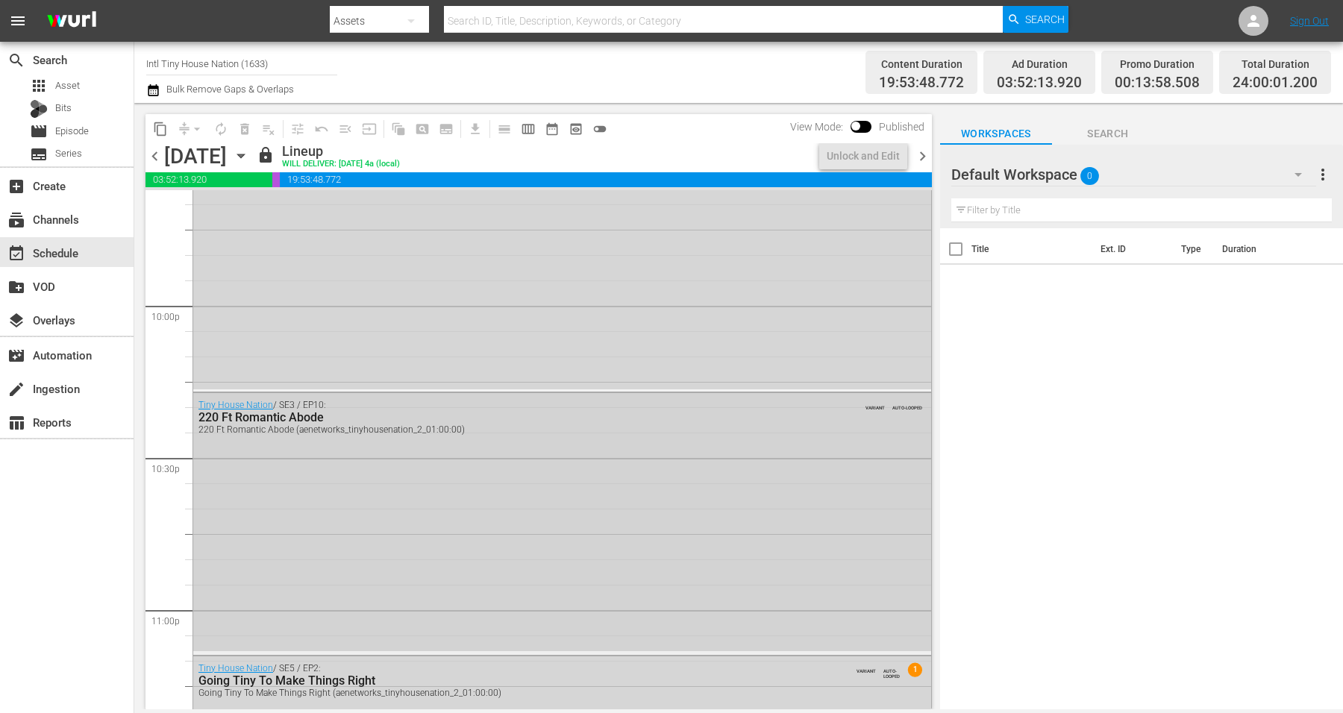
scroll to position [6786, 0]
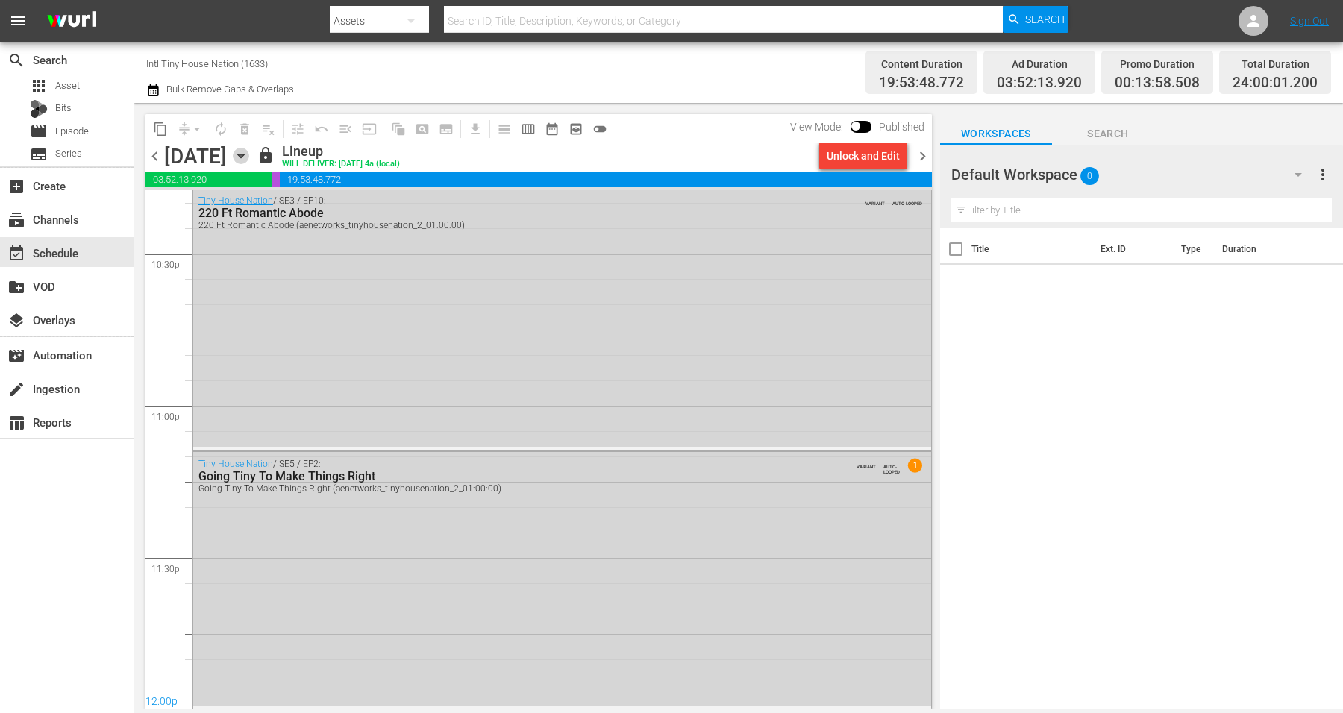
click at [249, 157] on icon "button" at bounding box center [241, 156] width 16 height 16
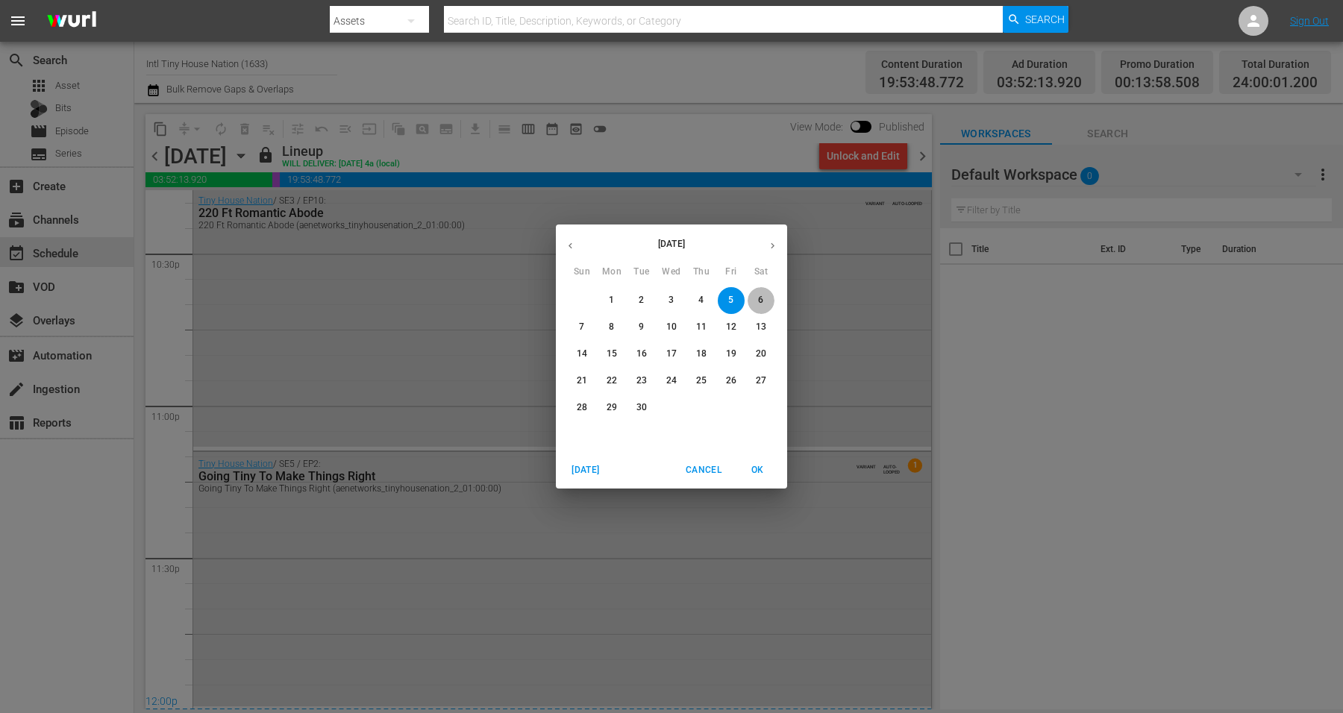
click at [762, 295] on p "6" at bounding box center [760, 300] width 5 height 13
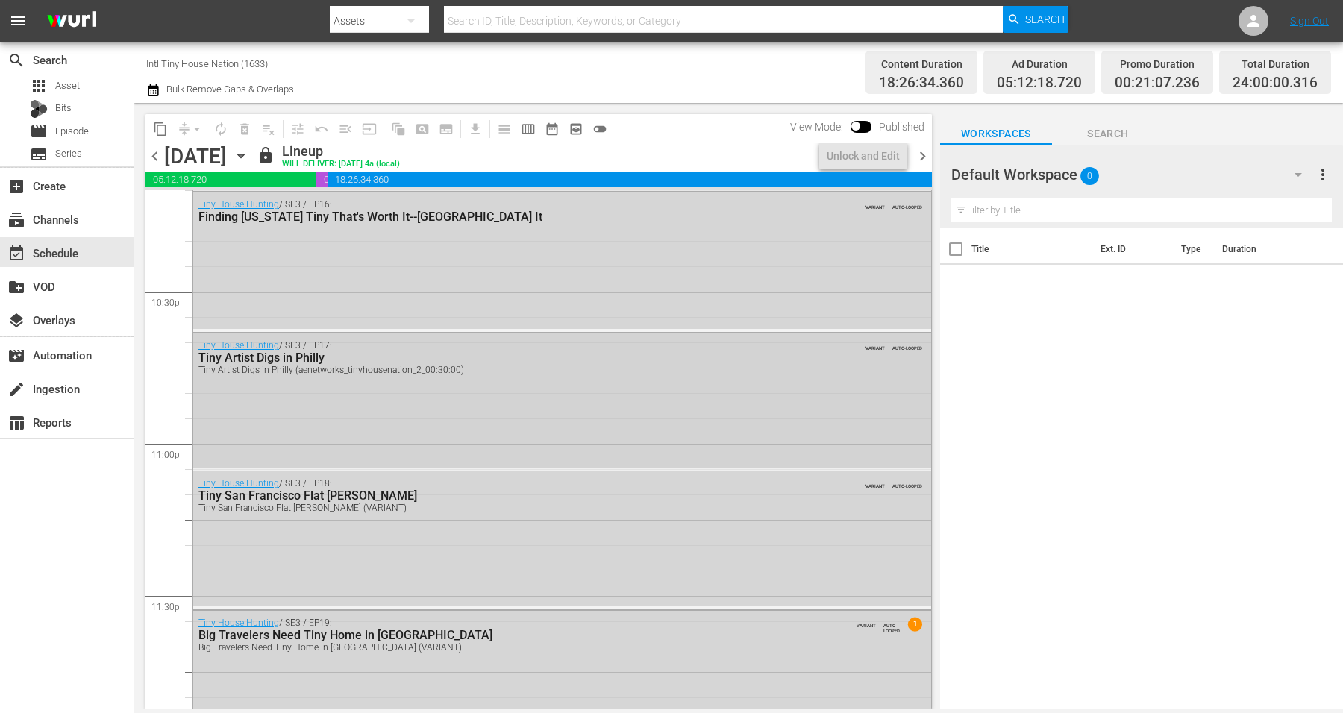
scroll to position [6786, 0]
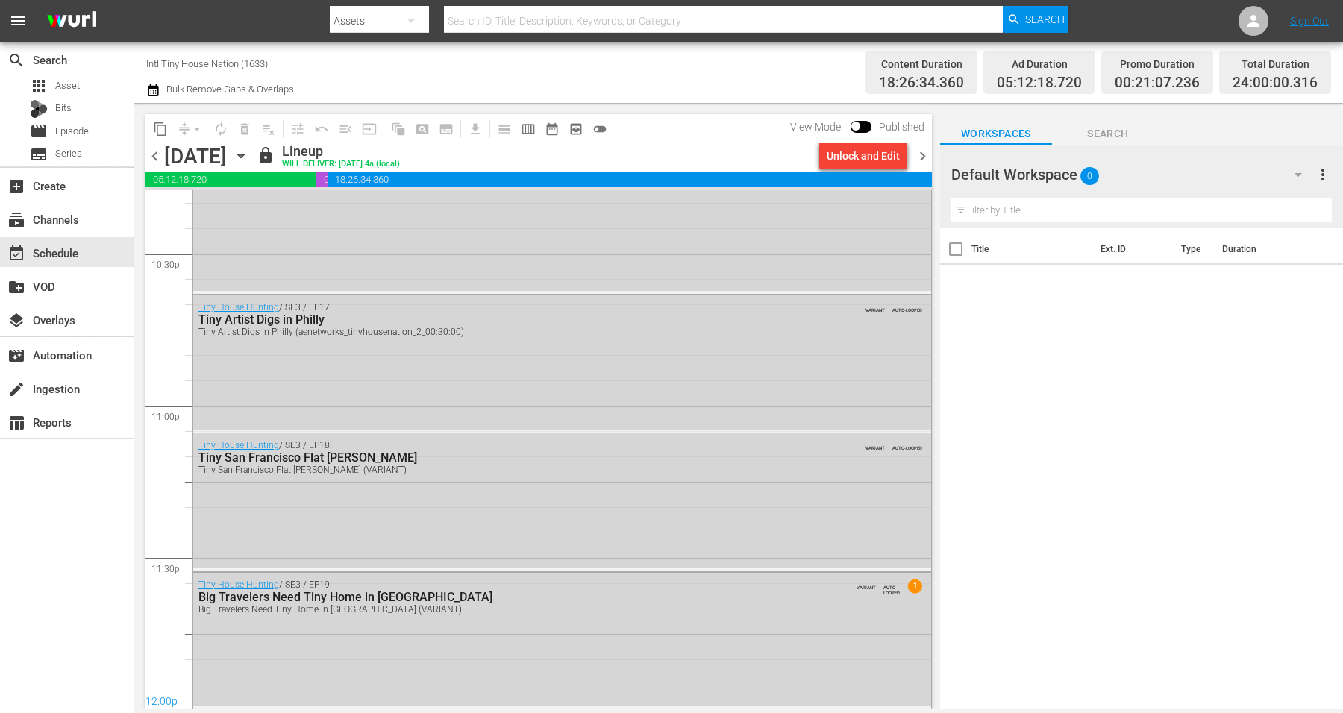
click at [244, 155] on icon "button" at bounding box center [240, 156] width 7 height 4
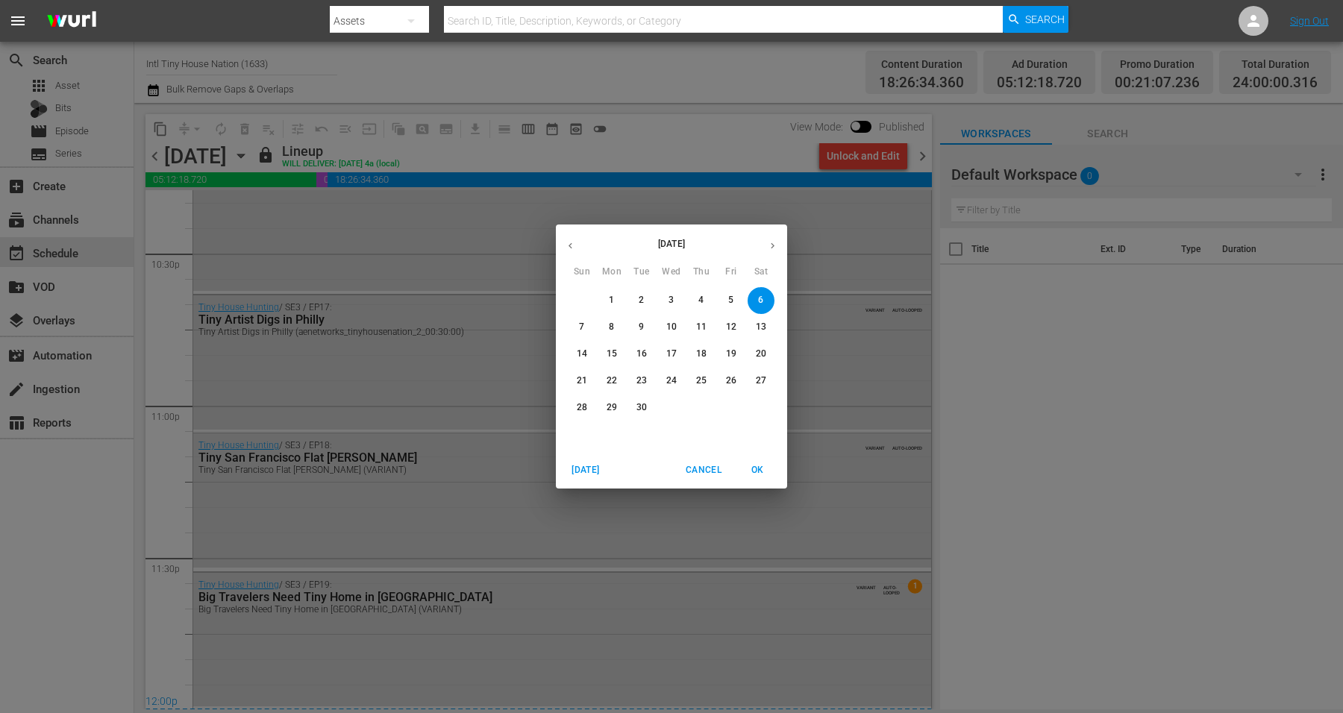
click at [584, 321] on p "7" at bounding box center [581, 327] width 5 height 13
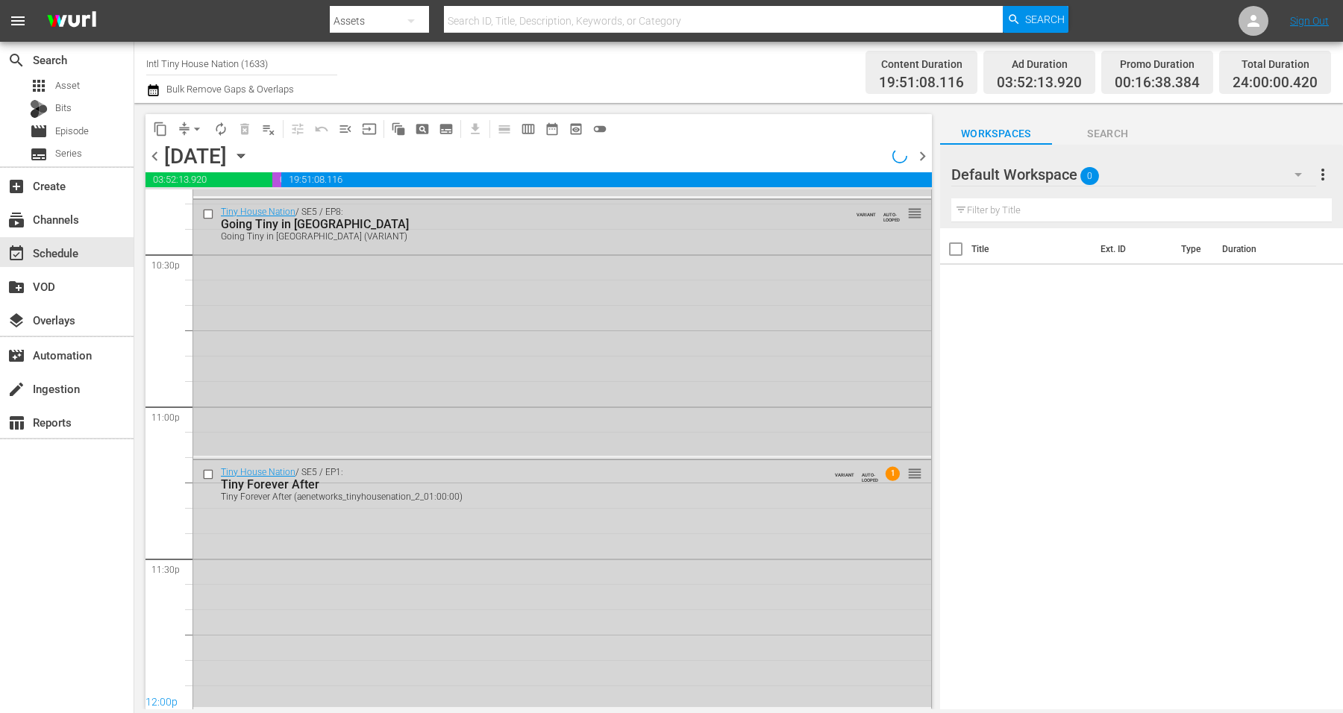
scroll to position [6786, 0]
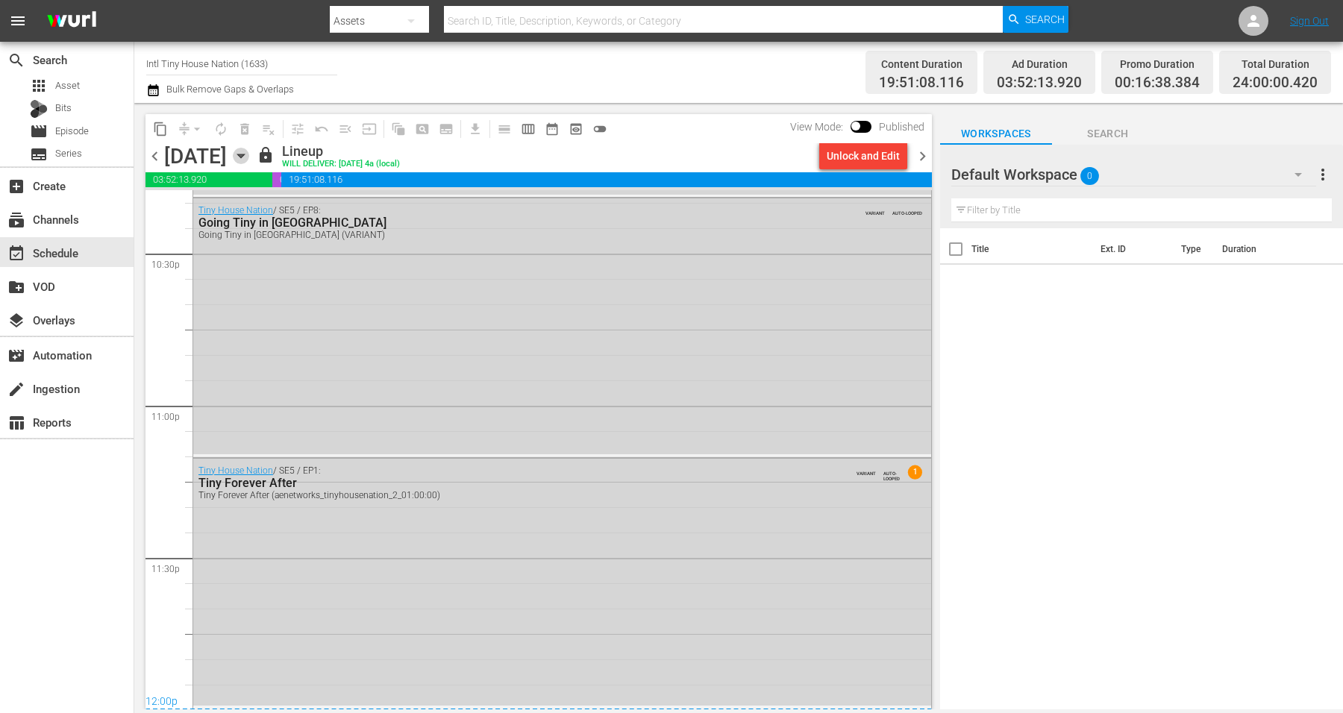
click at [249, 151] on icon "button" at bounding box center [241, 156] width 16 height 16
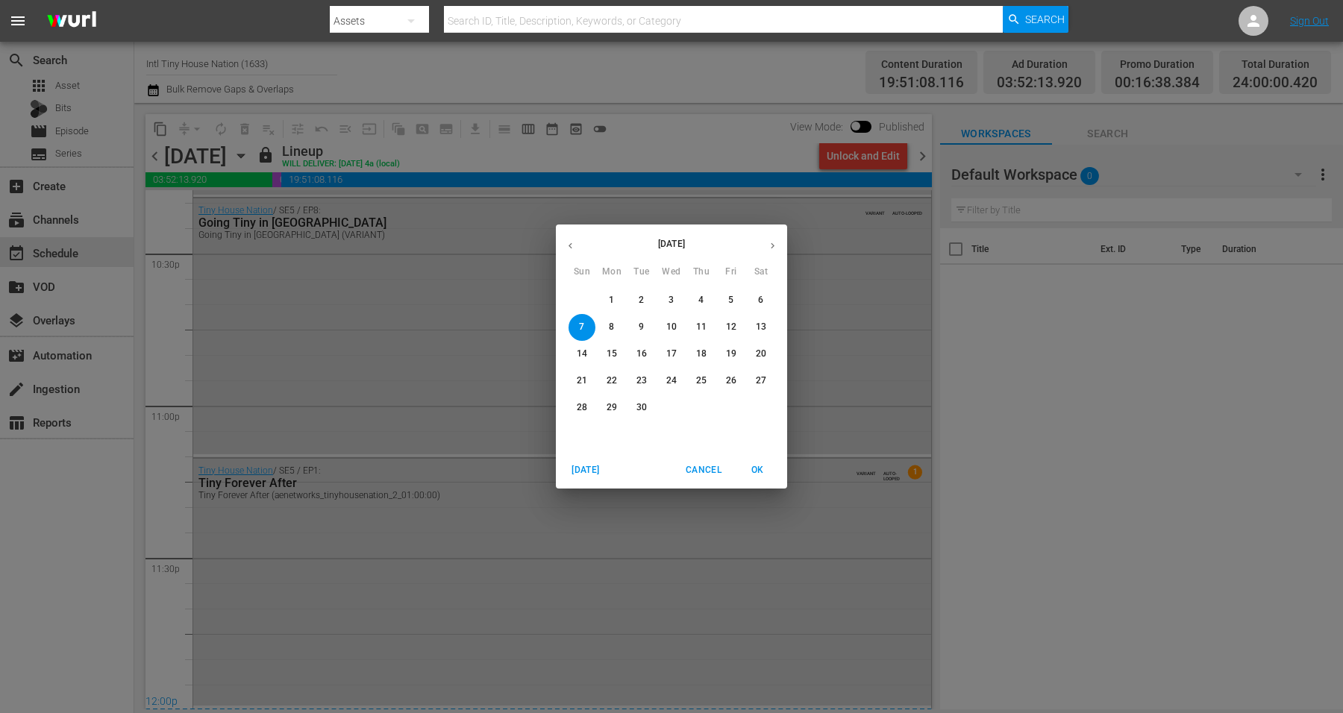
click at [615, 325] on span "8" at bounding box center [611, 327] width 27 height 13
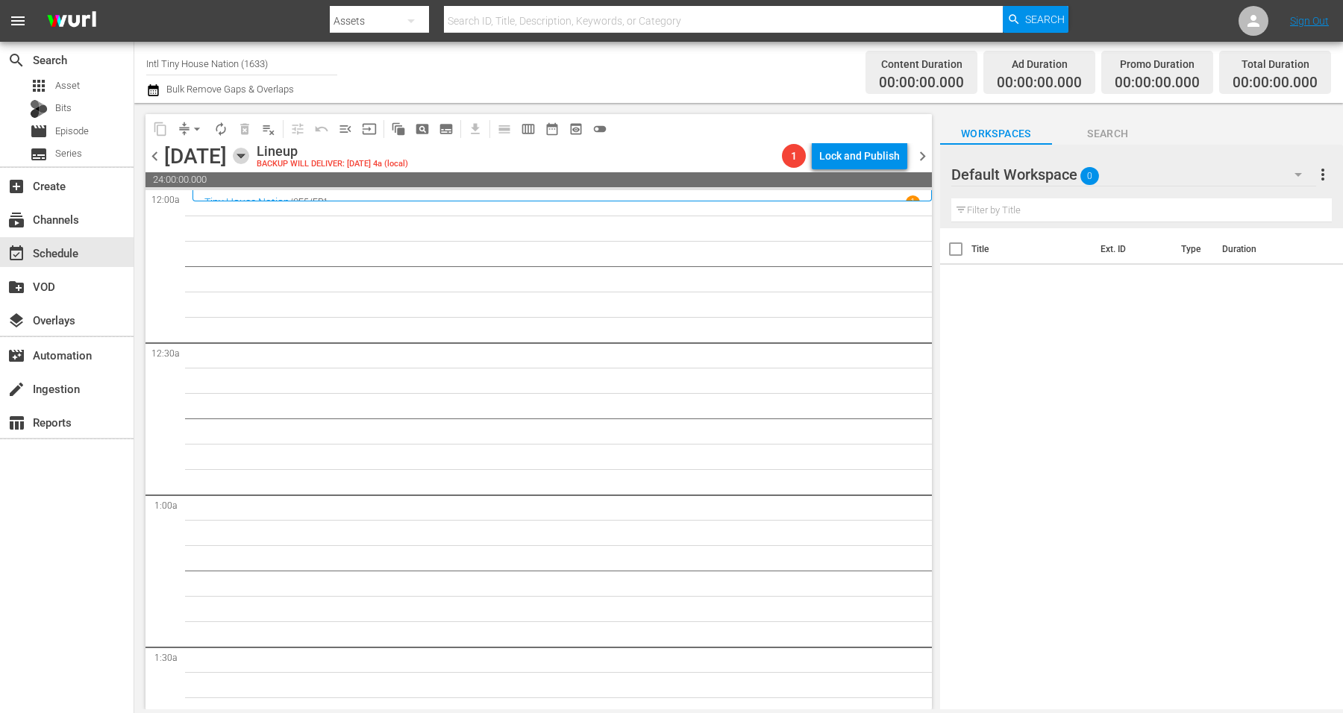
click at [244, 155] on icon "button" at bounding box center [240, 156] width 7 height 4
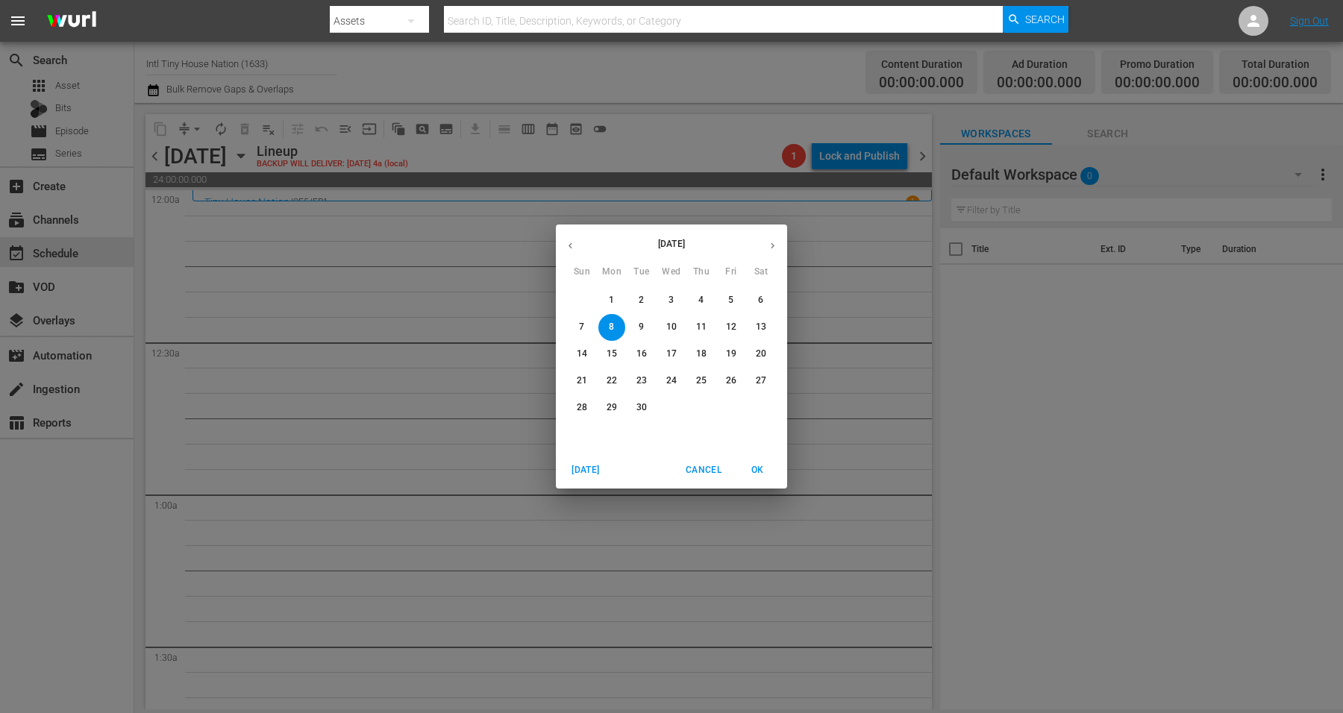
click at [640, 323] on p "9" at bounding box center [641, 327] width 5 height 13
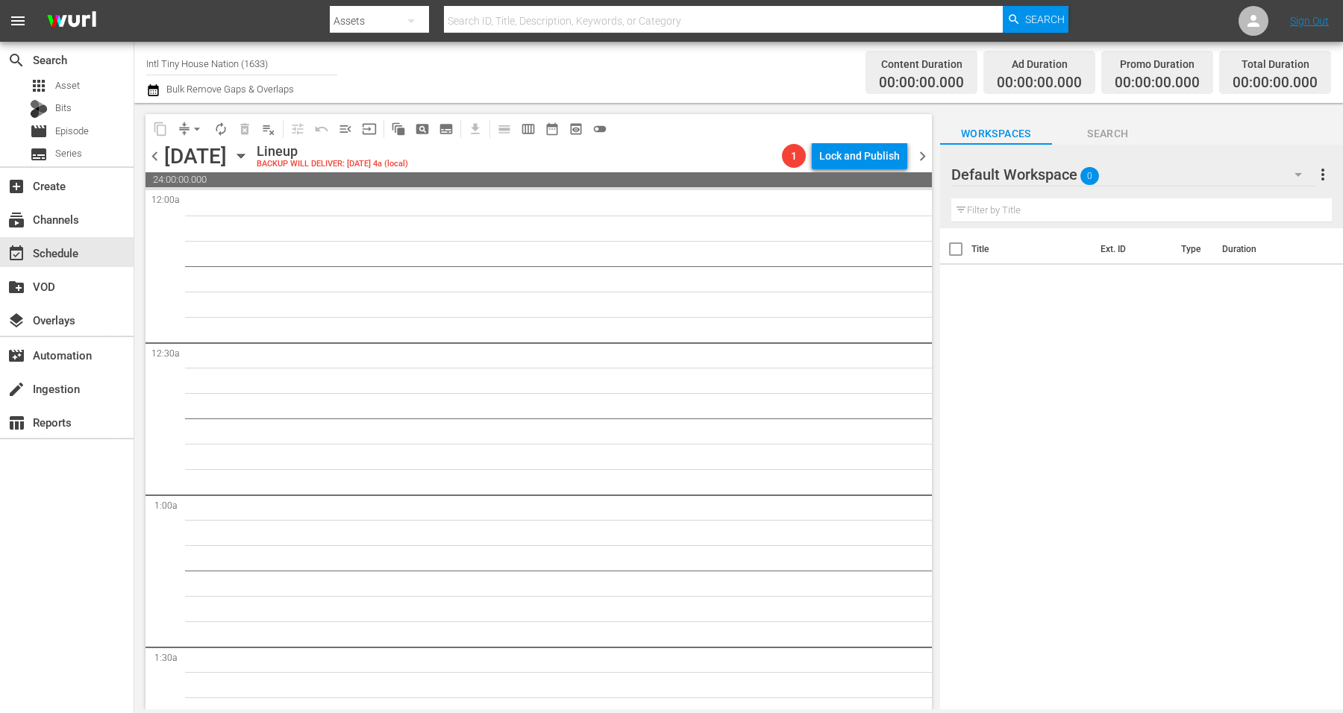
click at [249, 154] on icon "button" at bounding box center [241, 156] width 16 height 16
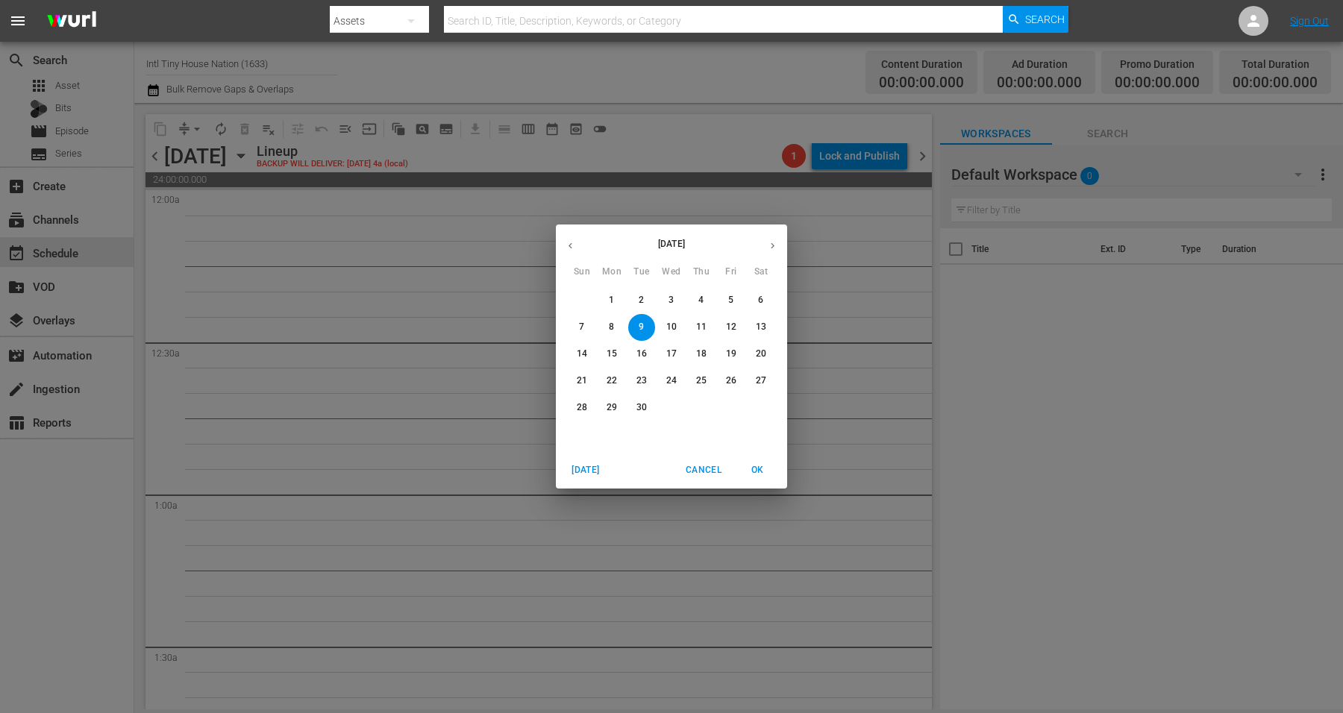
click at [672, 328] on p "10" at bounding box center [671, 327] width 10 height 13
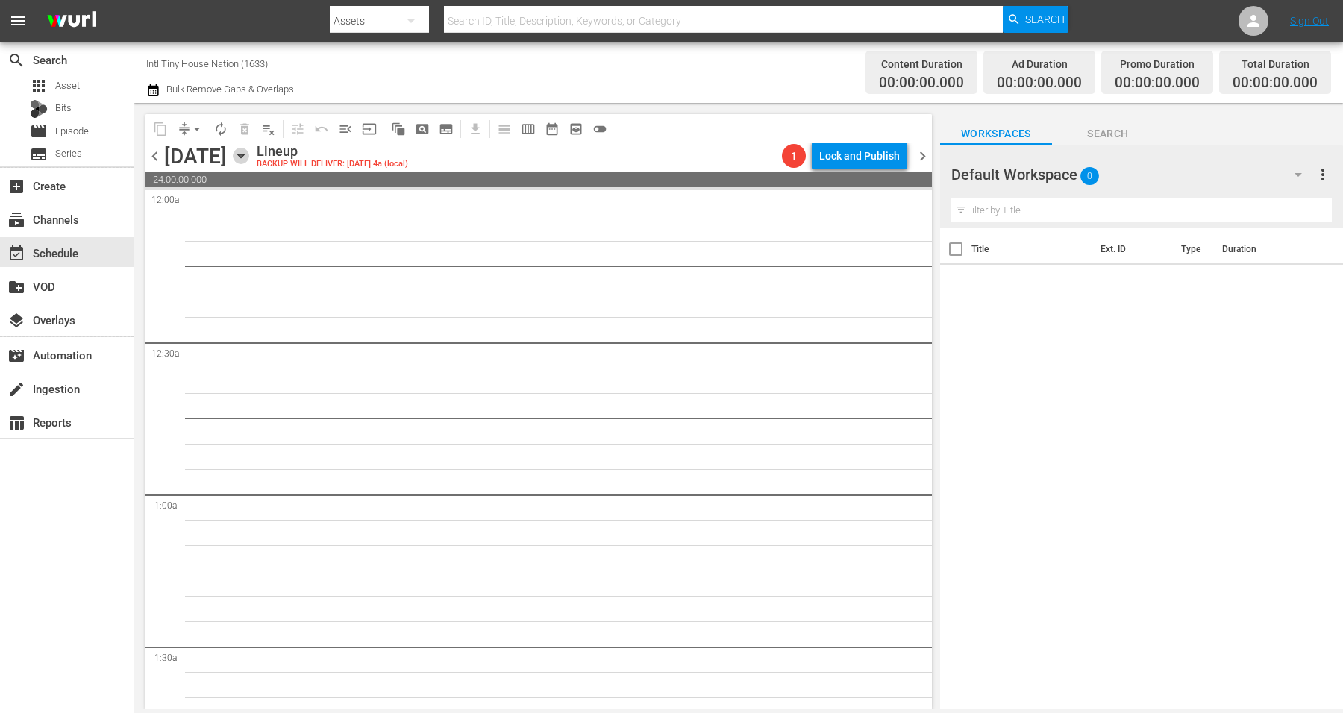
click at [249, 156] on icon "button" at bounding box center [241, 156] width 16 height 16
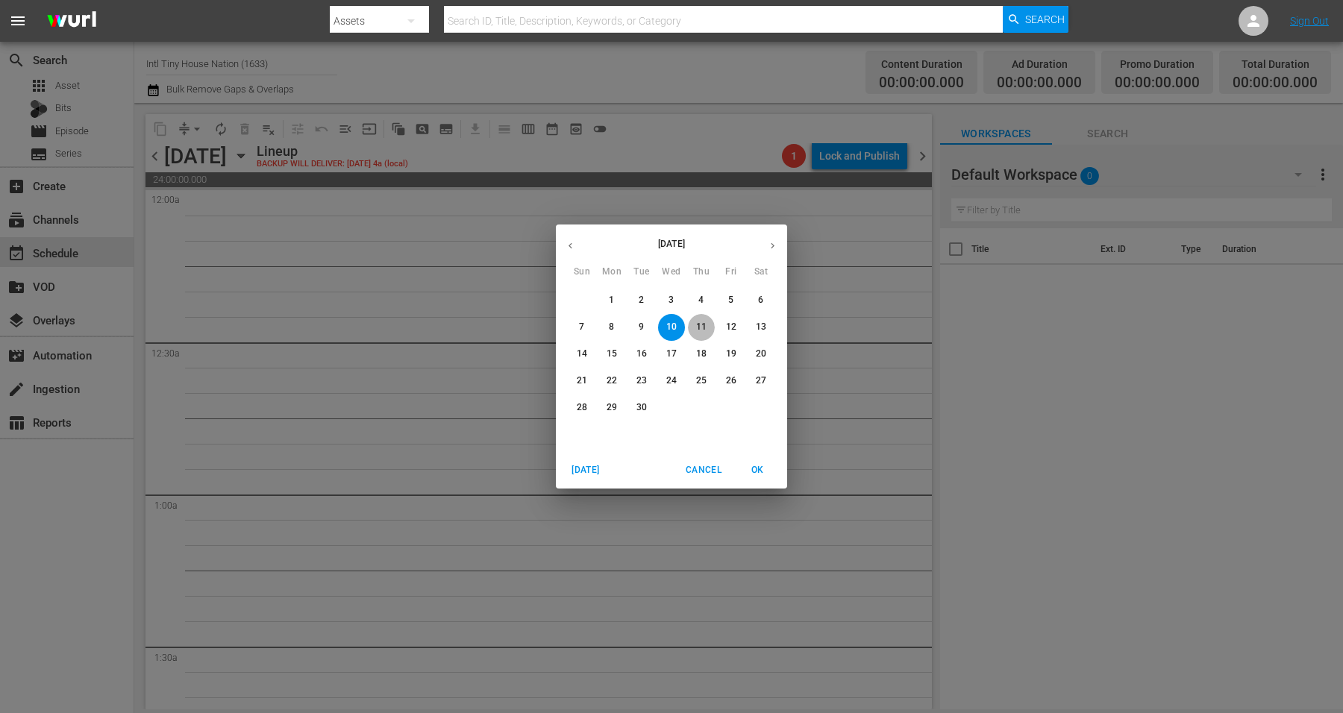
click at [704, 325] on p "11" at bounding box center [701, 327] width 10 height 13
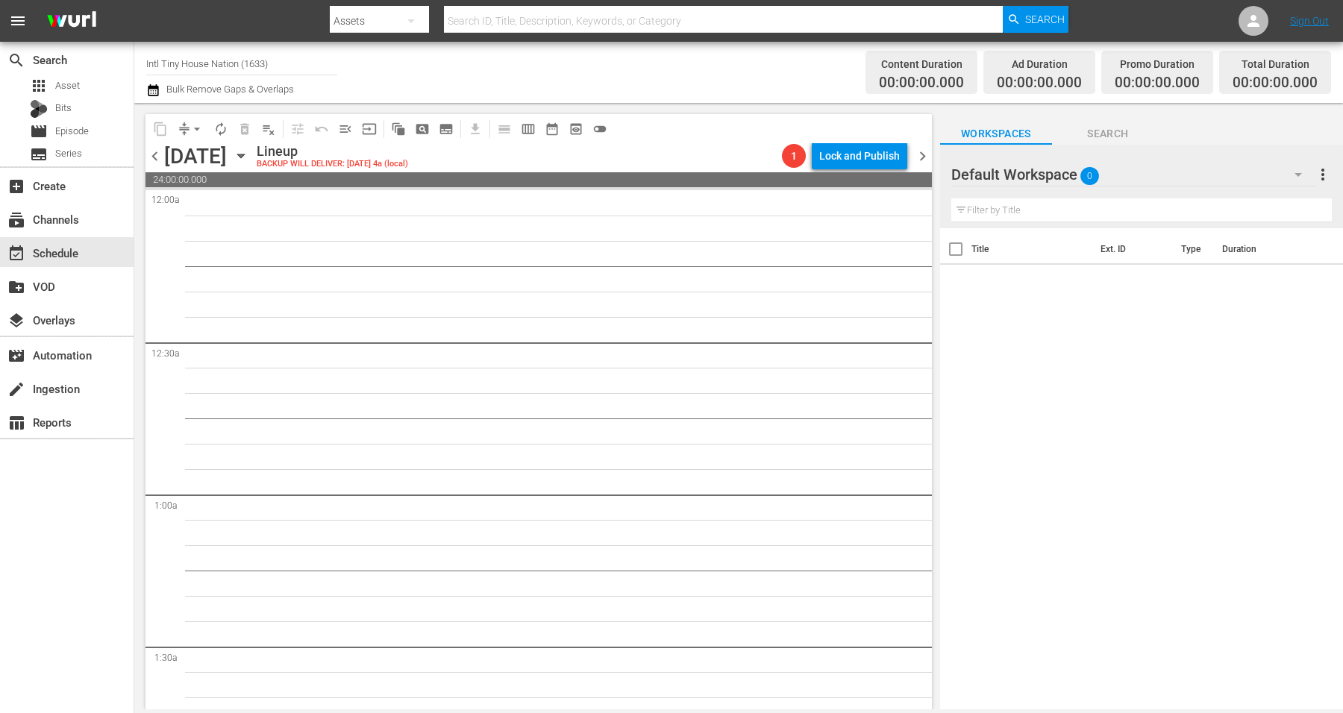
click at [249, 157] on icon "button" at bounding box center [241, 156] width 16 height 16
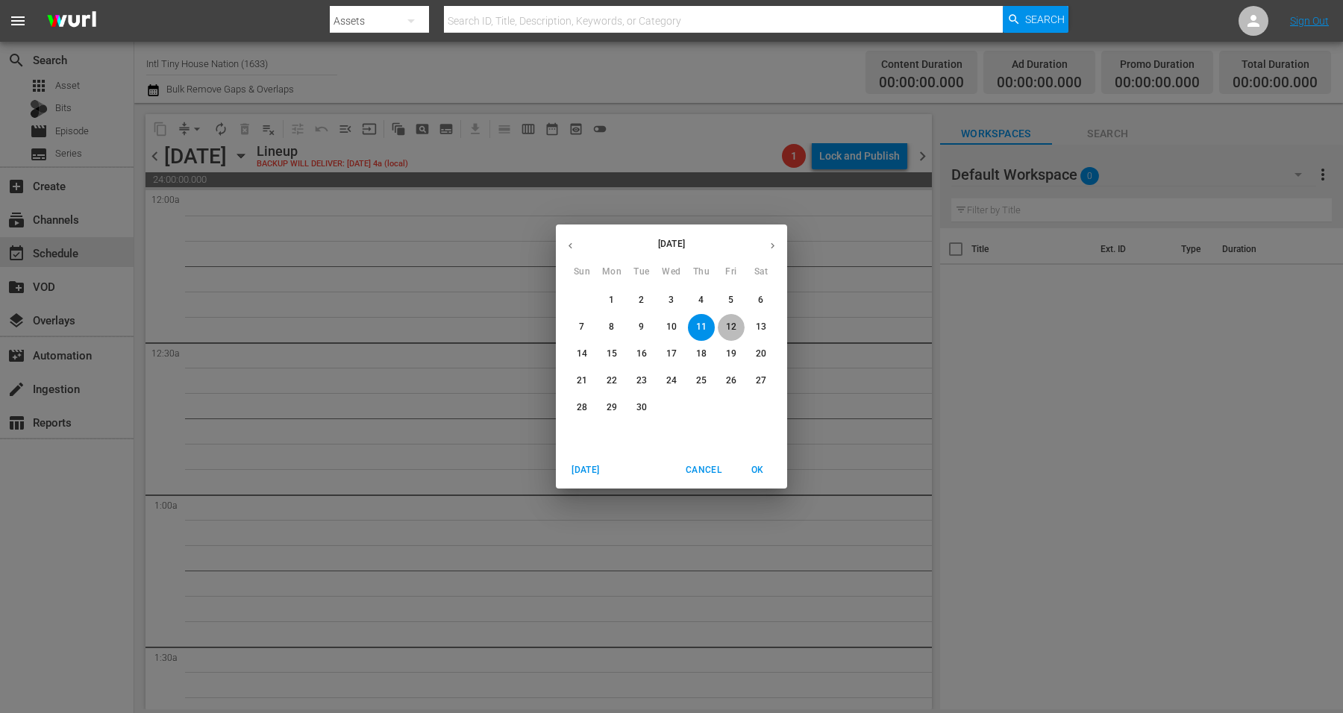
click at [732, 322] on p "12" at bounding box center [731, 327] width 10 height 13
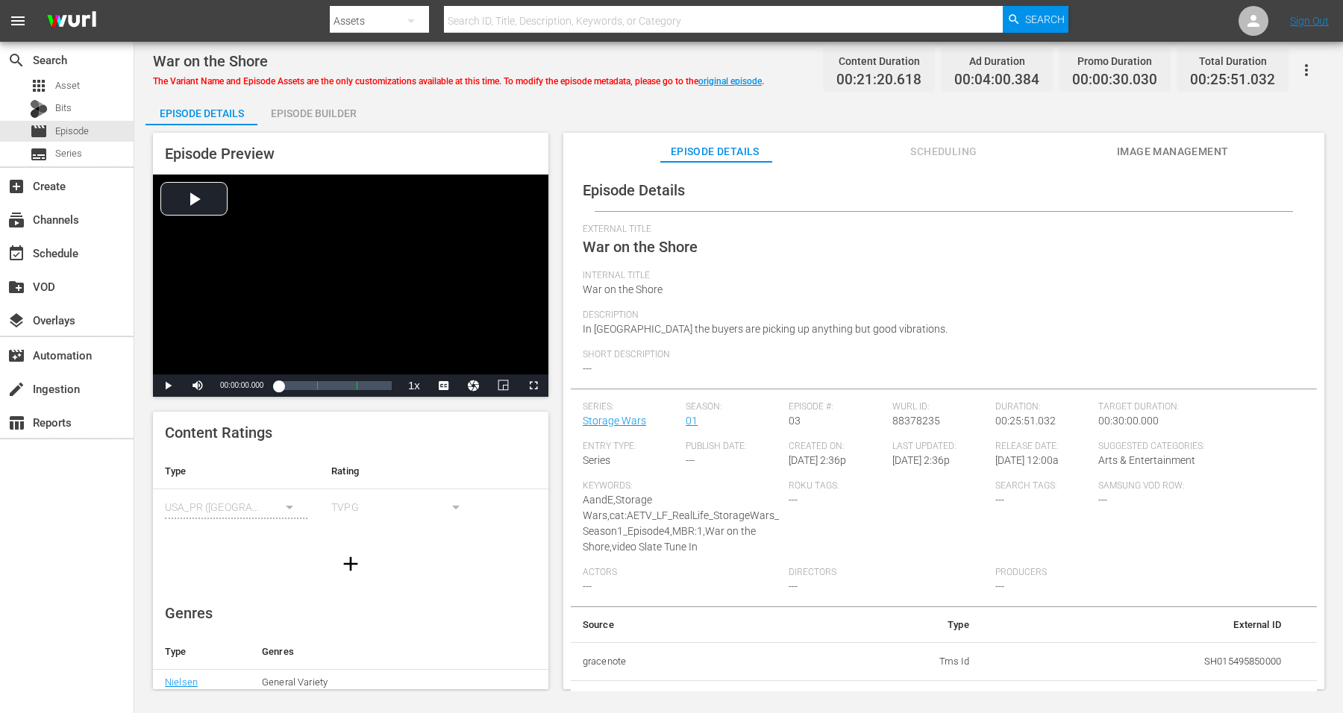
click at [315, 106] on div "Episode Builder" at bounding box center [313, 114] width 112 height 36
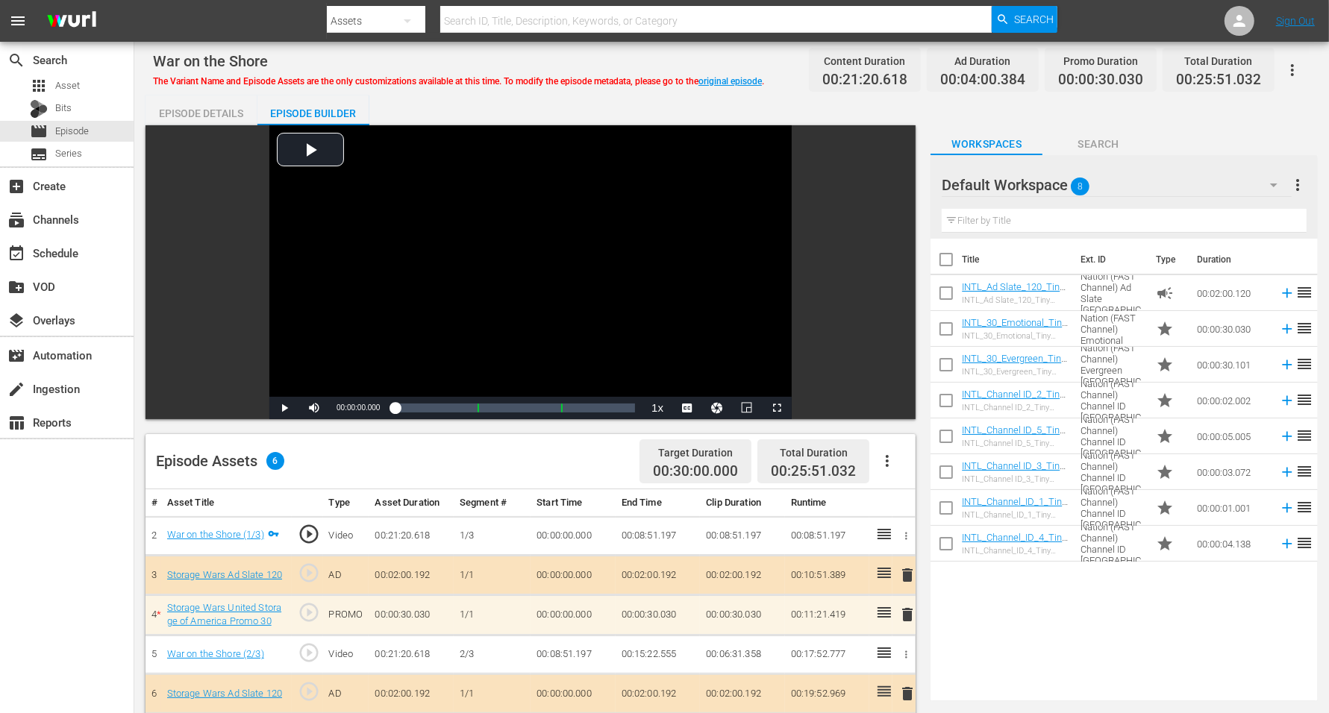
click at [1074, 185] on icon "button" at bounding box center [1274, 185] width 18 height 18
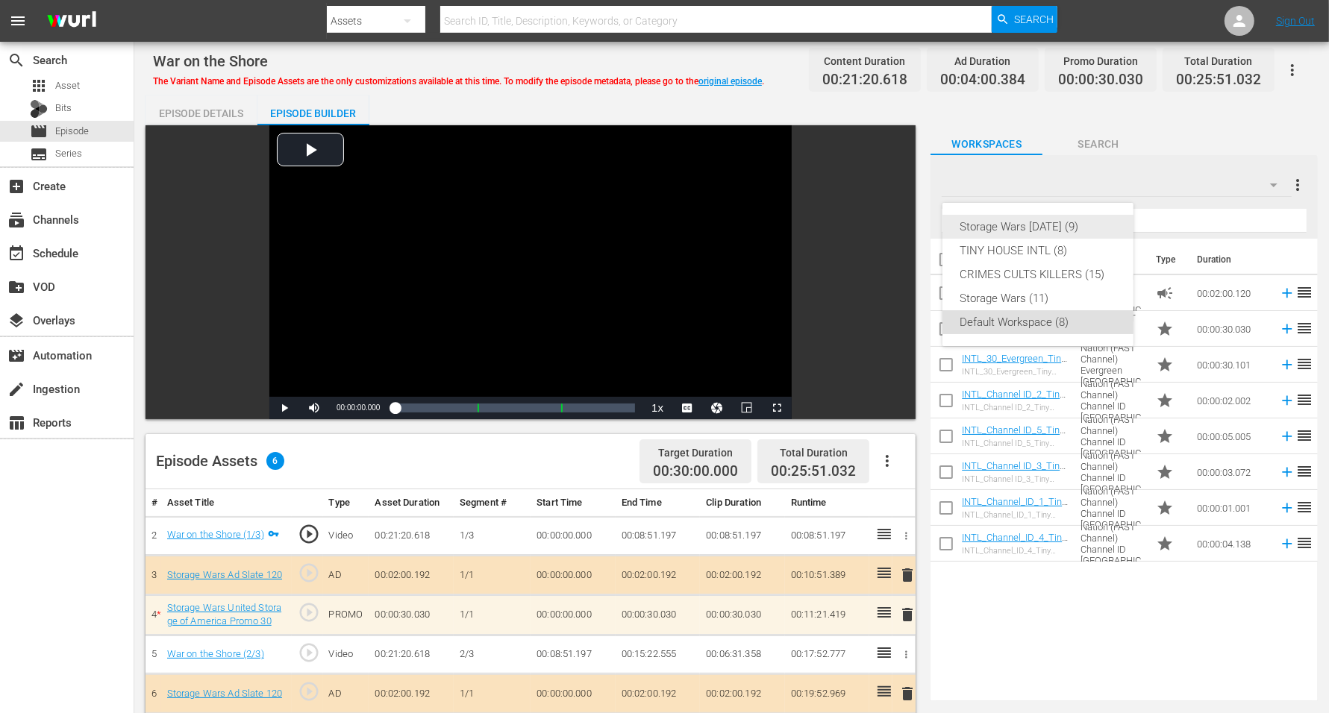
click at [1053, 226] on div "Storage Wars Wed Aug 20 (9)" at bounding box center [1037, 227] width 155 height 24
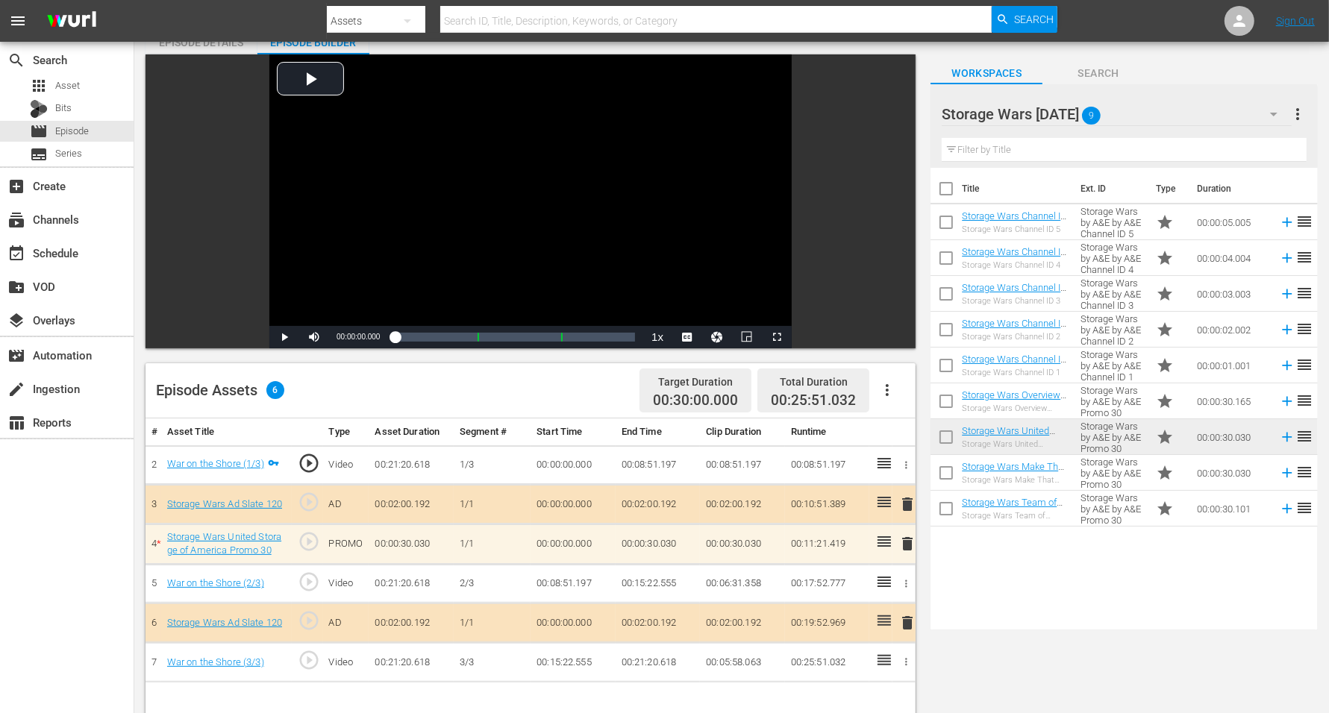
scroll to position [93, 0]
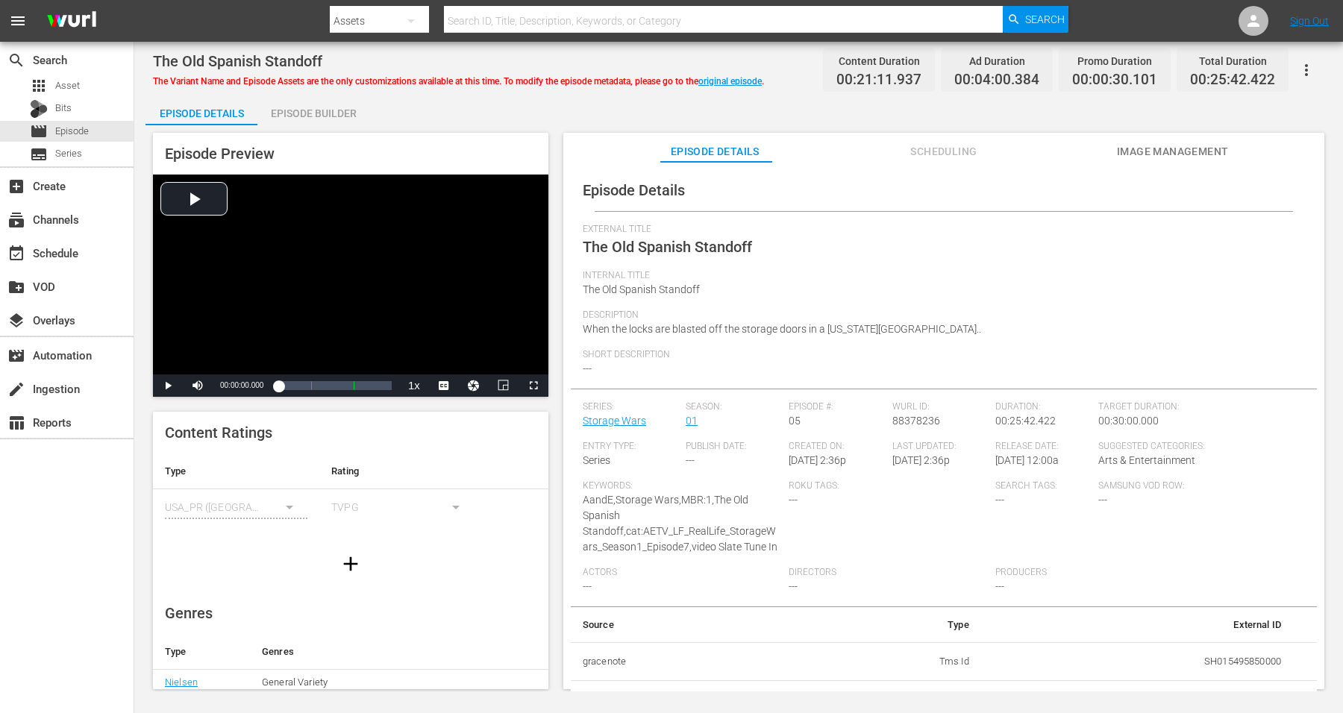
click at [312, 116] on div "Episode Builder" at bounding box center [313, 114] width 112 height 36
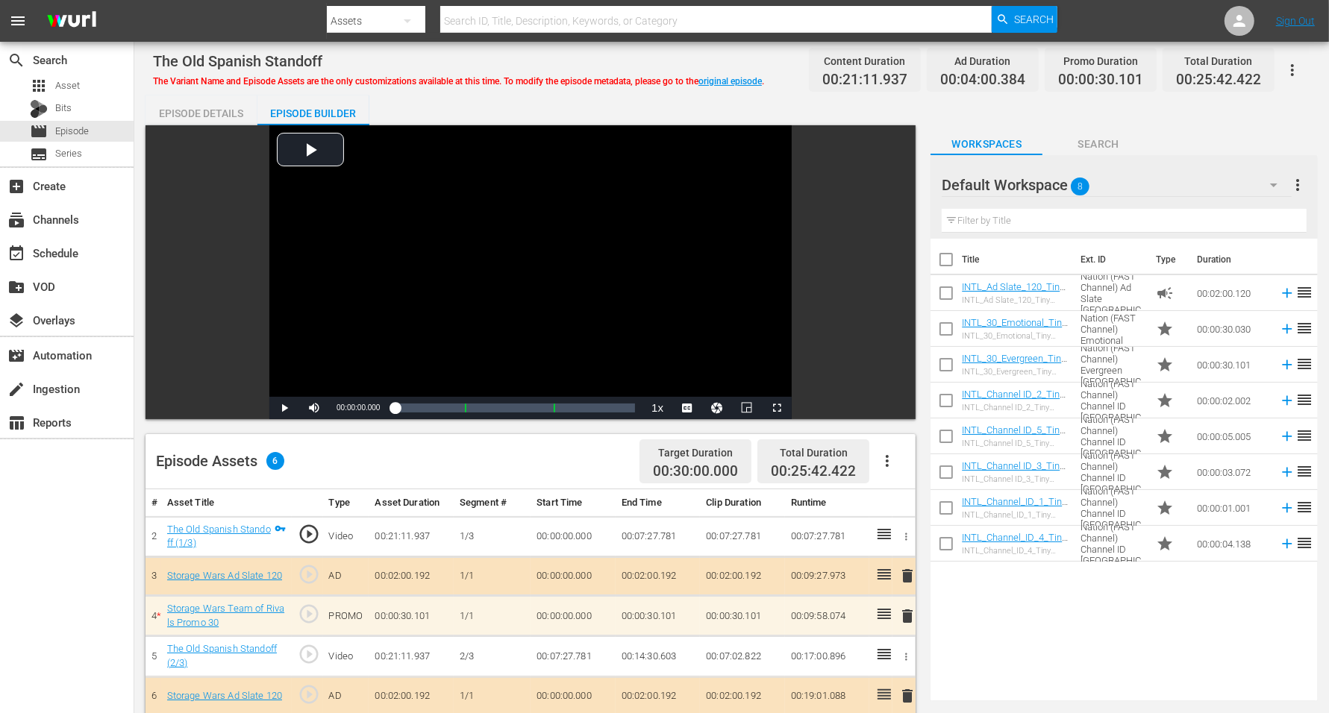
click at [1074, 181] on icon "button" at bounding box center [1274, 185] width 18 height 18
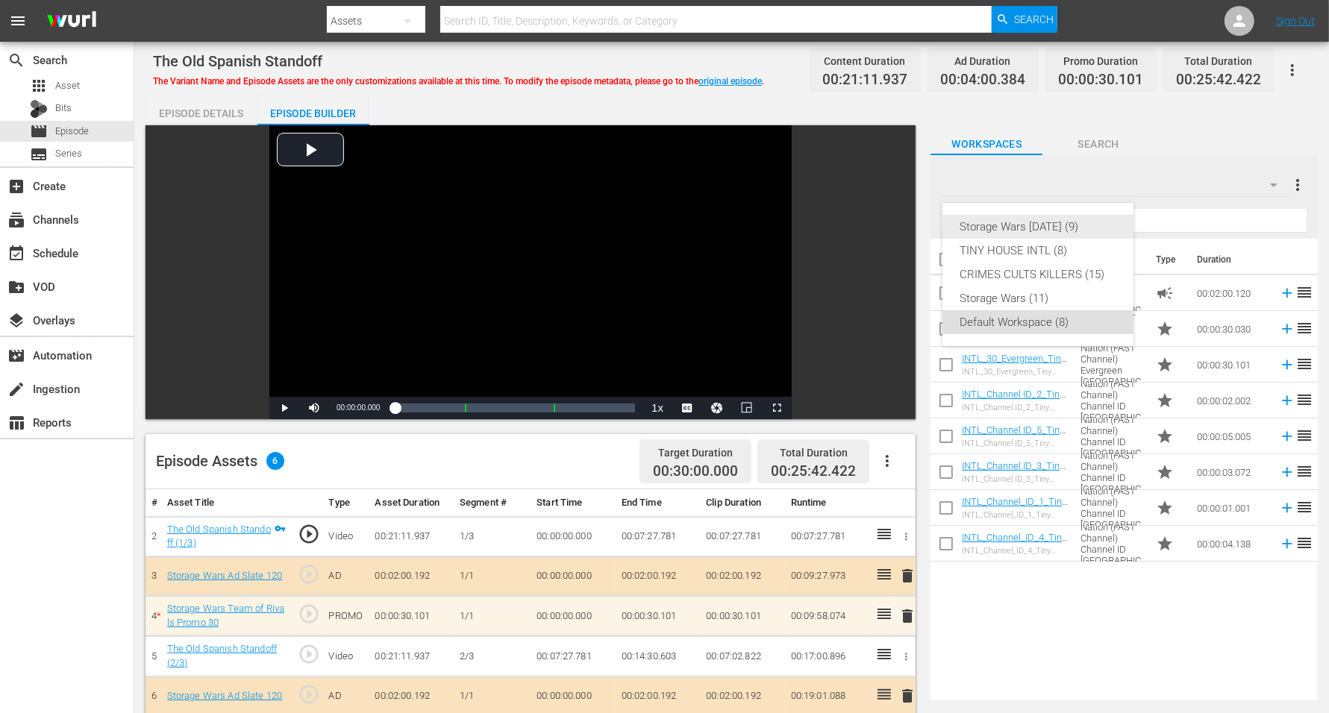
click at [1007, 219] on div "Storage Wars [DATE] (9)" at bounding box center [1037, 227] width 155 height 24
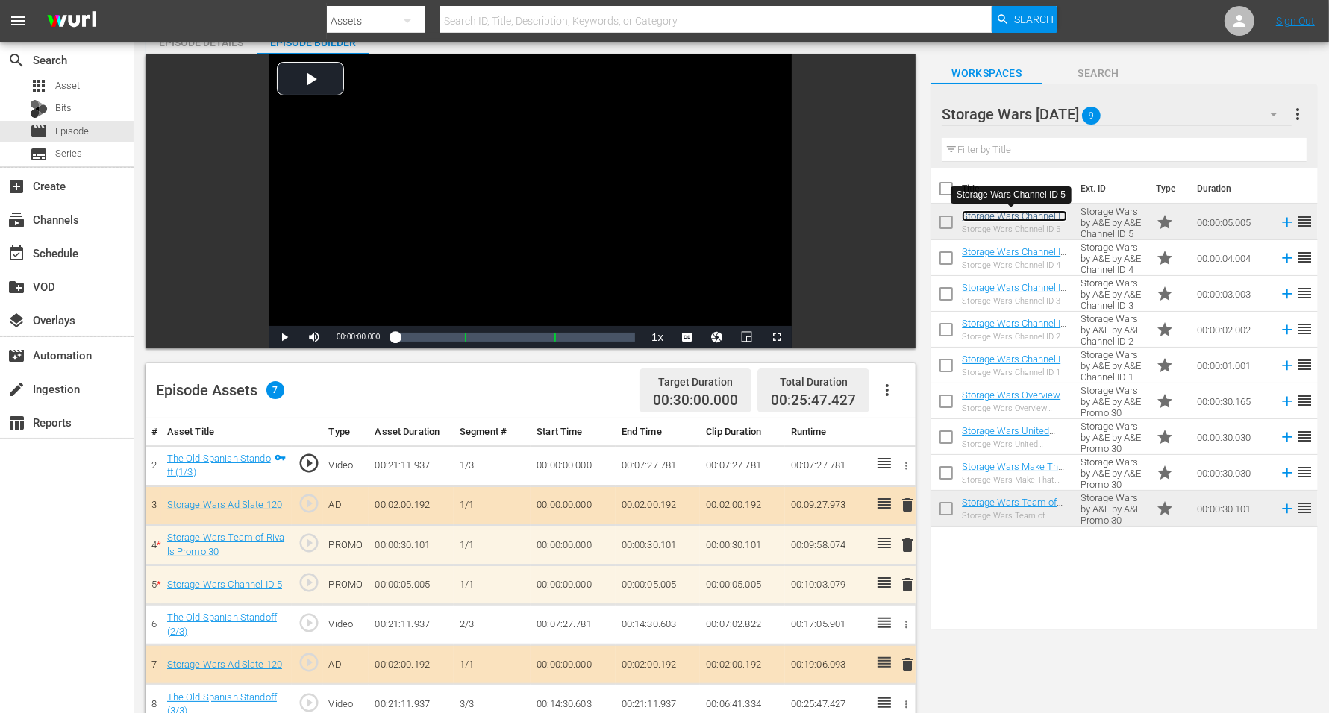
scroll to position [93, 0]
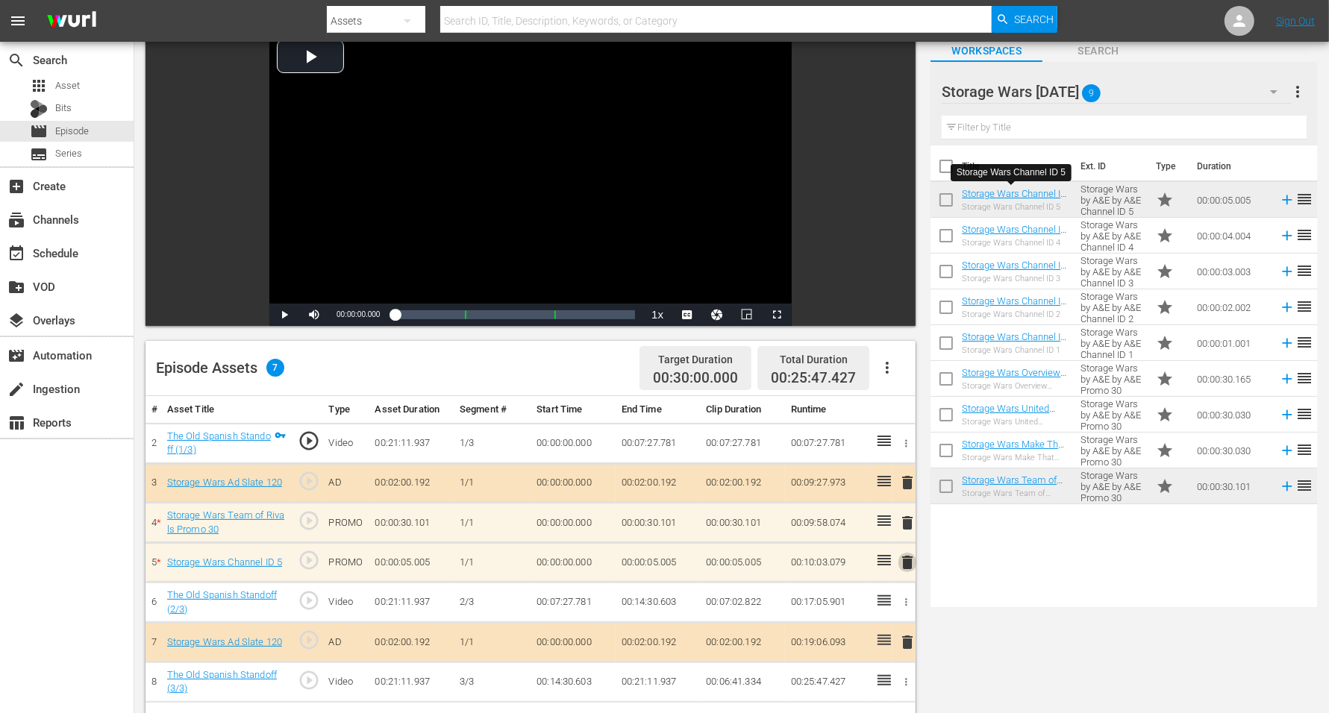
click at [907, 558] on span "delete" at bounding box center [907, 563] width 18 height 18
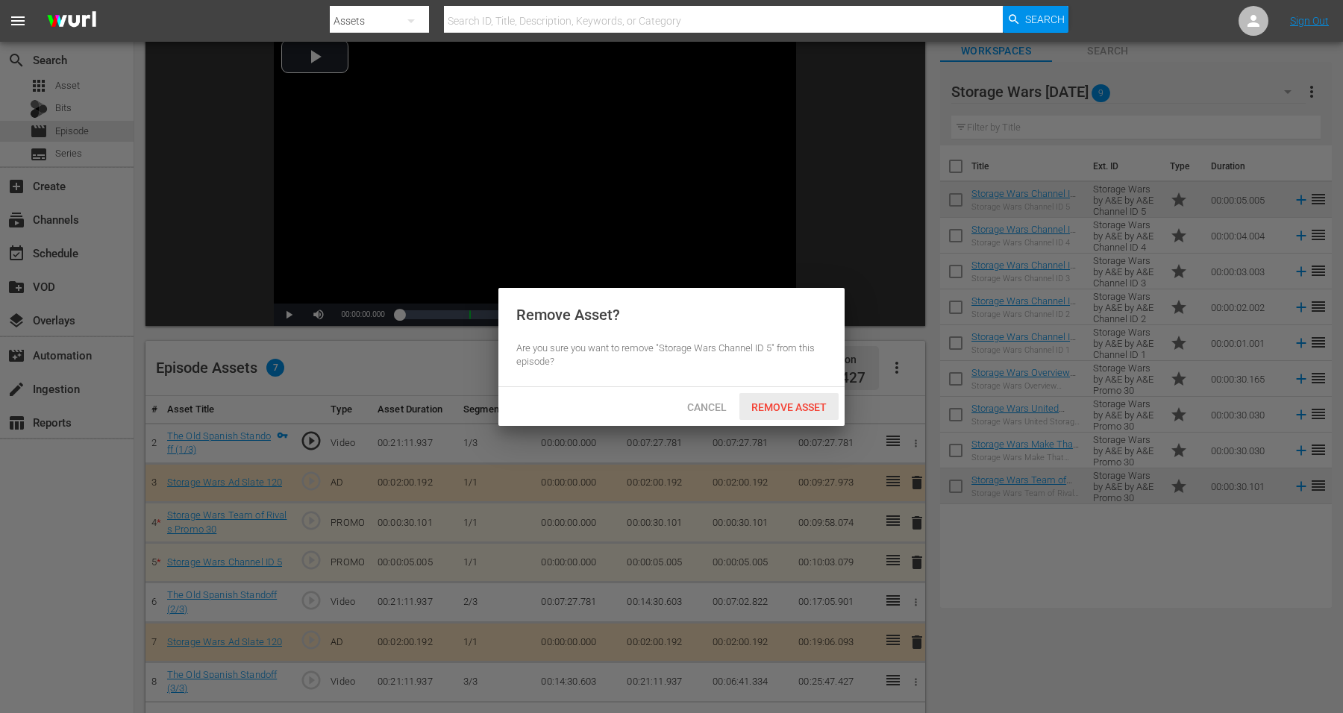
click at [760, 406] on span "Remove Asset" at bounding box center [788, 407] width 99 height 12
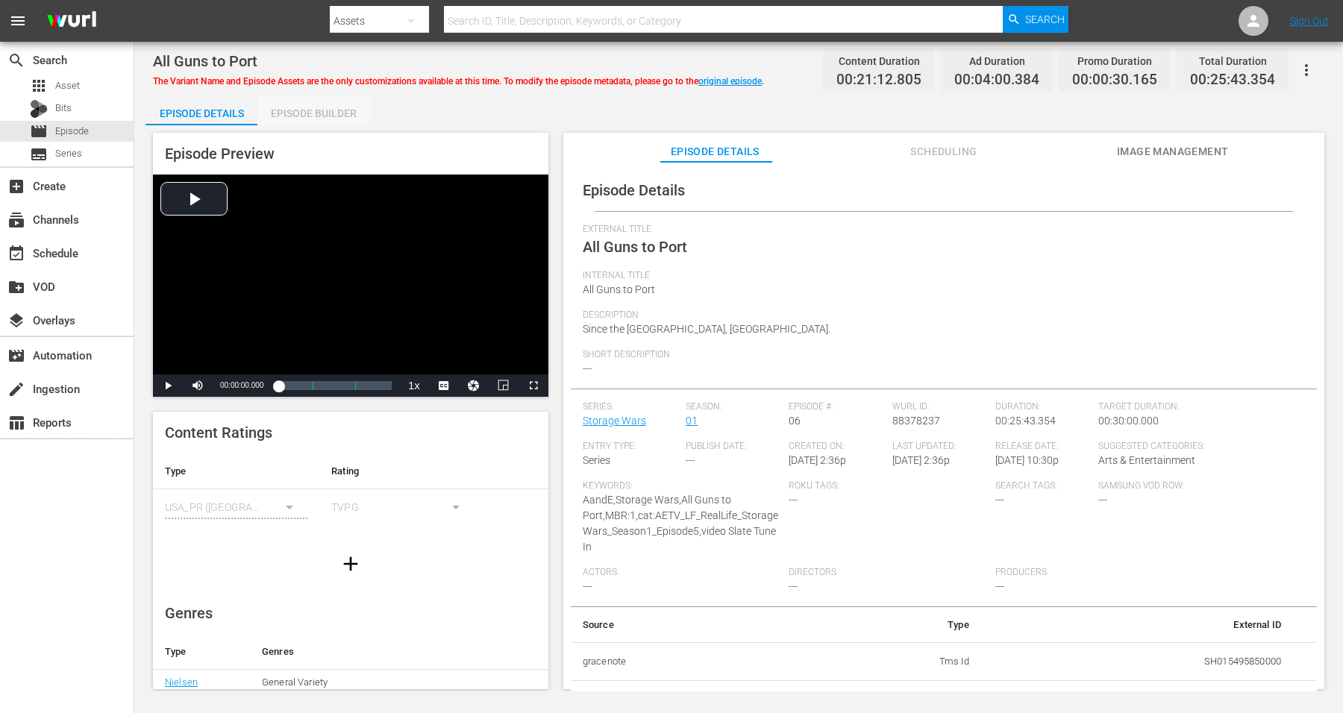
click at [292, 110] on div "Episode Builder" at bounding box center [313, 114] width 112 height 36
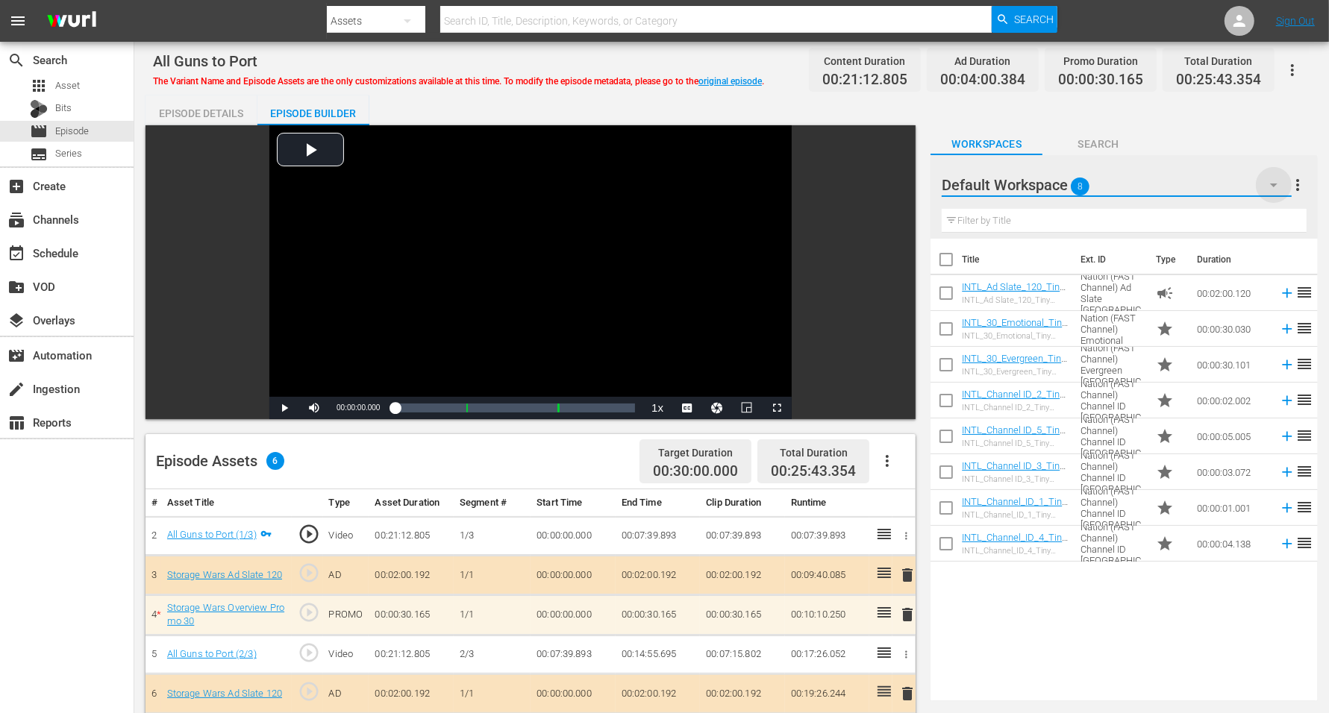
click at [1074, 184] on icon "button" at bounding box center [1274, 185] width 18 height 18
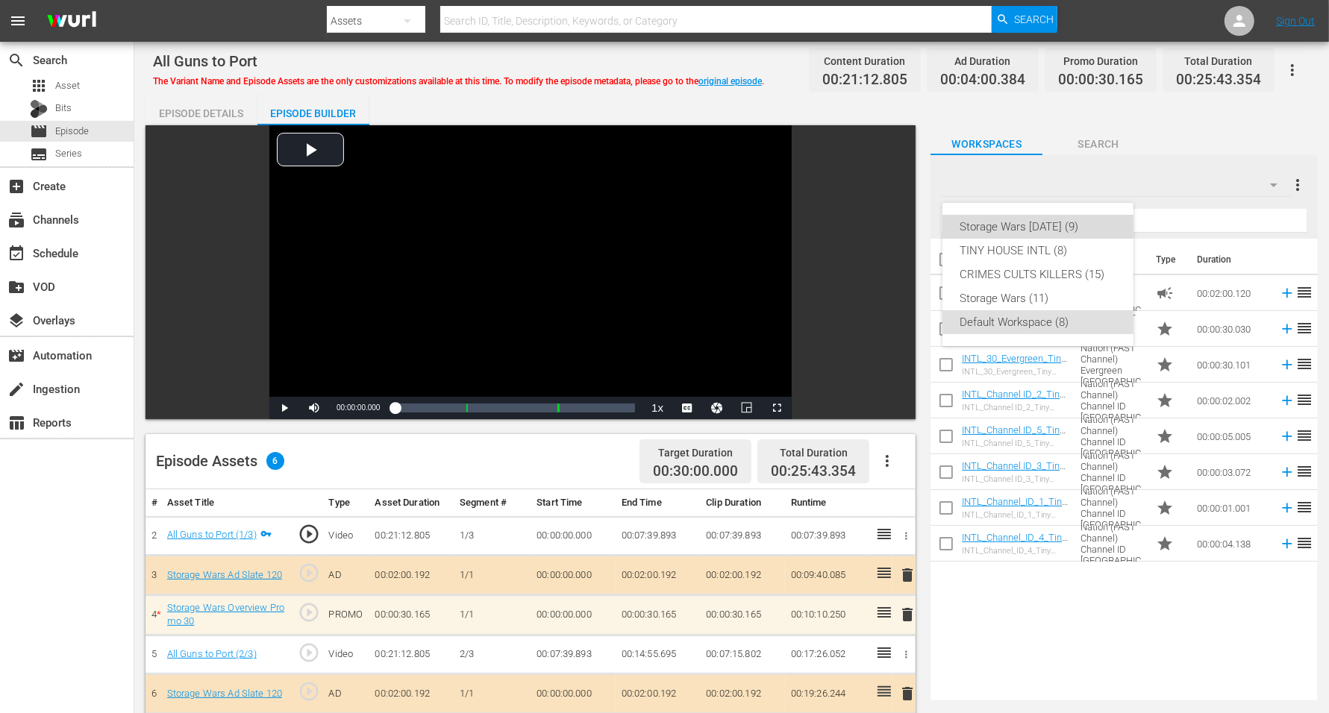
click at [992, 220] on div "Storage Wars [DATE] (9)" at bounding box center [1037, 227] width 155 height 24
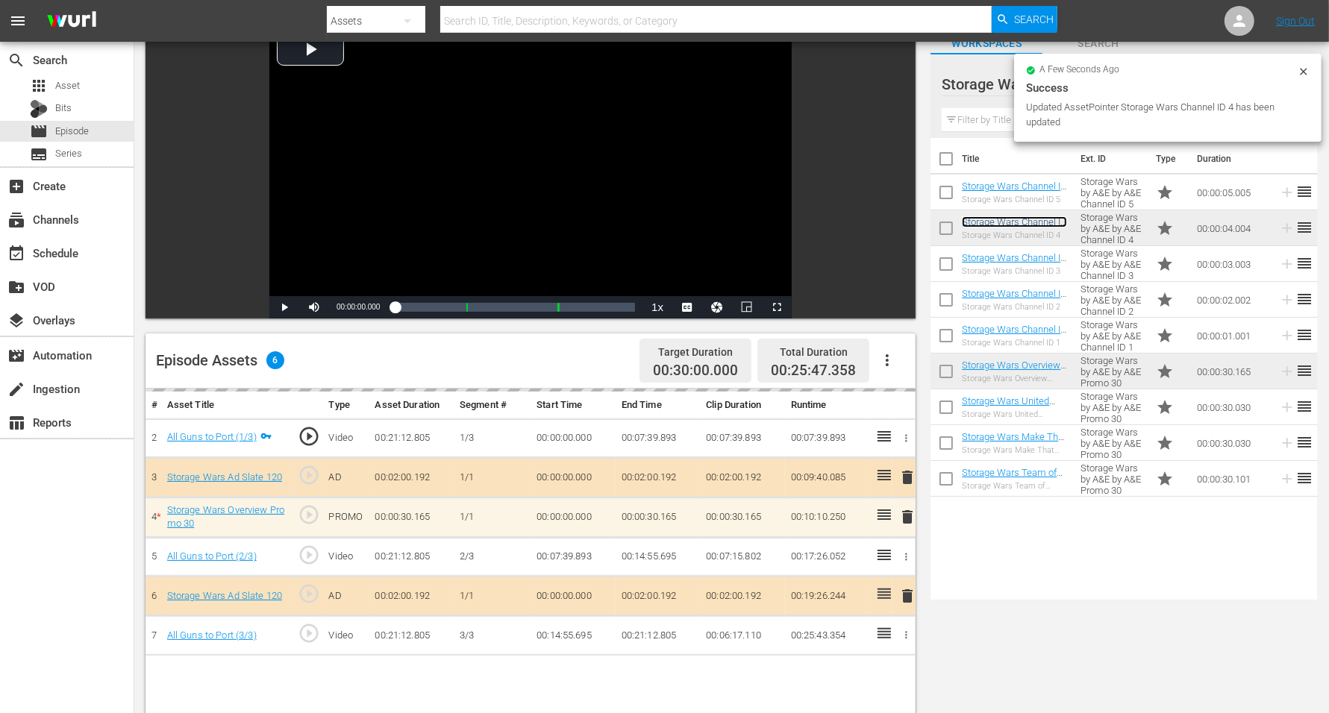
scroll to position [187, 0]
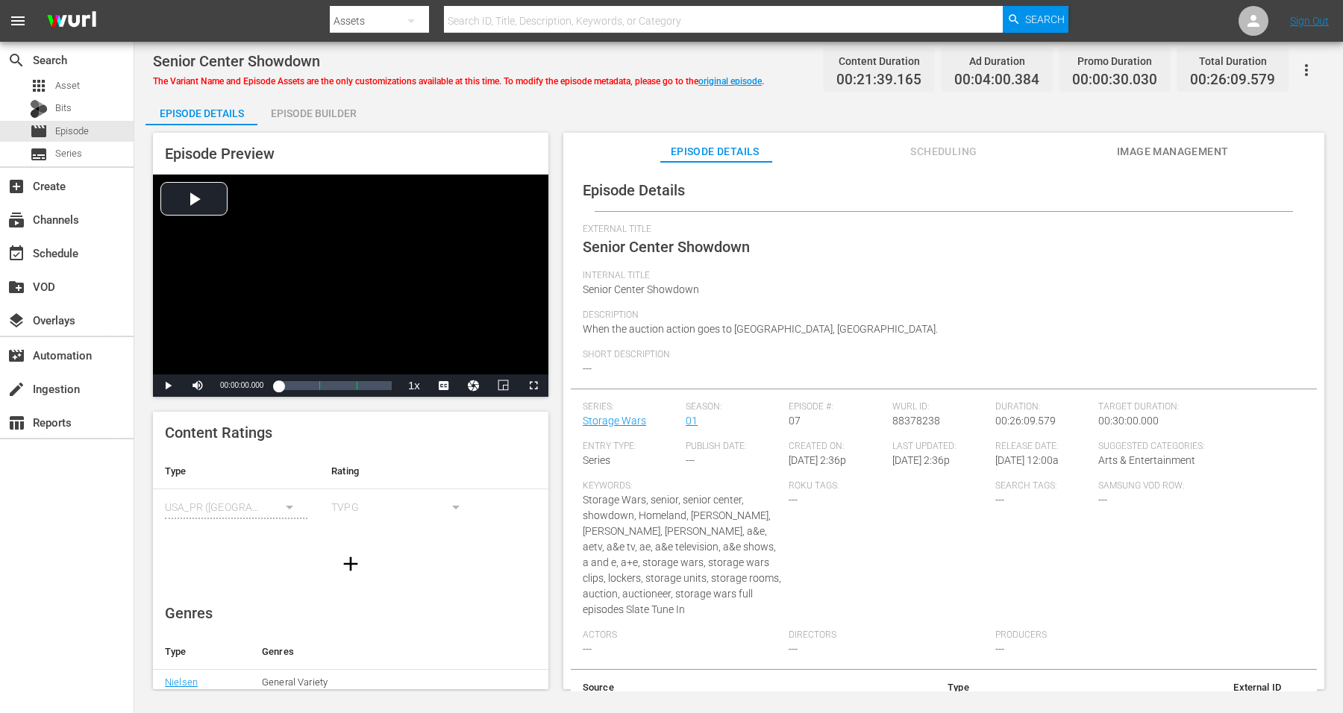
click at [322, 112] on div "Episode Builder" at bounding box center [313, 114] width 112 height 36
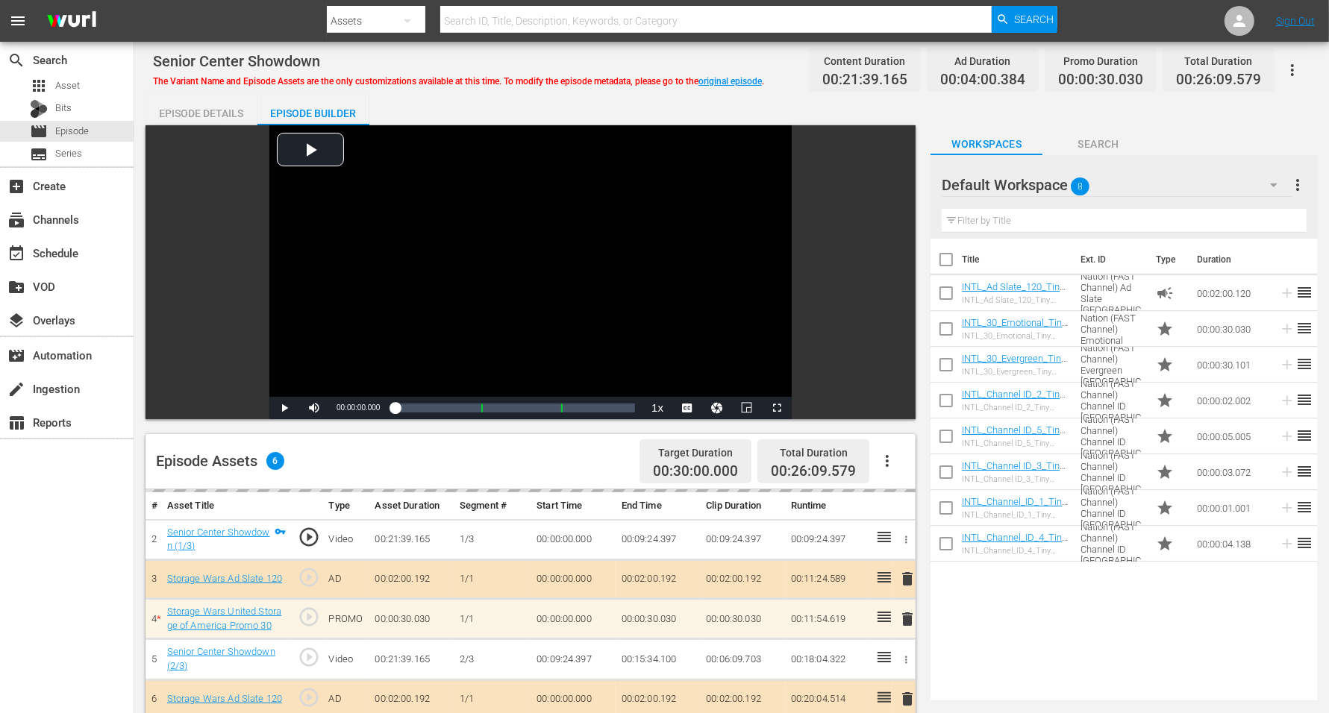
click at [1074, 146] on span "Search" at bounding box center [1098, 144] width 112 height 19
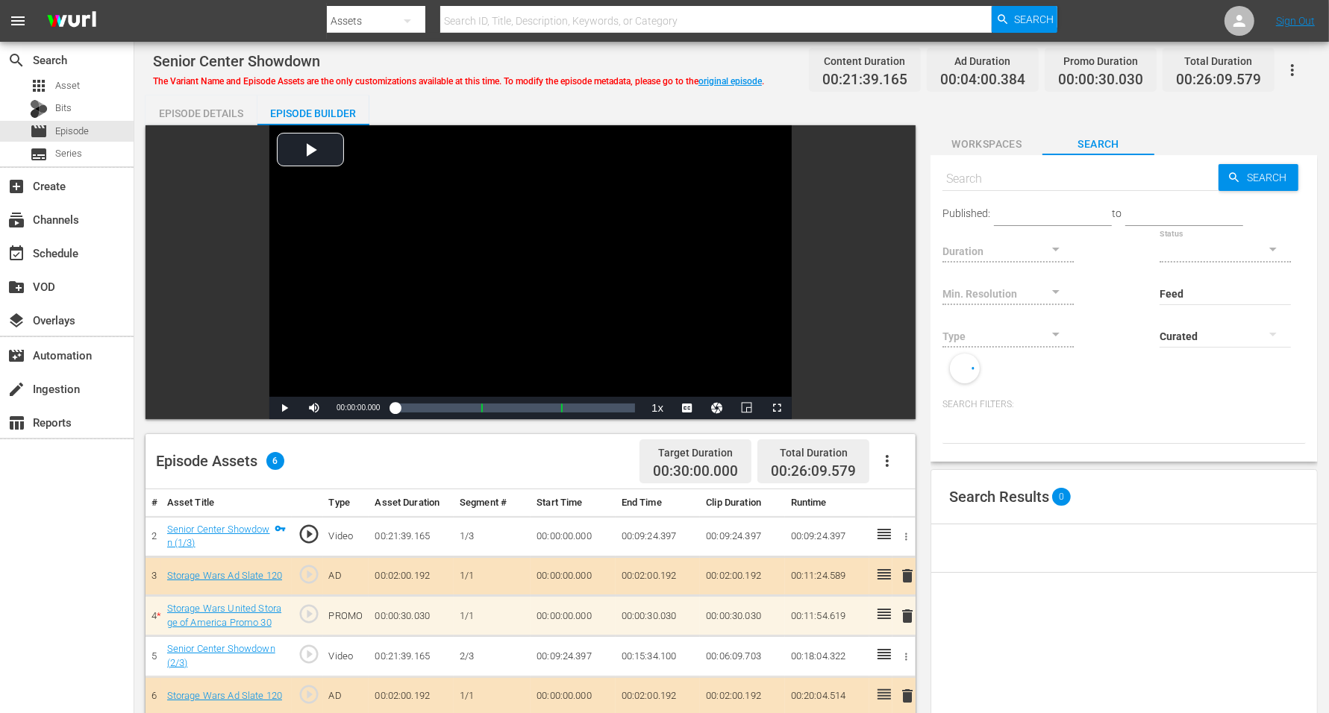
drag, startPoint x: 1207, startPoint y: 116, endPoint x: 1201, endPoint y: 123, distance: 9.6
click at [1074, 127] on div "Episode Details Episode Builder Episode Preview Video Player is loading. Play V…" at bounding box center [732, 593] width 1172 height 995
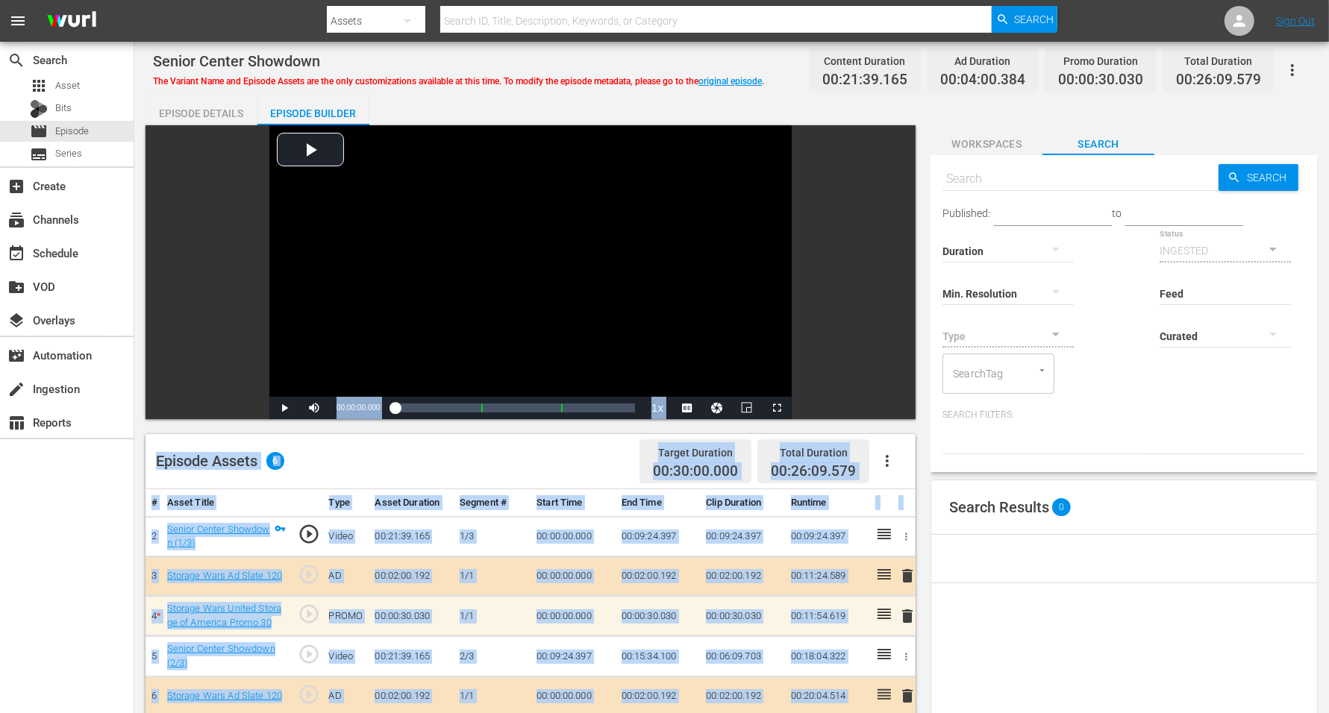
click at [707, 549] on td "00:09:24.397" at bounding box center [742, 536] width 85 height 40
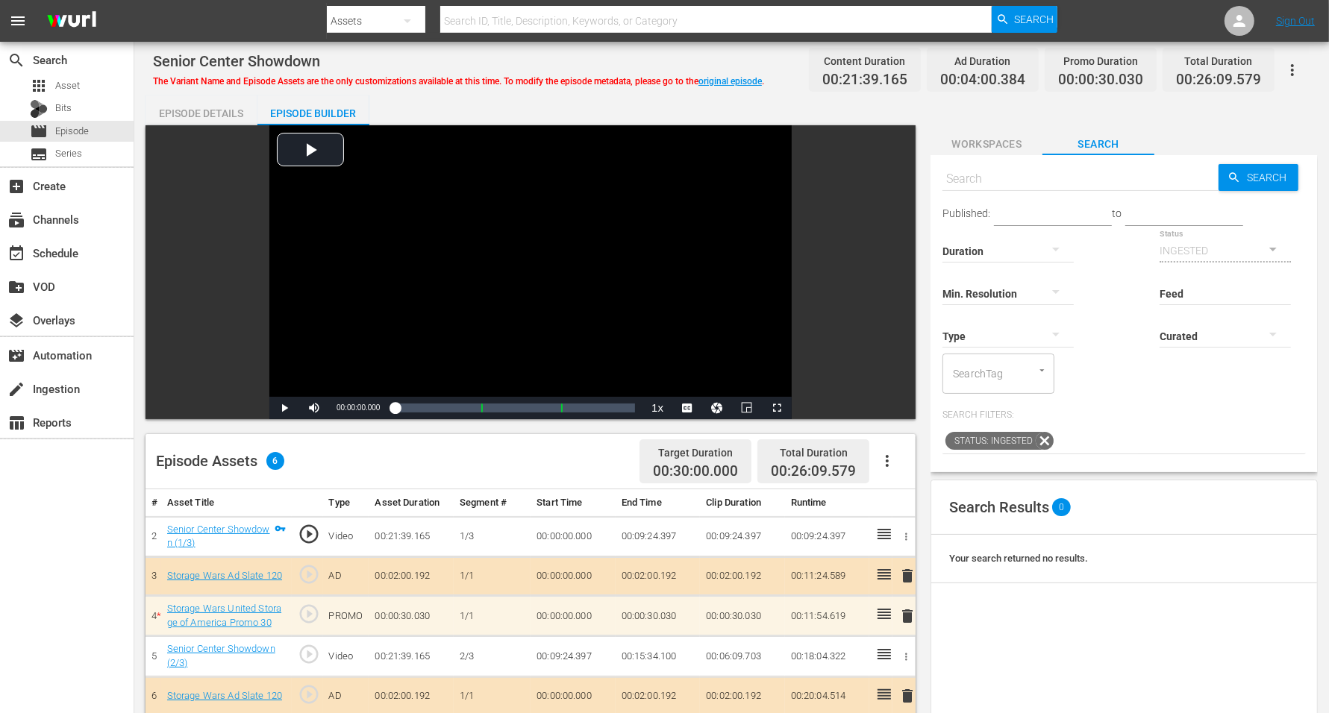
click at [995, 146] on span "Workspaces" at bounding box center [986, 144] width 112 height 19
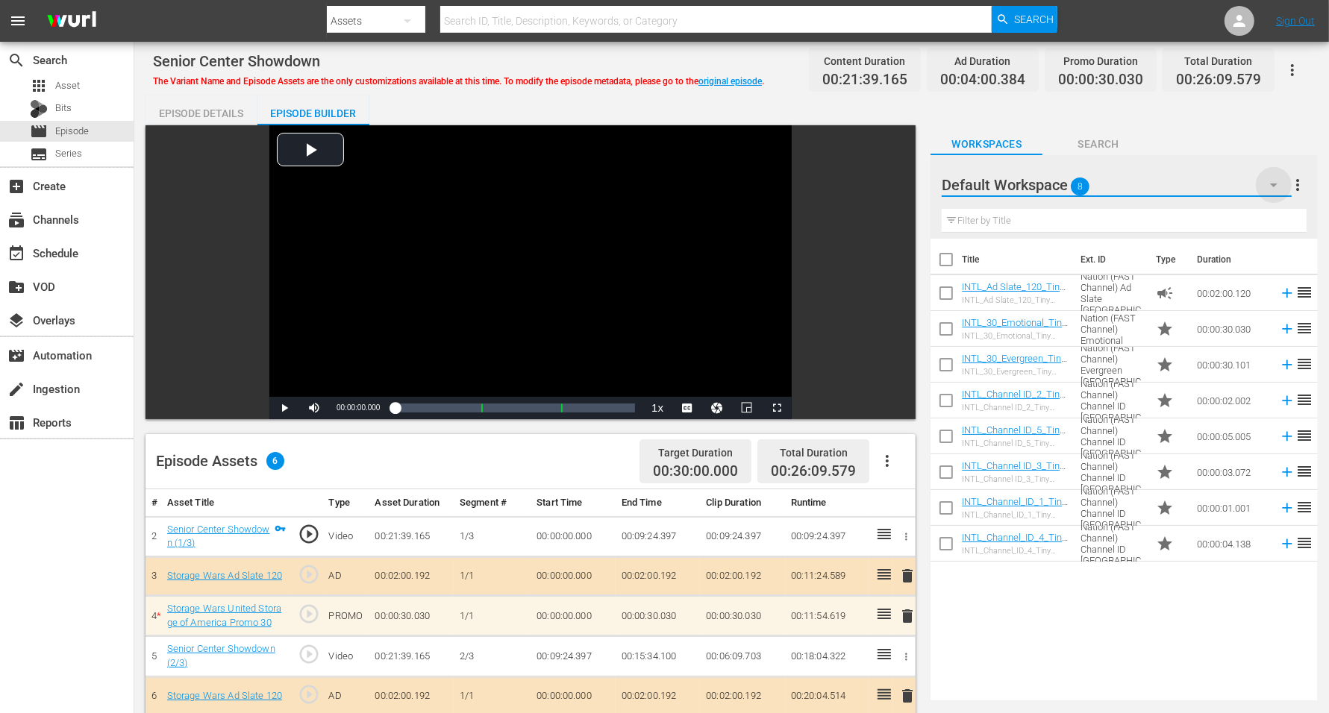
click at [1074, 184] on icon "button" at bounding box center [1274, 185] width 18 height 18
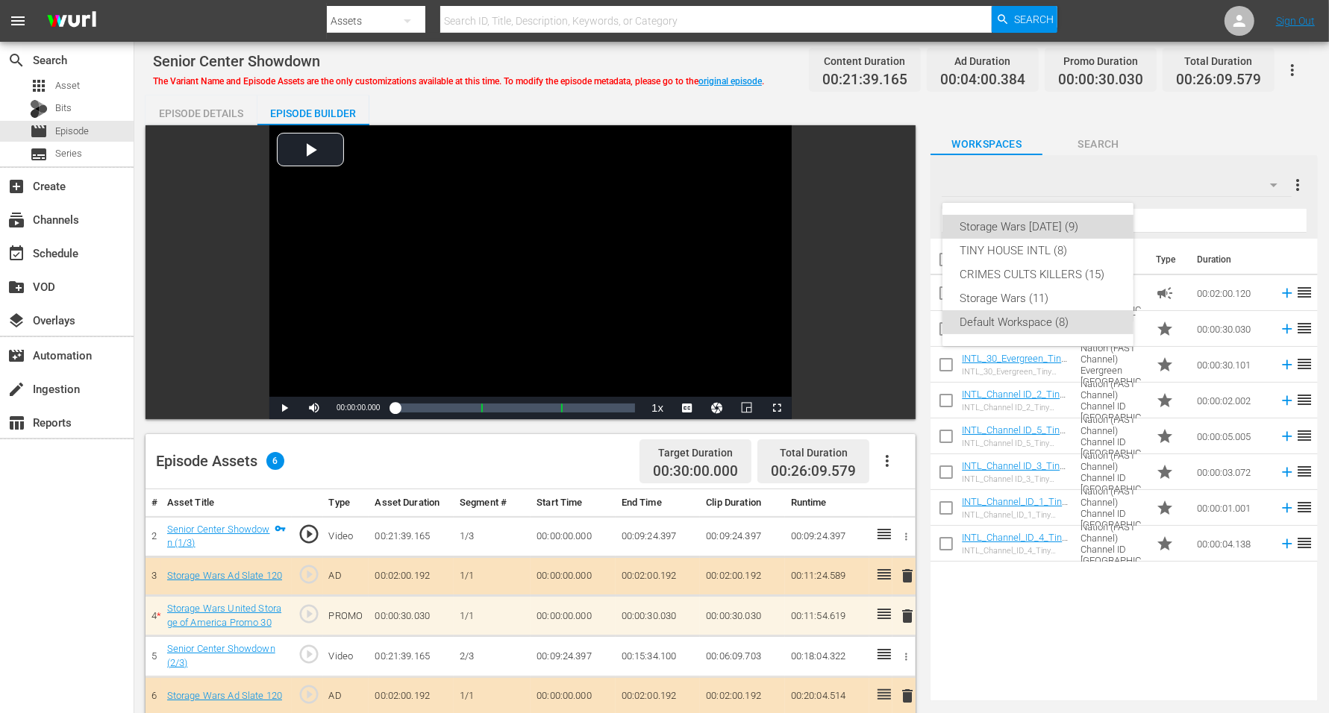
click at [1074, 225] on div "Storage Wars [DATE] (9)" at bounding box center [1037, 227] width 155 height 24
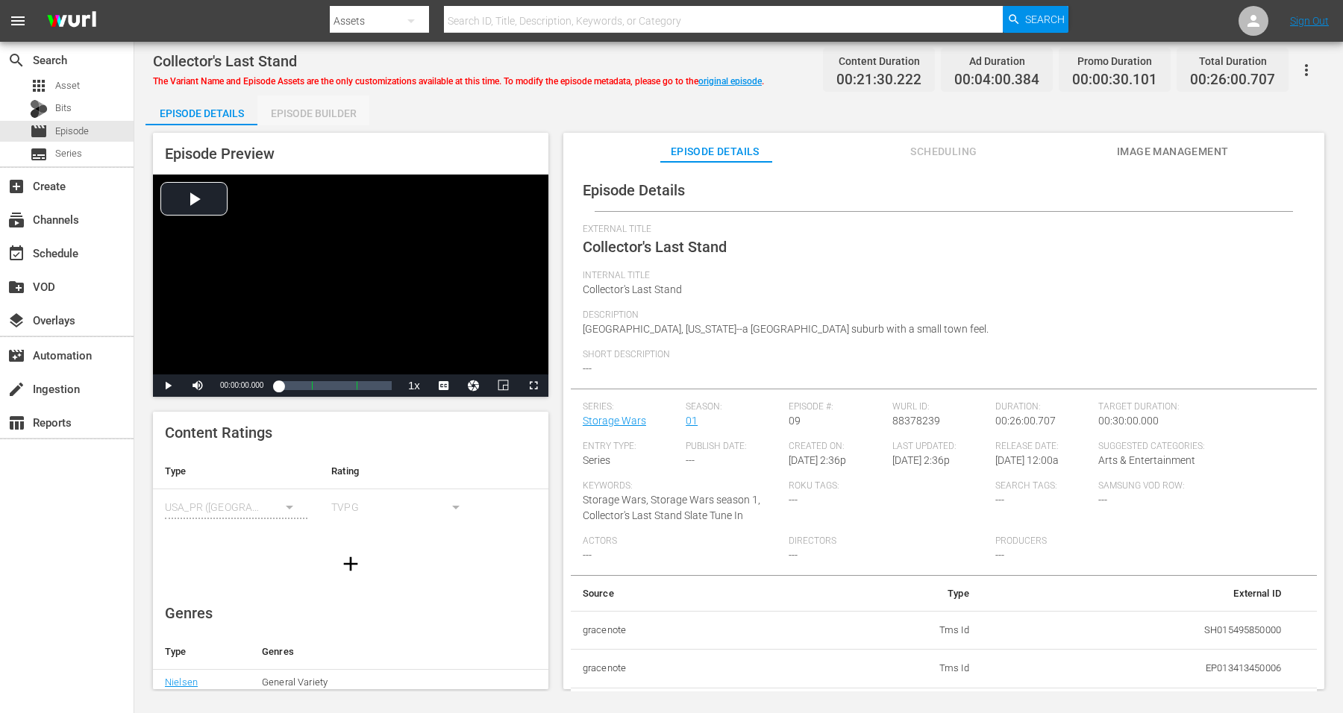
click at [277, 104] on div "Episode Builder" at bounding box center [313, 114] width 112 height 36
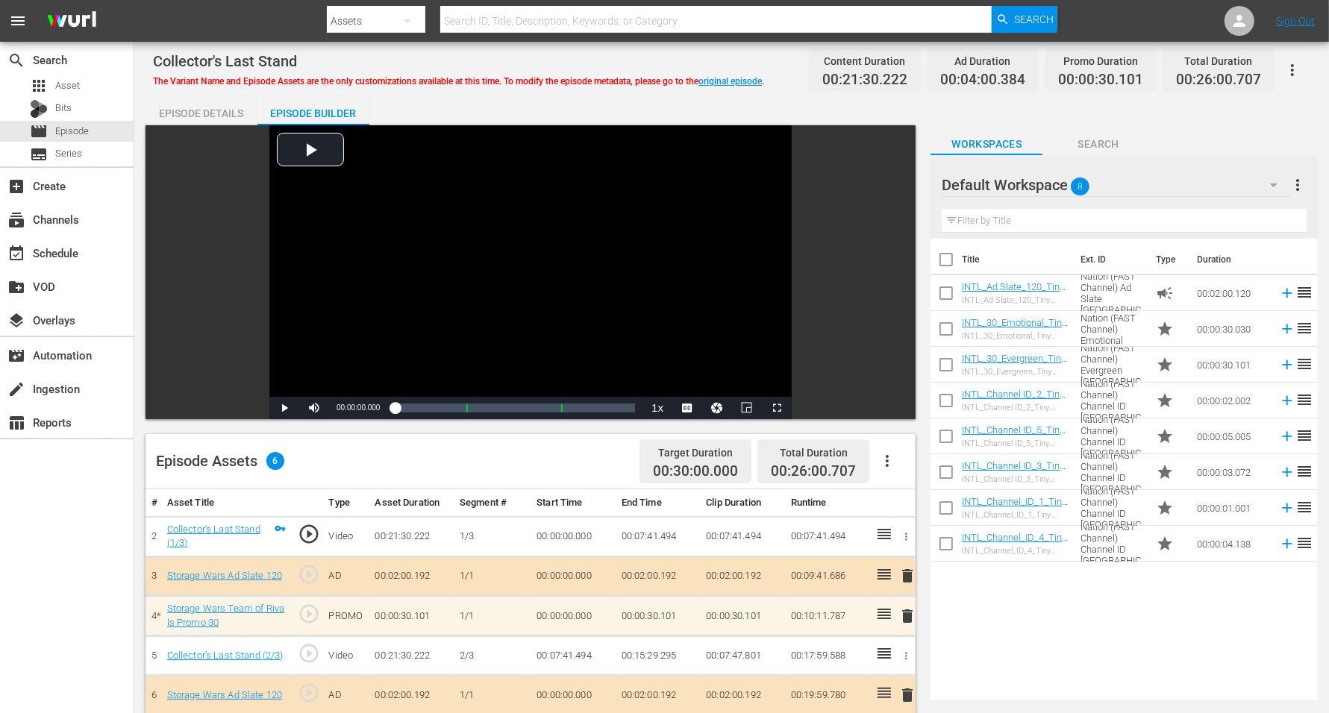
click at [1074, 183] on icon "button" at bounding box center [1274, 185] width 18 height 18
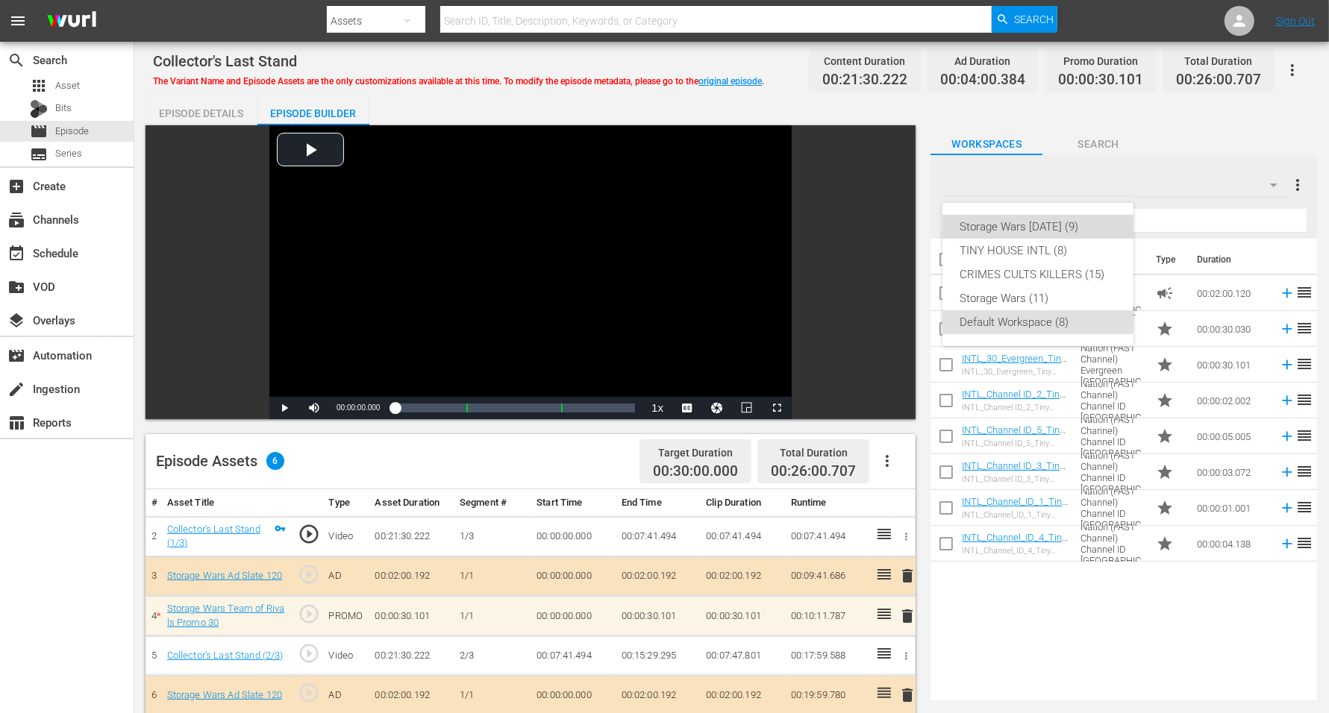
click at [1030, 222] on div "Storage Wars [DATE] (9)" at bounding box center [1037, 227] width 155 height 24
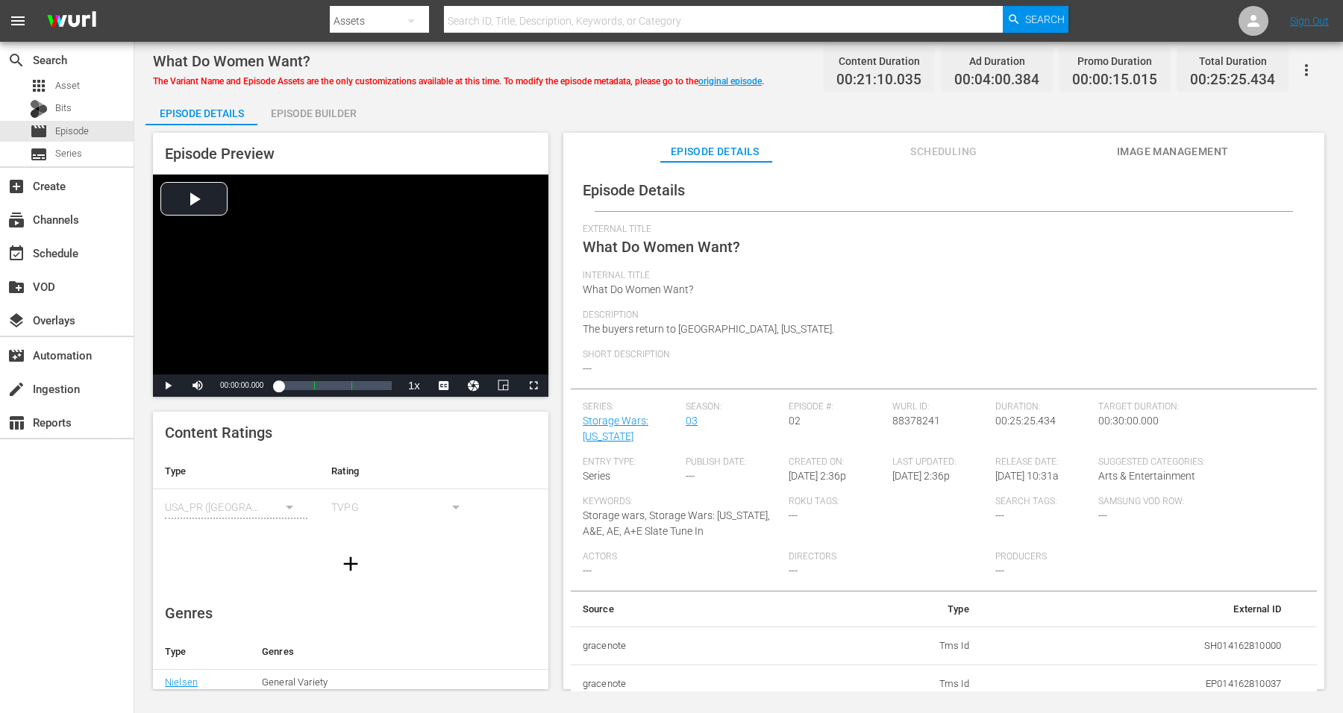
click at [342, 108] on div "Episode Builder" at bounding box center [313, 114] width 112 height 36
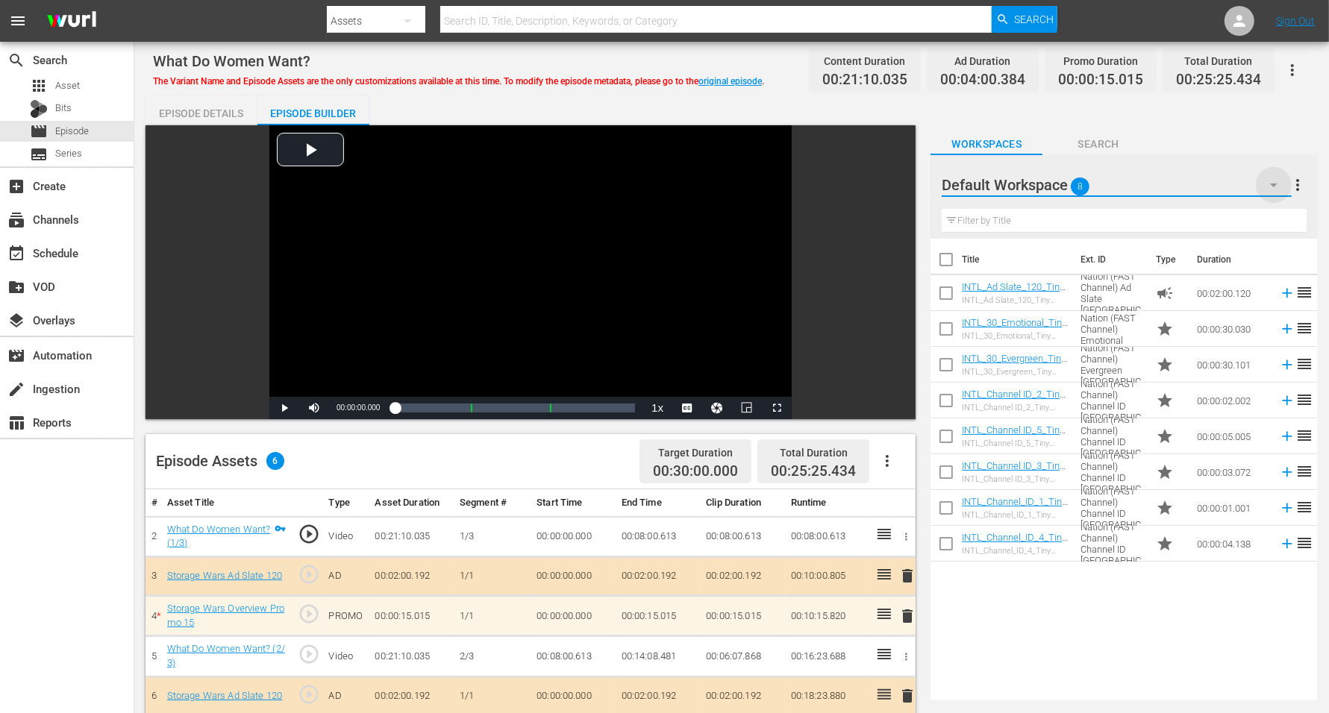
click at [1074, 182] on icon "button" at bounding box center [1274, 185] width 18 height 18
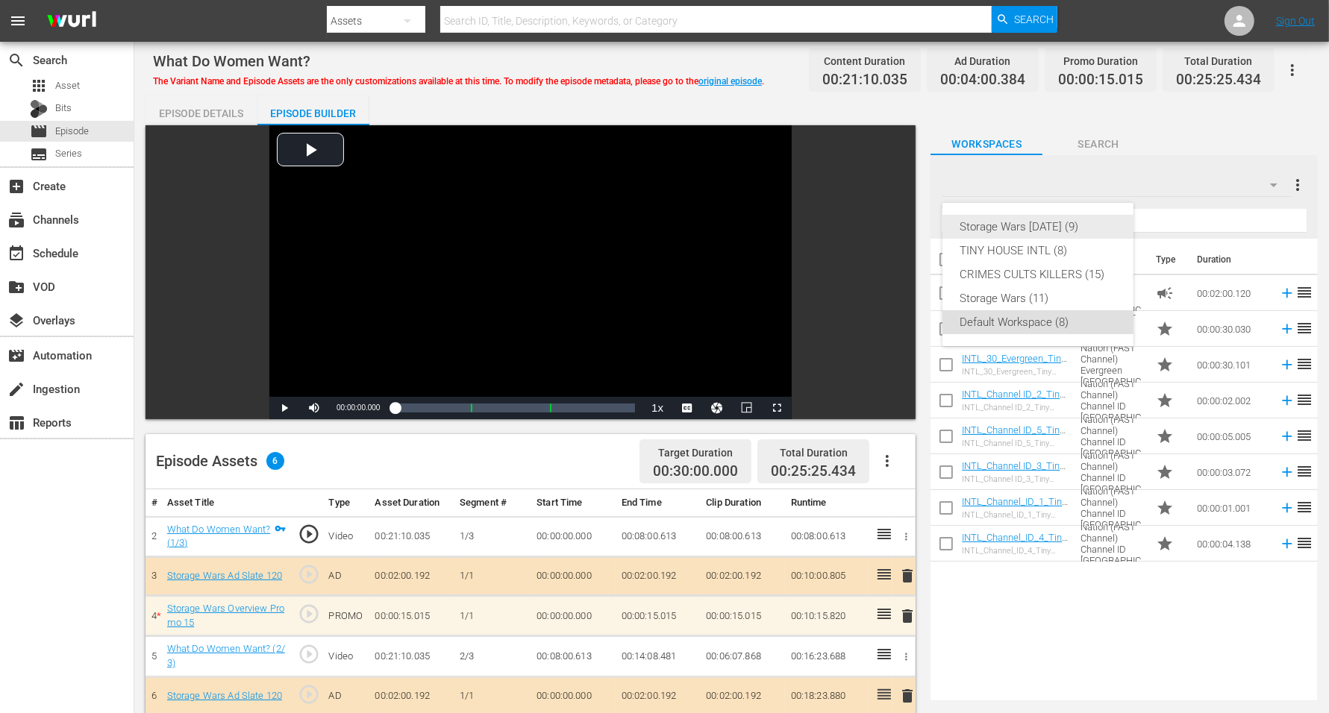
click at [1032, 225] on div "Storage Wars [DATE] (9)" at bounding box center [1037, 227] width 155 height 24
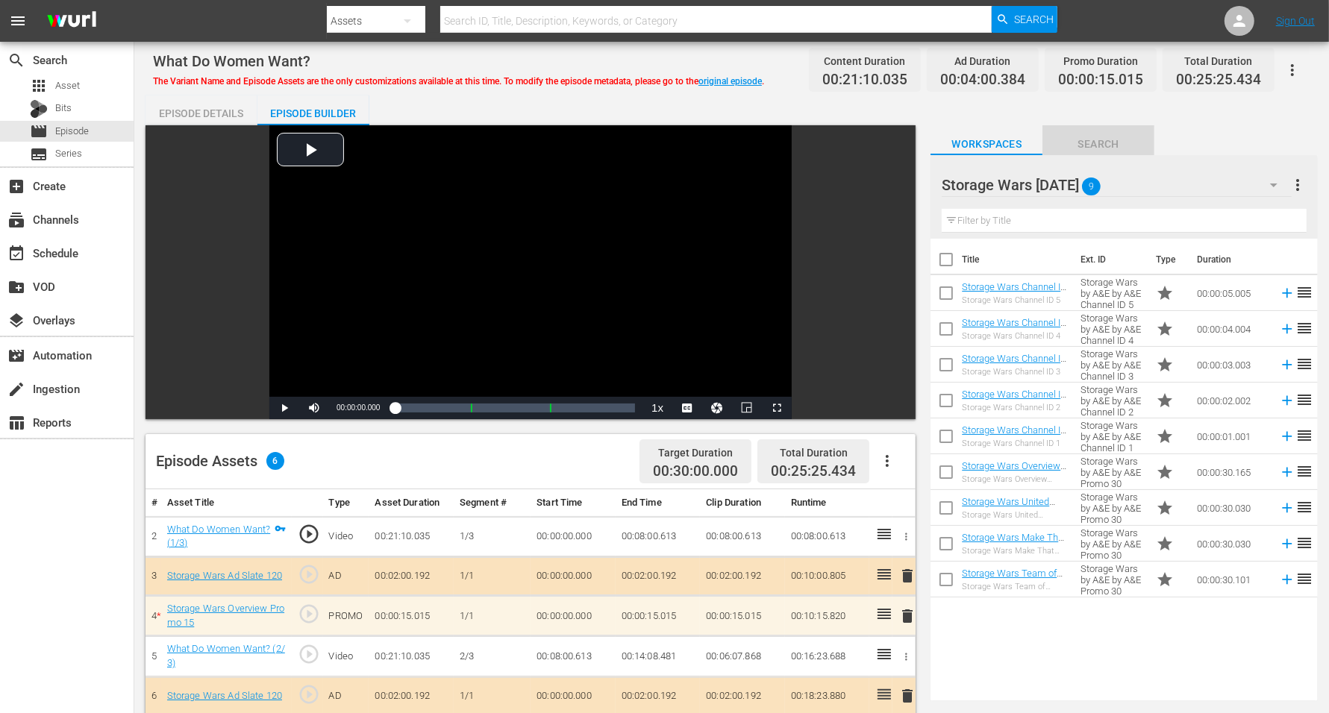
click at [1074, 138] on span "Search" at bounding box center [1098, 144] width 112 height 19
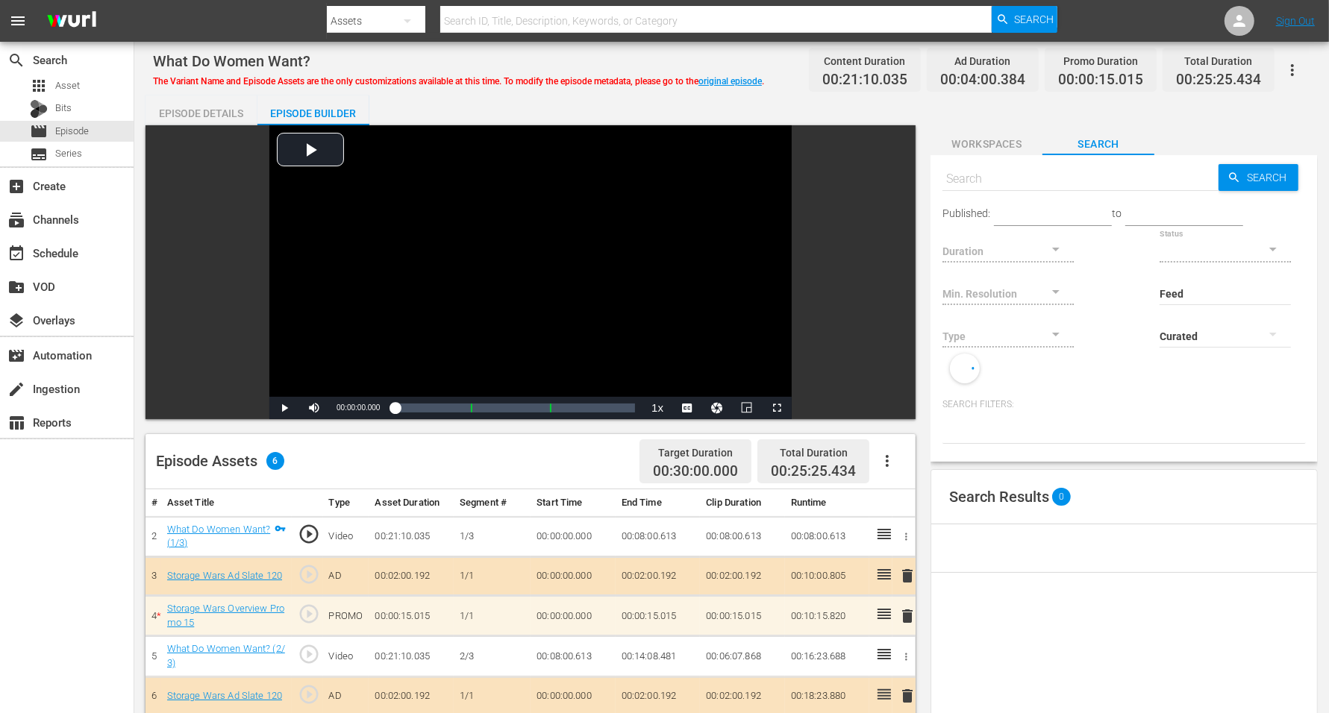
click at [963, 138] on span "Workspaces" at bounding box center [986, 144] width 112 height 19
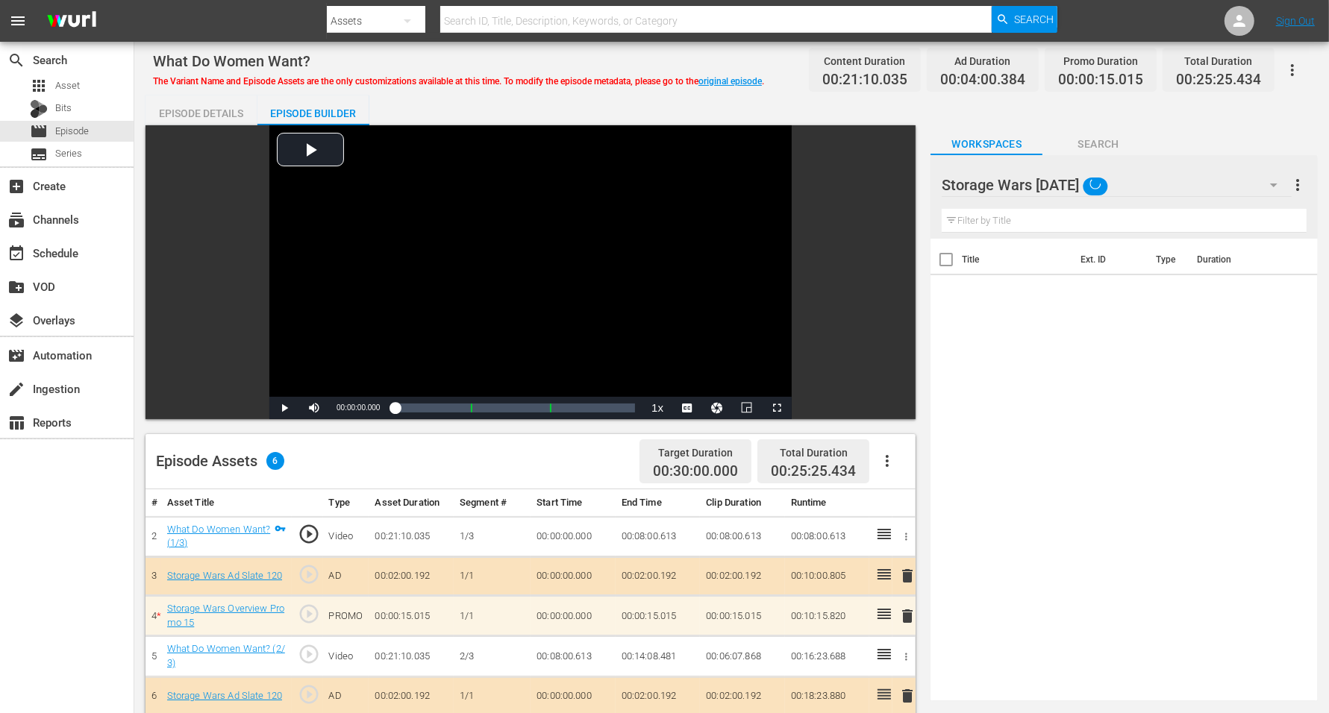
click at [1074, 184] on icon "button" at bounding box center [1273, 186] width 7 height 4
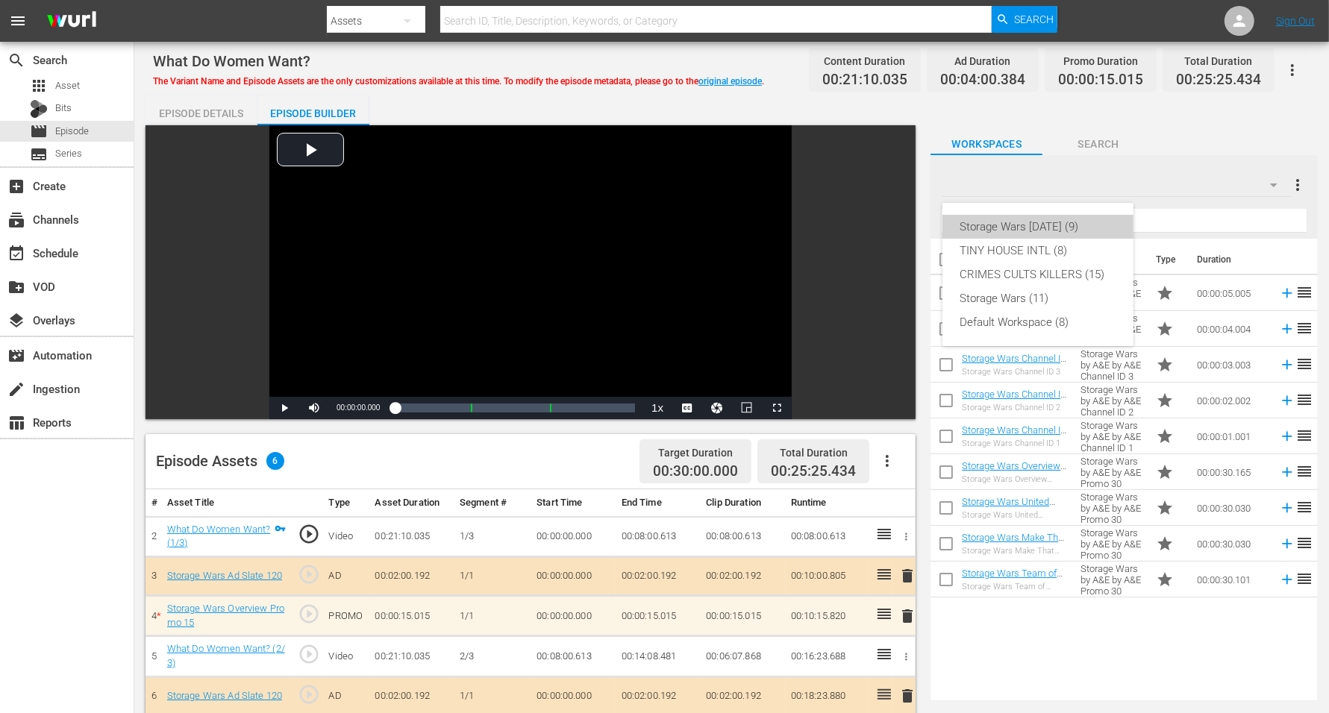
click at [1071, 225] on div "Storage Wars [DATE] (9)" at bounding box center [1037, 227] width 155 height 24
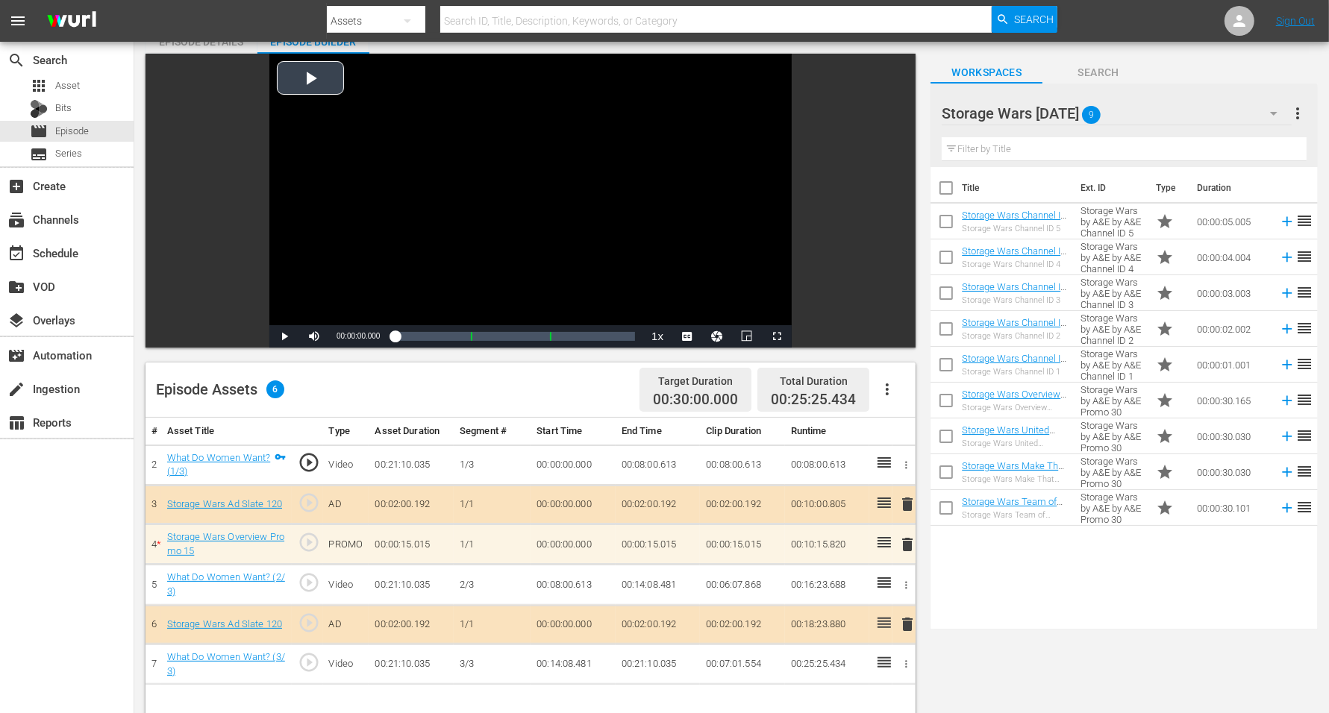
scroll to position [93, 0]
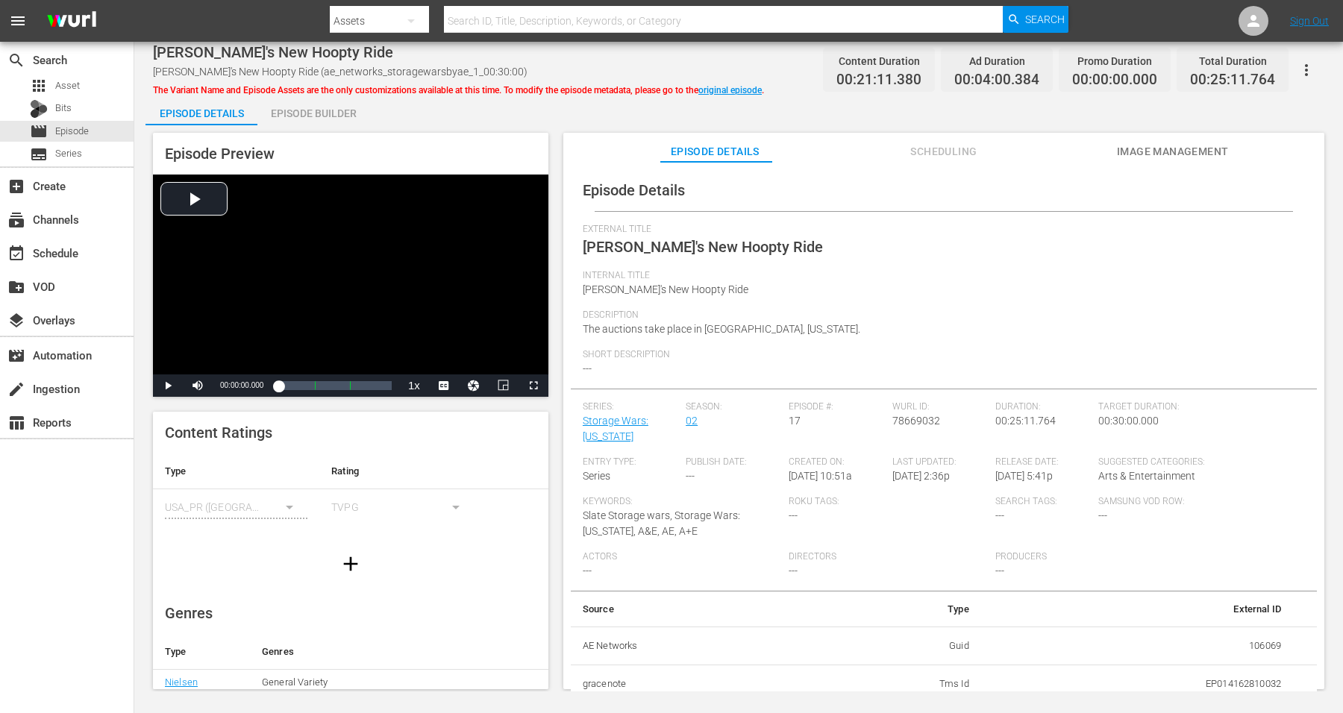
click at [321, 110] on div "Episode Builder" at bounding box center [313, 114] width 112 height 36
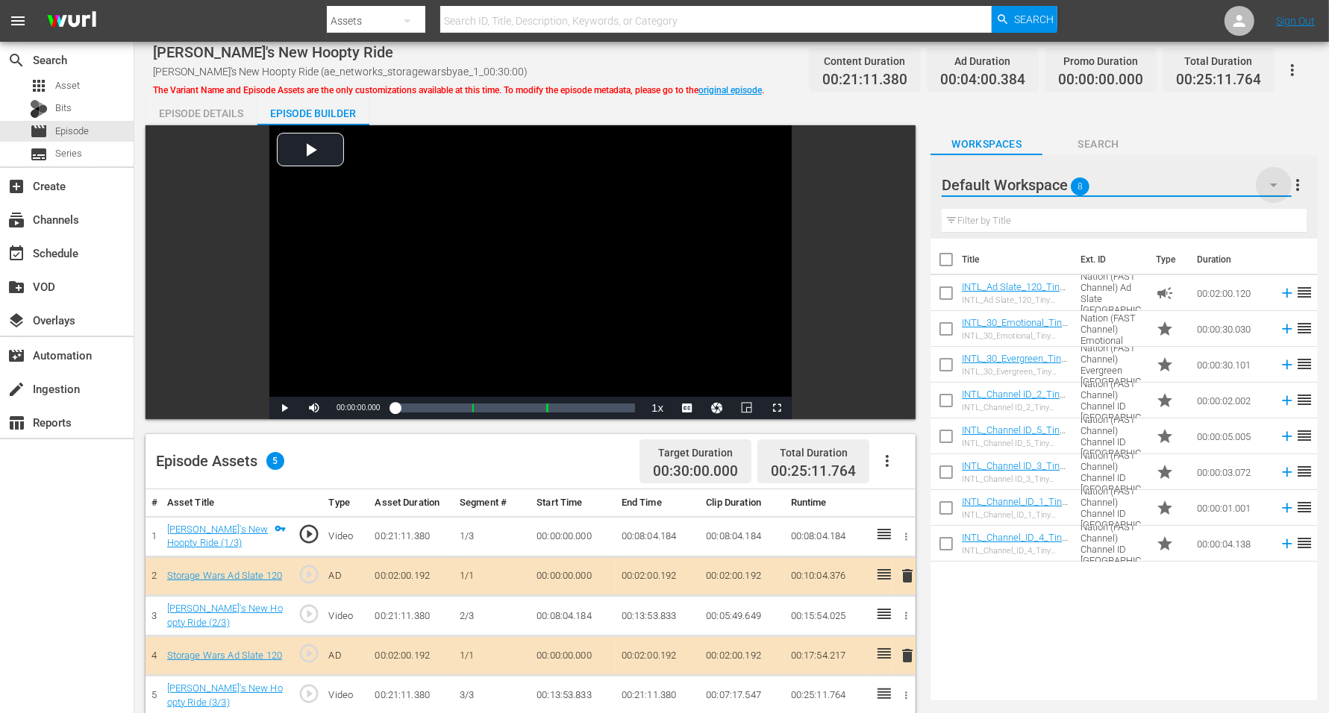
click at [1074, 180] on icon "button" at bounding box center [1274, 185] width 18 height 18
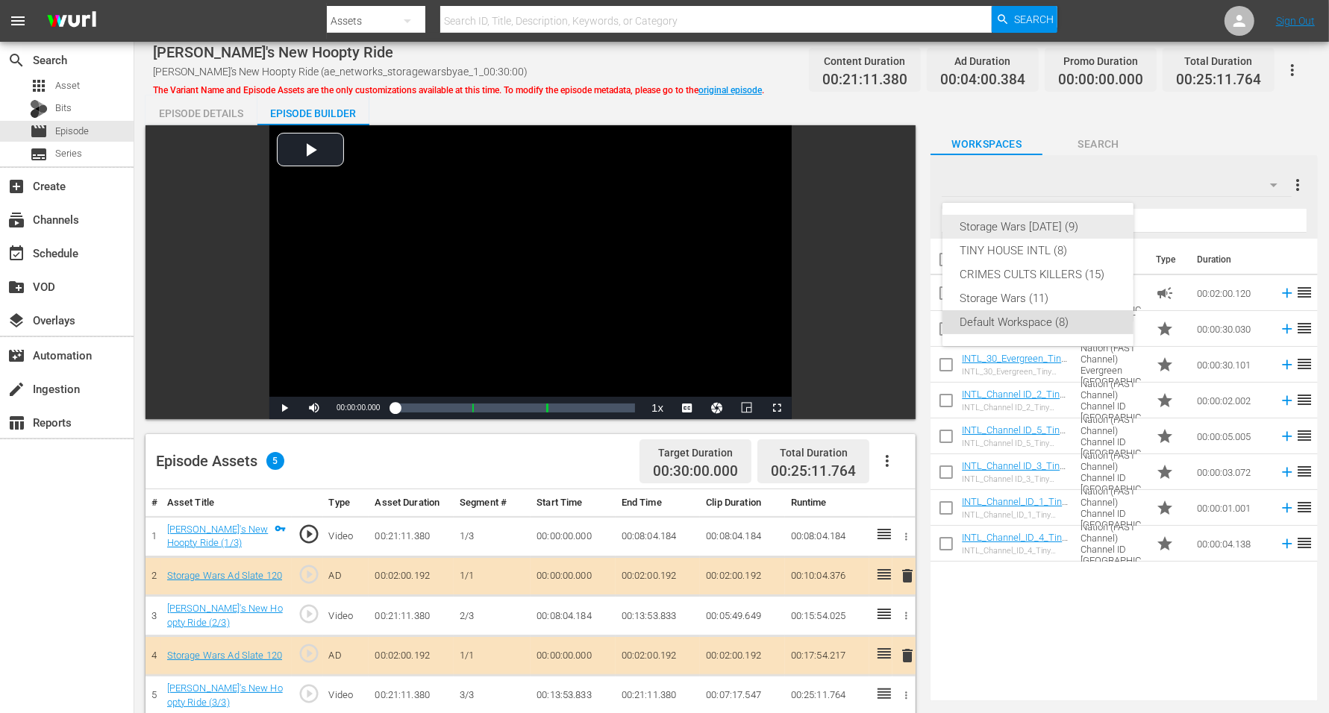
click at [1049, 227] on div "Storage Wars [DATE] (9)" at bounding box center [1037, 227] width 155 height 24
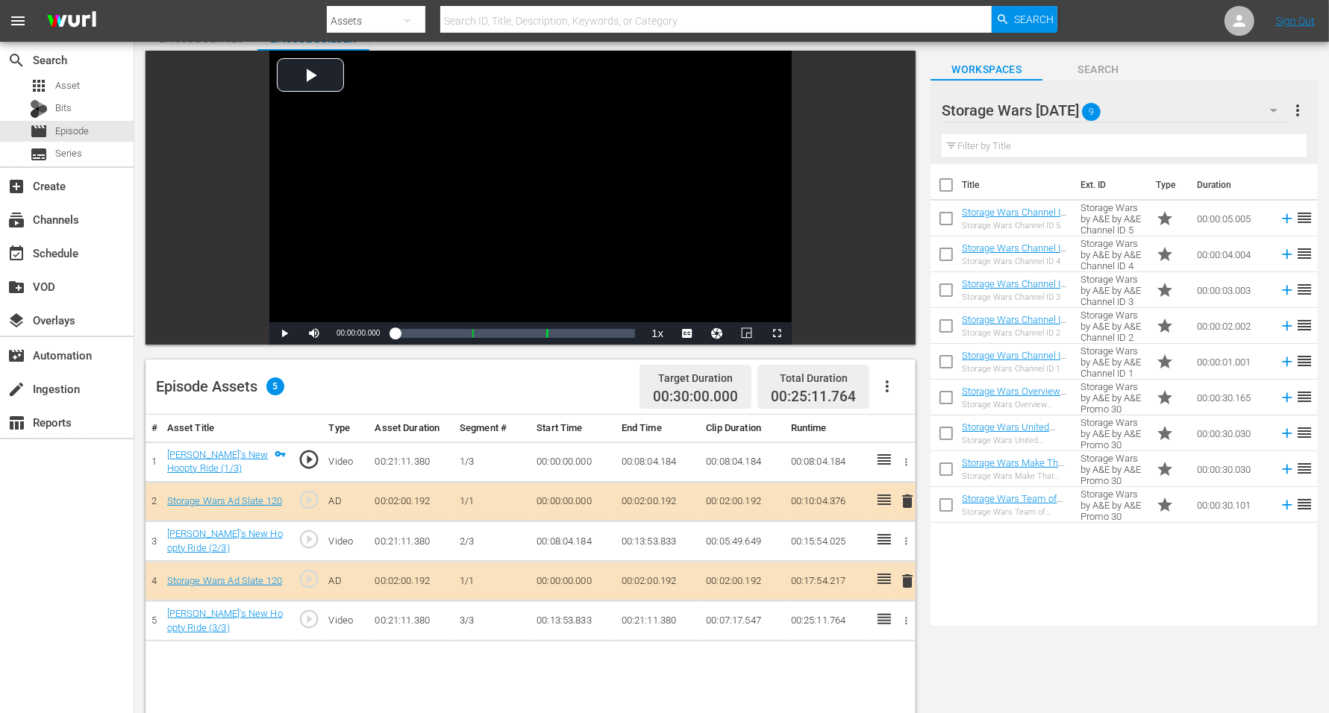
scroll to position [93, 0]
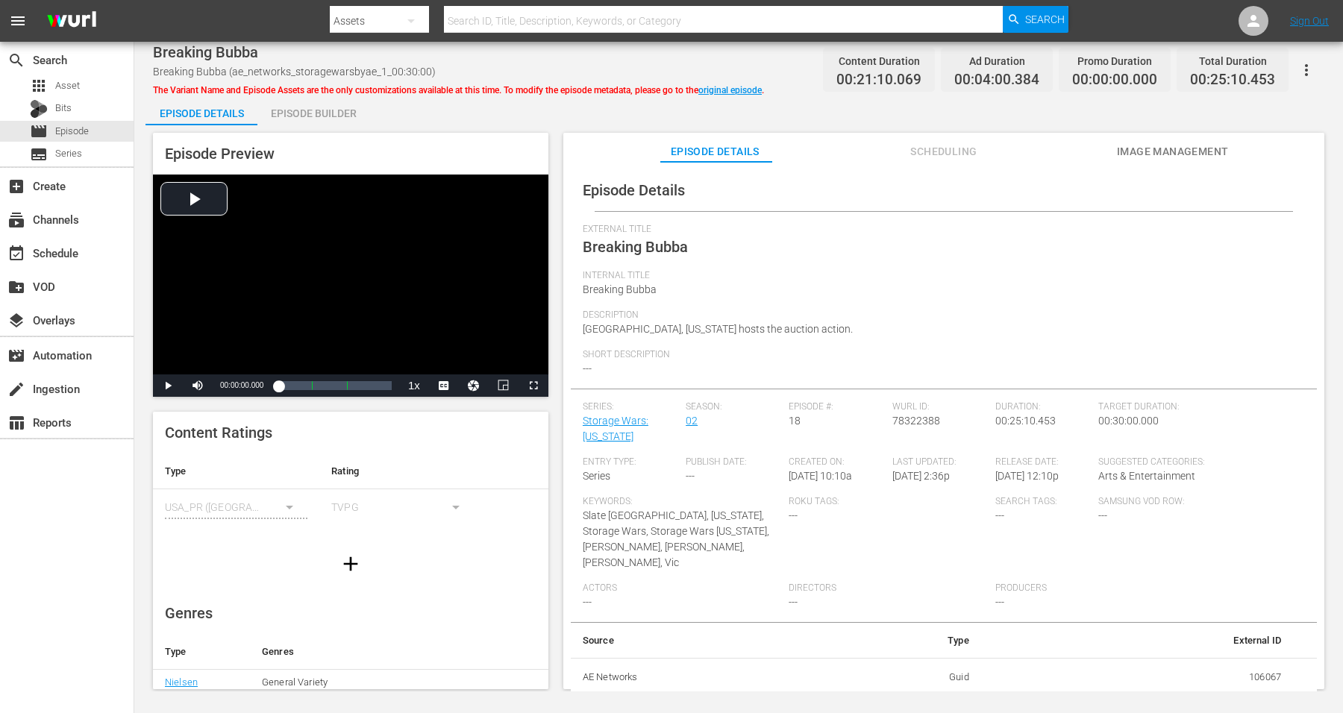
click at [332, 110] on div "Episode Builder" at bounding box center [313, 114] width 112 height 36
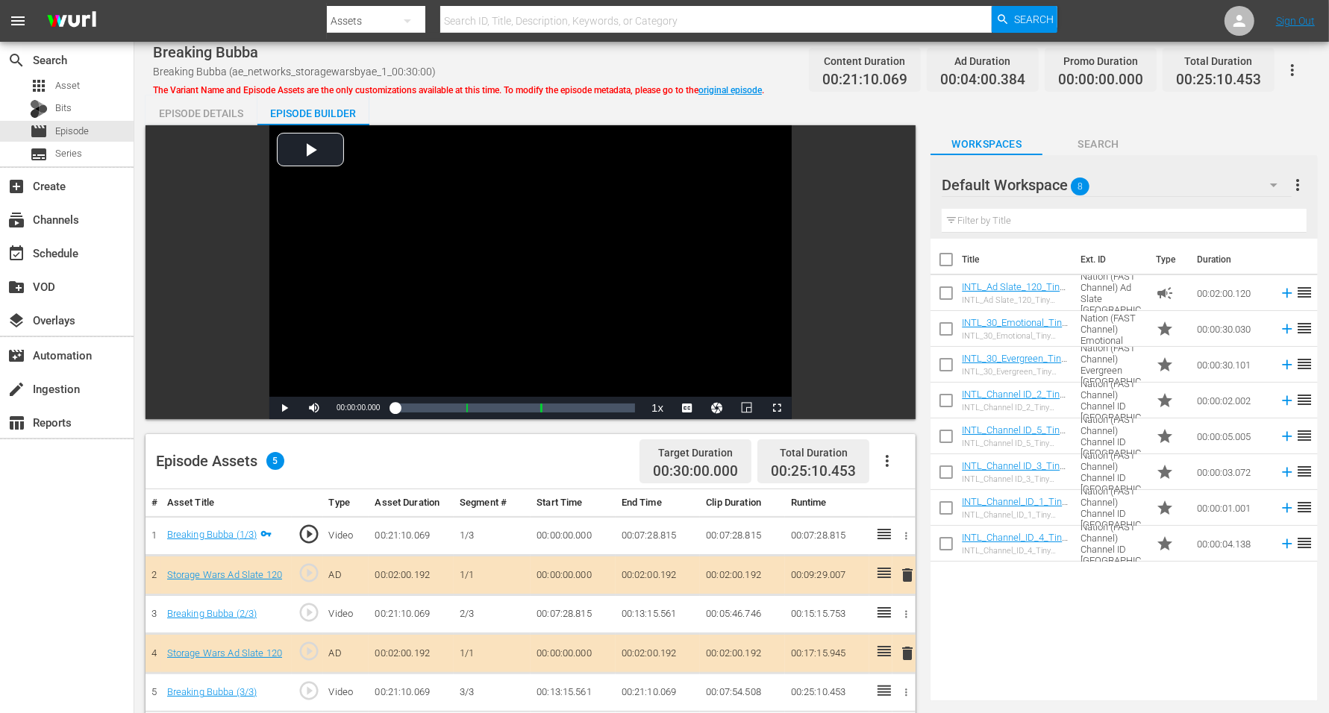
click at [1074, 181] on icon "button" at bounding box center [1274, 185] width 18 height 18
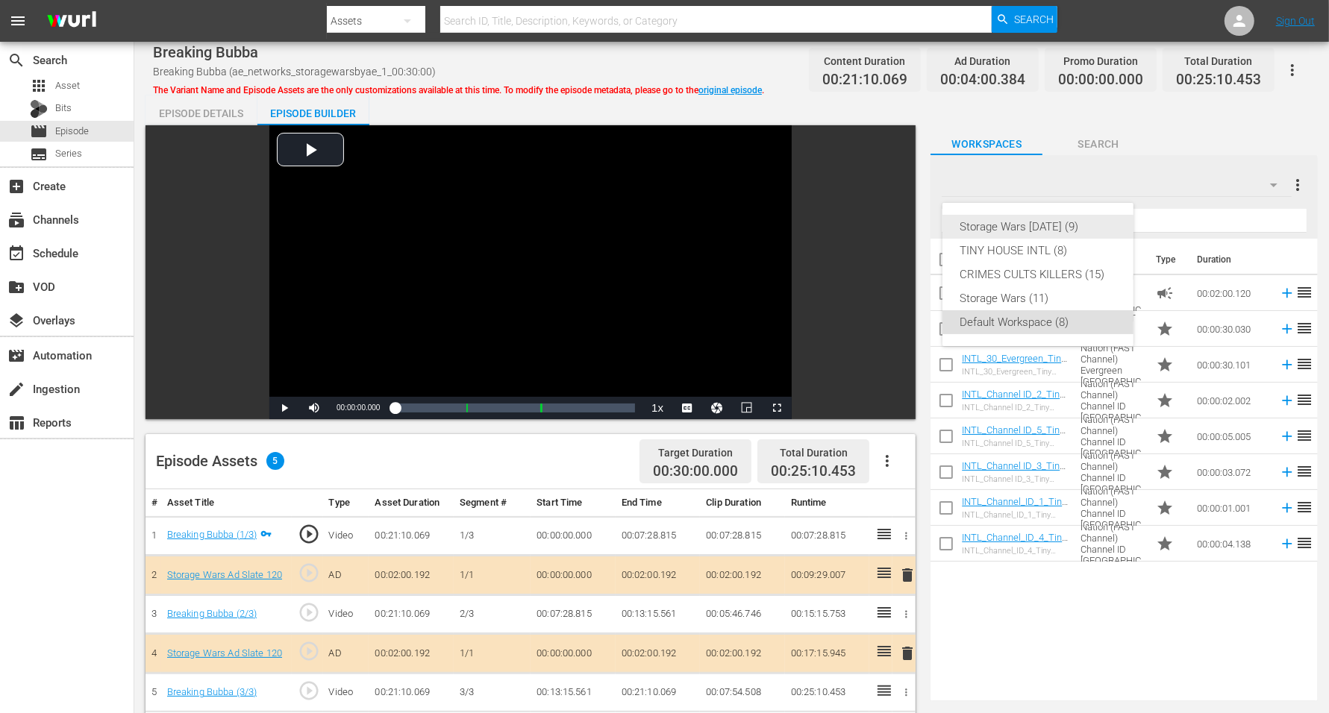
click at [1066, 222] on div "Storage Wars [DATE] (9)" at bounding box center [1037, 227] width 155 height 24
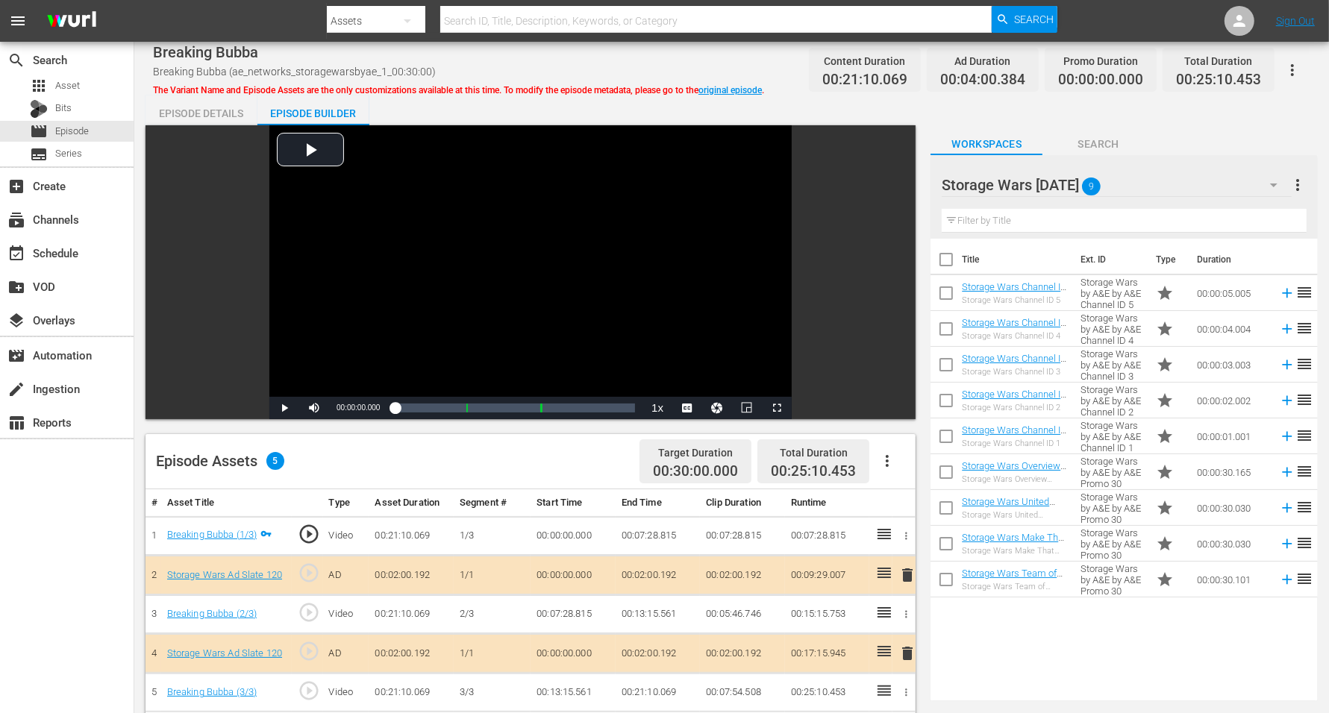
scroll to position [93, 0]
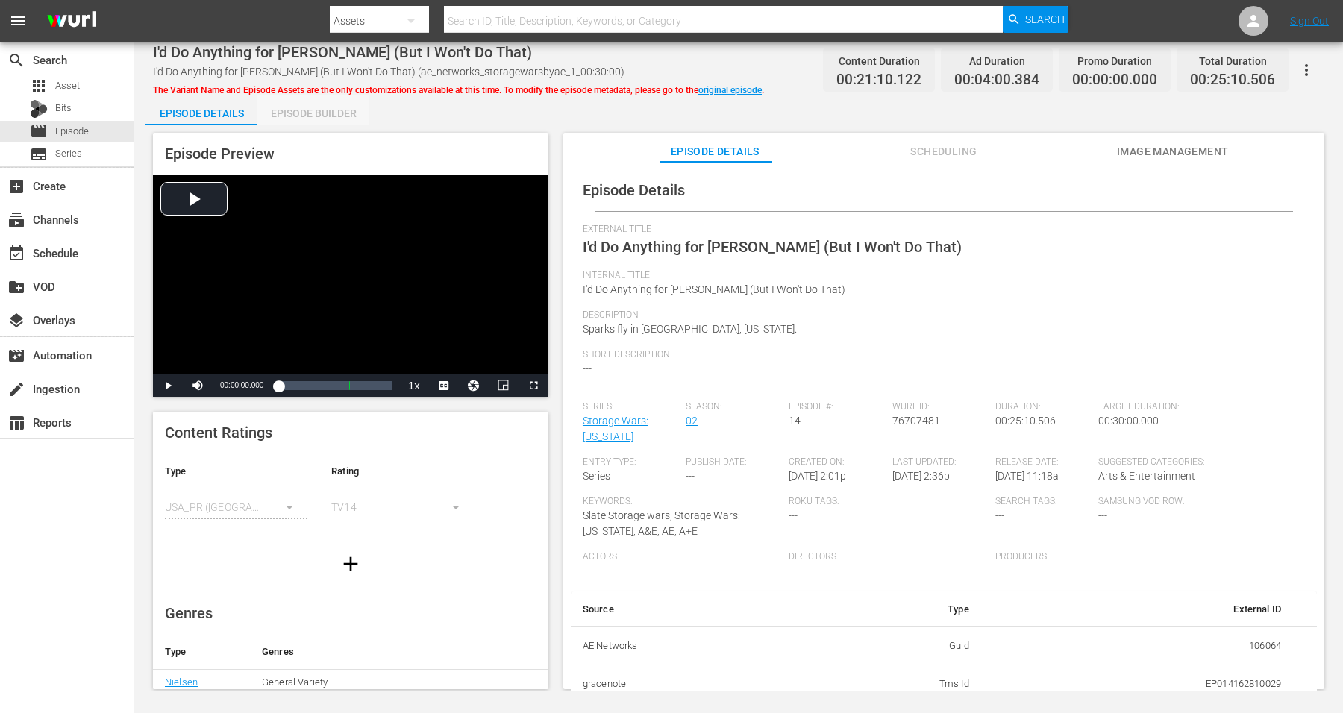
click at [311, 113] on div "Episode Builder" at bounding box center [313, 114] width 112 height 36
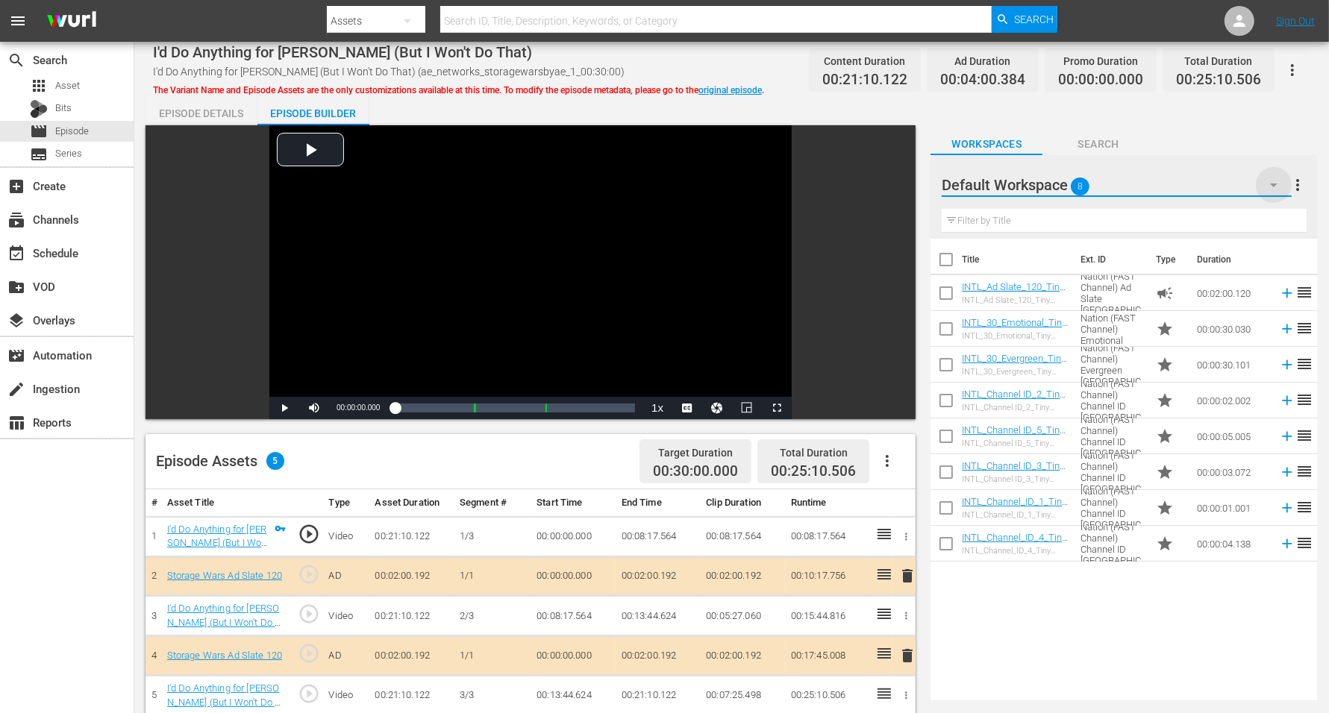
click at [1074, 178] on icon "button" at bounding box center [1274, 185] width 18 height 18
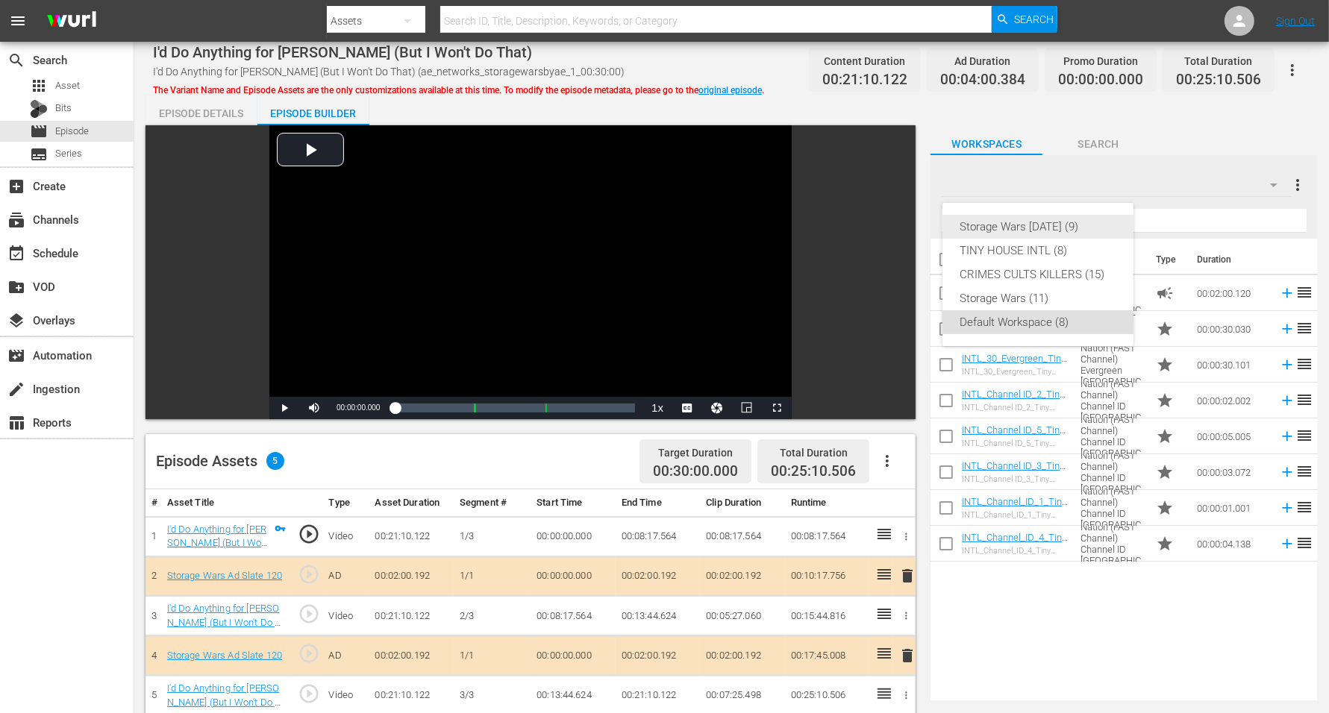
click at [997, 228] on div "Storage Wars [DATE] (9)" at bounding box center [1037, 227] width 155 height 24
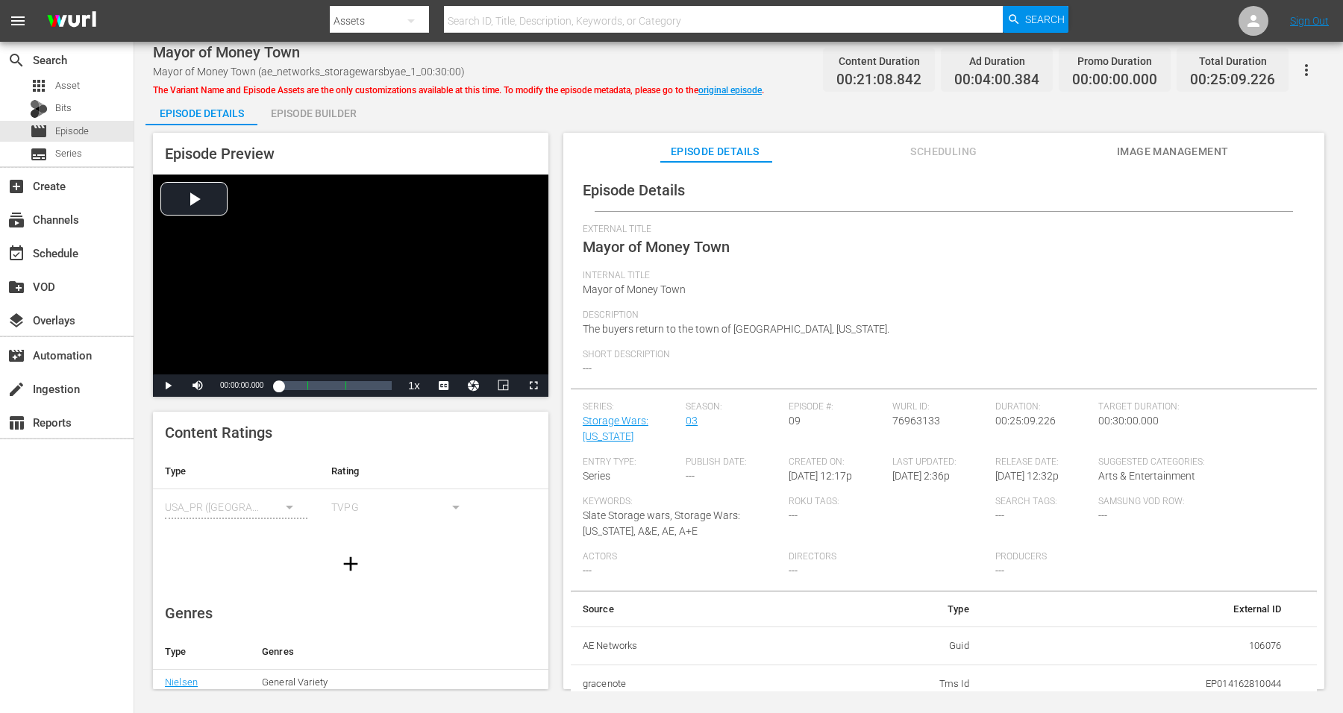
click at [310, 113] on div "Episode Builder" at bounding box center [313, 114] width 112 height 36
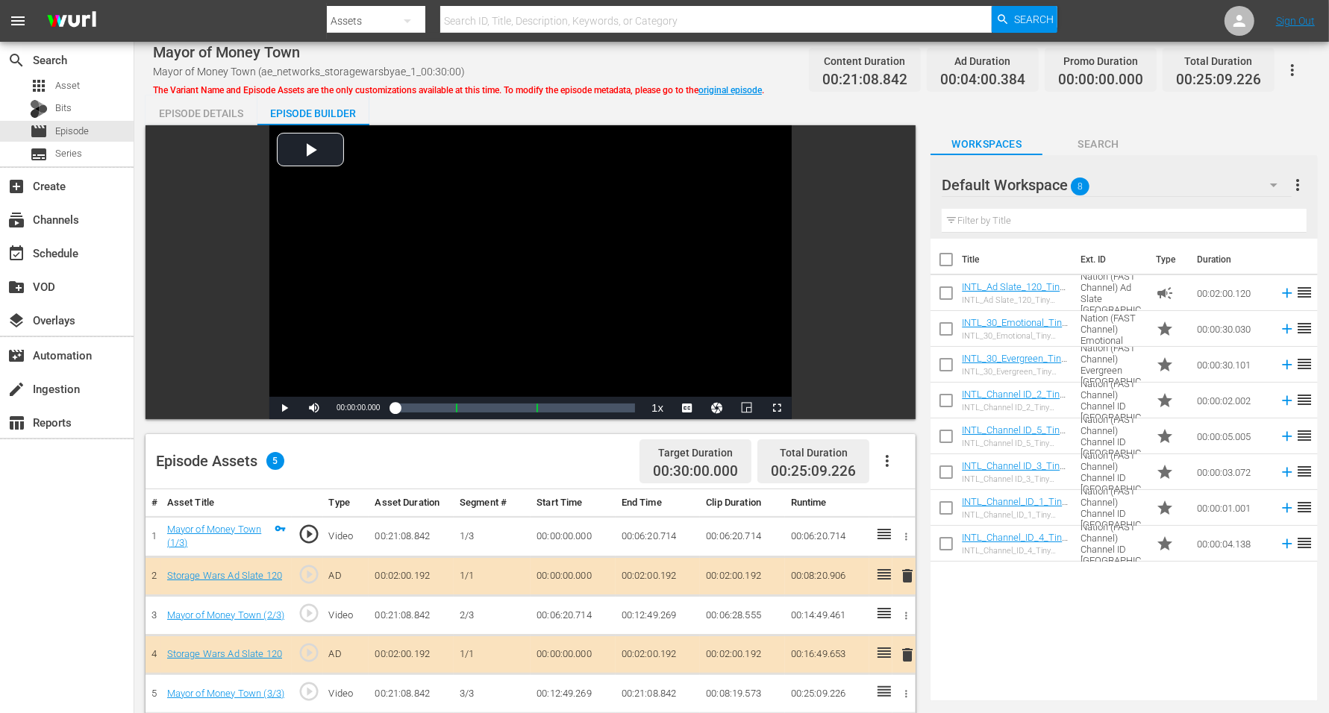
click at [1074, 184] on icon "button" at bounding box center [1273, 186] width 7 height 4
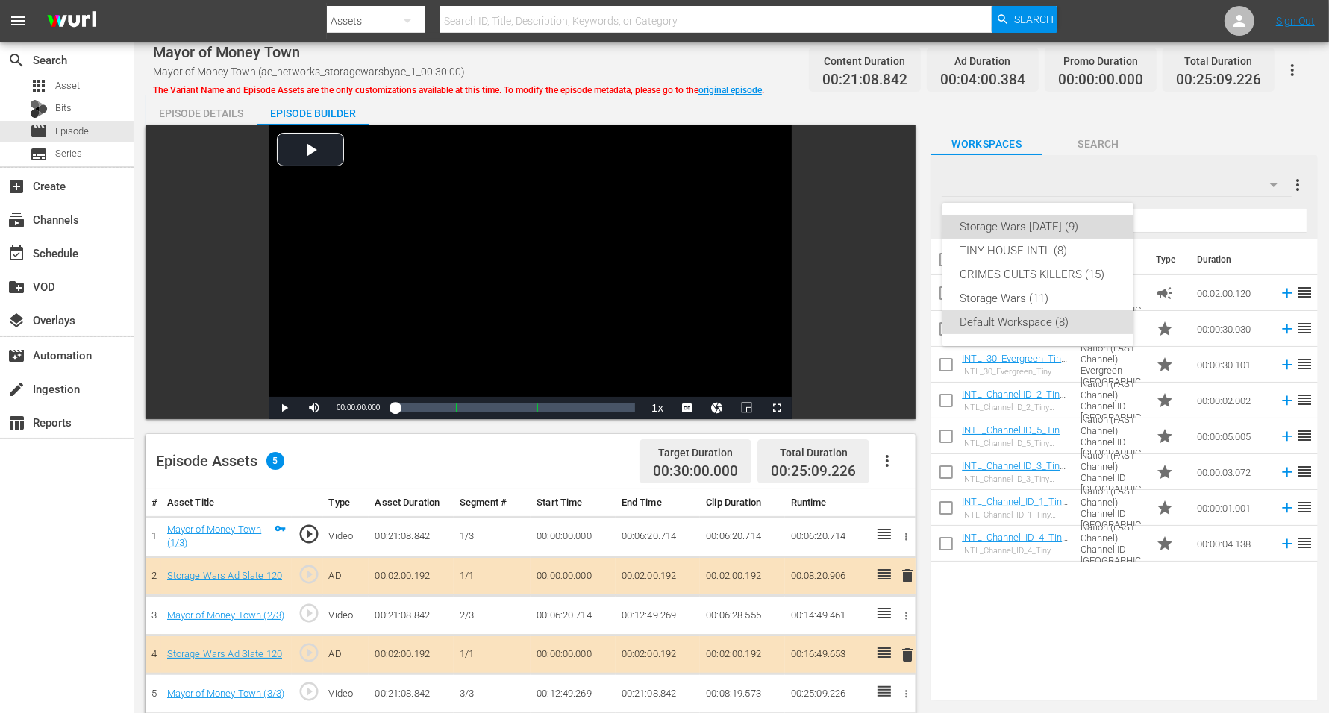
click at [1074, 215] on div "Storage Wars [DATE] (9)" at bounding box center [1037, 227] width 155 height 24
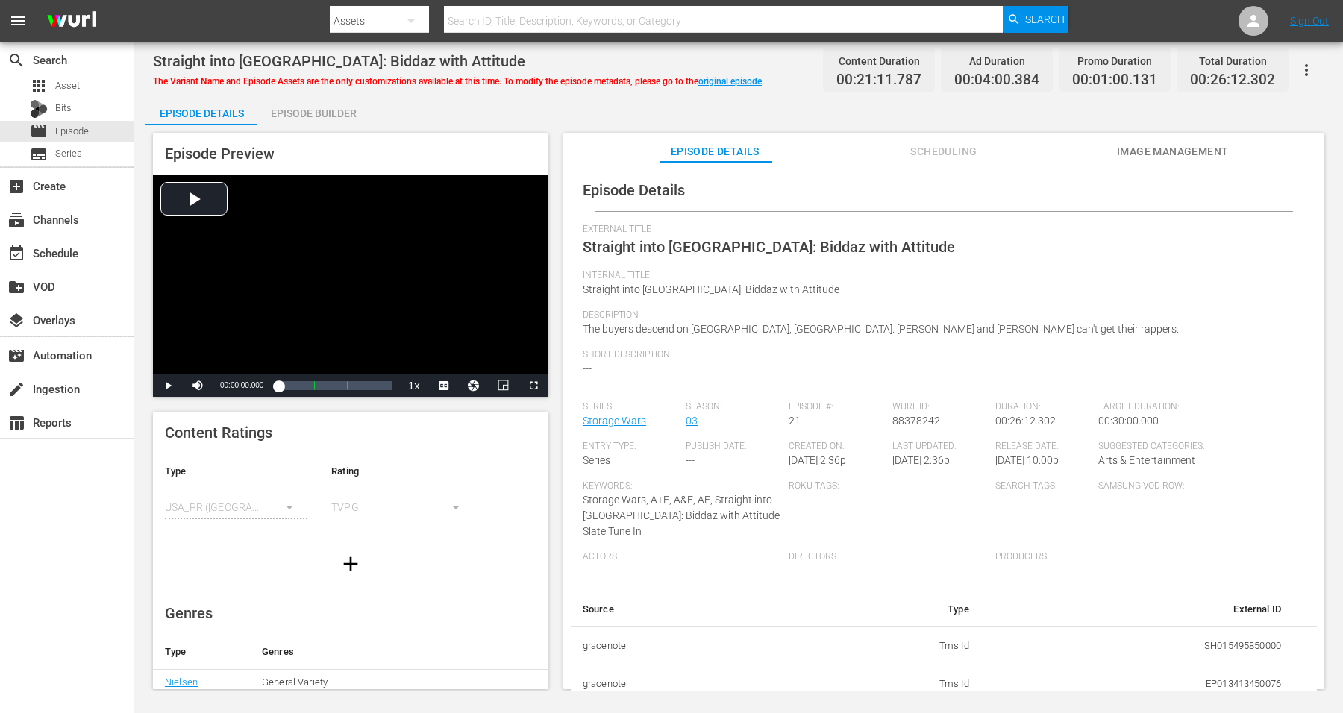
click at [291, 108] on div "Episode Builder" at bounding box center [313, 114] width 112 height 36
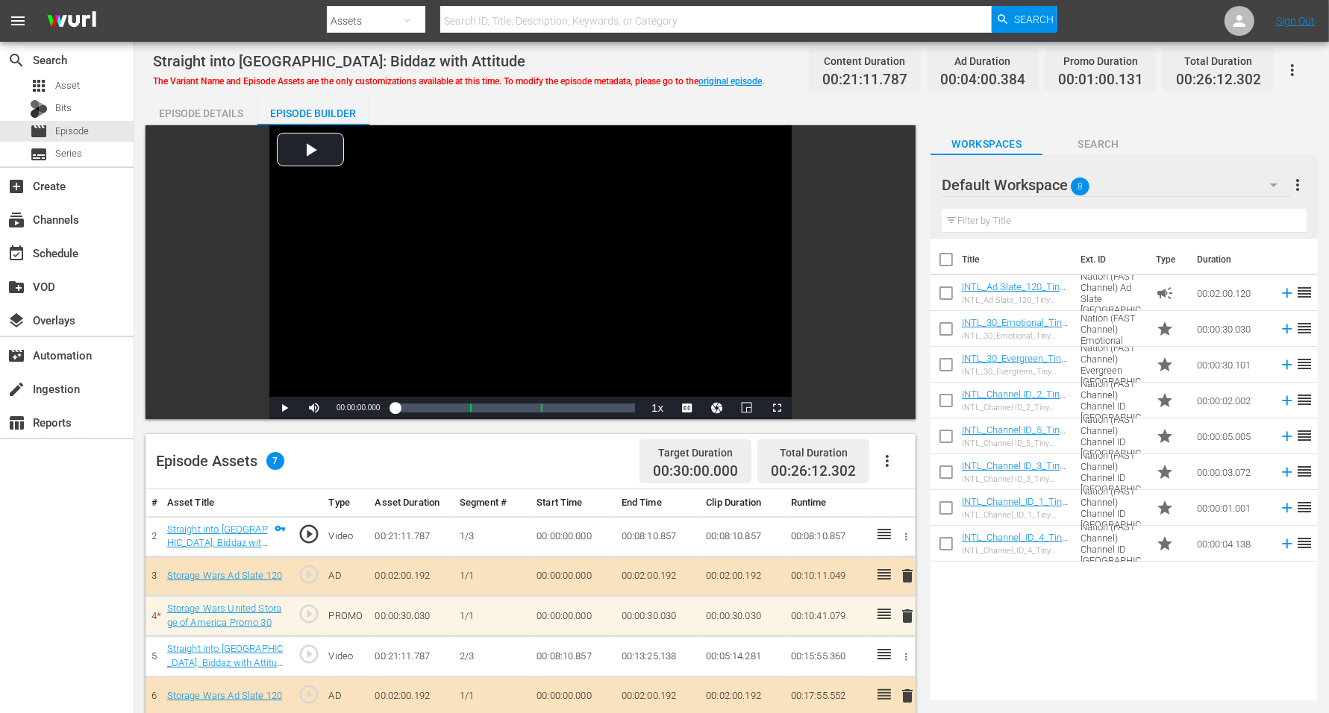
click at [1074, 183] on icon "button" at bounding box center [1274, 185] width 18 height 18
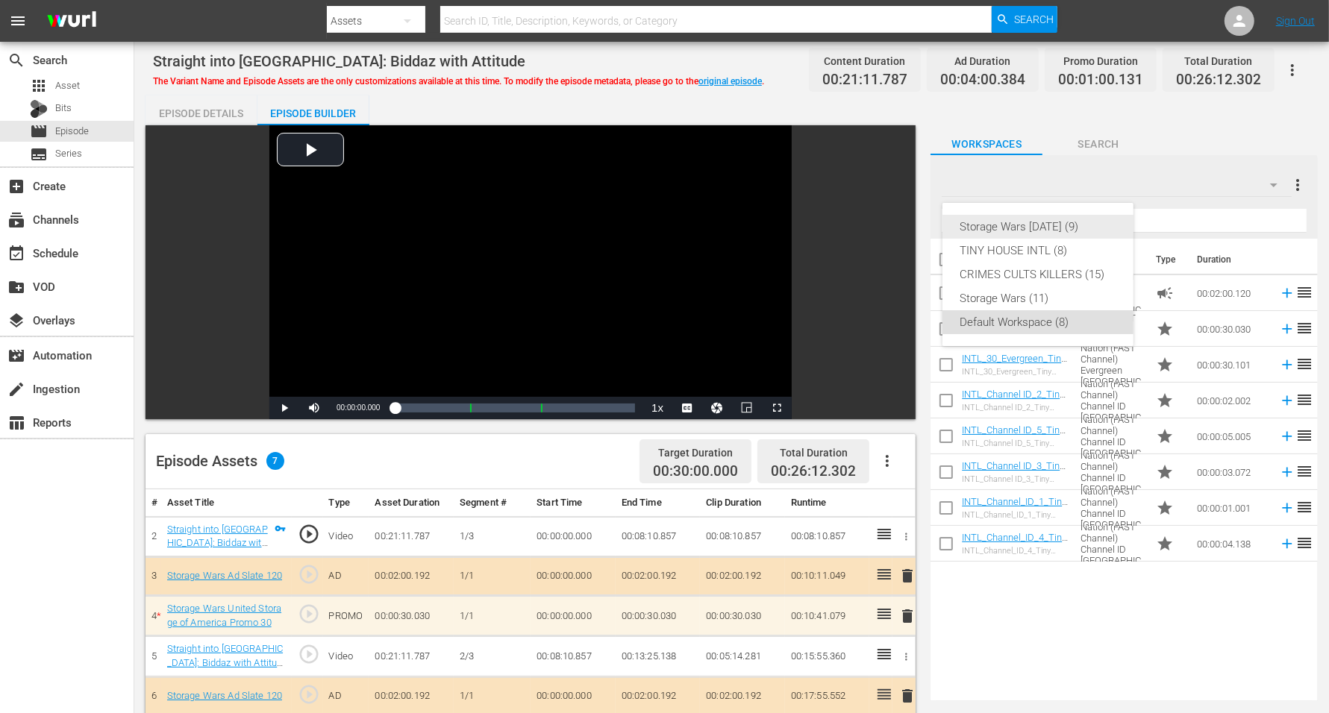
click at [1071, 221] on div "Storage Wars [DATE] (9)" at bounding box center [1037, 227] width 155 height 24
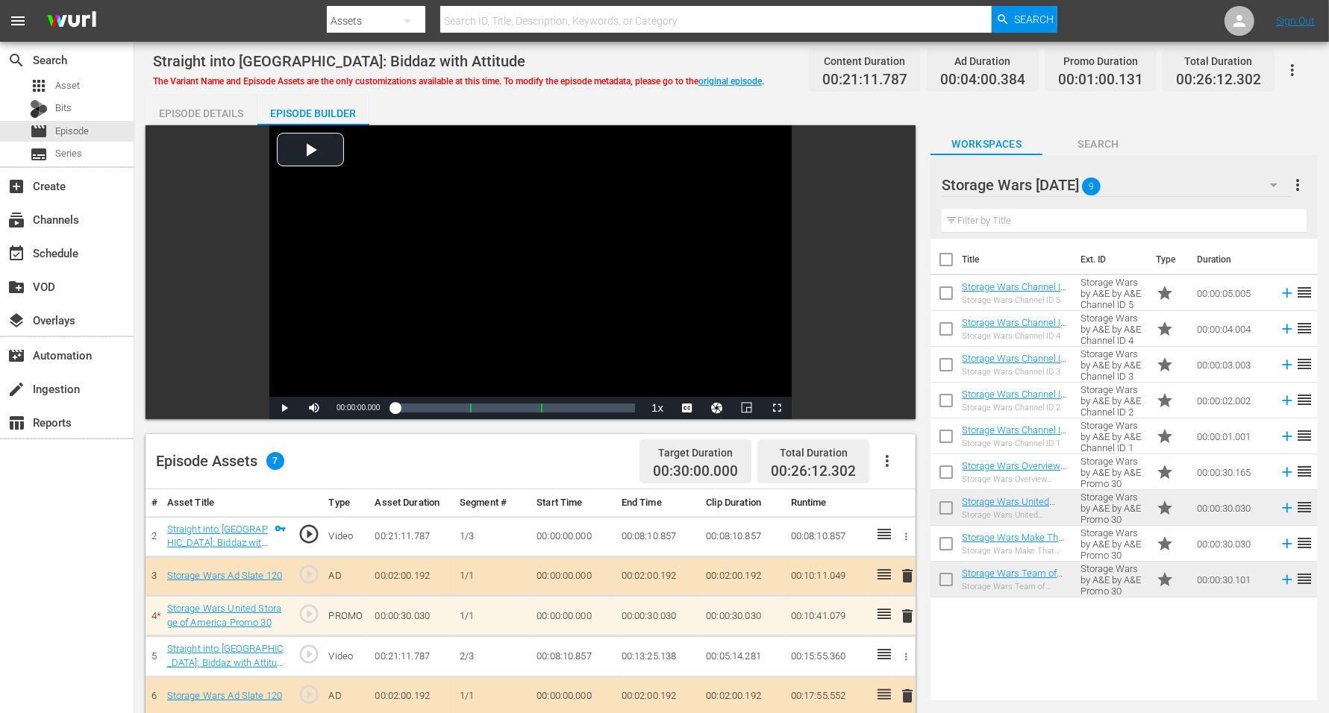
scroll to position [93, 0]
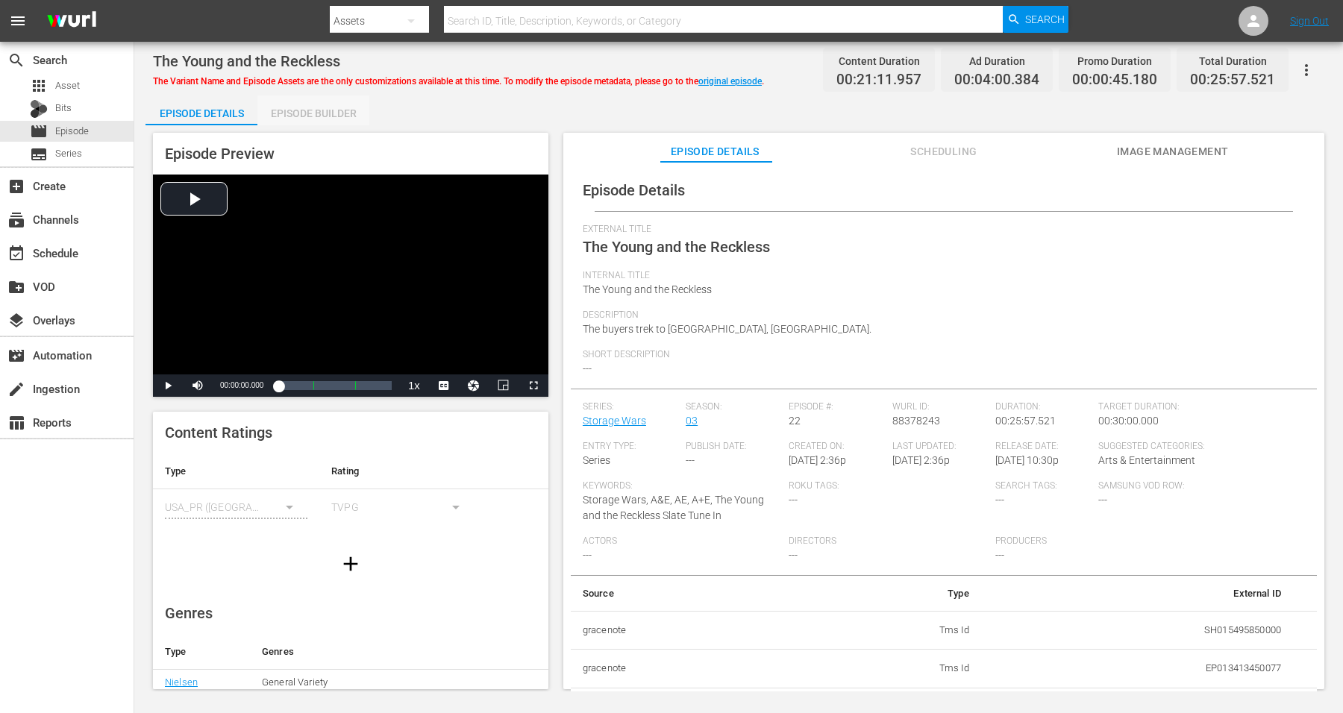
click at [328, 116] on div "Episode Builder" at bounding box center [313, 114] width 112 height 36
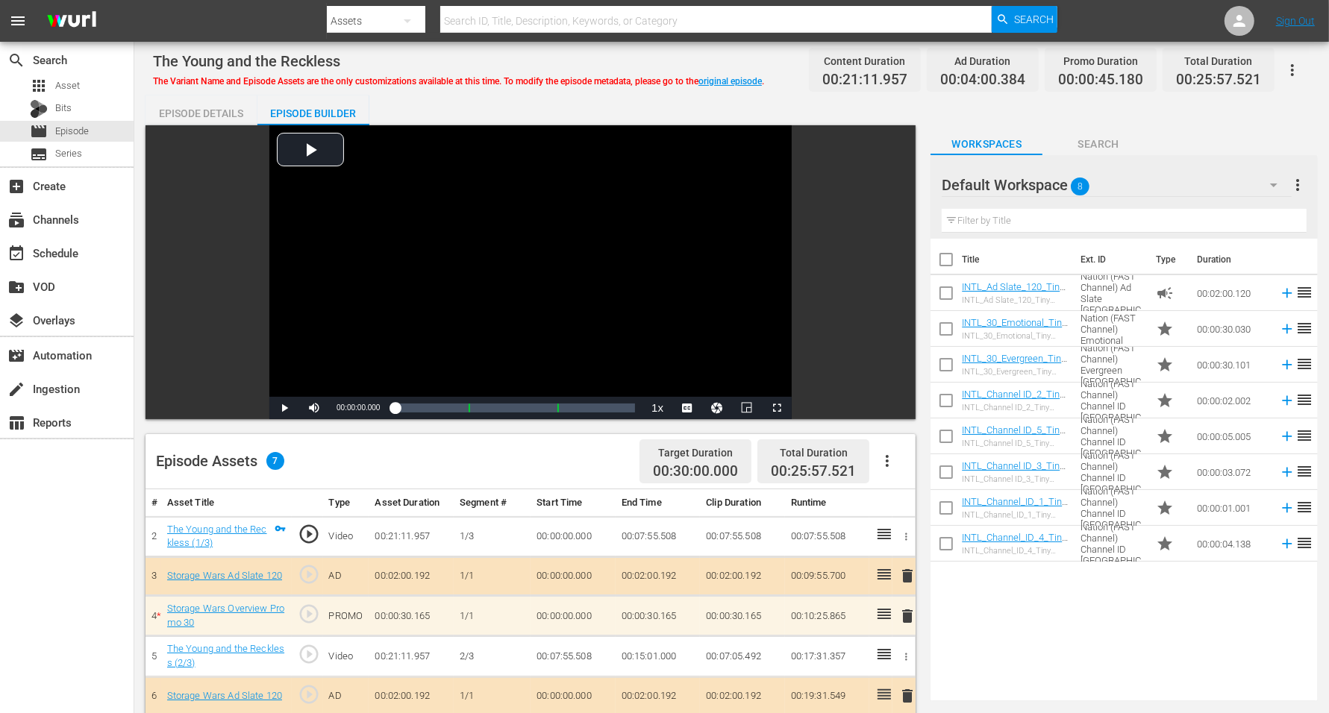
click at [1074, 182] on icon "button" at bounding box center [1274, 185] width 18 height 18
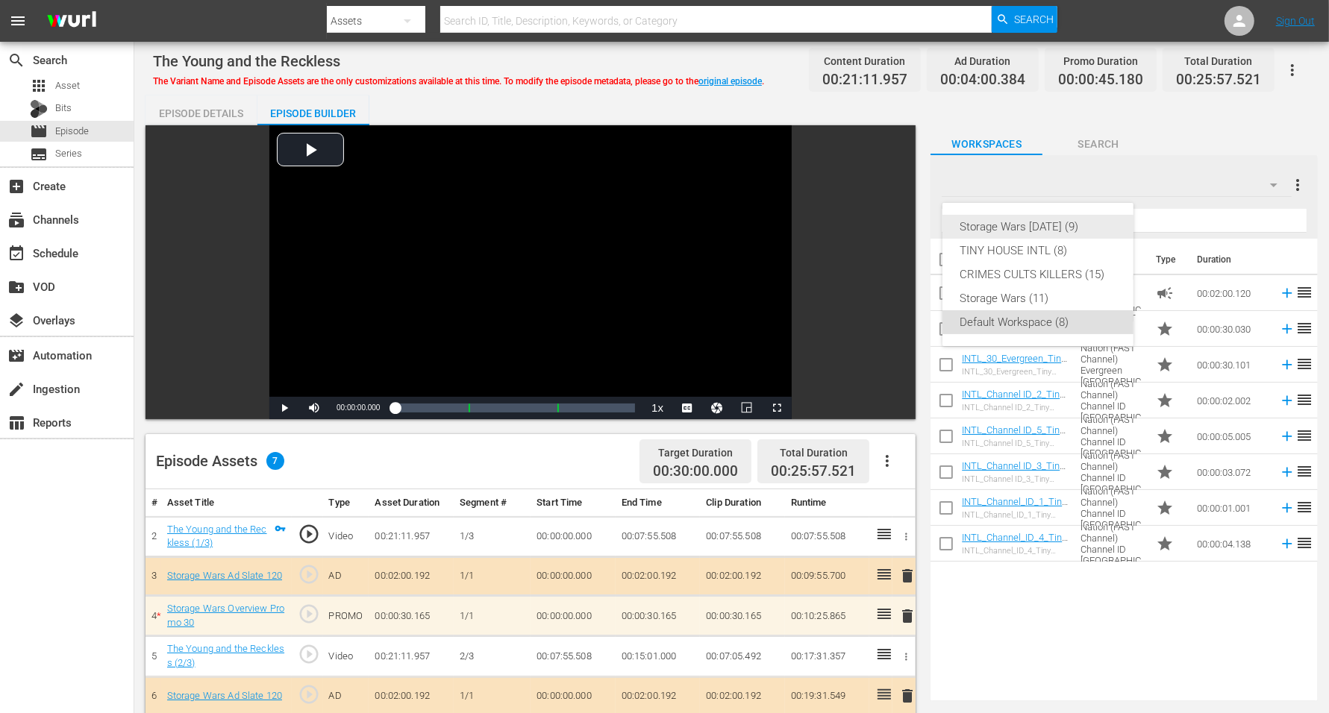
click at [1074, 228] on div "Storage Wars [DATE] (9)" at bounding box center [1037, 227] width 155 height 24
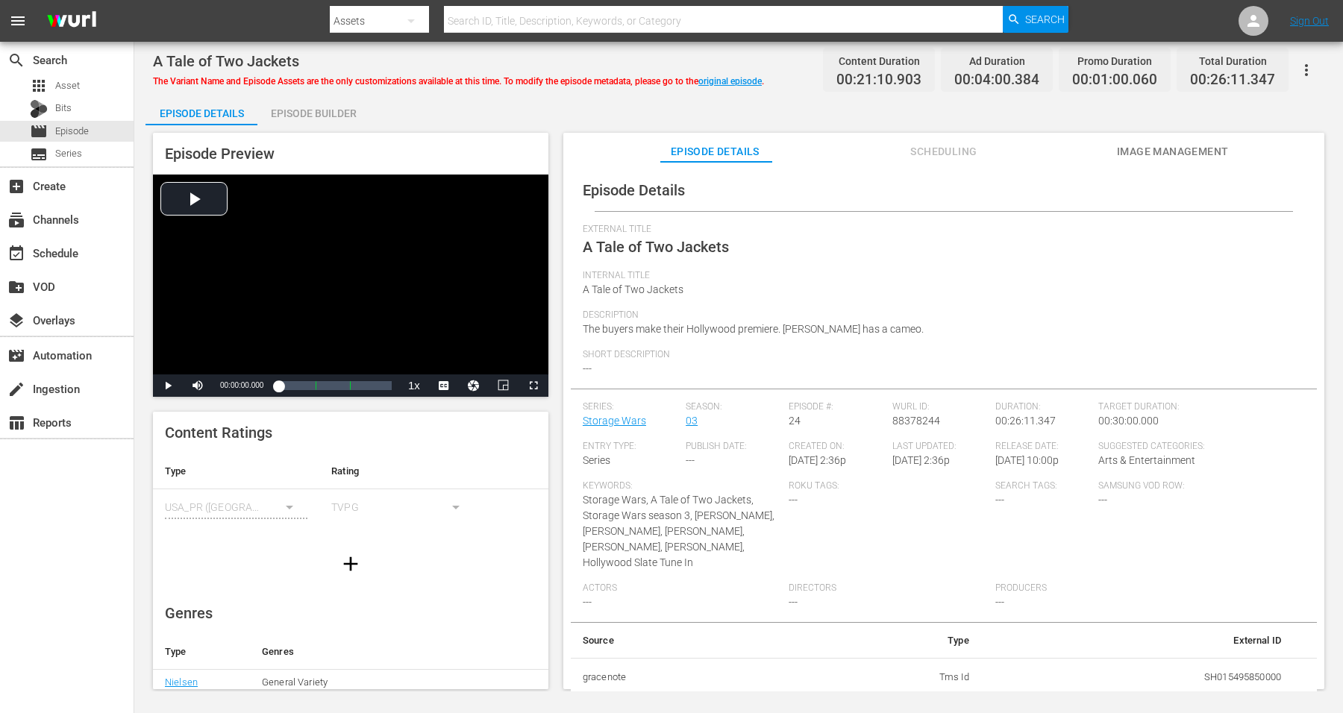
click at [304, 112] on div "Episode Builder" at bounding box center [313, 114] width 112 height 36
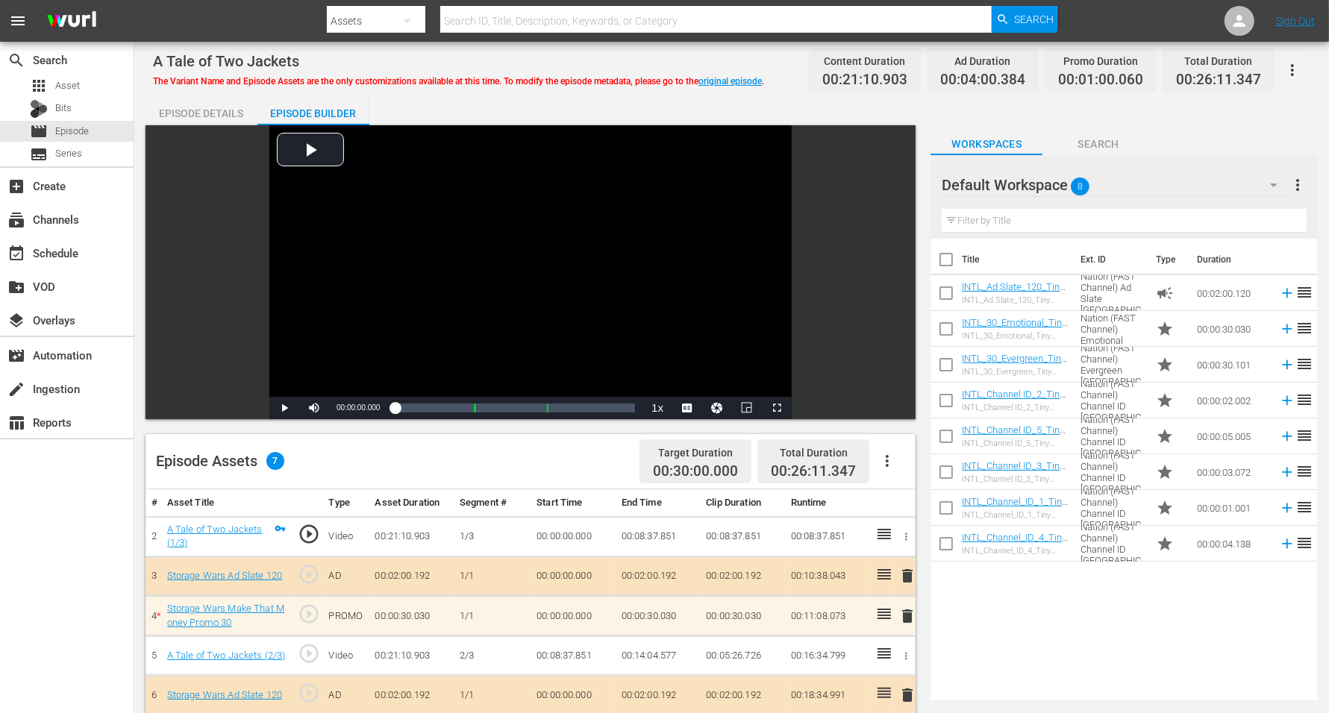
click at [1074, 189] on icon "button" at bounding box center [1274, 185] width 18 height 18
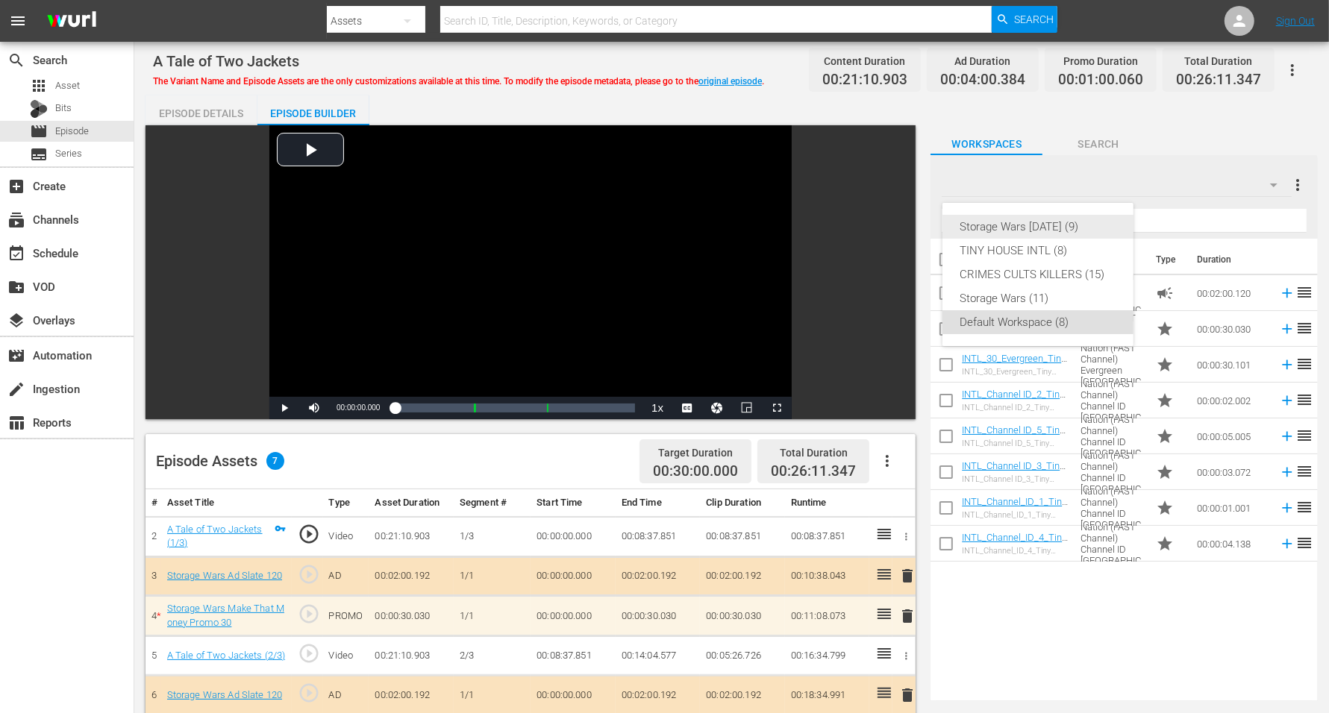
click at [1046, 228] on div "Storage Wars [DATE] (9)" at bounding box center [1037, 227] width 155 height 24
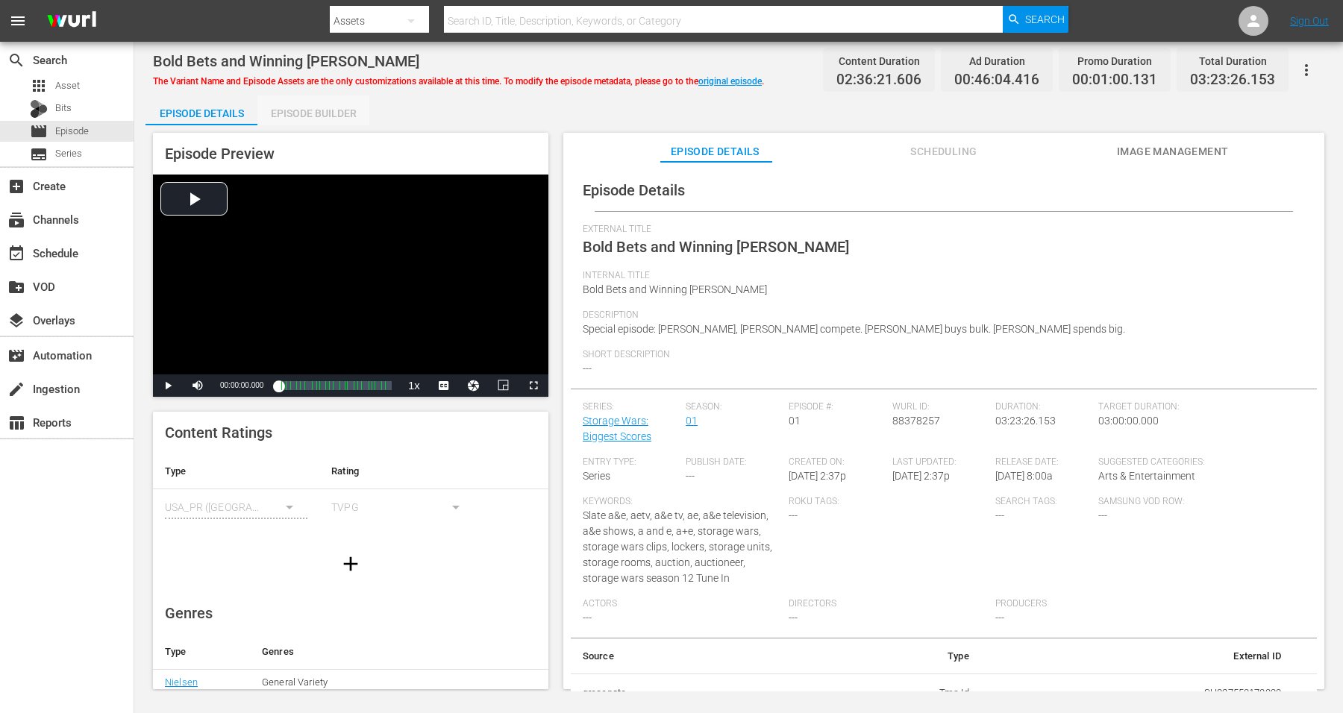
click at [337, 113] on div "Episode Builder" at bounding box center [313, 114] width 112 height 36
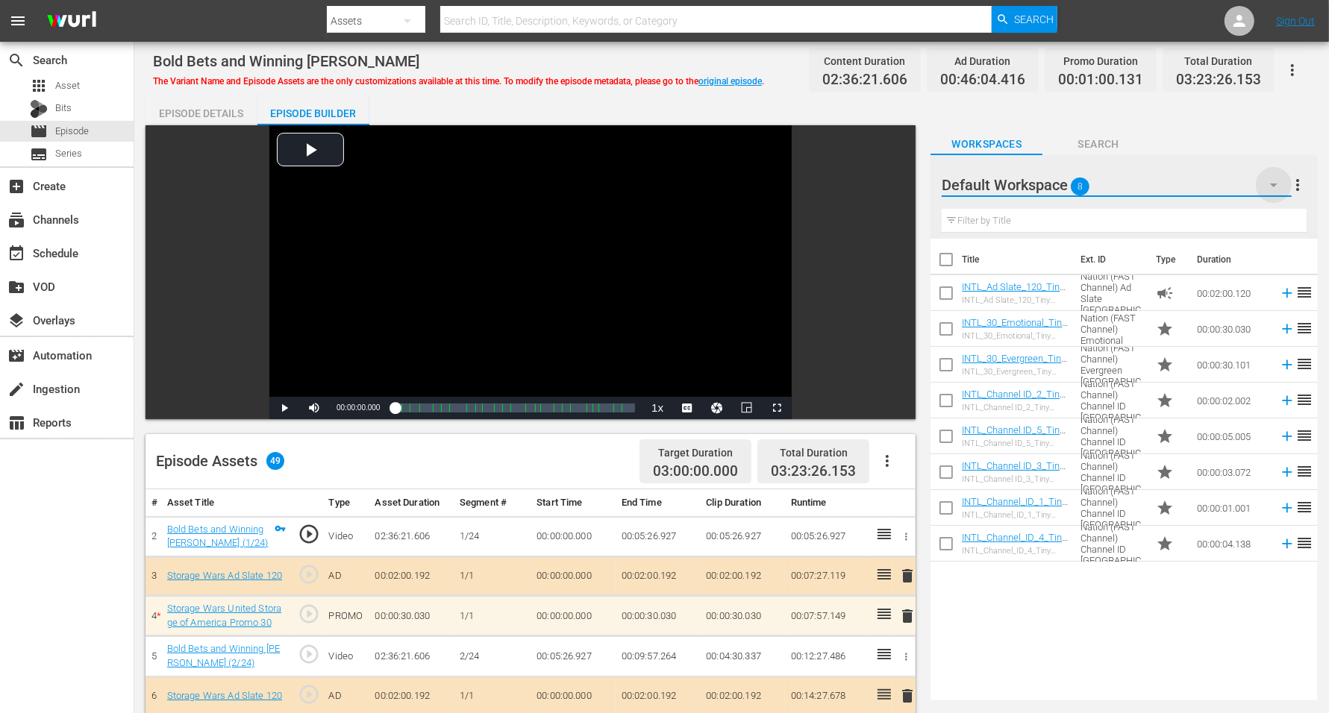
click at [1074, 184] on icon "button" at bounding box center [1273, 186] width 7 height 4
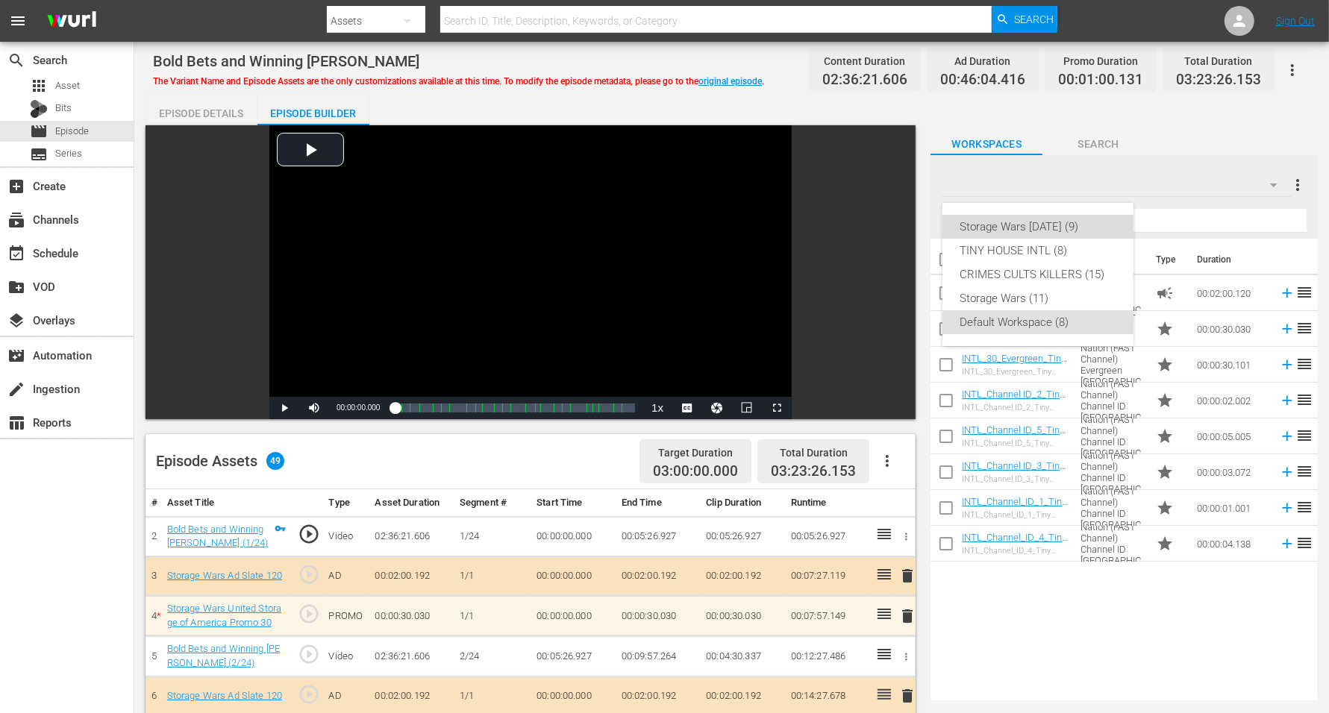
click at [1061, 220] on div "Storage Wars [DATE] (9)" at bounding box center [1037, 227] width 155 height 24
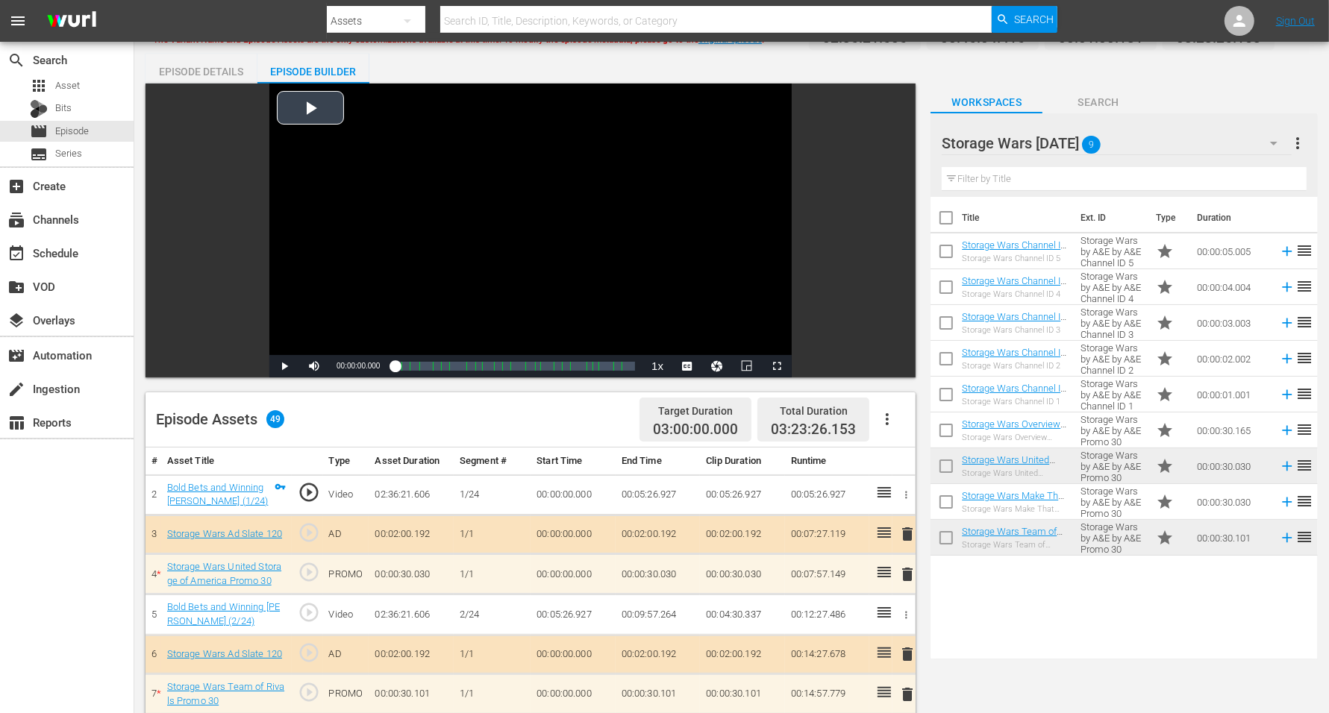
scroll to position [93, 0]
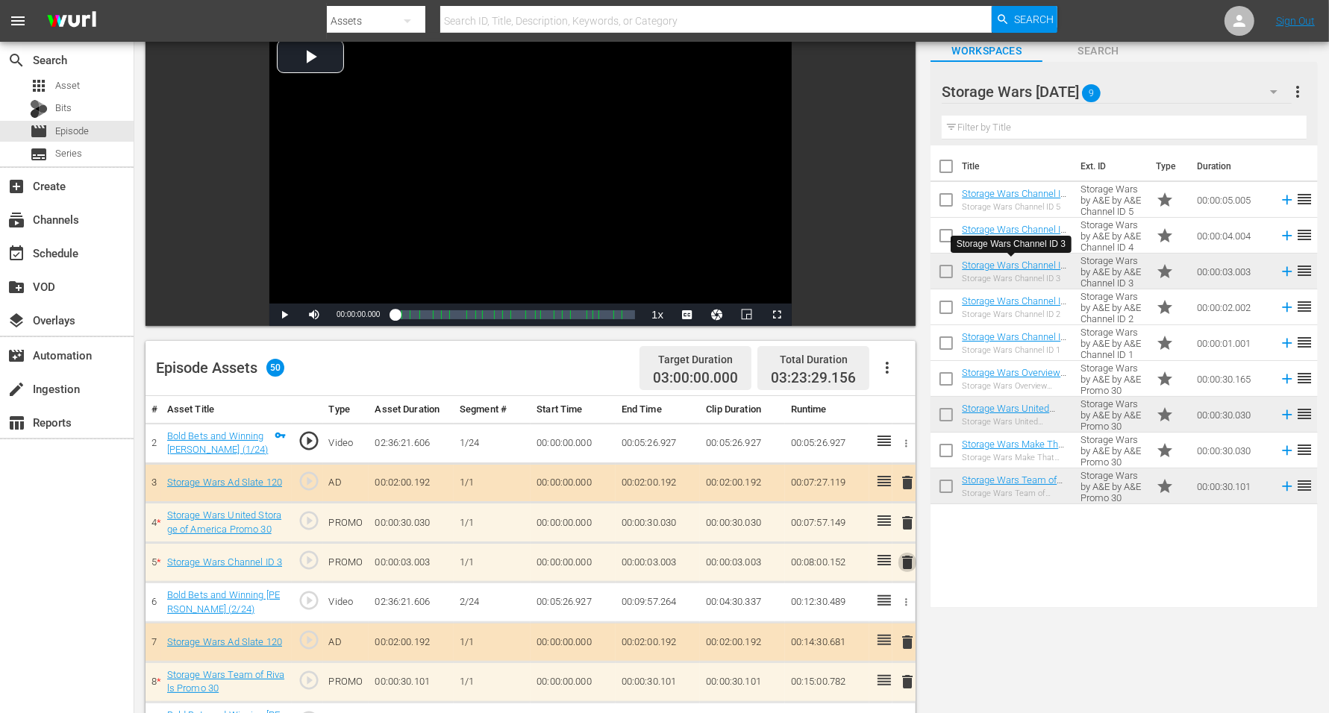
click at [908, 562] on span "delete" at bounding box center [907, 563] width 18 height 18
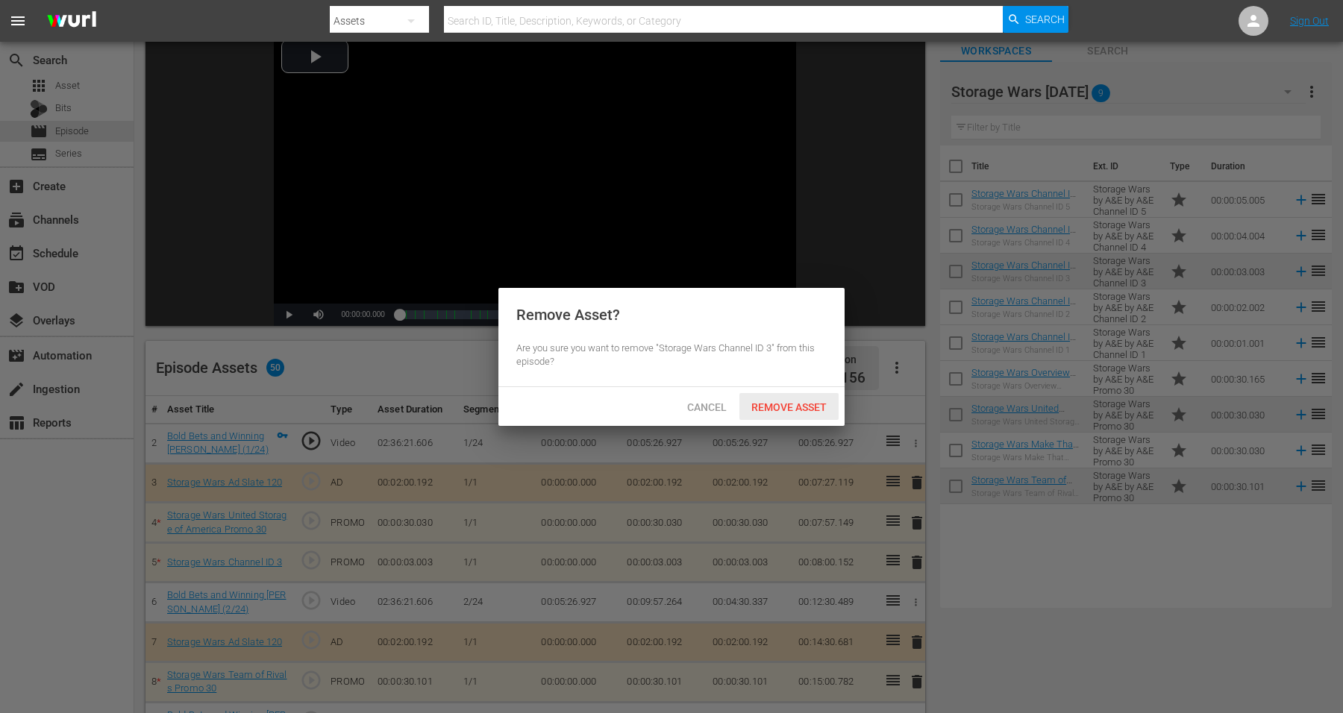
click at [791, 404] on span "Remove Asset" at bounding box center [788, 407] width 99 height 12
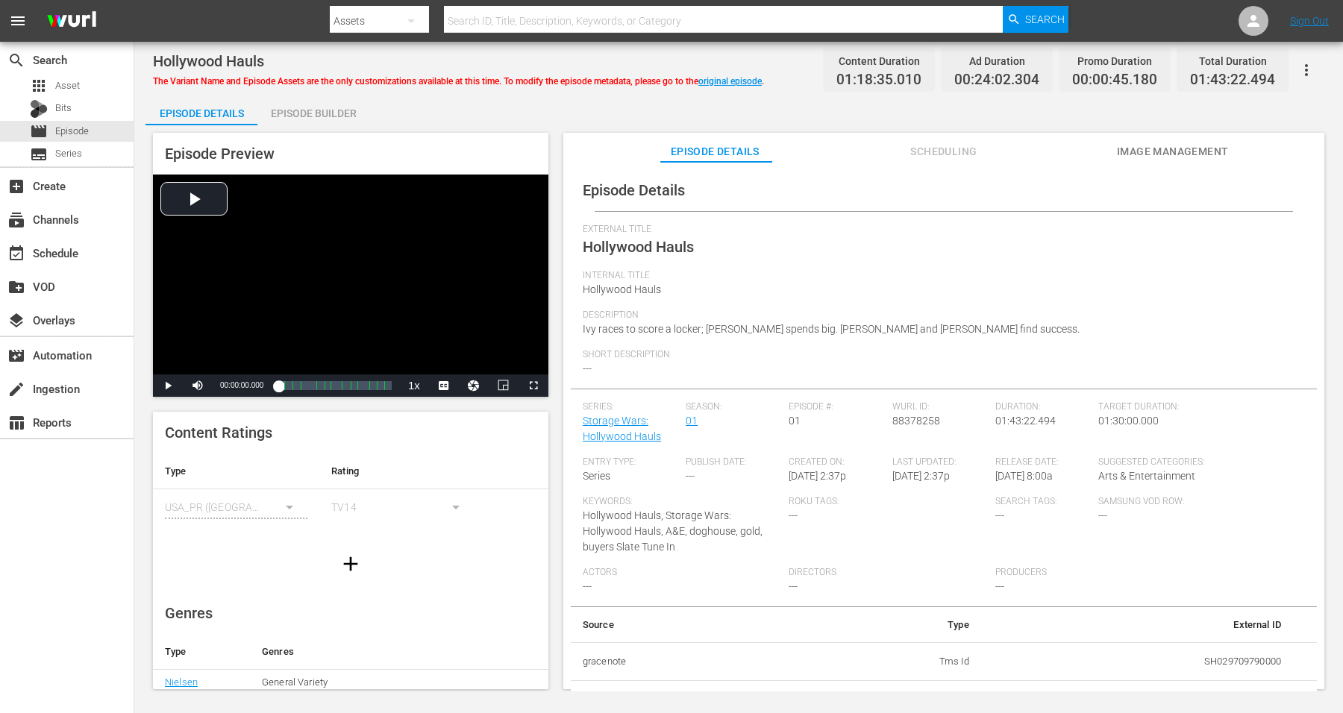
click at [313, 107] on div "Episode Builder" at bounding box center [313, 114] width 112 height 36
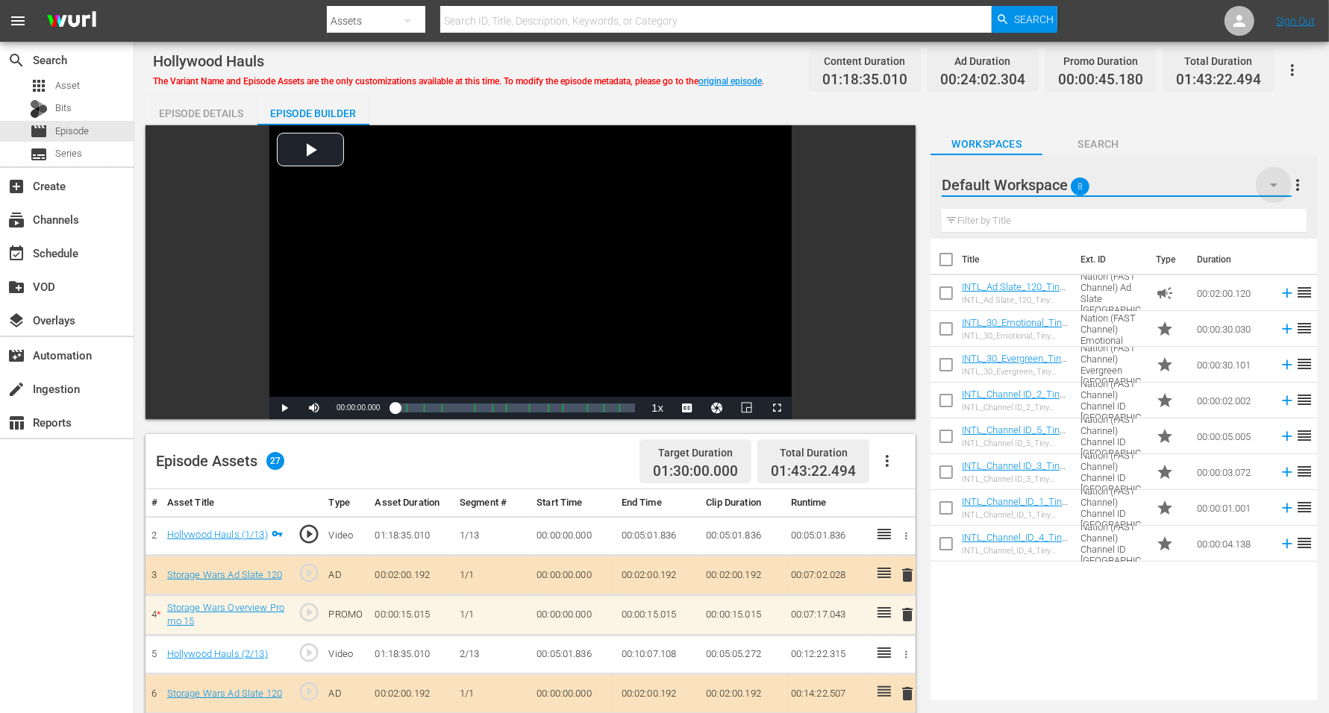
click at [1074, 184] on icon "button" at bounding box center [1273, 186] width 7 height 4
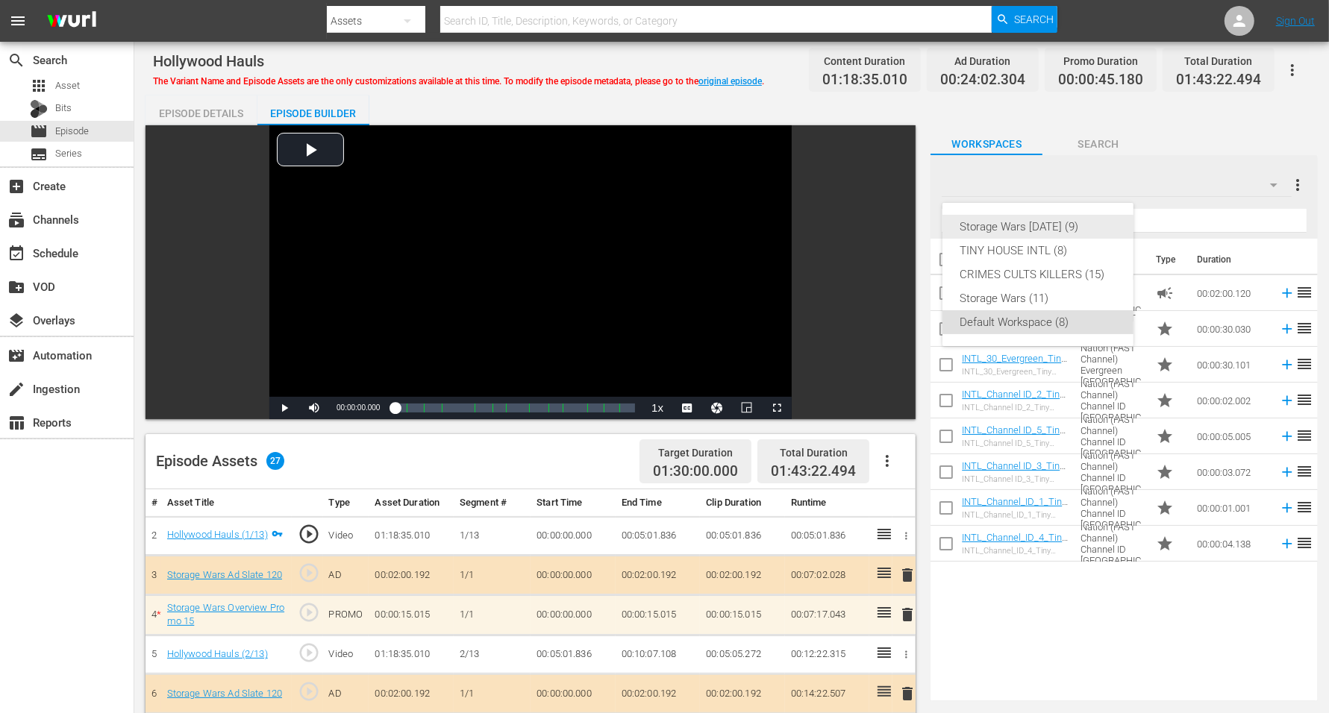
click at [1057, 225] on div "Storage Wars [DATE] (9)" at bounding box center [1037, 227] width 155 height 24
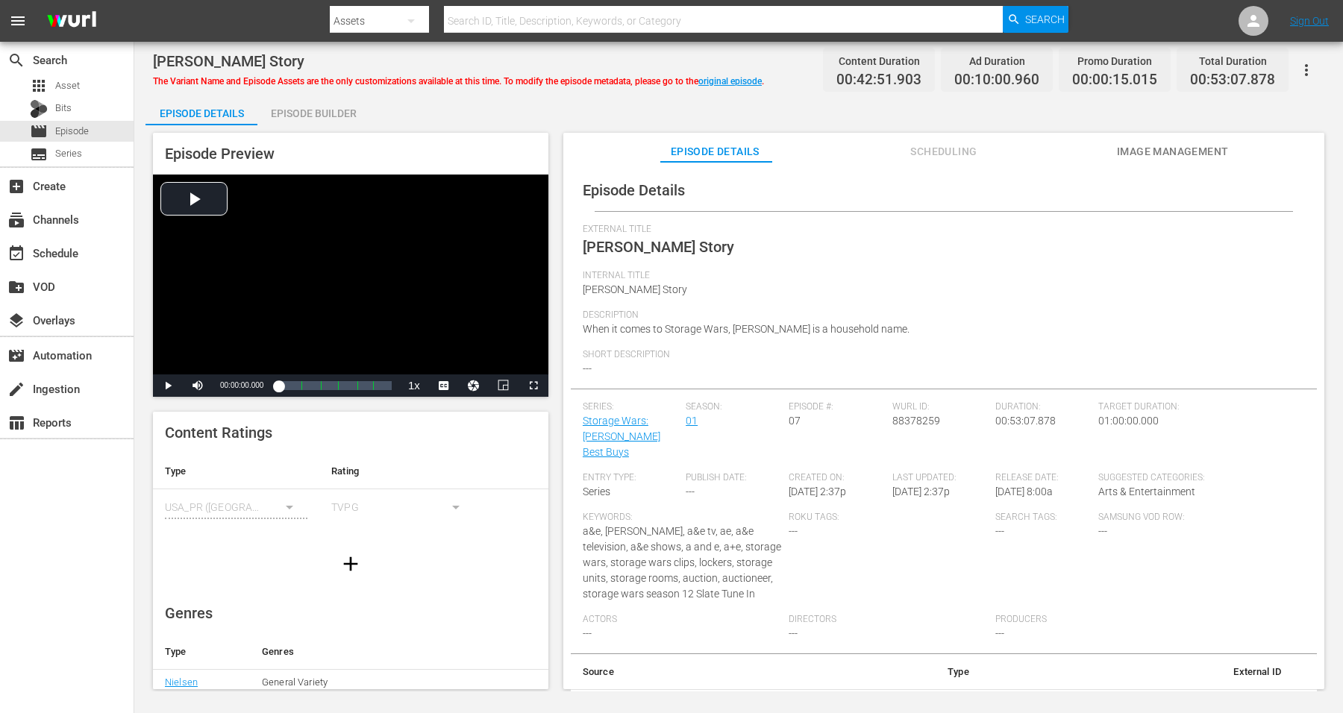
click at [322, 112] on div "Episode Builder" at bounding box center [313, 114] width 112 height 36
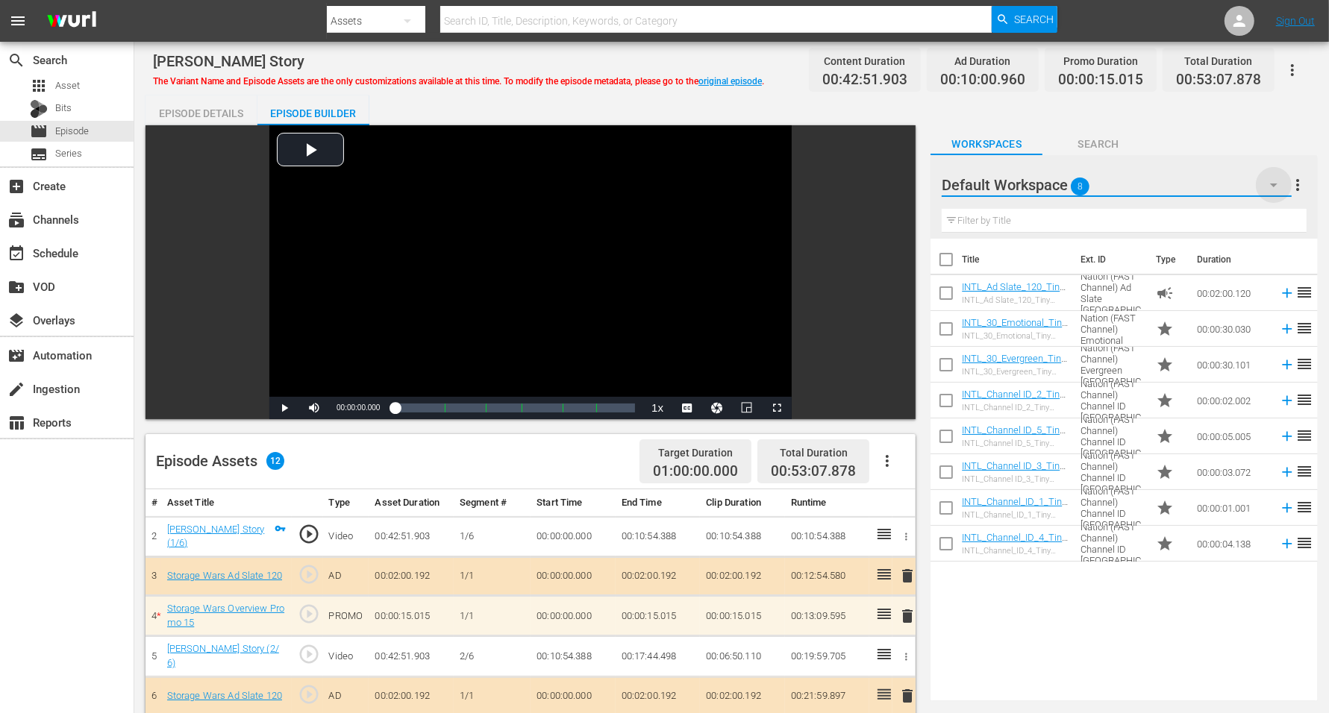
click at [1074, 188] on icon "button" at bounding box center [1274, 185] width 18 height 18
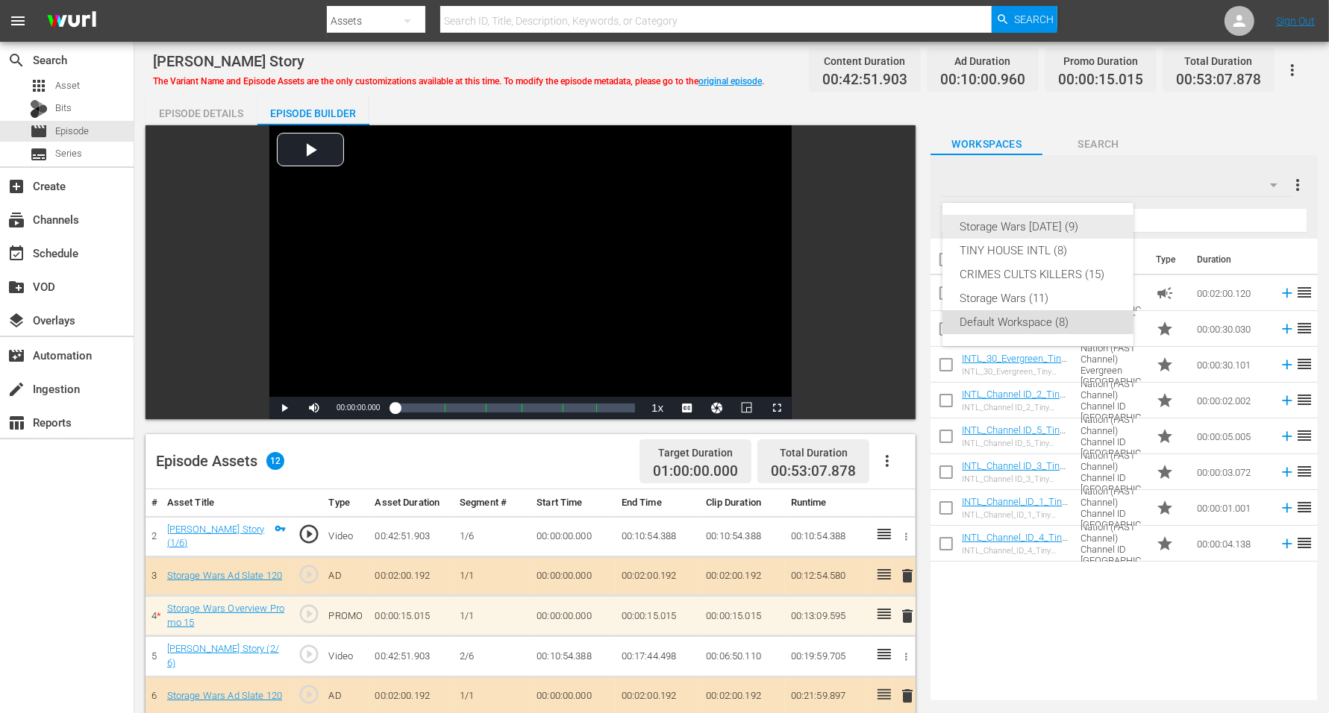
click at [1066, 225] on div "Storage Wars [DATE] (9)" at bounding box center [1037, 227] width 155 height 24
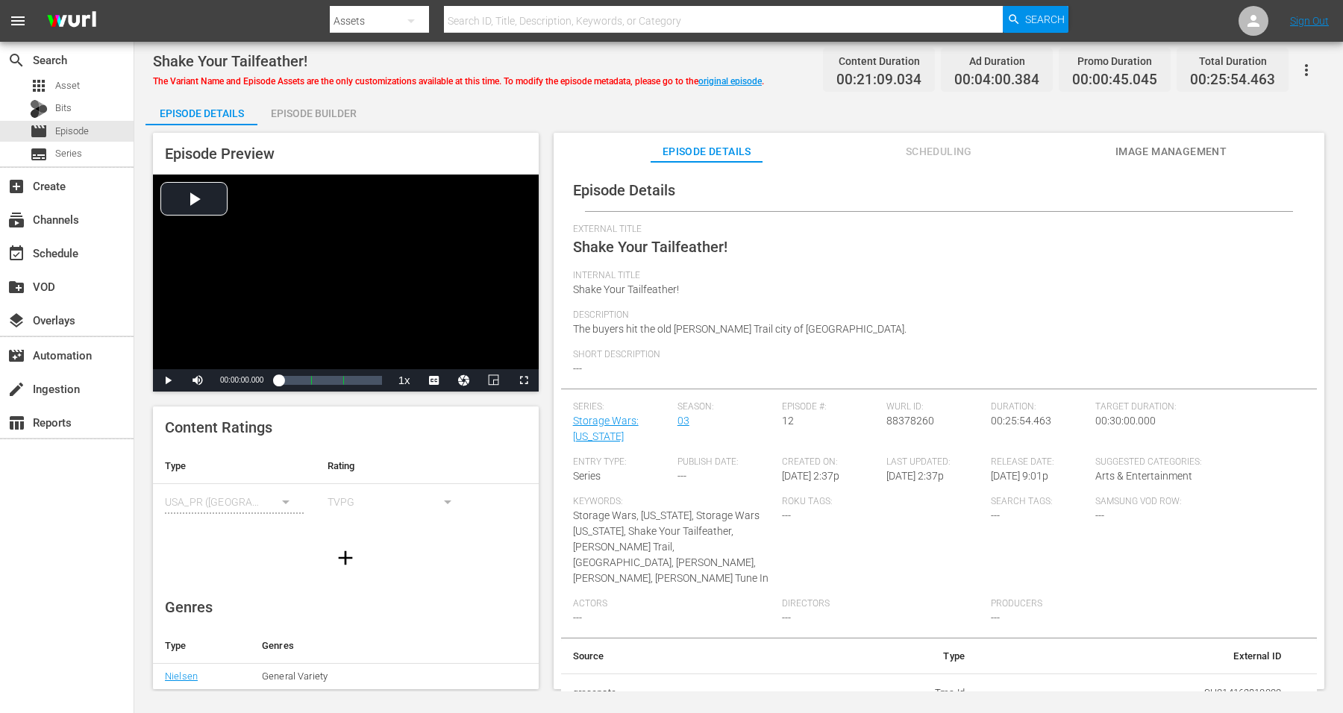
click at [328, 114] on div "Episode Builder" at bounding box center [313, 114] width 112 height 36
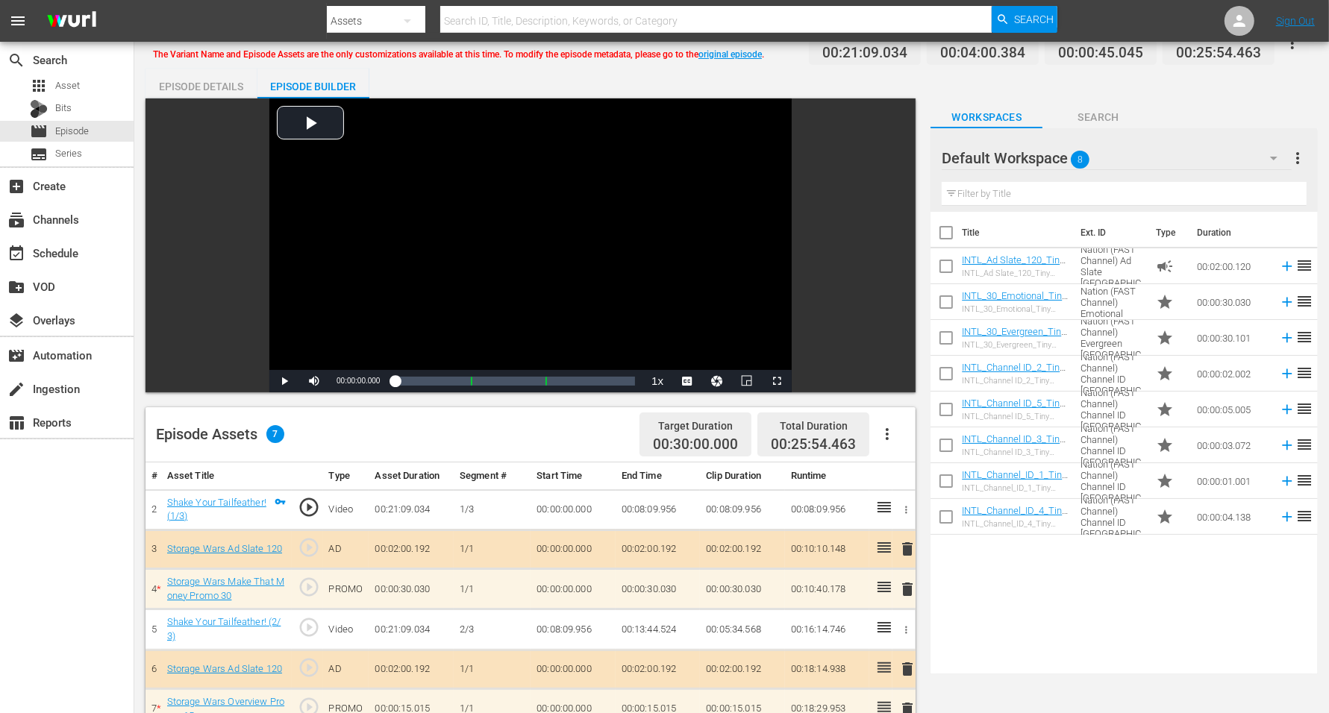
scroll to position [93, 0]
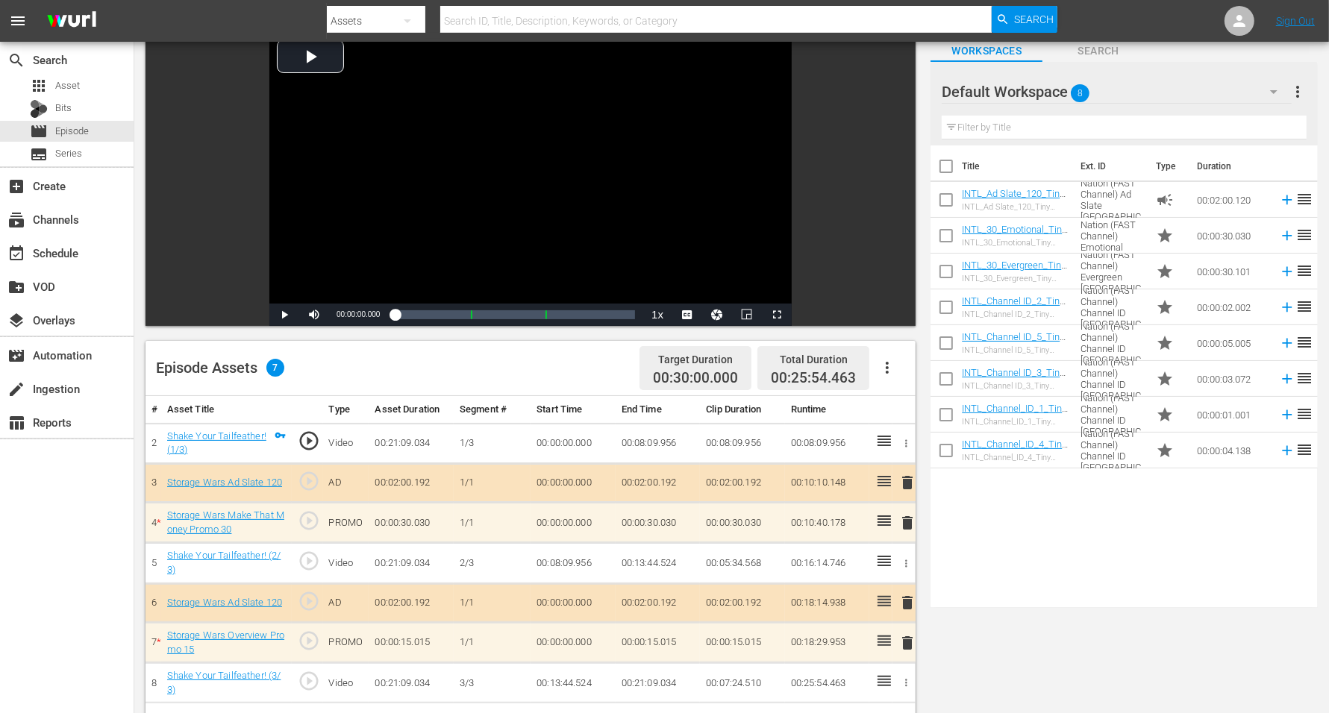
click at [1074, 93] on icon "button" at bounding box center [1274, 92] width 18 height 18
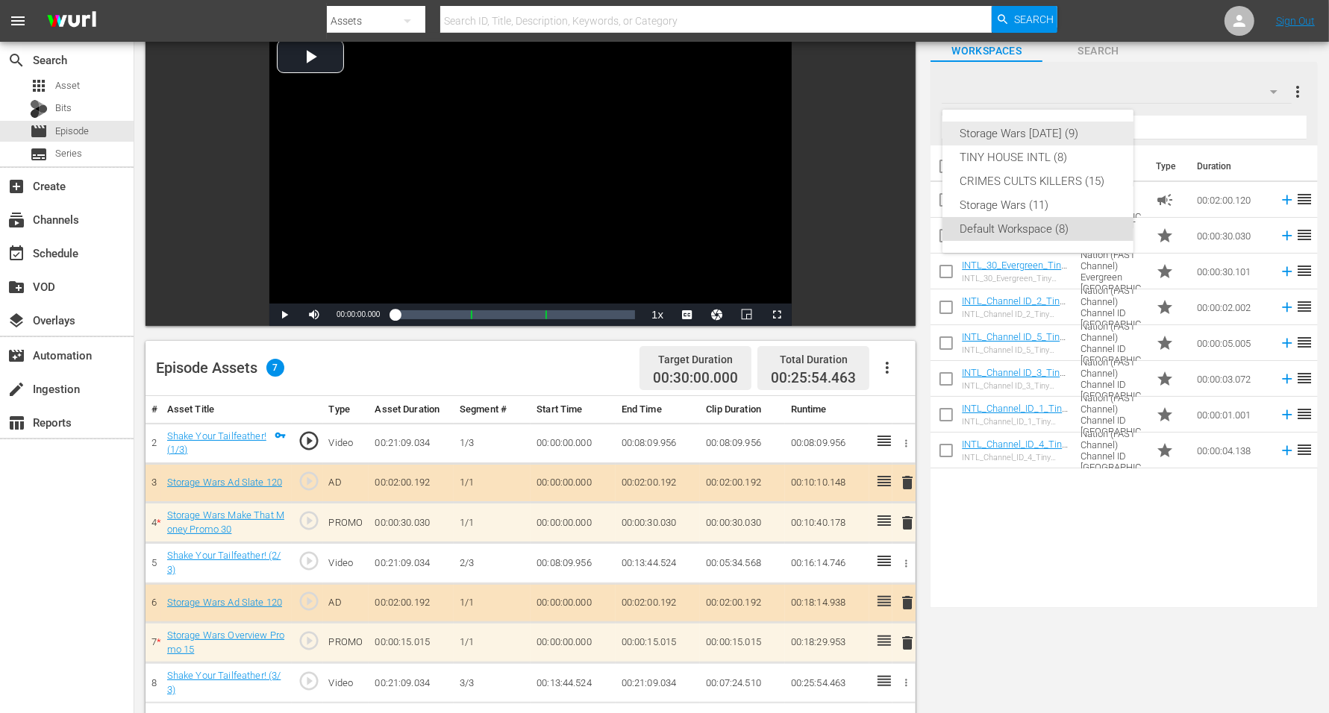
click at [1074, 136] on div "Storage Wars [DATE] (9)" at bounding box center [1037, 134] width 155 height 24
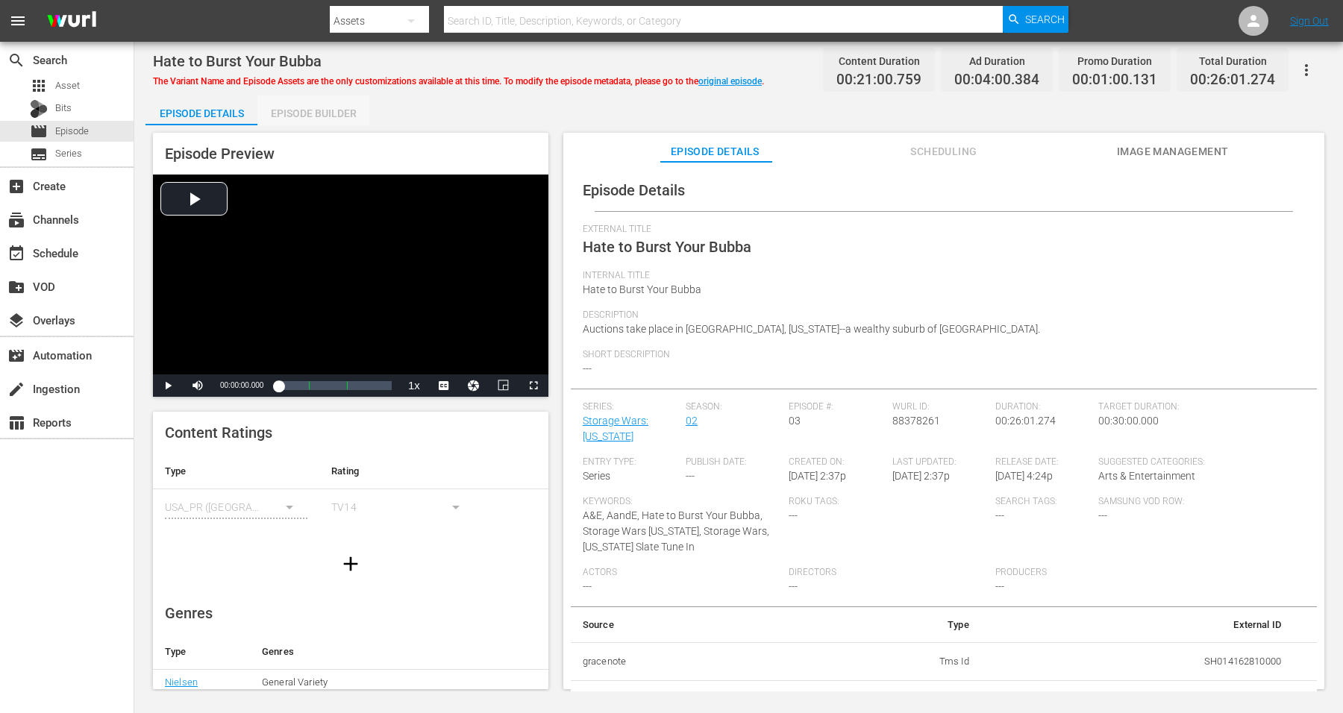
click at [337, 109] on div "Episode Builder" at bounding box center [313, 114] width 112 height 36
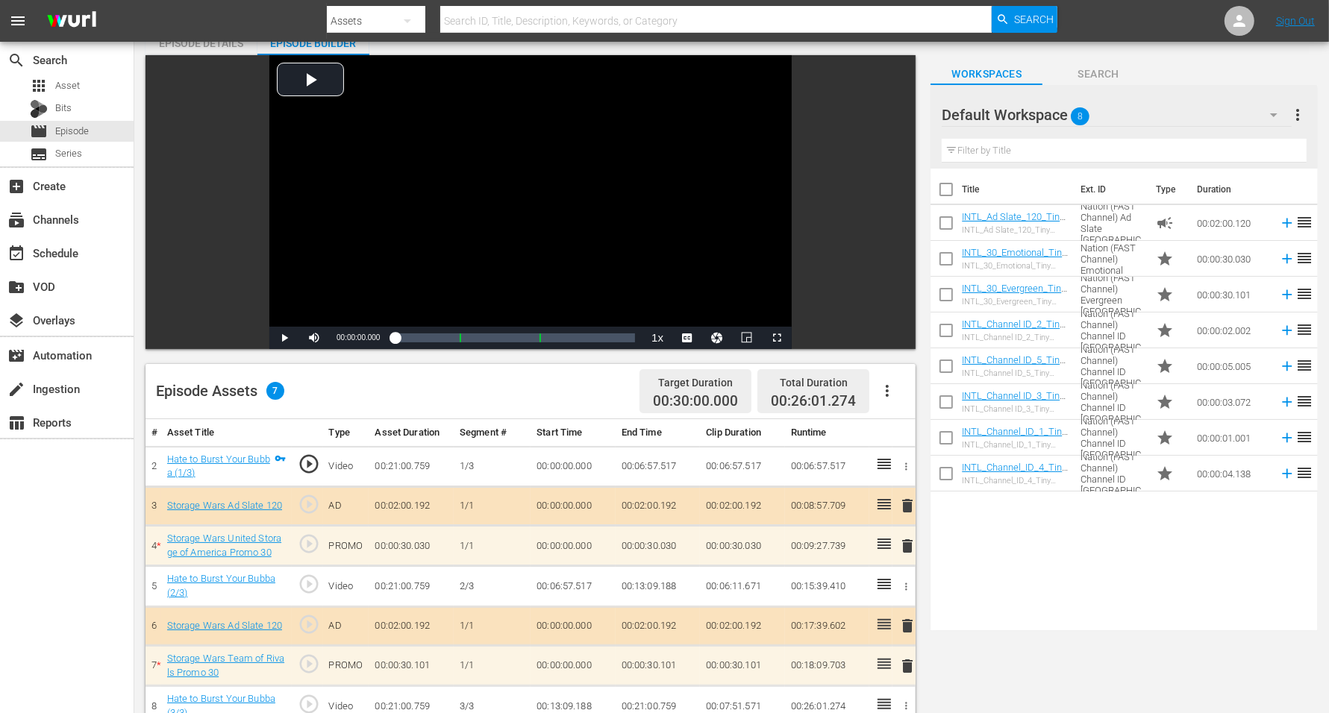
scroll to position [93, 0]
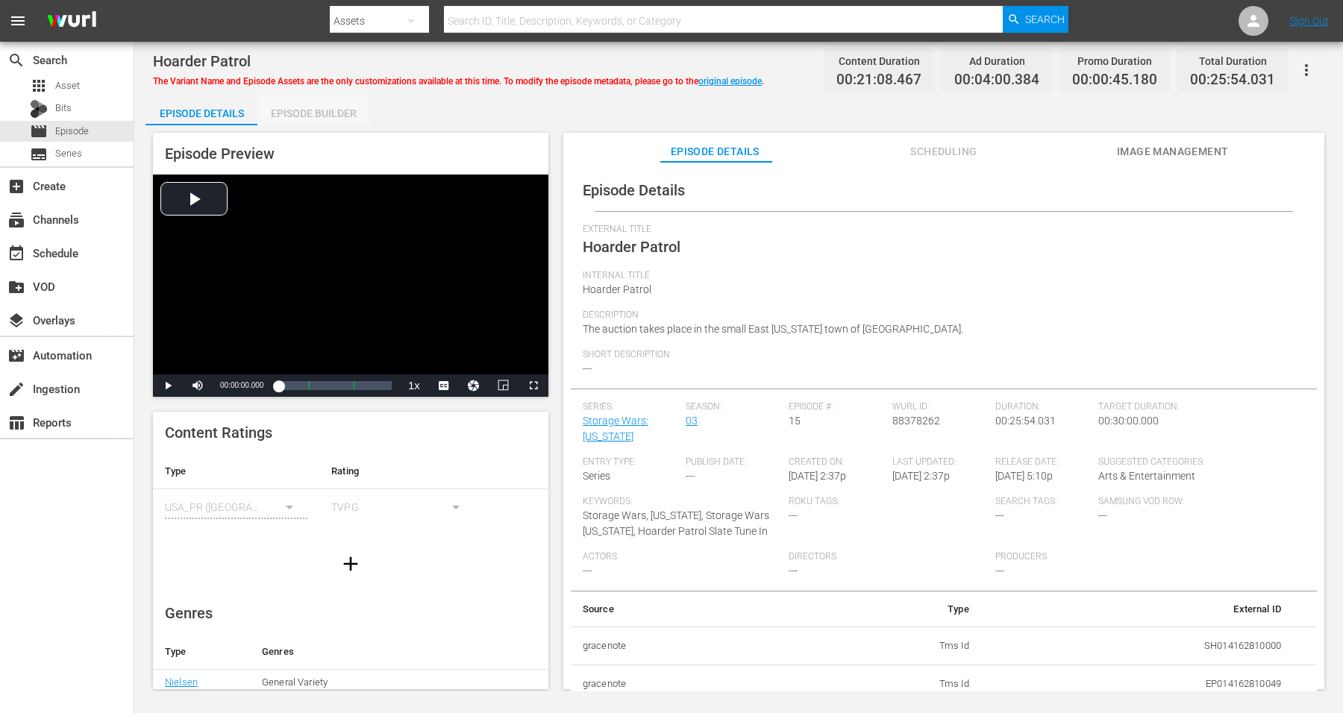
click at [308, 110] on div "Episode Builder" at bounding box center [313, 114] width 112 height 36
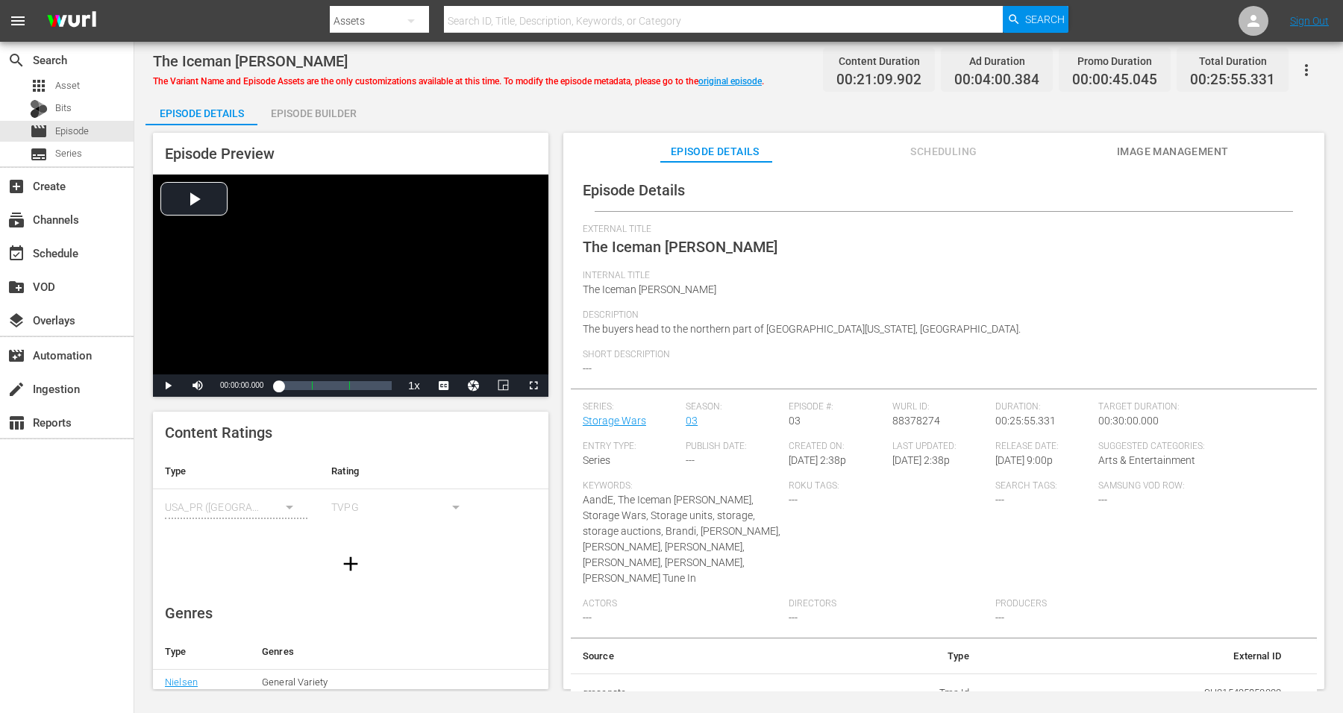
click at [338, 105] on div "Episode Builder" at bounding box center [313, 114] width 112 height 36
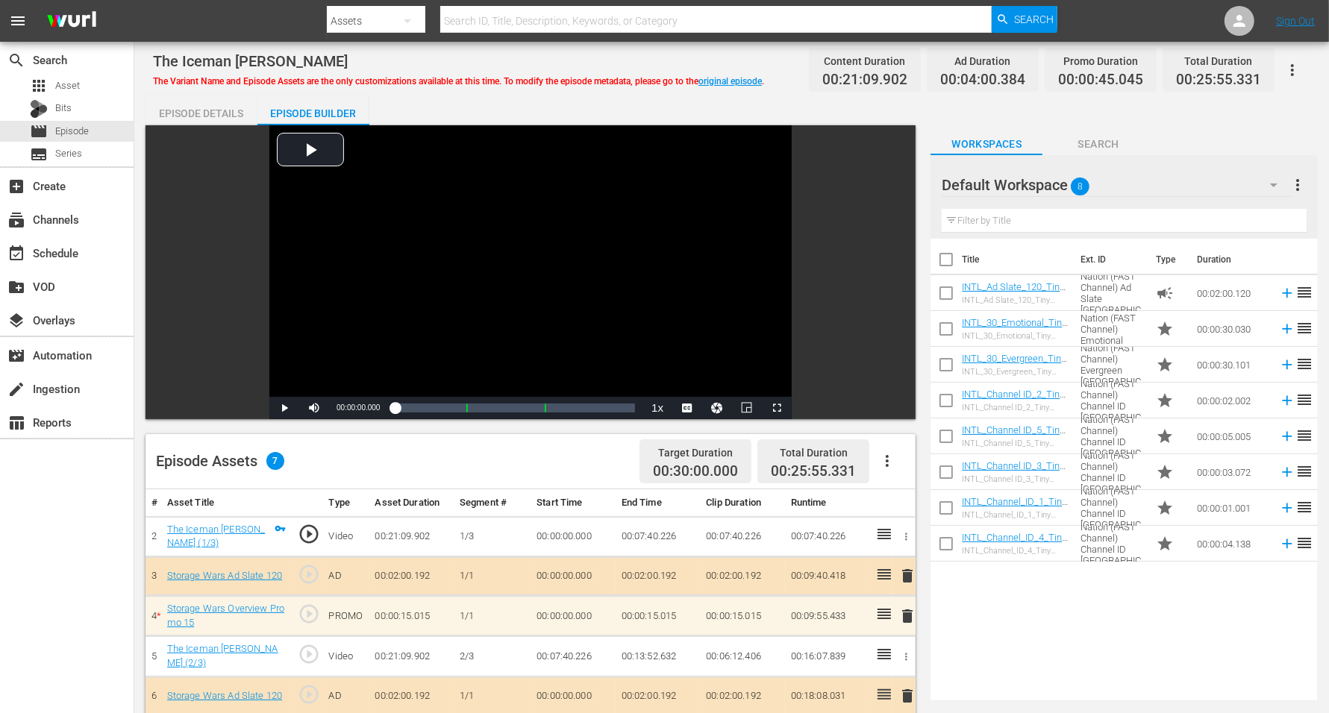
scroll to position [93, 0]
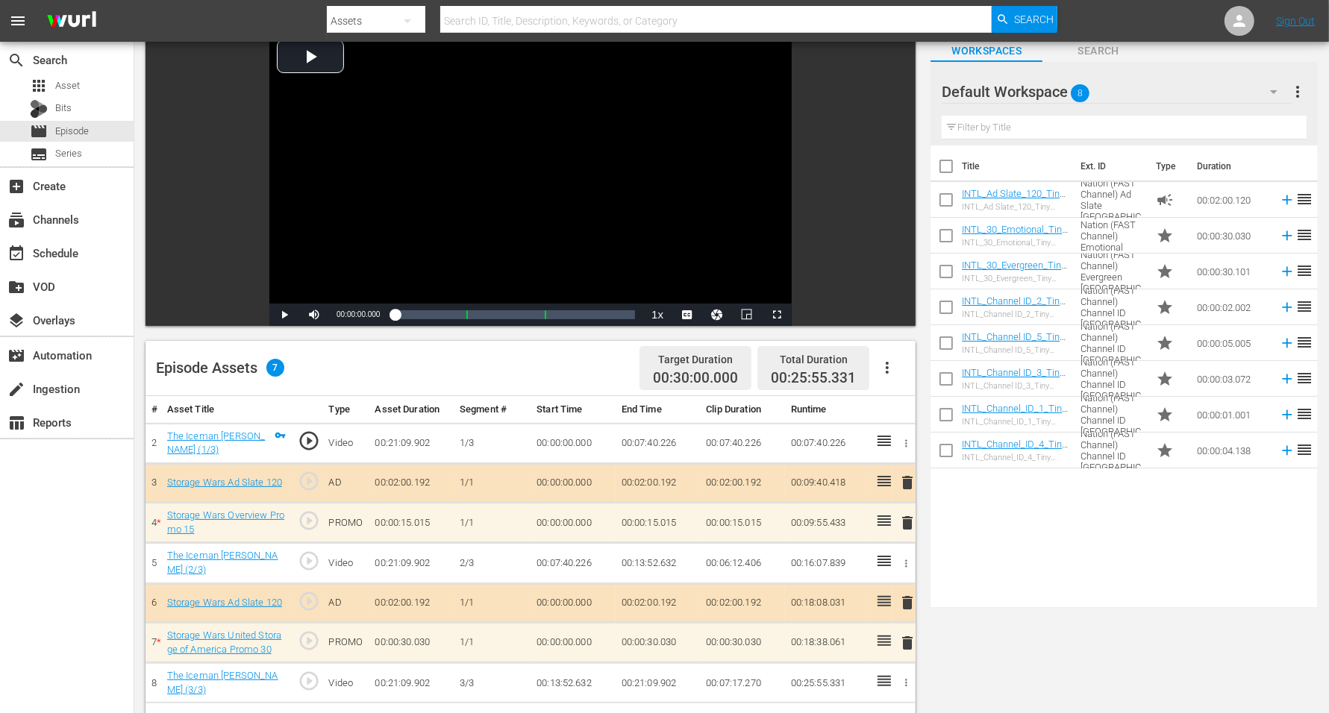
click at [1074, 94] on icon "button" at bounding box center [1274, 92] width 18 height 18
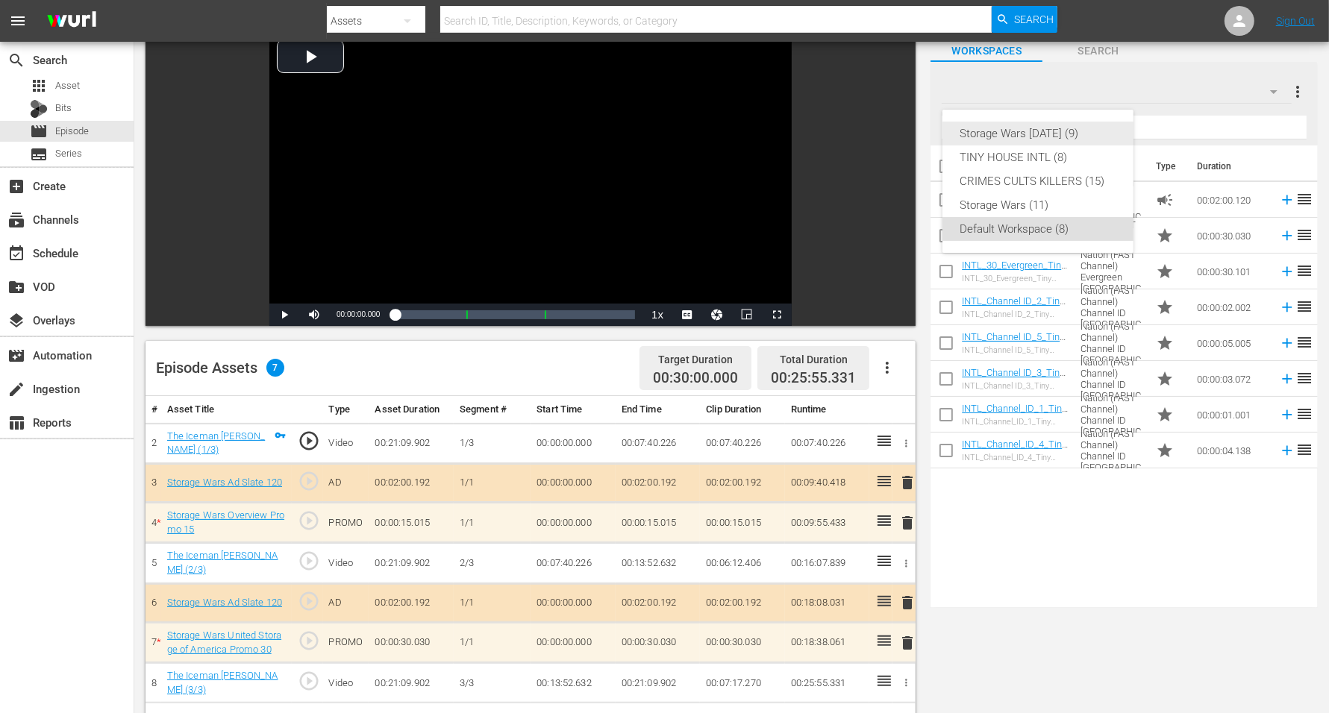
click at [1063, 131] on div "Storage Wars [DATE] (9)" at bounding box center [1037, 134] width 155 height 24
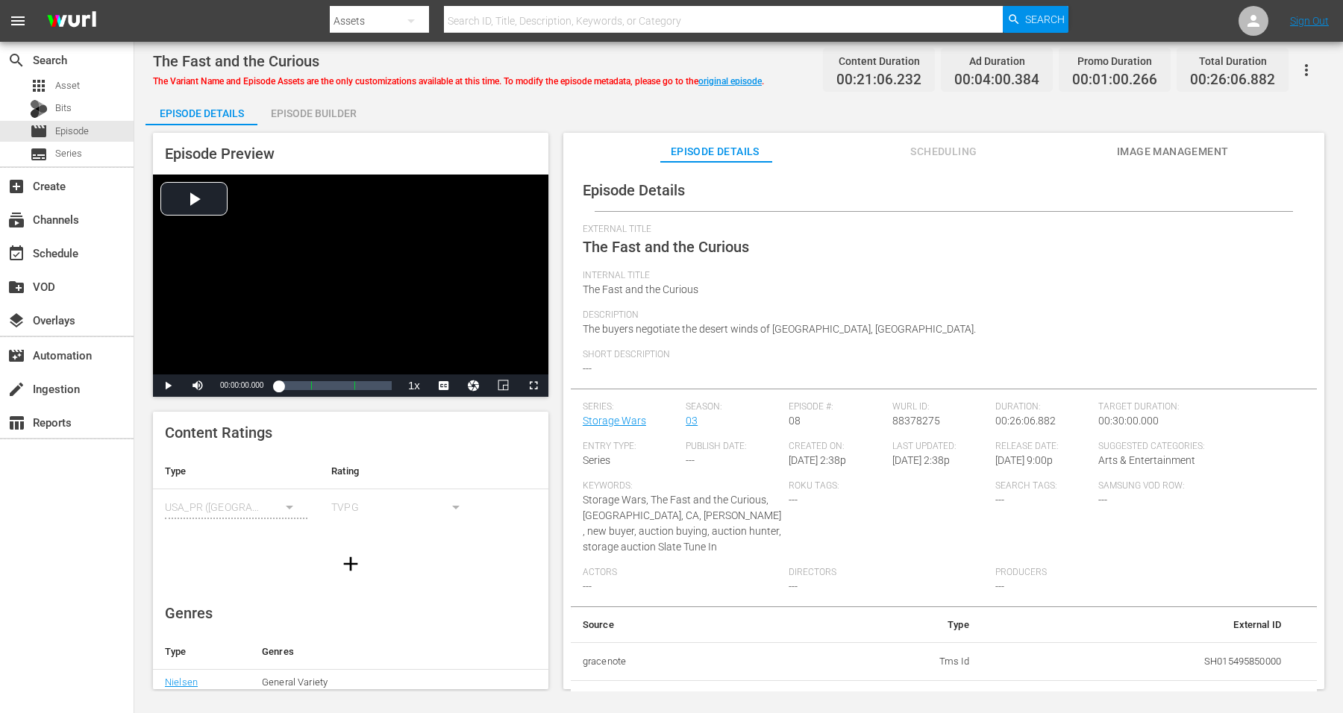
click at [337, 115] on div "Episode Builder" at bounding box center [313, 114] width 112 height 36
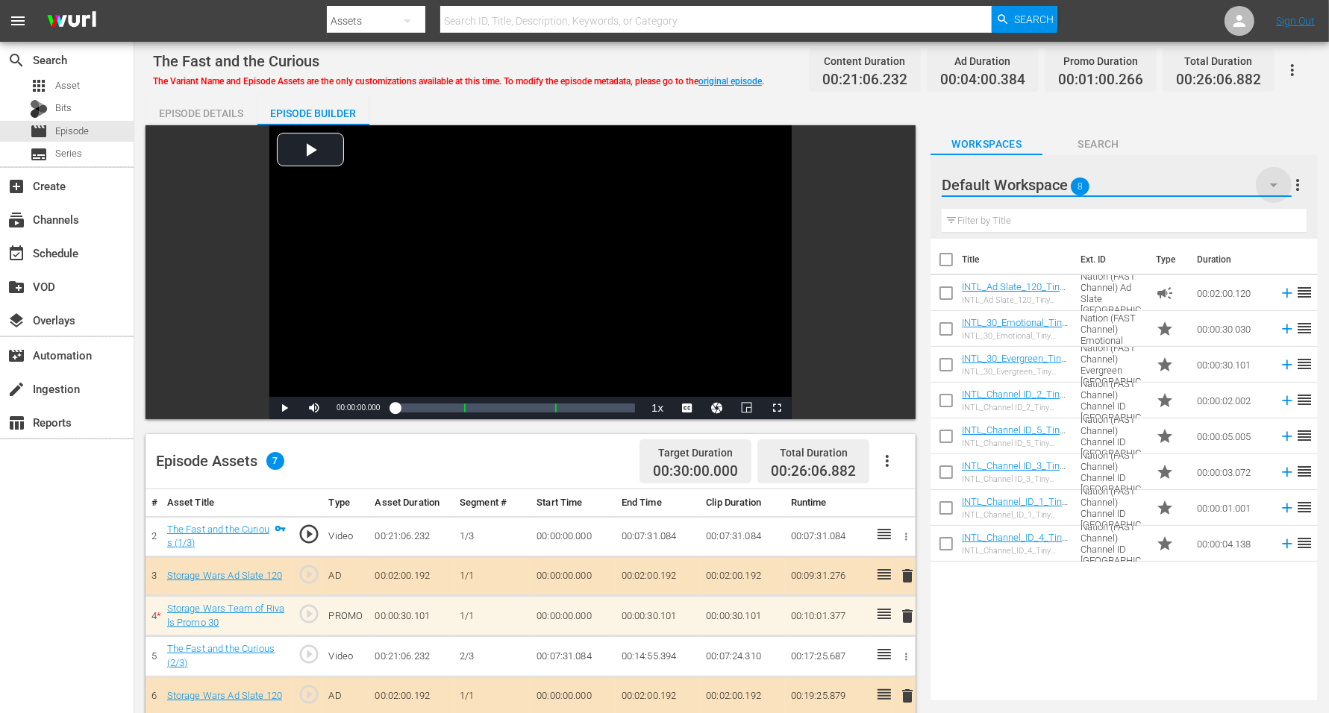
click at [1074, 186] on icon "button" at bounding box center [1274, 185] width 18 height 18
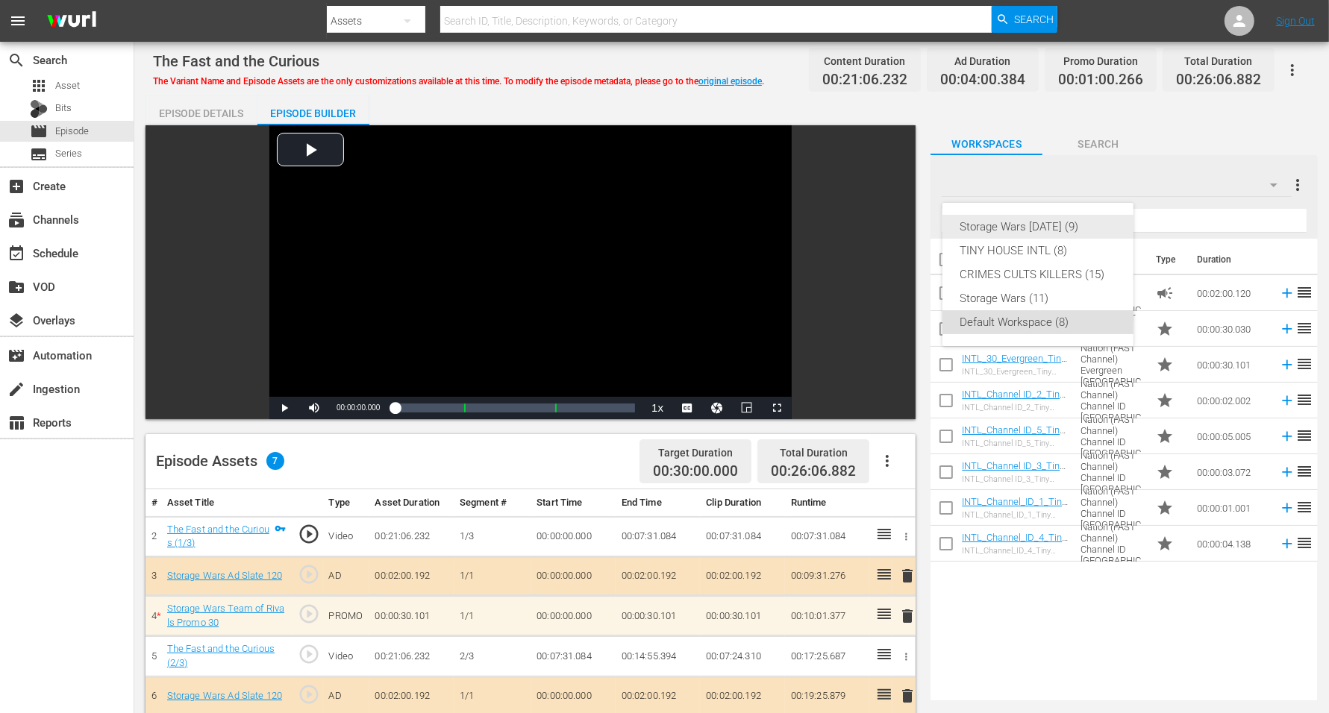
click at [1048, 224] on div "Storage Wars [DATE] (9)" at bounding box center [1037, 227] width 155 height 24
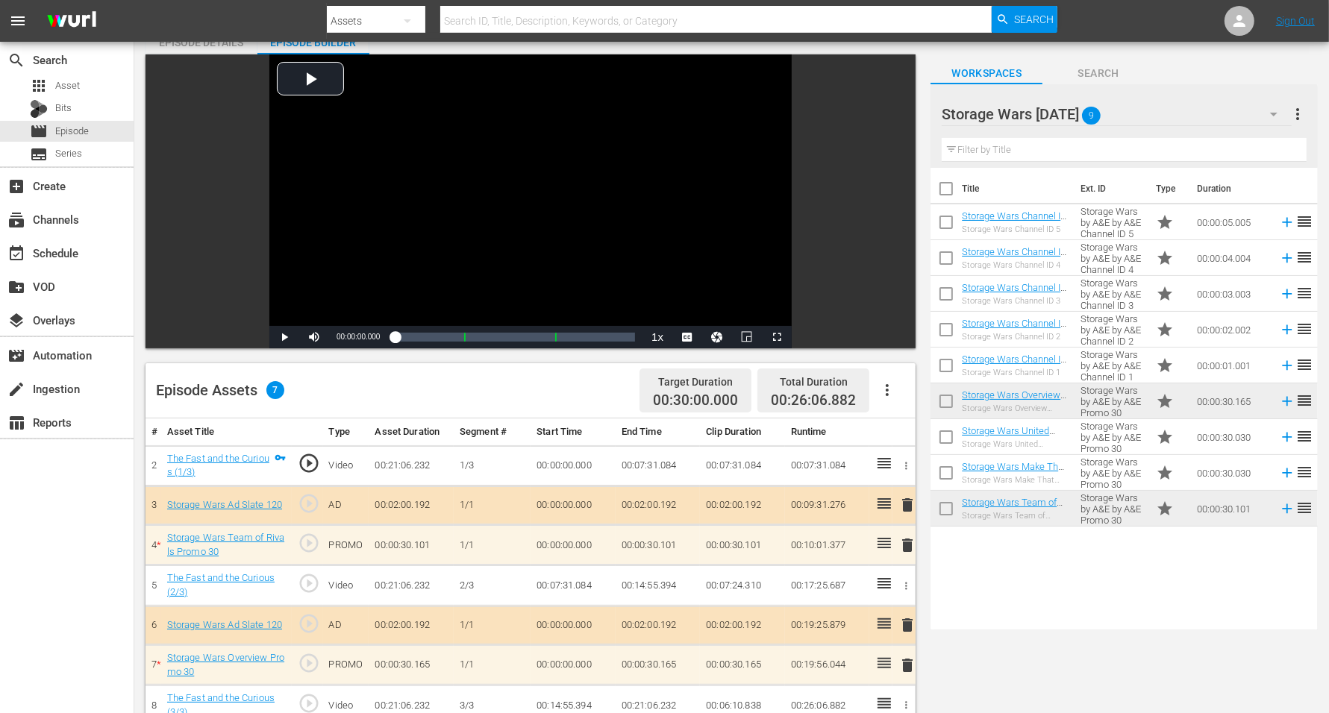
scroll to position [93, 0]
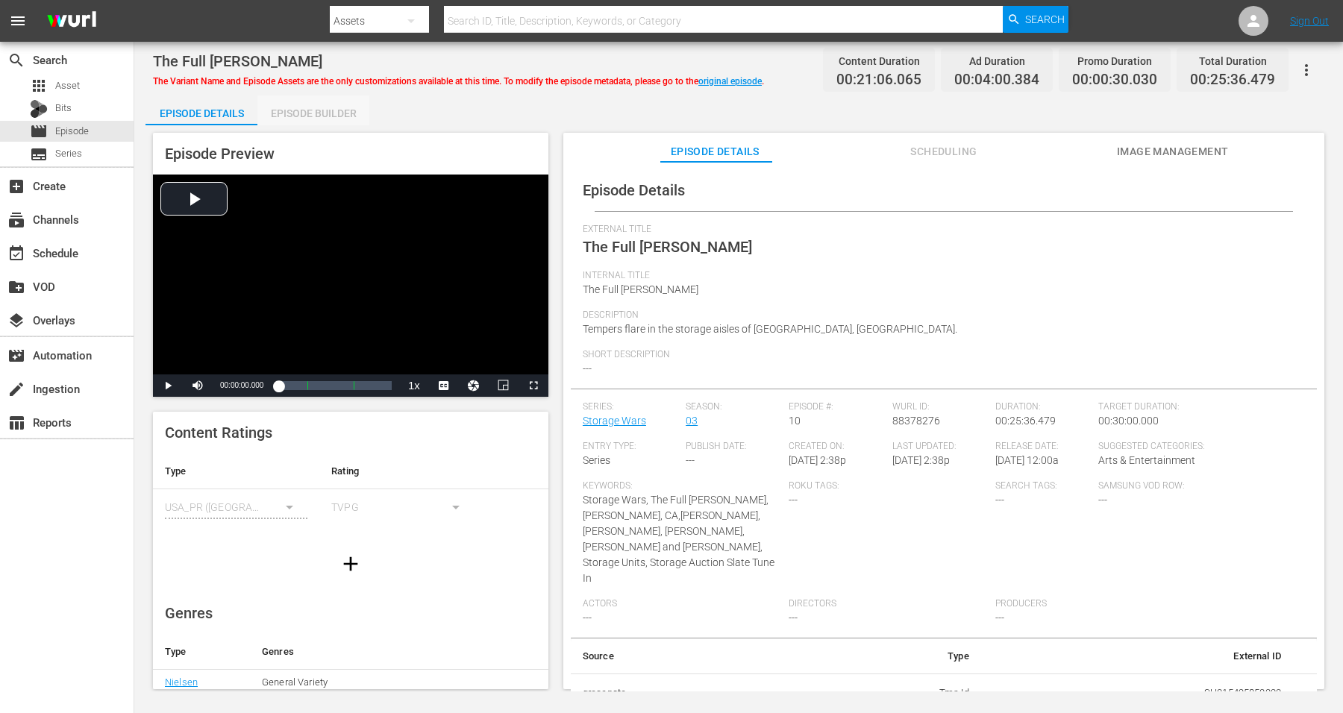
click at [336, 107] on div "Episode Builder" at bounding box center [313, 114] width 112 height 36
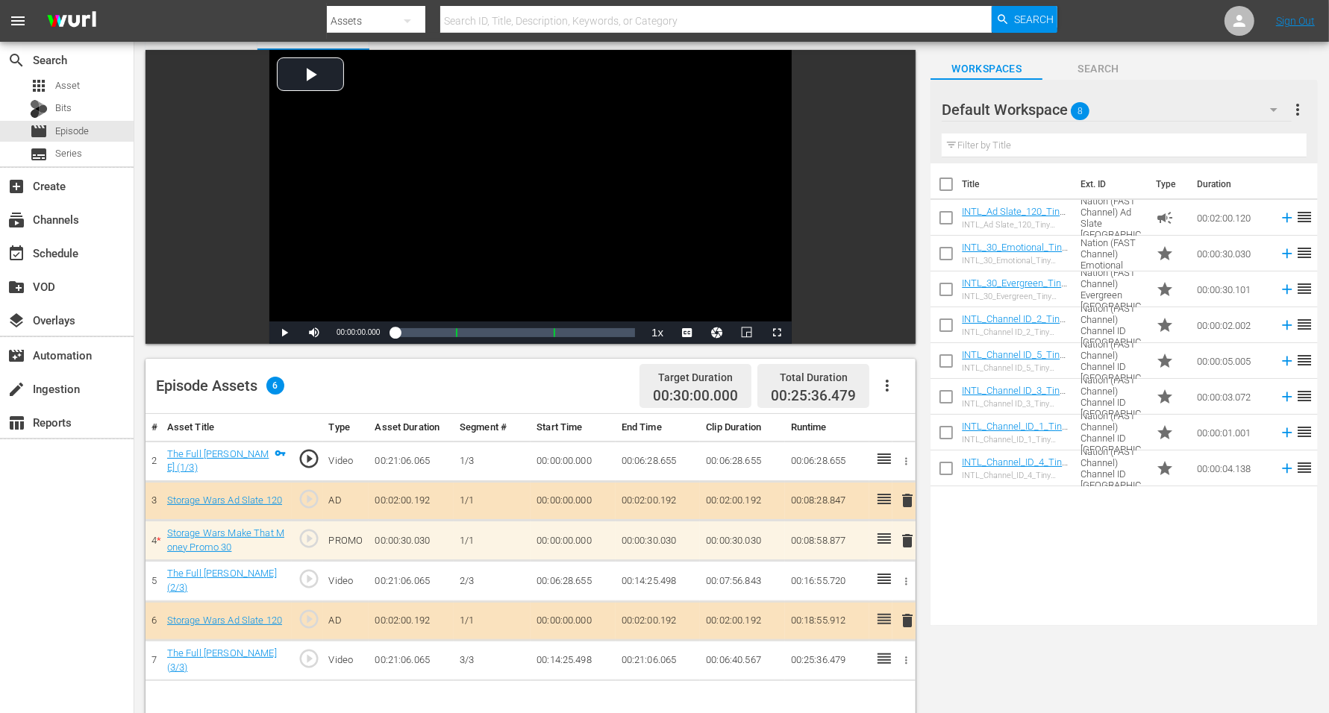
scroll to position [93, 0]
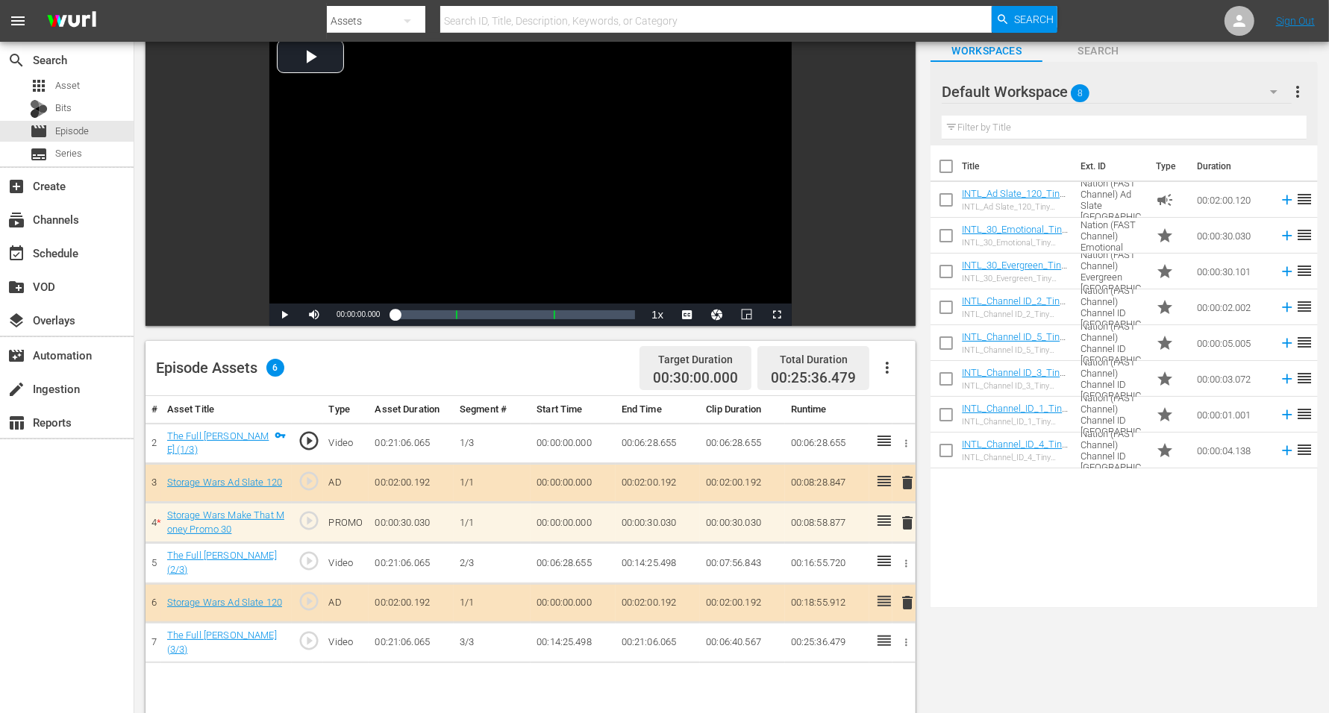
click at [1074, 87] on icon "button" at bounding box center [1274, 92] width 18 height 18
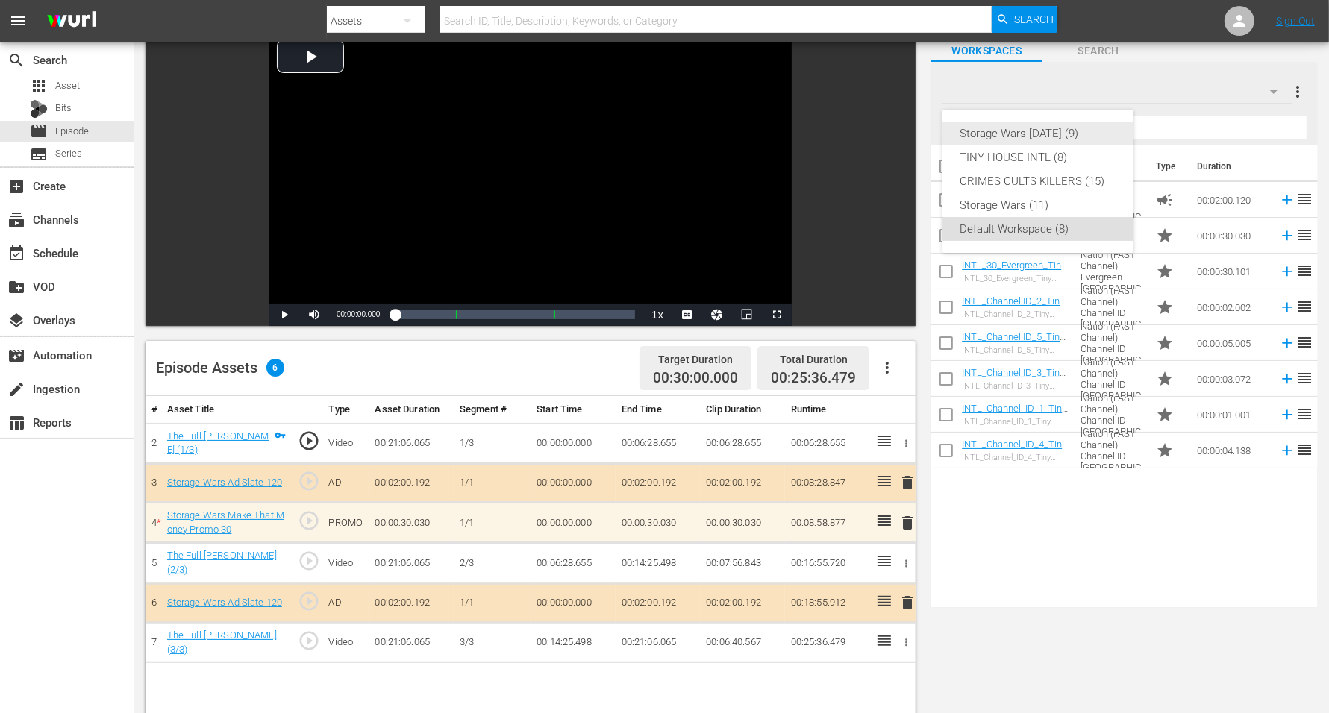
click at [1012, 126] on div "Storage Wars [DATE] (9)" at bounding box center [1037, 134] width 155 height 24
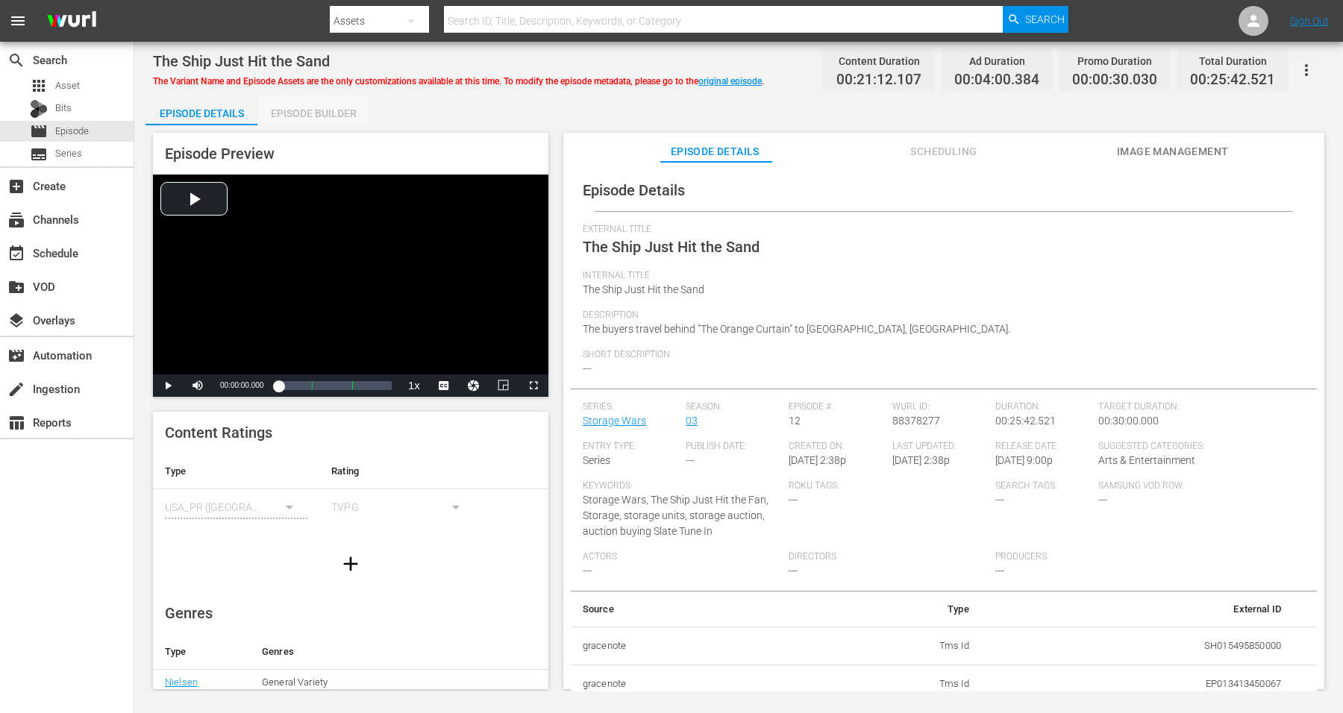
drag, startPoint x: 327, startPoint y: 108, endPoint x: 1008, endPoint y: 103, distance: 681.3
click at [330, 108] on div "Episode Builder" at bounding box center [313, 114] width 112 height 36
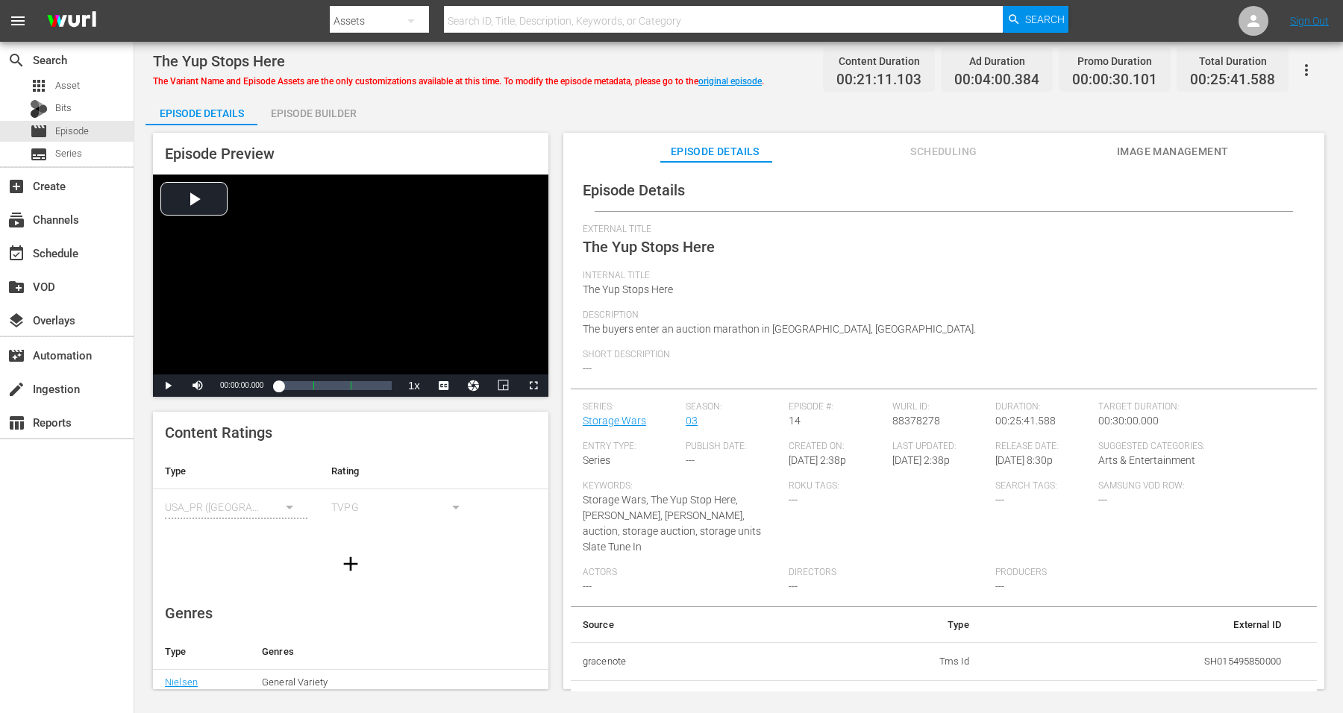
click at [325, 107] on div "Episode Builder" at bounding box center [313, 114] width 112 height 36
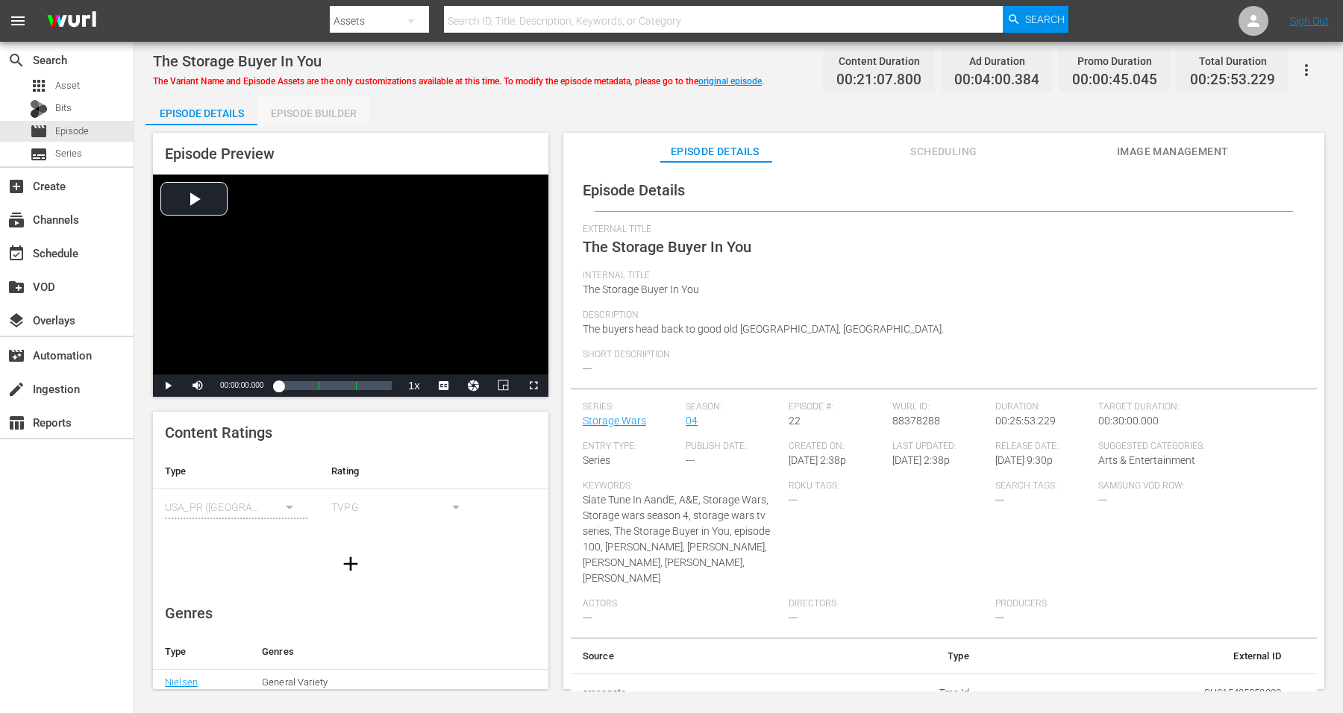
drag, startPoint x: 316, startPoint y: 107, endPoint x: 315, endPoint y: 117, distance: 10.5
click at [318, 106] on div "Episode Builder" at bounding box center [313, 114] width 112 height 36
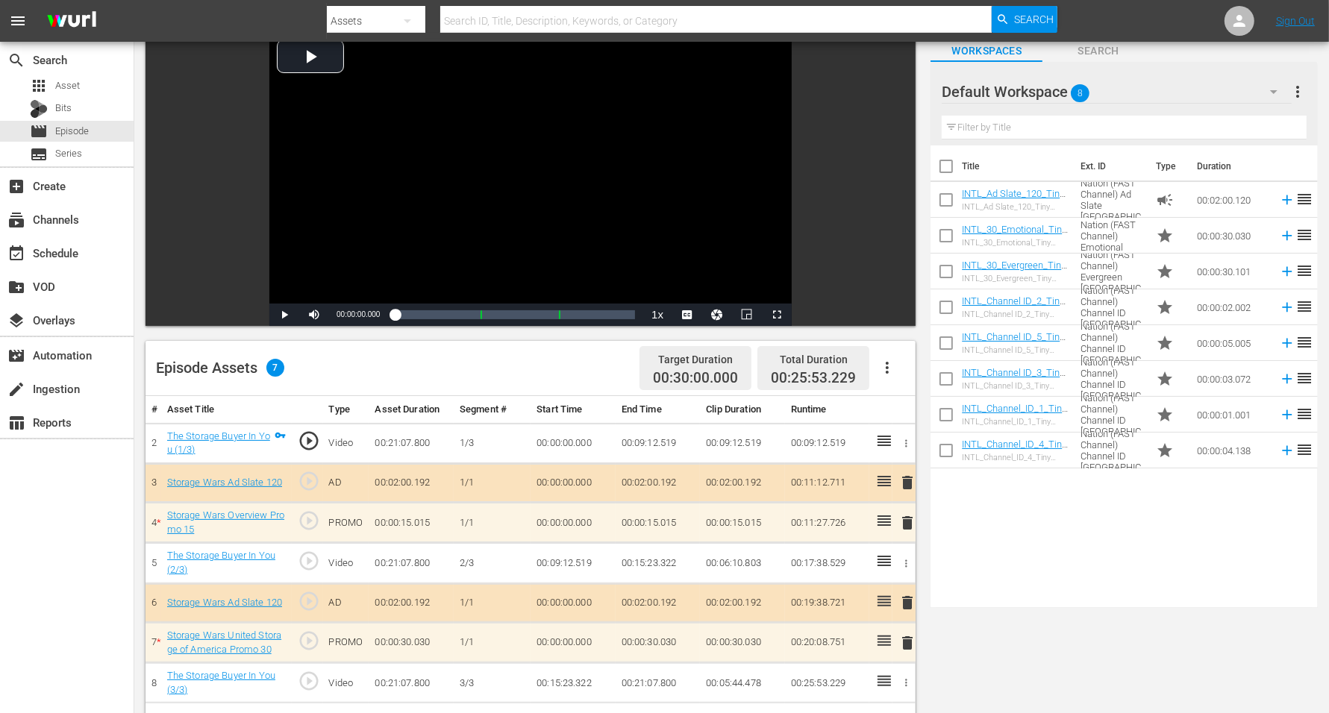
scroll to position [187, 0]
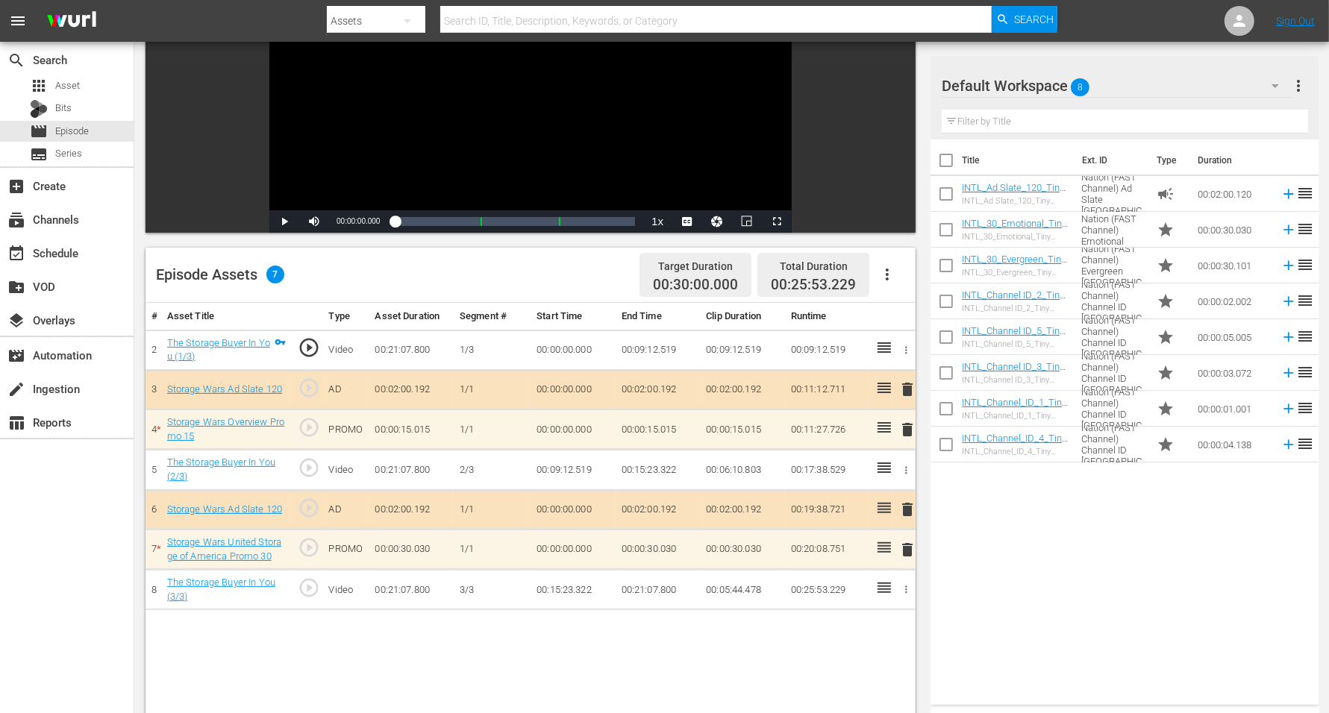
click at [1074, 86] on icon "button" at bounding box center [1274, 86] width 7 height 4
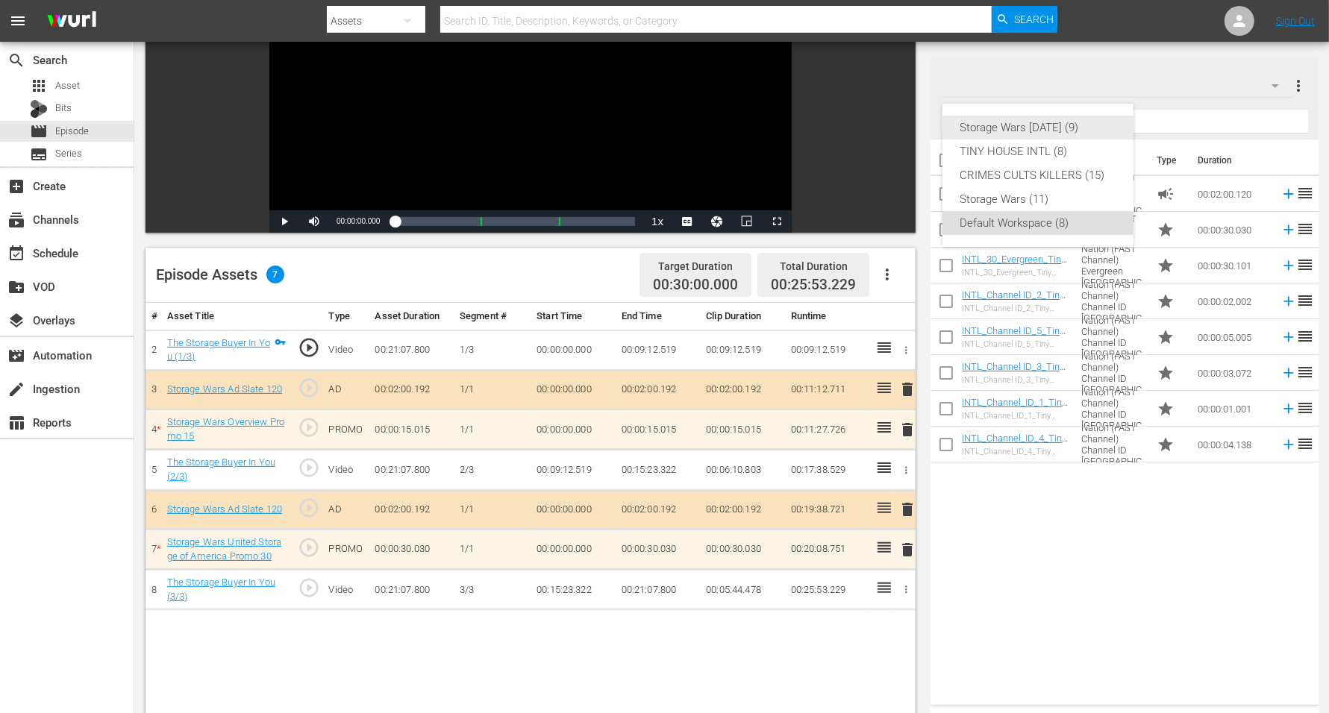
click at [1027, 123] on div "Storage Wars [DATE] (9)" at bounding box center [1037, 128] width 155 height 24
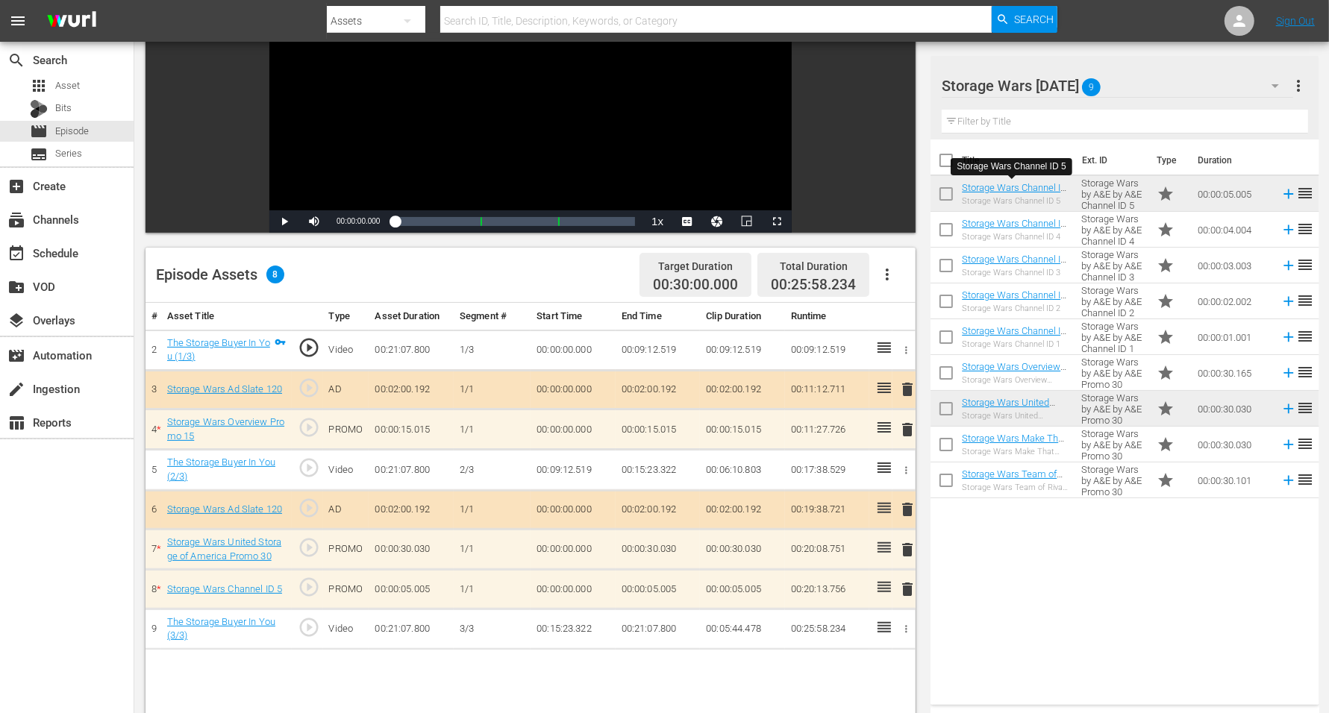
click at [908, 570] on span "delete" at bounding box center [907, 590] width 18 height 18
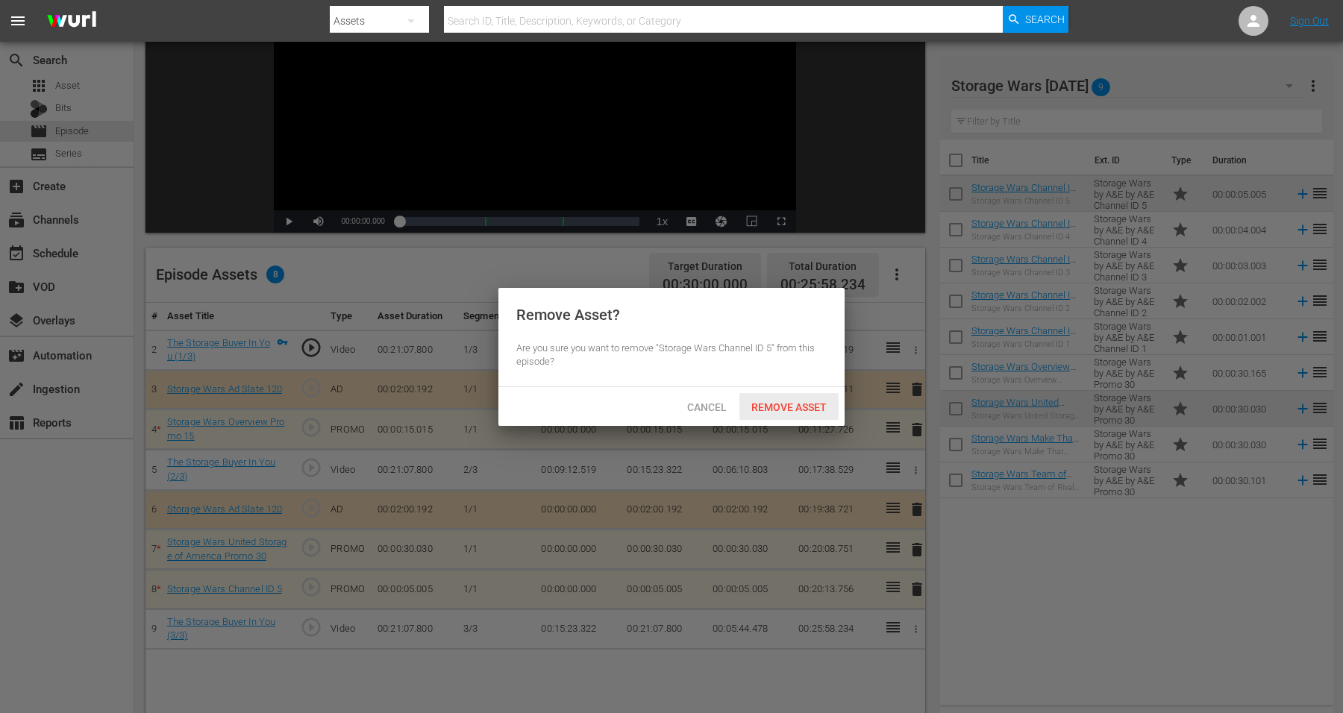
click at [775, 411] on span "Remove Asset" at bounding box center [788, 407] width 99 height 12
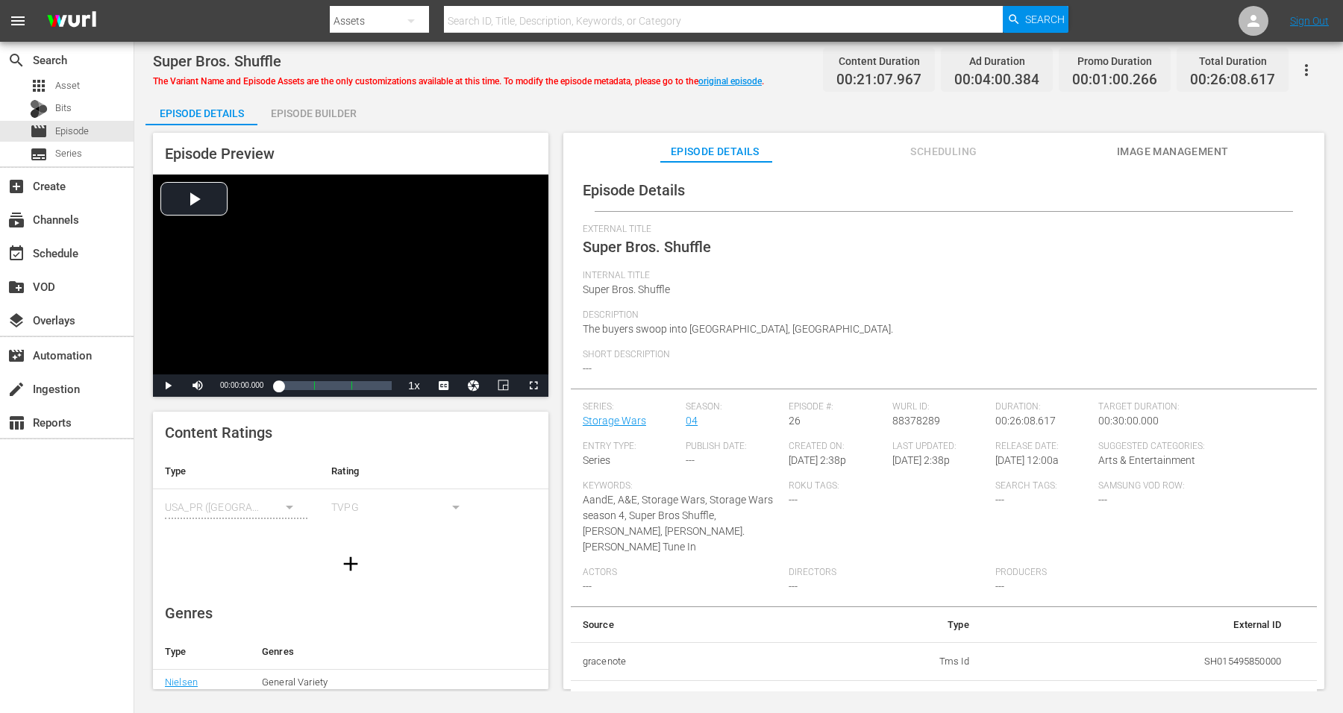
click at [298, 118] on div "Episode Builder" at bounding box center [313, 114] width 112 height 36
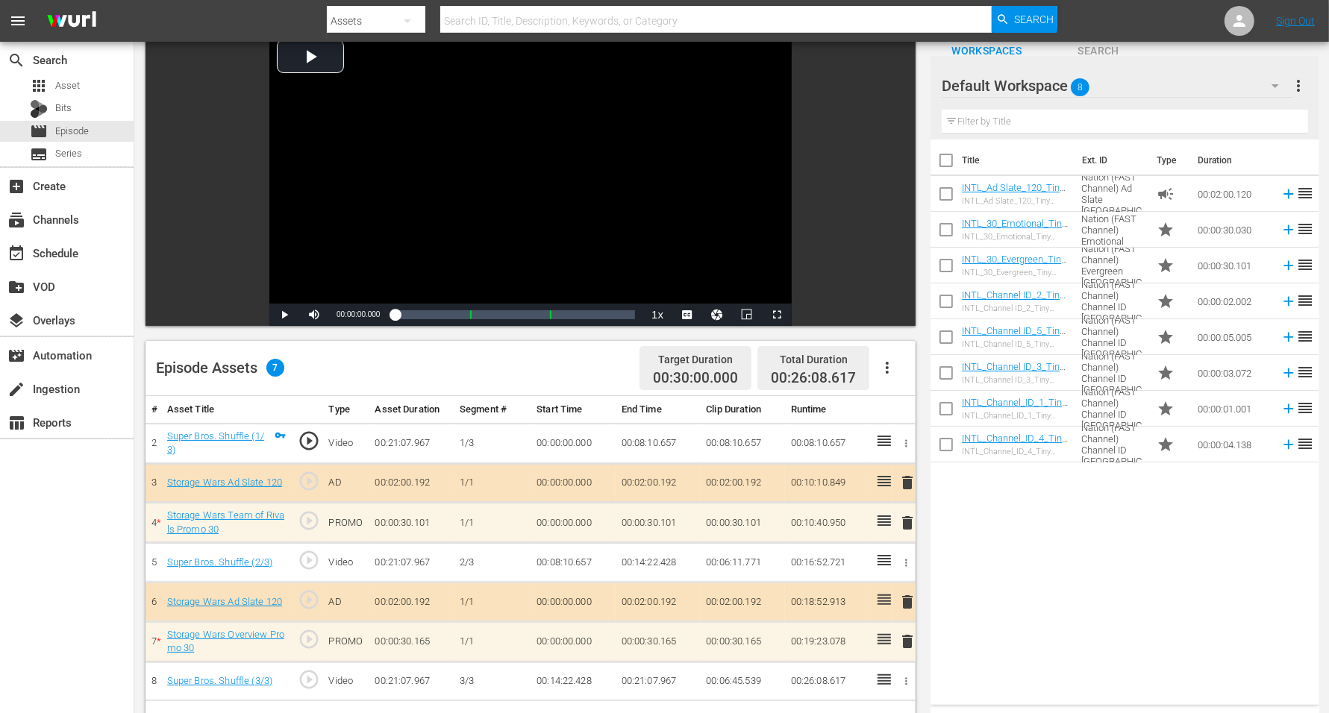
scroll to position [187, 0]
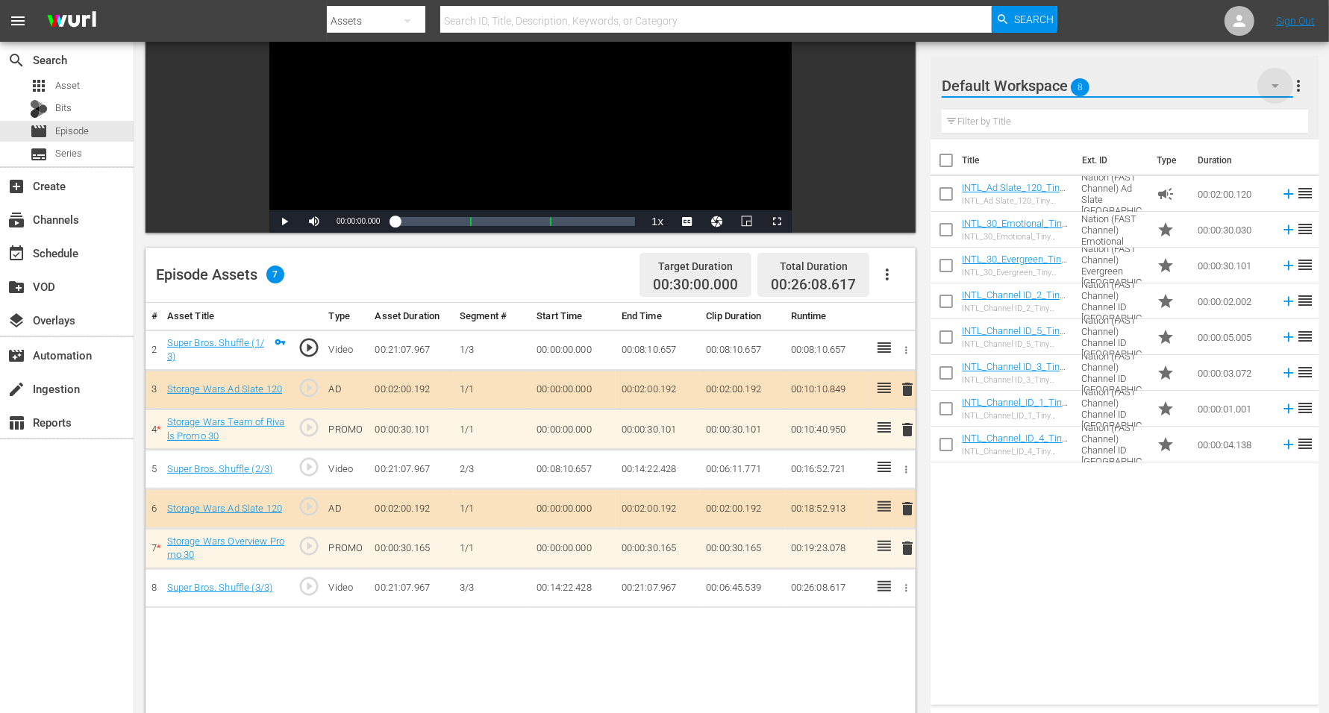
click at [1074, 82] on icon "button" at bounding box center [1275, 86] width 18 height 18
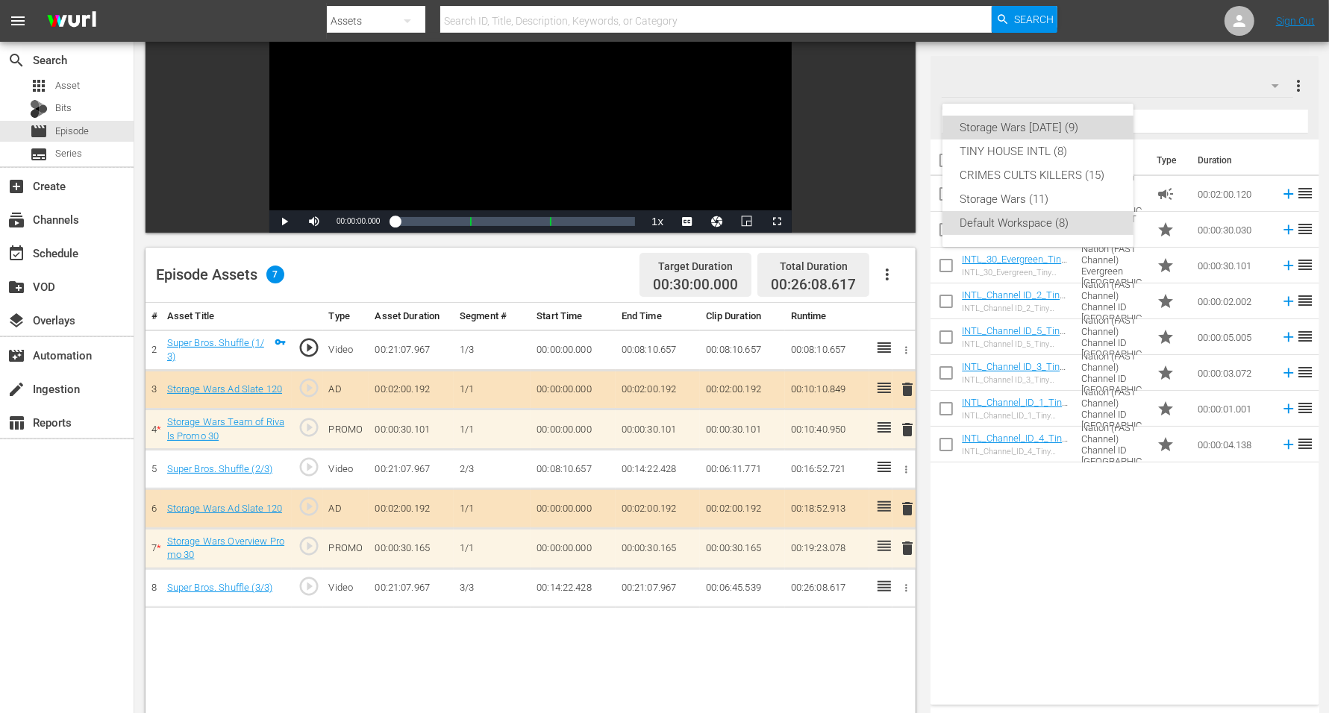
click at [1024, 128] on div "Storage Wars [DATE] (9)" at bounding box center [1037, 128] width 155 height 24
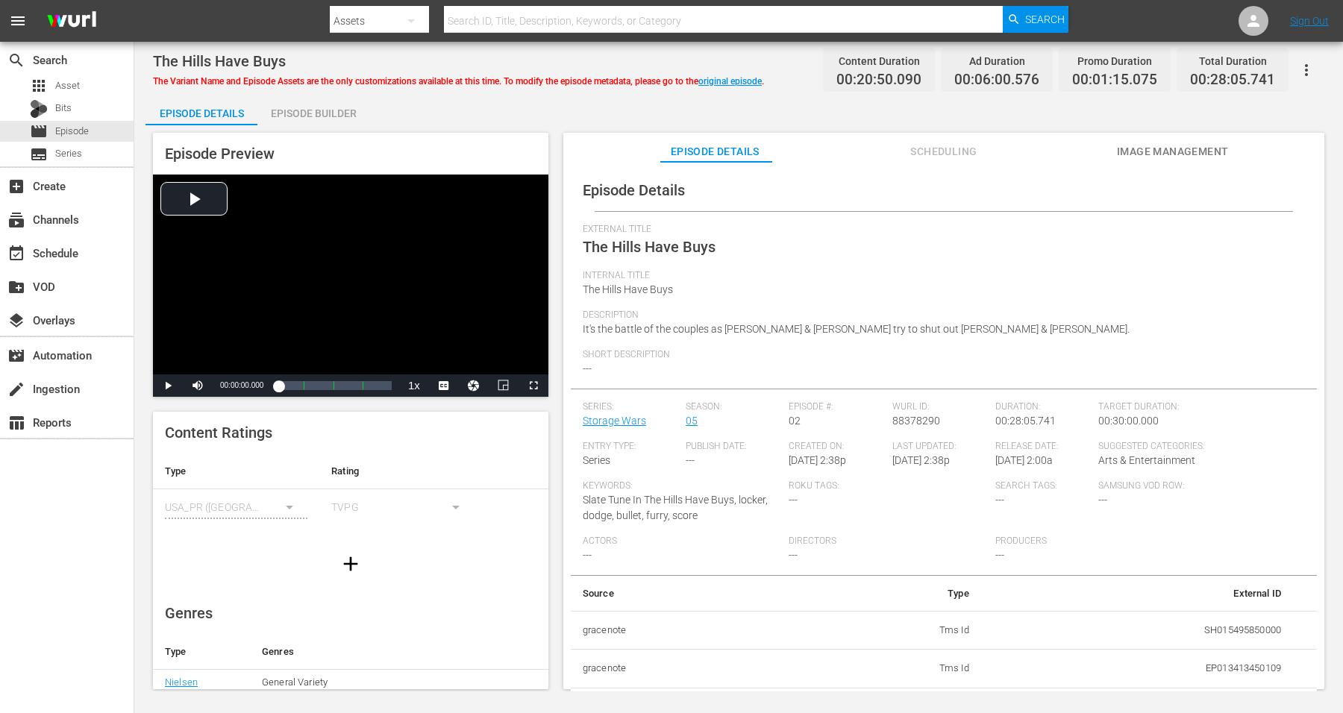
click at [293, 108] on div "Episode Builder" at bounding box center [313, 114] width 112 height 36
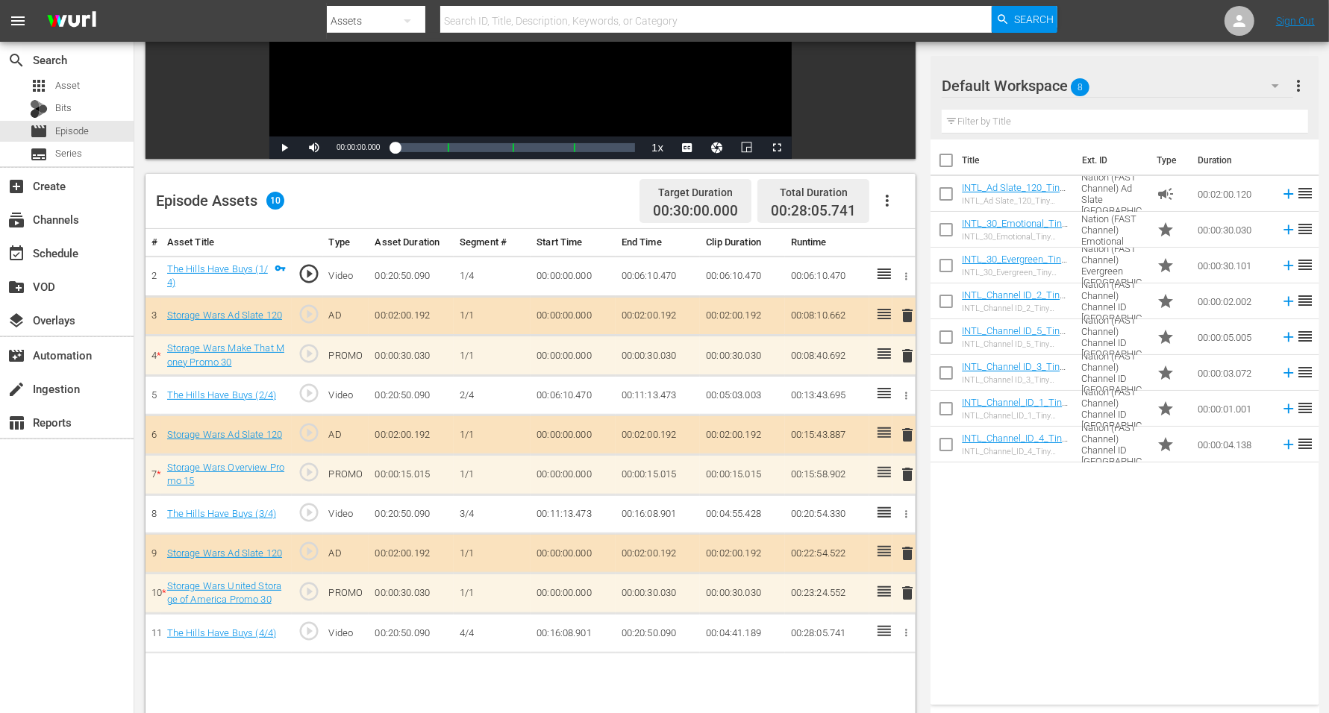
scroll to position [280, 0]
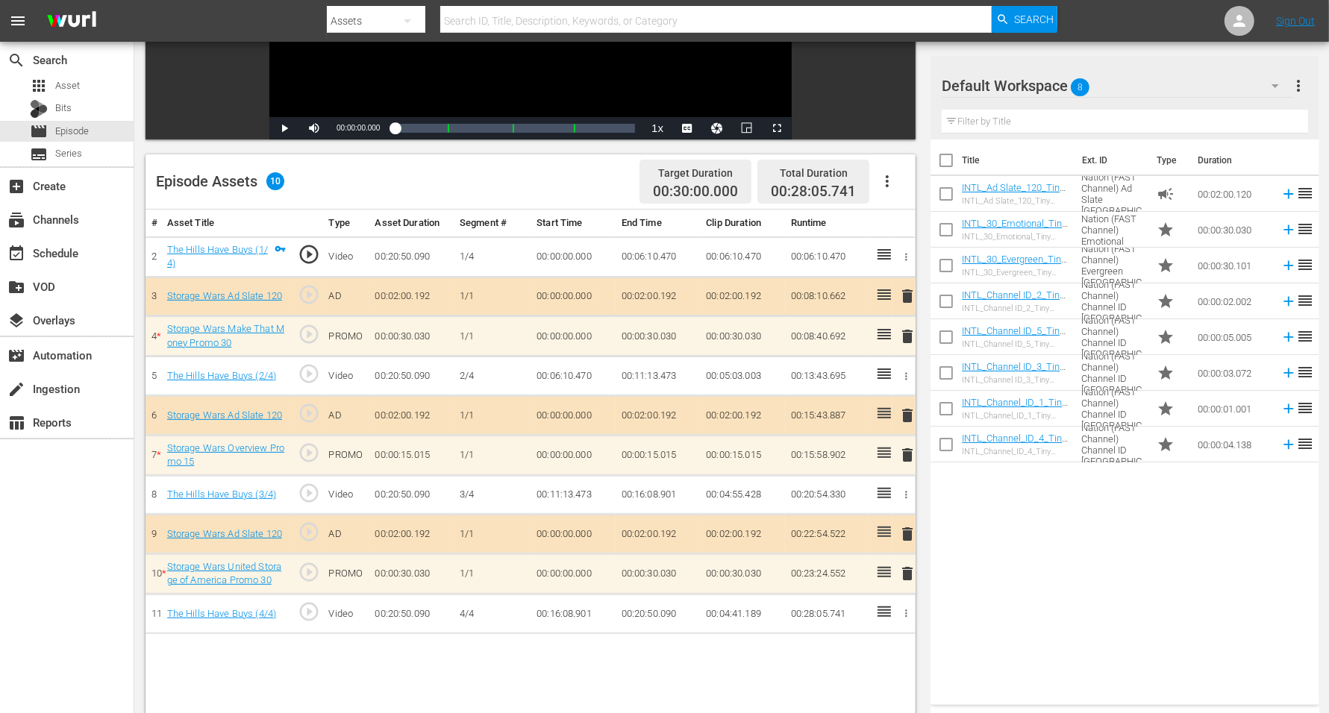
click at [1074, 83] on icon "button" at bounding box center [1275, 86] width 18 height 18
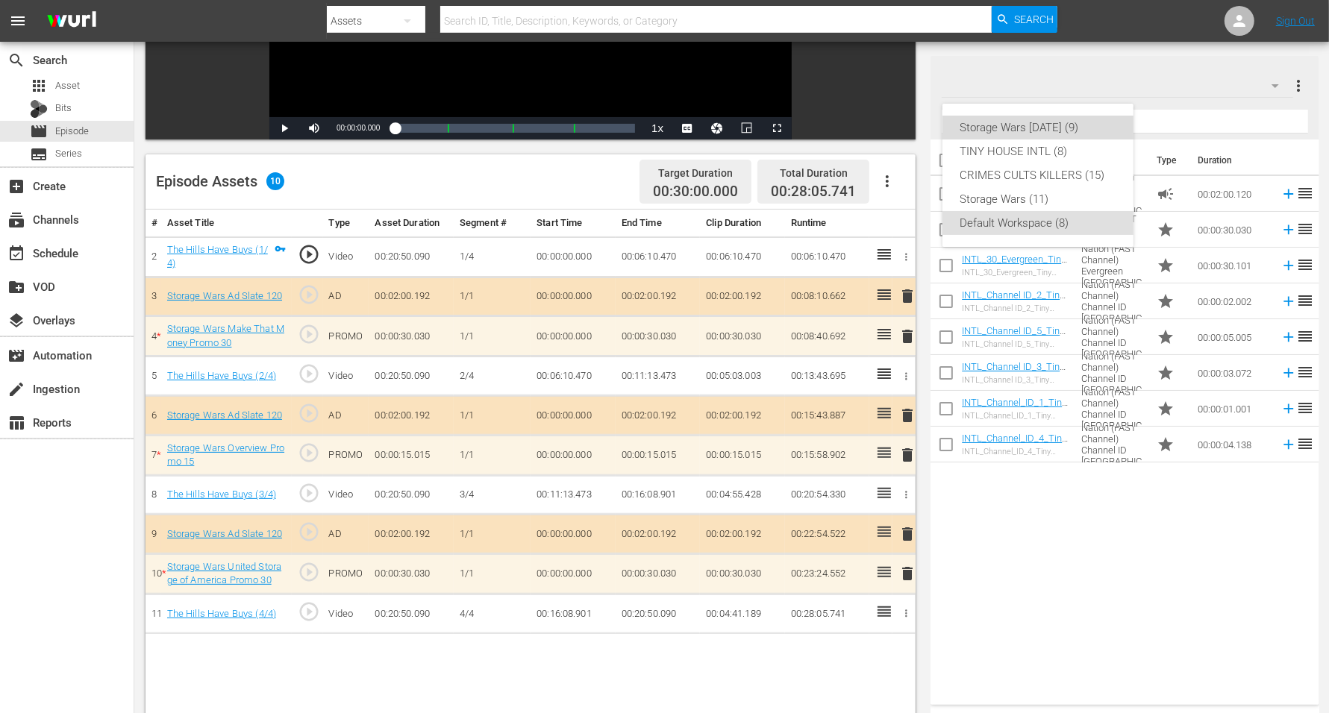
click at [1072, 131] on div "Storage Wars [DATE] (9)" at bounding box center [1037, 128] width 155 height 24
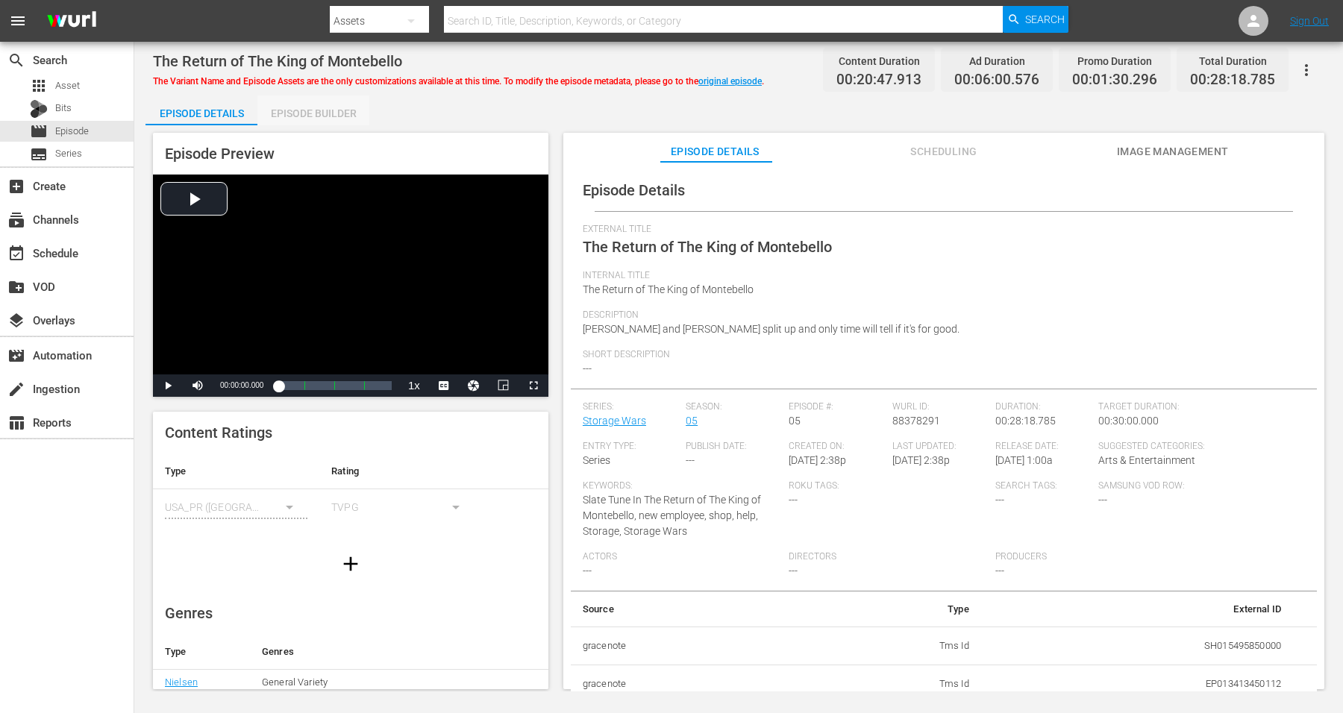
click at [292, 108] on div "Episode Builder" at bounding box center [313, 114] width 112 height 36
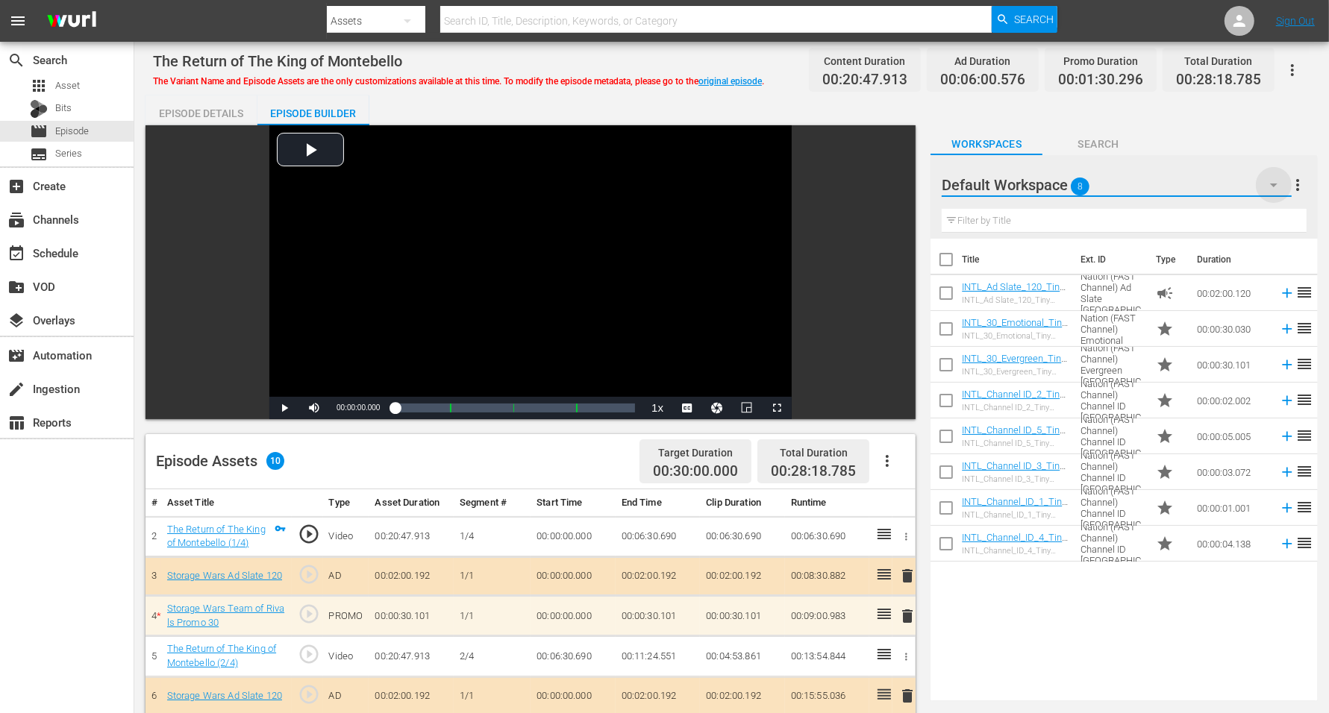
click at [1074, 188] on icon "button" at bounding box center [1274, 185] width 18 height 18
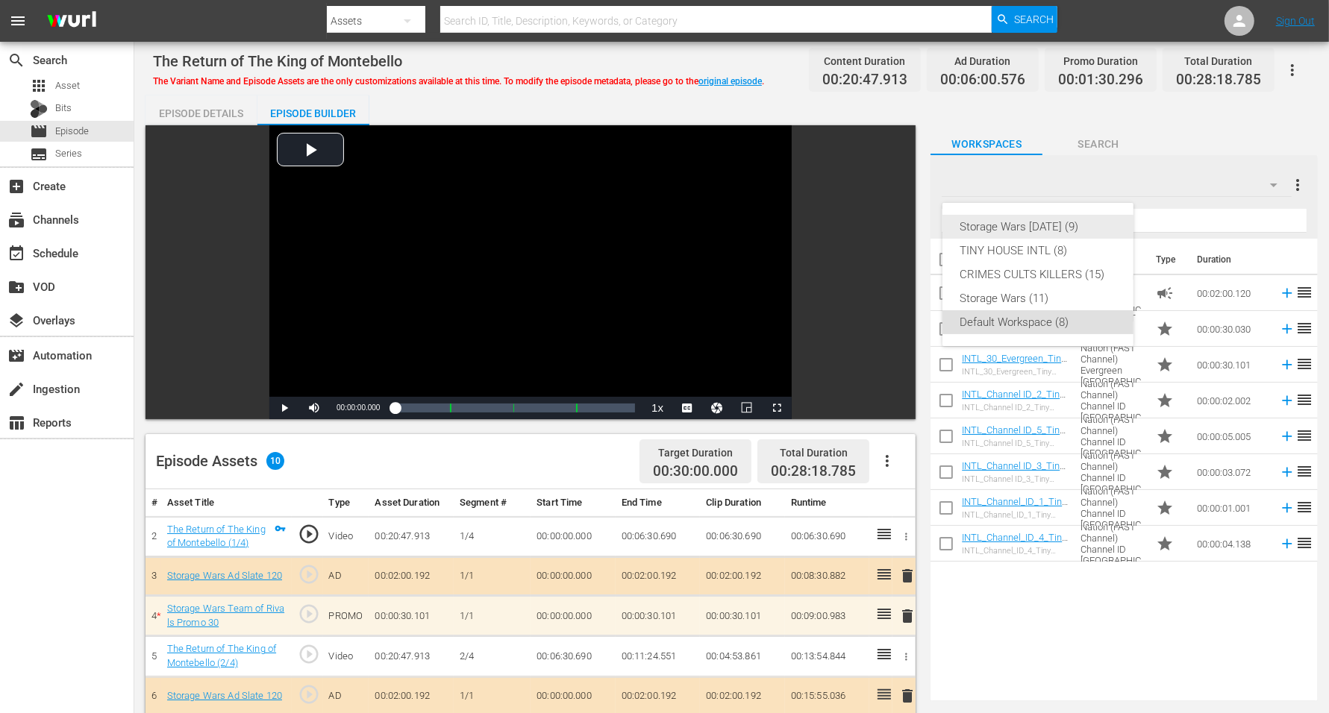
click at [1057, 225] on div "Storage Wars [DATE] (9)" at bounding box center [1037, 227] width 155 height 24
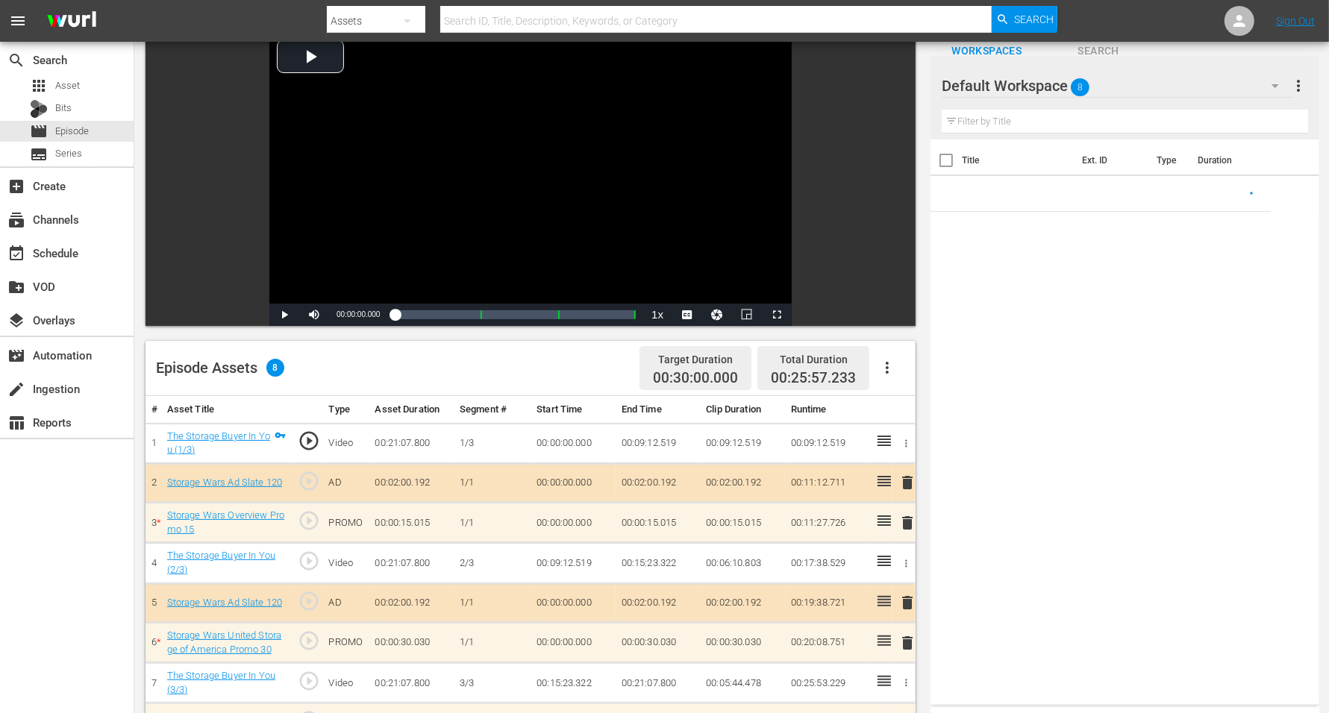
scroll to position [187, 0]
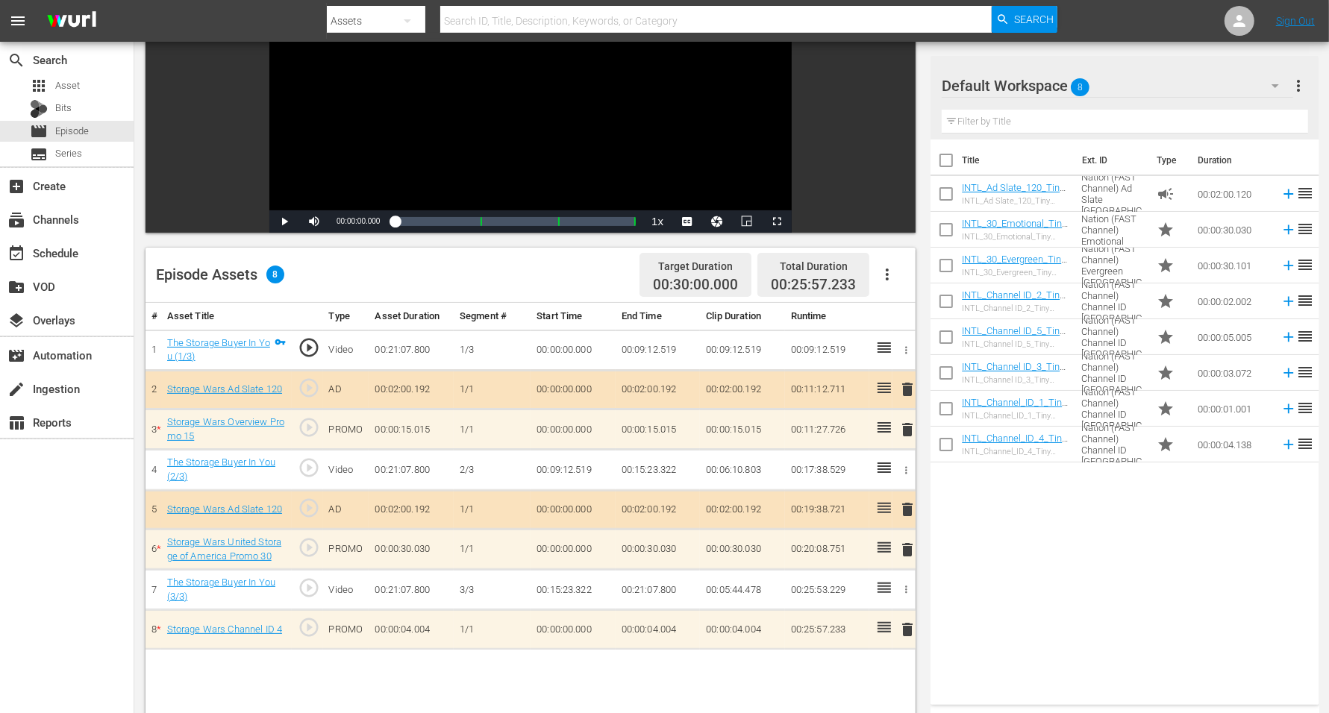
click at [1273, 84] on icon "button" at bounding box center [1275, 86] width 18 height 18
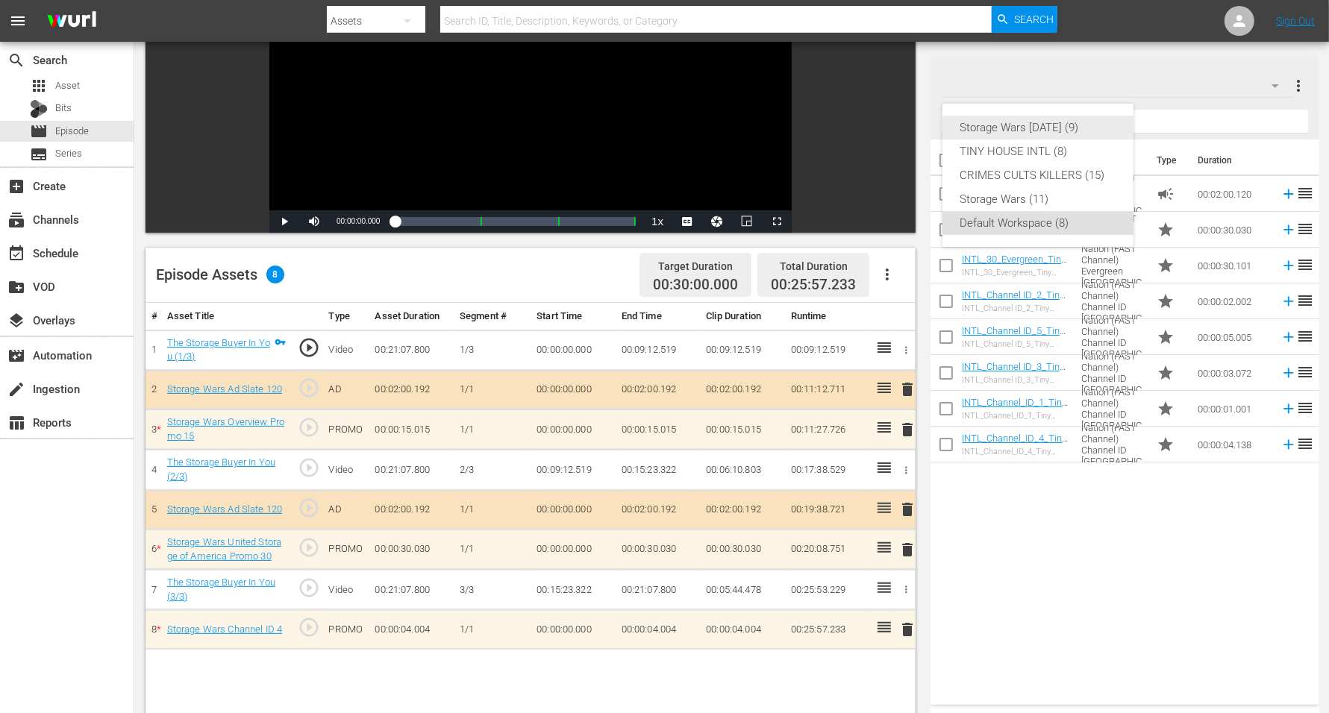
click at [975, 124] on div "Storage Wars [DATE] (9)" at bounding box center [1037, 128] width 155 height 24
